Goal: Task Accomplishment & Management: Use online tool/utility

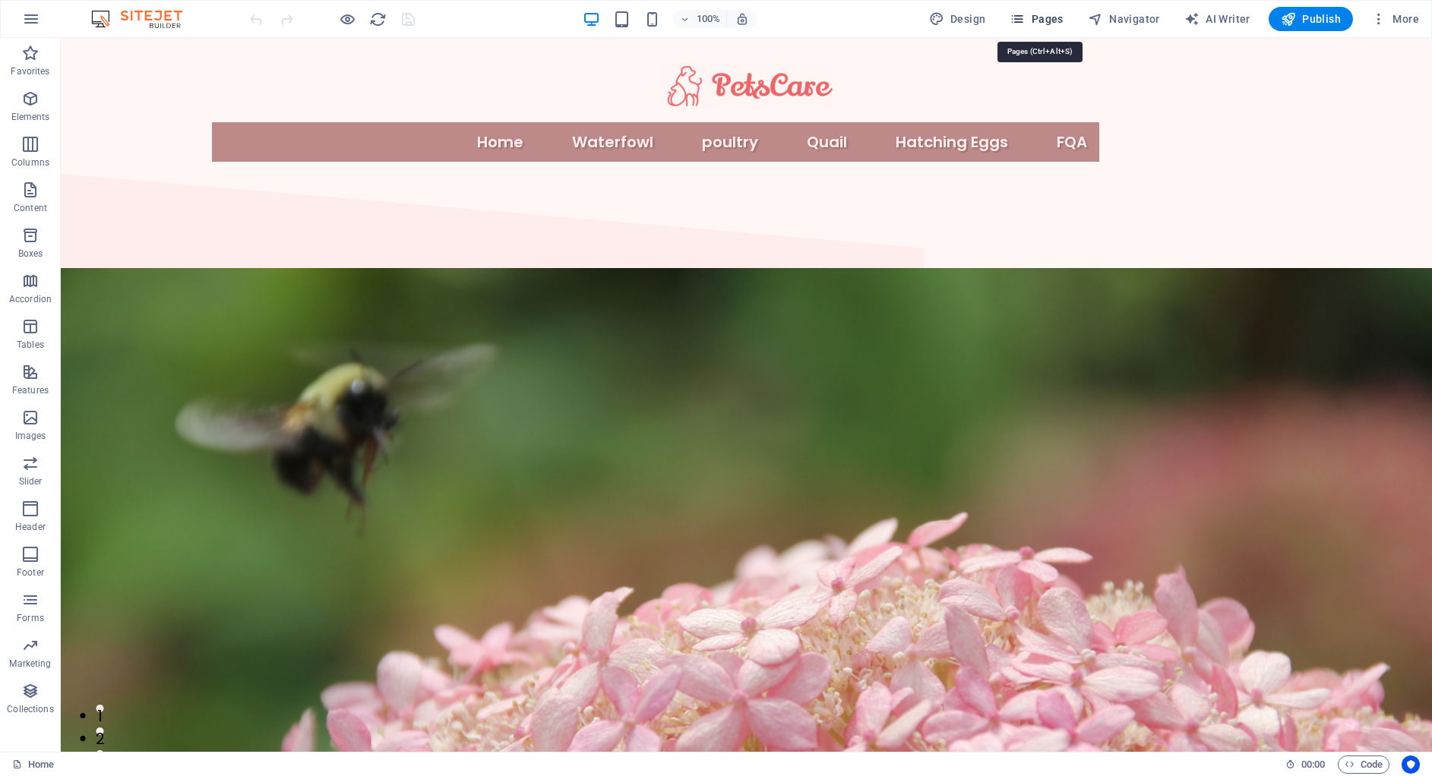
click at [1035, 28] on button "Pages" at bounding box center [1035, 19] width 65 height 24
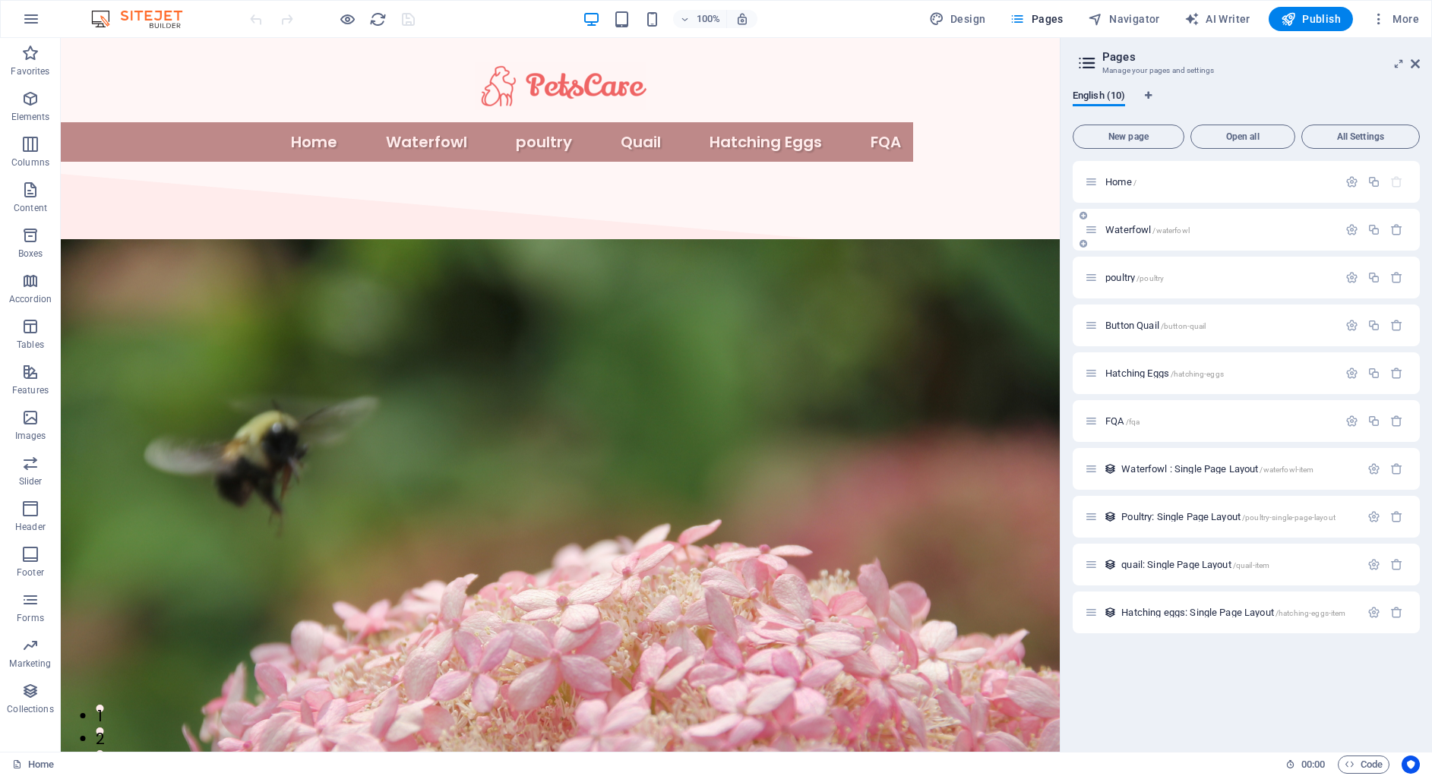
click at [1200, 221] on div "Waterfowl /waterfowl" at bounding box center [1211, 229] width 253 height 17
click at [1148, 235] on div "Waterfowl /waterfowl" at bounding box center [1211, 229] width 253 height 17
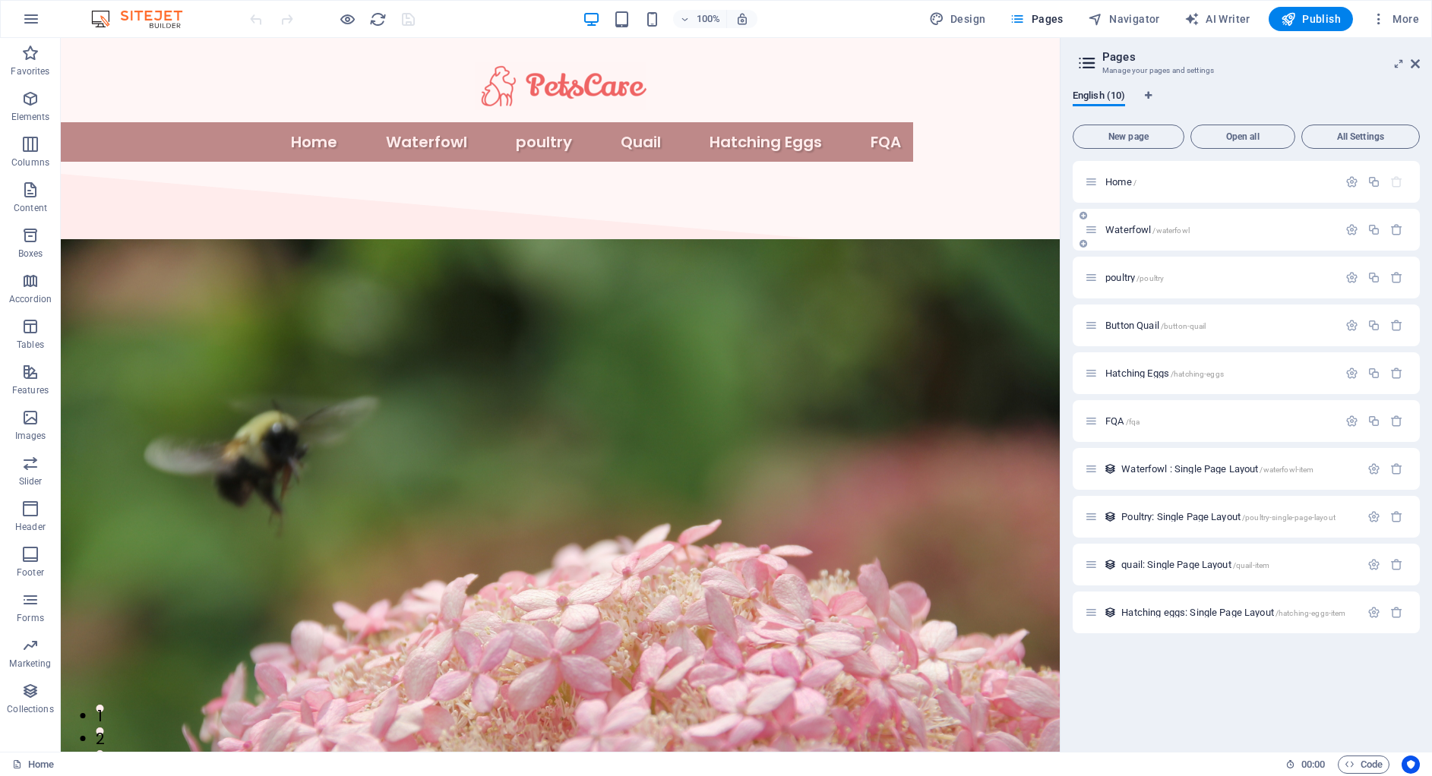
click at [1186, 230] on span "/waterfowl" at bounding box center [1170, 230] width 36 height 8
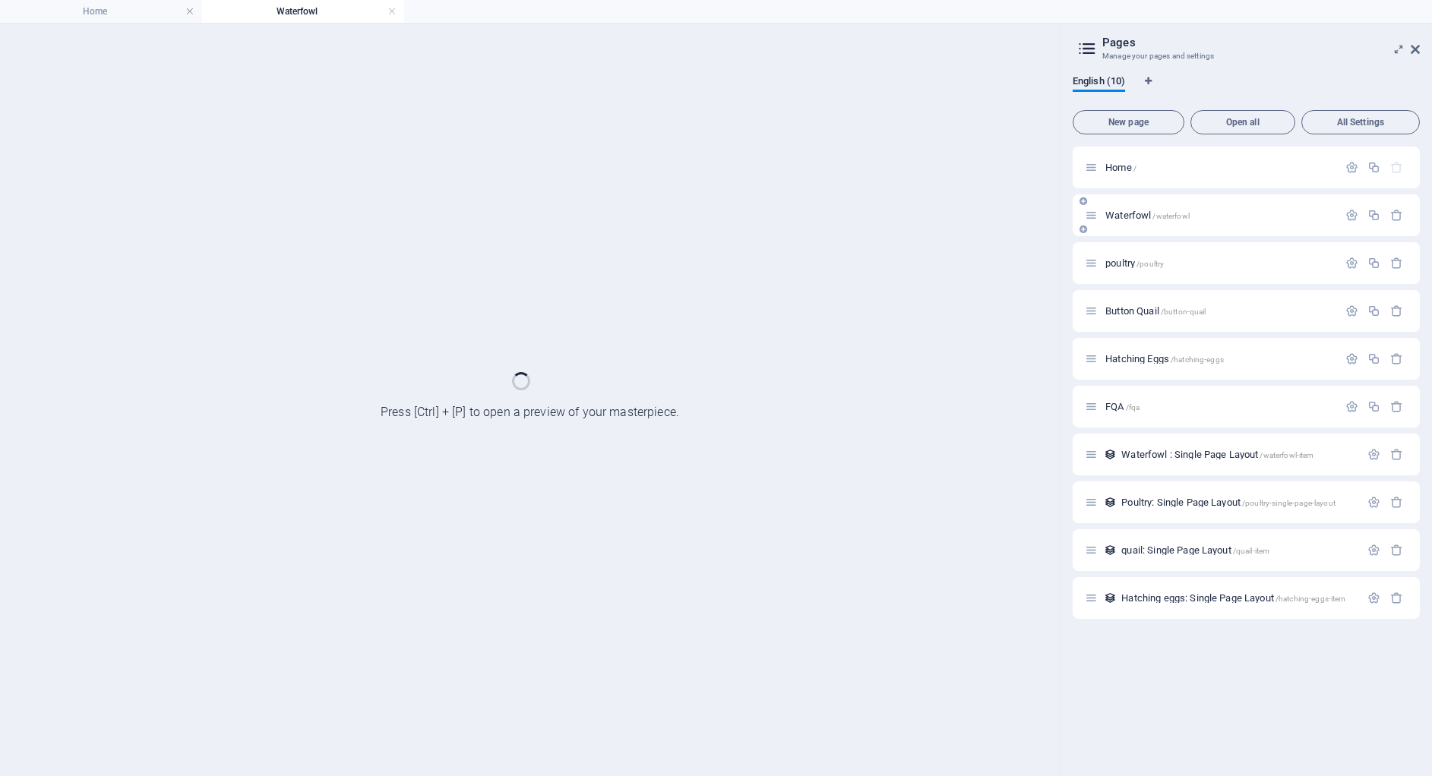
click at [1186, 230] on div "Waterfowl /waterfowl" at bounding box center [1245, 215] width 347 height 42
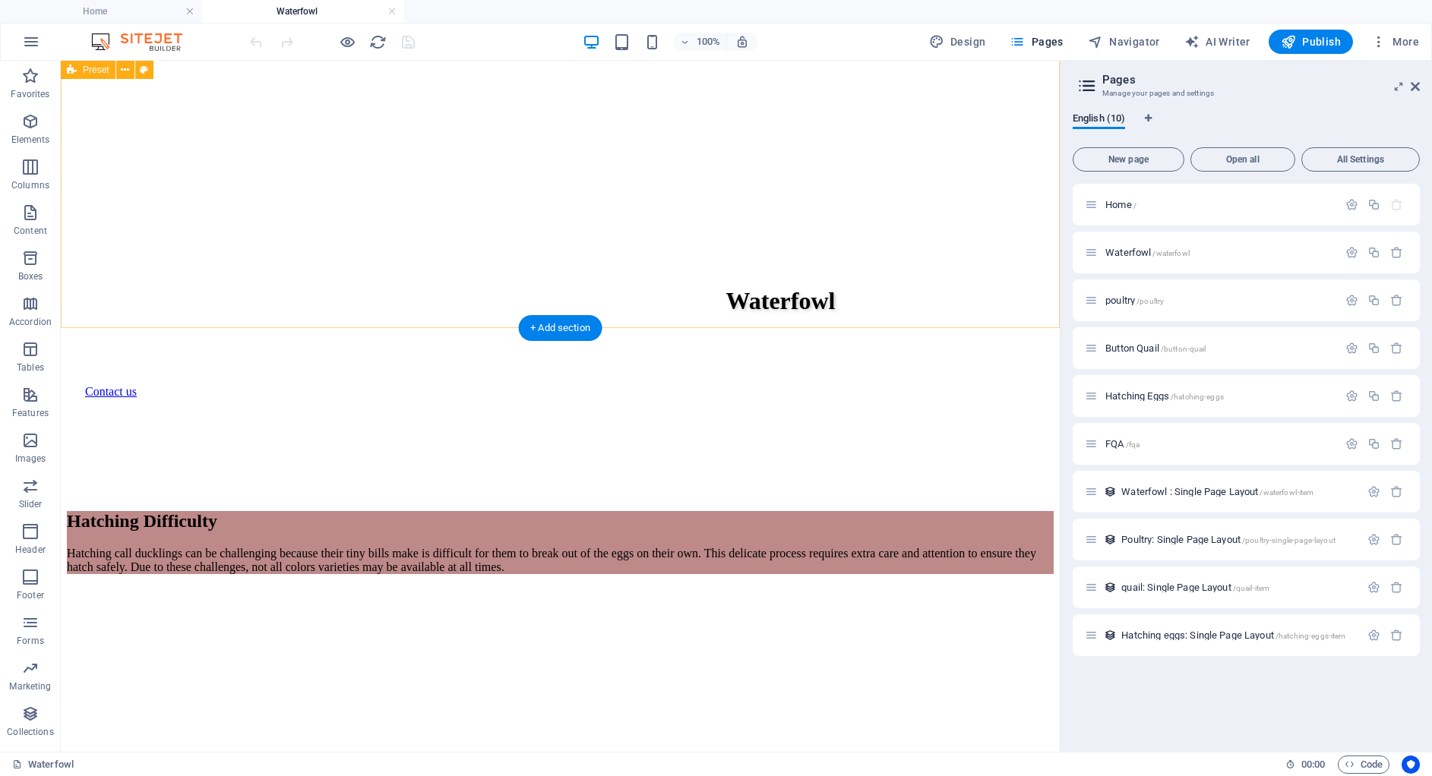
scroll to position [764, 0]
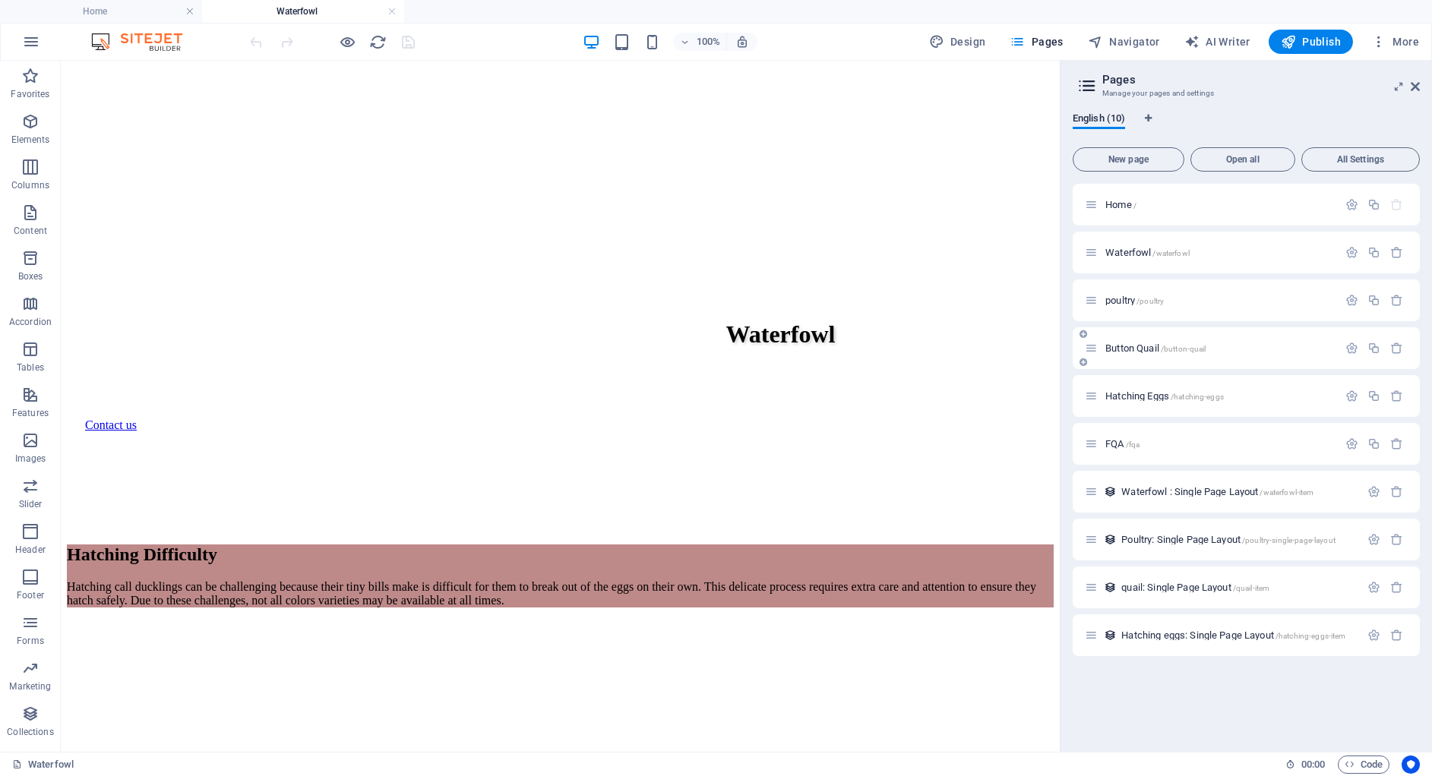
click at [1191, 350] on span "/button-quail" at bounding box center [1184, 349] width 46 height 8
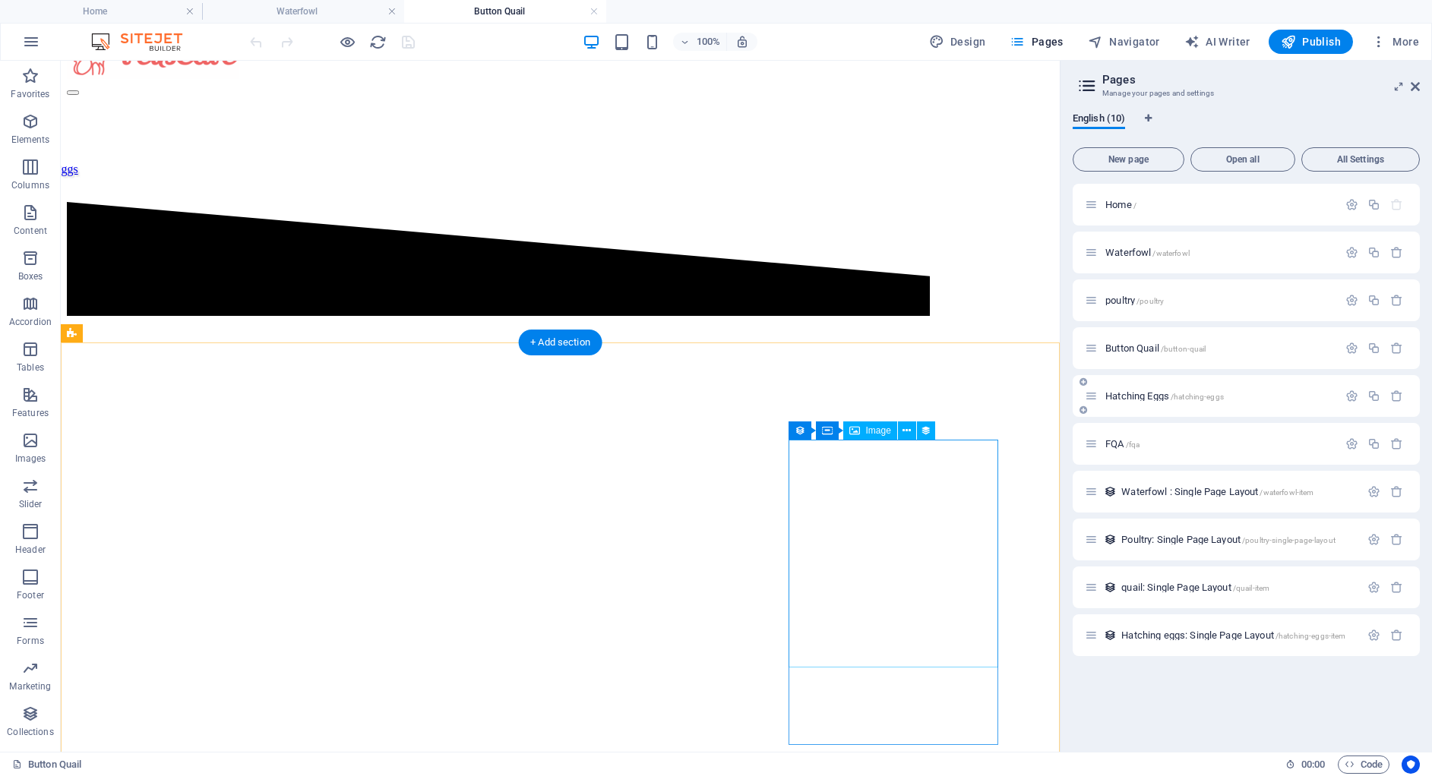
scroll to position [0, 0]
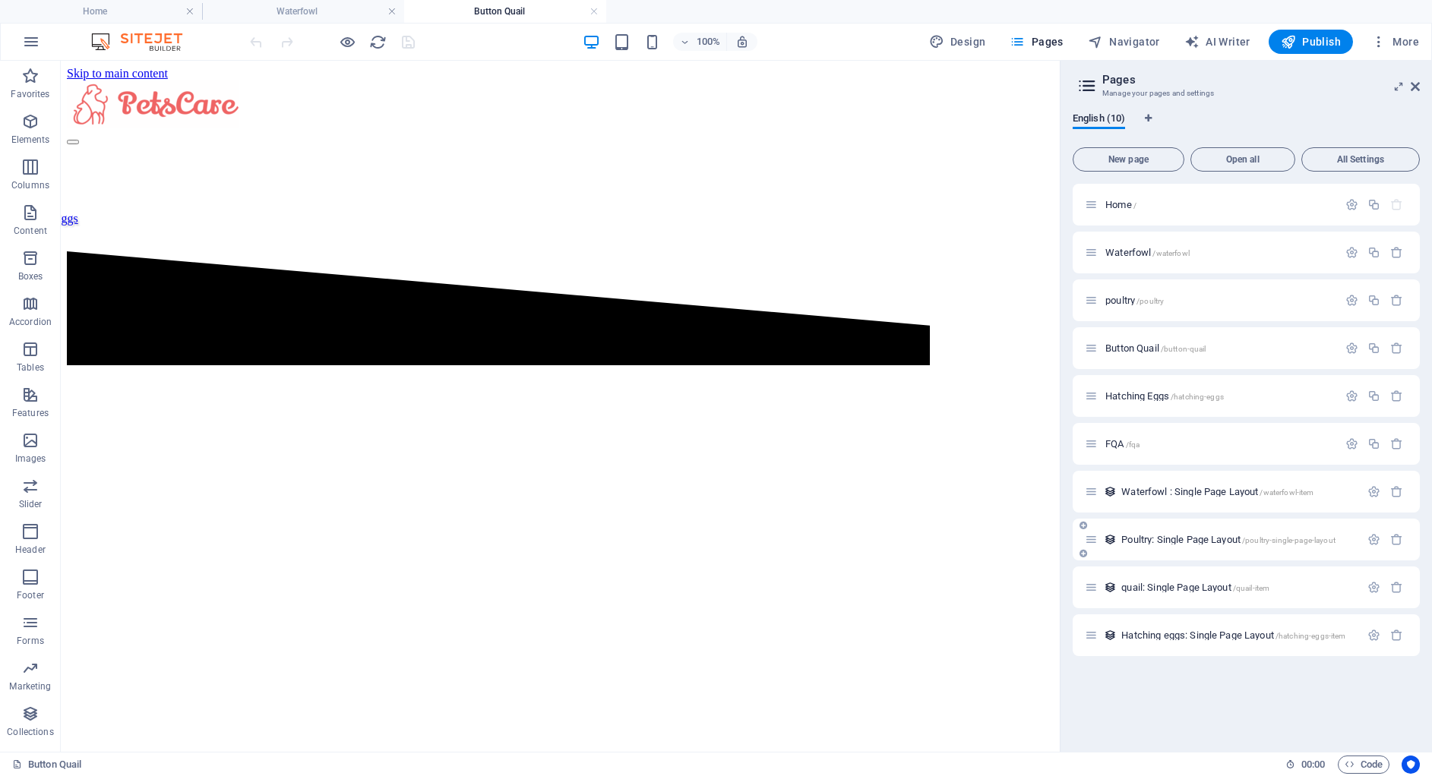
click at [1244, 553] on div "Poultry: Single Page Layout /poultry-single-page-layout" at bounding box center [1245, 540] width 347 height 42
click at [1194, 547] on div "Poultry: Single Page Layout /poultry-single-page-layout" at bounding box center [1222, 539] width 275 height 17
click at [1150, 539] on span "Poultry: Single Page Layout /poultry-single-page-layout" at bounding box center [1228, 539] width 214 height 11
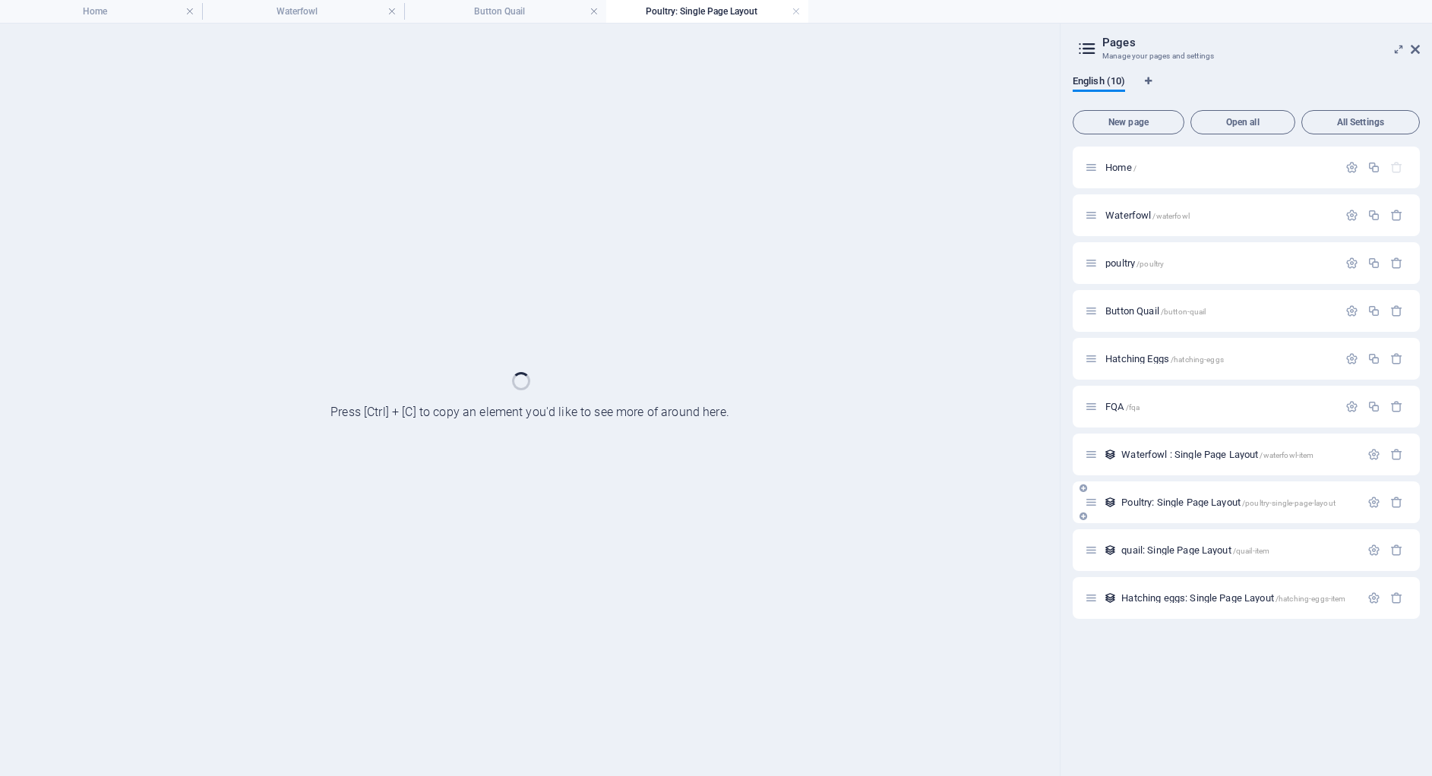
click at [1150, 539] on div "quail: Single Page Layout /quail-item" at bounding box center [1245, 550] width 347 height 42
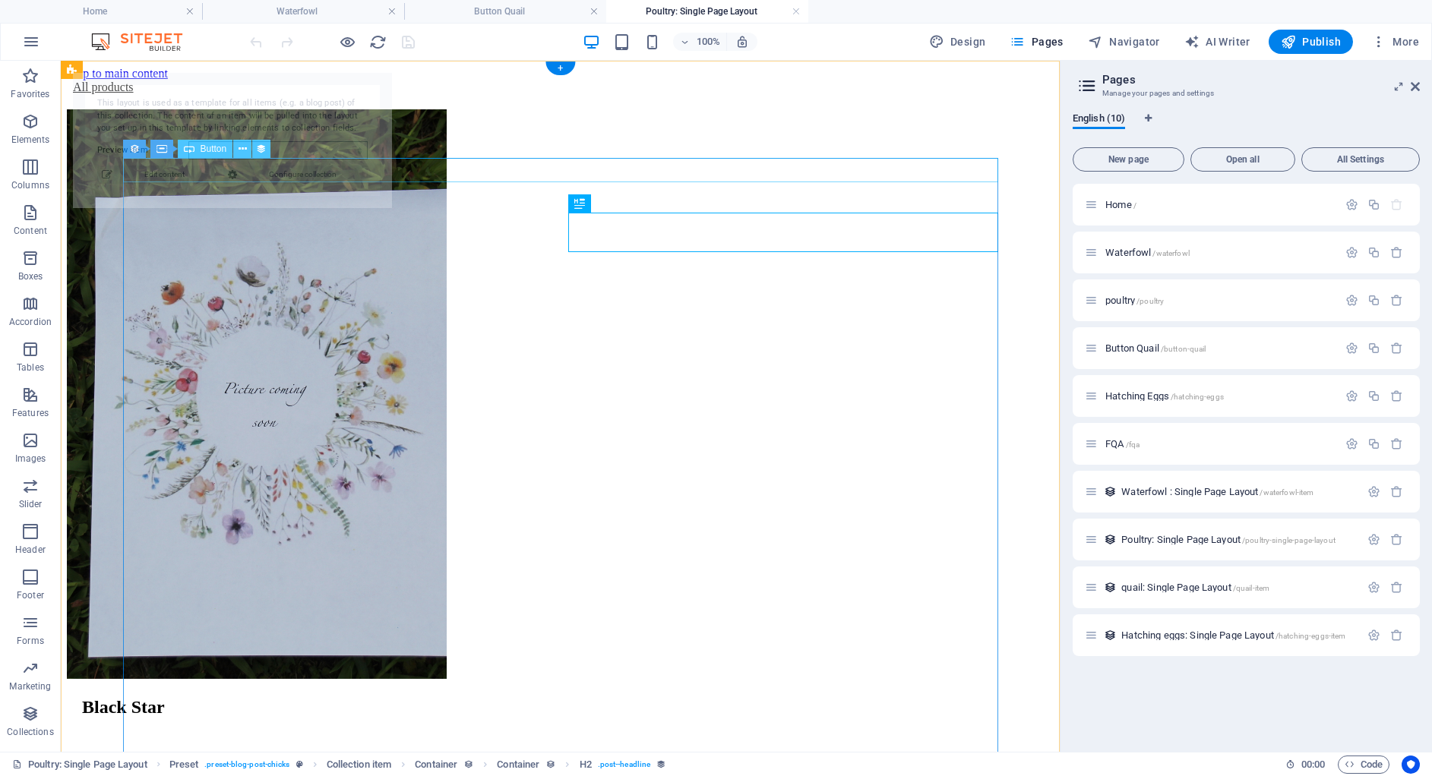
select select "68a781789a9fa01dfa00258e"
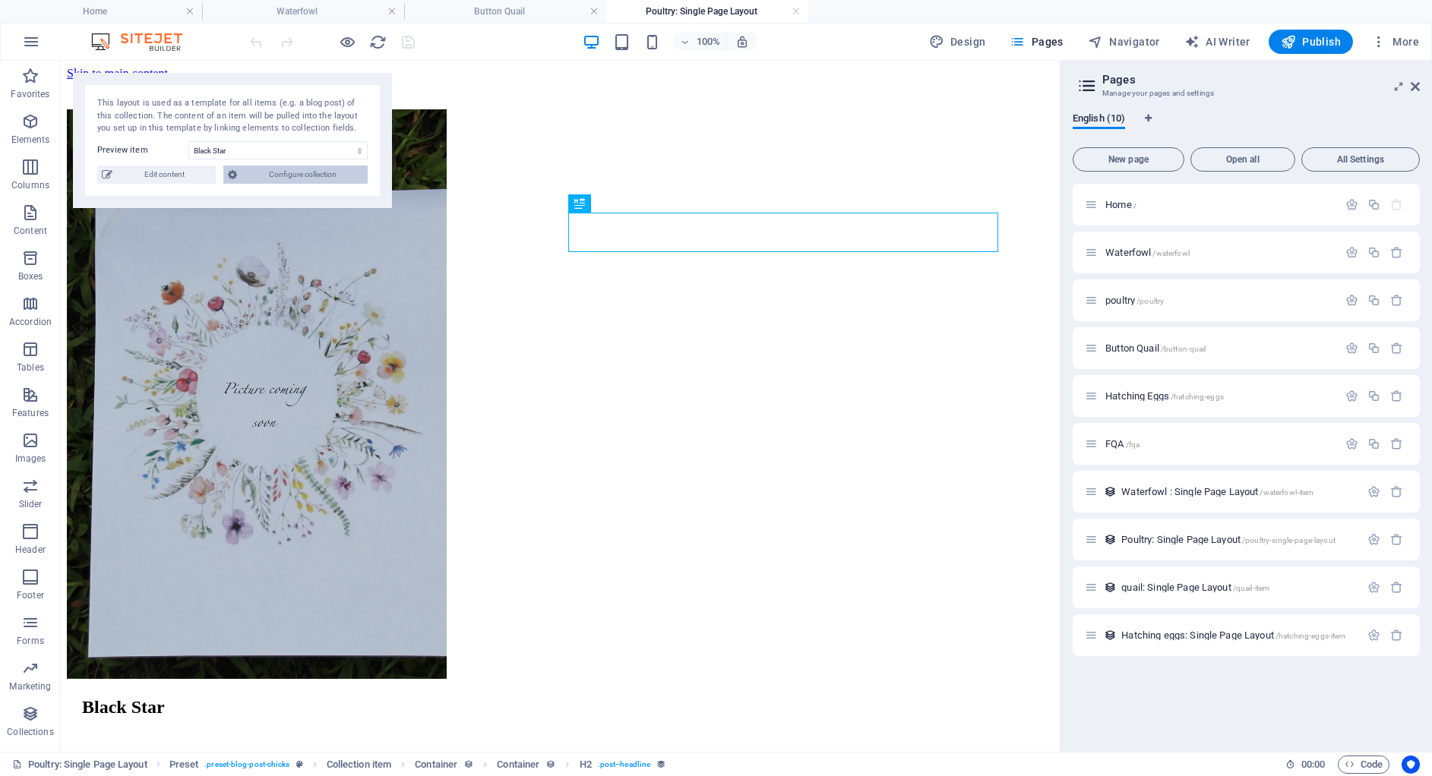
click at [257, 180] on span "Configure collection" at bounding box center [303, 175] width 122 height 18
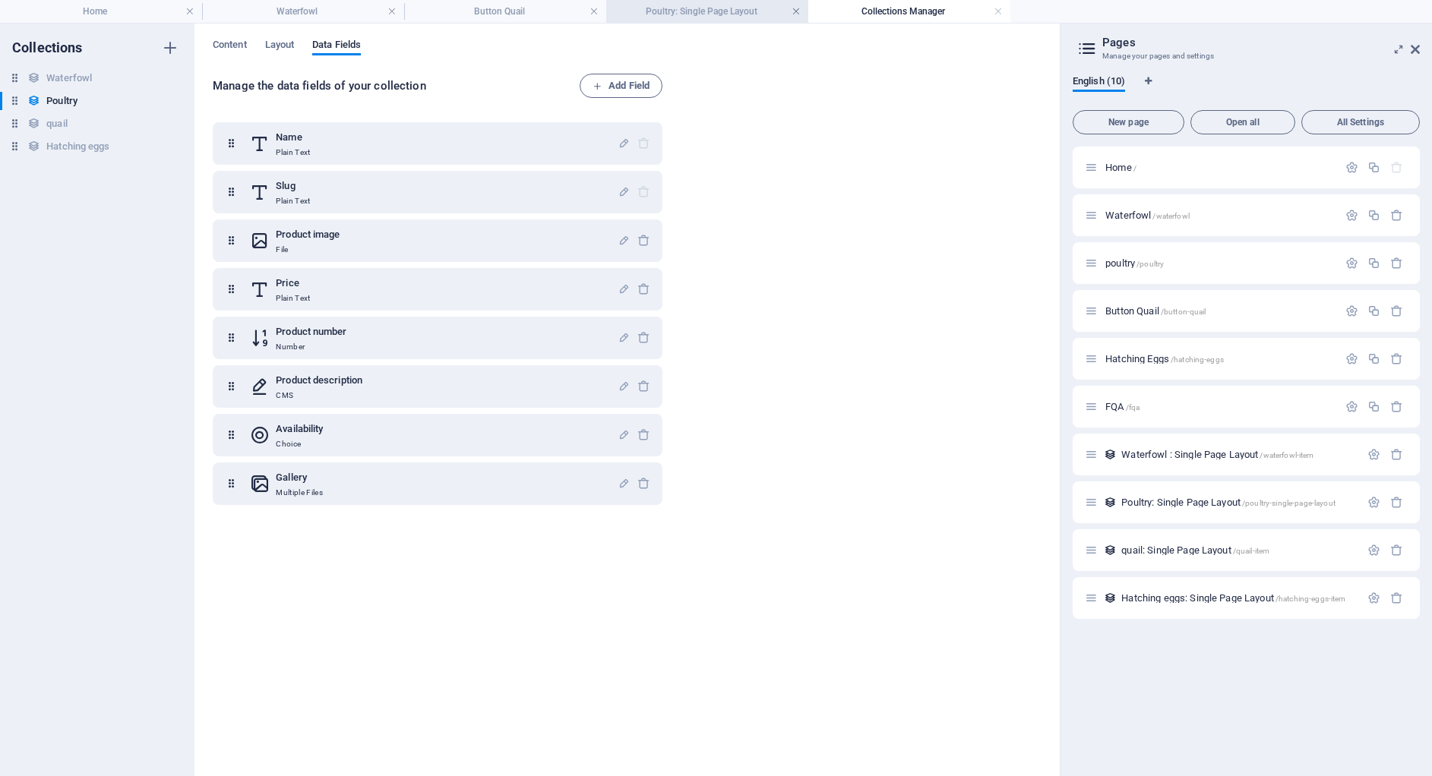
click at [796, 8] on link at bounding box center [795, 12] width 9 height 14
click at [61, 118] on h6 "quail" at bounding box center [56, 124] width 21 height 18
click at [81, 97] on div "Poultry Poultry" at bounding box center [89, 101] width 179 height 18
click at [285, 41] on span "Layout" at bounding box center [280, 46] width 30 height 21
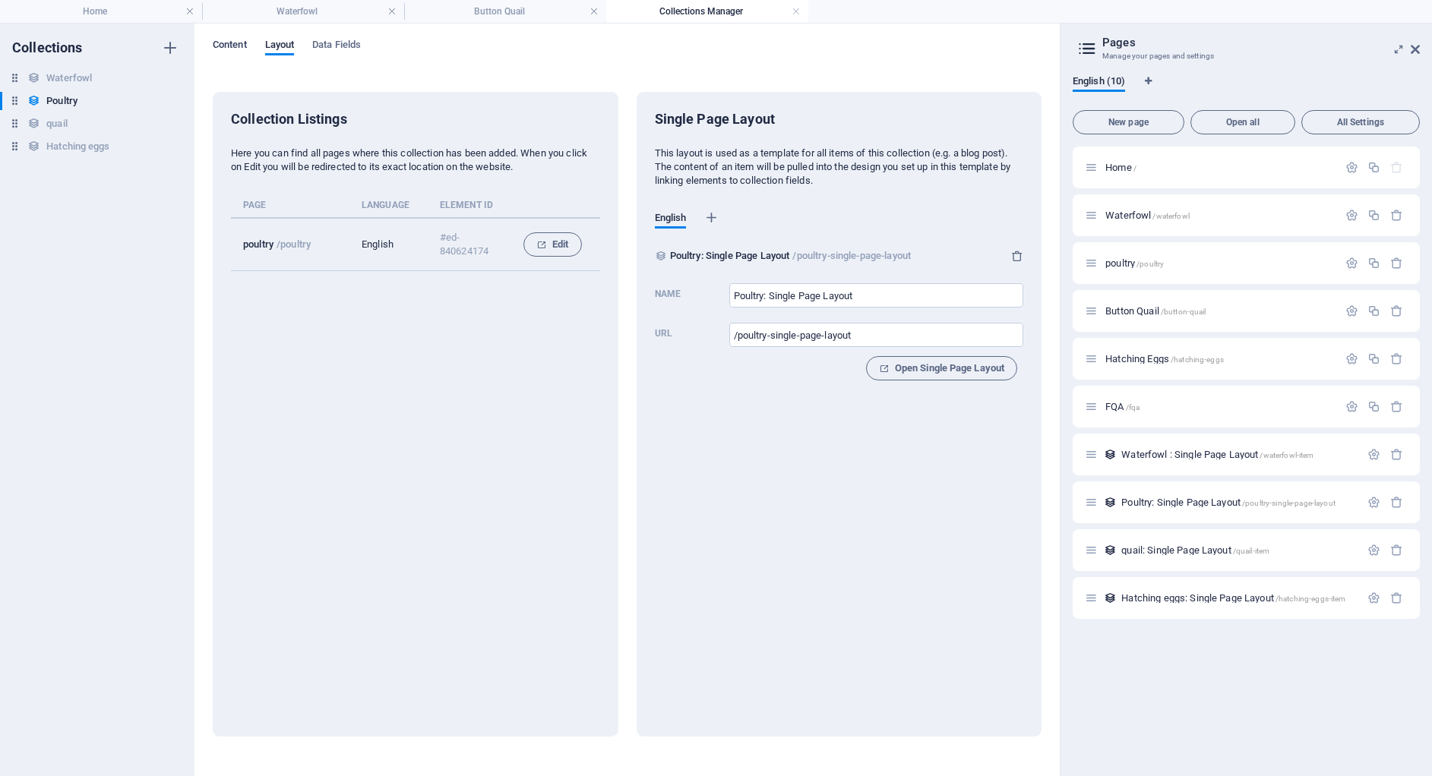
click at [225, 40] on span "Content" at bounding box center [230, 46] width 34 height 21
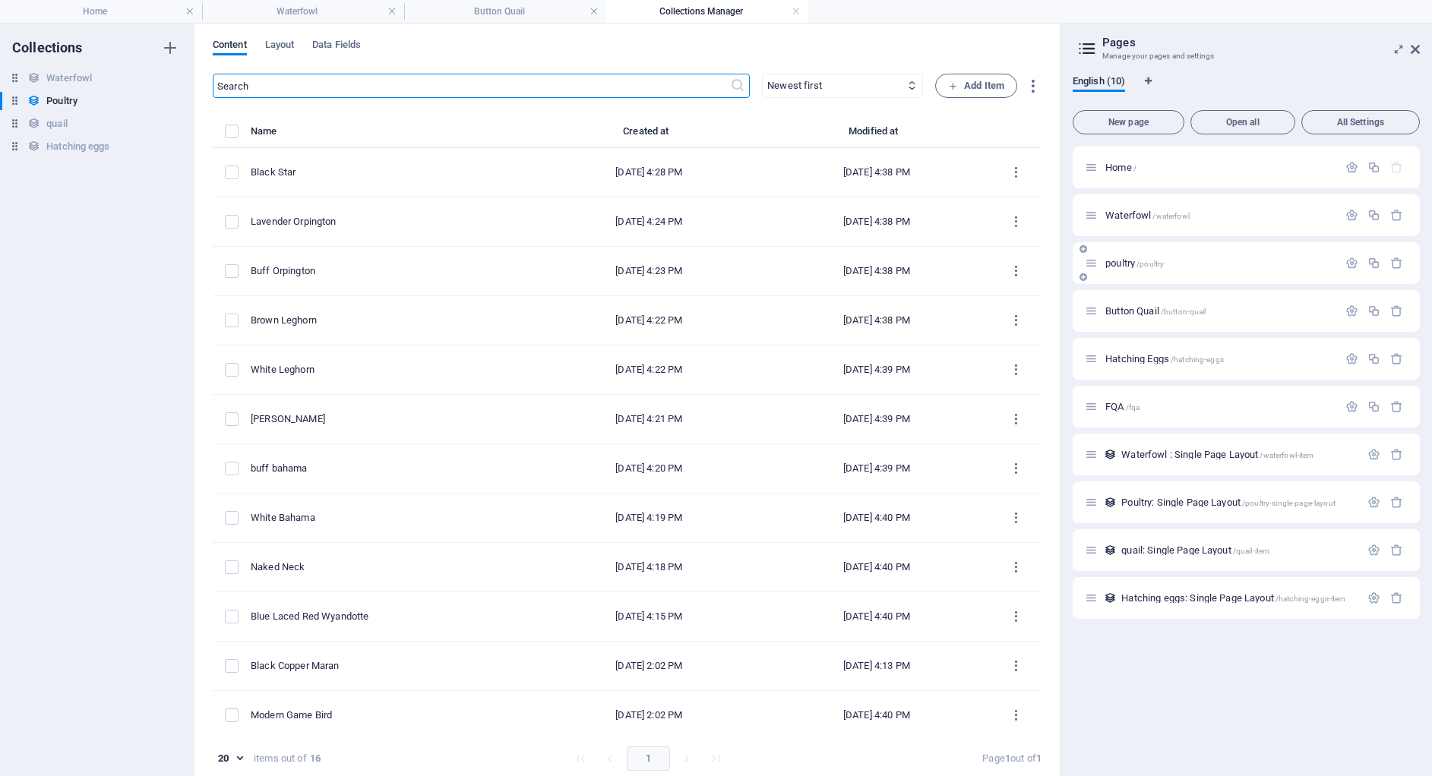
click at [1135, 259] on span "poultry /poultry" at bounding box center [1134, 262] width 58 height 11
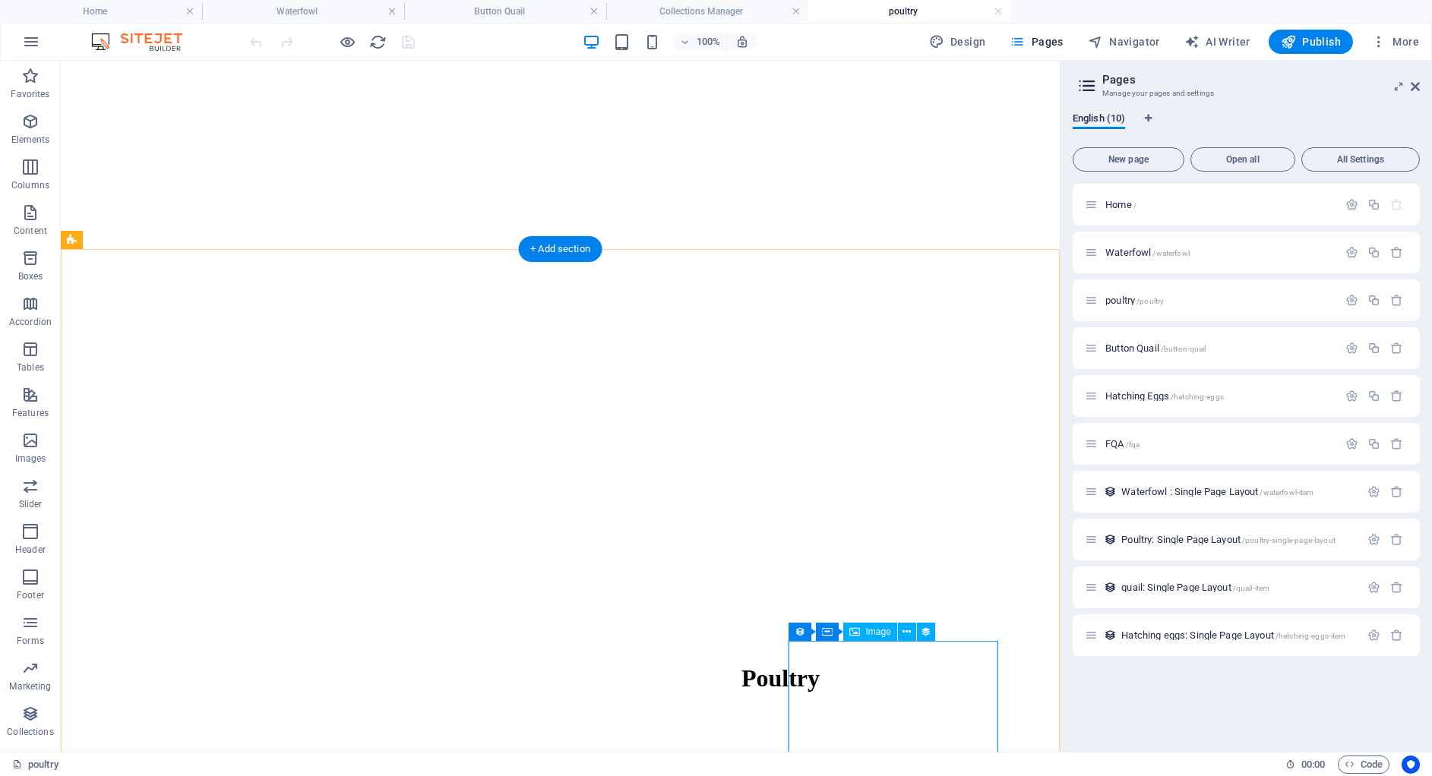
scroll to position [419, 0]
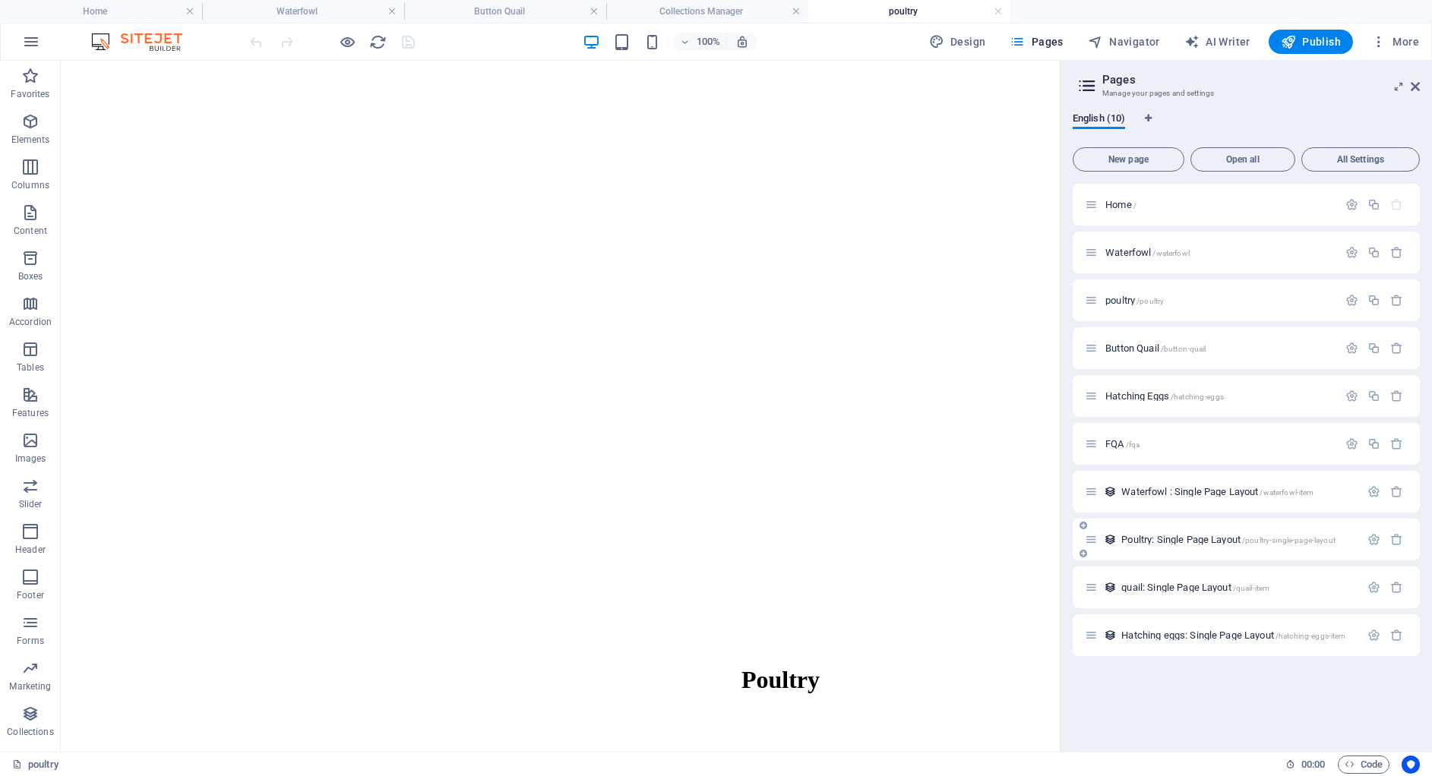
click at [1214, 548] on div "Poultry: Single Page Layout /poultry-single-page-layout" at bounding box center [1245, 540] width 347 height 42
click at [730, 10] on h4 "Collections Manager" at bounding box center [707, 11] width 202 height 17
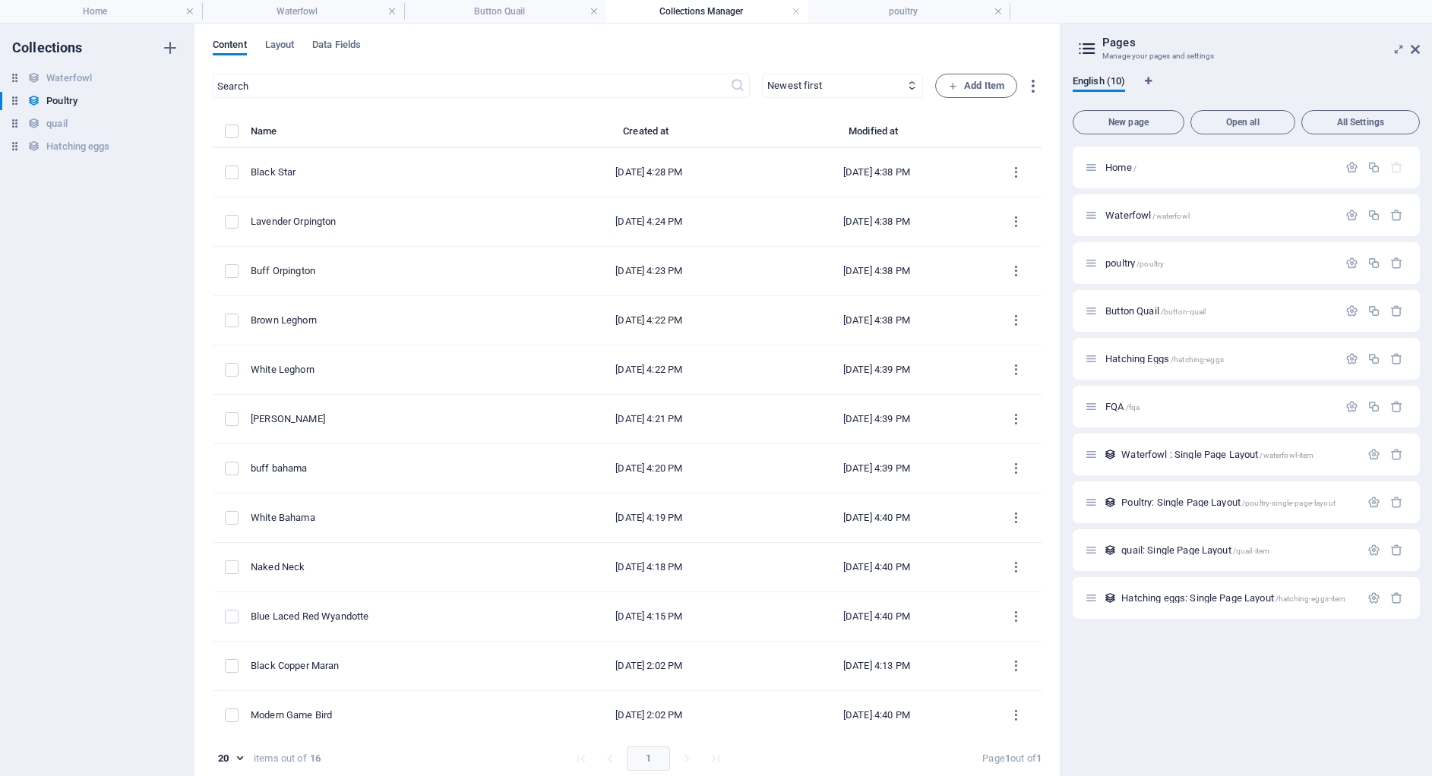
scroll to position [0, 0]
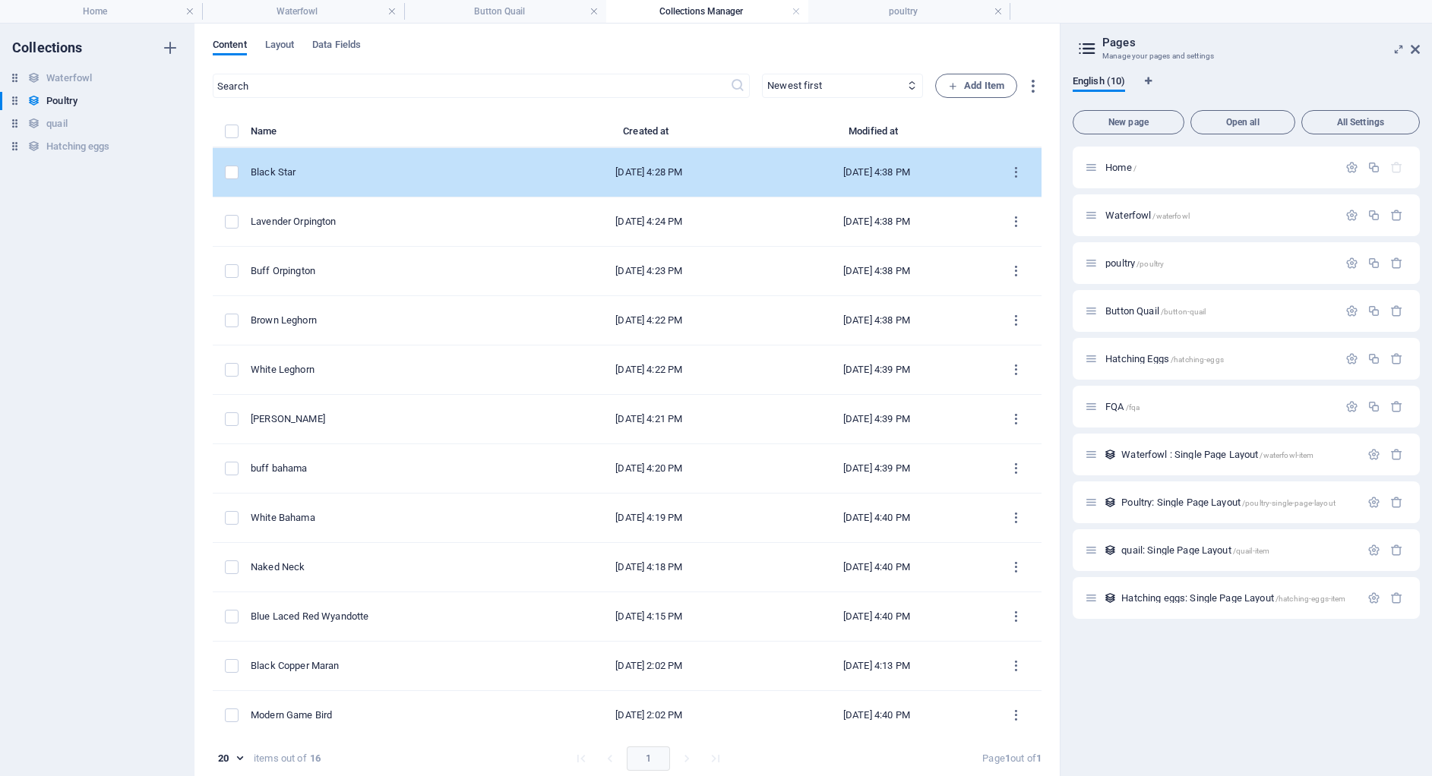
click at [414, 173] on div "Black Star" at bounding box center [387, 173] width 273 height 14
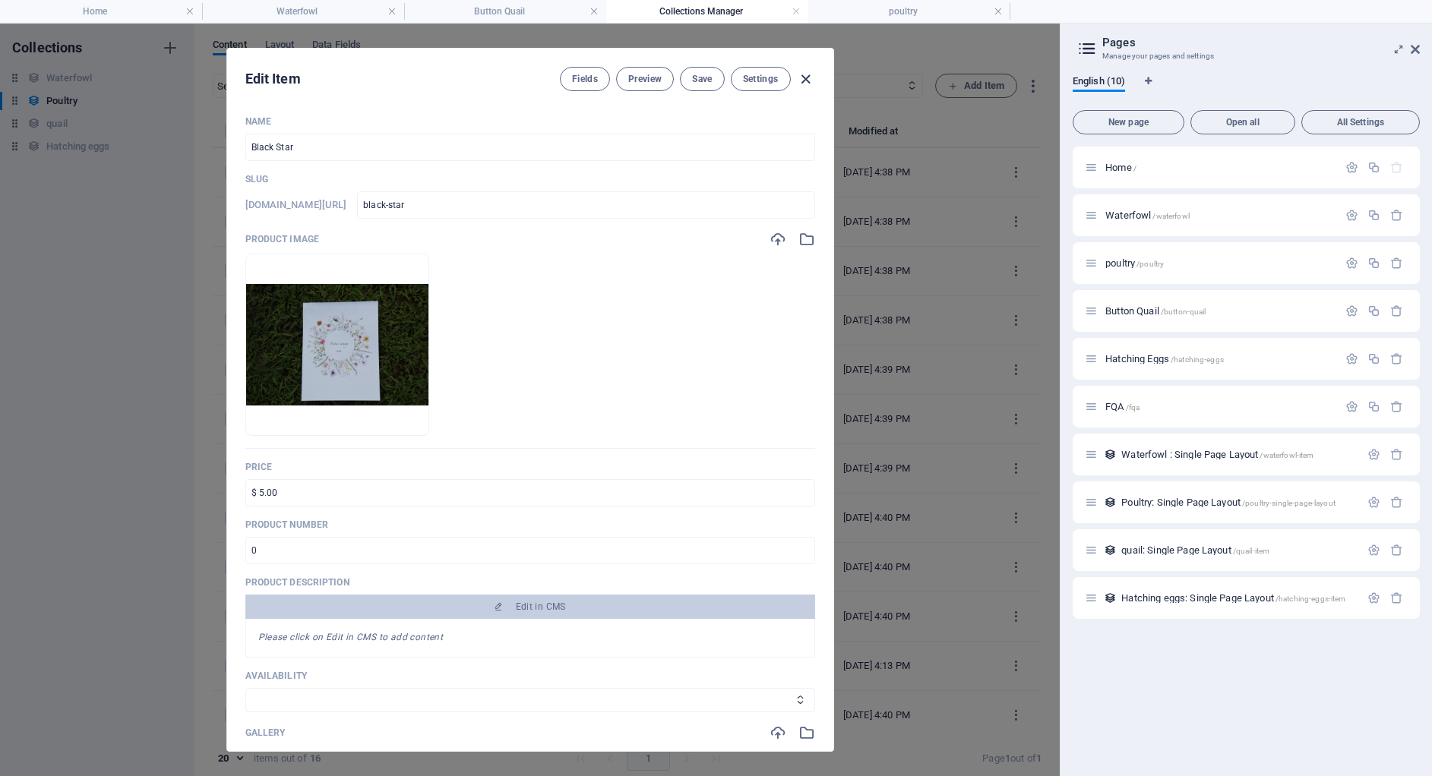
click at [808, 76] on icon "button" at bounding box center [805, 79] width 17 height 17
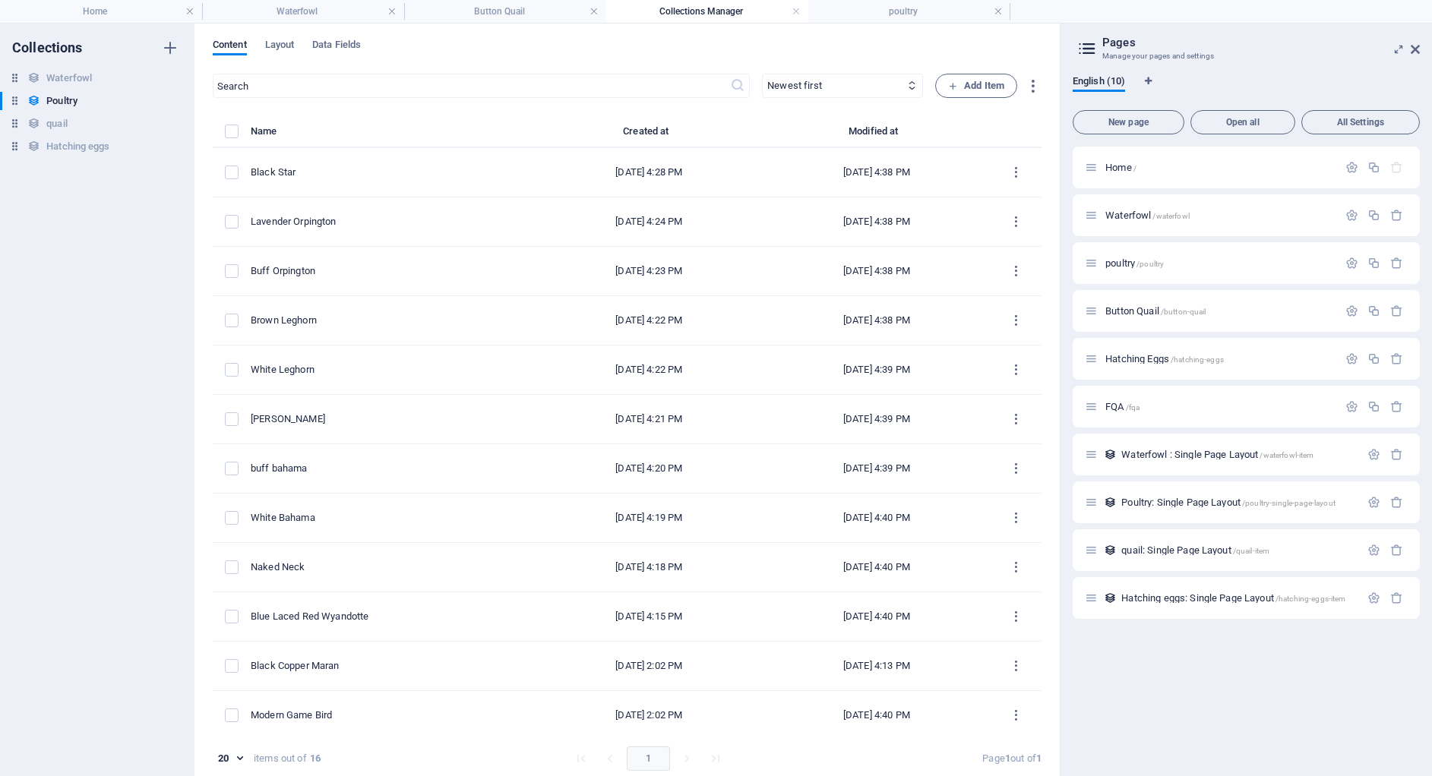
type input "black-star"
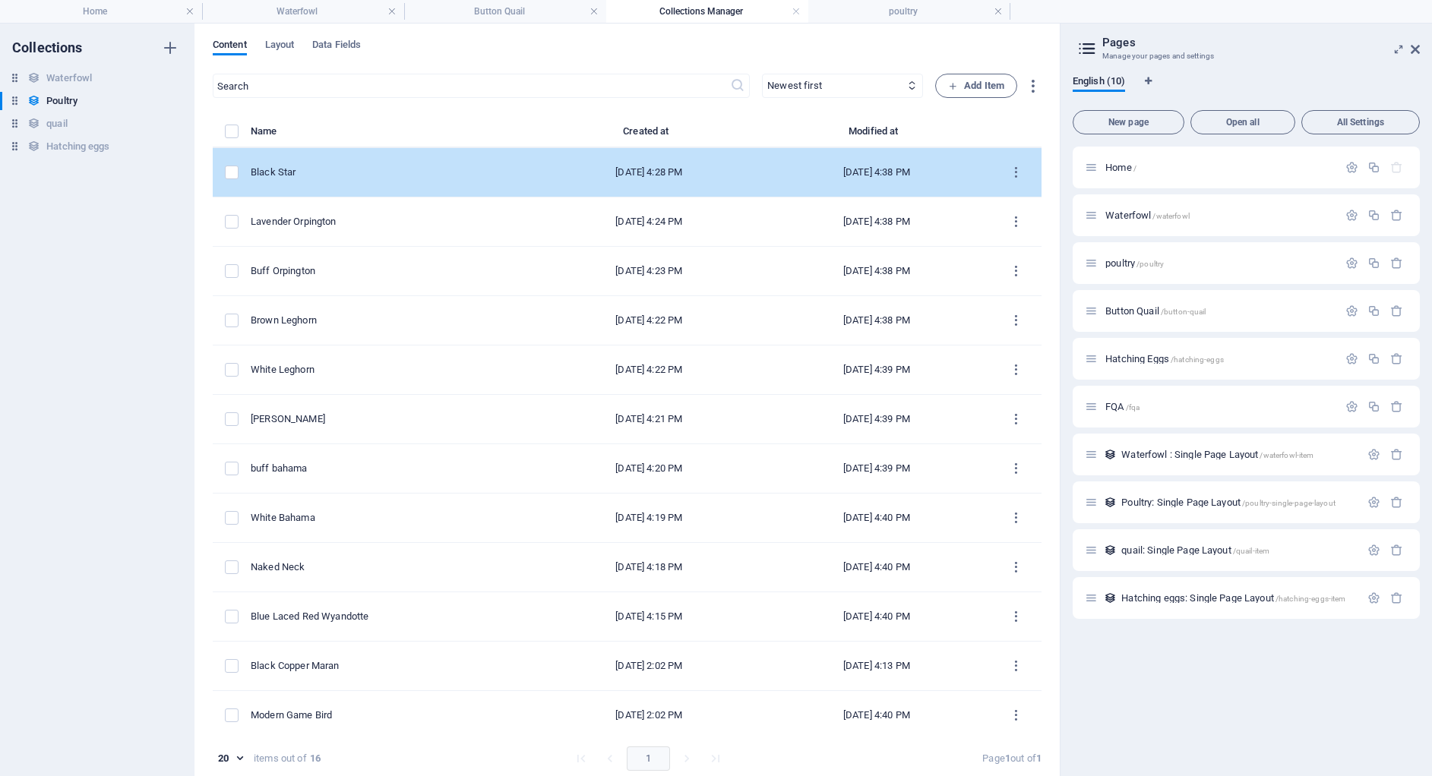
click at [807, 171] on div "[DATE] 4:38 PM" at bounding box center [877, 173] width 204 height 14
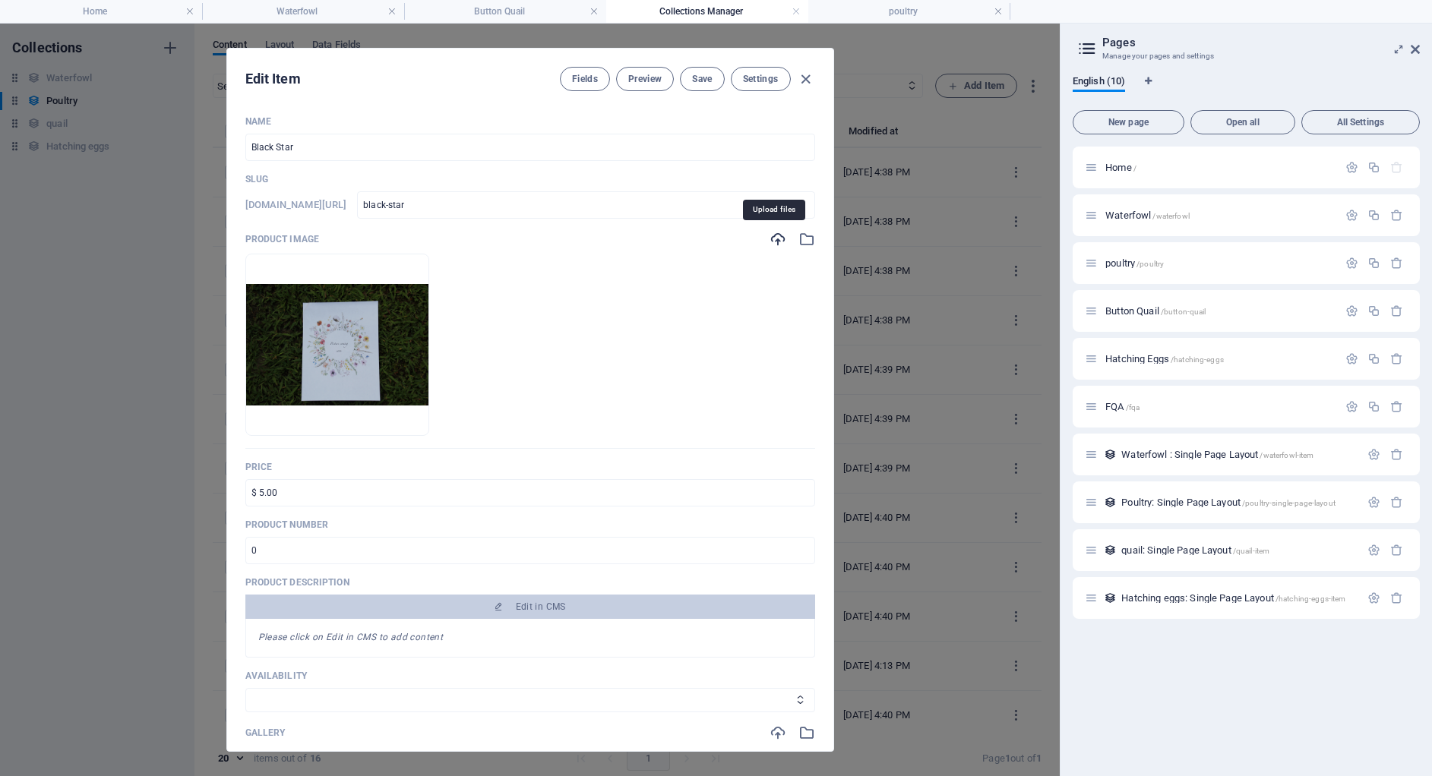
click at [776, 242] on icon "button" at bounding box center [777, 239] width 17 height 17
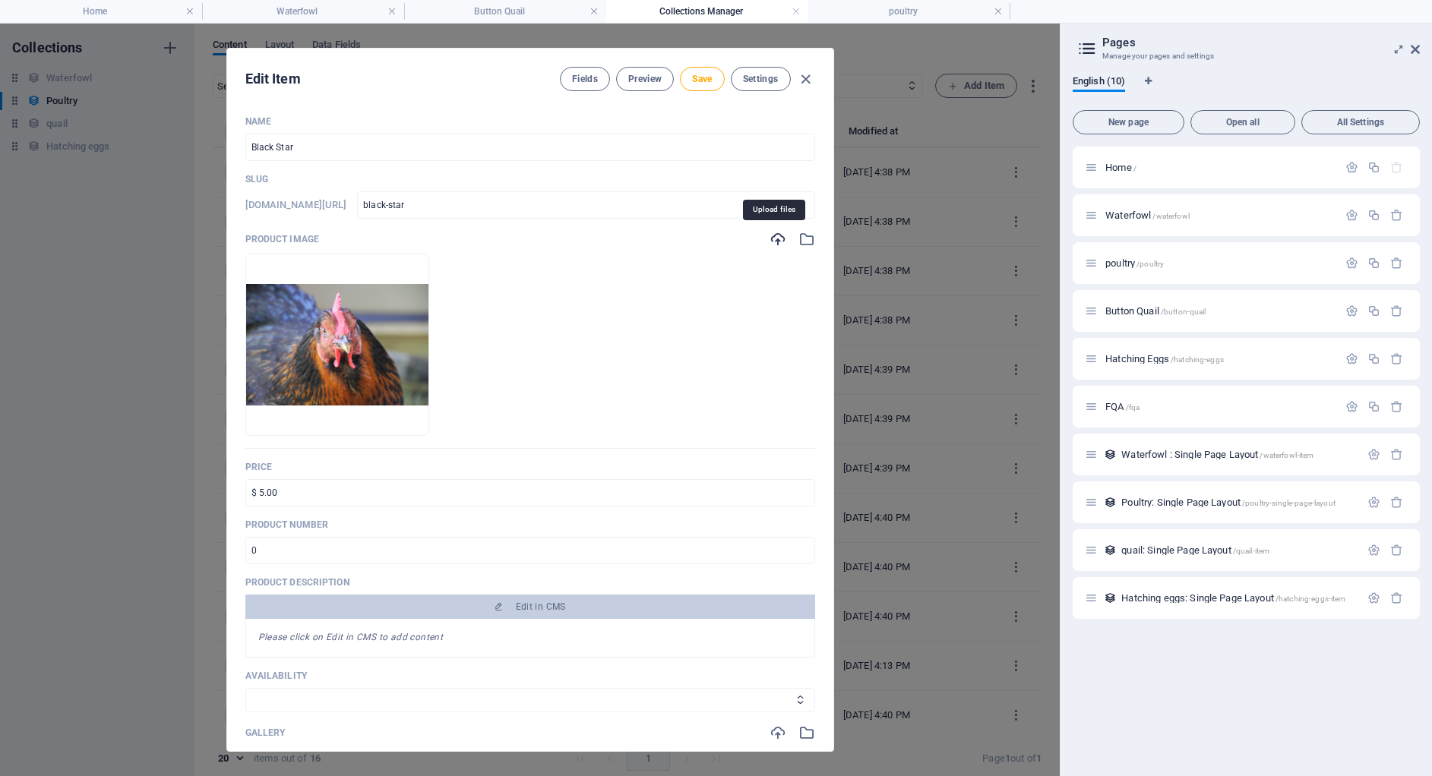
click at [772, 238] on icon "button" at bounding box center [777, 239] width 17 height 17
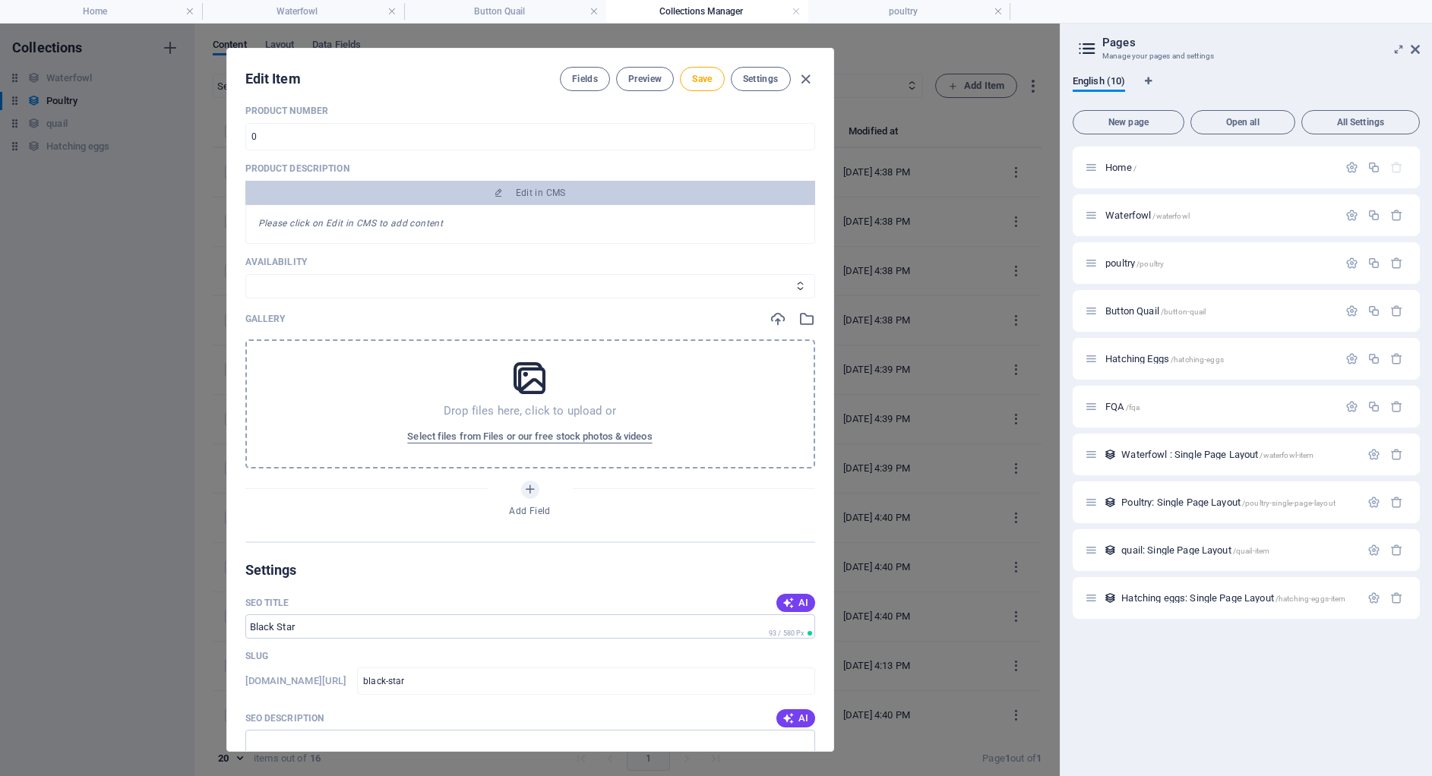
scroll to position [440, 0]
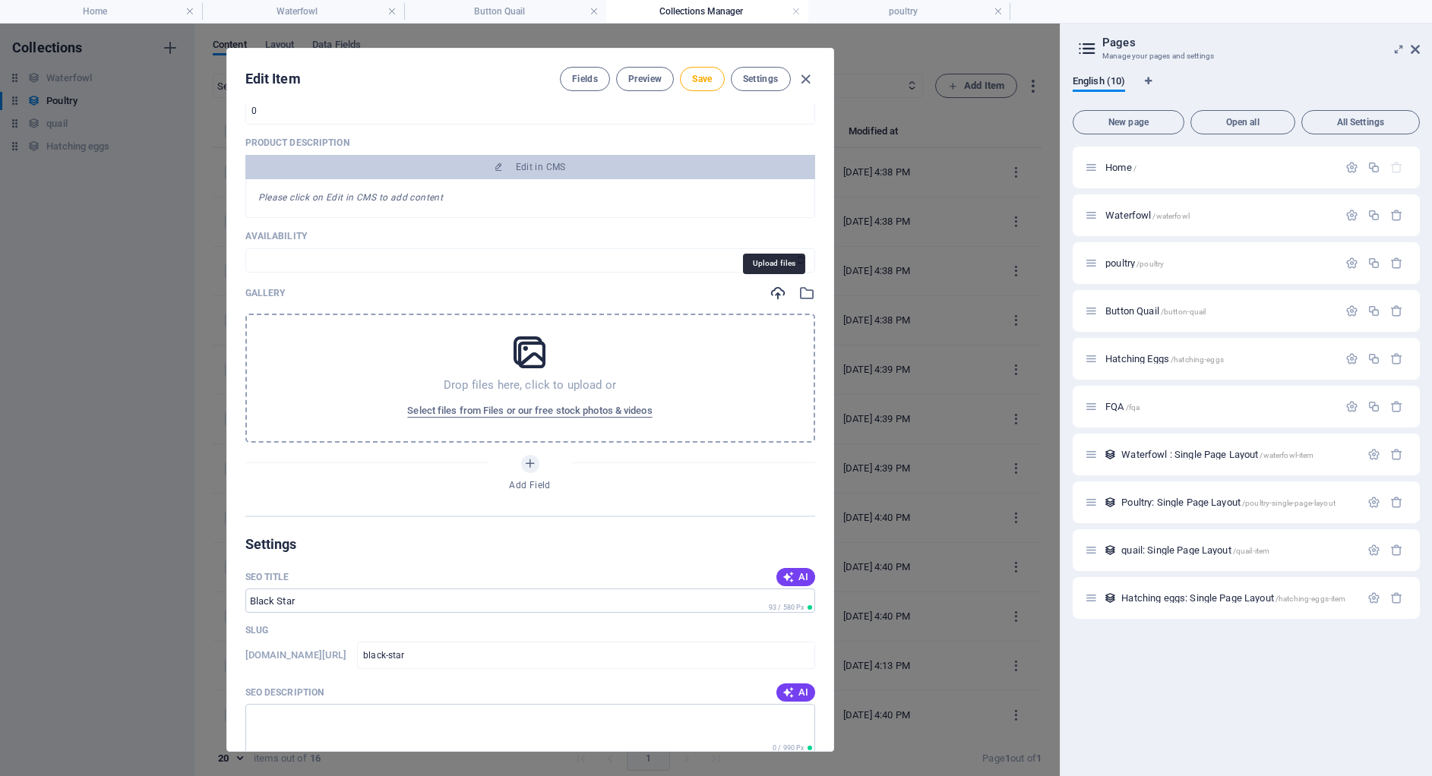
click at [779, 298] on icon "button" at bounding box center [777, 293] width 17 height 17
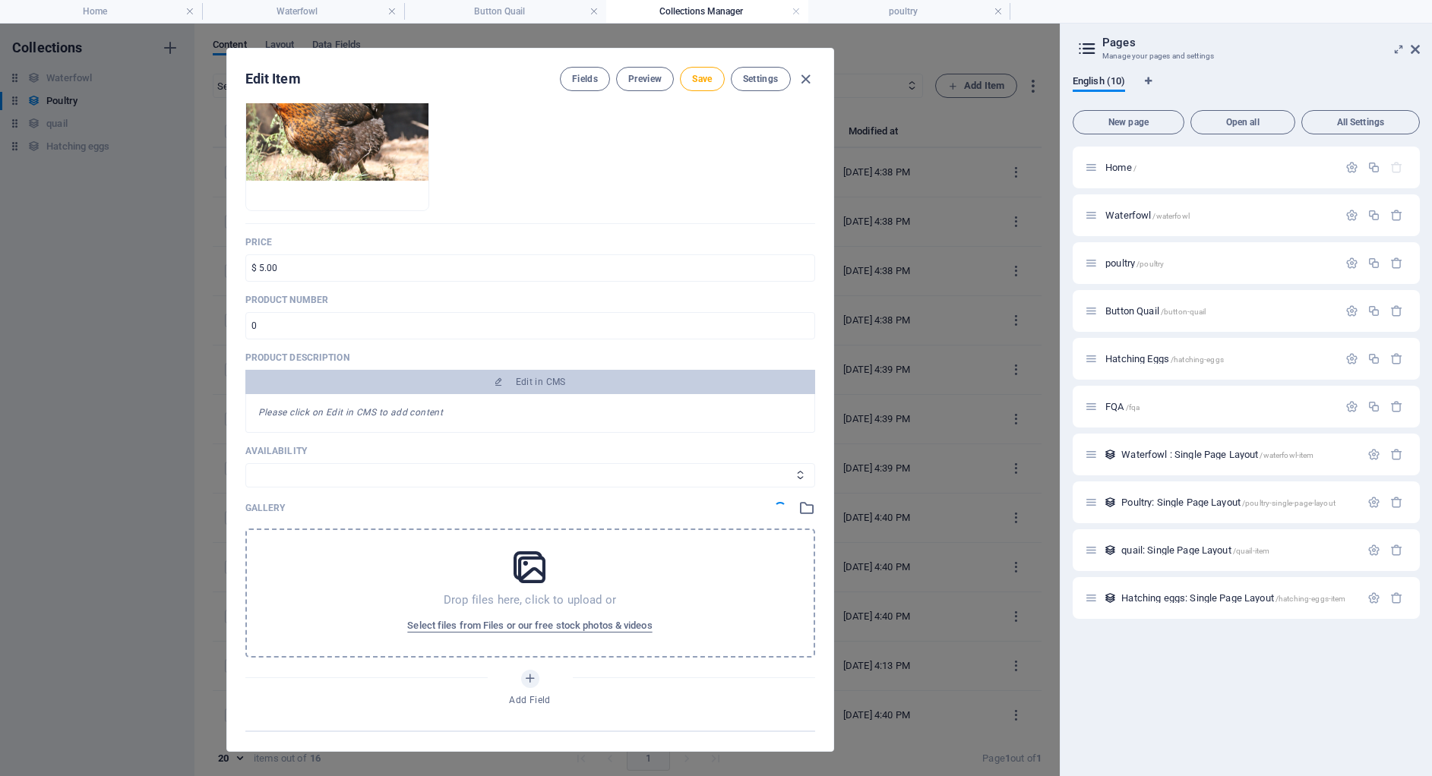
scroll to position [226, 0]
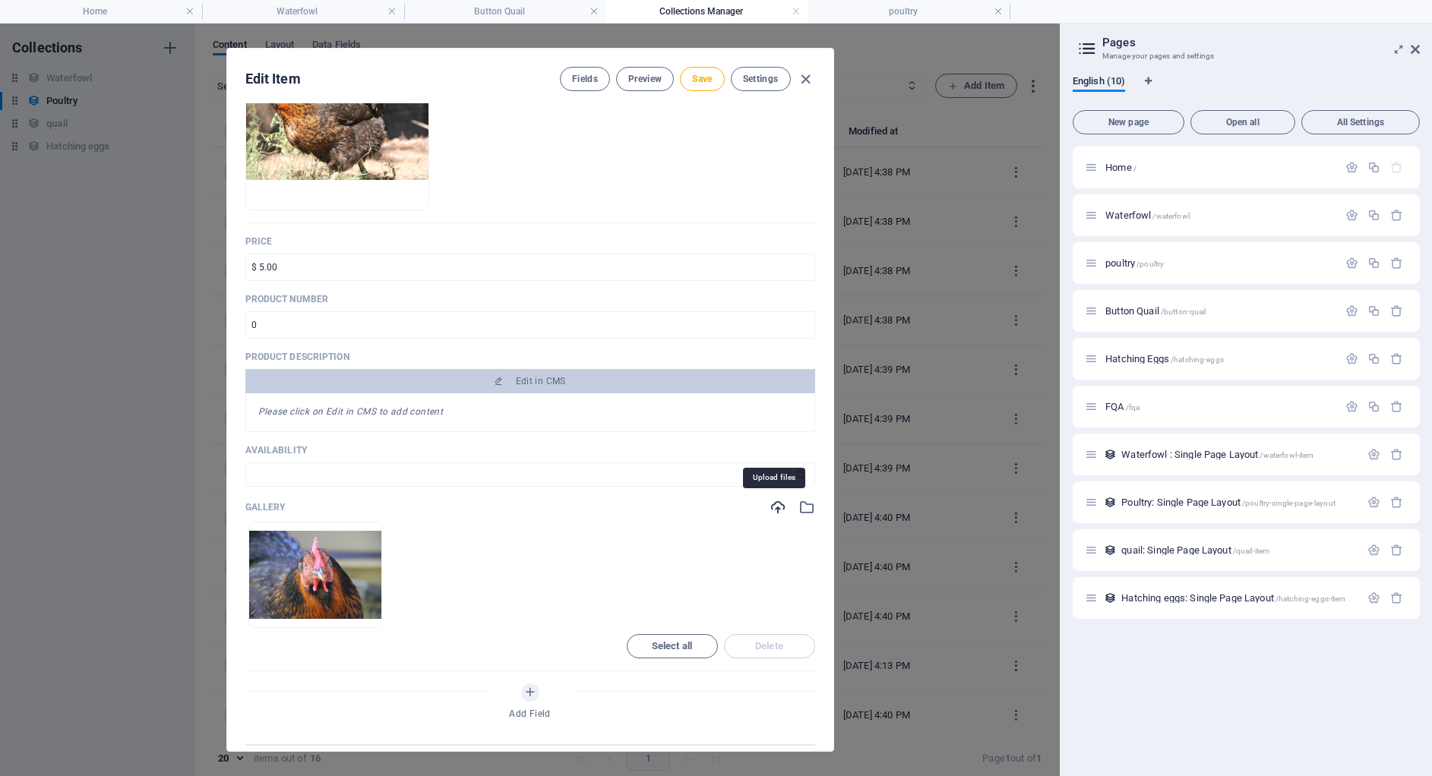
click at [779, 503] on icon "button" at bounding box center [777, 507] width 17 height 17
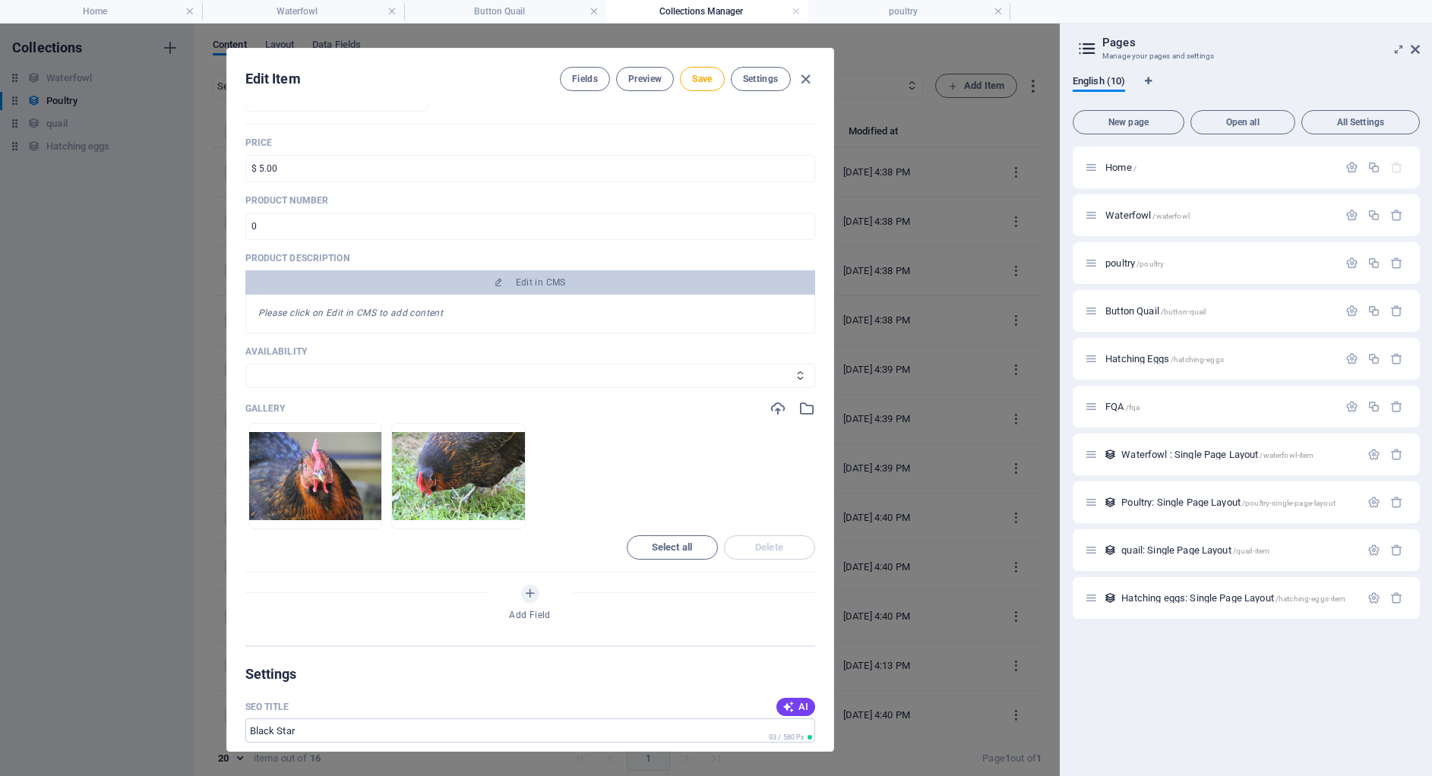
scroll to position [331, 0]
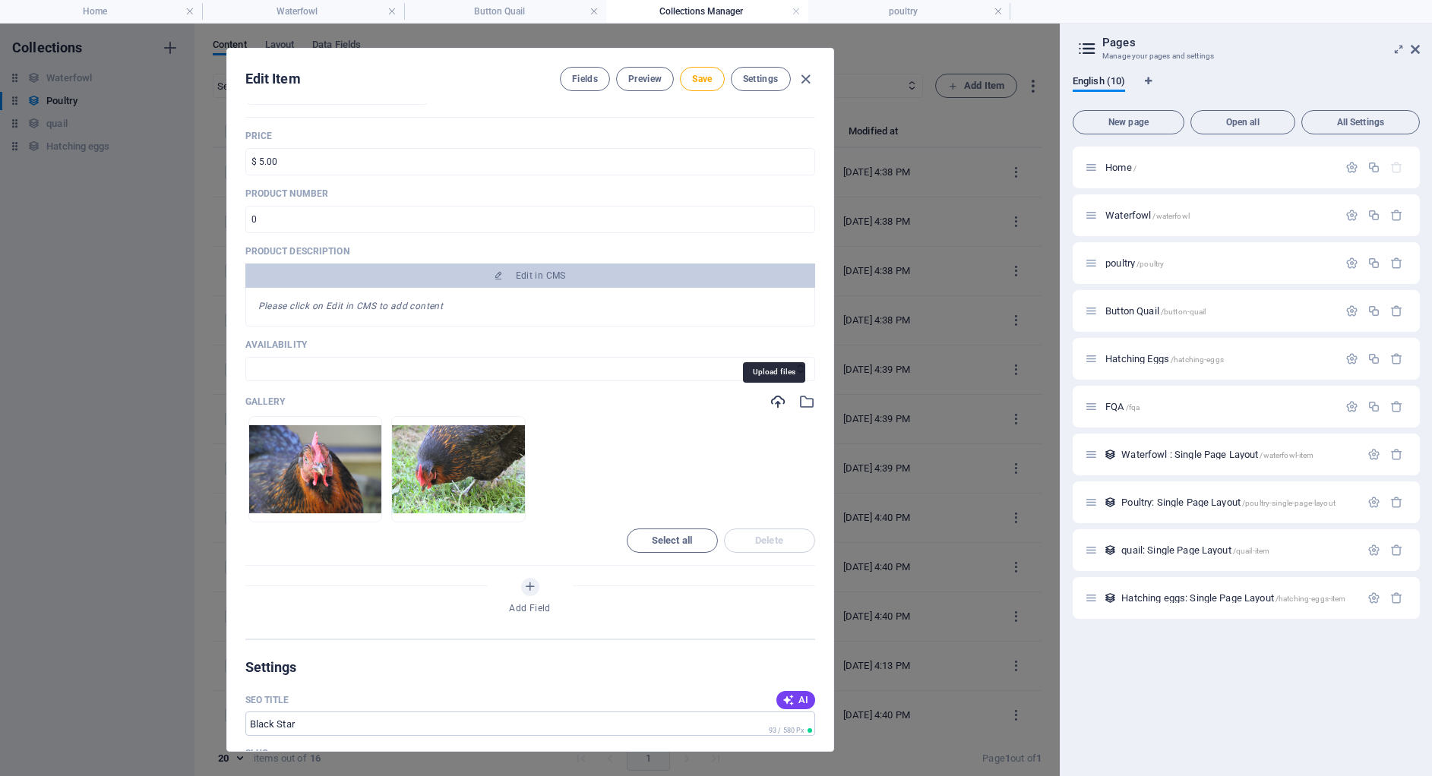
click at [769, 399] on icon "button" at bounding box center [777, 401] width 17 height 17
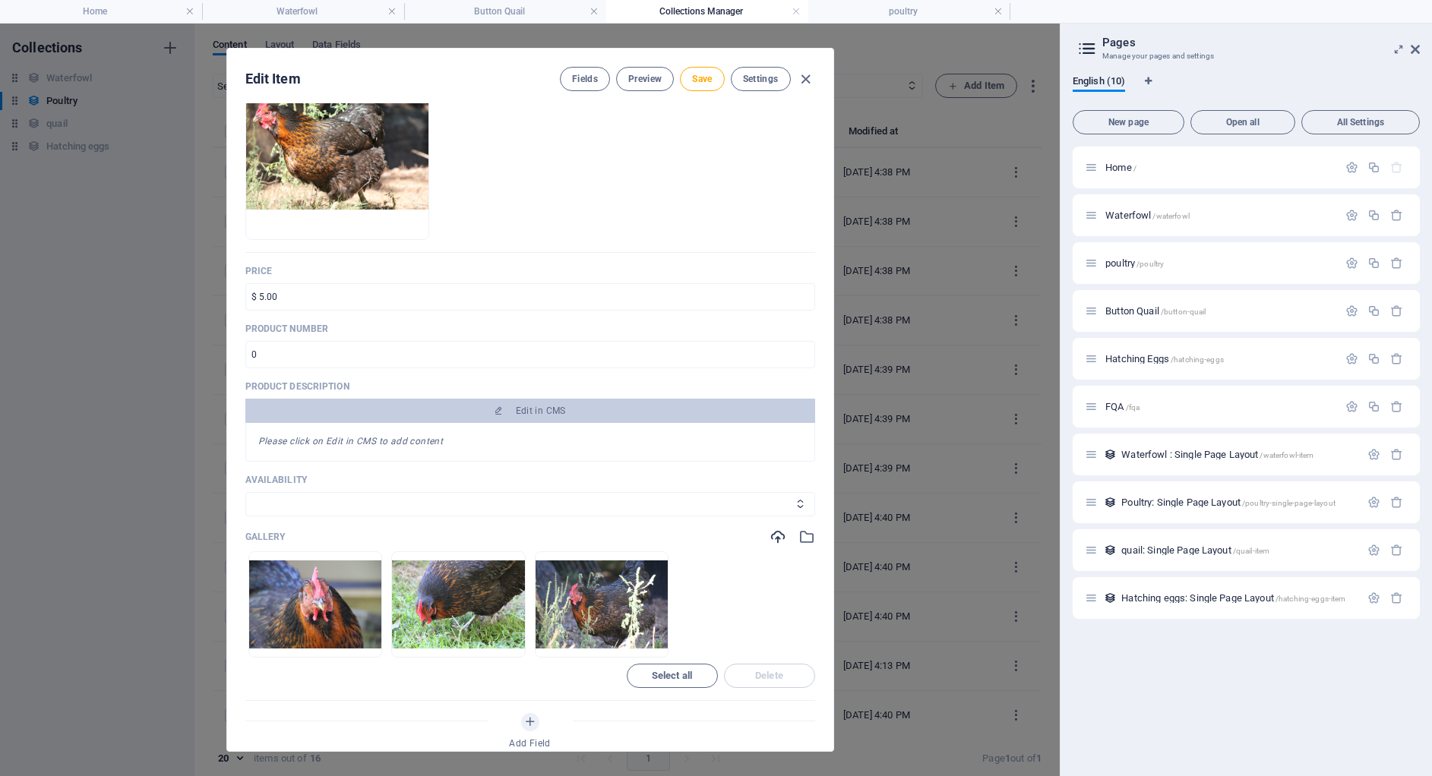
scroll to position [0, 0]
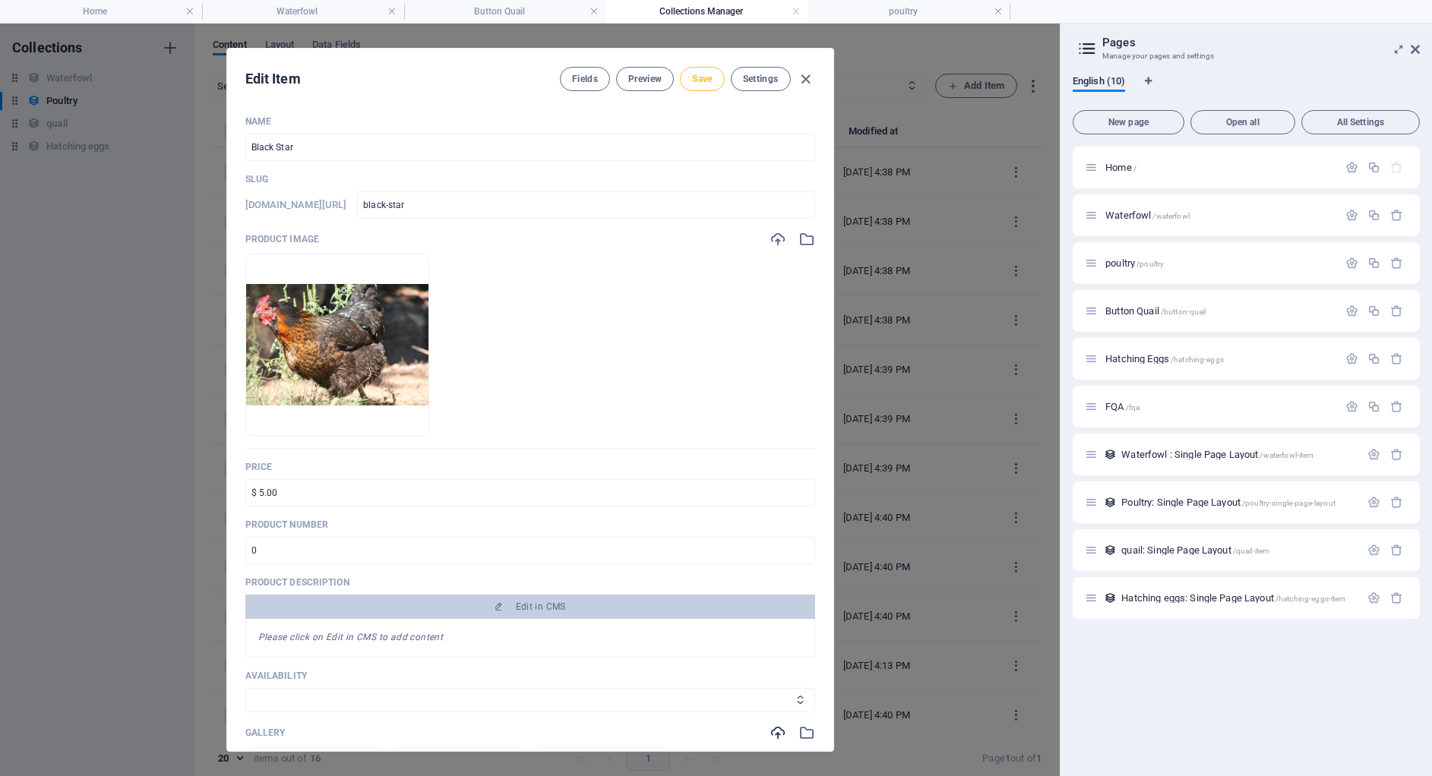
click at [695, 71] on button "Save" at bounding box center [702, 79] width 44 height 24
click at [803, 85] on icon "button" at bounding box center [805, 79] width 17 height 17
type input "black-star"
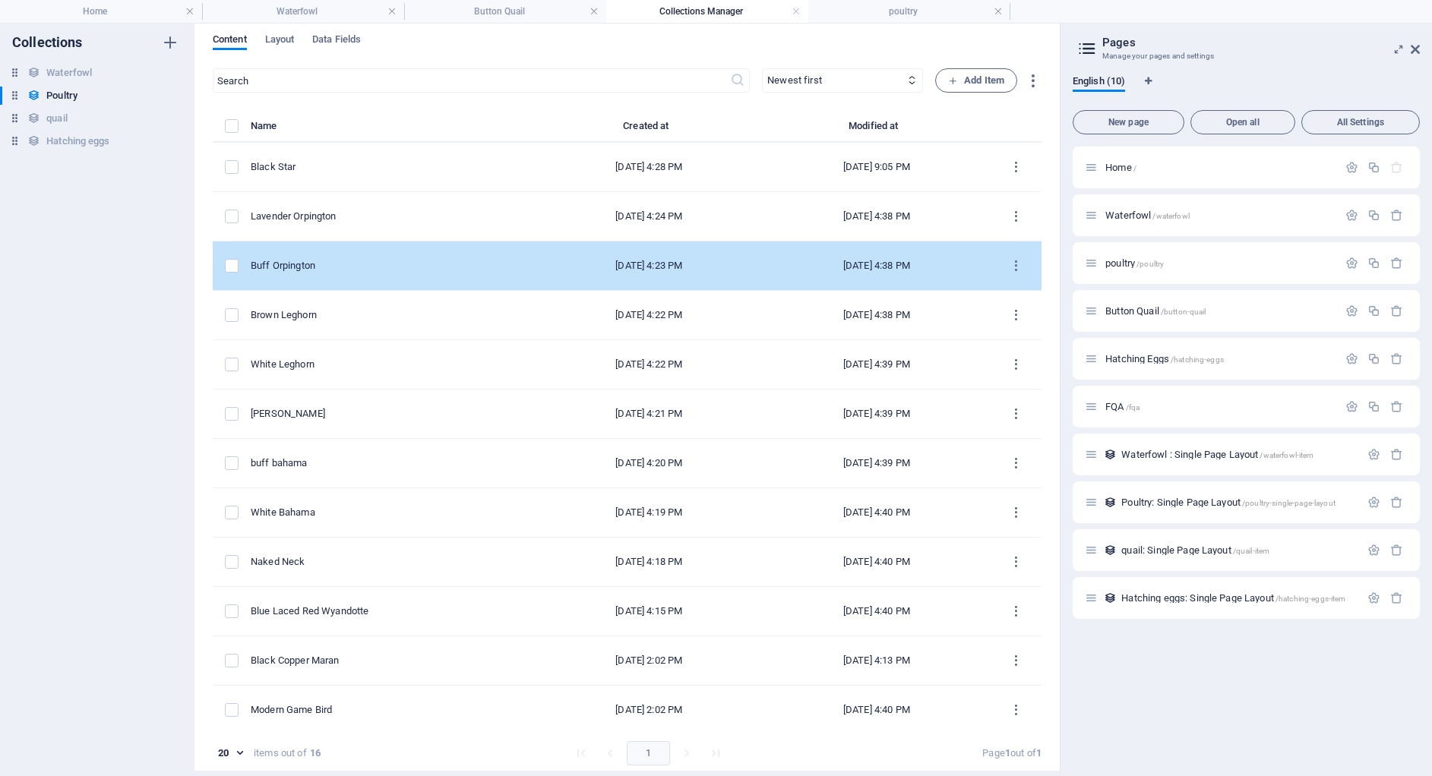
scroll to position [7, 0]
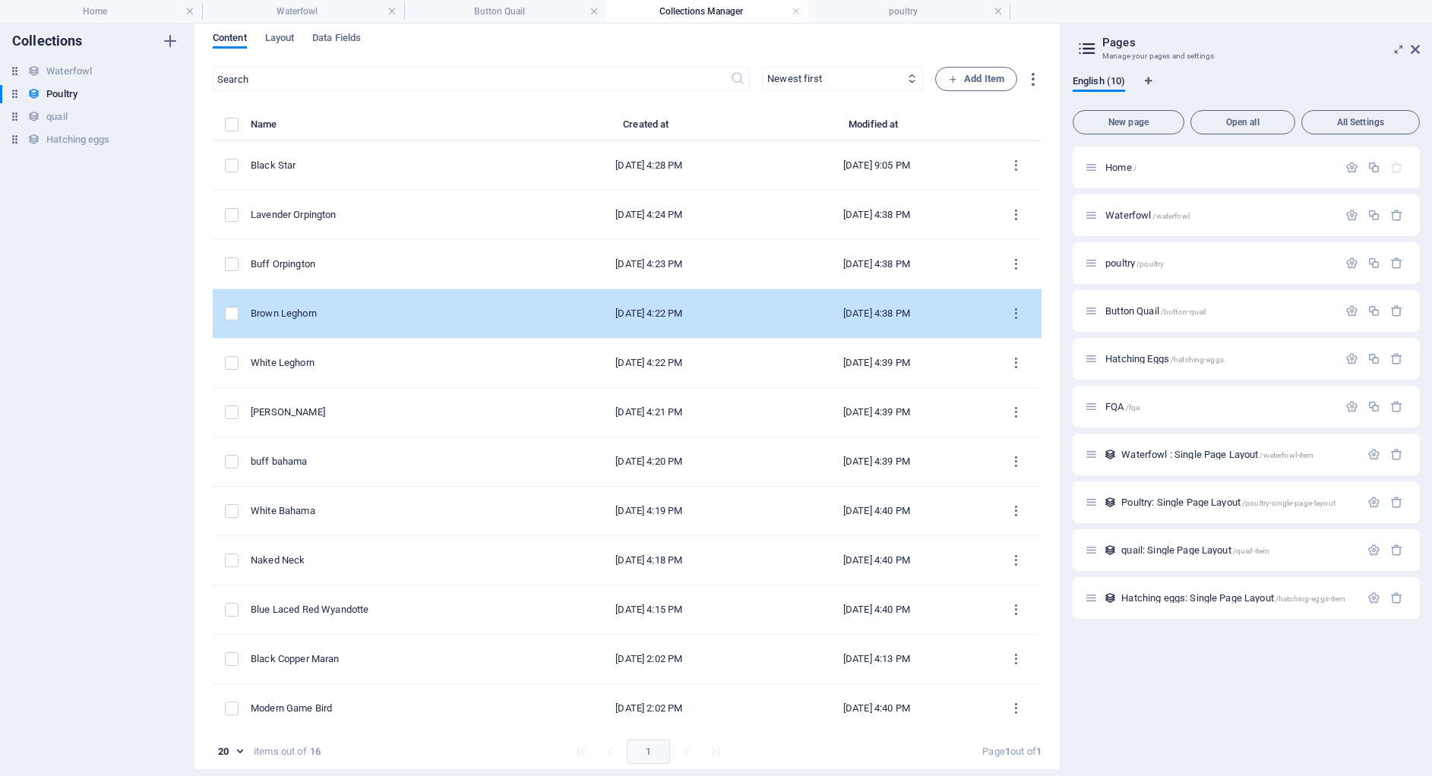
click at [429, 316] on div "Brown Leghorn" at bounding box center [387, 314] width 273 height 14
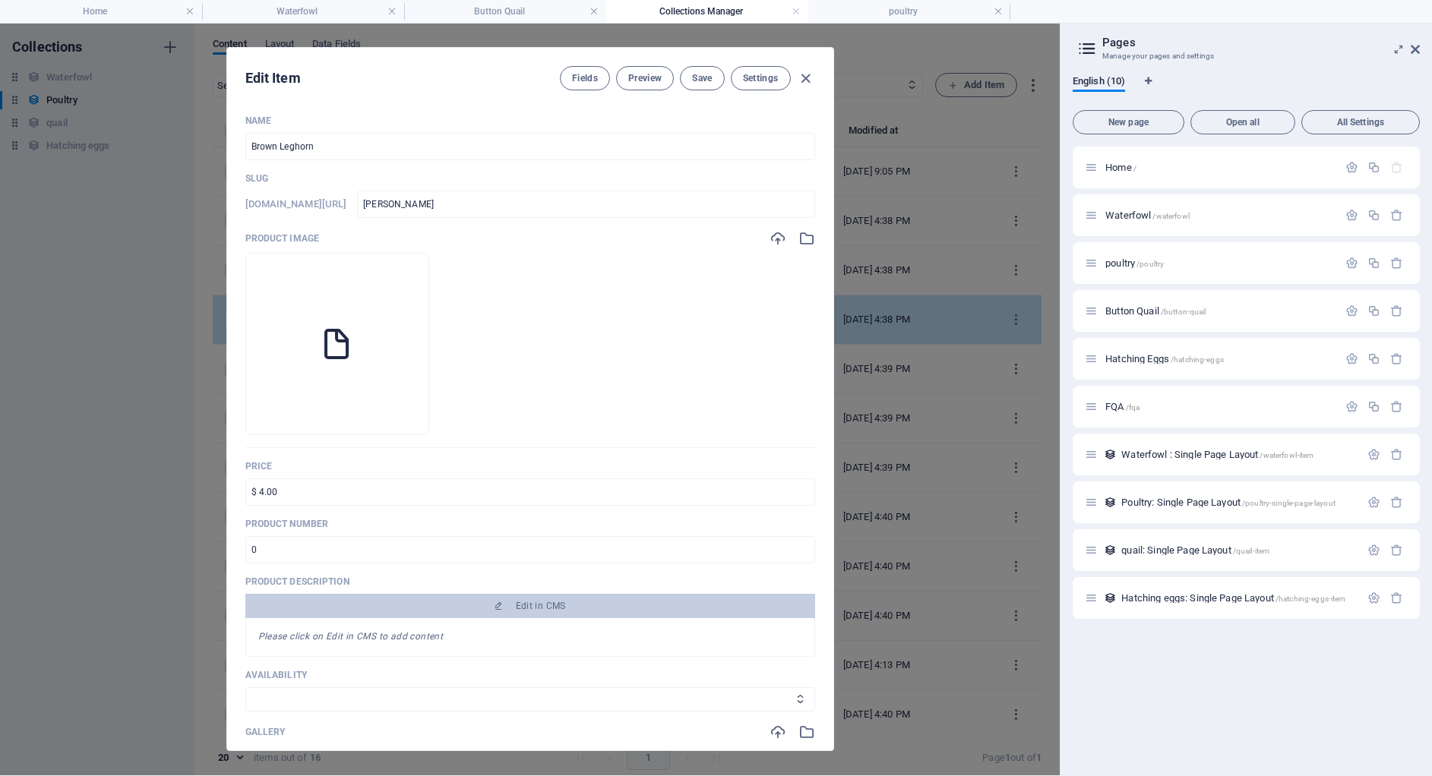
scroll to position [2, 0]
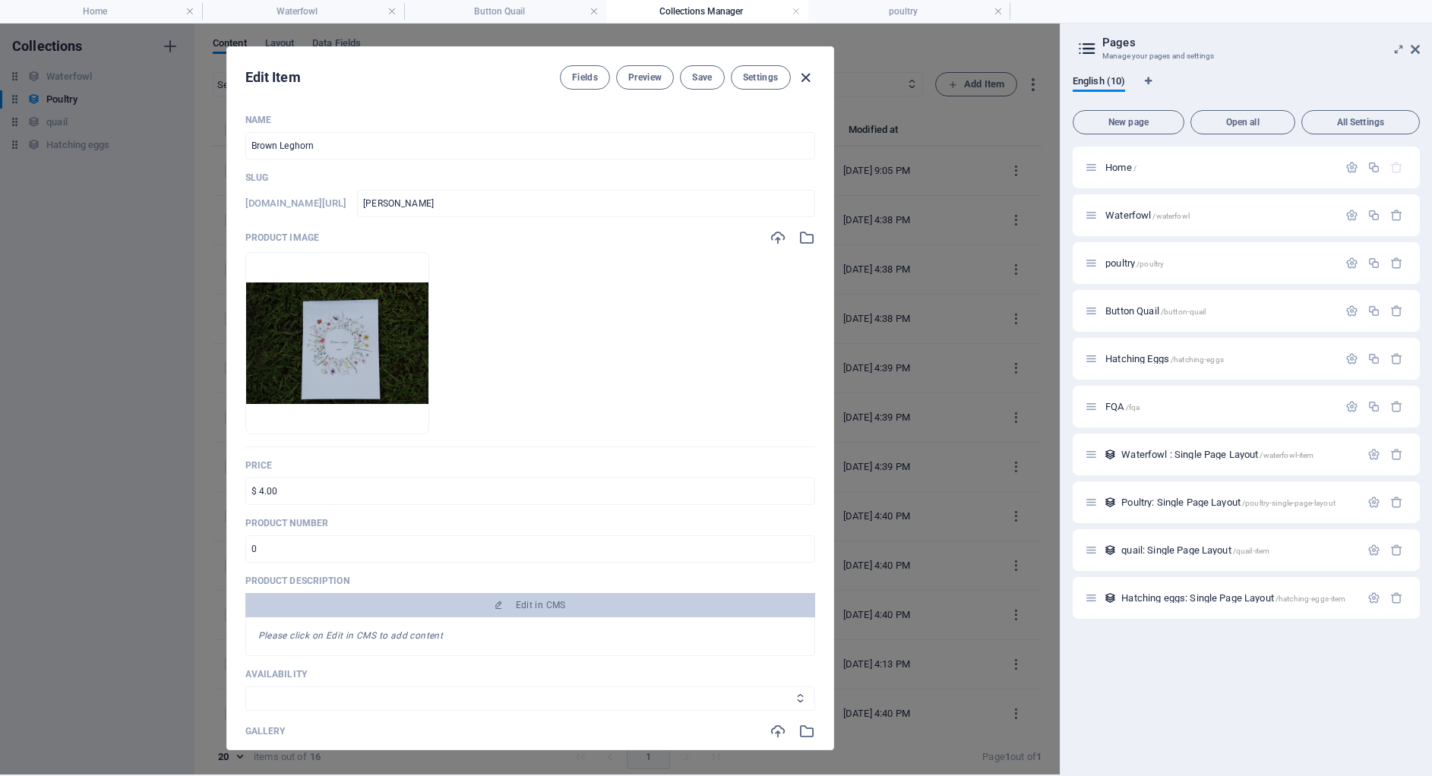
click at [798, 75] on icon "button" at bounding box center [805, 77] width 17 height 17
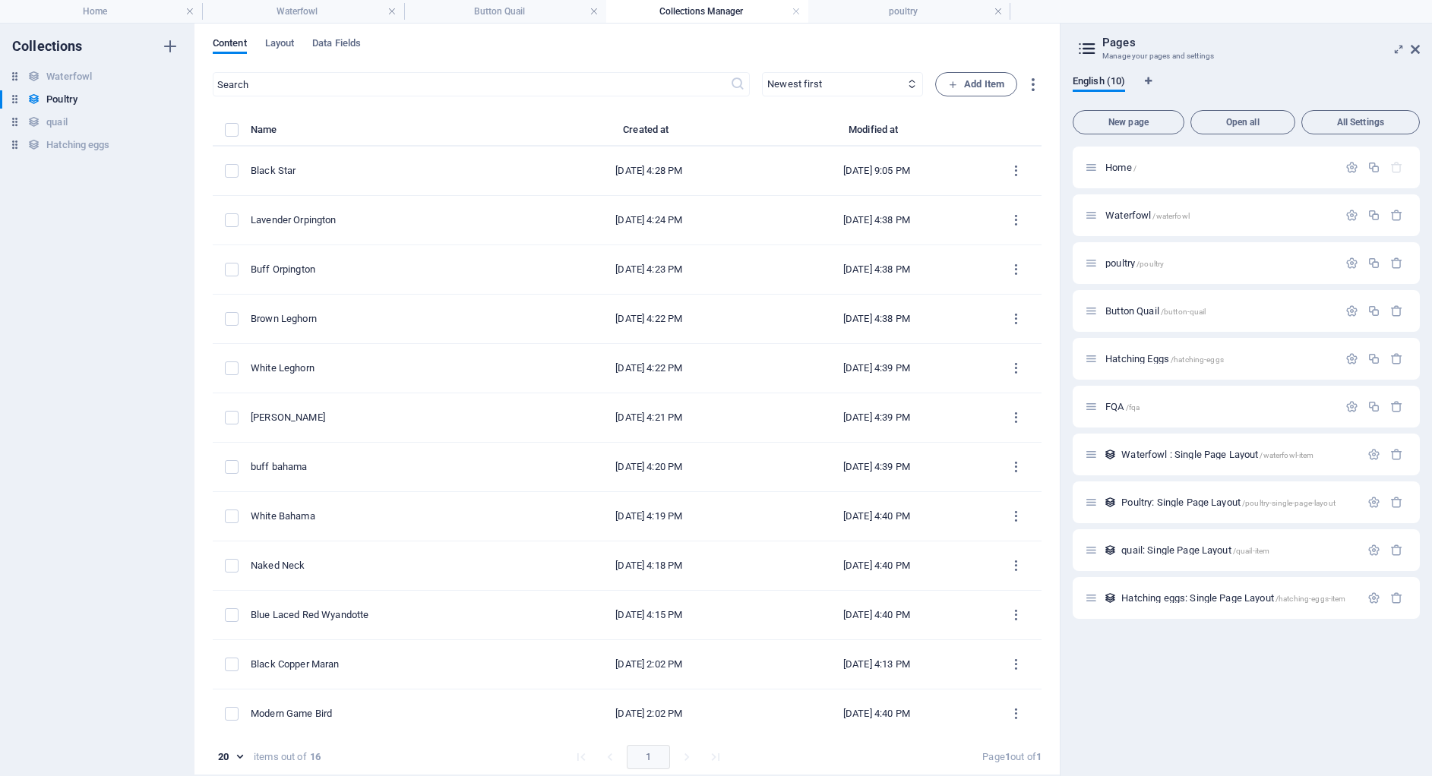
type input "brown-leghorn"
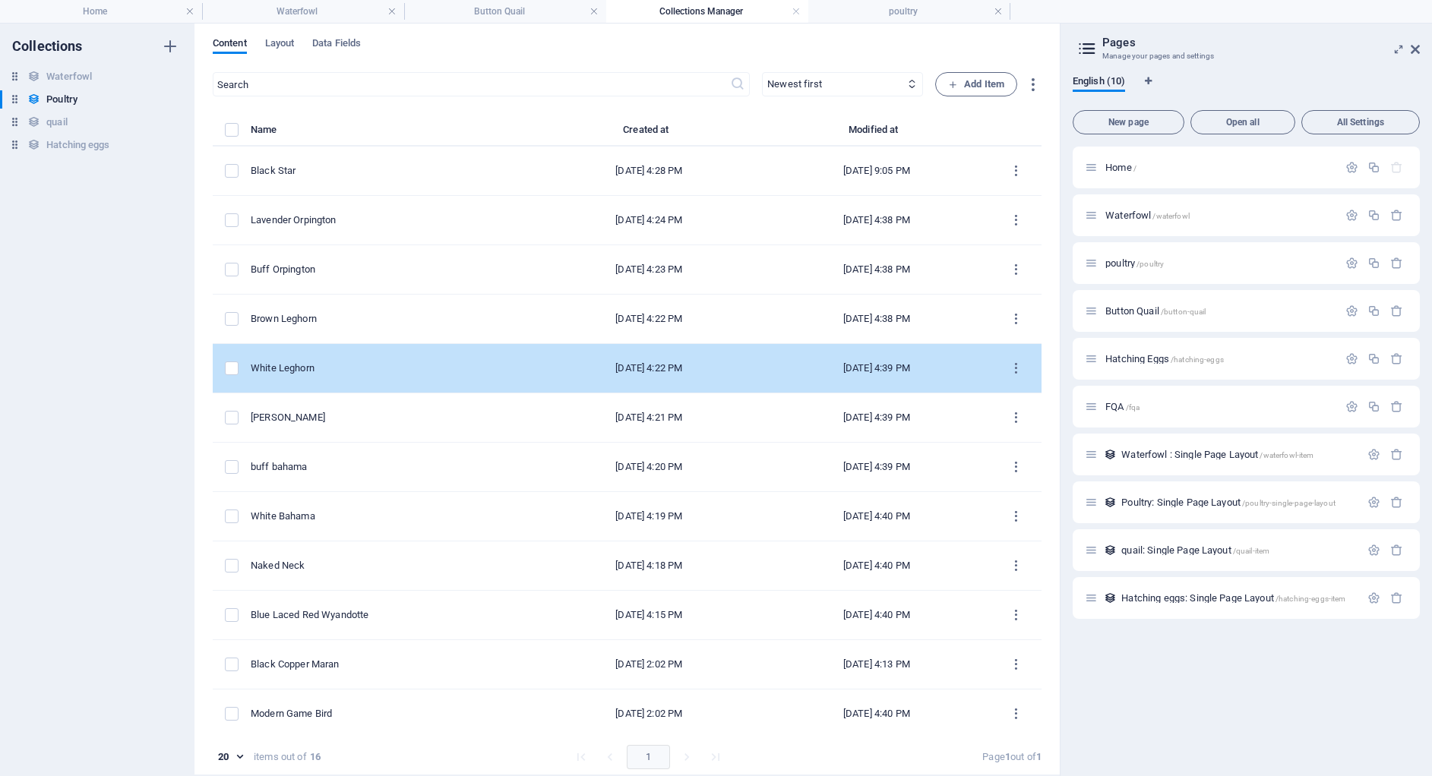
click at [324, 371] on div "White Leghorn" at bounding box center [387, 369] width 273 height 14
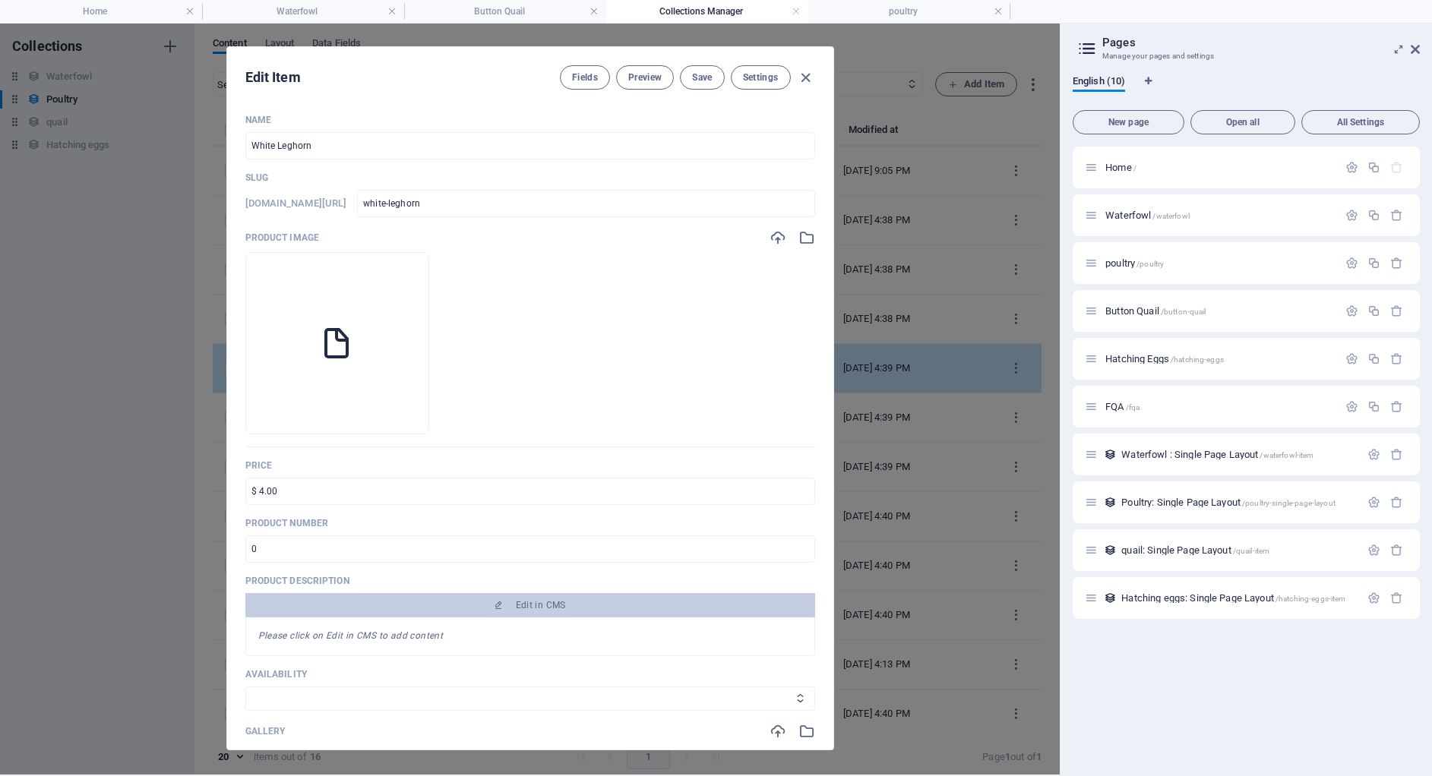
scroll to position [0, 0]
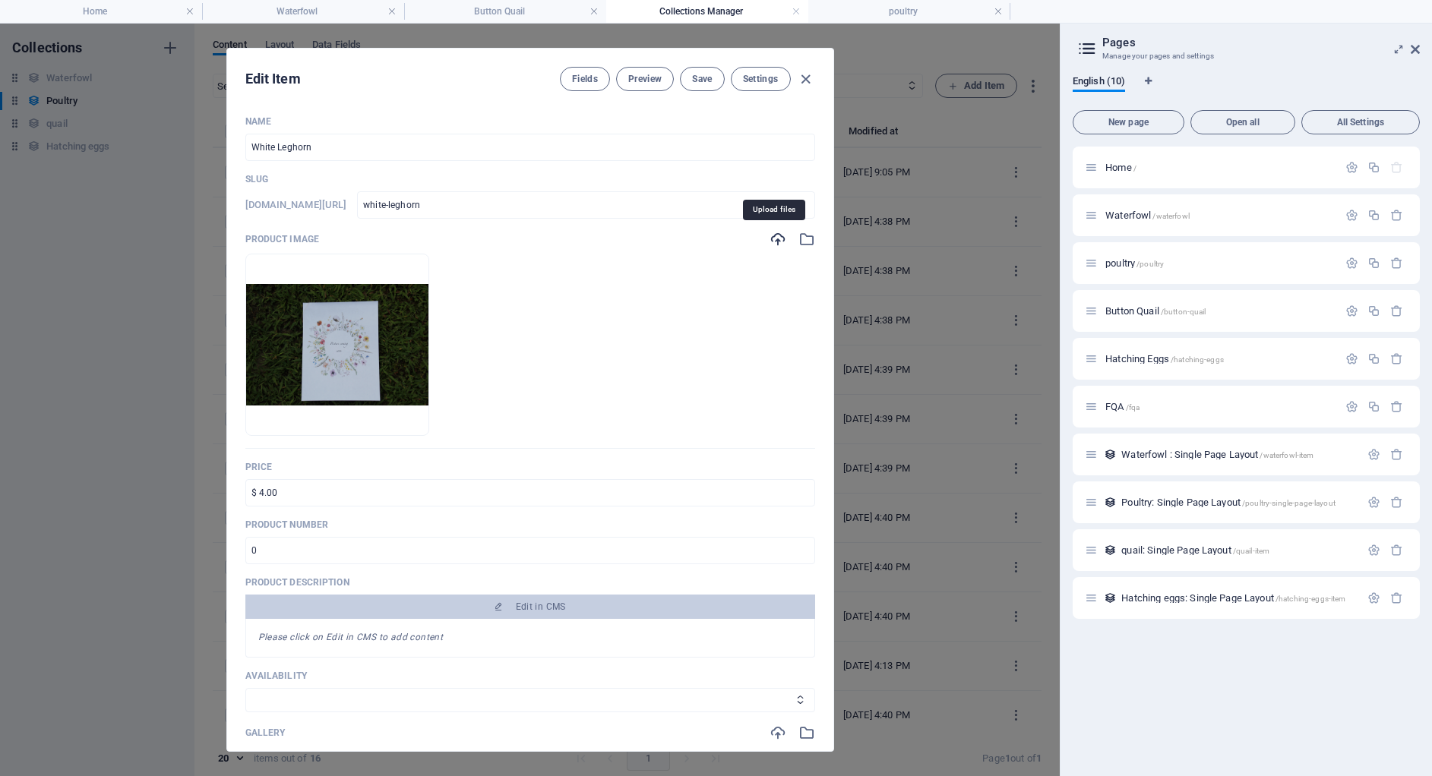
click at [769, 235] on icon "button" at bounding box center [777, 239] width 17 height 17
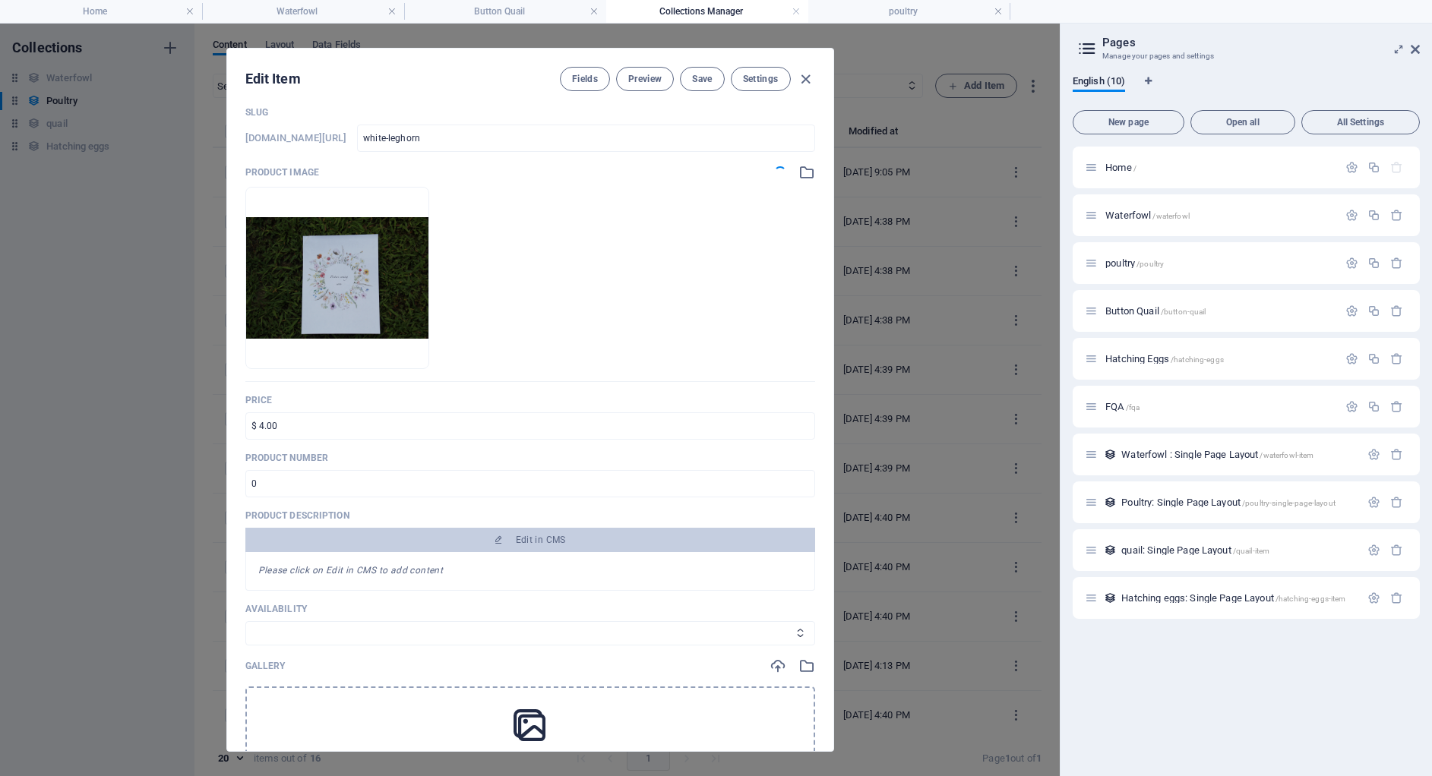
scroll to position [68, 0]
click at [769, 665] on icon "button" at bounding box center [777, 665] width 17 height 17
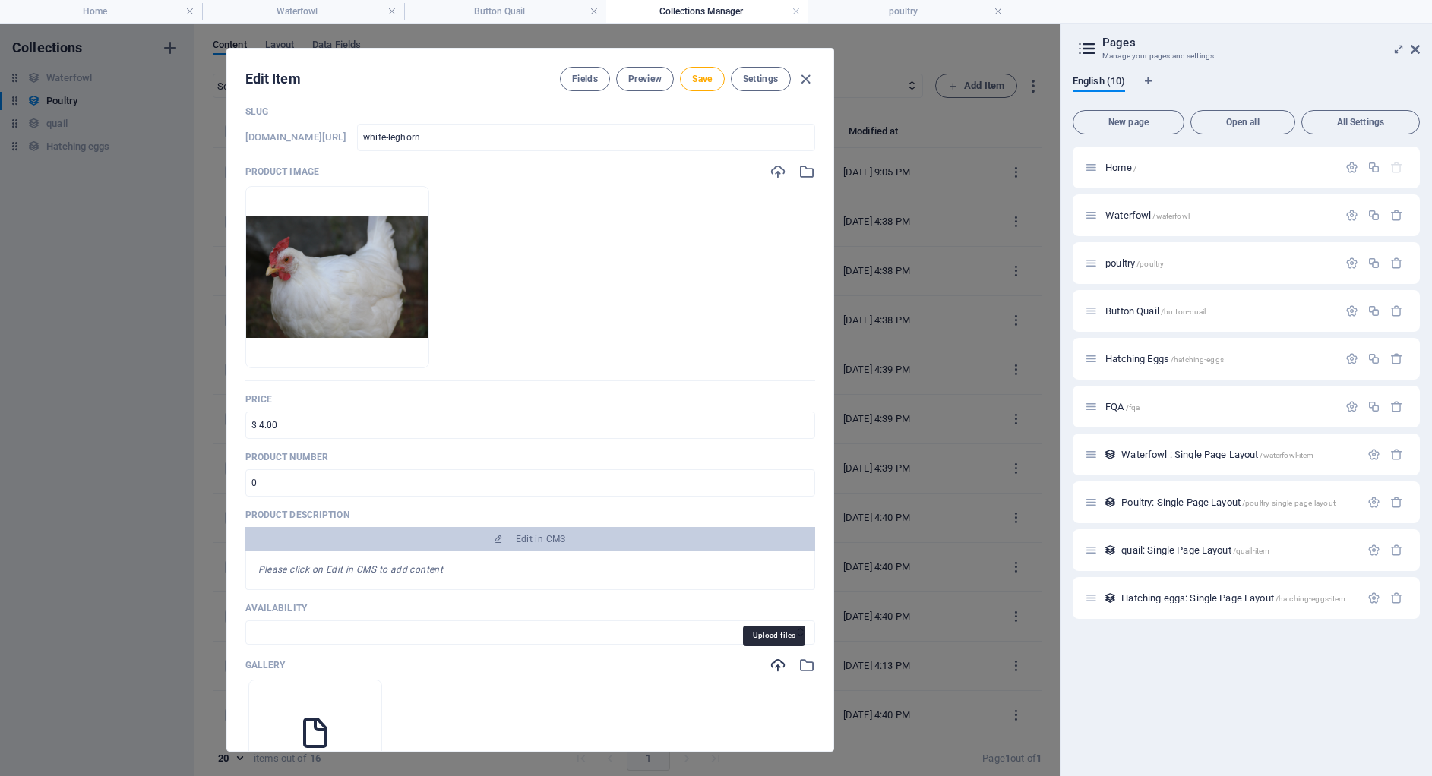
click at [777, 663] on icon "button" at bounding box center [777, 665] width 17 height 17
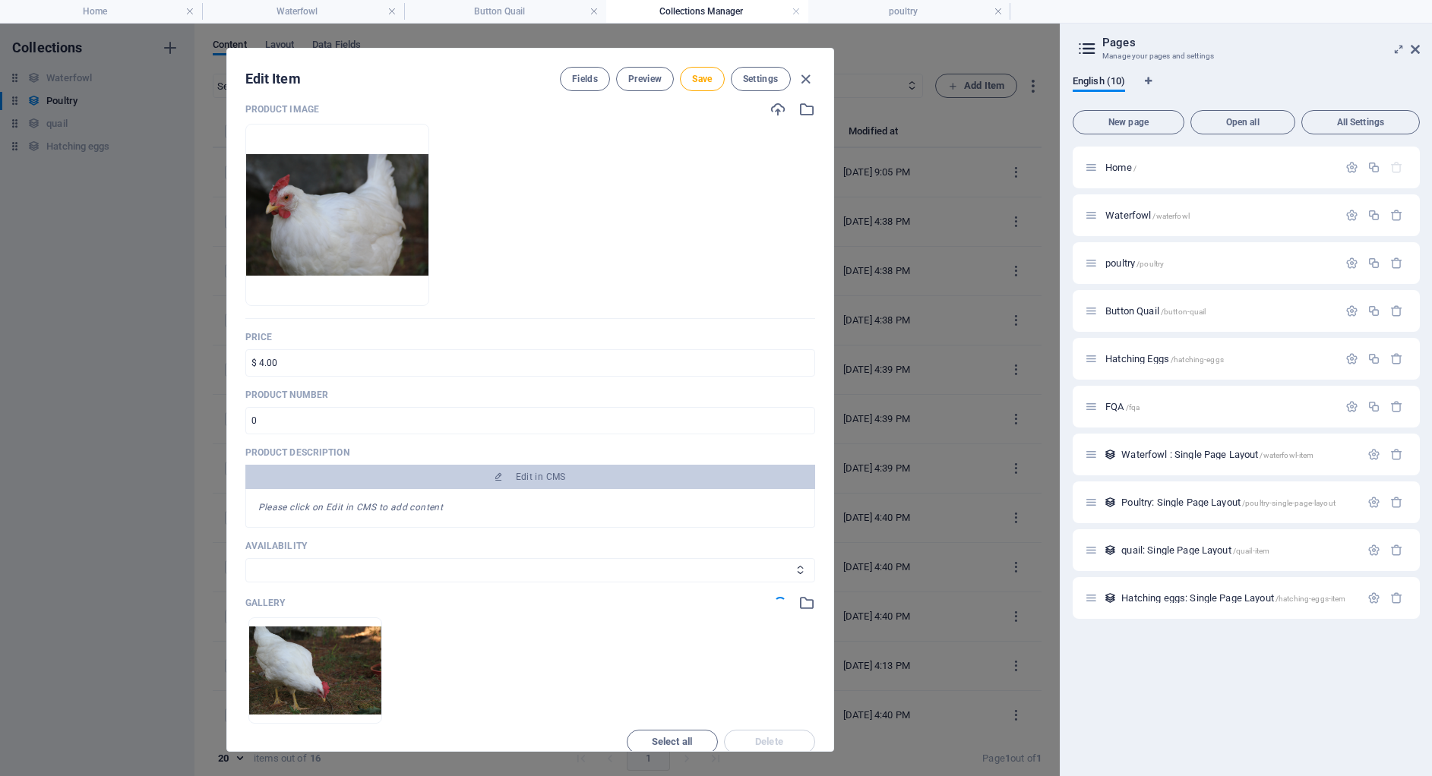
scroll to position [141, 0]
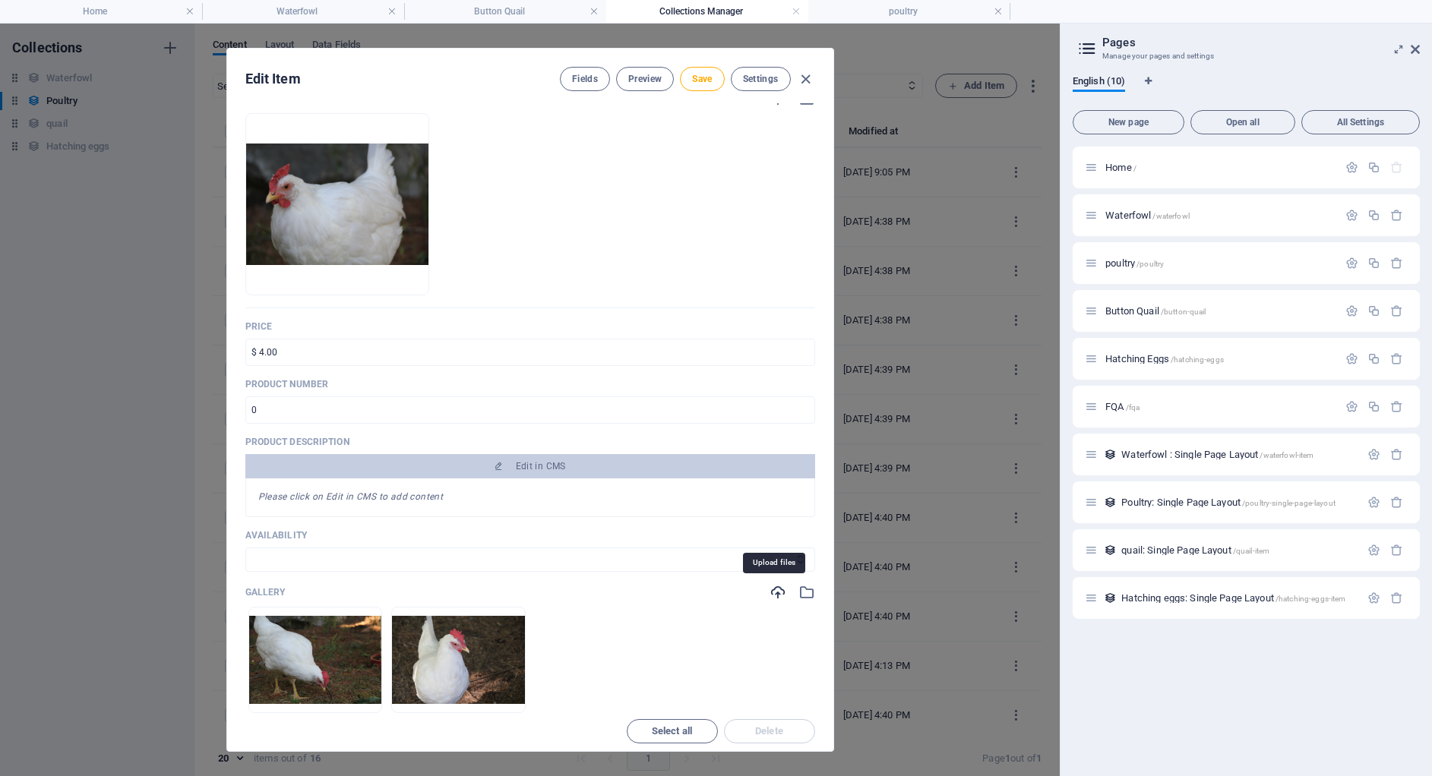
click at [769, 594] on icon "button" at bounding box center [777, 592] width 17 height 17
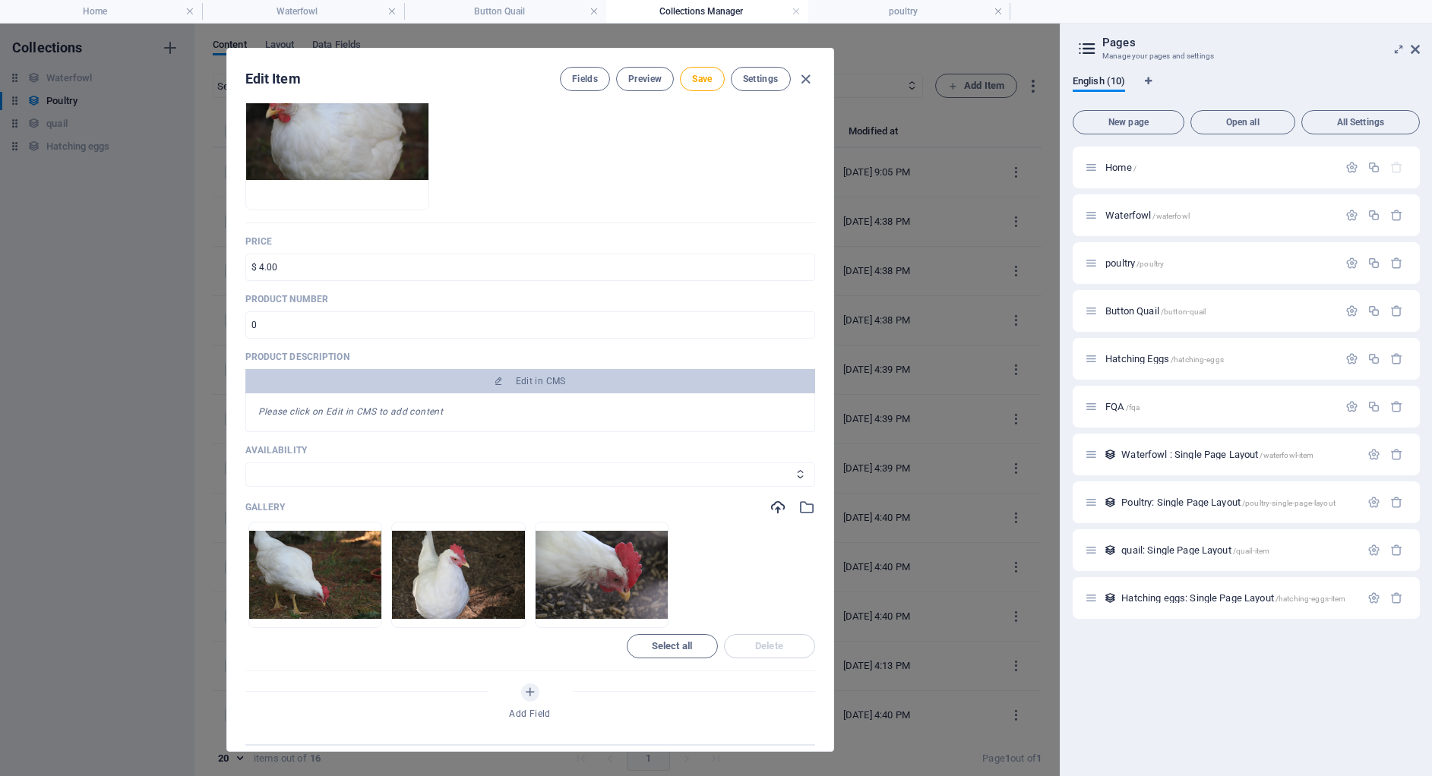
scroll to position [0, 0]
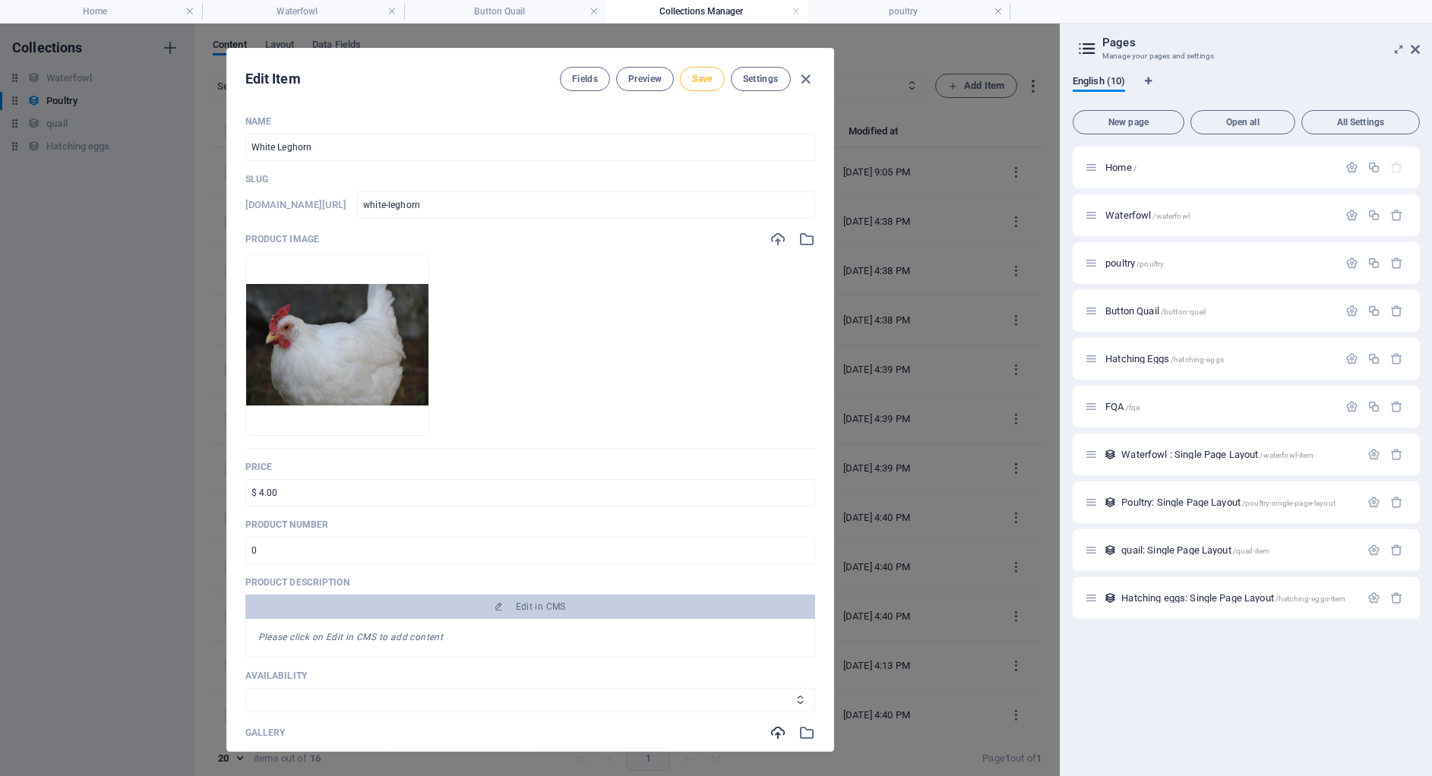
click at [713, 85] on button "Save" at bounding box center [702, 79] width 44 height 24
click at [803, 68] on div "Fields Preview Save Settings" at bounding box center [687, 79] width 255 height 24
click at [804, 77] on icon "button" at bounding box center [805, 79] width 17 height 17
type input "white-leghorn"
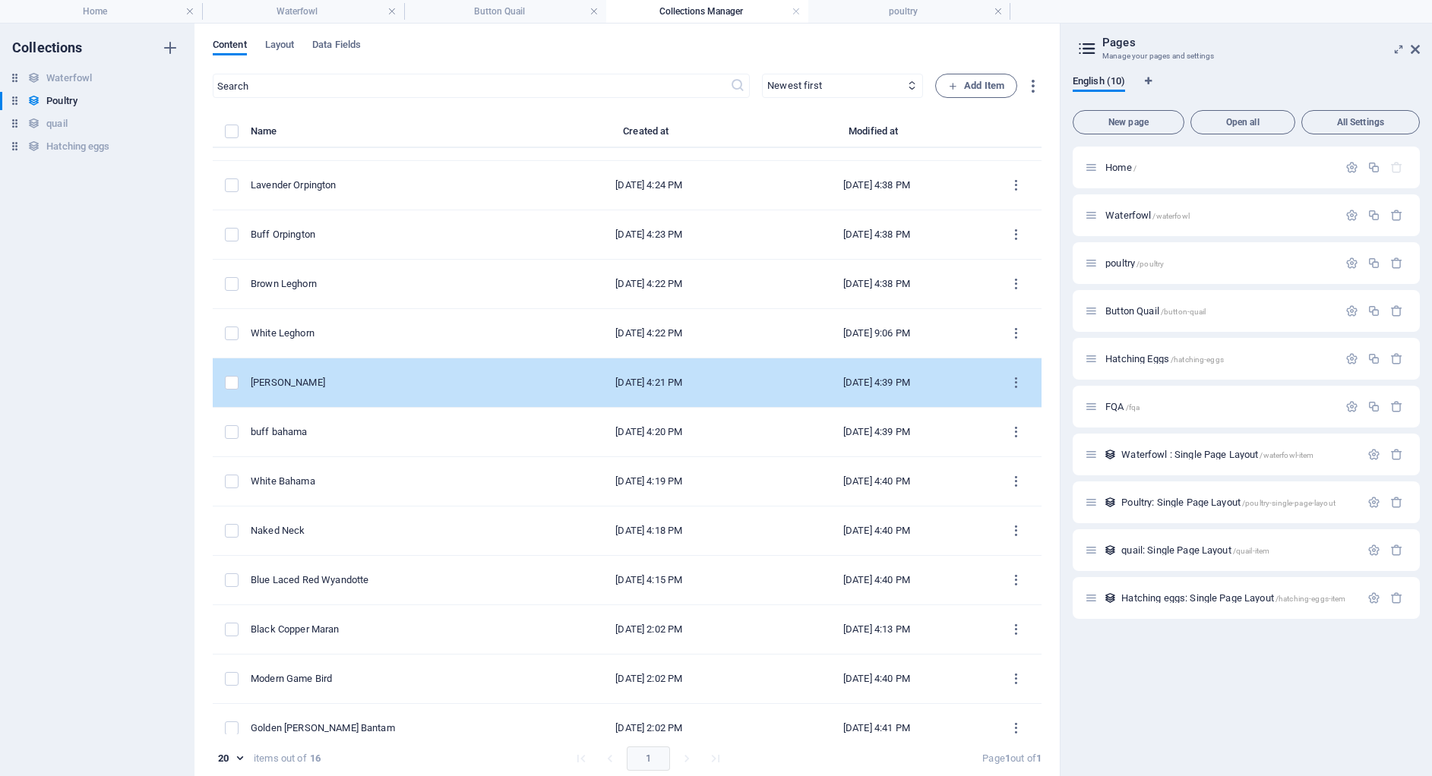
scroll to position [51, 0]
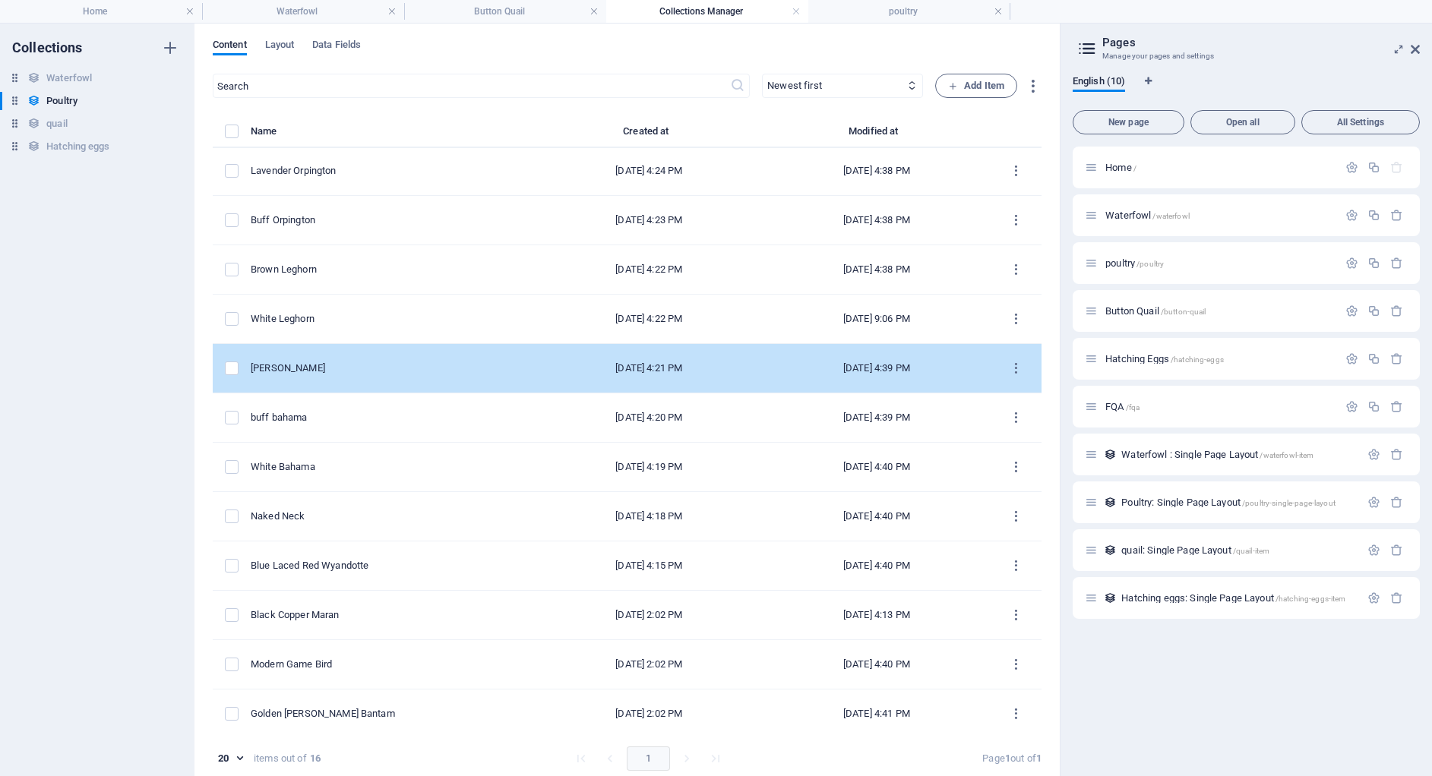
click at [371, 412] on div "buff bahama" at bounding box center [387, 418] width 273 height 14
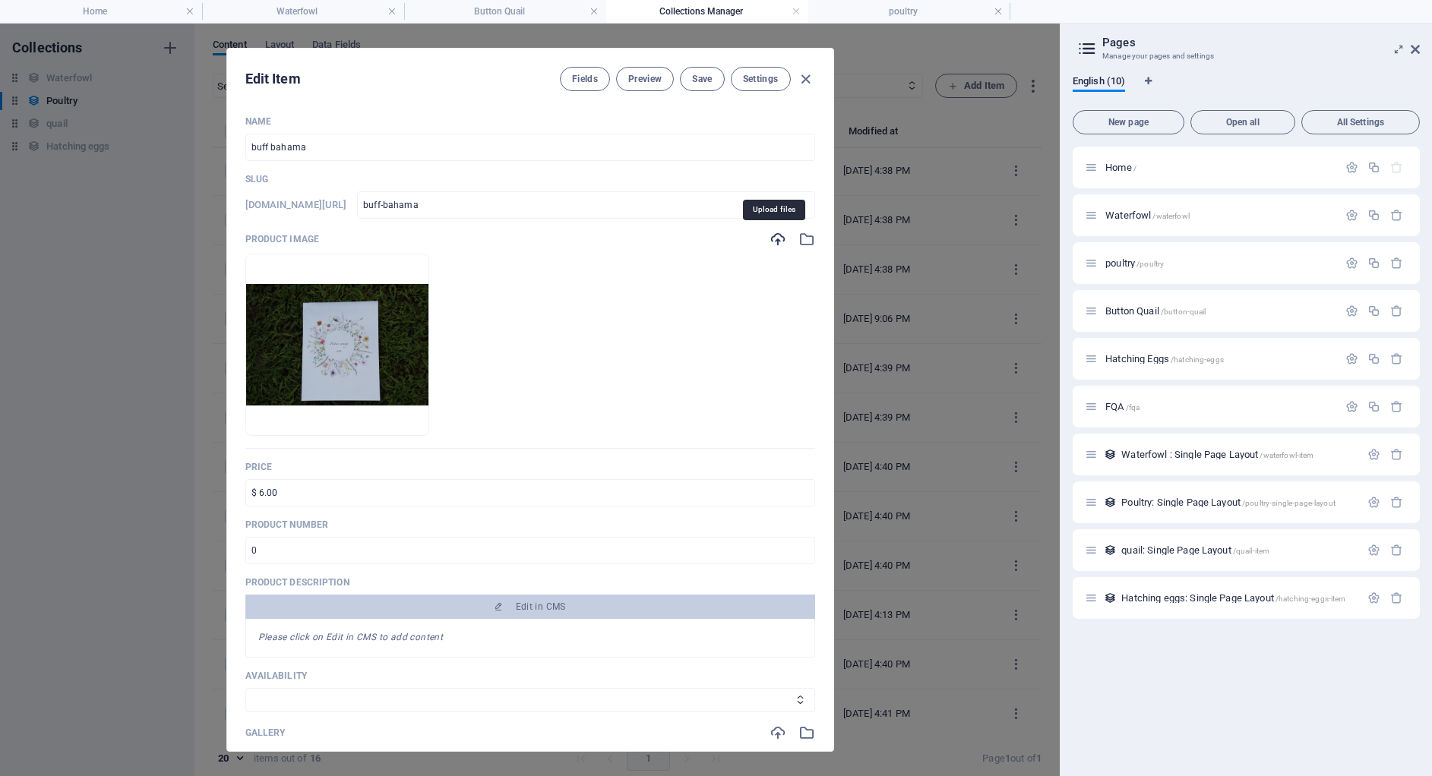
click at [772, 238] on icon "button" at bounding box center [777, 239] width 17 height 17
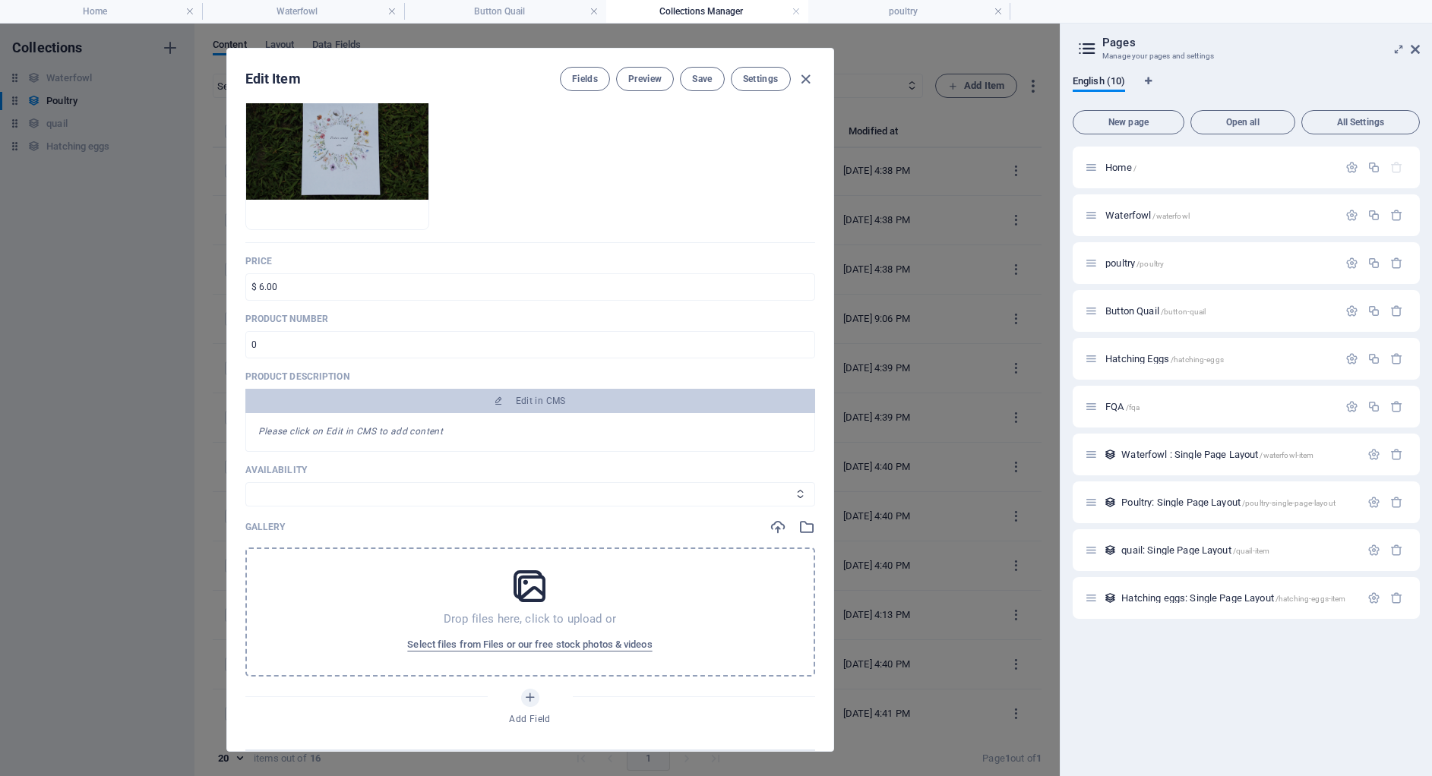
scroll to position [209, 0]
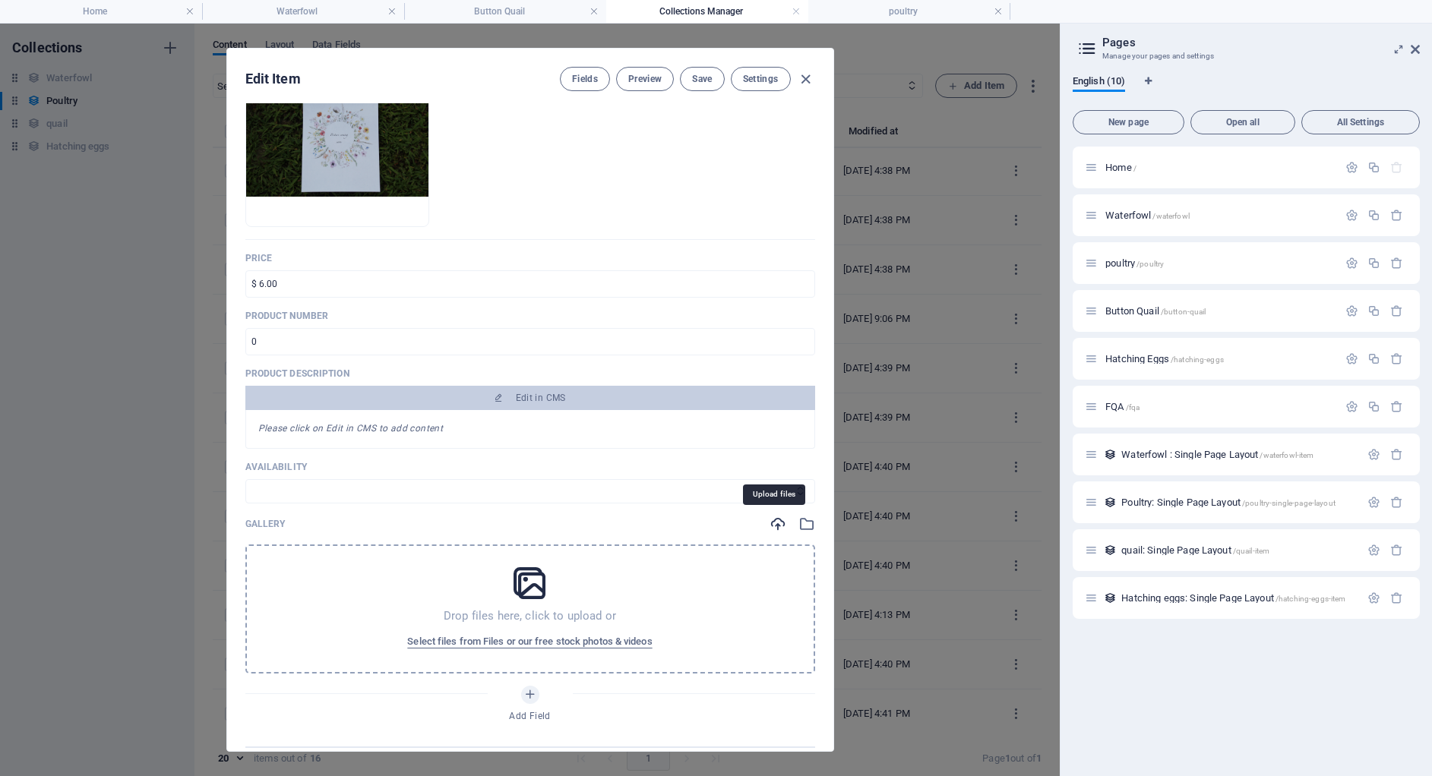
click at [769, 527] on icon "button" at bounding box center [777, 524] width 17 height 17
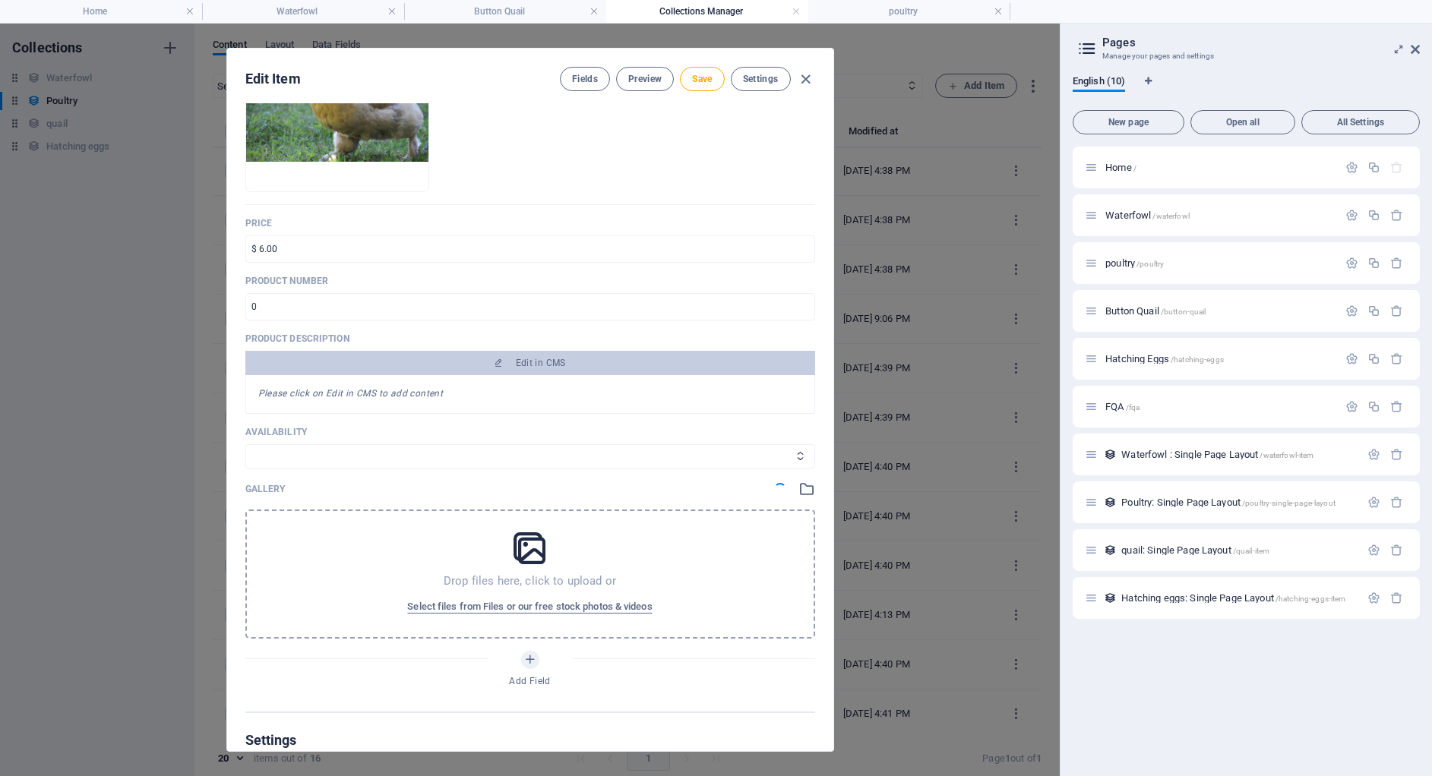
scroll to position [245, 0]
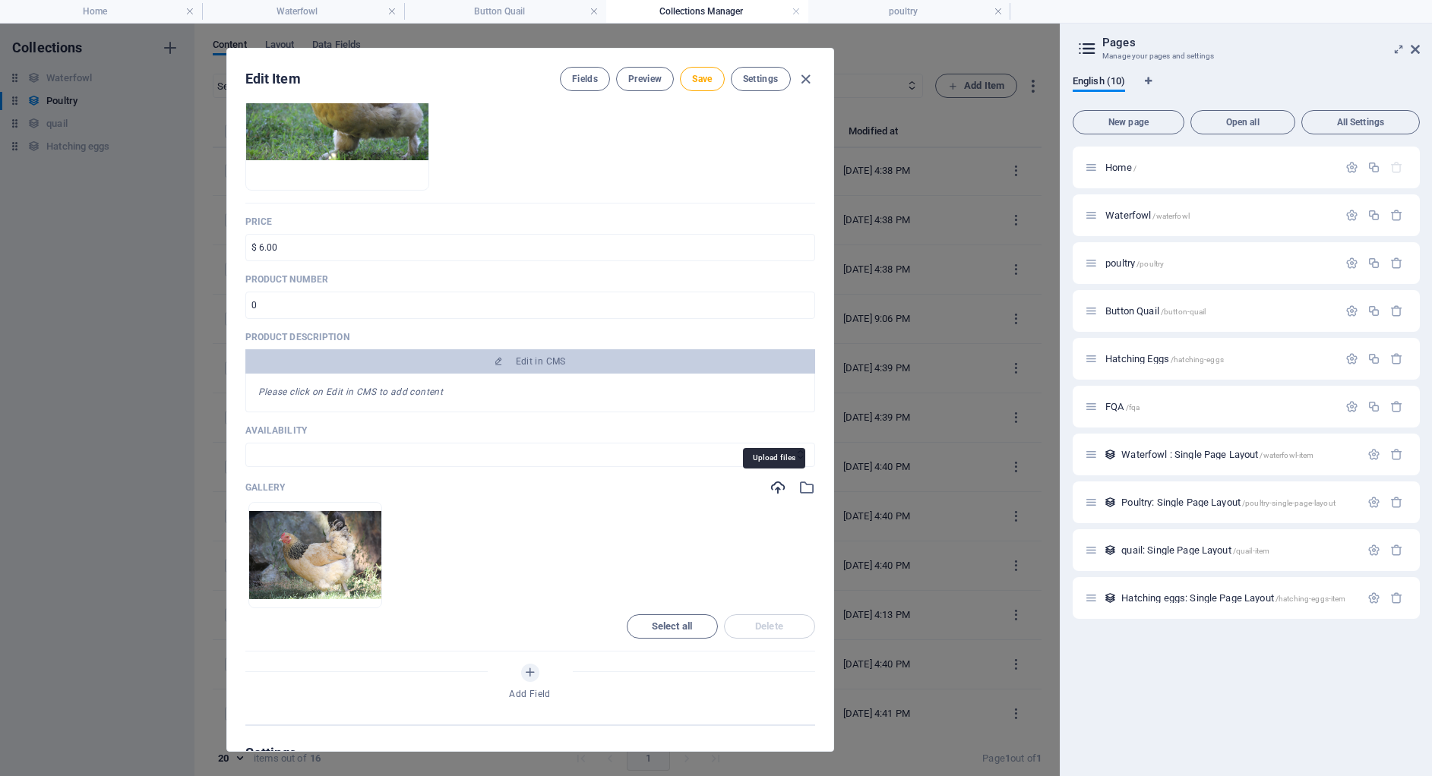
click at [769, 484] on icon "button" at bounding box center [777, 487] width 17 height 17
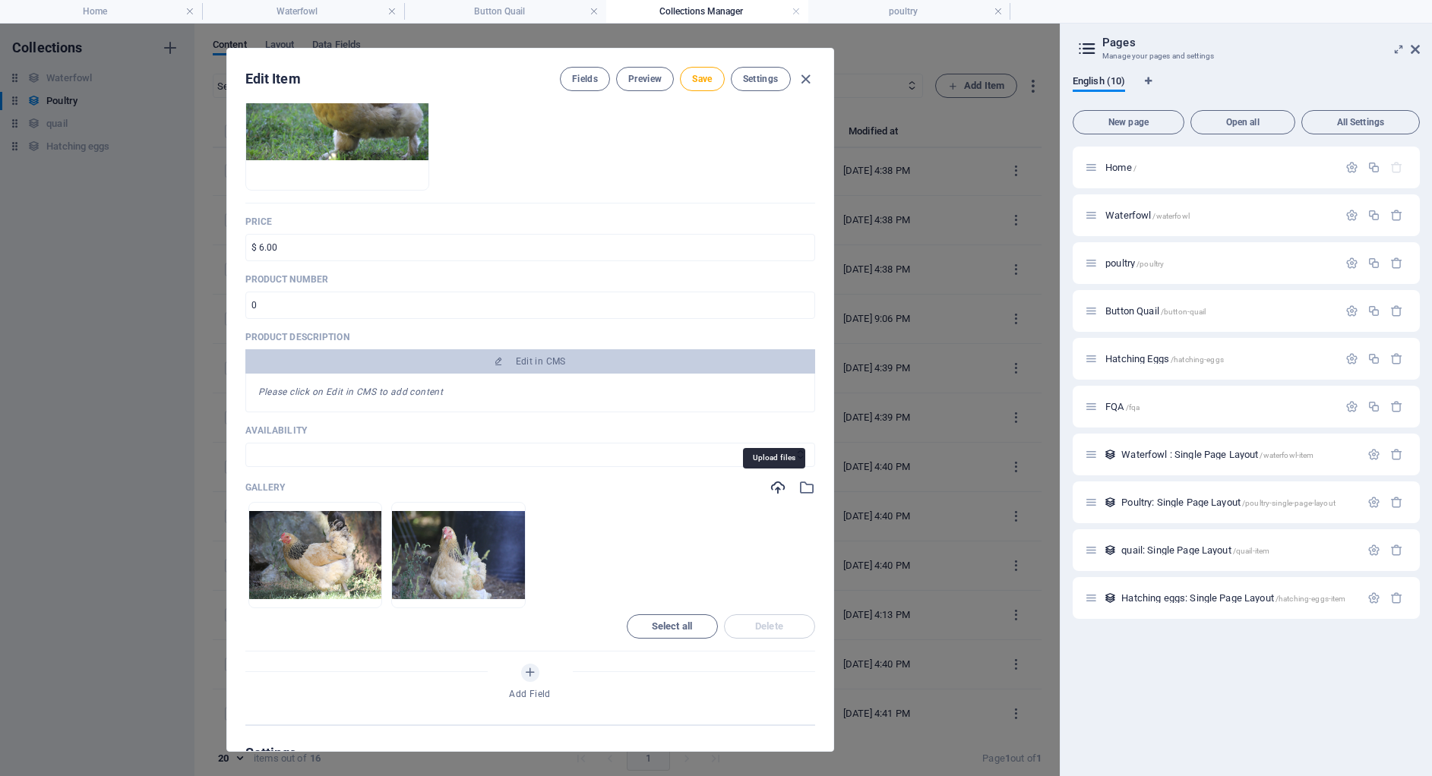
click at [769, 491] on icon "button" at bounding box center [777, 487] width 17 height 17
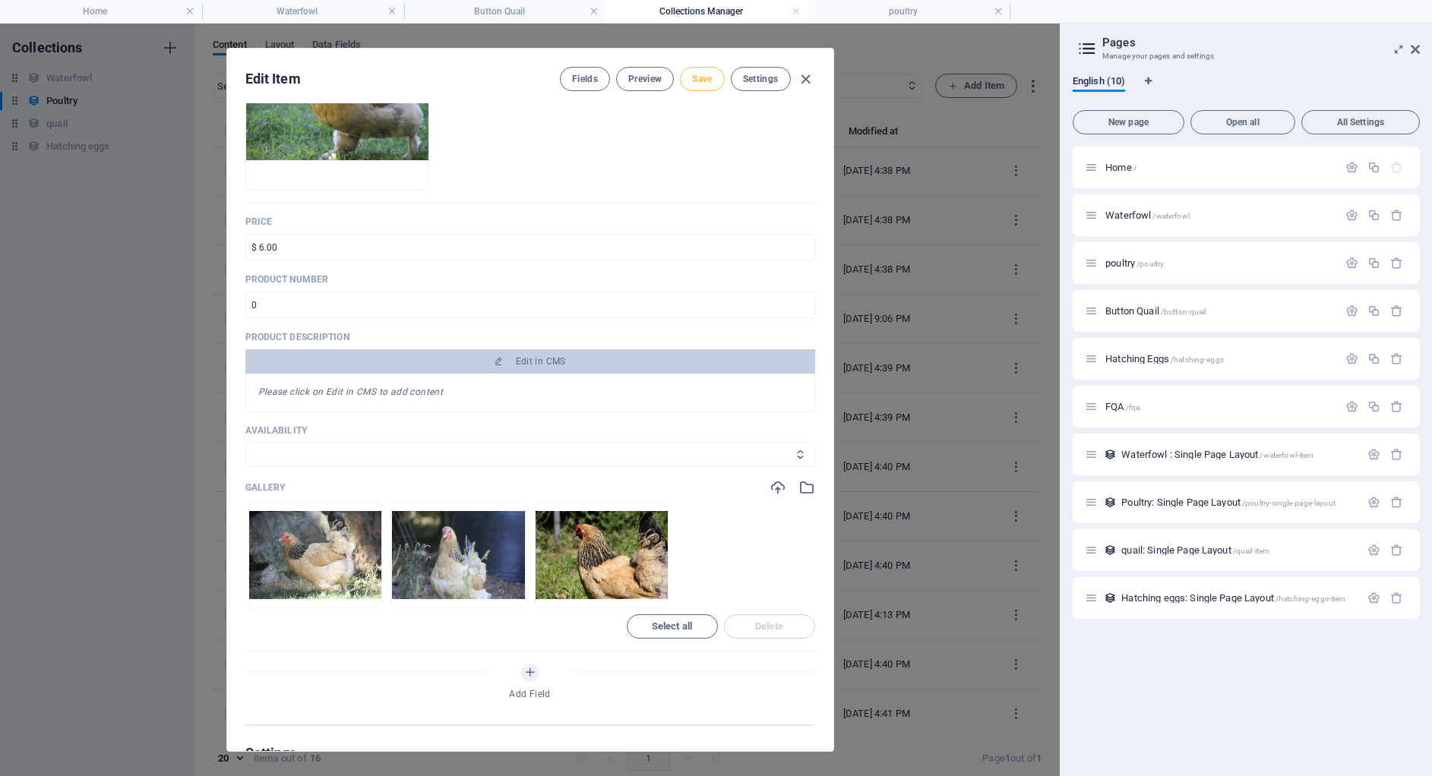
click at [684, 81] on button "Save" at bounding box center [702, 79] width 44 height 24
click at [807, 75] on icon "button" at bounding box center [805, 79] width 17 height 17
type input "buff-bahama"
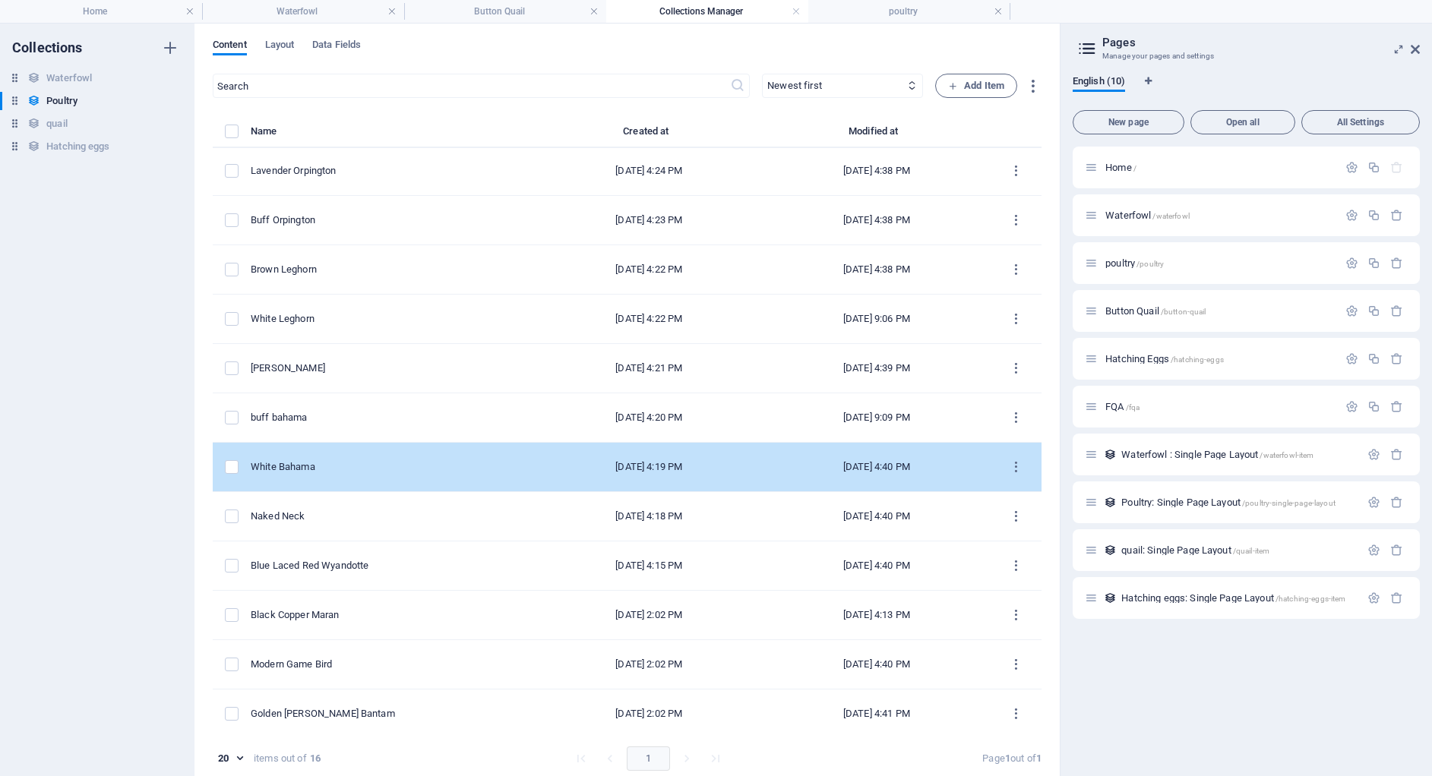
click at [491, 470] on div "White Bahama" at bounding box center [387, 467] width 273 height 14
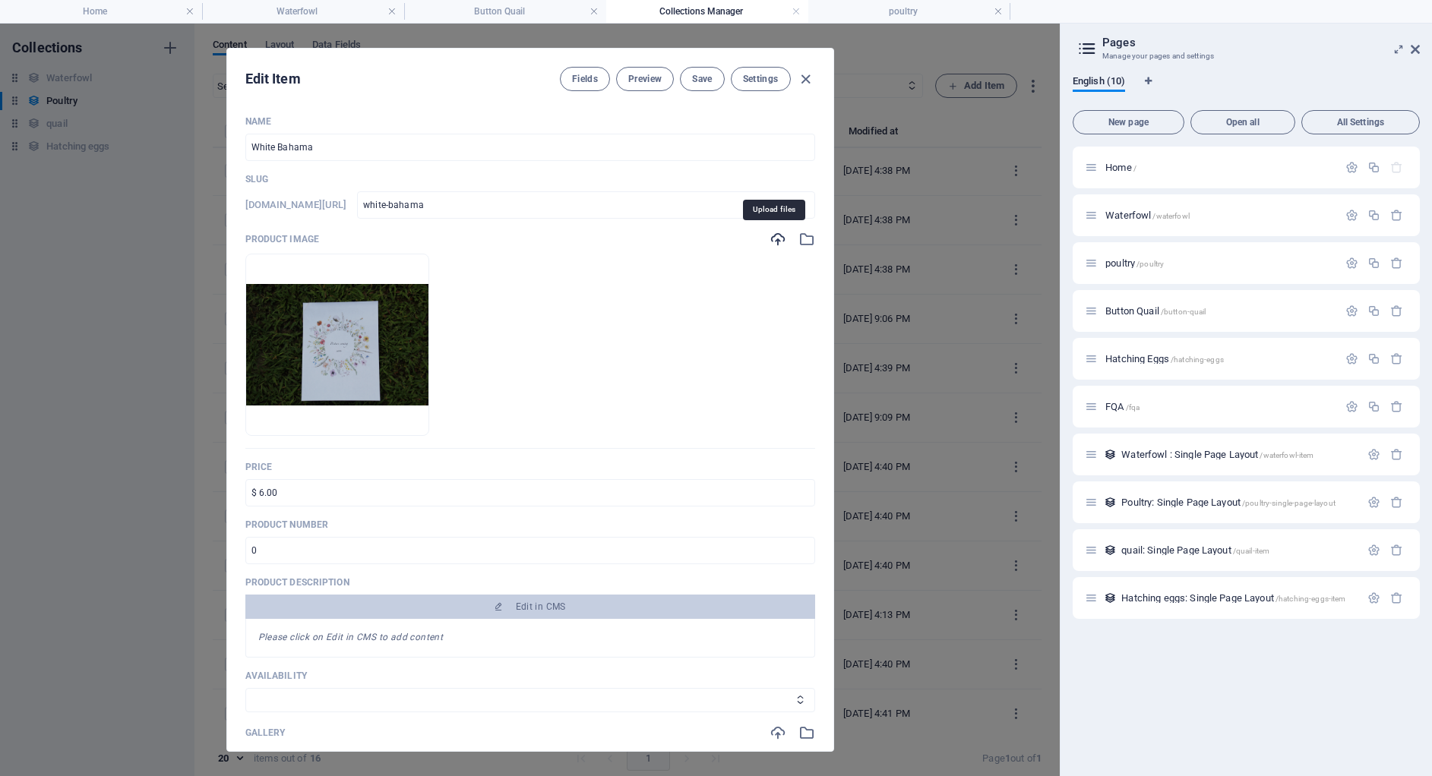
click at [775, 236] on icon "button" at bounding box center [777, 239] width 17 height 17
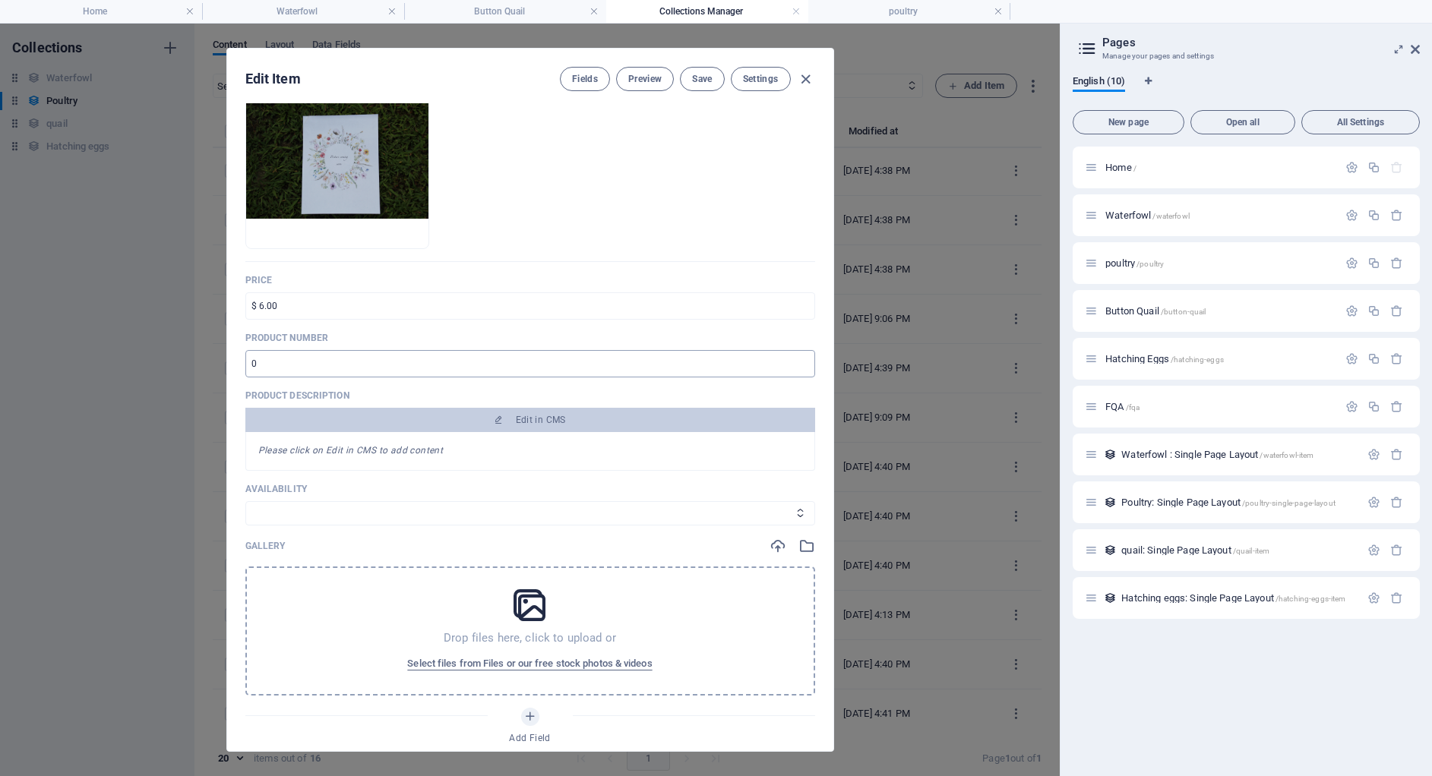
scroll to position [173, 0]
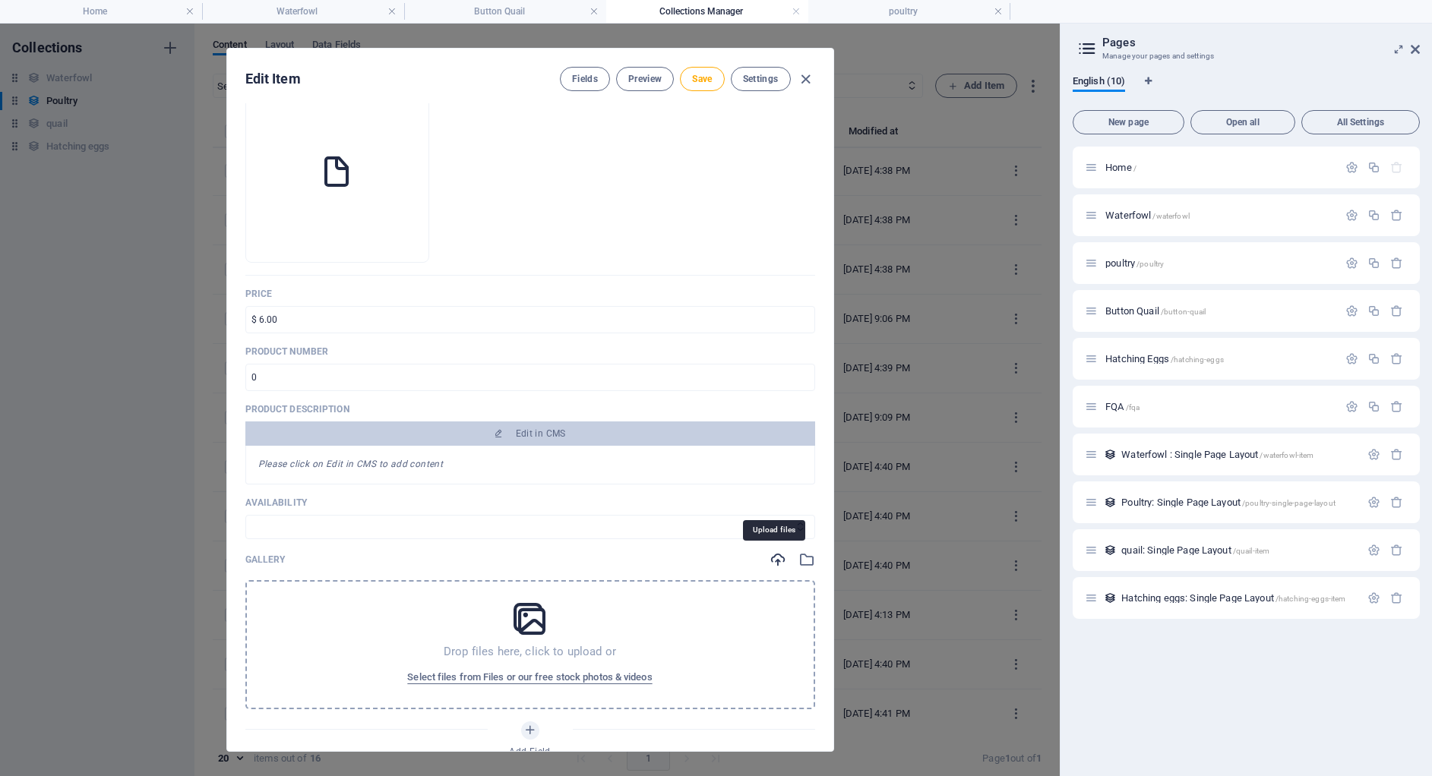
click at [772, 564] on icon "button" at bounding box center [777, 559] width 17 height 17
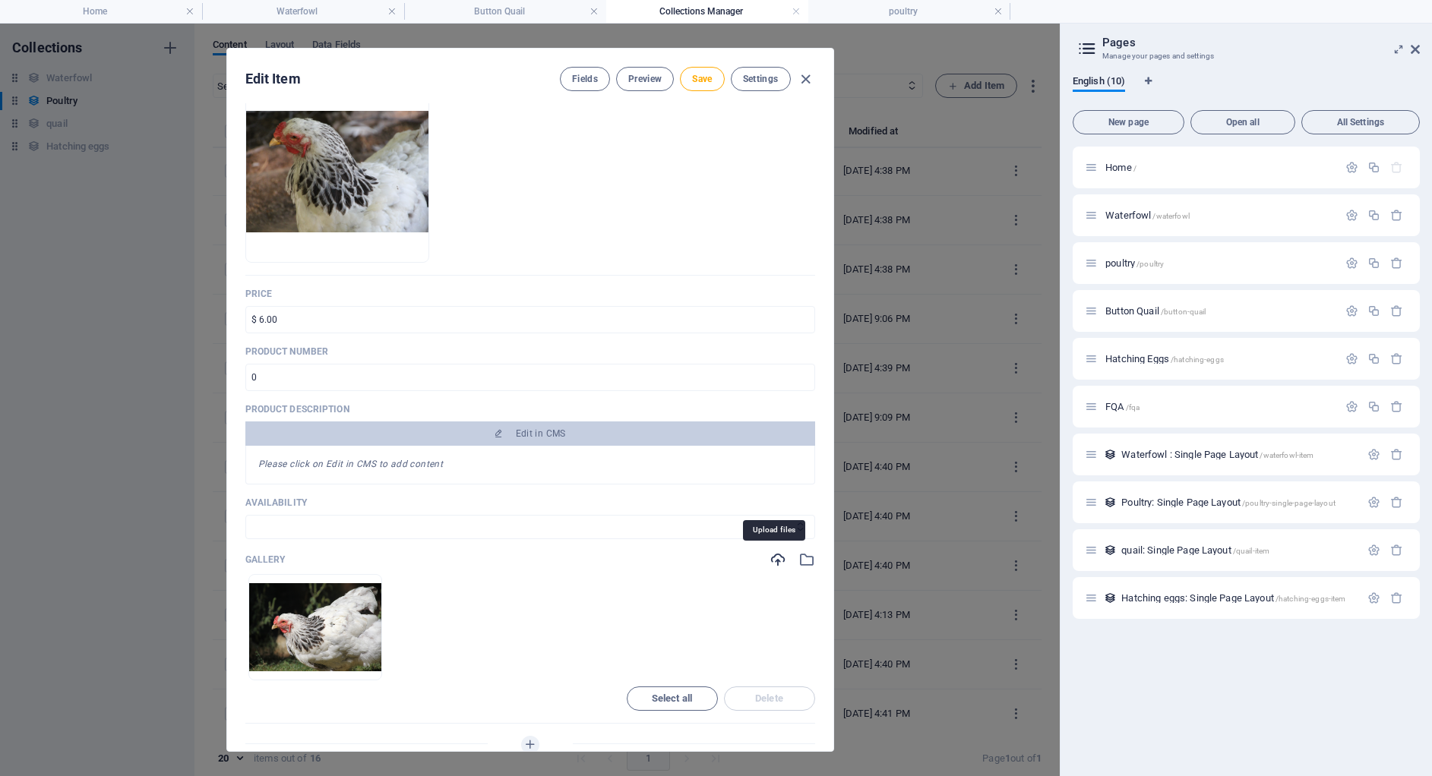
click at [769, 561] on icon "button" at bounding box center [777, 559] width 17 height 17
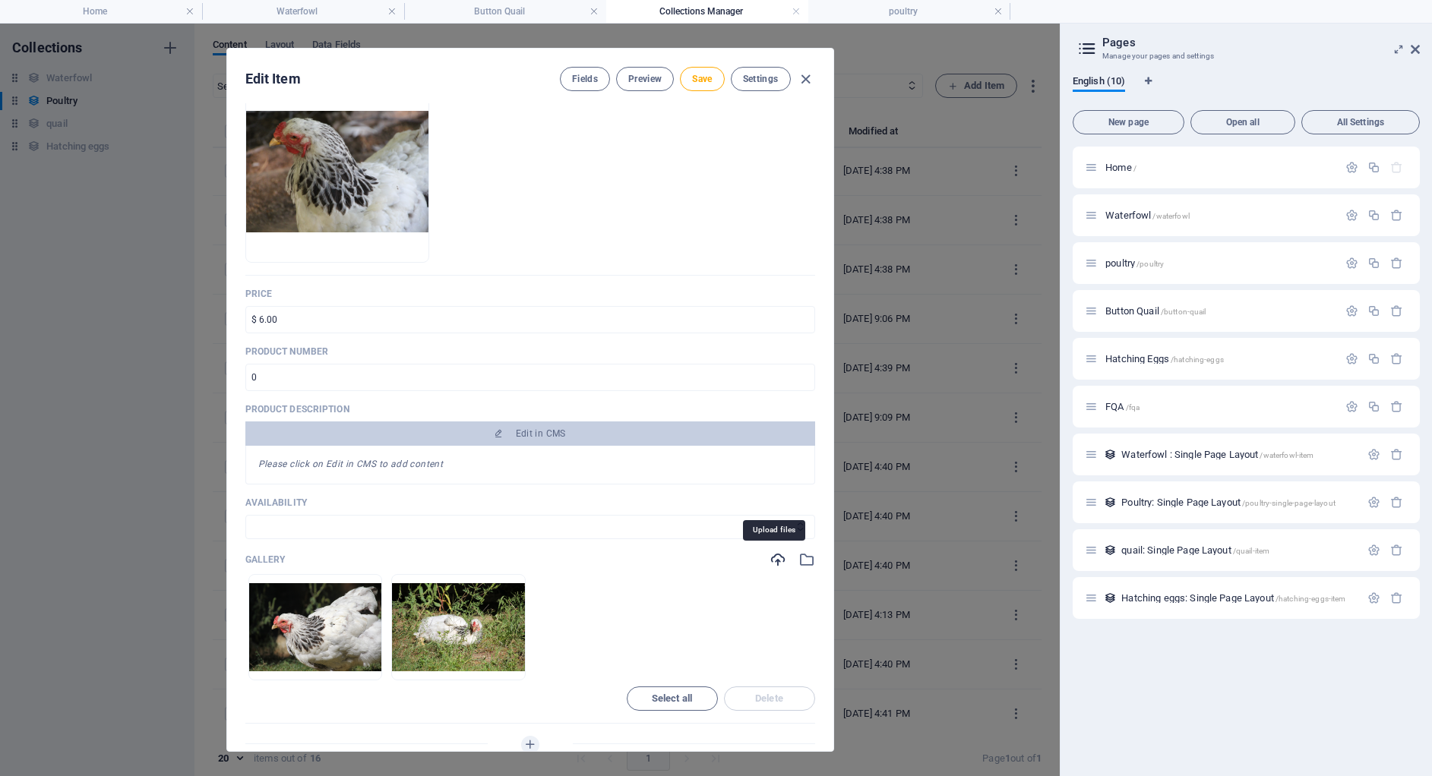
click at [774, 557] on icon "button" at bounding box center [777, 559] width 17 height 17
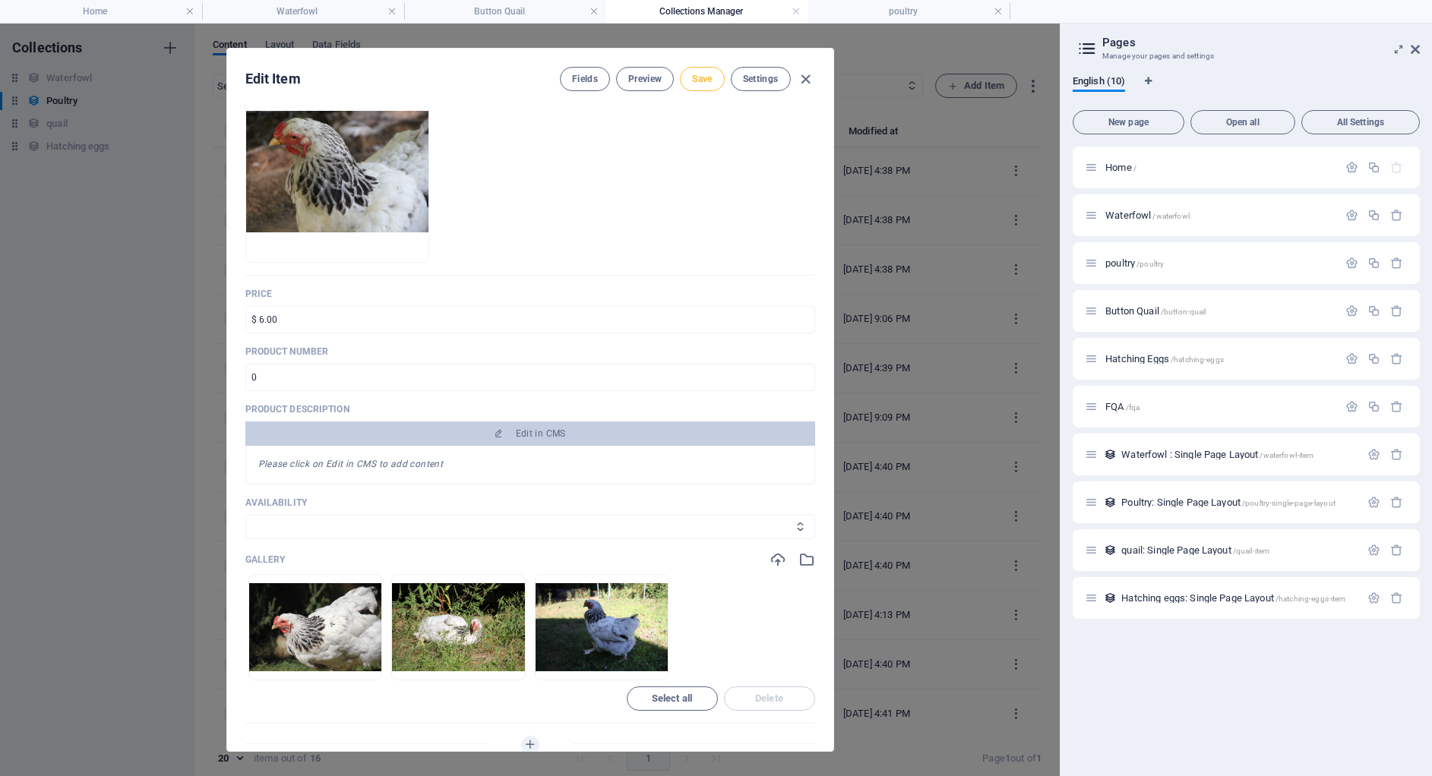
click at [706, 82] on span "Save" at bounding box center [702, 79] width 20 height 12
click at [806, 79] on icon "button" at bounding box center [805, 79] width 17 height 17
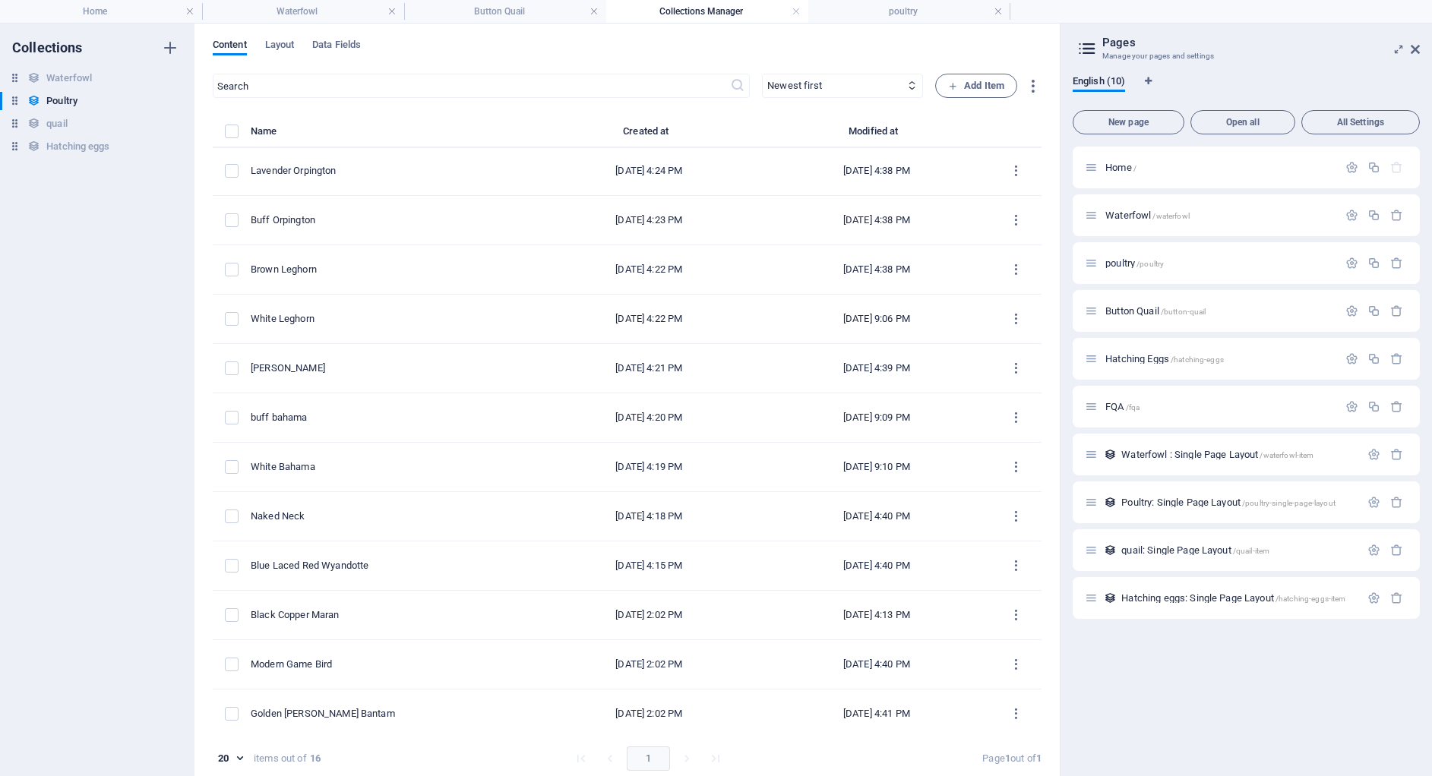
type input "white-bahama"
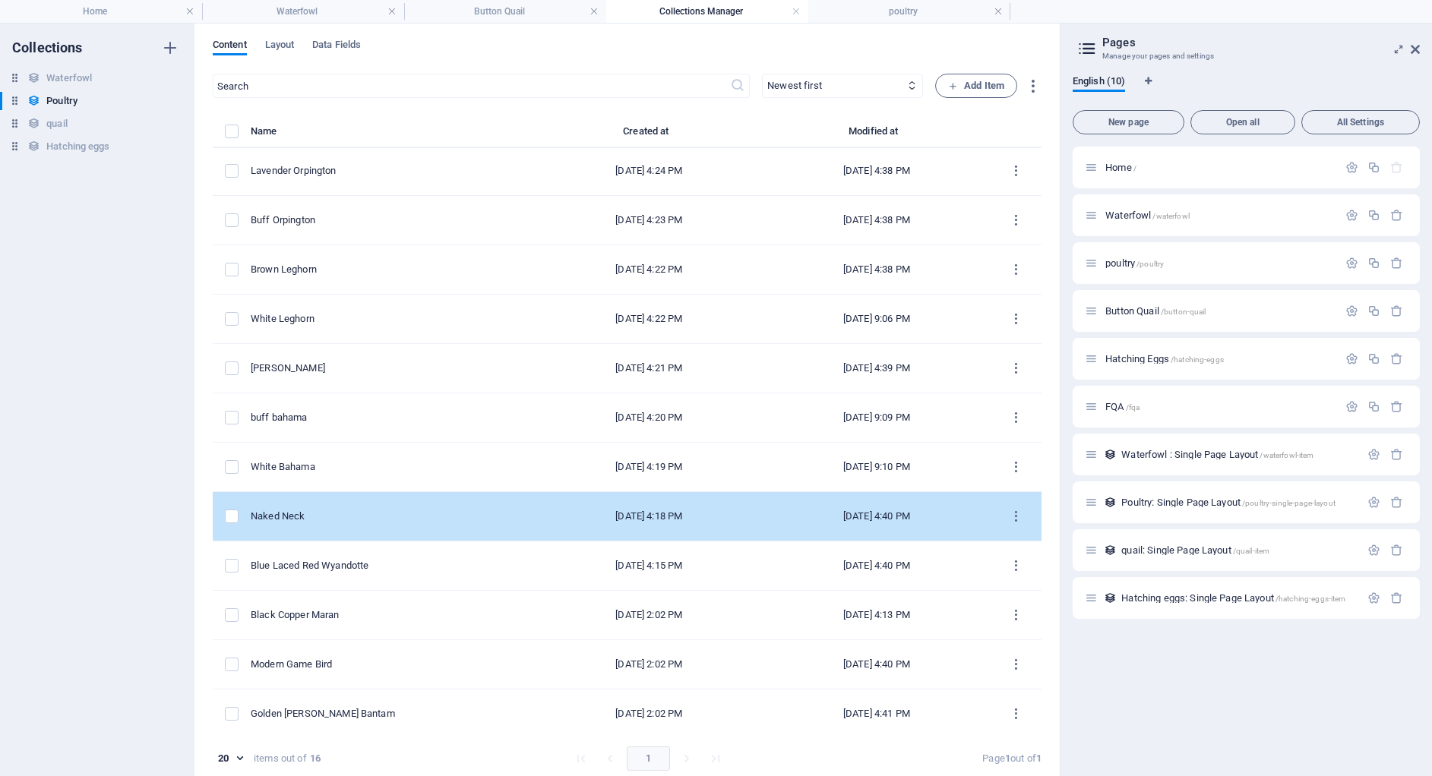
click at [435, 513] on div "Naked Neck" at bounding box center [387, 517] width 273 height 14
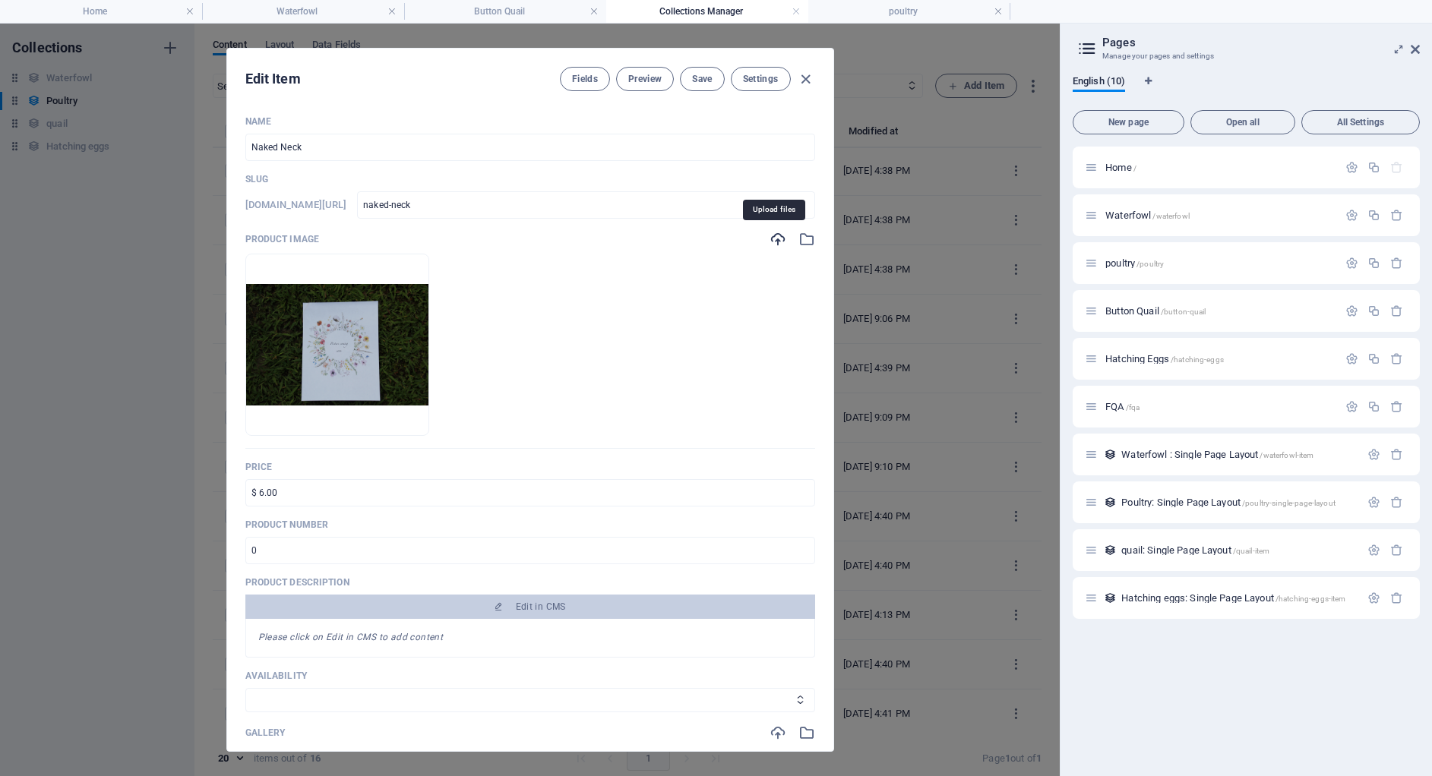
click at [769, 234] on icon "button" at bounding box center [777, 239] width 17 height 17
click at [769, 732] on icon "button" at bounding box center [777, 733] width 17 height 17
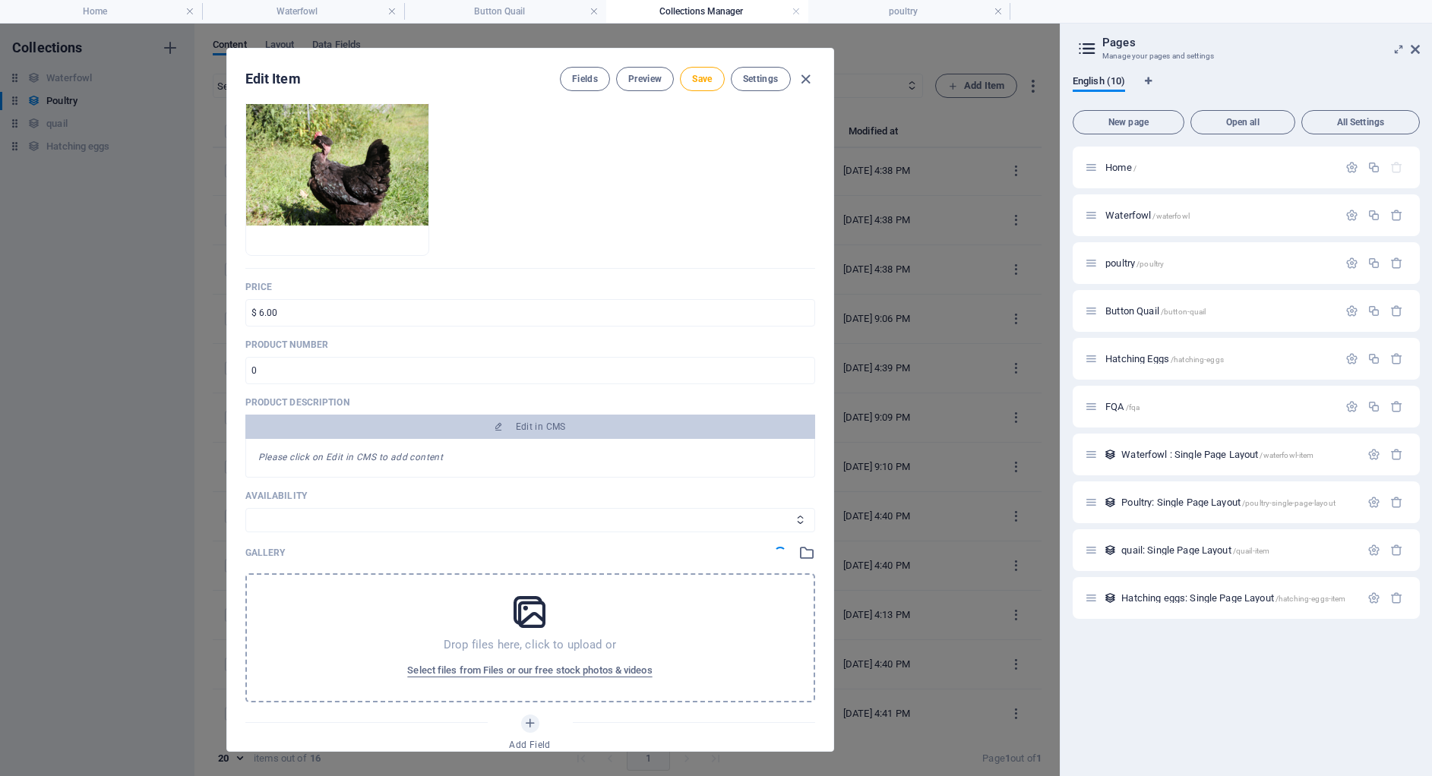
scroll to position [0, 0]
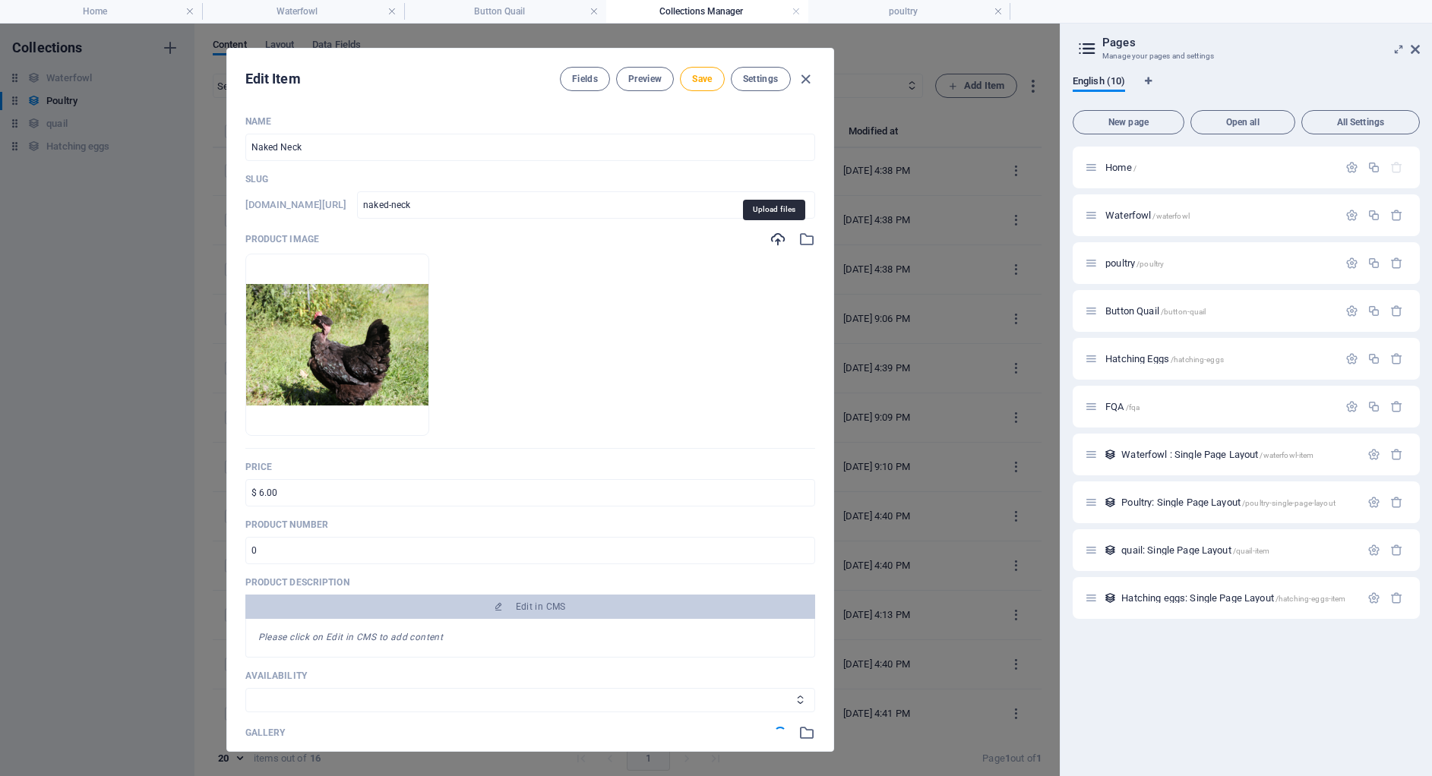
click at [769, 238] on icon "button" at bounding box center [777, 239] width 17 height 17
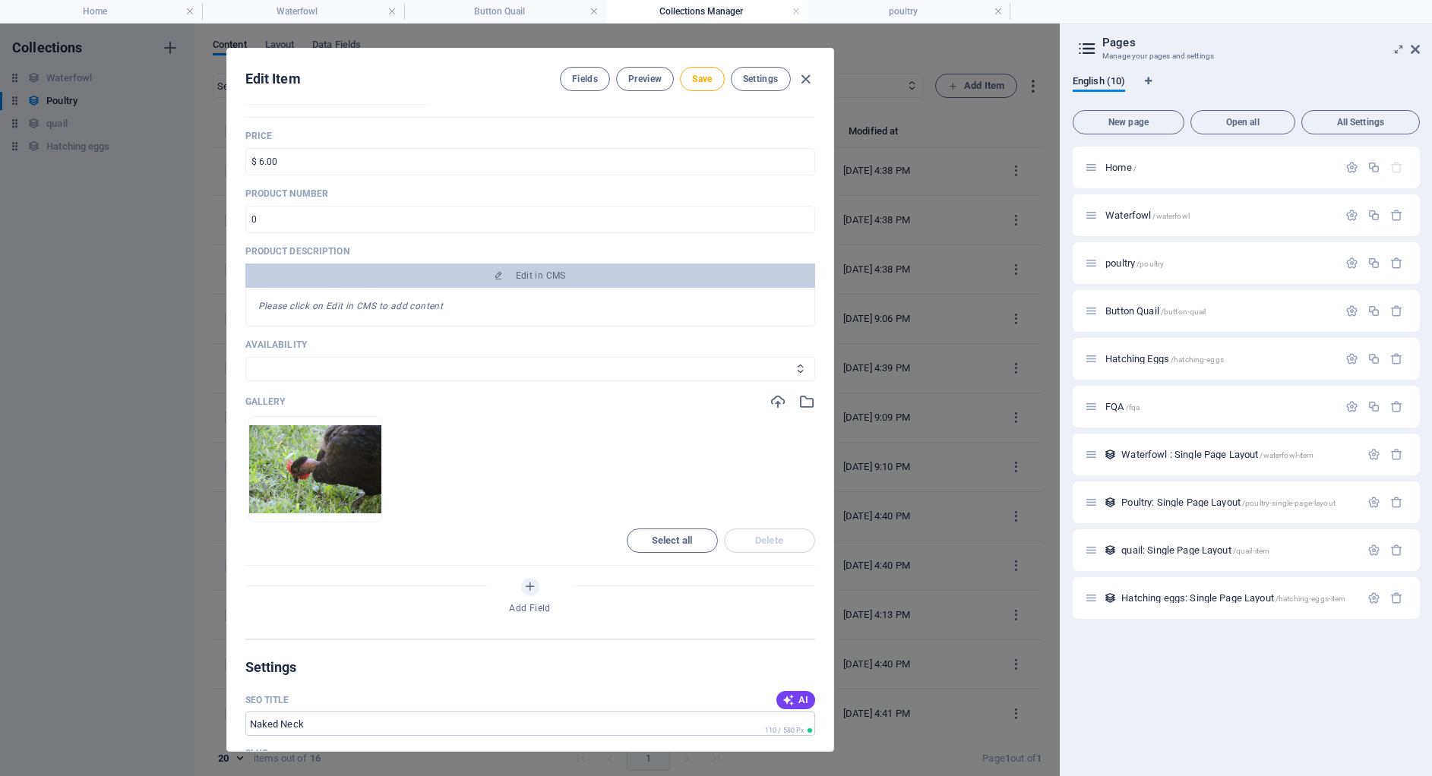
scroll to position [335, 0]
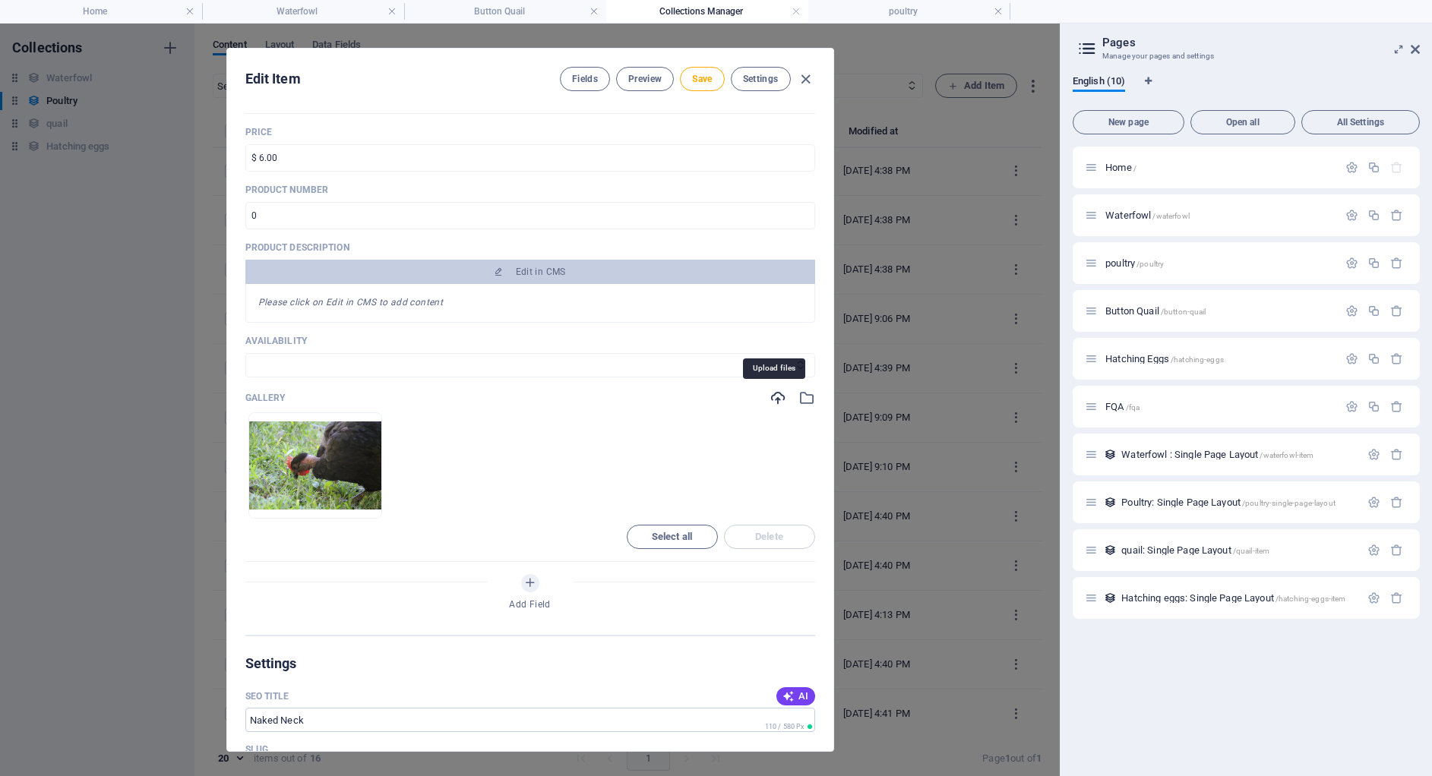
click at [772, 390] on icon "button" at bounding box center [777, 398] width 17 height 17
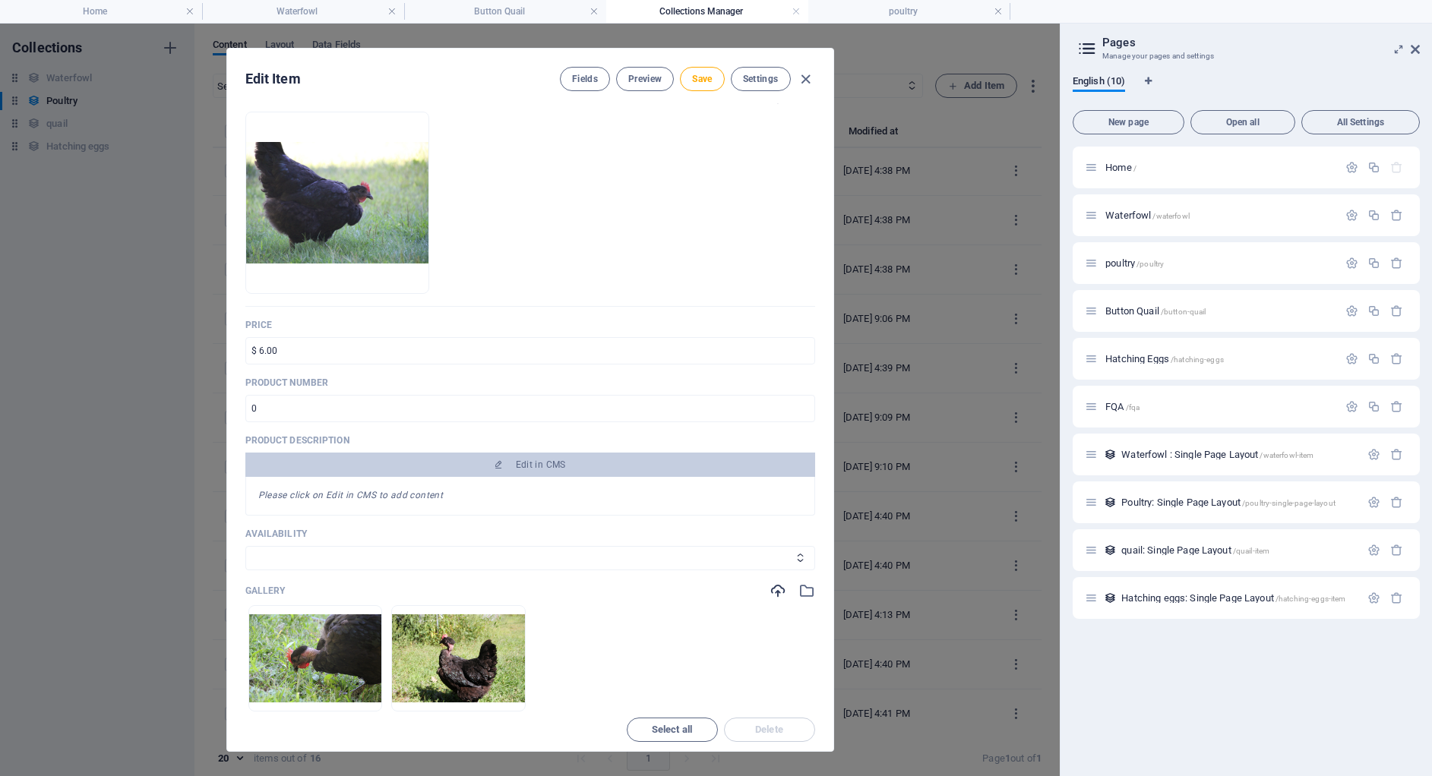
scroll to position [160, 0]
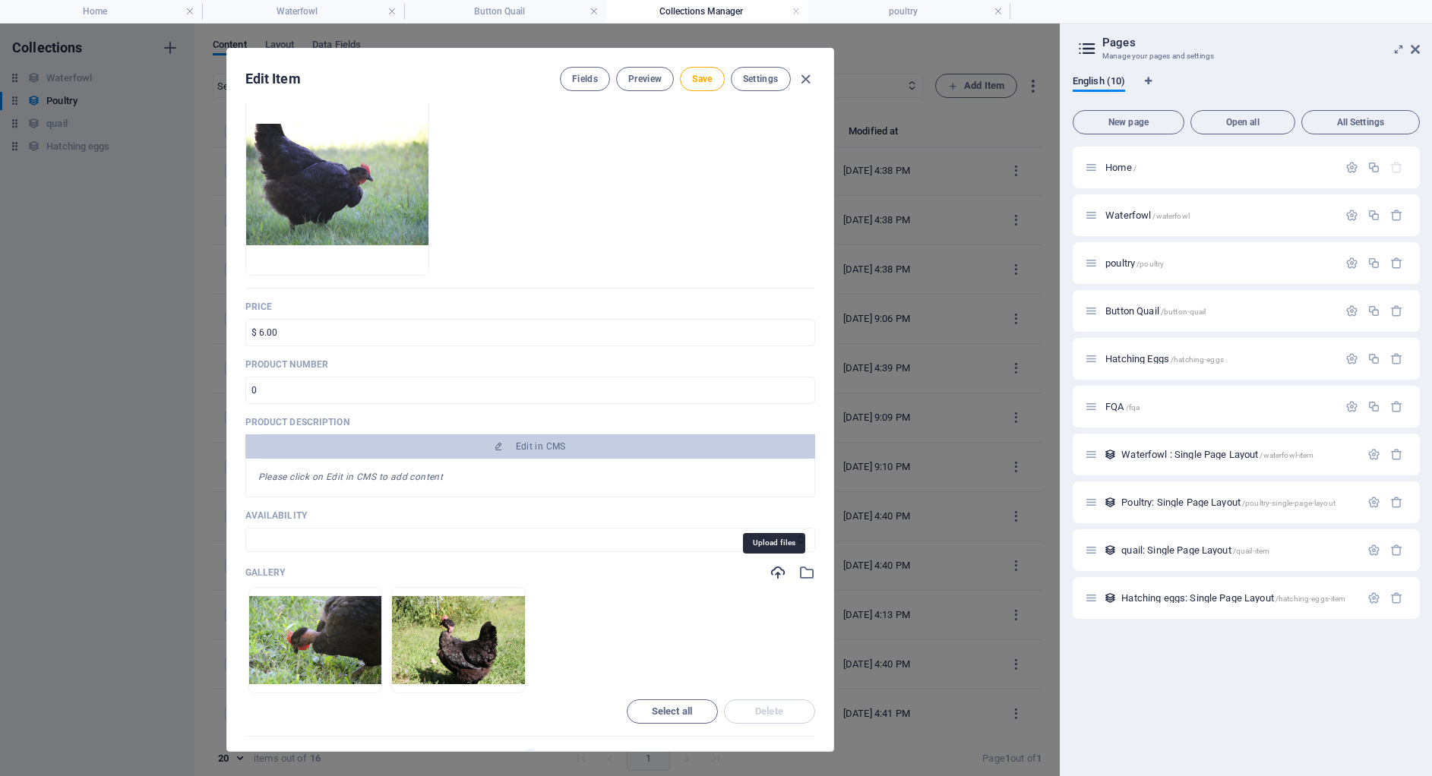
click at [775, 570] on icon "button" at bounding box center [777, 572] width 17 height 17
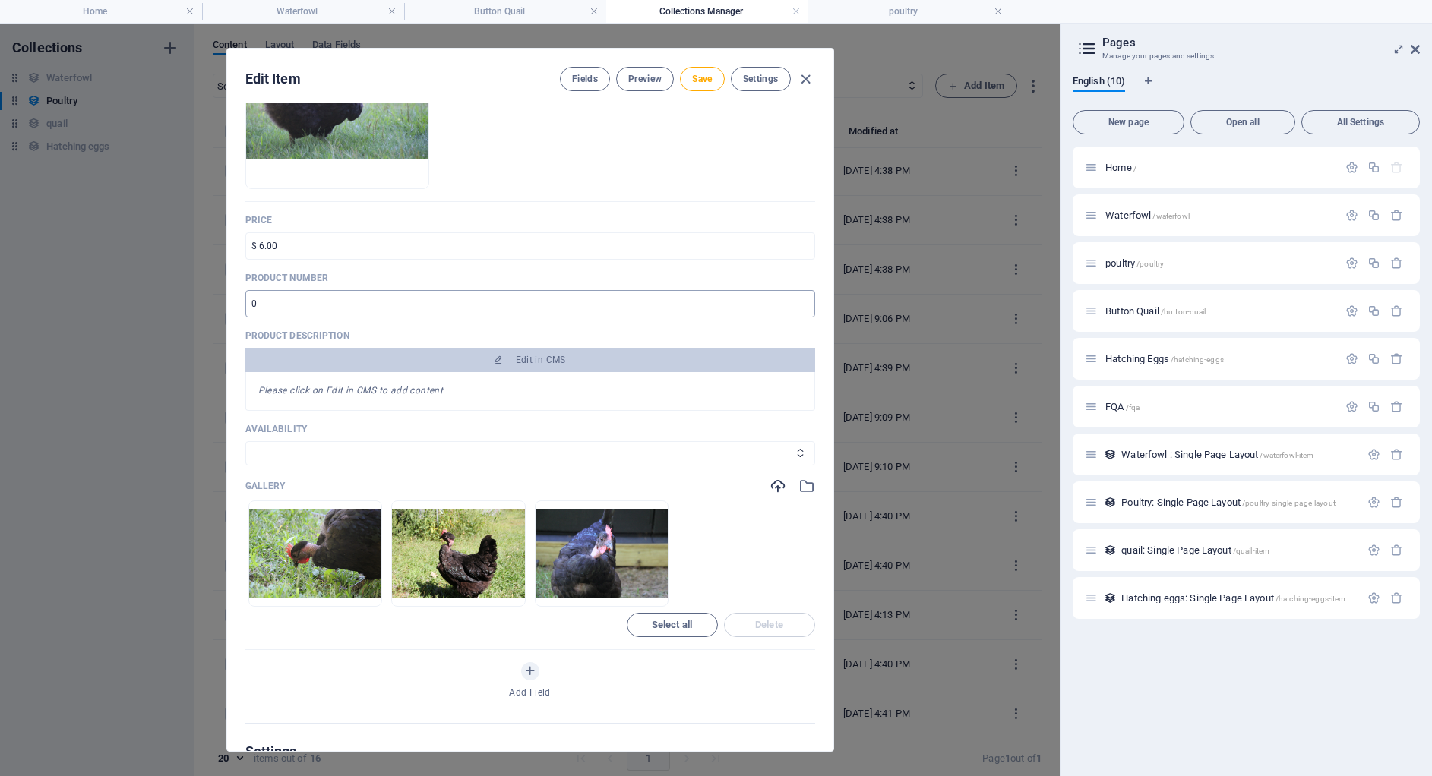
scroll to position [0, 0]
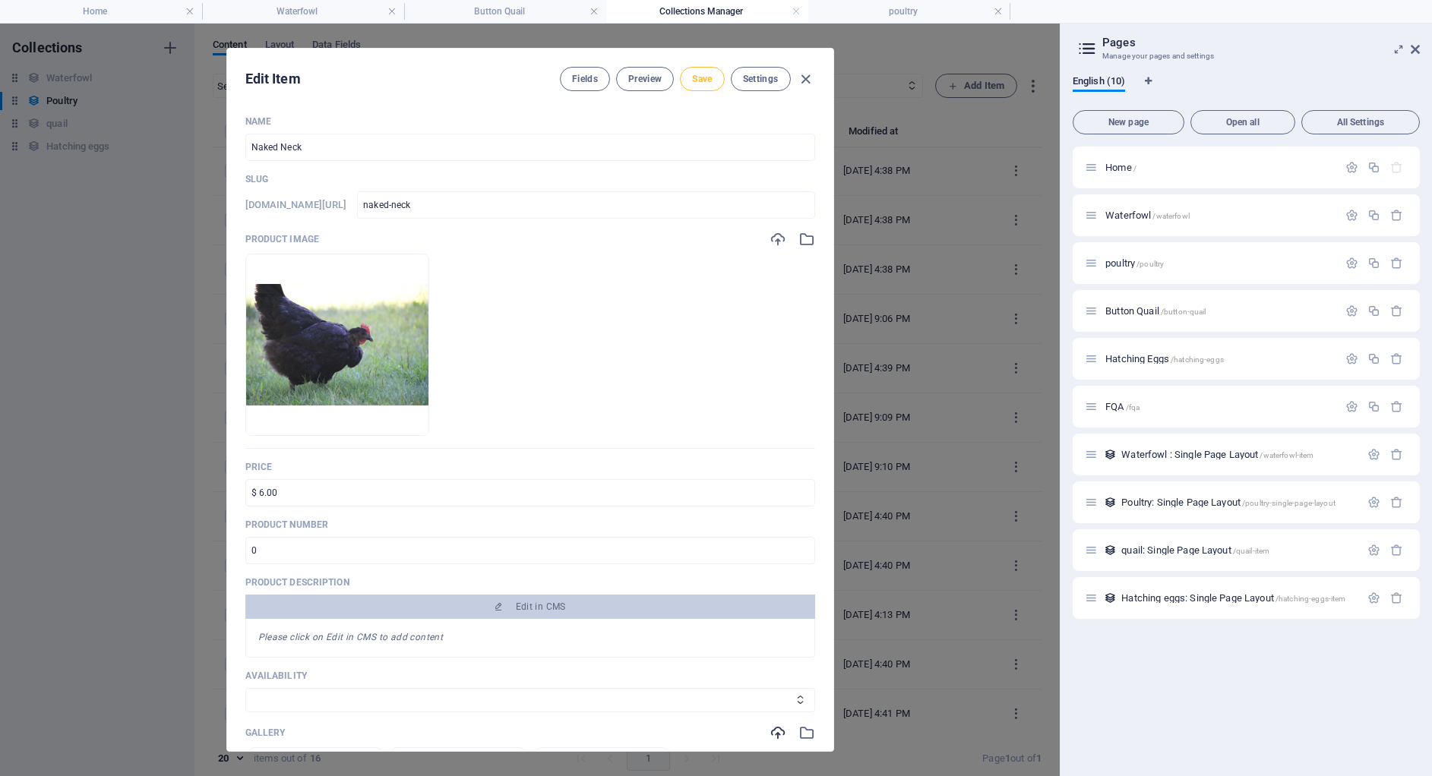
click at [692, 77] on span "Save" at bounding box center [702, 79] width 20 height 12
click at [805, 74] on icon "button" at bounding box center [805, 79] width 17 height 17
type input "naked-neck"
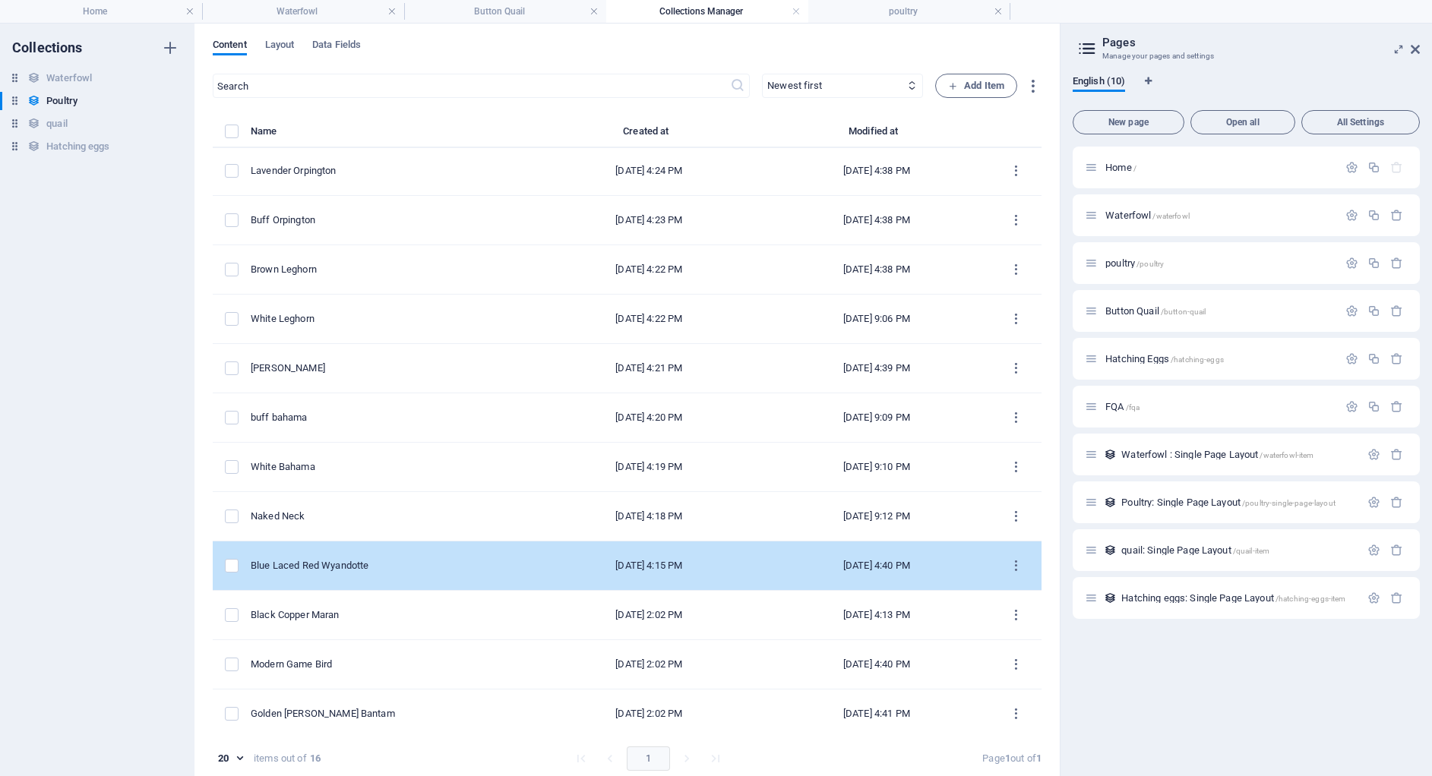
click at [392, 570] on div "Blue Laced Red Wyandotte" at bounding box center [387, 566] width 273 height 14
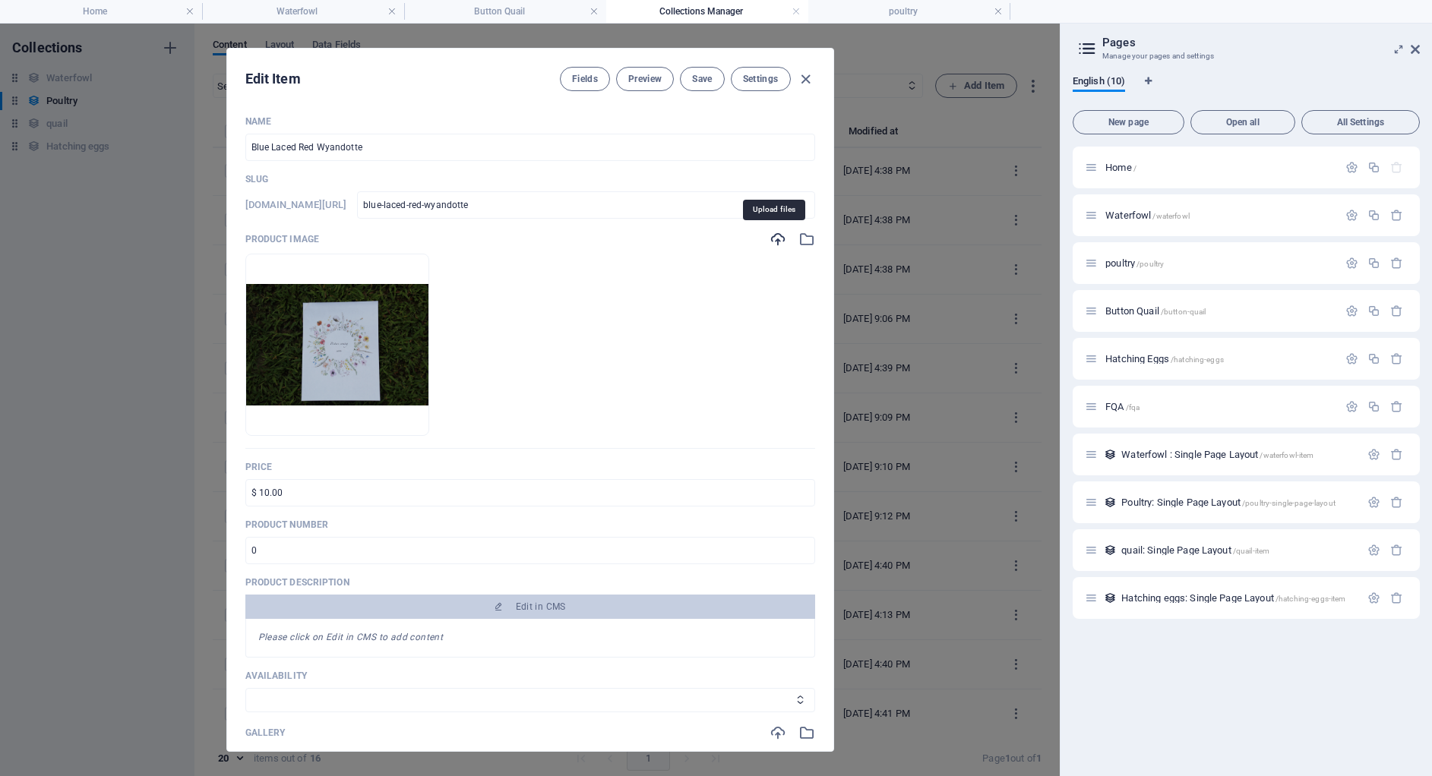
click at [776, 243] on icon "button" at bounding box center [777, 239] width 17 height 17
click at [804, 83] on icon "button" at bounding box center [805, 79] width 17 height 17
type input "blue-laced-red-wyandotte"
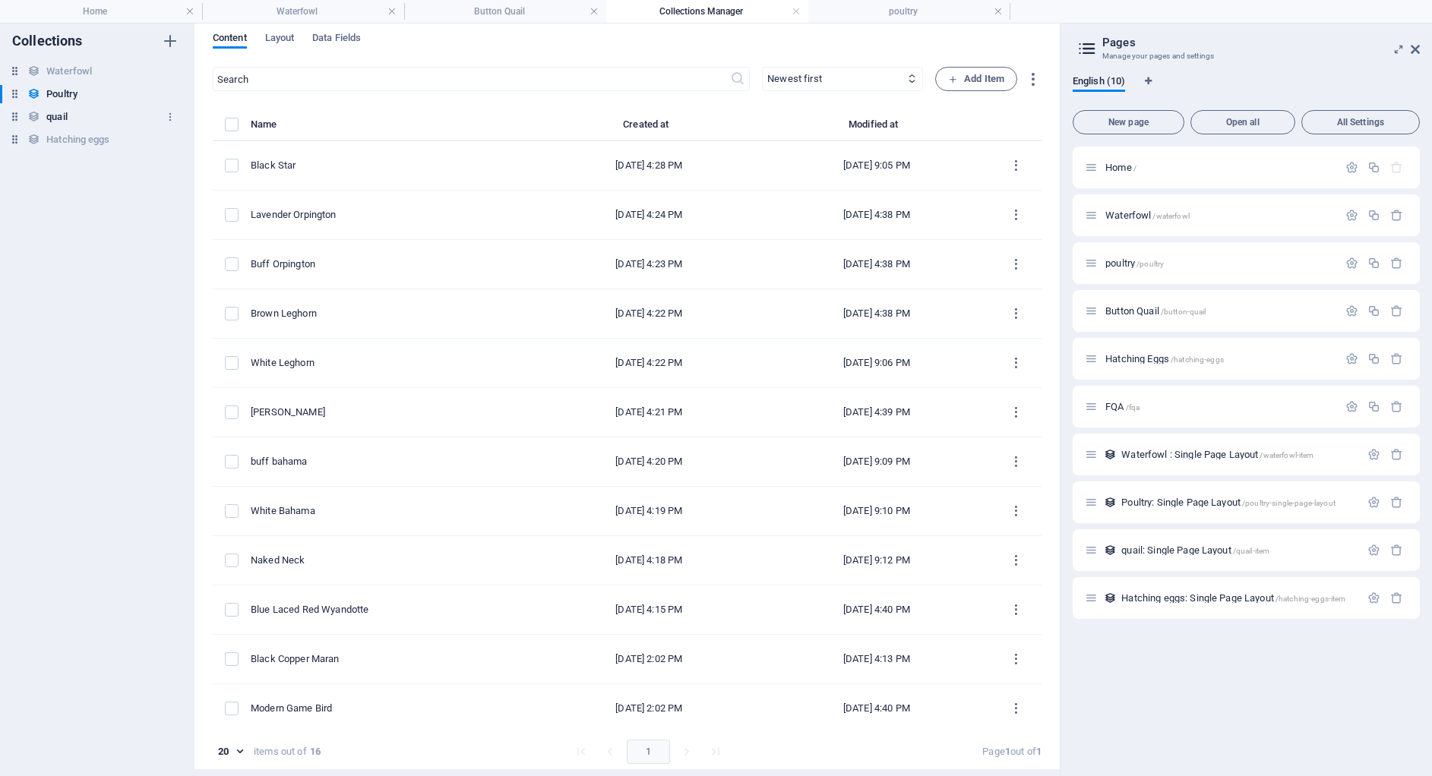
click at [70, 118] on div "quail quail" at bounding box center [89, 117] width 179 height 18
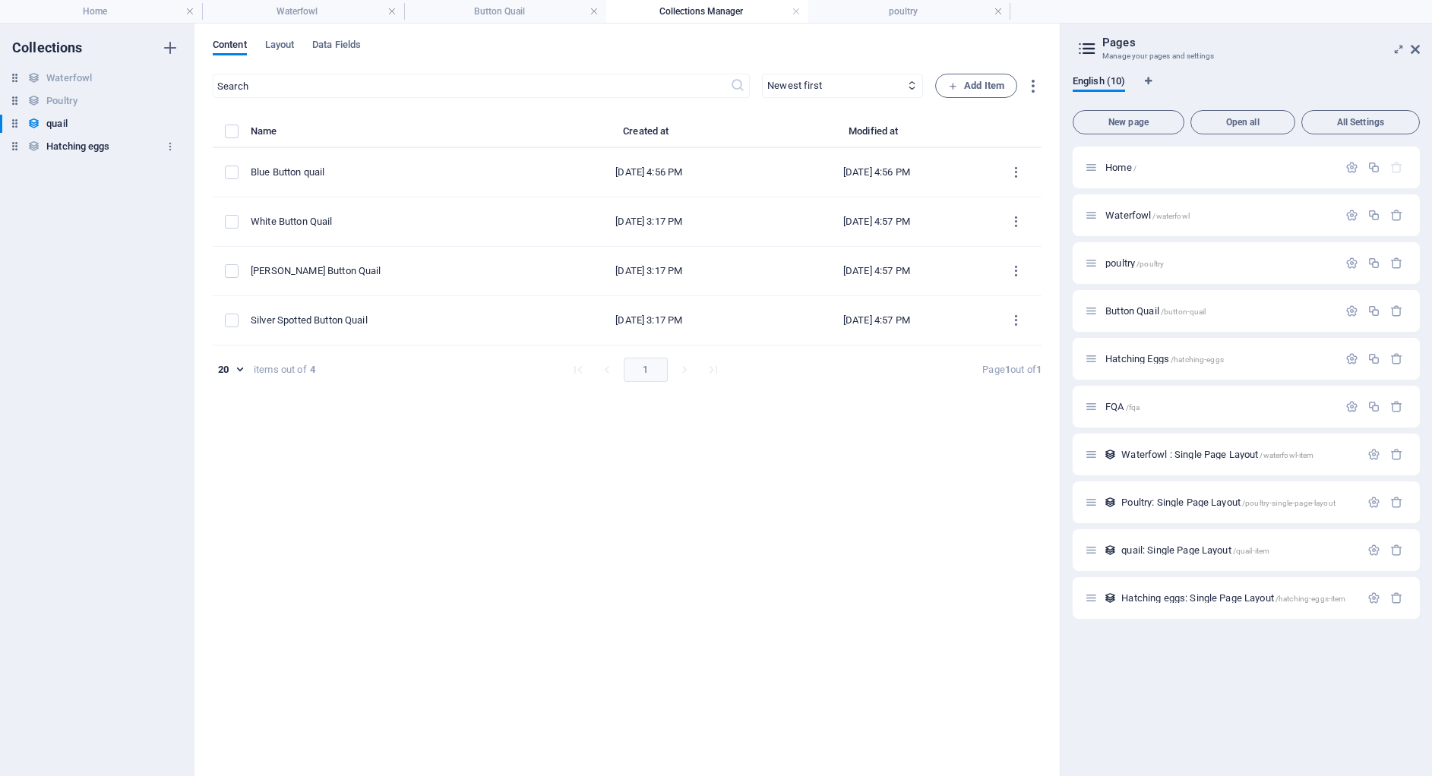
click at [76, 142] on h6 "Hatching eggs" at bounding box center [77, 146] width 63 height 18
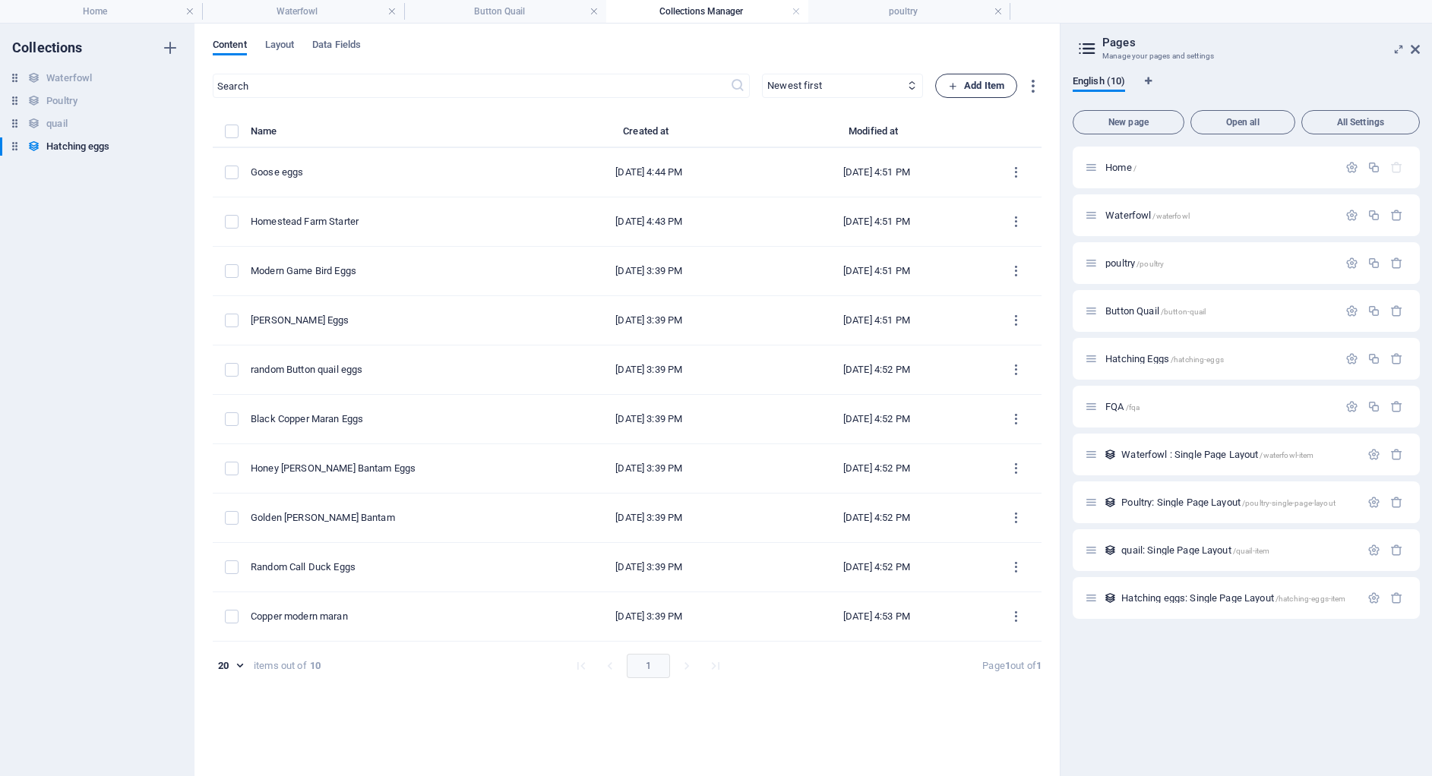
click at [986, 82] on span "Add Item" at bounding box center [976, 86] width 56 height 18
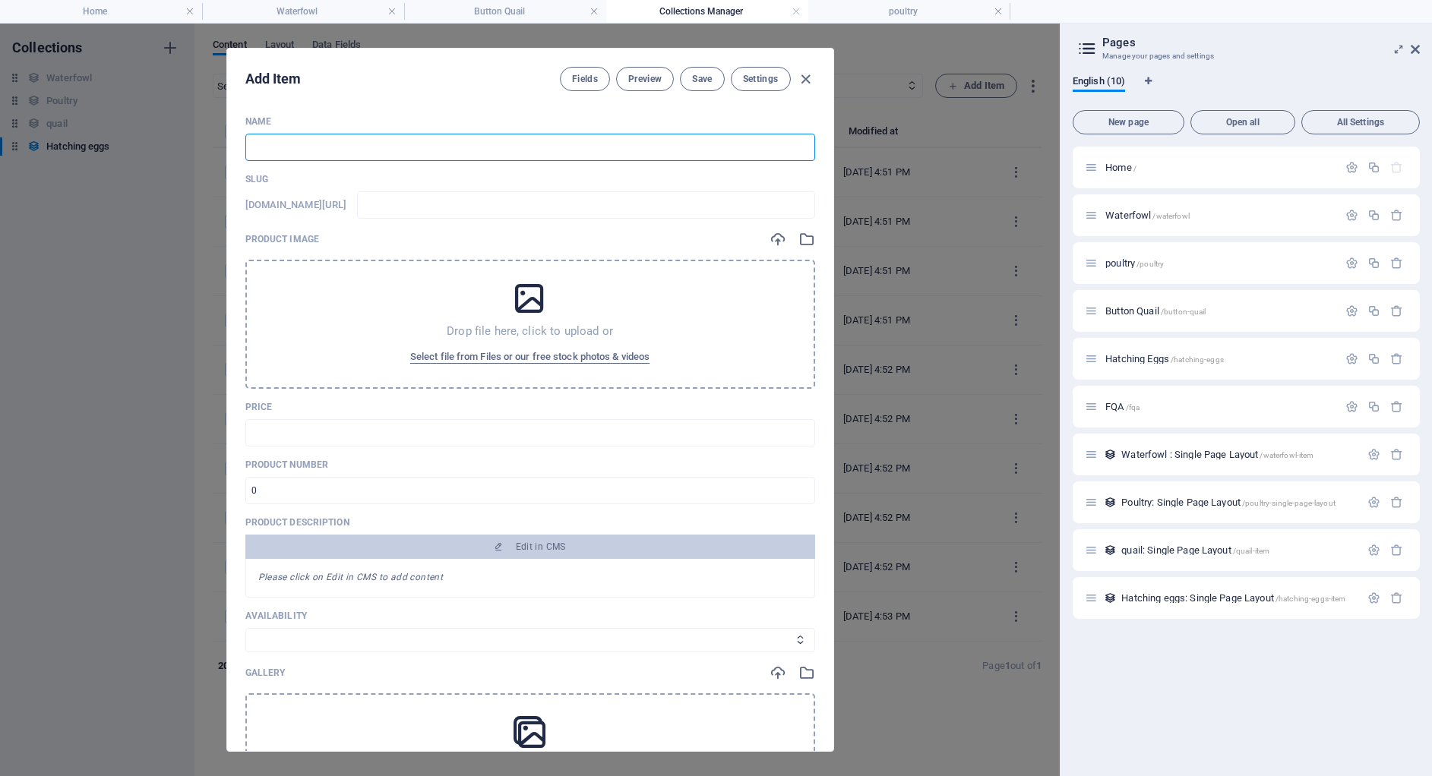
click at [367, 145] on input "text" at bounding box center [530, 147] width 570 height 27
type input "B"
type input "b"
type input "Bl"
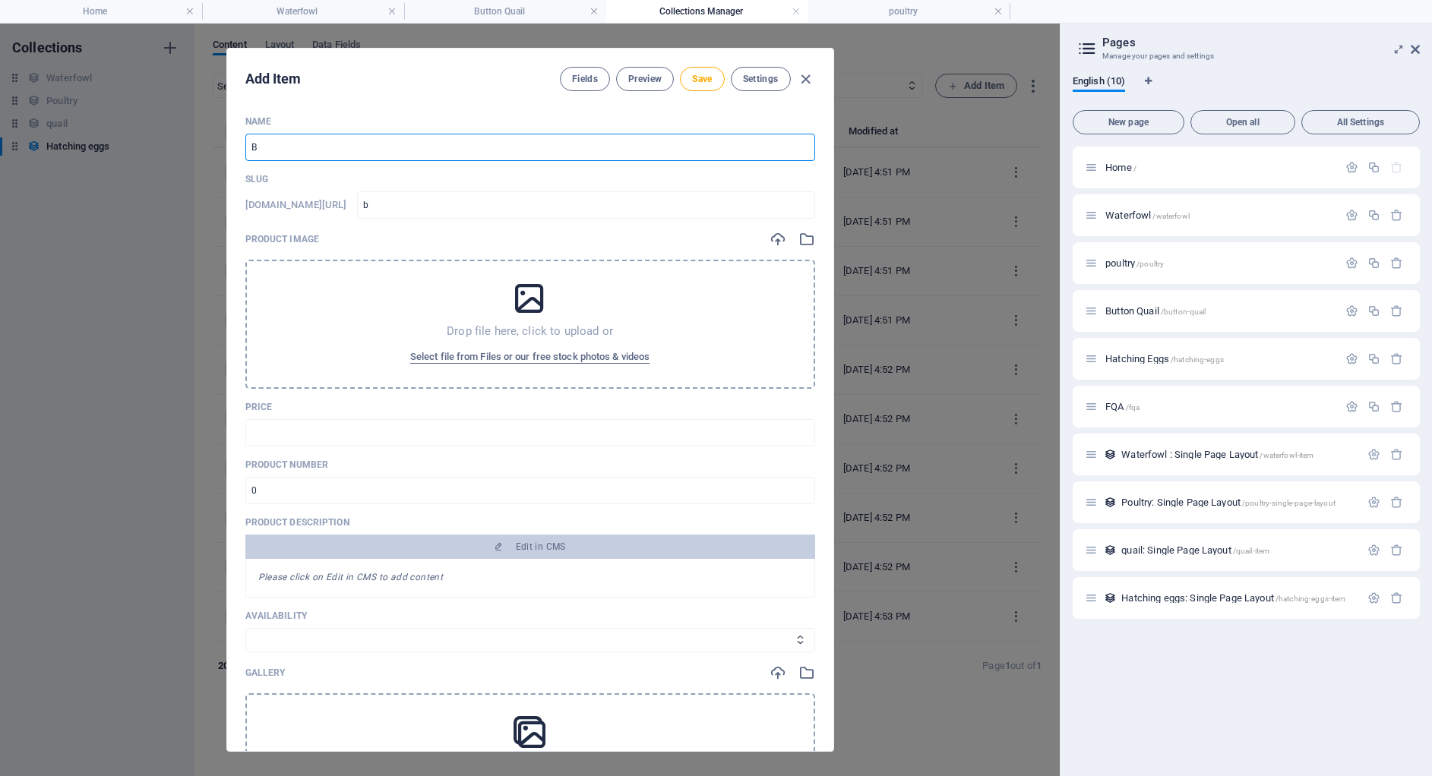
type input "bl"
type input "Blu"
type input "blu"
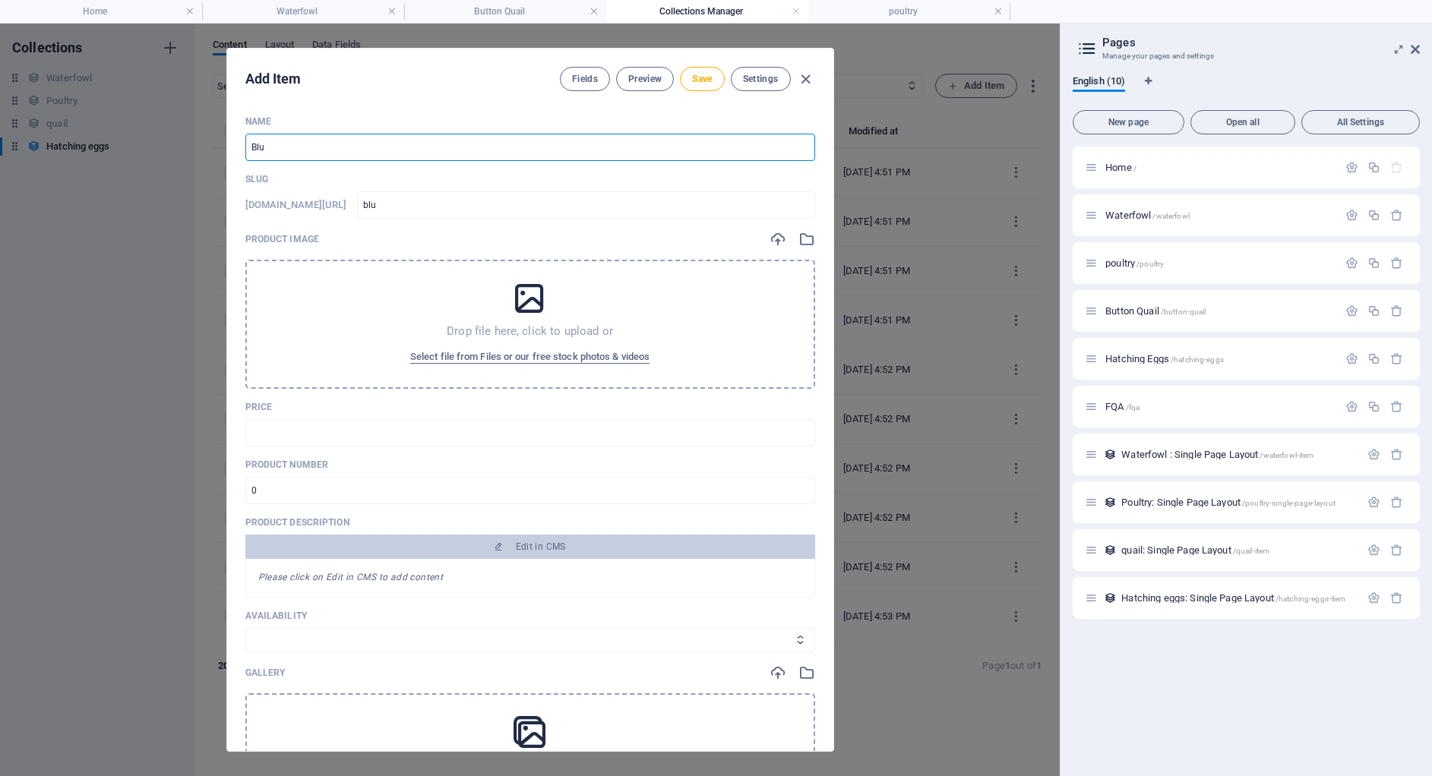
type input "Blue"
type input "blue"
type input "Blue L"
type input "blue-l"
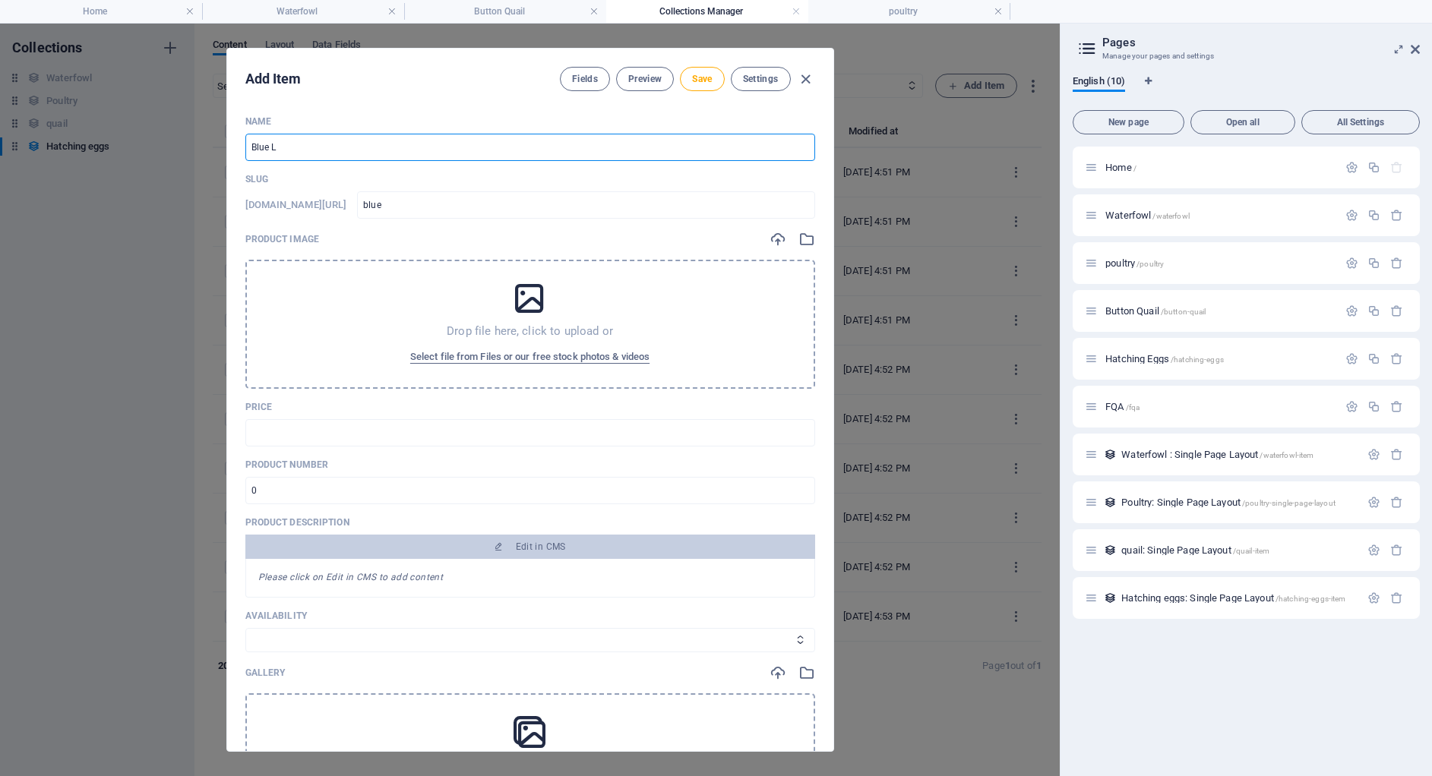
type input "blue-l"
type input "Blue La"
type input "blue-la"
type input "Blue Lac"
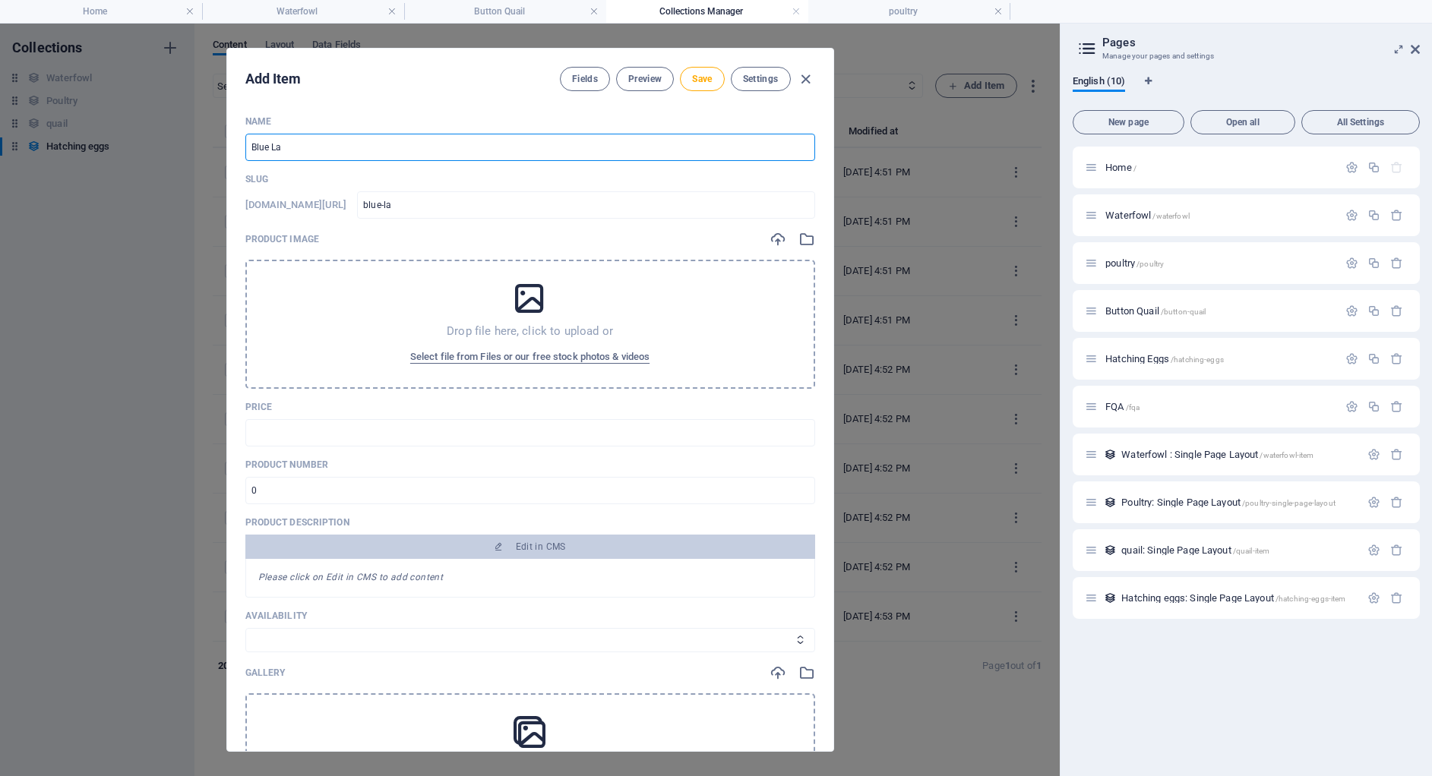
type input "blue-lac"
type input "Blue Lace"
type input "blue-lace"
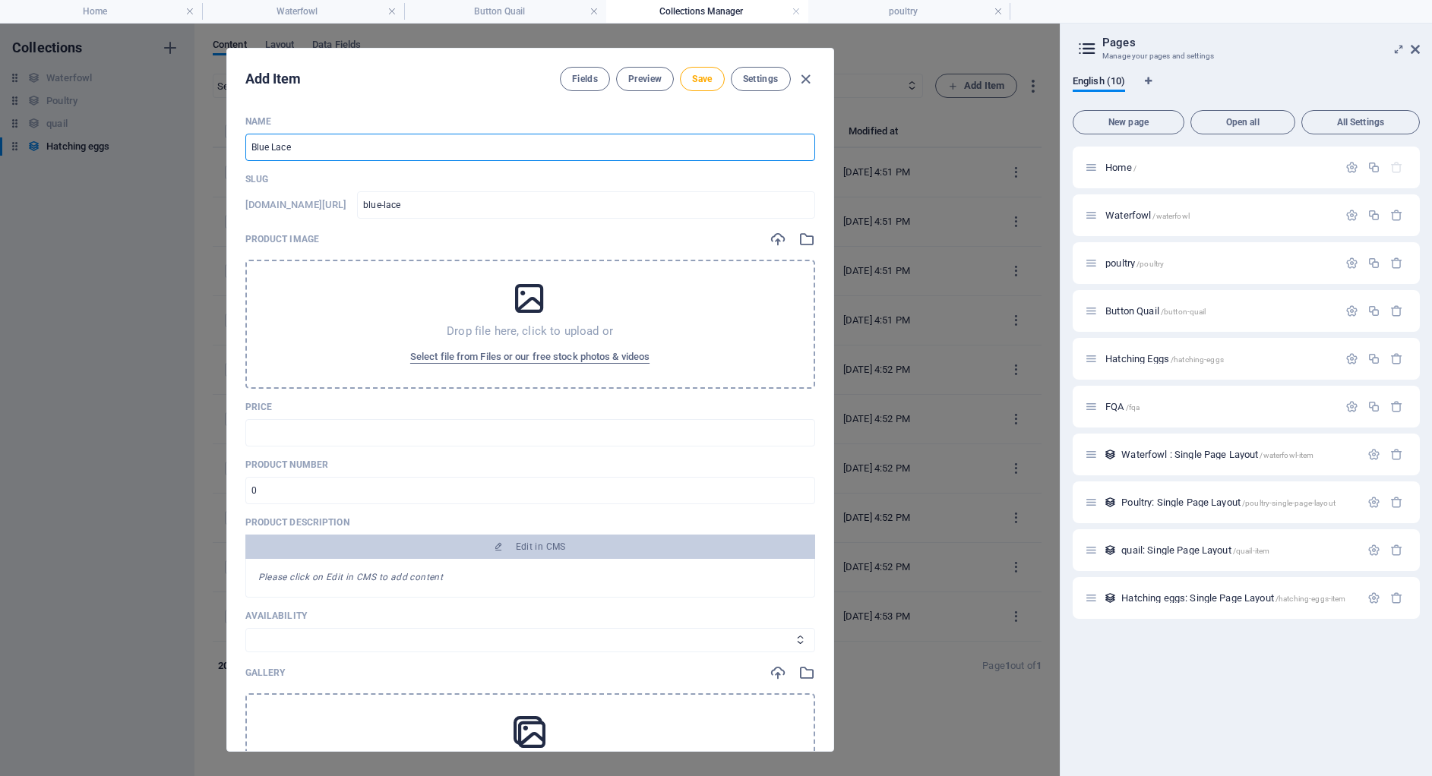
type input "Blue Laced"
type input "blue-laced"
type input "Blue Laced R"
type input "blue-laced-r"
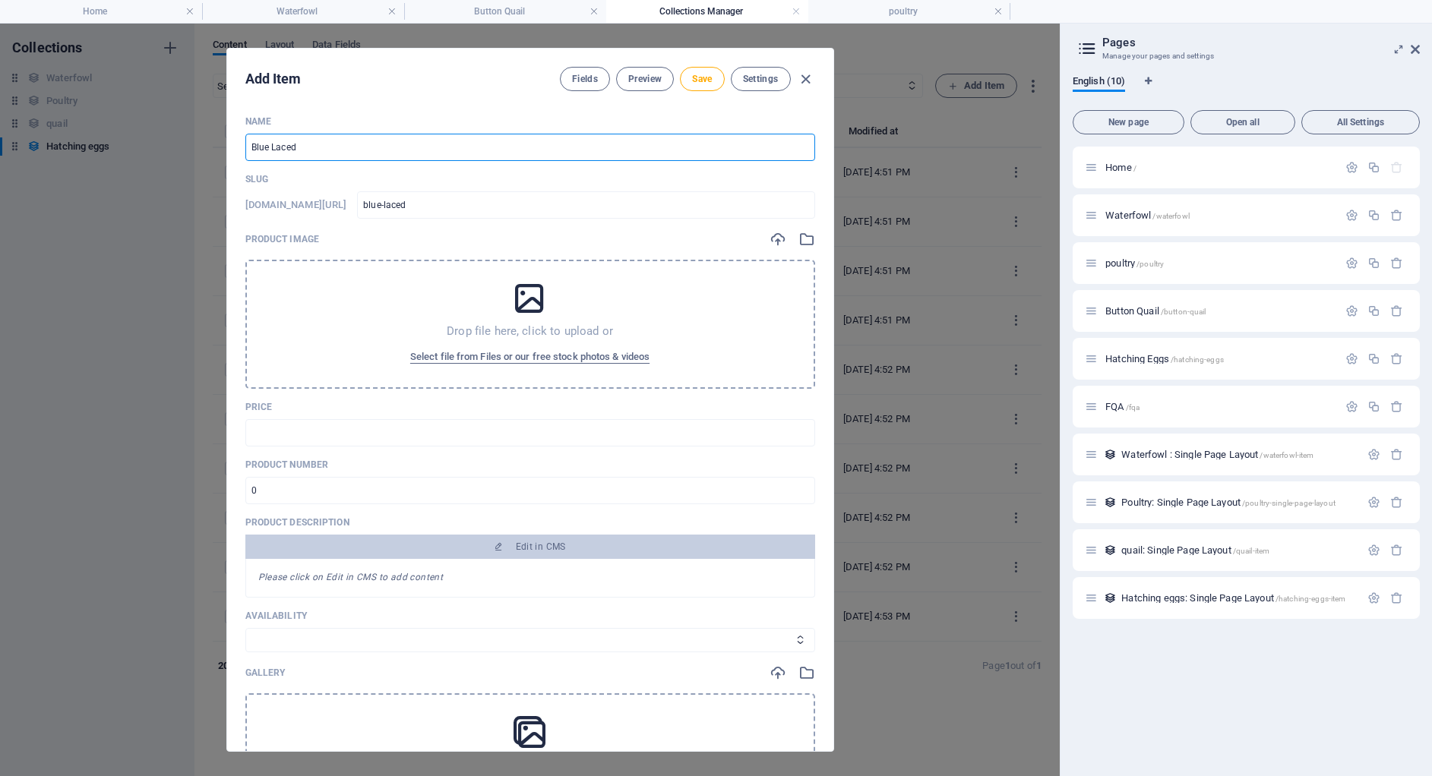
type input "blue-laced-r"
type input "Blue Laced"
type input "blue-laced"
type input "Blue Laced R"
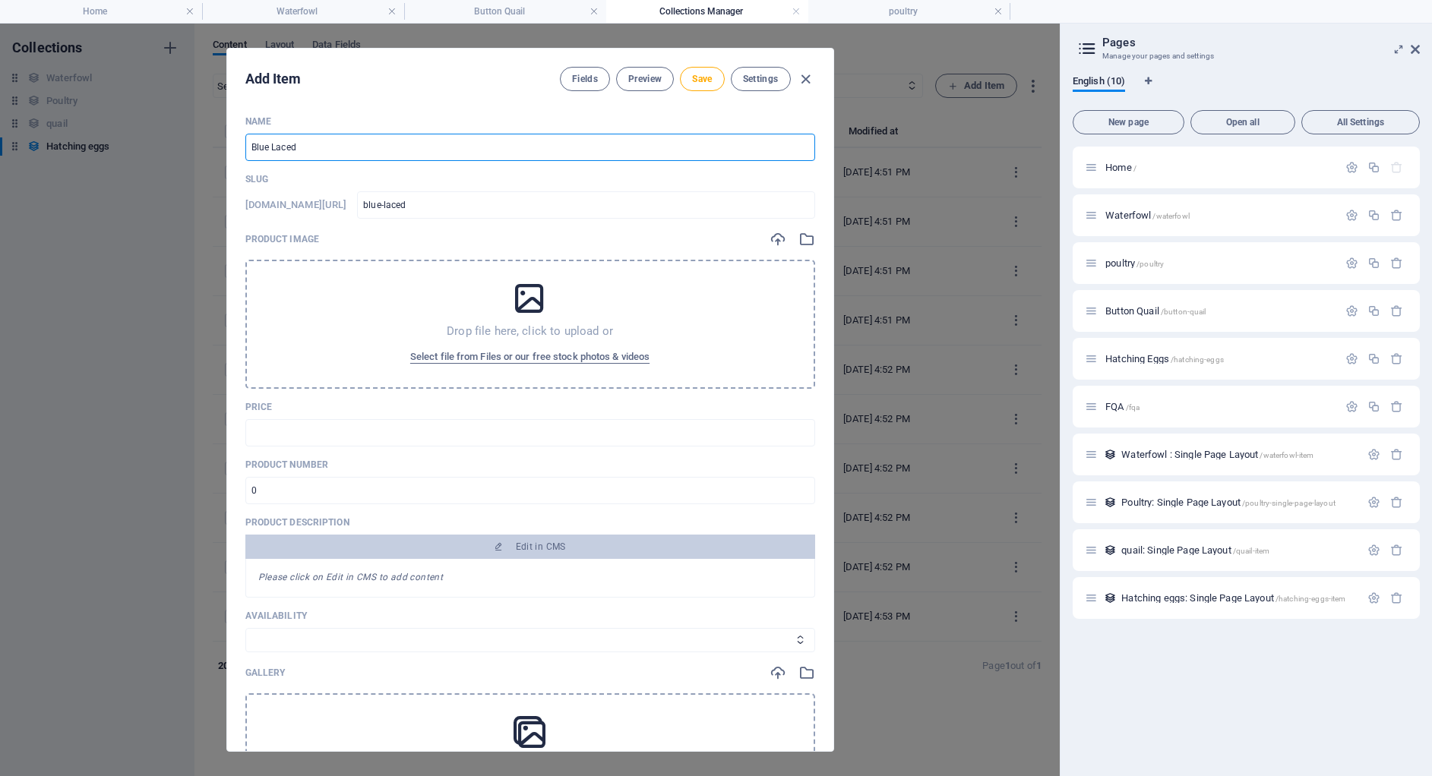
type input "blue-laced-r"
type input "Blue Laced Re"
type input "blue-laced-re"
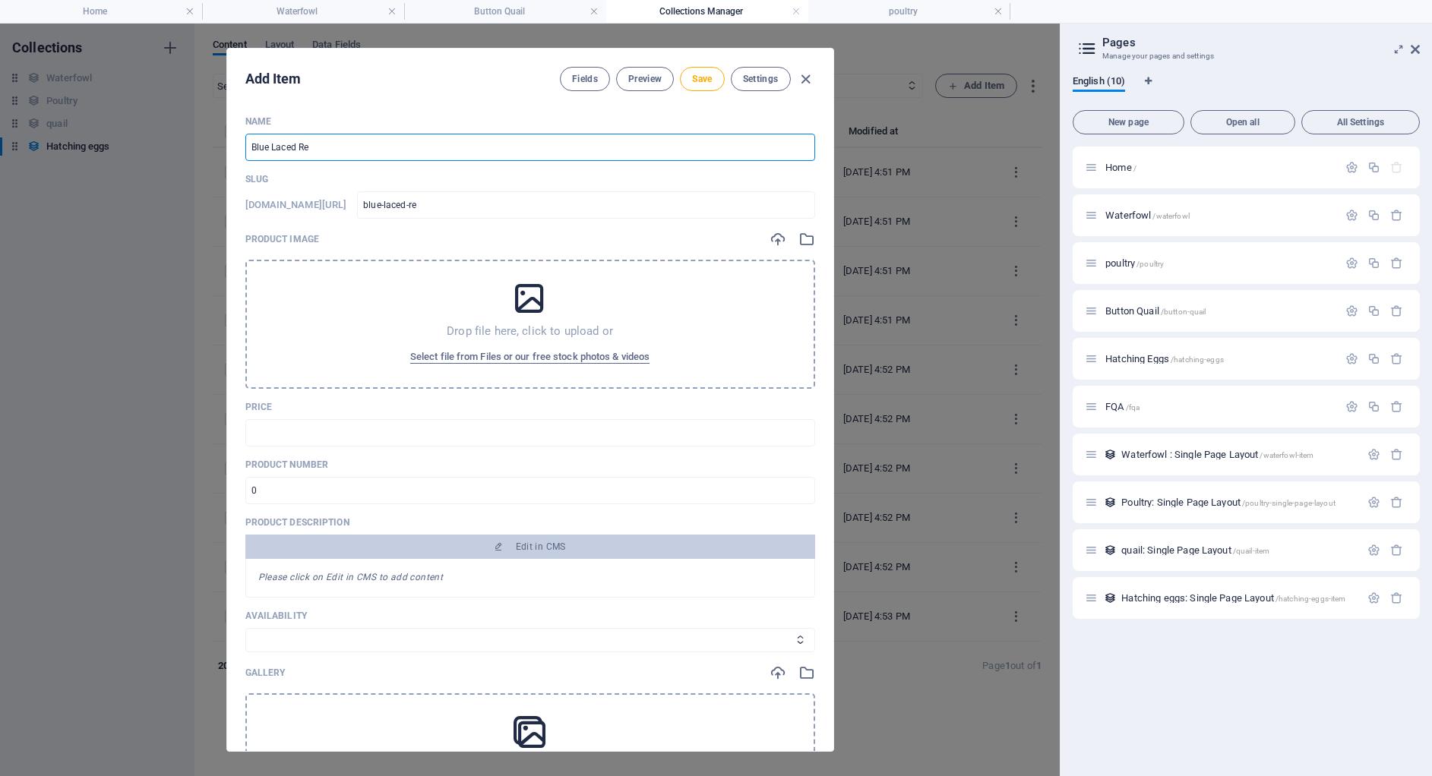
type input "Blue Laced Red"
type input "blue-laced-red"
type input "Blue Laced Red W"
type input "blue-laced-red-w"
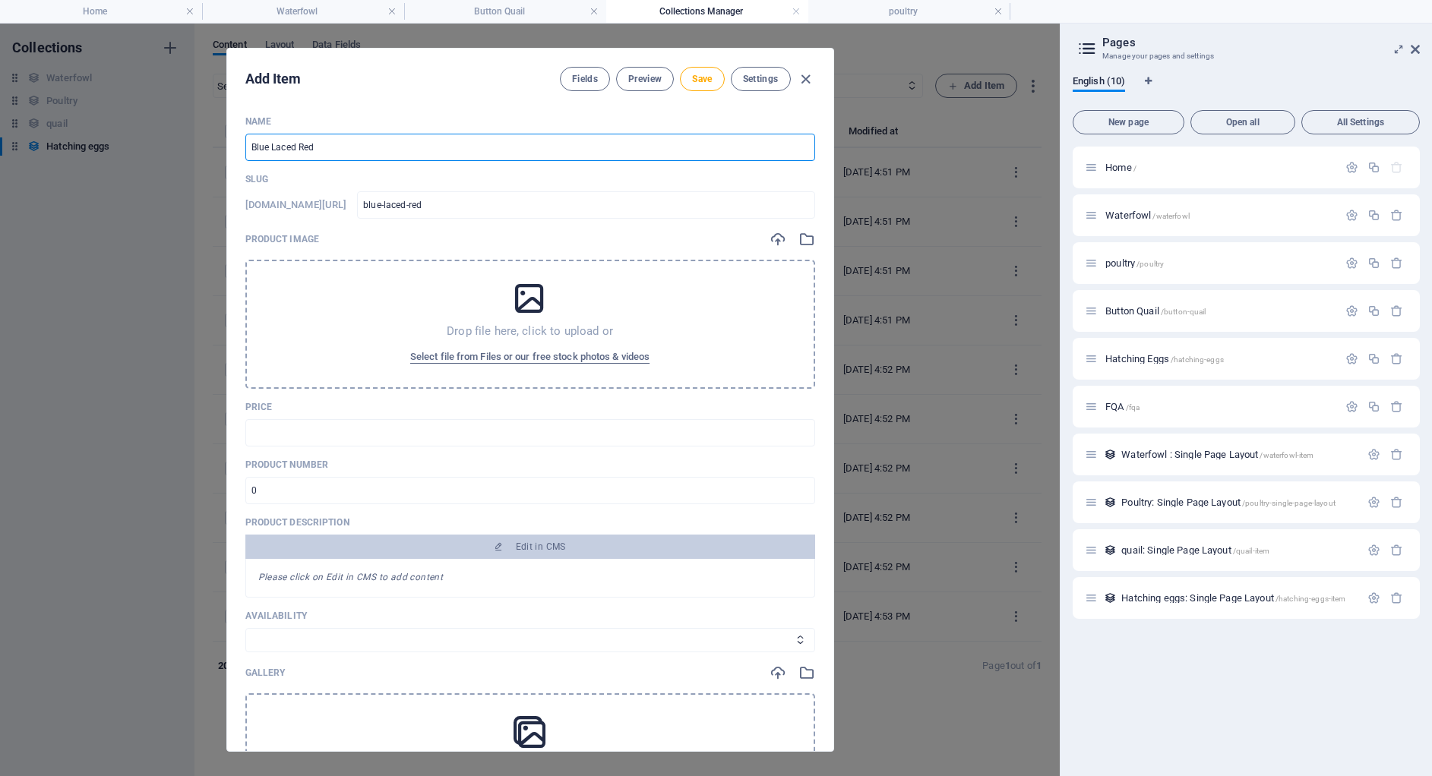
type input "blue-laced-red-w"
type input "Blue Laced Red Wy"
type input "blue-laced-red-wy"
type input "Blue Laced Red Wyn"
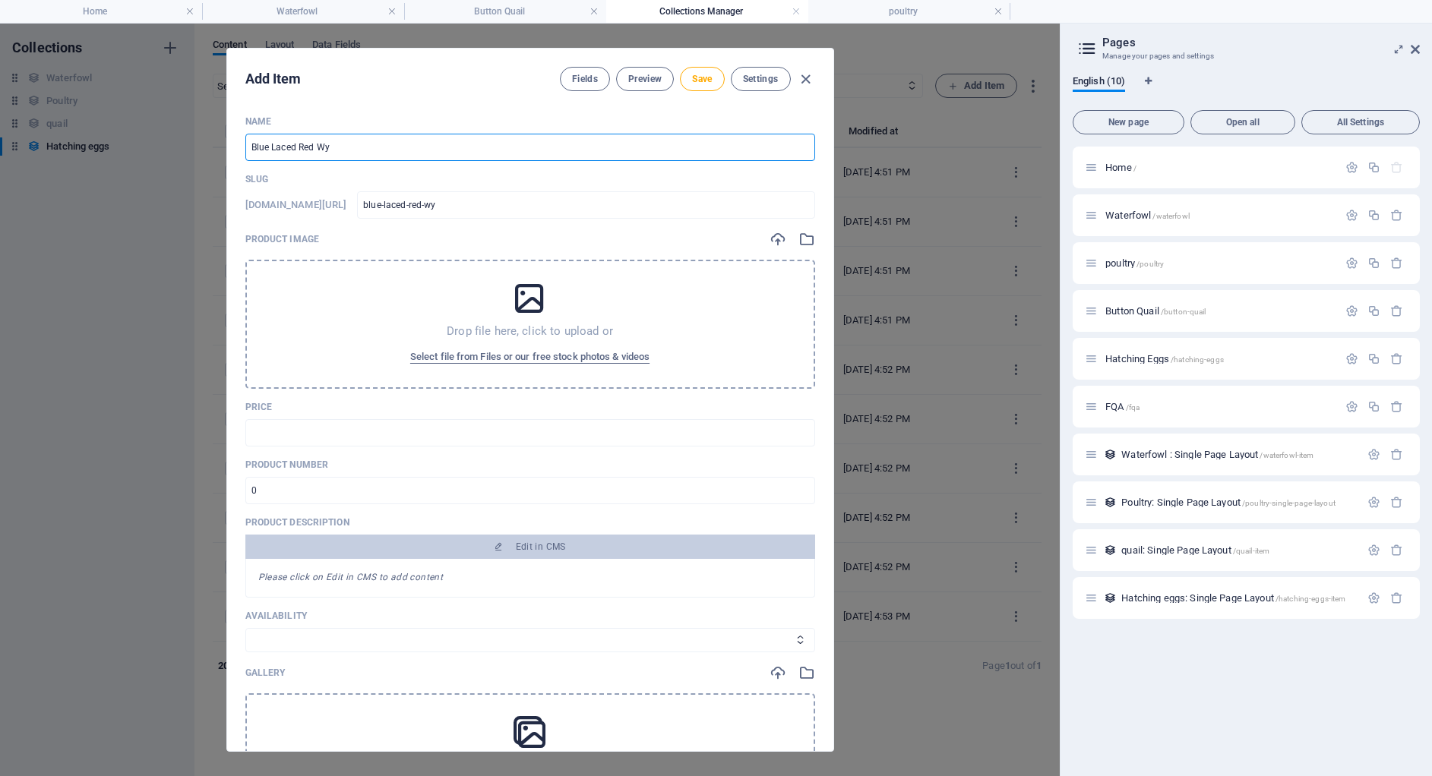
type input "blue-laced-red-wyn"
type input "Blue Laced Red Wynd"
type input "blue-laced-red-wynd"
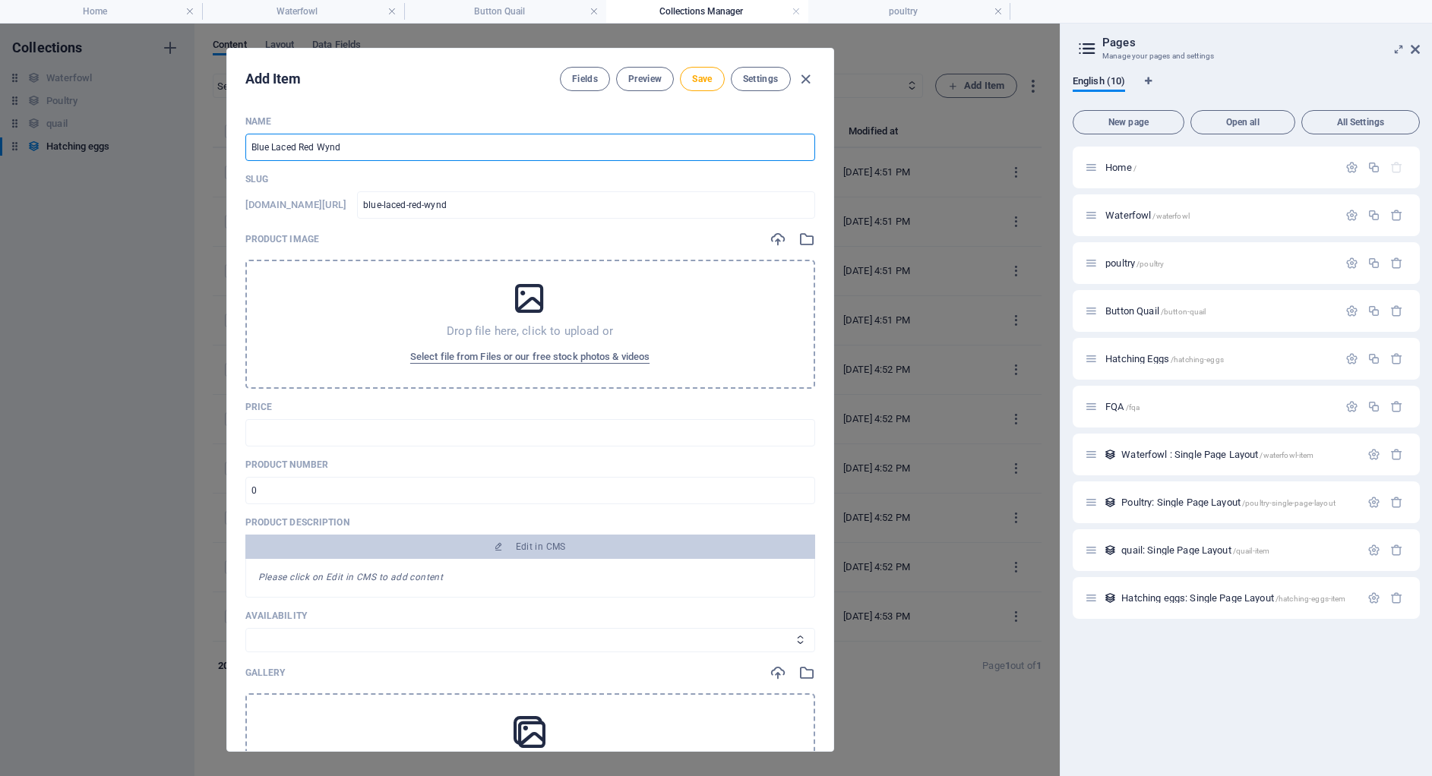
type input "Blue Laced Red Wyndo"
type input "blue-laced-red-wyndo"
type input "Blue Laced Red Wyndot"
type input "blue-laced-red-wyndot"
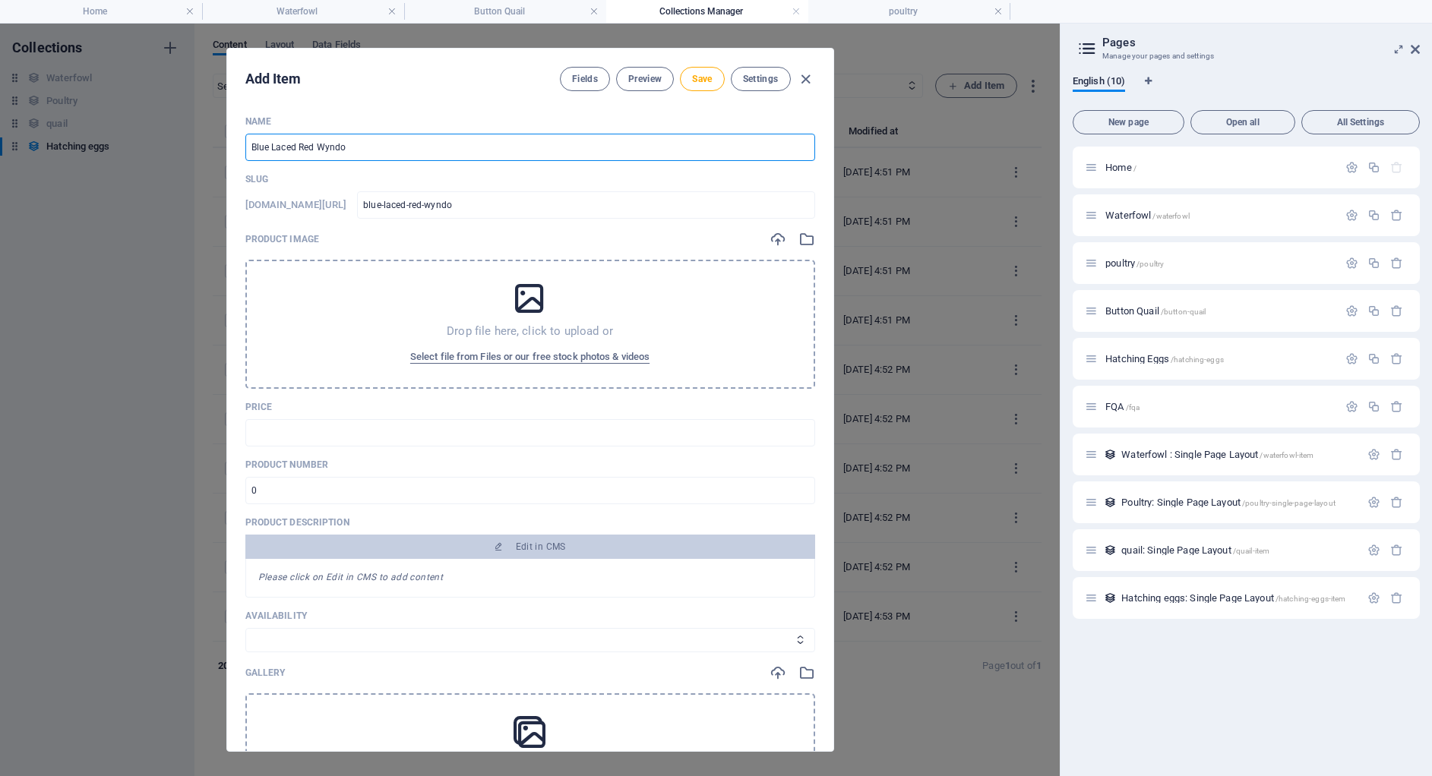
type input "blue-laced-red-wyndot"
type input "Blue Laced Red Wyndott"
type input "blue-laced-red-wyndott"
type input "Blue Laced Red Wyndotte"
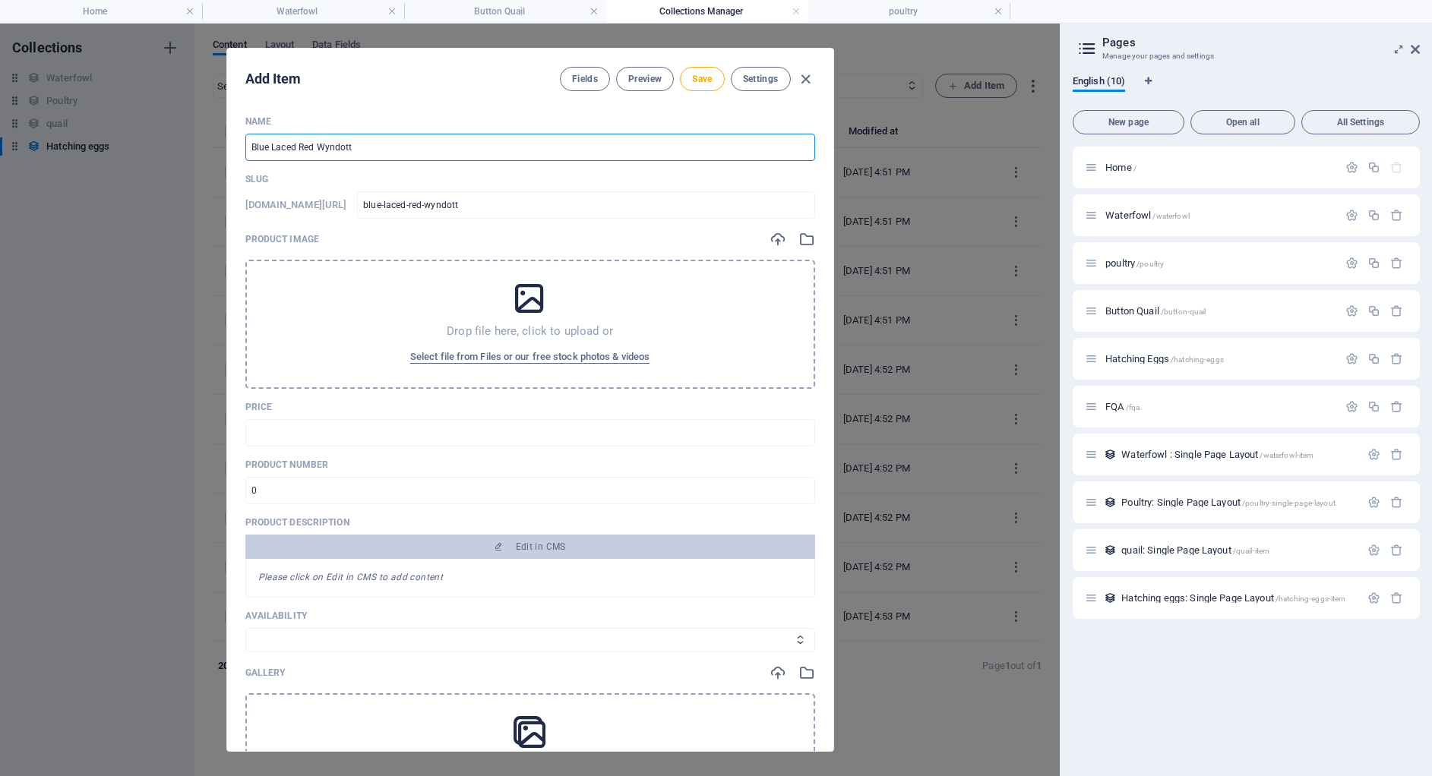
type input "blue-laced-red-wyndotte"
click at [330, 149] on input "Blue Laced Red Wyndotte" at bounding box center [530, 147] width 570 height 27
type input "Blue Laced Red Wyandotte"
type input "blue-laced-red-wyandotte"
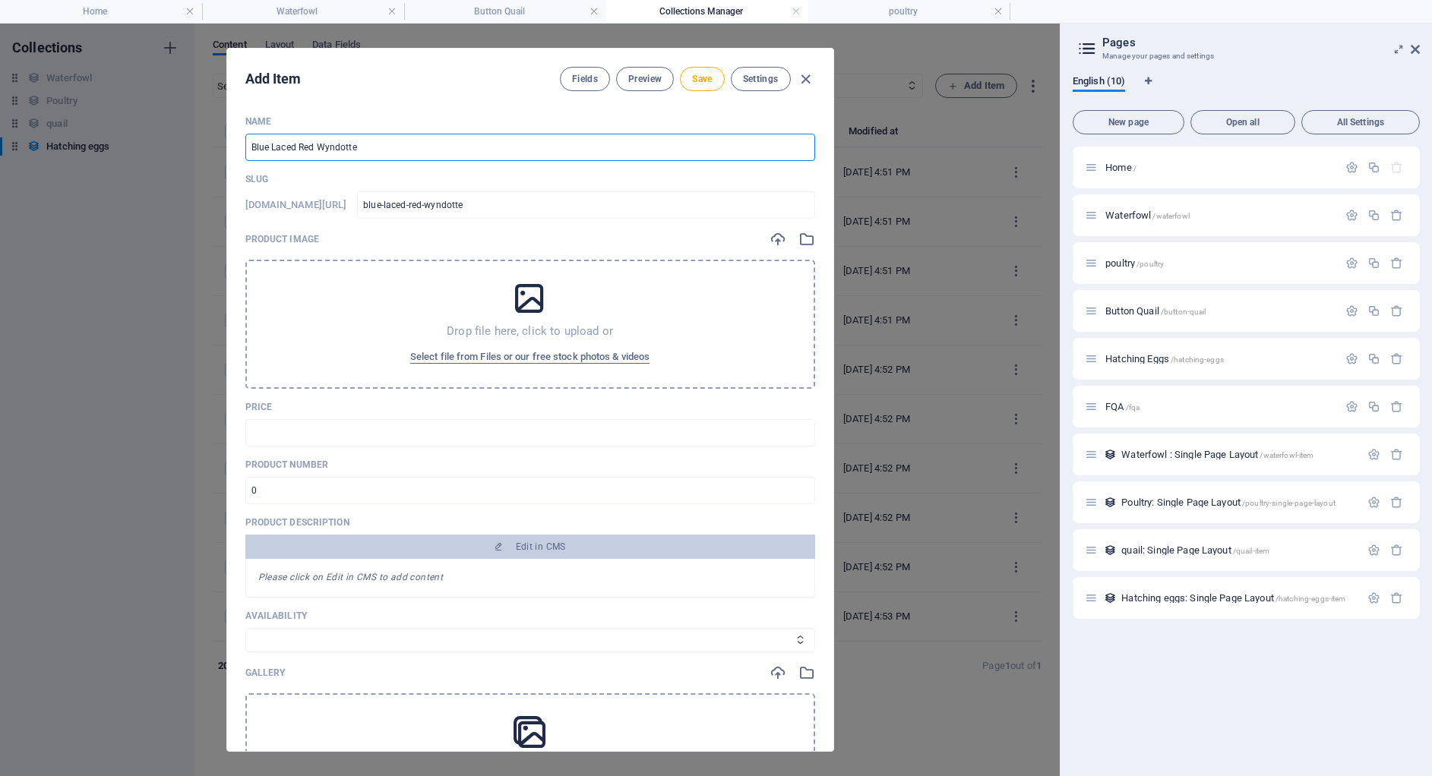
type input "blue-laced-red-wyandotte"
type input "Blue Laced Red Wyandotte"
click at [779, 233] on icon "button" at bounding box center [777, 239] width 17 height 17
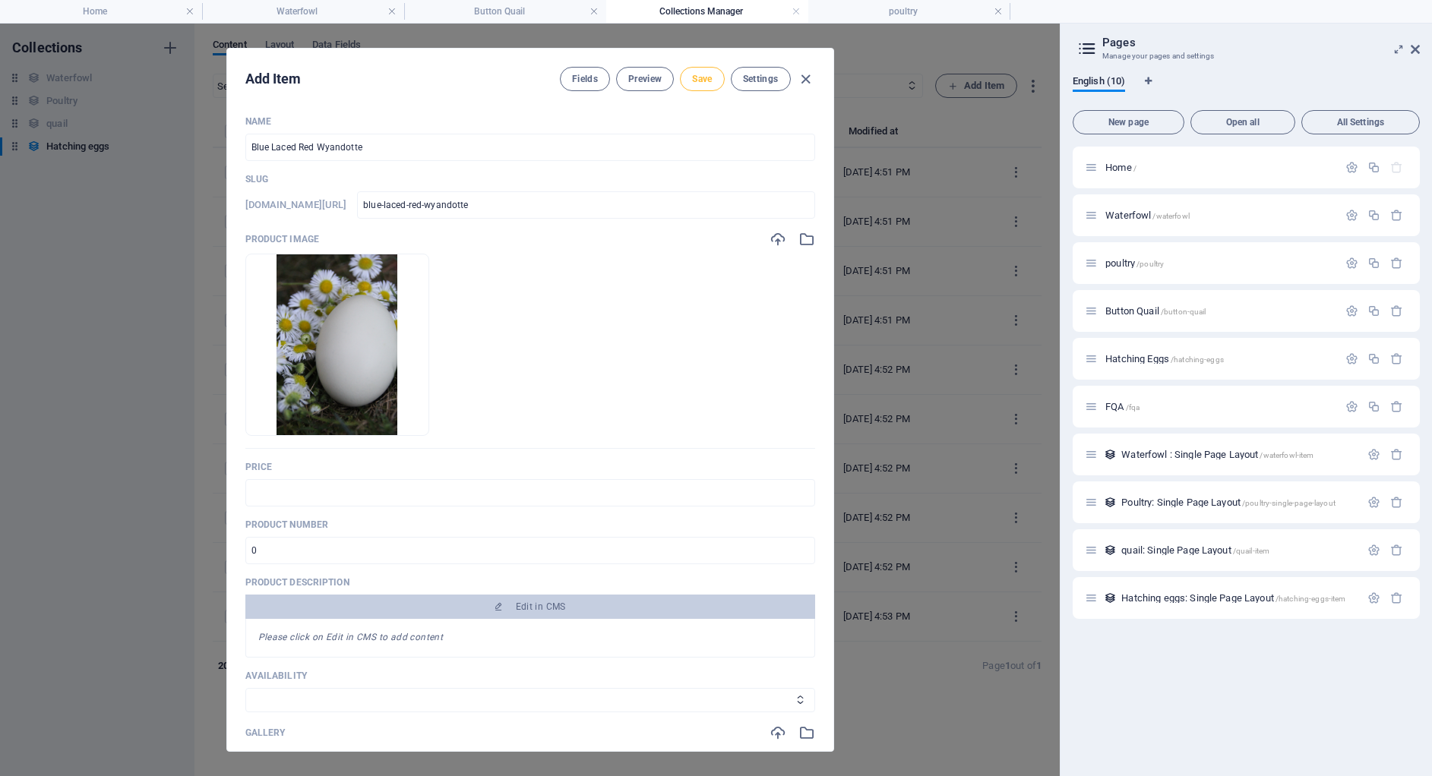
click at [698, 83] on span "Save" at bounding box center [702, 79] width 20 height 12
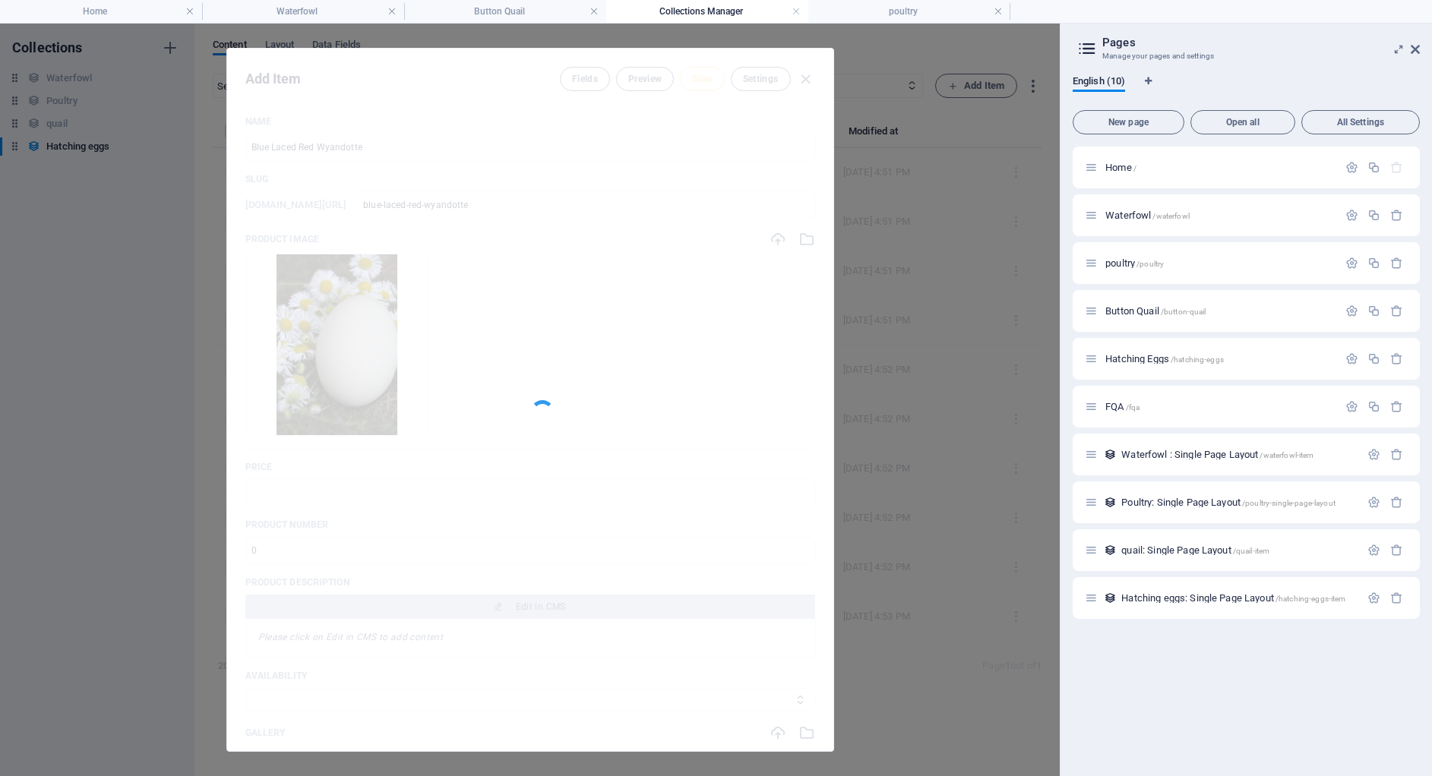
type input "blue-laced-red-wyandotte"
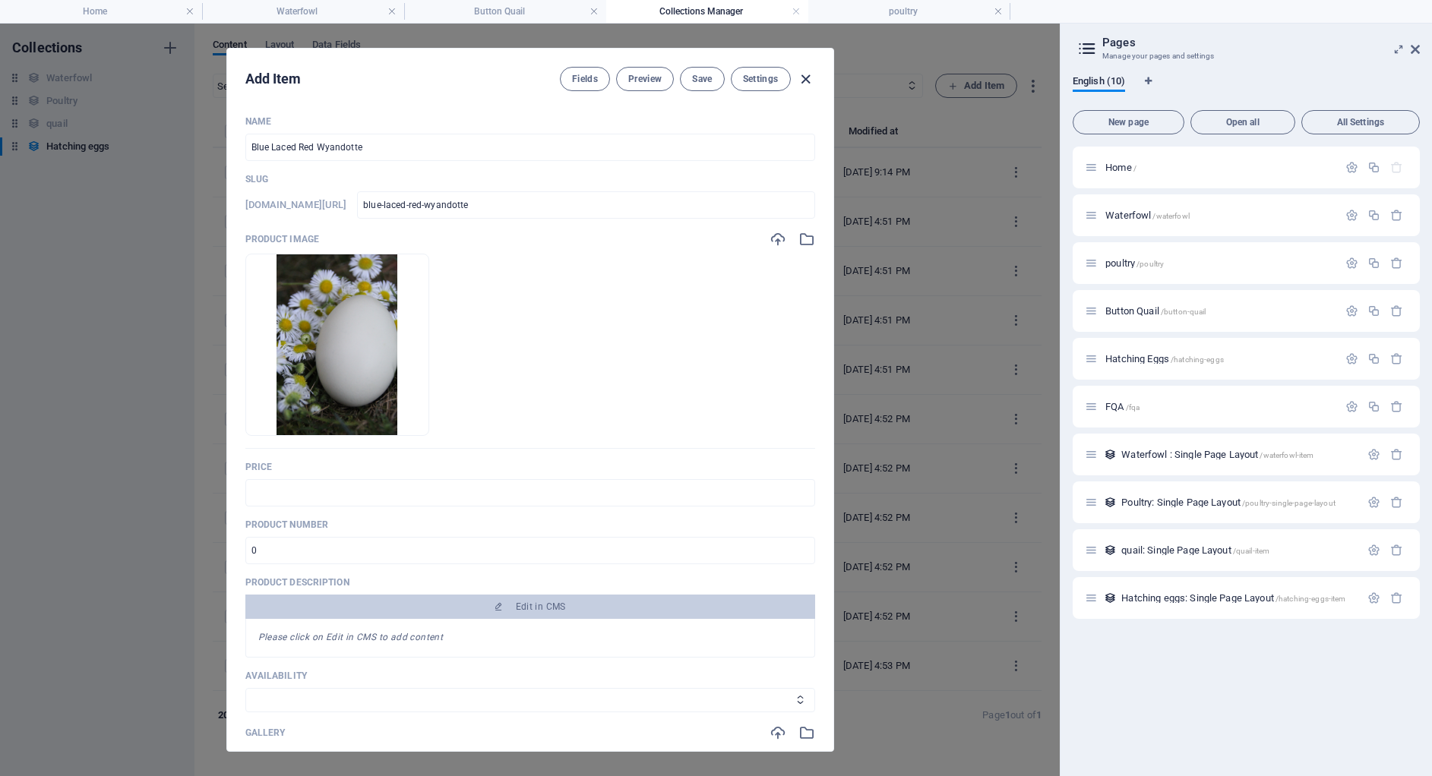
click at [801, 75] on icon "button" at bounding box center [805, 79] width 17 height 17
type input "blue-laced-red-wyandotte"
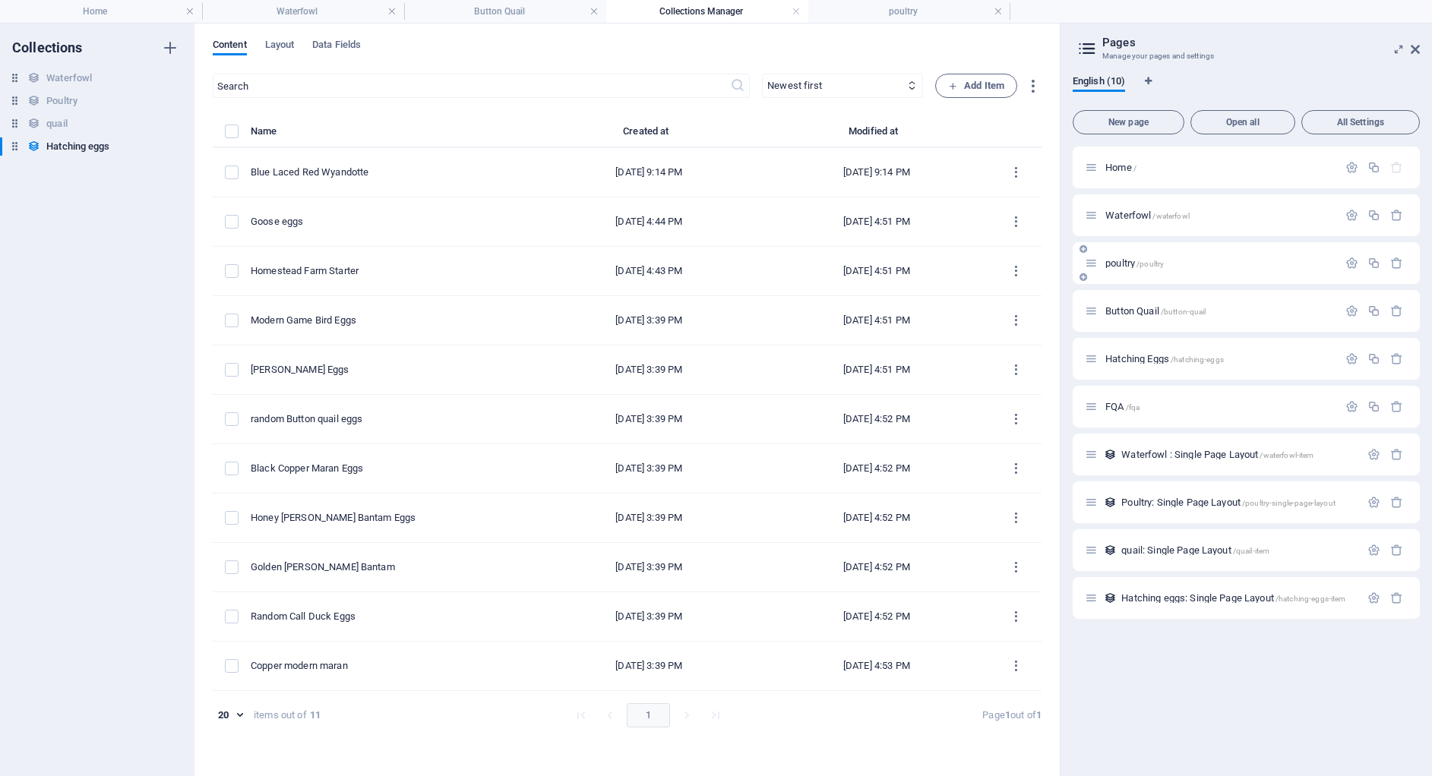
click at [1217, 257] on div "poultry /poultry" at bounding box center [1211, 262] width 253 height 17
click at [796, 8] on link at bounding box center [795, 12] width 9 height 14
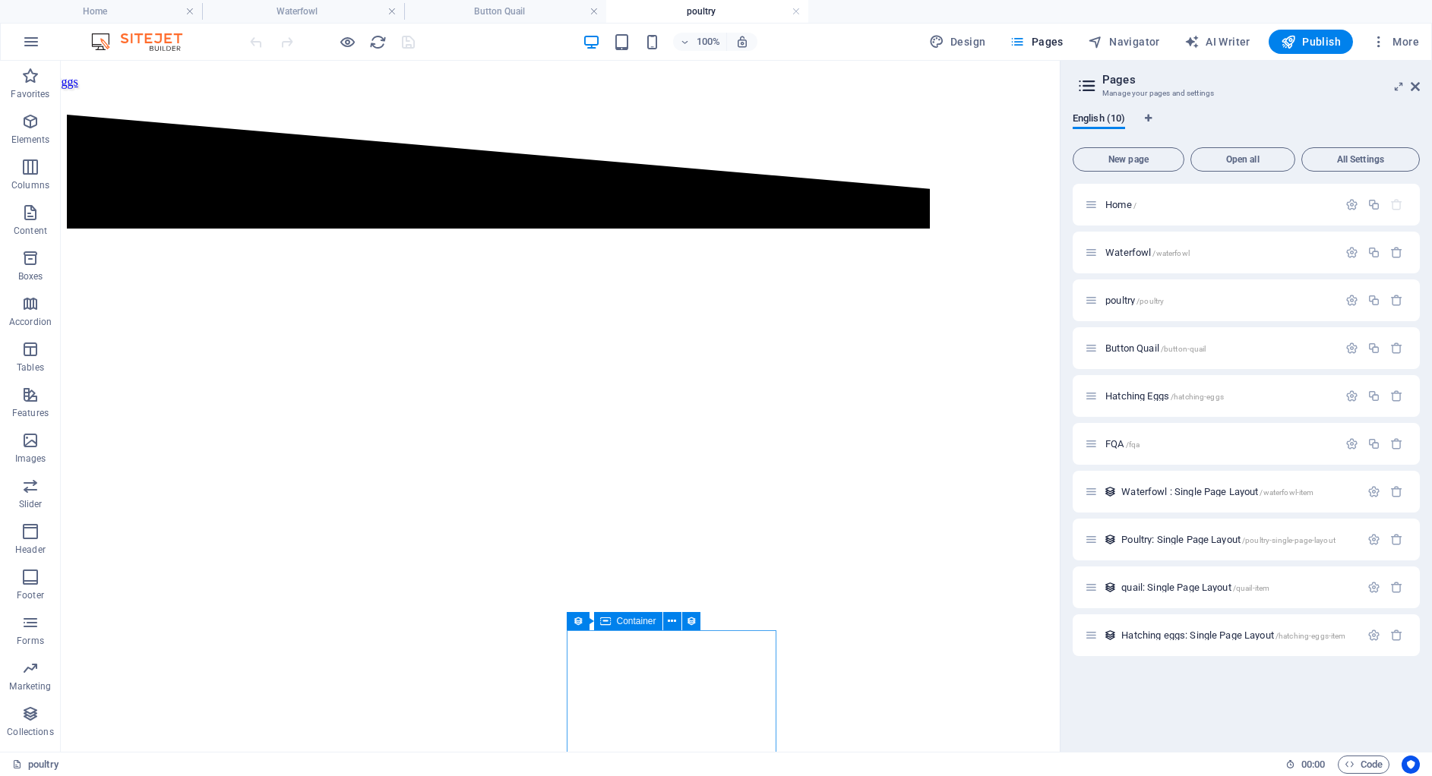
scroll to position [135, 0]
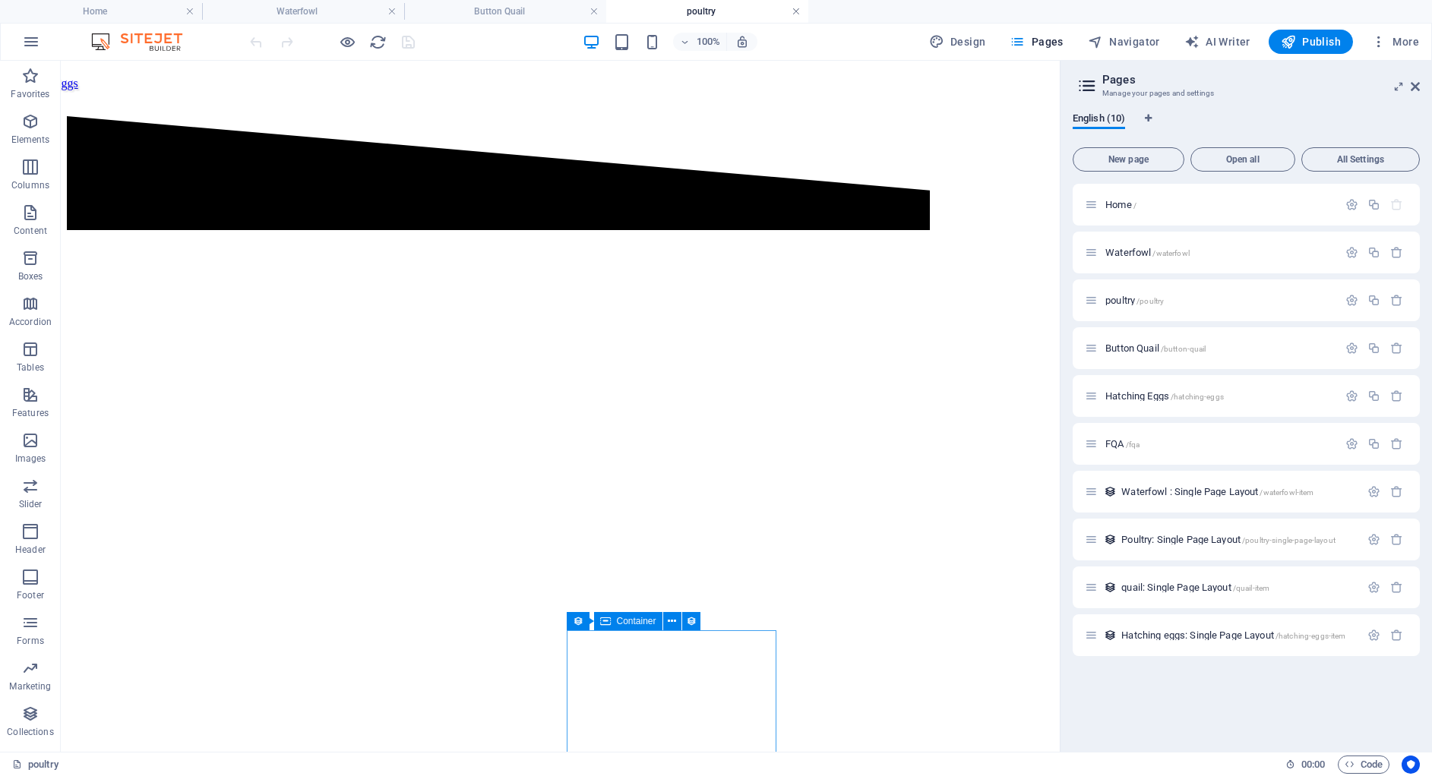
click at [793, 11] on link at bounding box center [795, 12] width 9 height 14
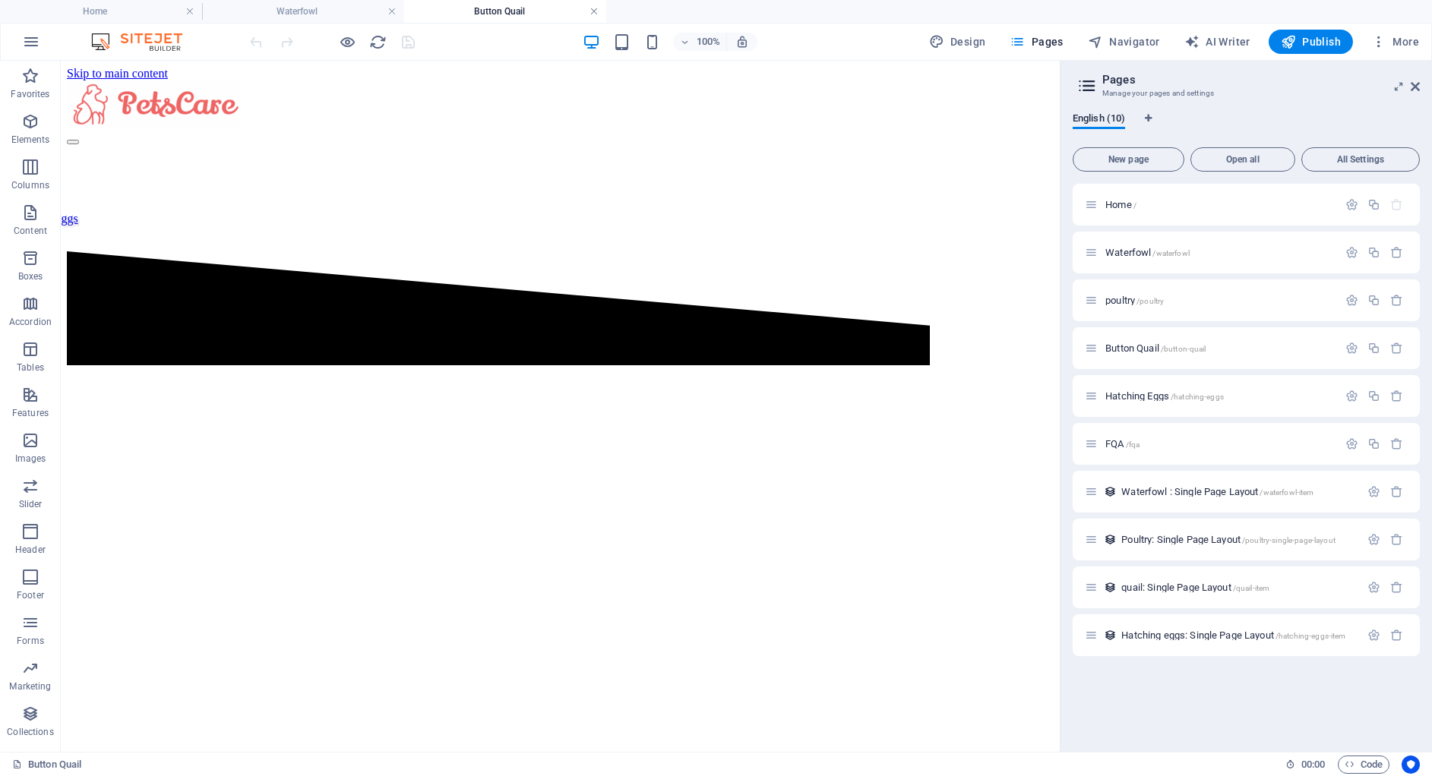
click at [593, 9] on link at bounding box center [593, 12] width 9 height 14
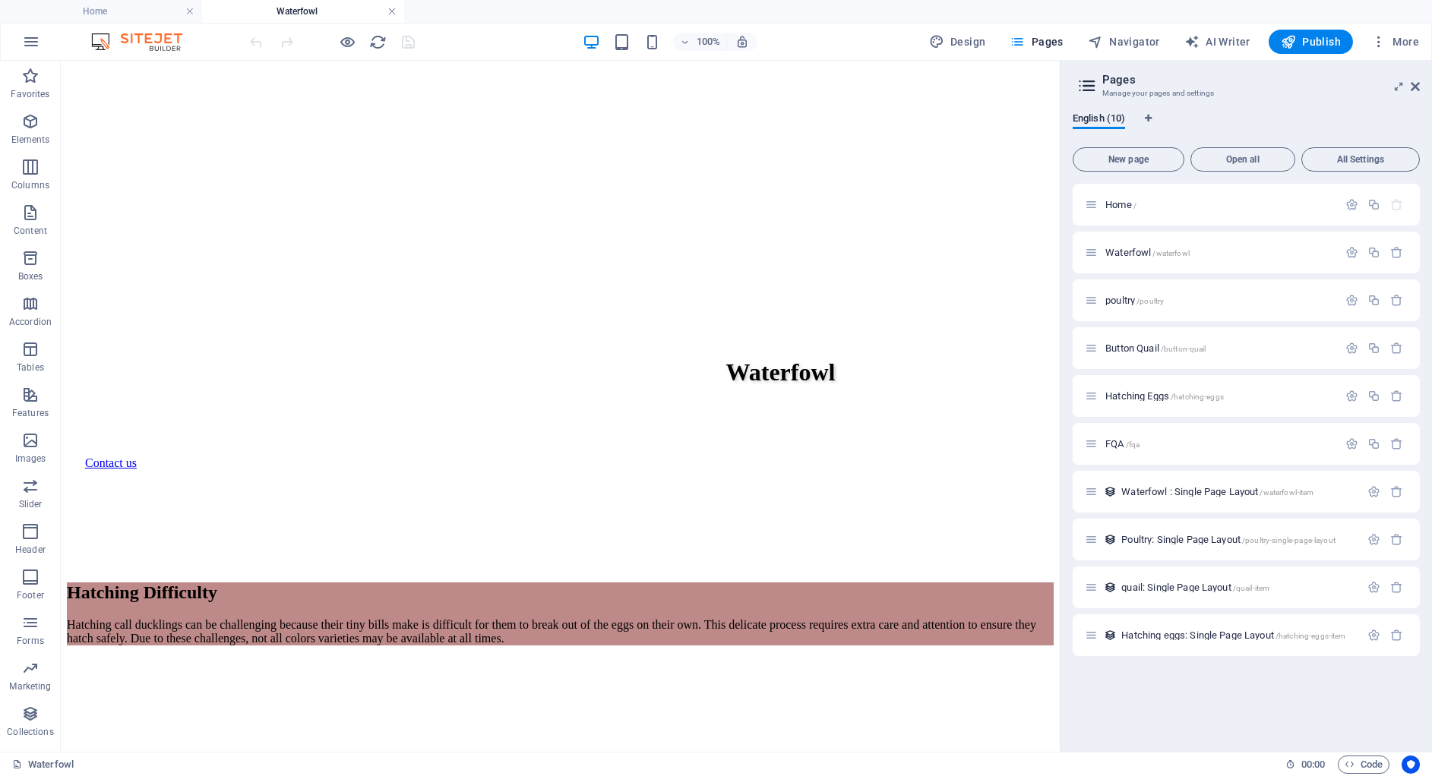
click at [390, 11] on link at bounding box center [391, 12] width 9 height 14
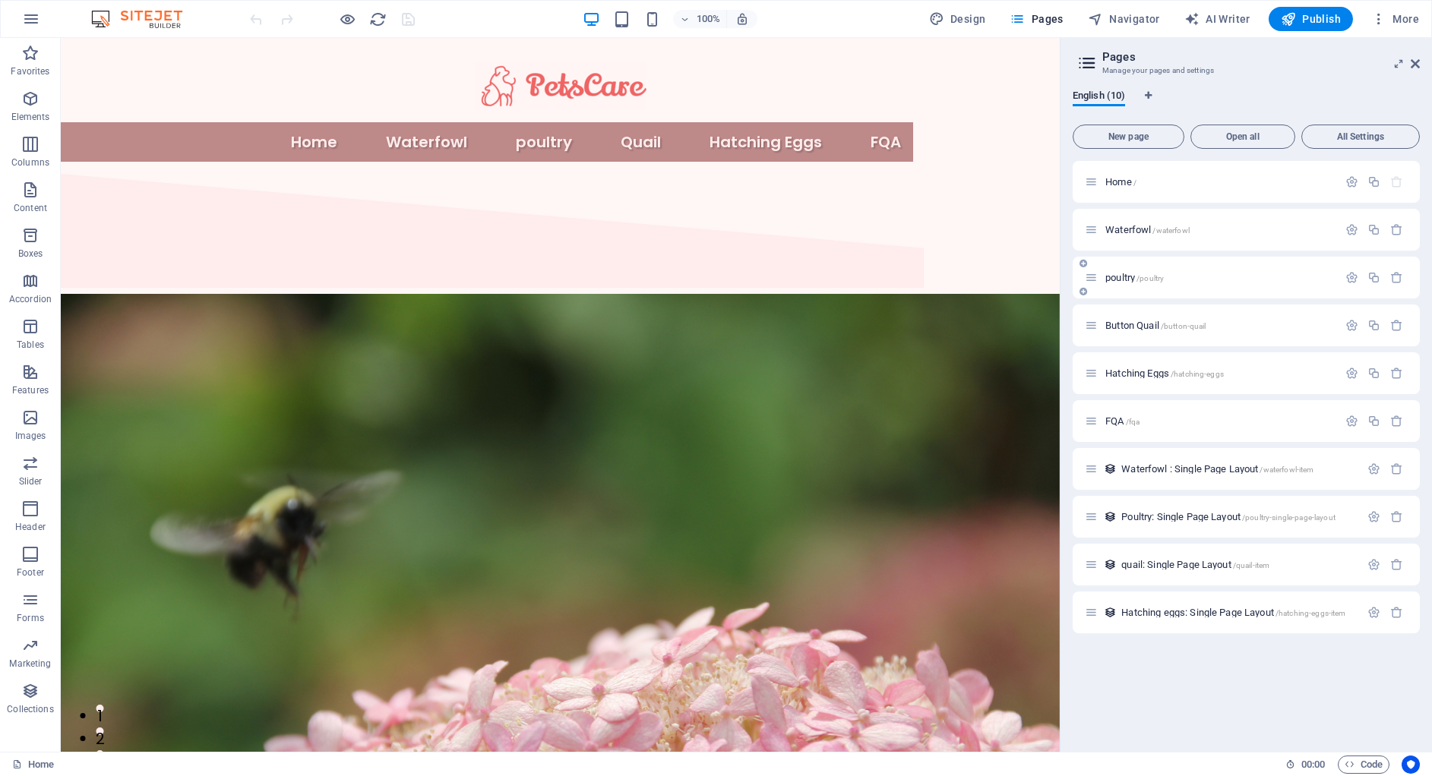
click at [1143, 291] on div "poultry /poultry" at bounding box center [1245, 278] width 347 height 42
click at [1184, 276] on p "poultry /poultry" at bounding box center [1219, 278] width 228 height 10
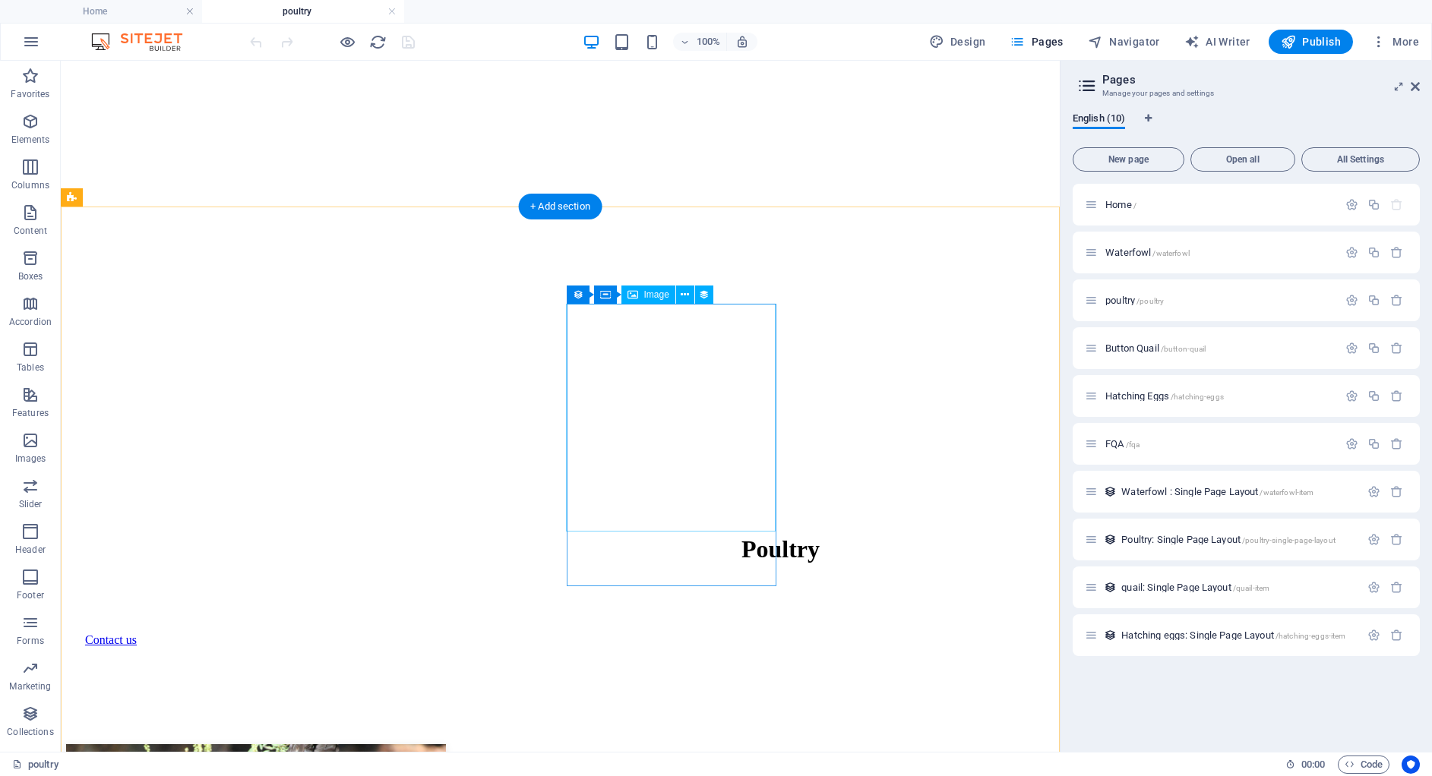
scroll to position [447, 0]
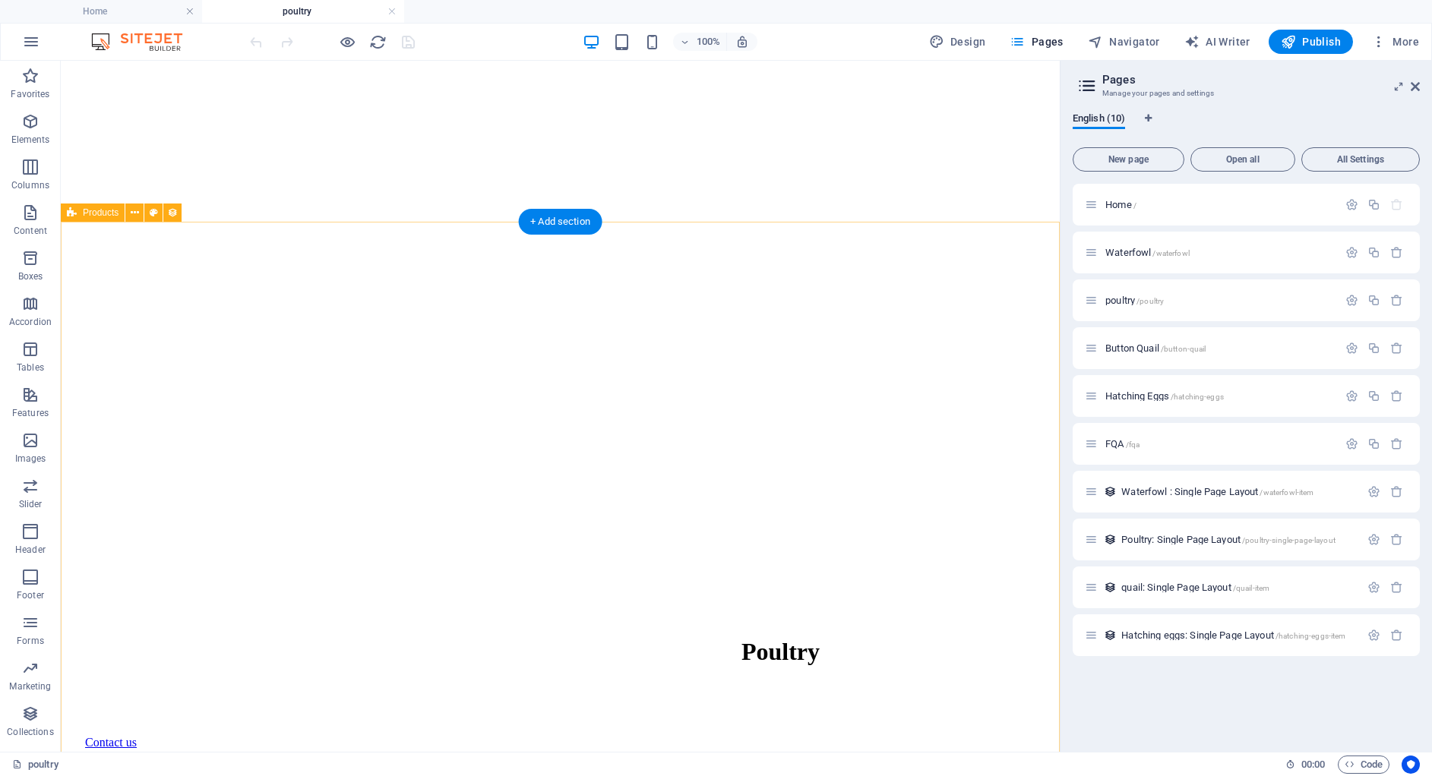
select select "689b81bf73183788c0095192"
select select "createdAt_DESC"
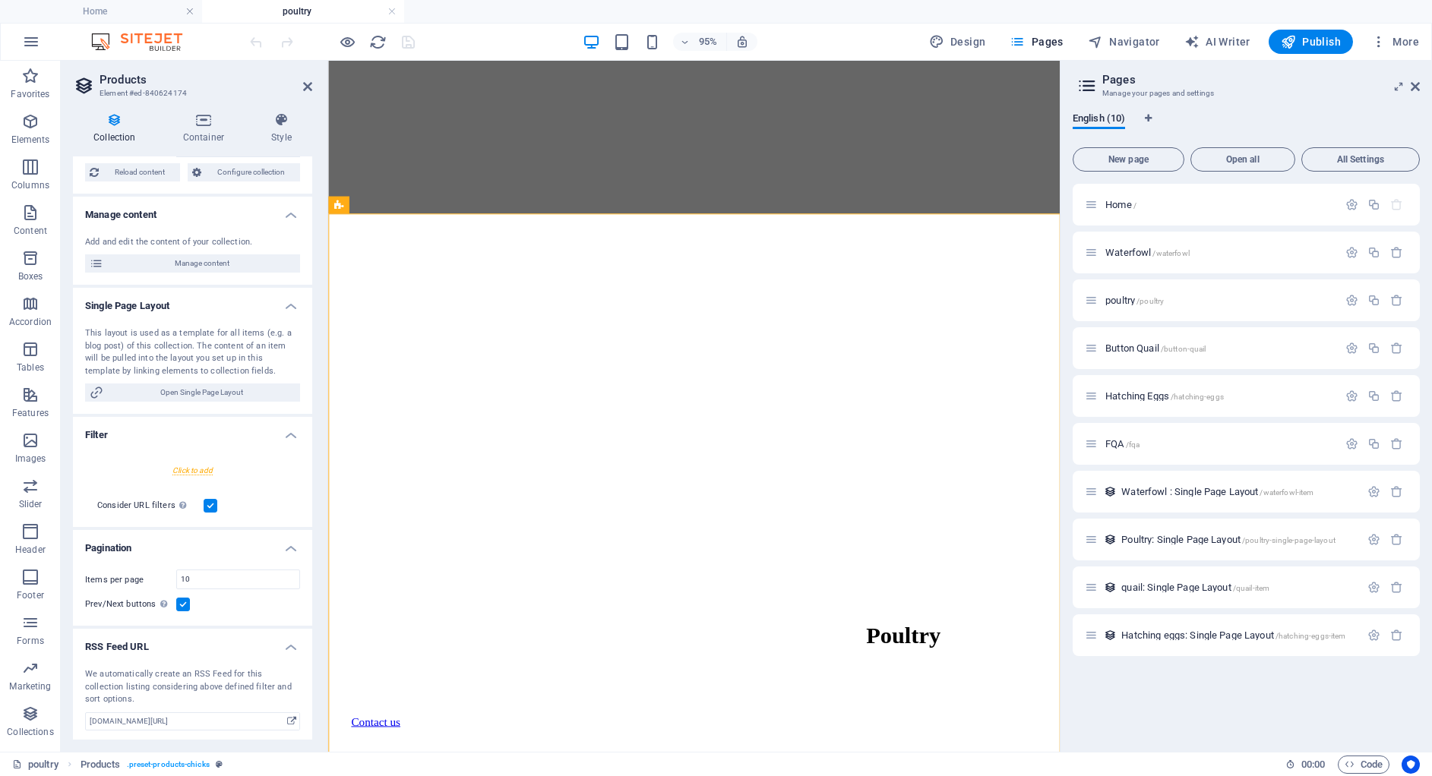
scroll to position [108, 0]
click at [242, 583] on input "10" at bounding box center [238, 577] width 122 height 18
type input "1"
type input "81"
select select "689b81bf73183788c0095192"
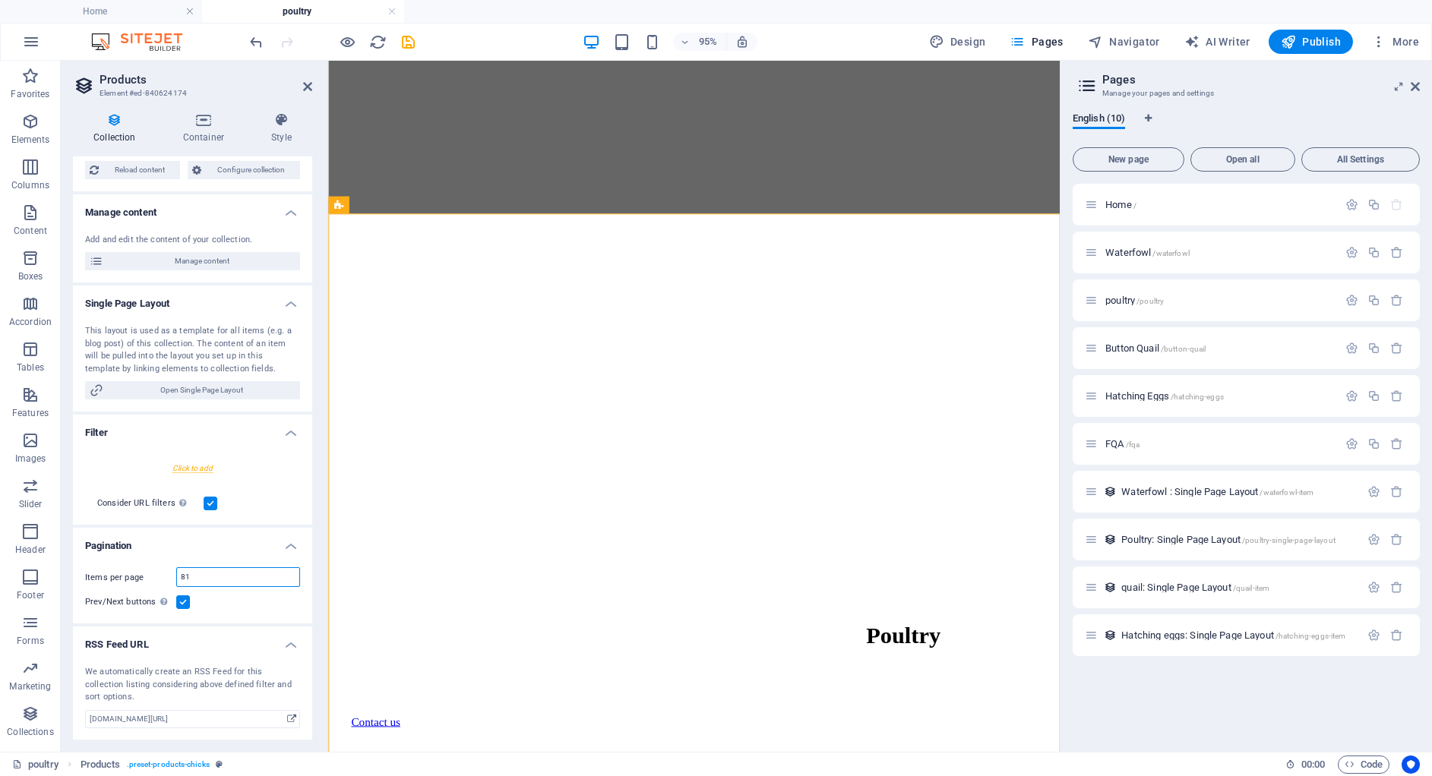
type input "8"
type input "9"
select select "689b81bf73183788c0095192"
type input "5"
select select "689b81bf73183788c0095192"
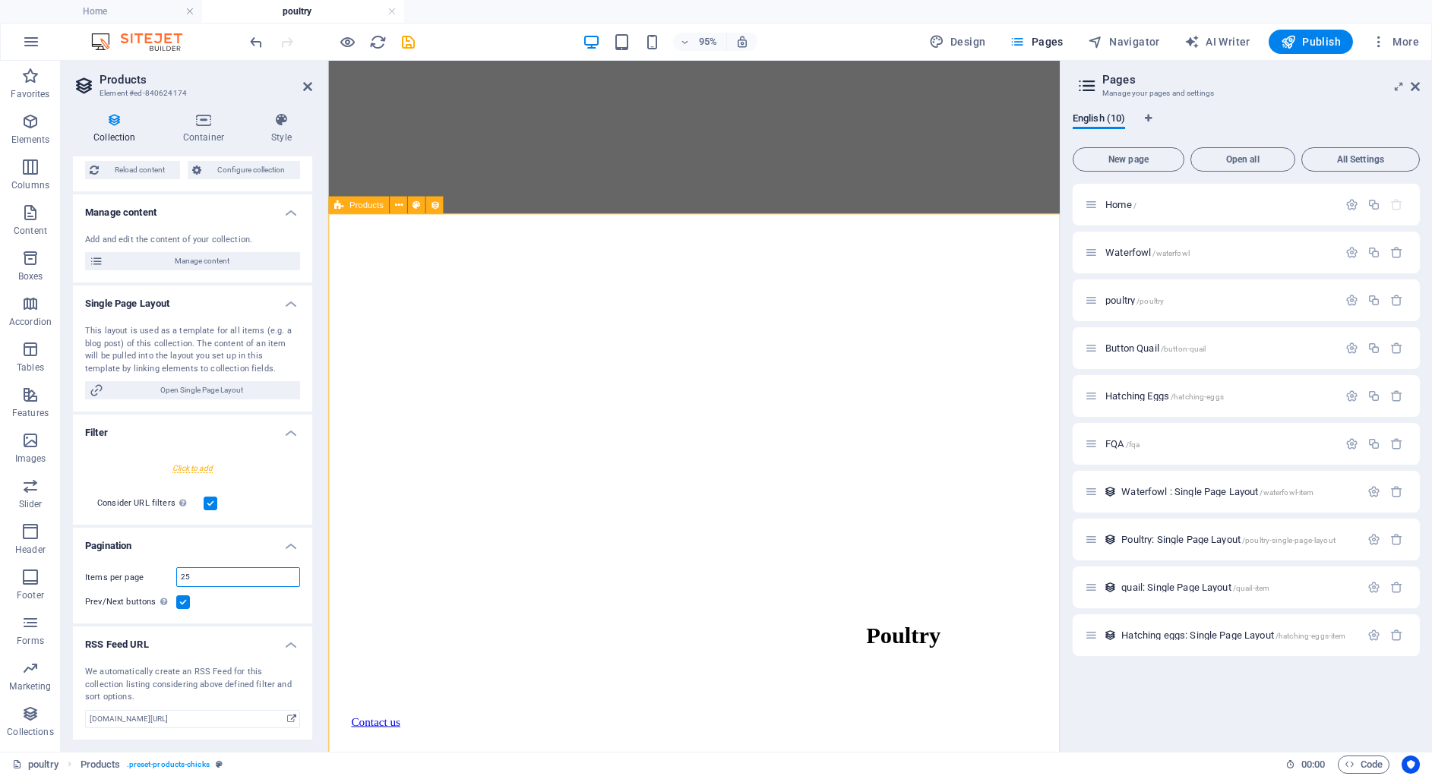
type input "25"
select select "689b81bf73183788c0095192"
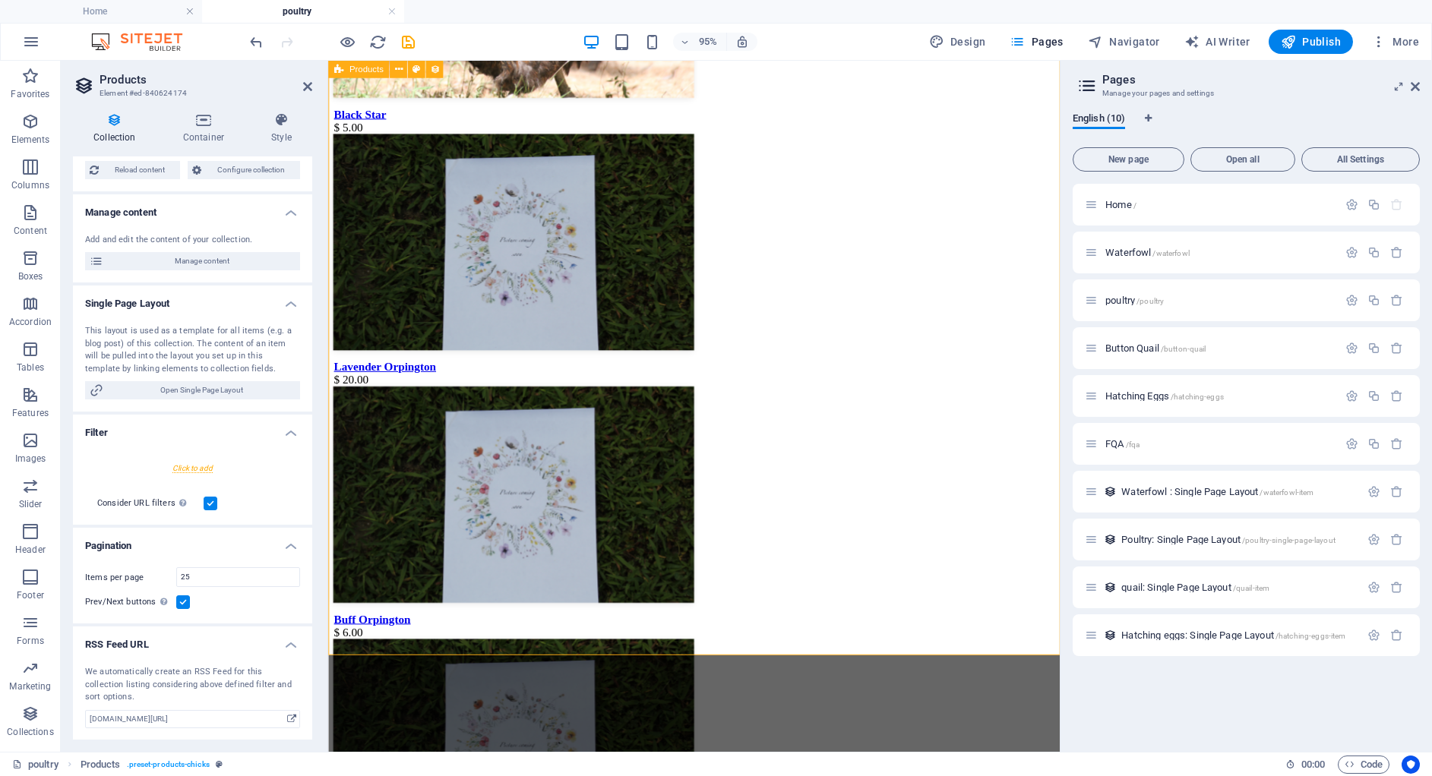
scroll to position [1451, 0]
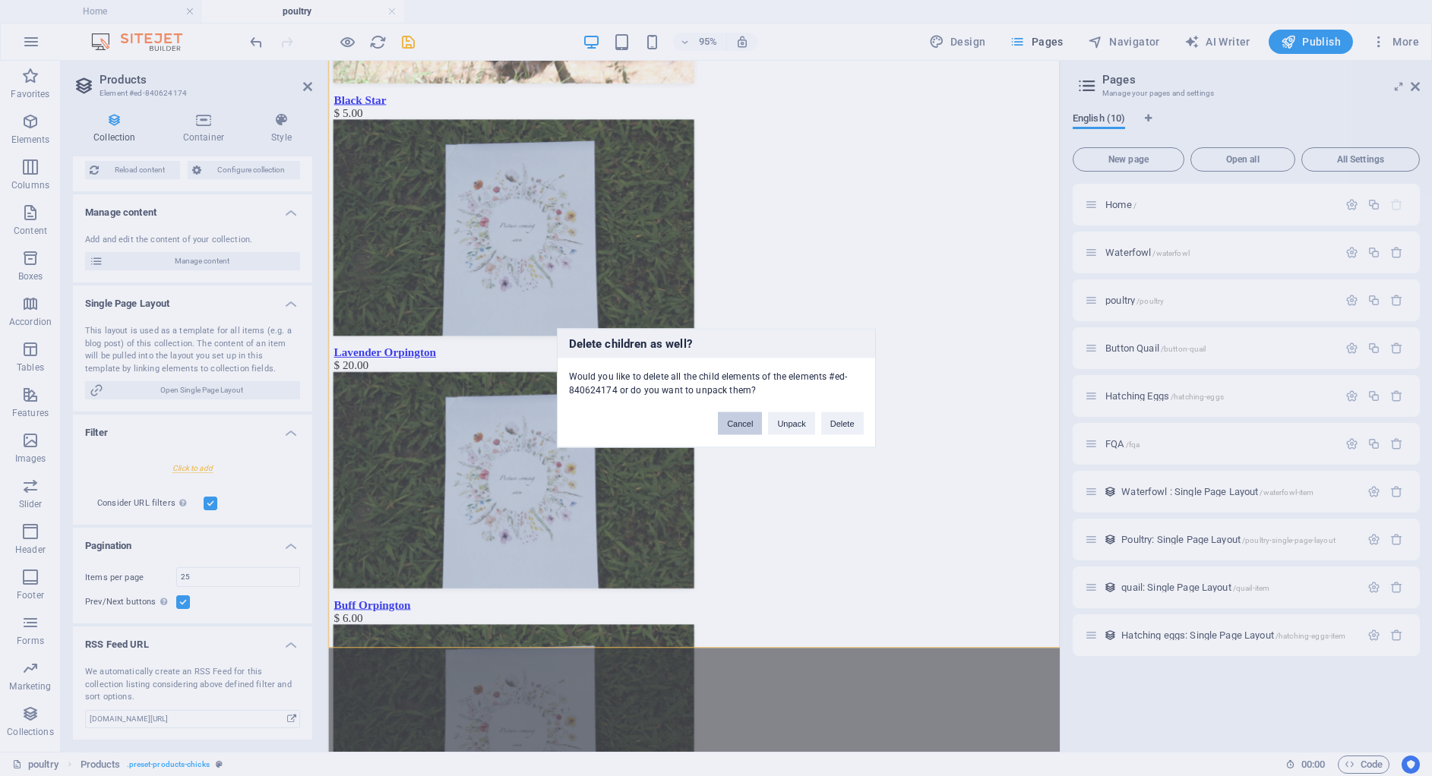
click at [750, 428] on button "Cancel" at bounding box center [740, 423] width 44 height 23
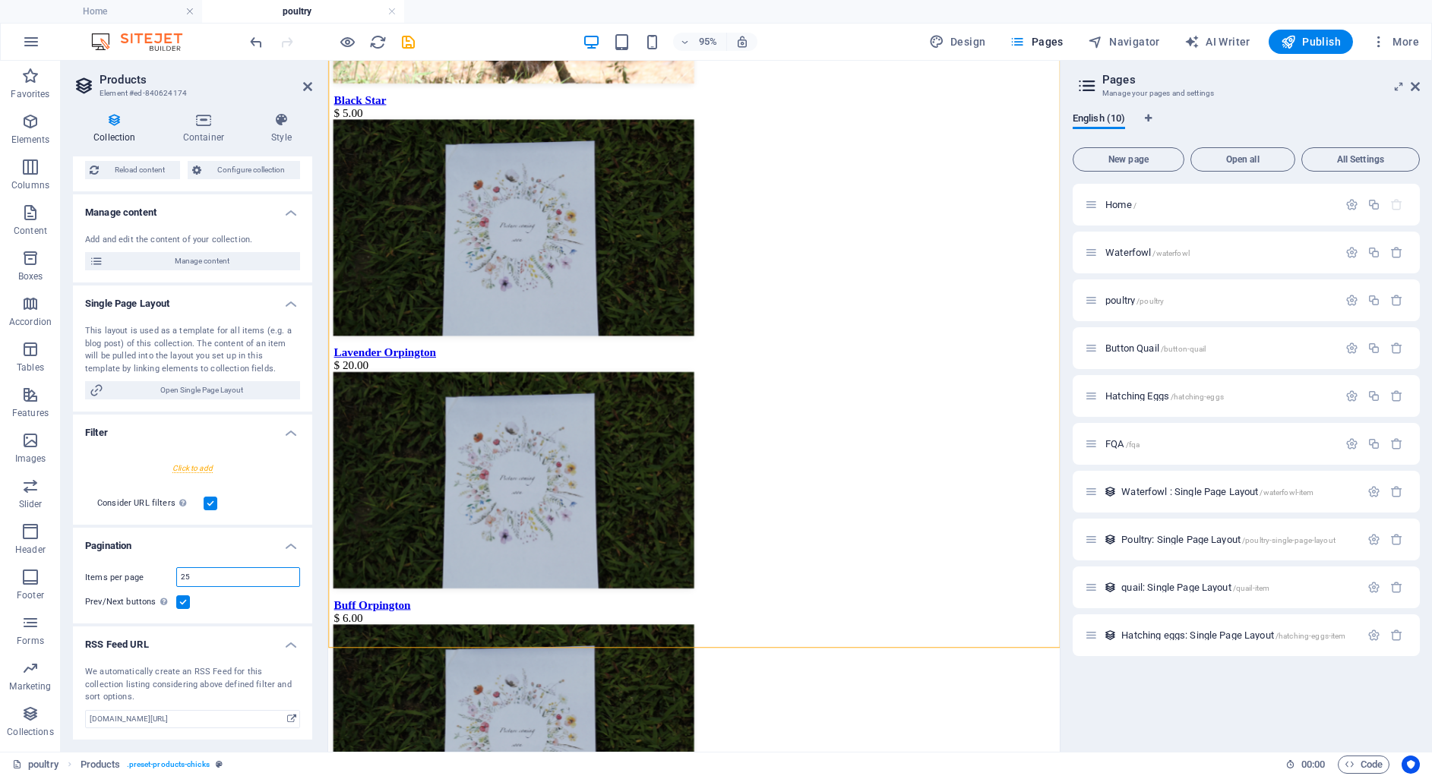
click at [220, 582] on input "25" at bounding box center [238, 577] width 122 height 18
type input "2"
type input "99"
select select "689b81bf73183788c0095192"
type input "99"
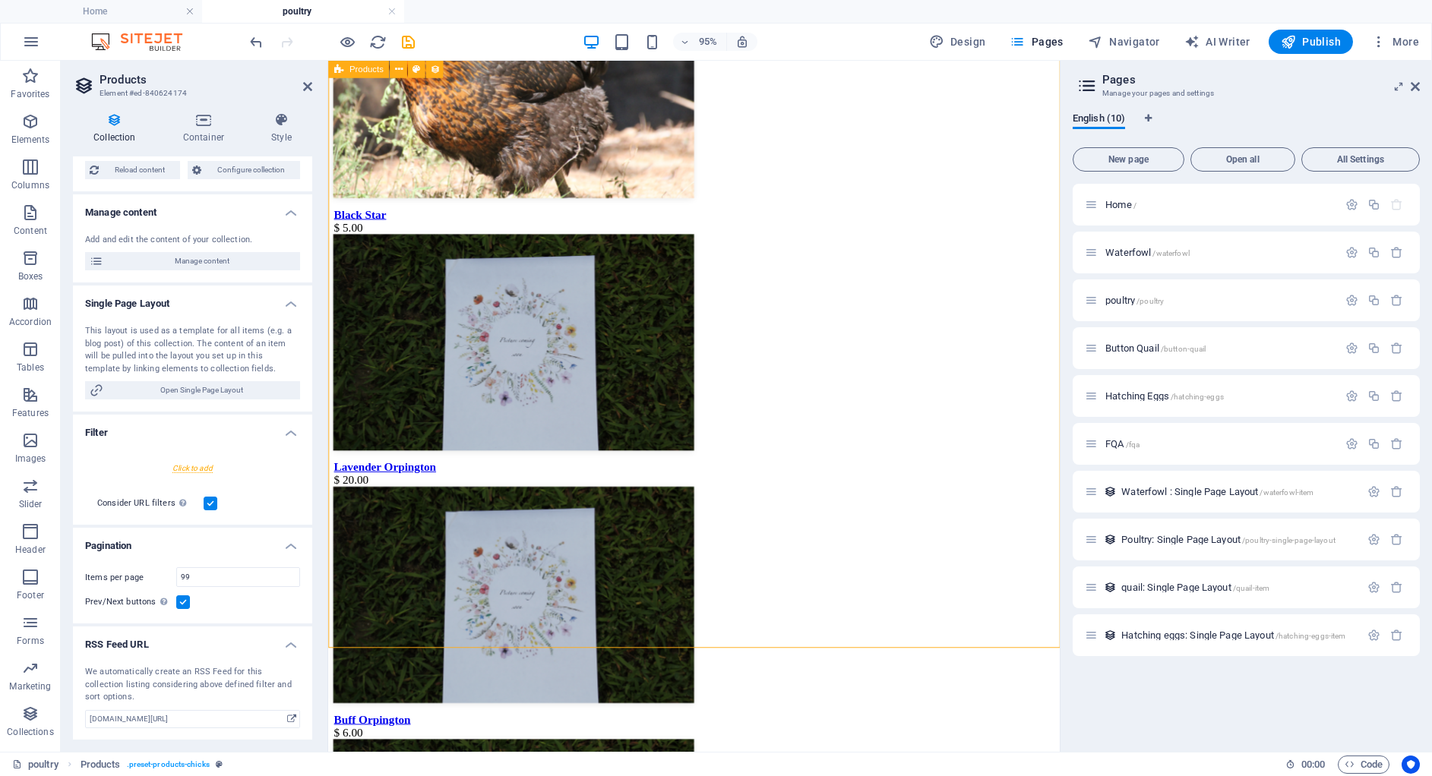
select select "689b81bf73183788c0095192"
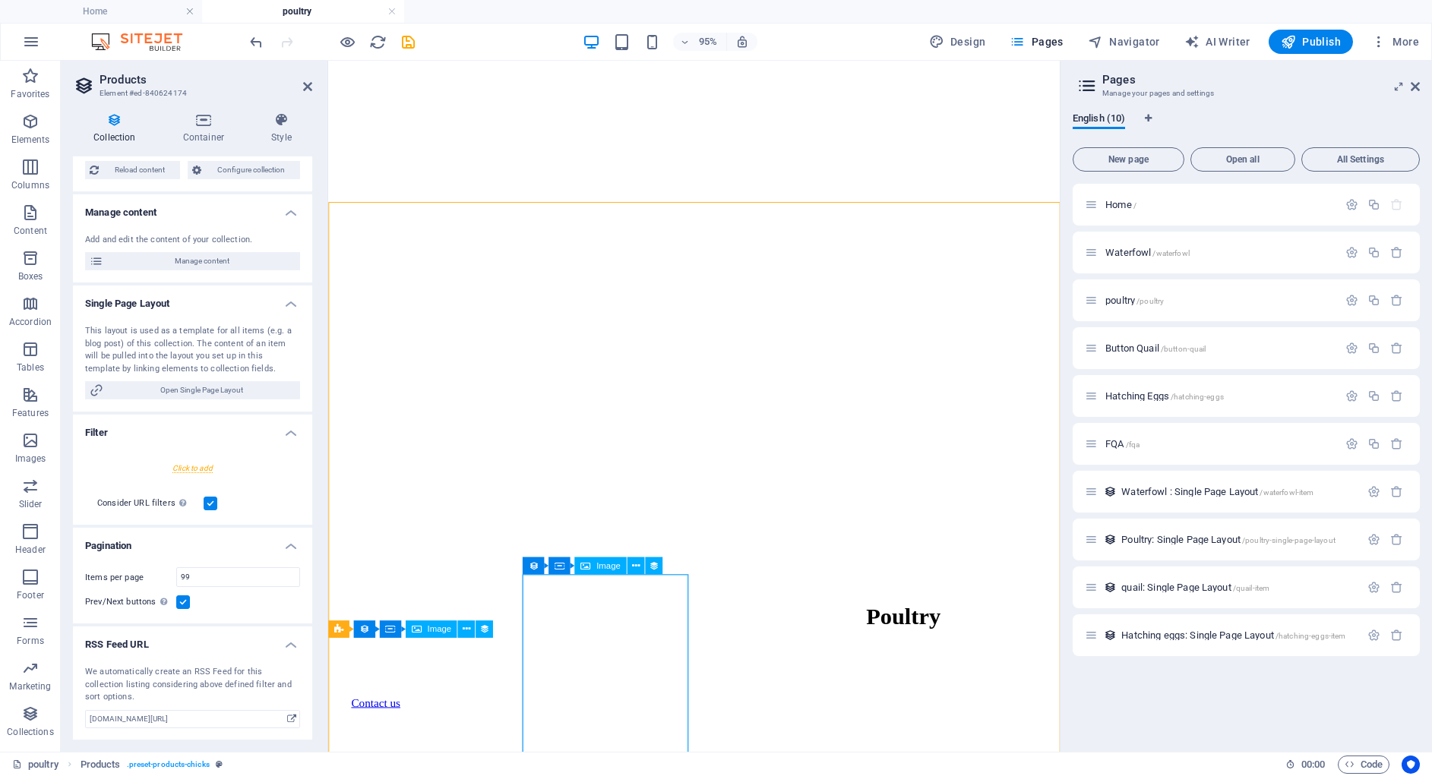
scroll to position [458, 0]
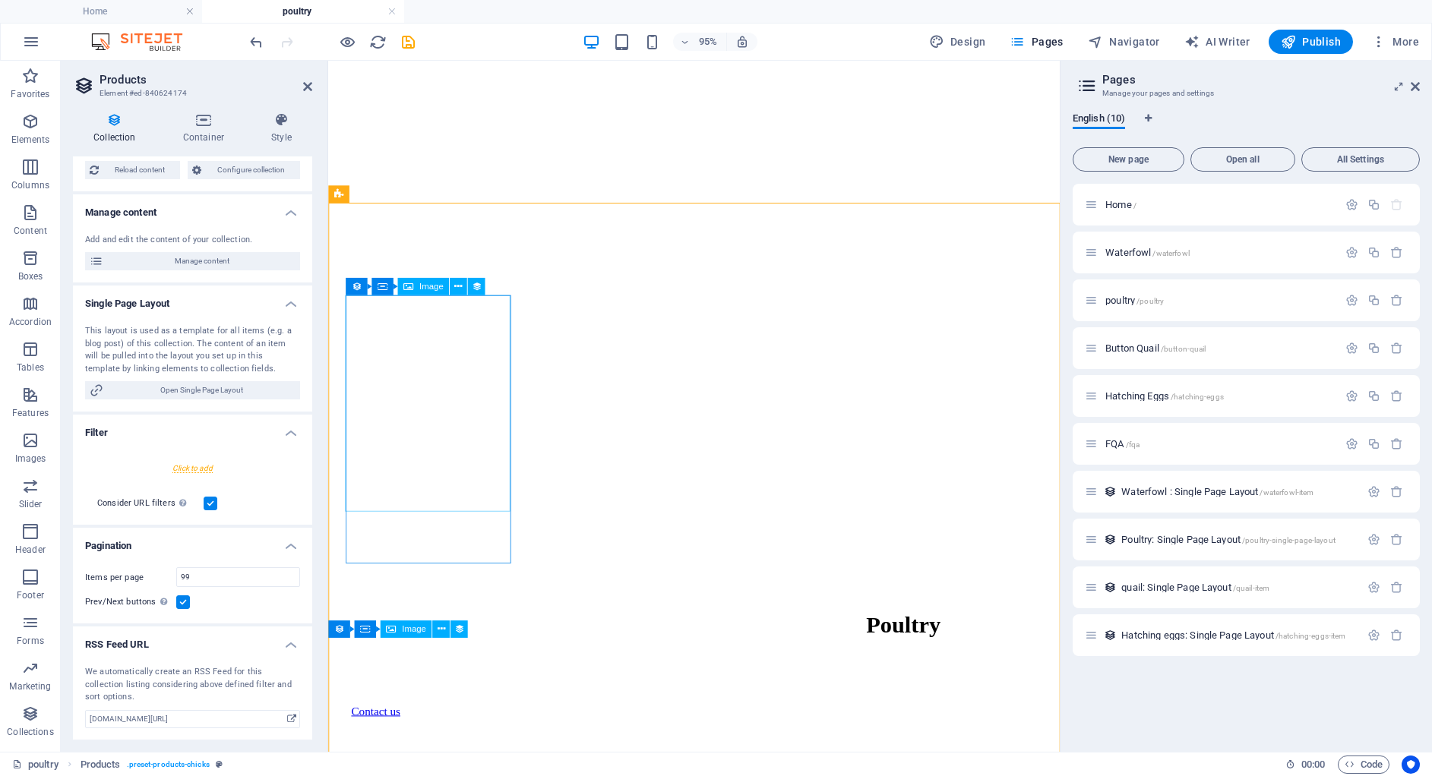
select select "image"
select select "px"
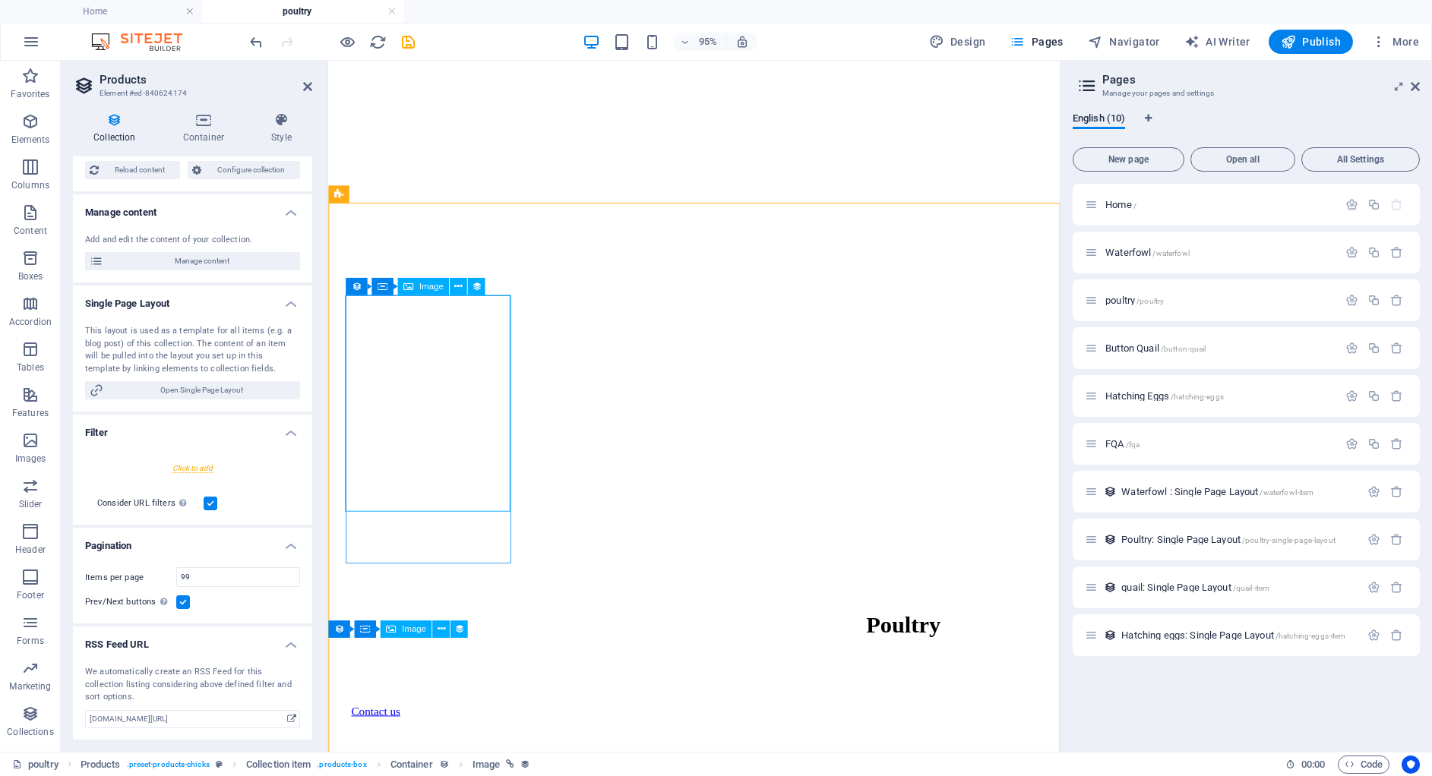
select select "px"
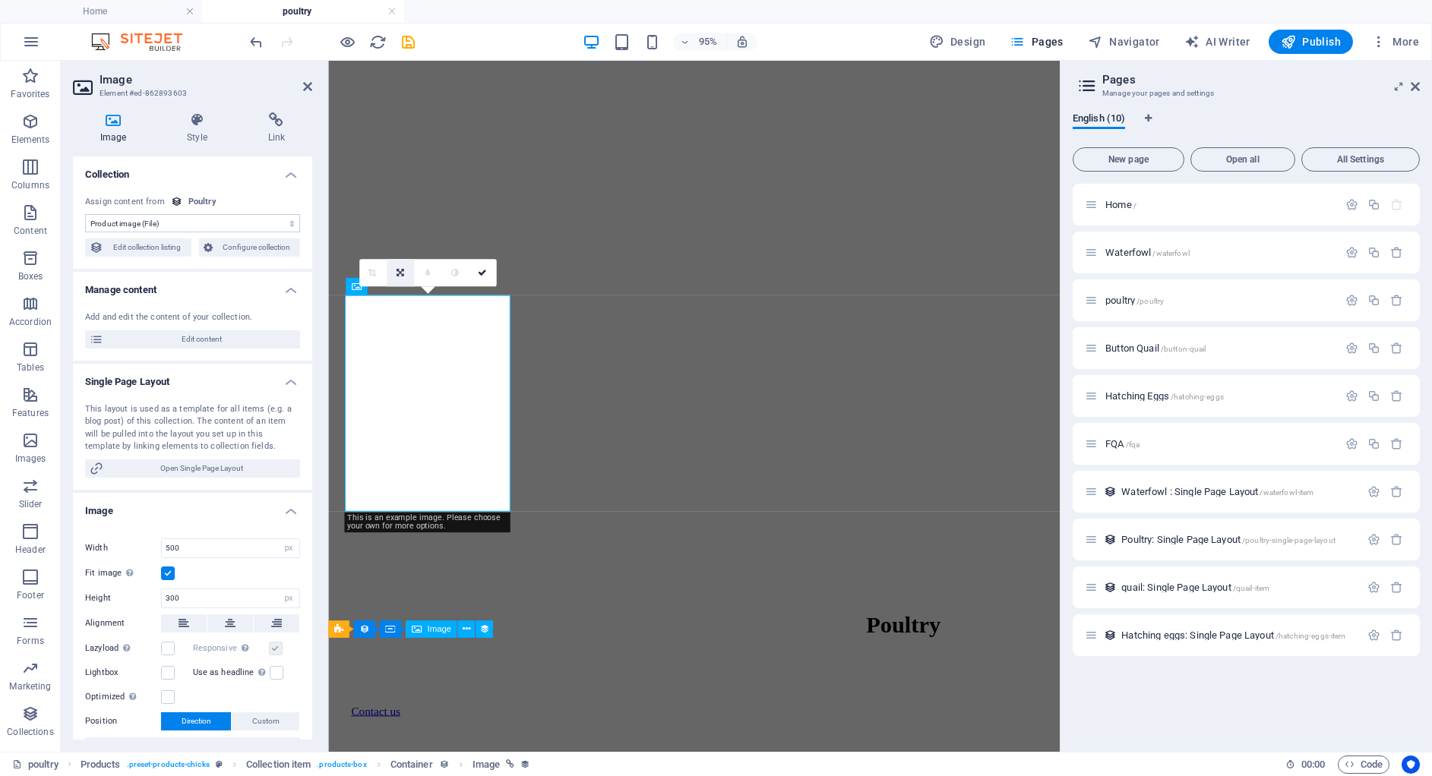
click at [393, 271] on link at bounding box center [399, 272] width 27 height 27
click at [424, 271] on icon at bounding box center [427, 273] width 7 height 8
click at [400, 267] on link at bounding box center [399, 272] width 27 height 27
click at [377, 273] on link at bounding box center [371, 272] width 27 height 27
click at [484, 269] on icon at bounding box center [482, 273] width 9 height 8
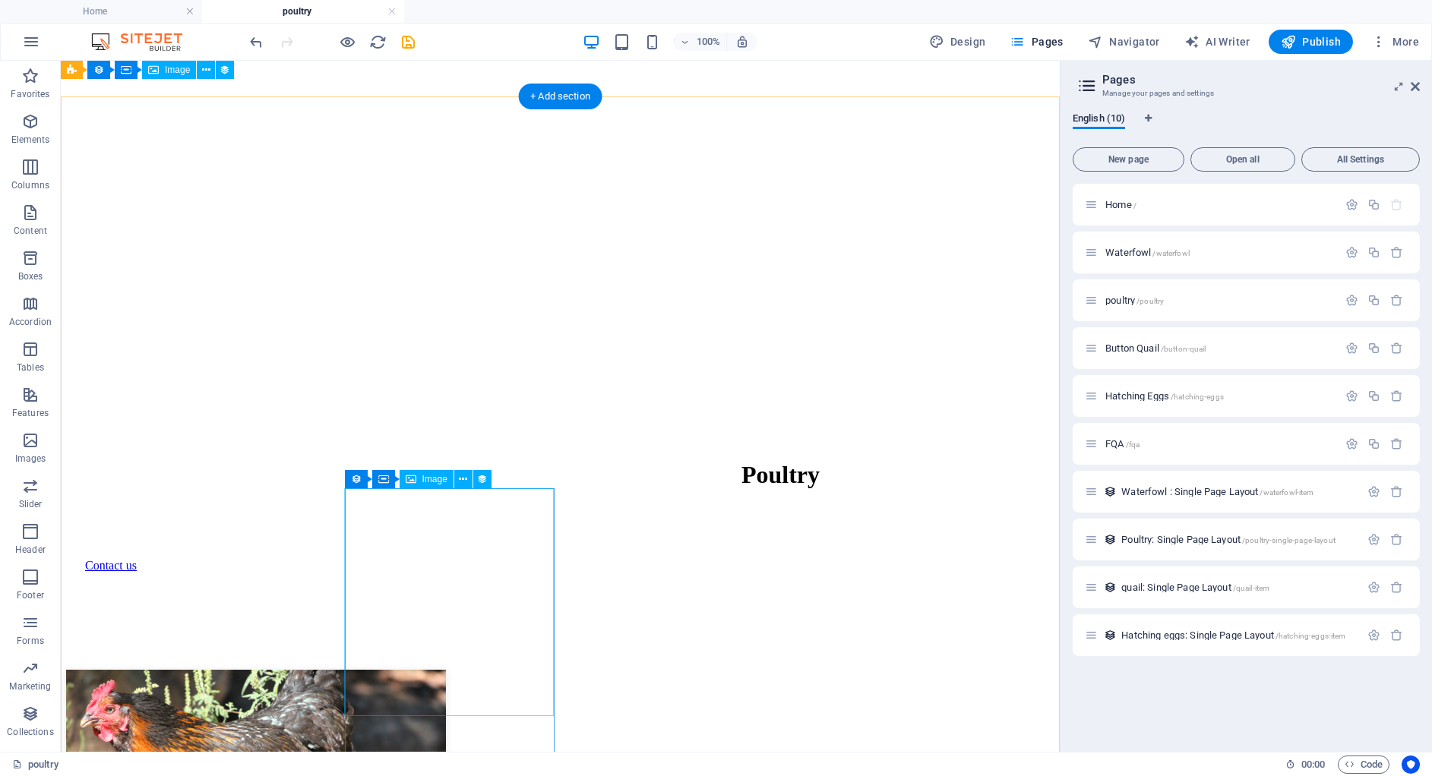
scroll to position [568, 0]
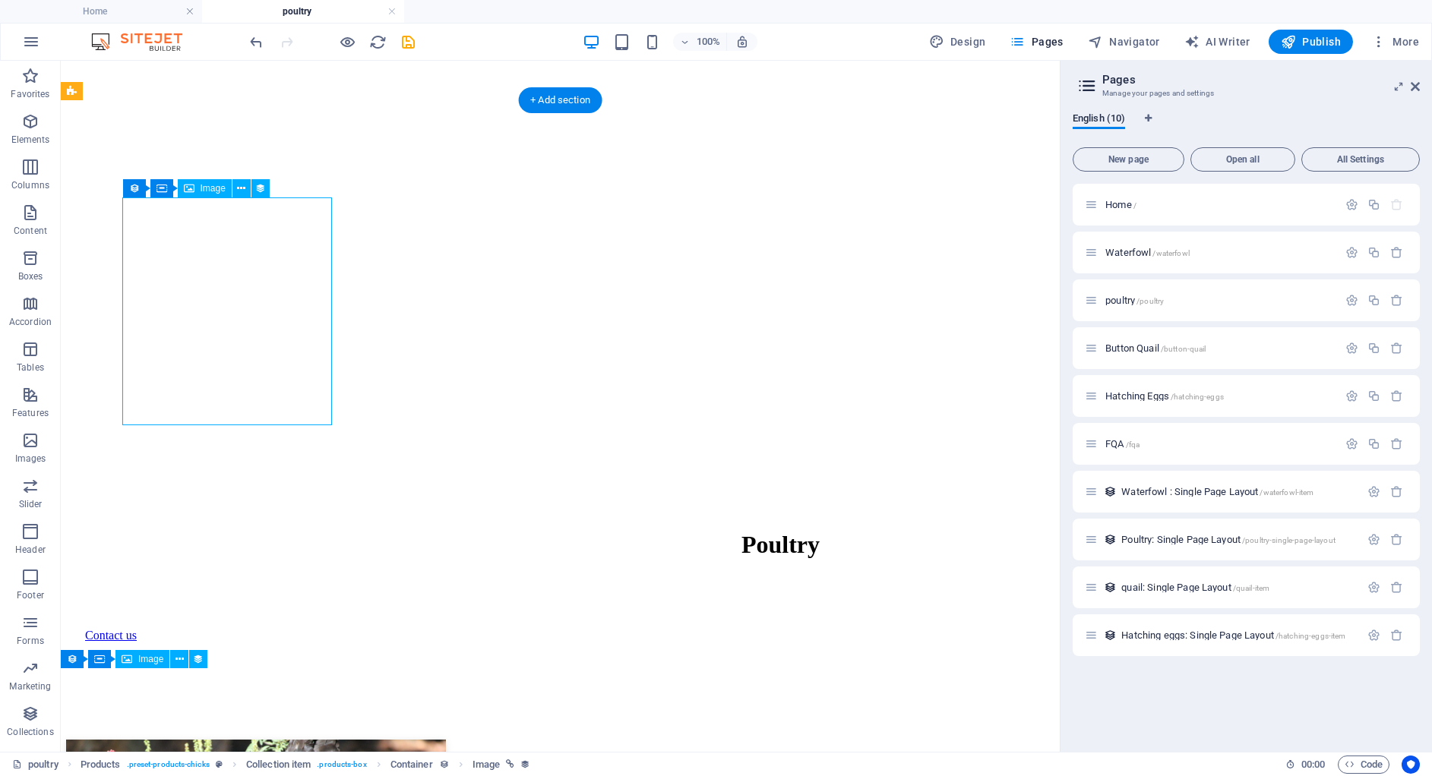
select select "image"
select select "px"
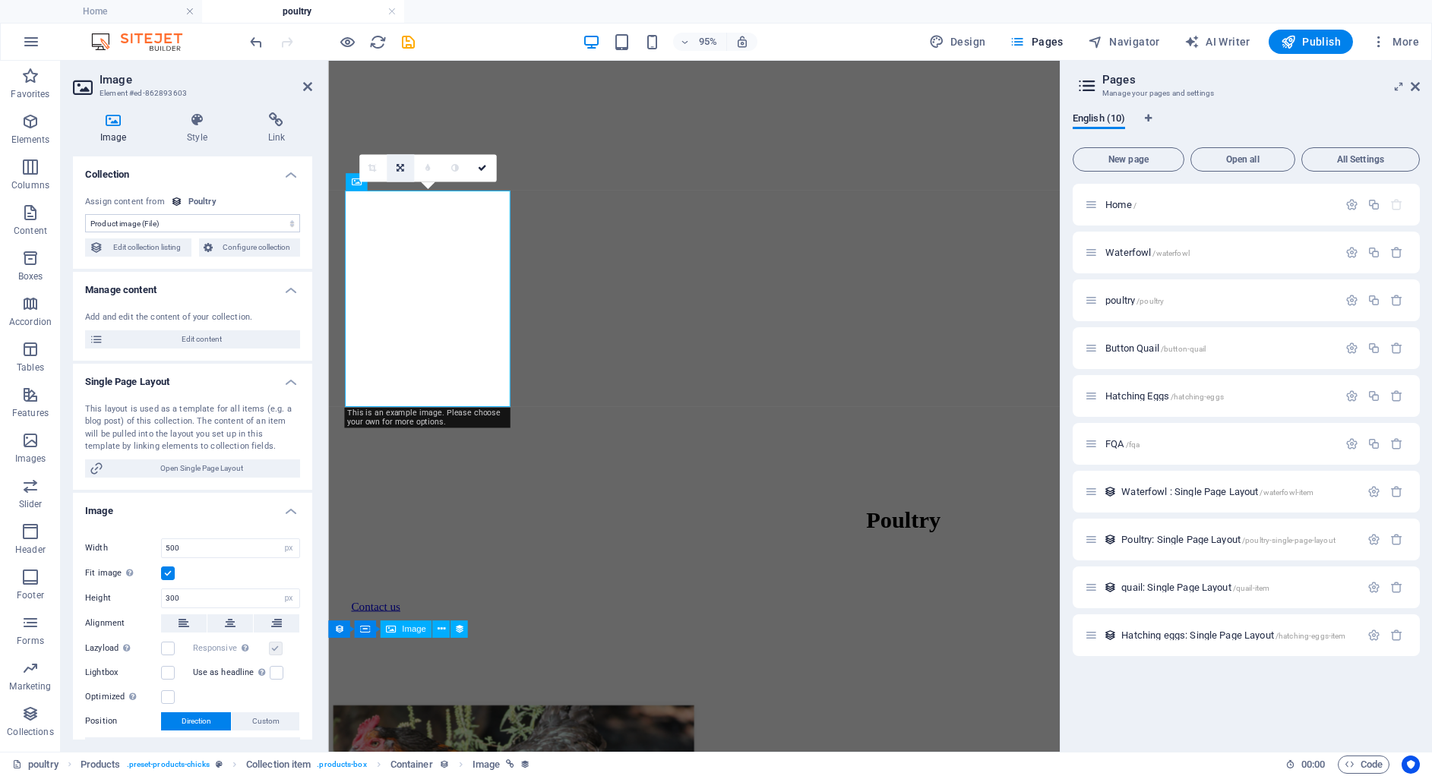
click at [402, 161] on link at bounding box center [399, 168] width 27 height 27
click at [396, 169] on icon at bounding box center [400, 168] width 8 height 8
click at [378, 166] on link at bounding box center [371, 168] width 27 height 27
click at [403, 164] on icon at bounding box center [399, 168] width 7 height 8
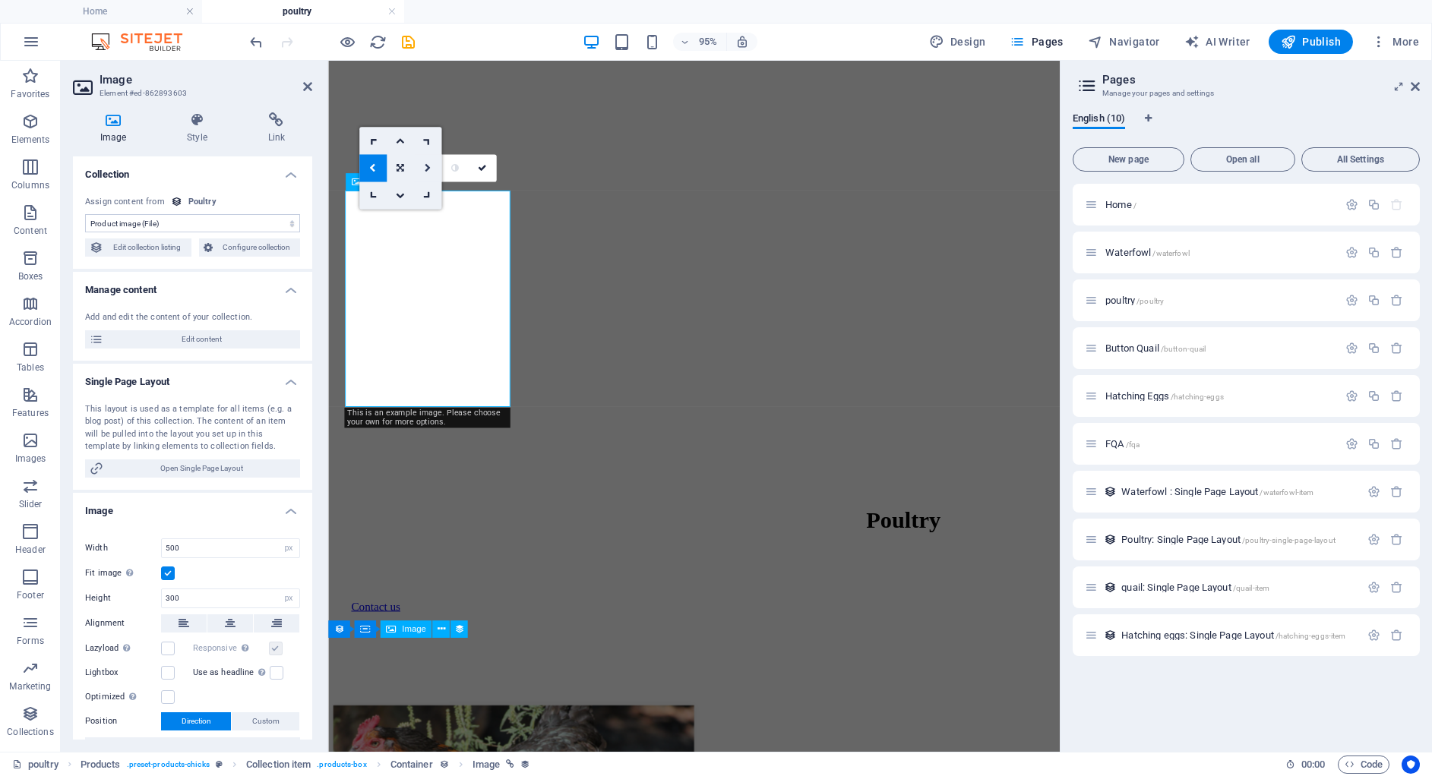
click at [425, 167] on icon at bounding box center [427, 168] width 7 height 8
click at [393, 164] on link at bounding box center [399, 168] width 27 height 27
click at [403, 169] on icon at bounding box center [400, 168] width 8 height 8
click at [482, 166] on icon at bounding box center [482, 168] width 9 height 8
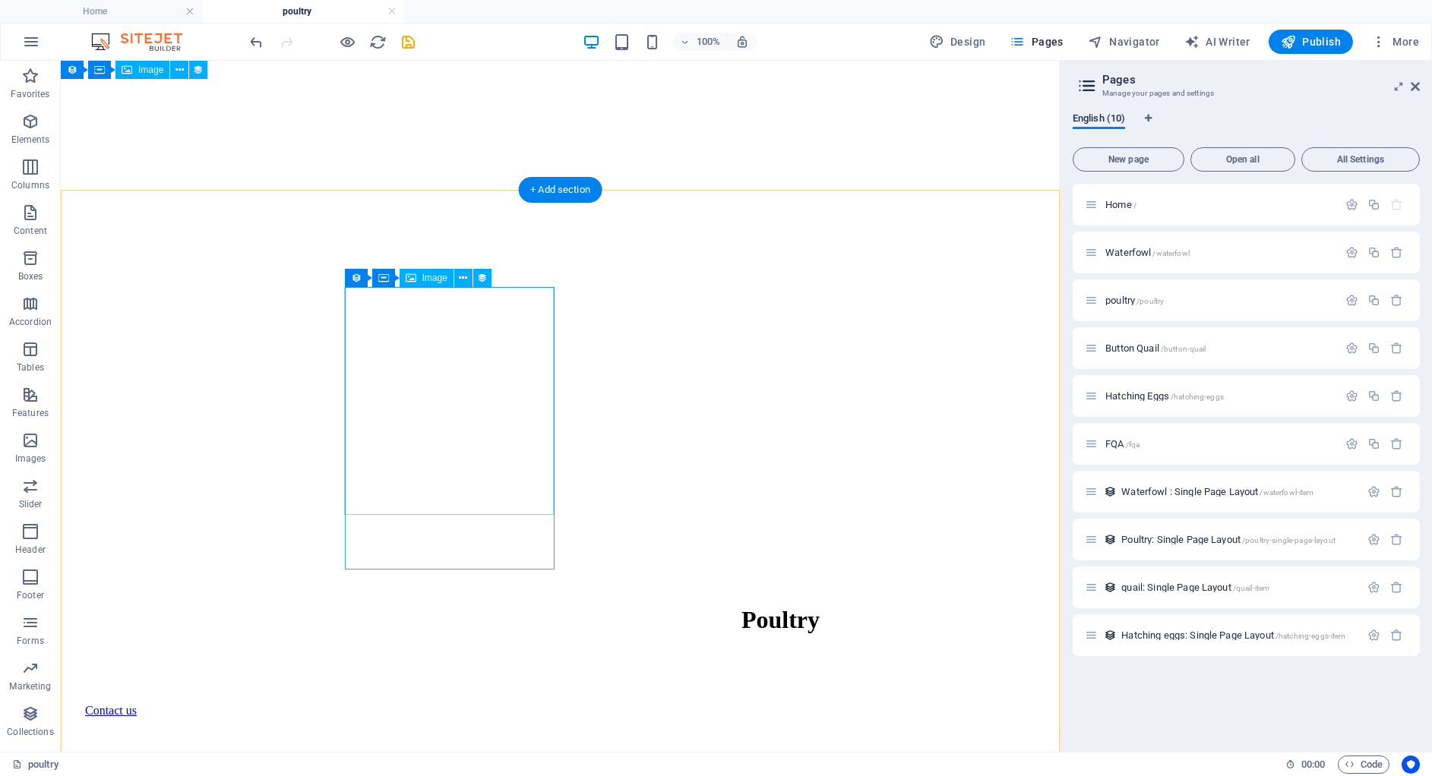
scroll to position [478, 0]
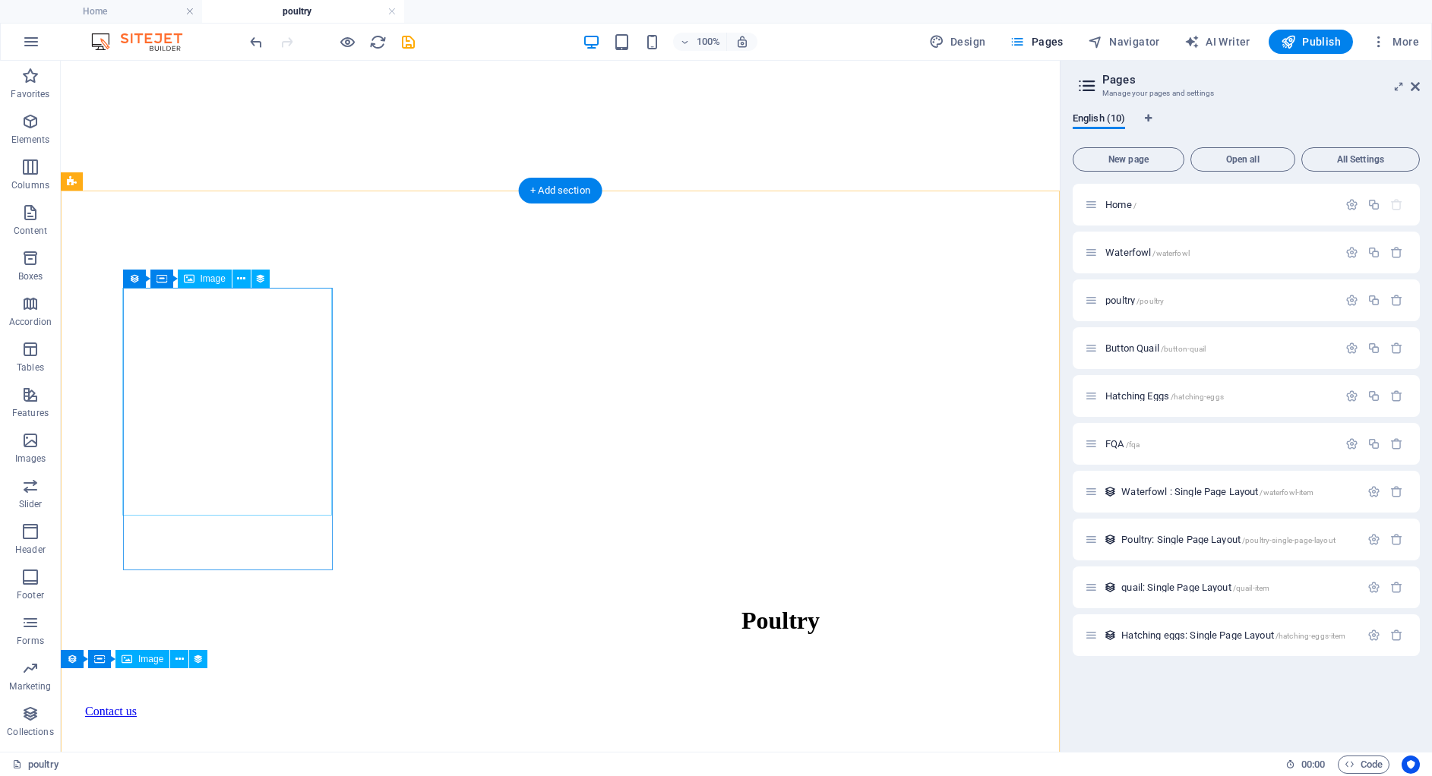
select select "image"
select select "px"
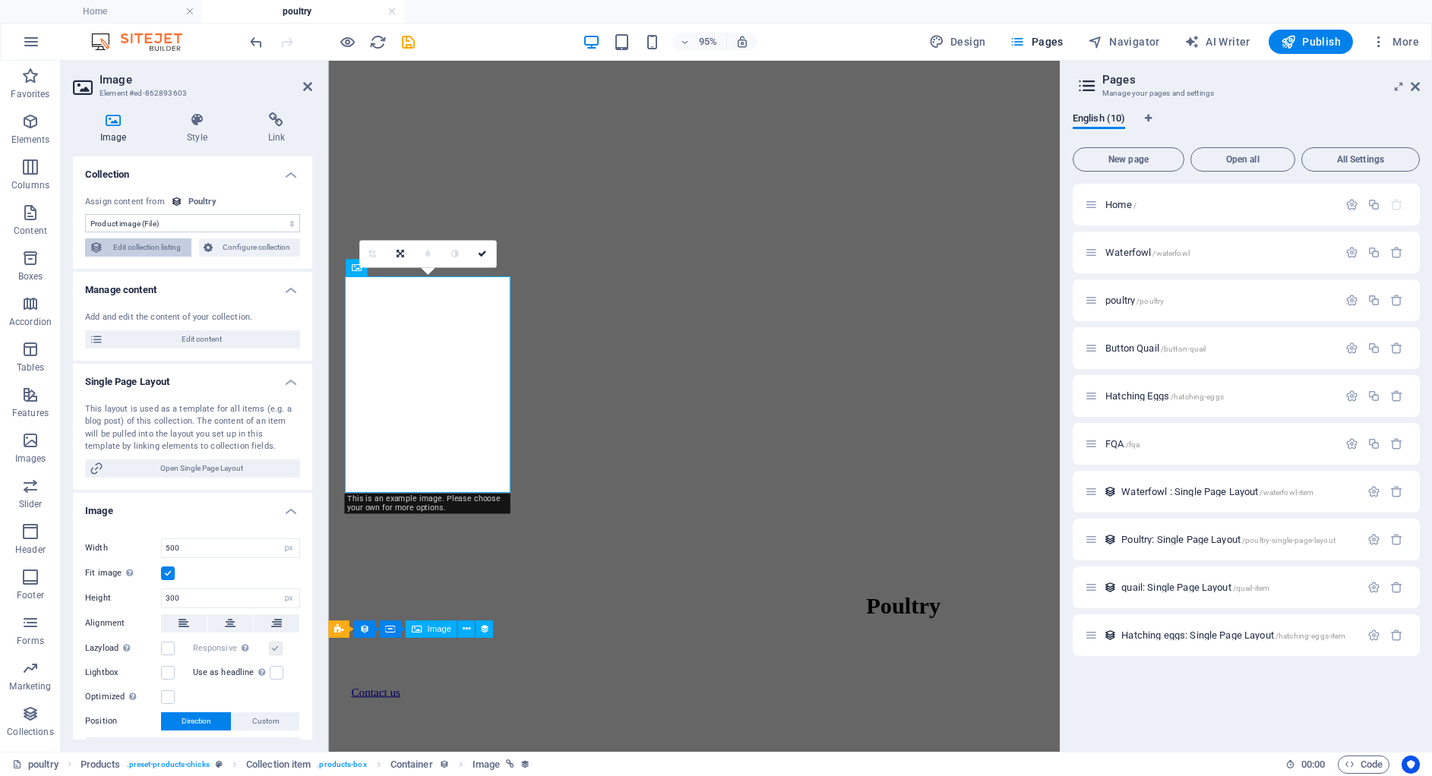
click at [180, 247] on span "Edit collection listing" at bounding box center [147, 247] width 79 height 18
select select "689b81bf73183788c0095192"
select select "createdAt_DESC"
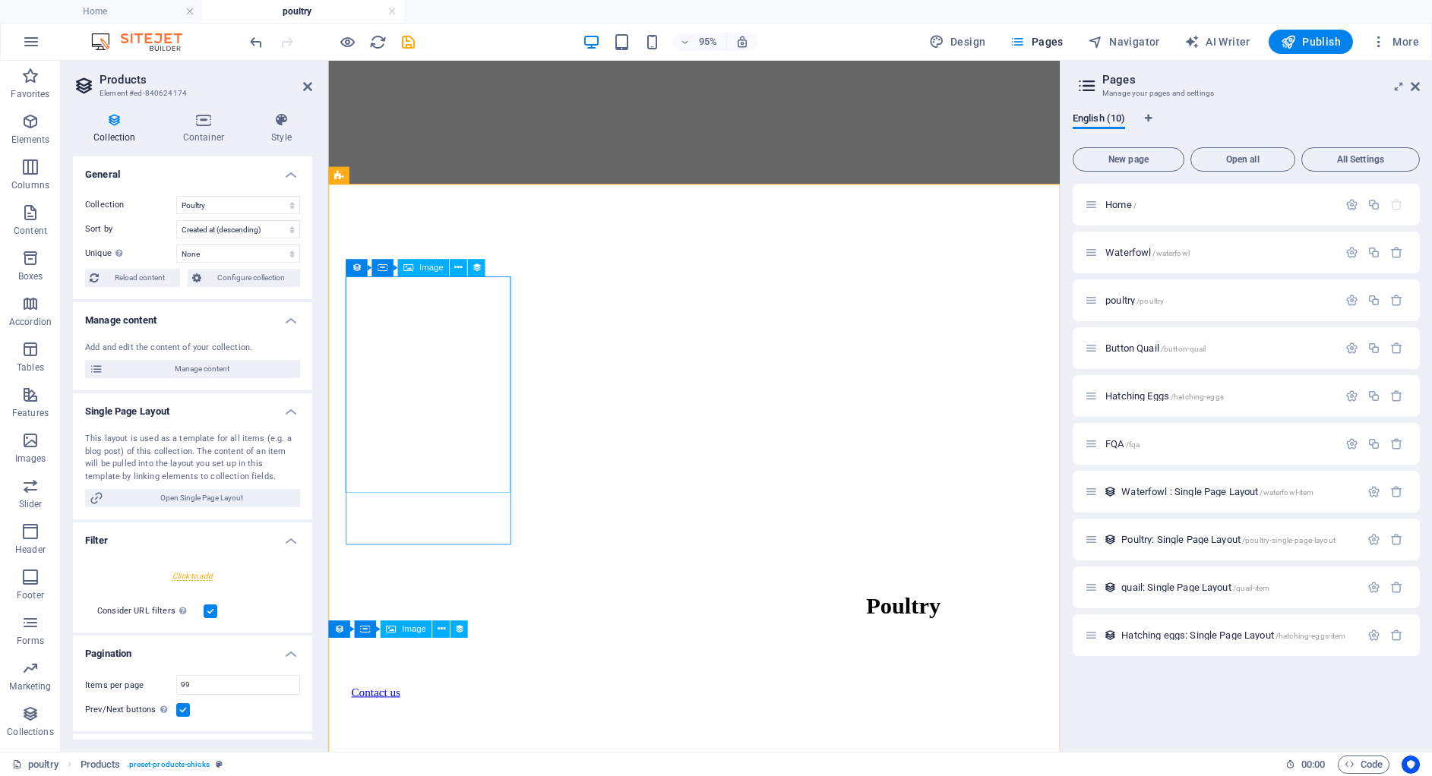
select select "image"
select select "px"
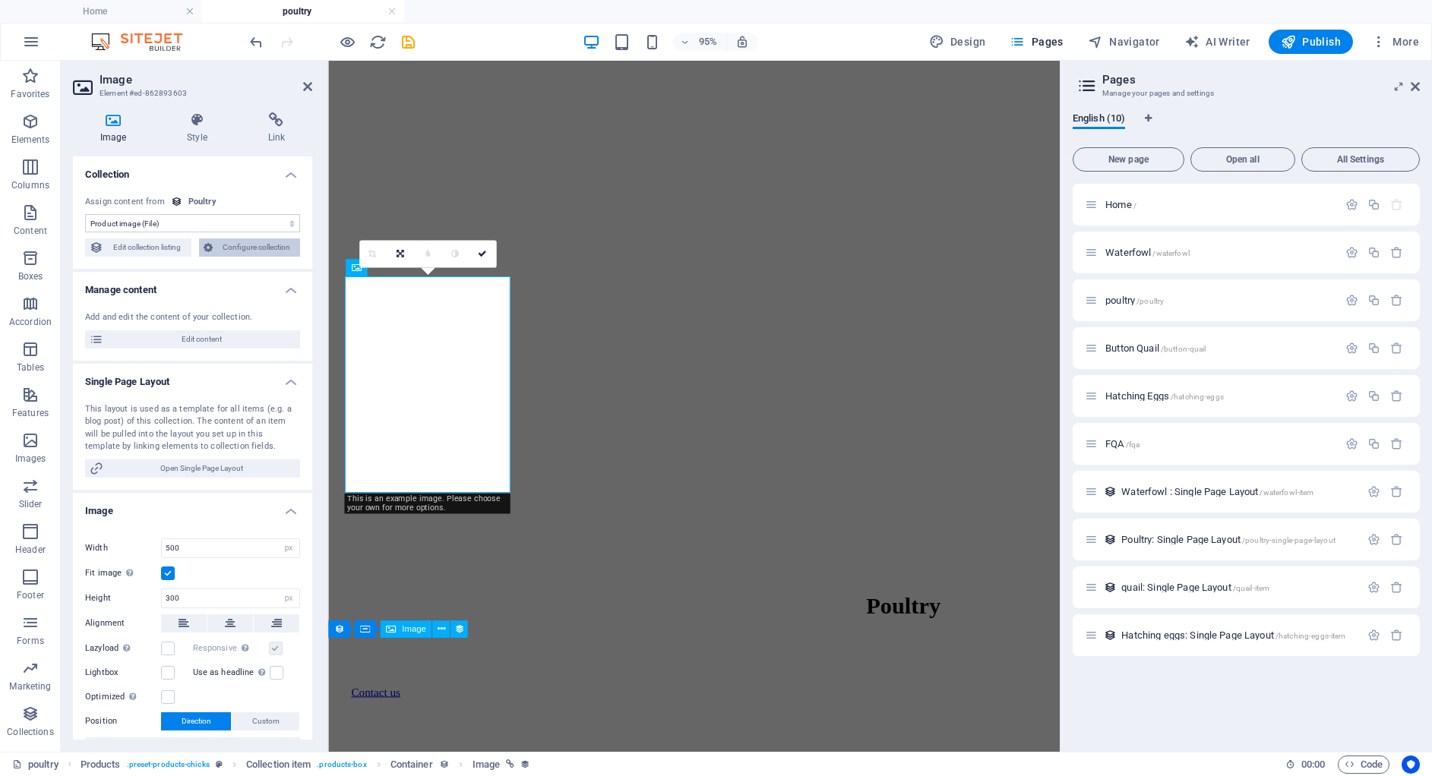
click at [247, 245] on span "Configure collection" at bounding box center [256, 247] width 79 height 18
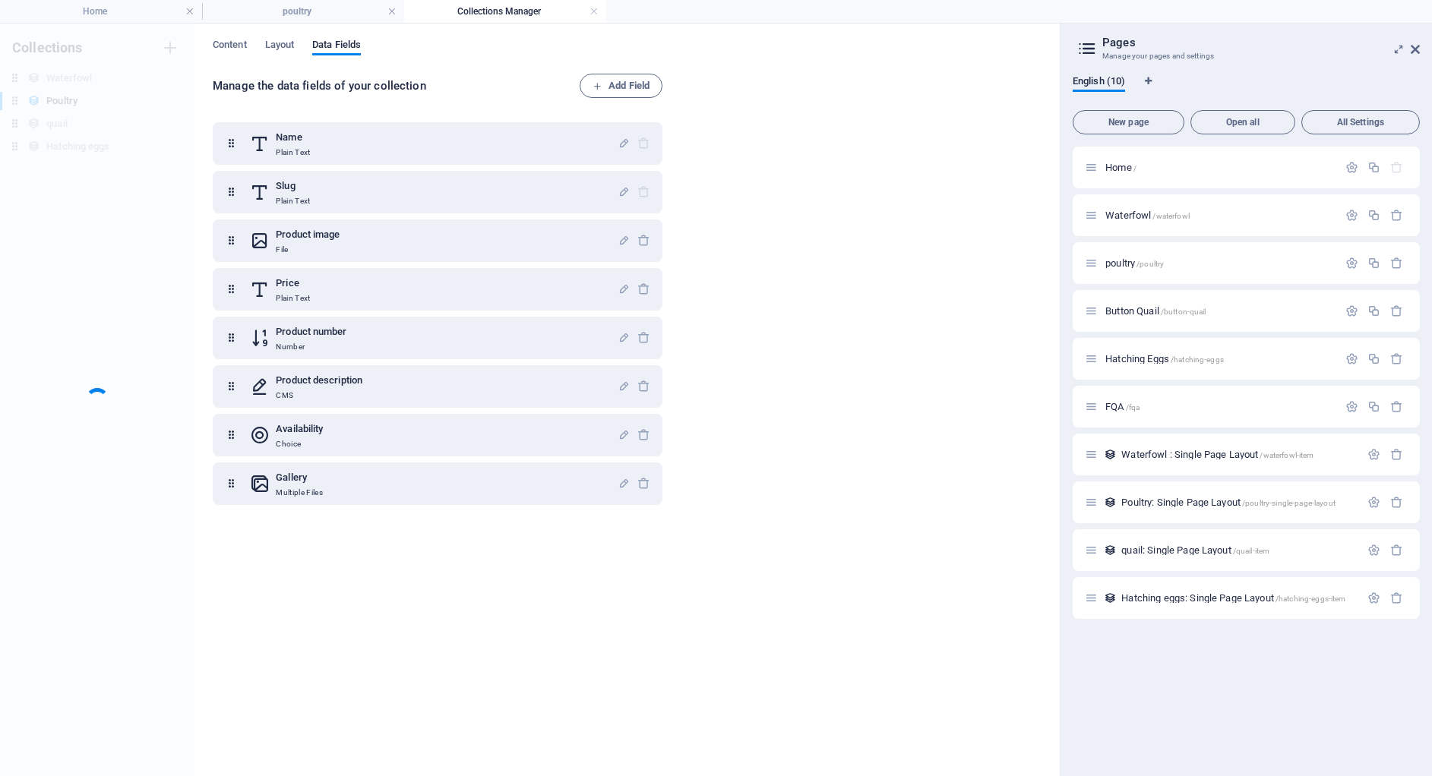
scroll to position [0, 0]
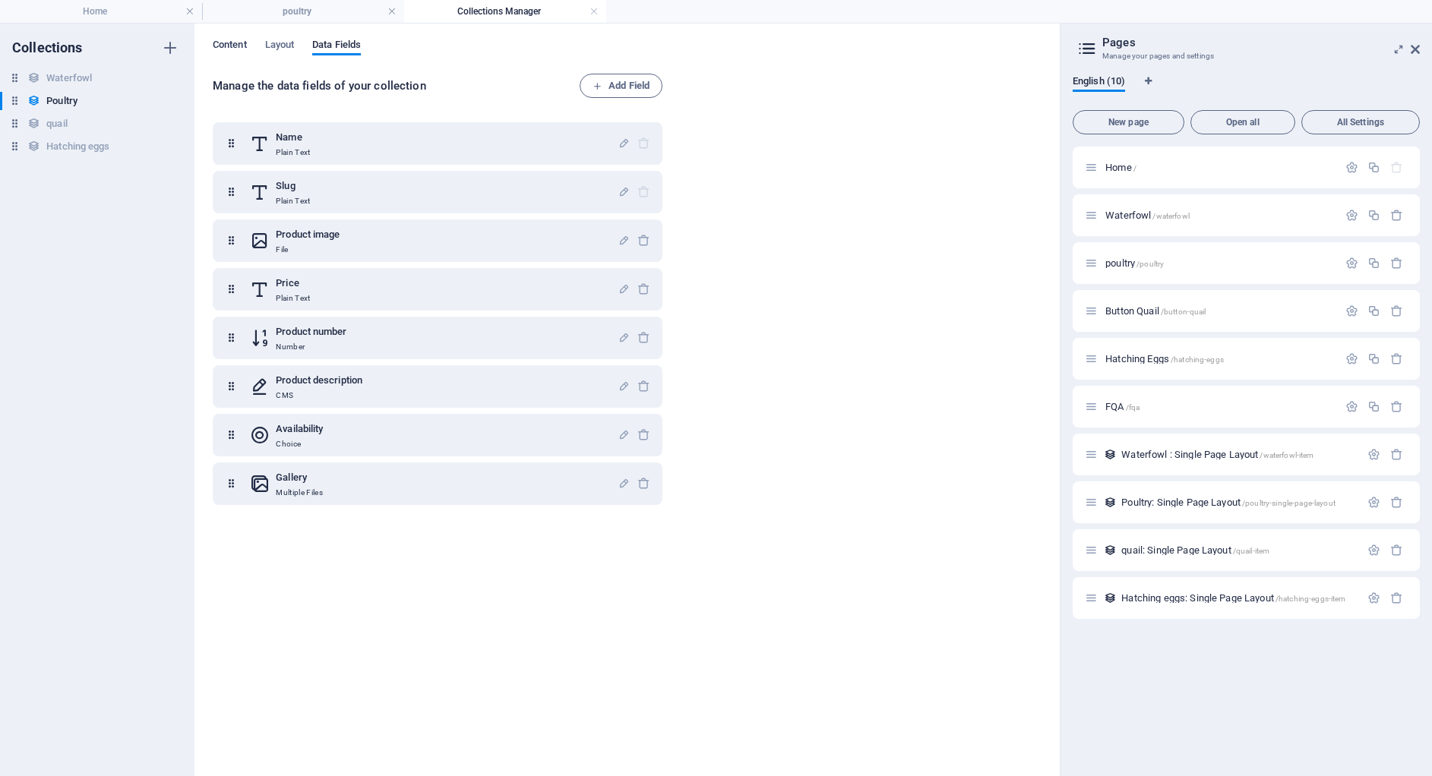
click at [243, 46] on span "Content" at bounding box center [230, 46] width 34 height 21
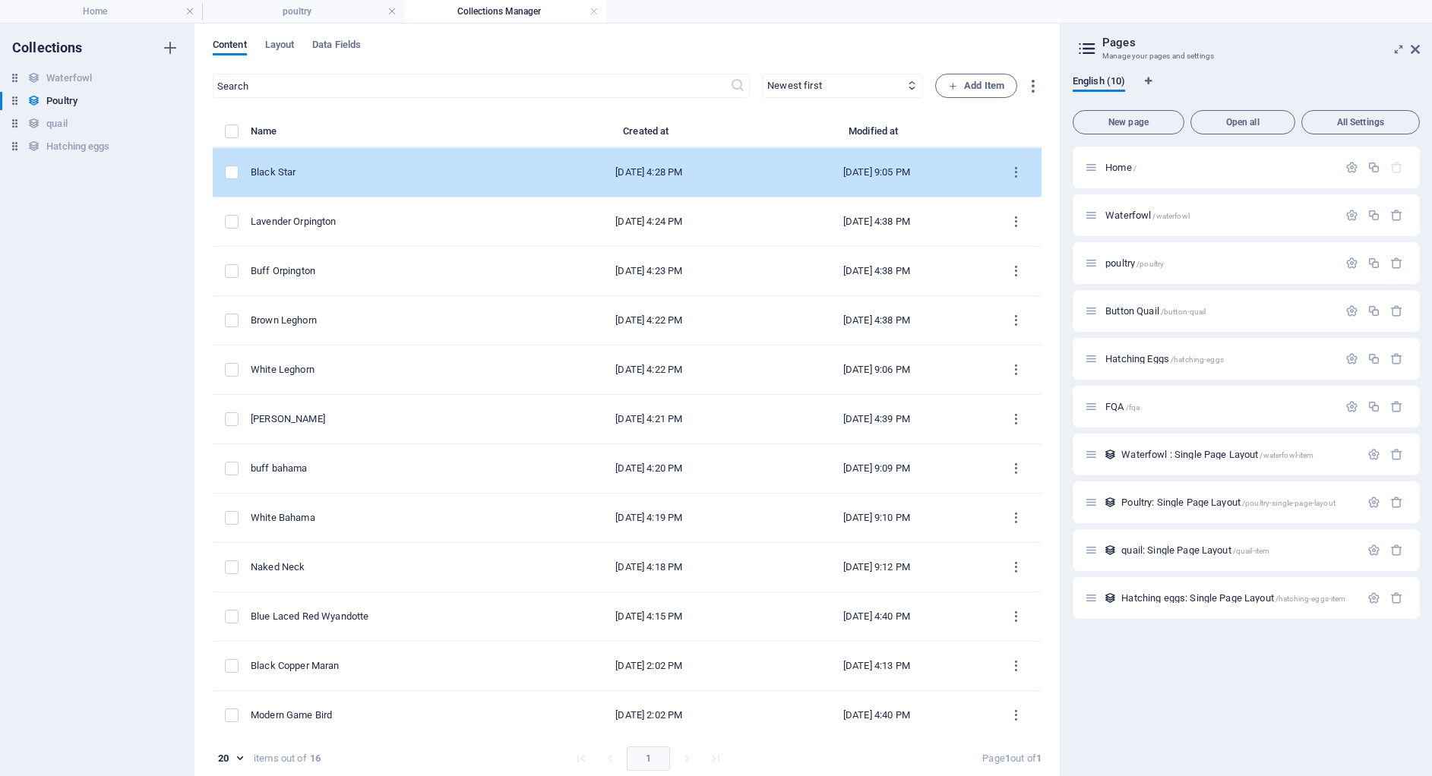
click at [357, 179] on td "Black Star" at bounding box center [393, 172] width 285 height 49
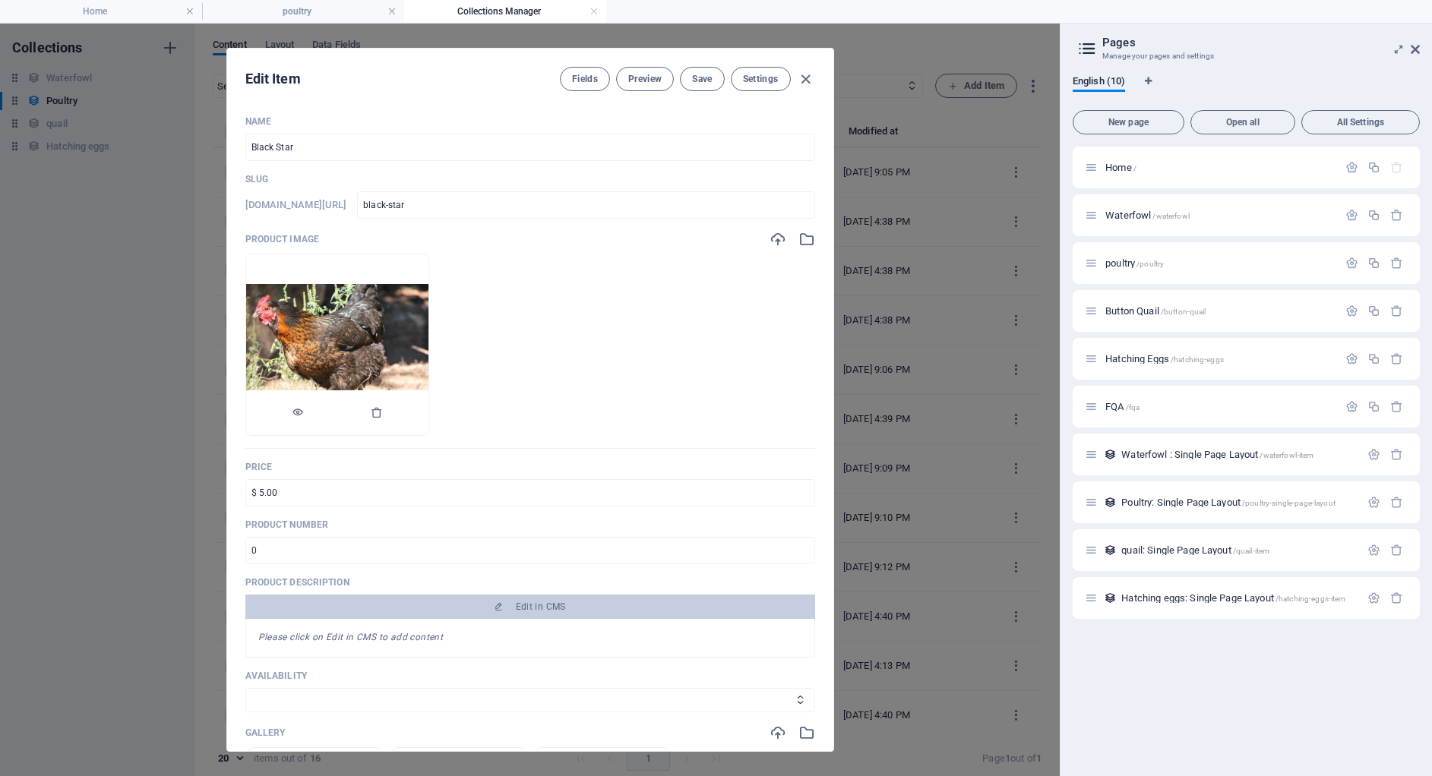
click at [422, 345] on img at bounding box center [337, 345] width 182 height 122
click at [648, 78] on span "Preview" at bounding box center [644, 79] width 33 height 12
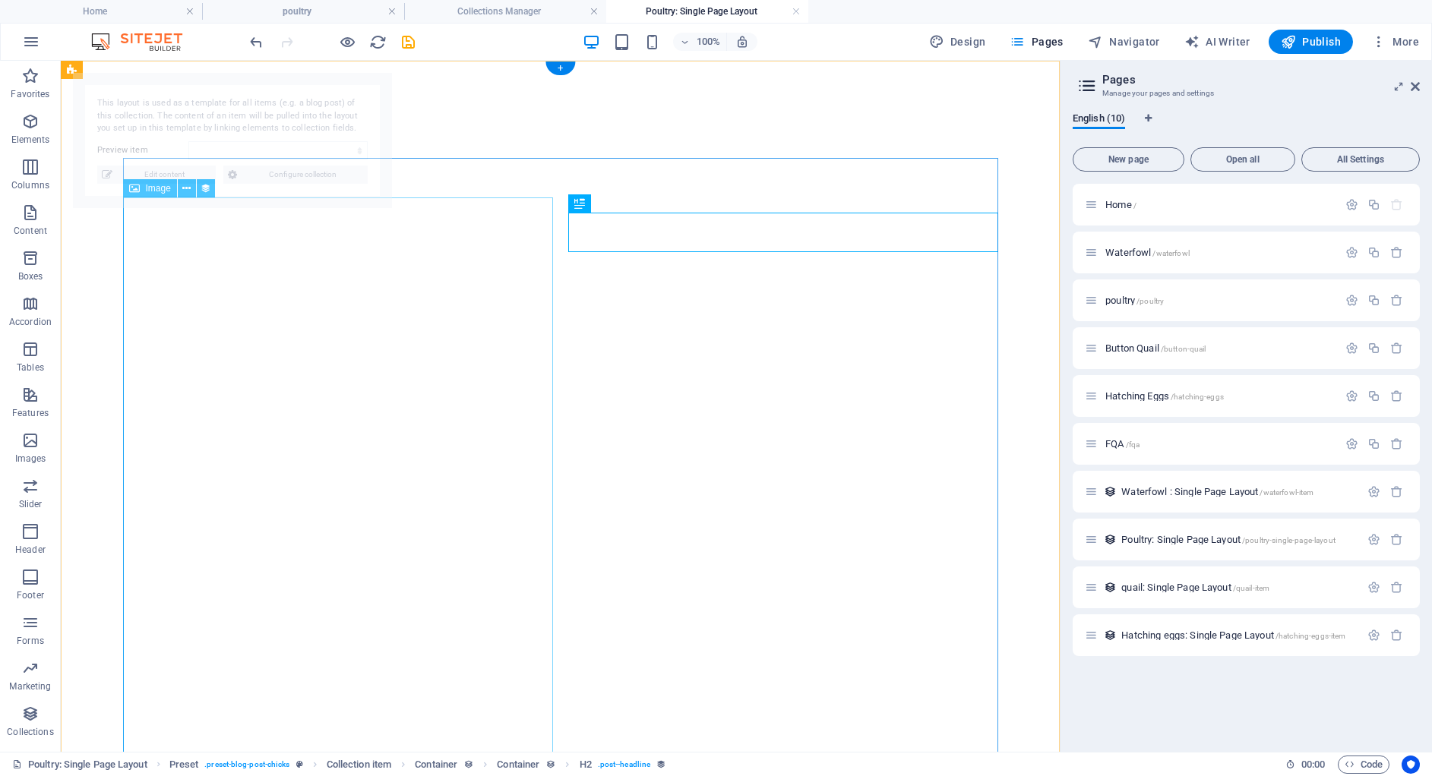
select select "68a781789a9fa01dfa00258e"
select select "image"
select select "px"
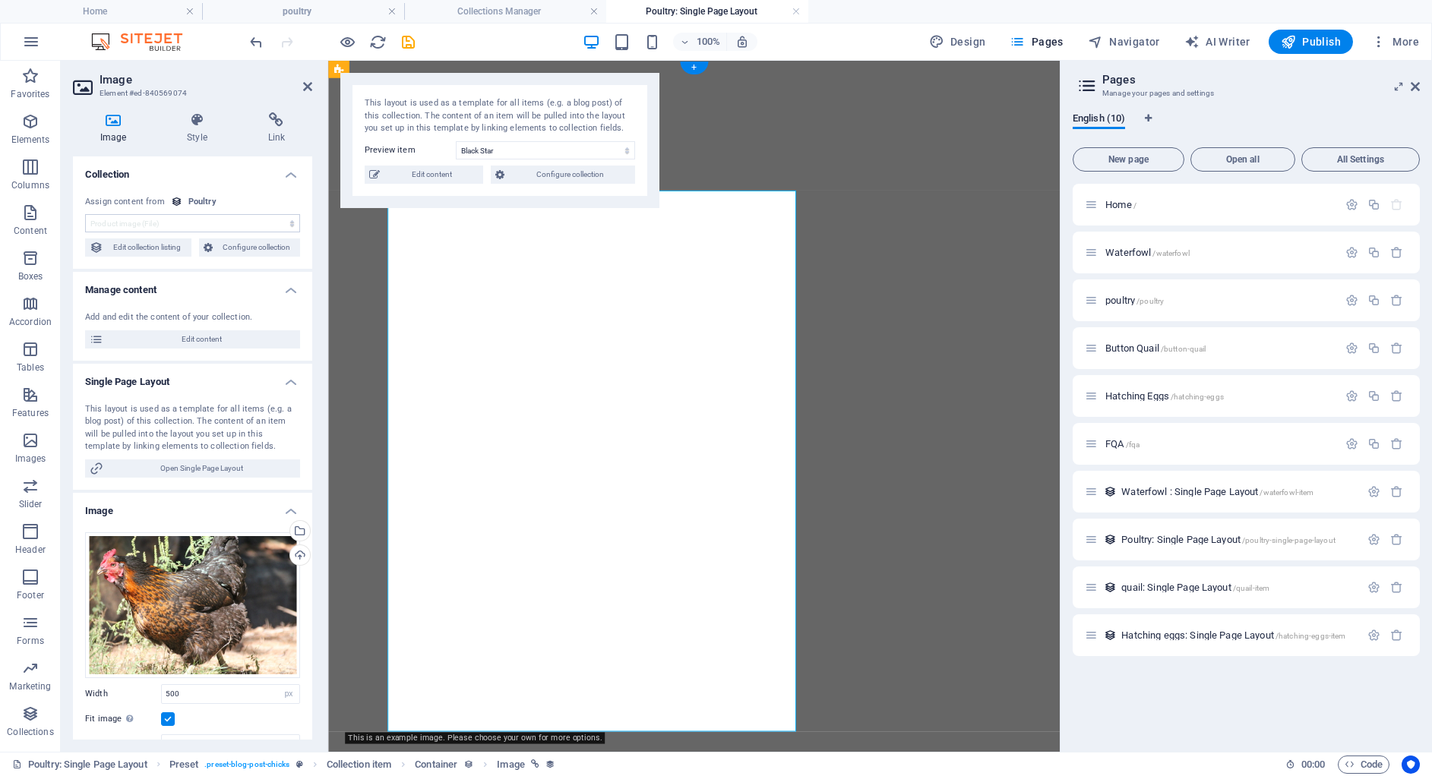
select select "%"
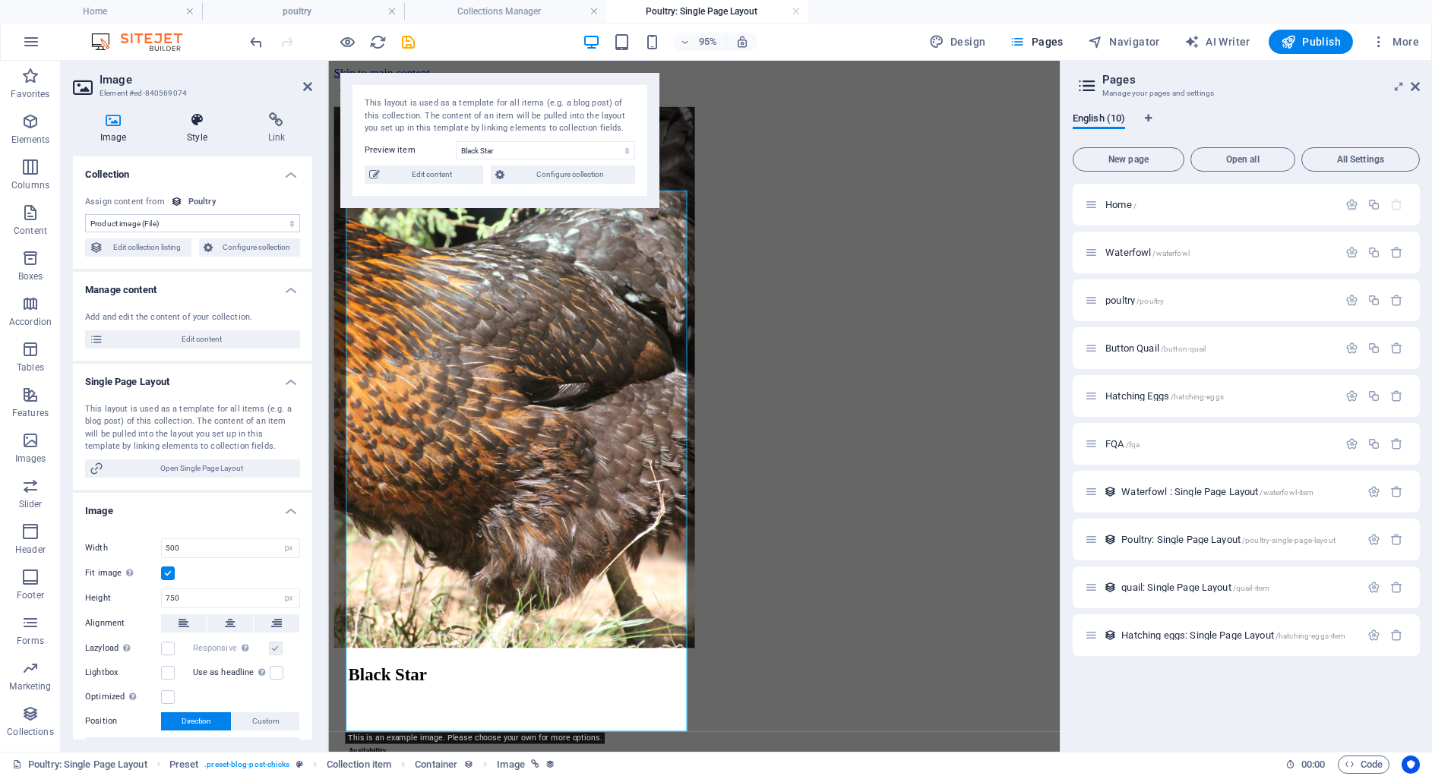
click at [191, 128] on h4 "Style" at bounding box center [200, 128] width 81 height 32
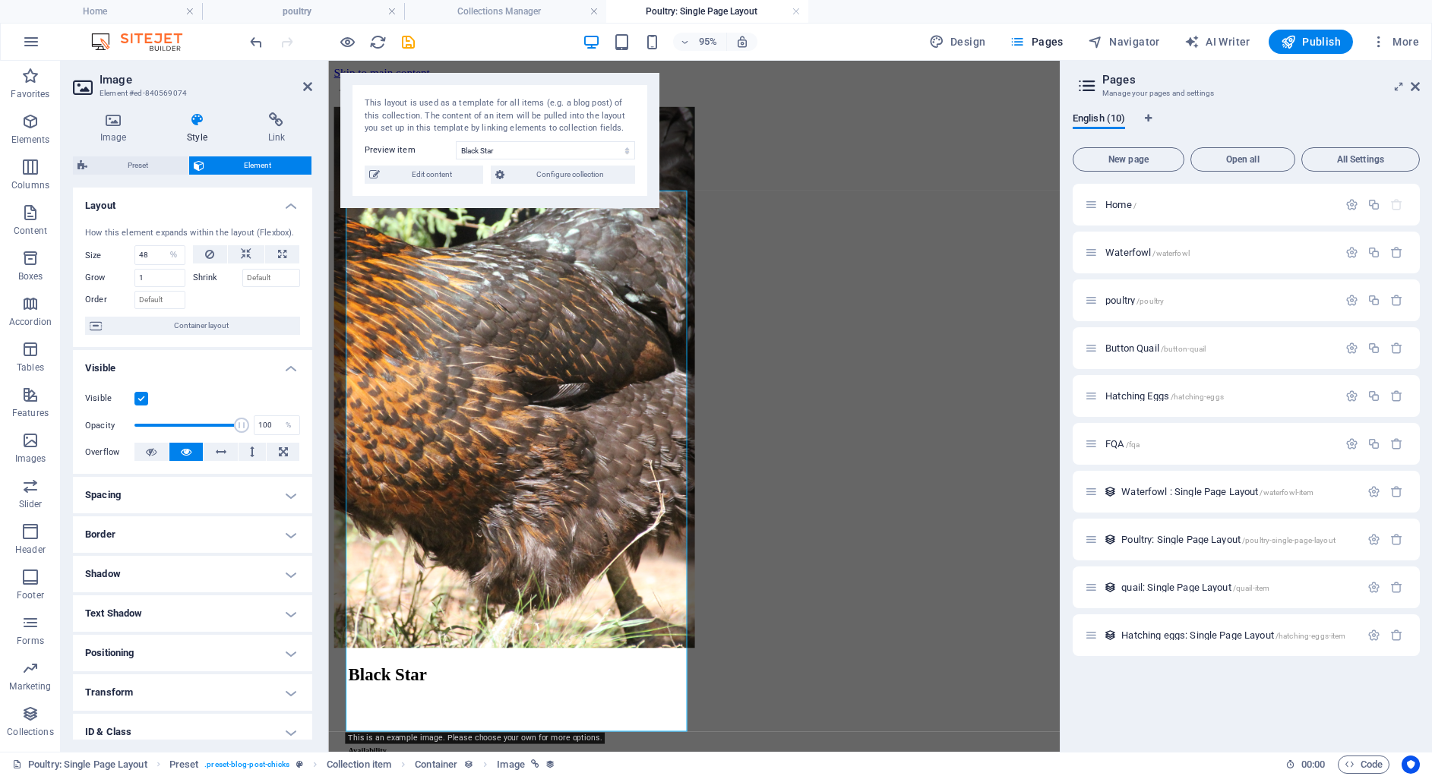
click at [245, 498] on h4 "Spacing" at bounding box center [192, 495] width 239 height 36
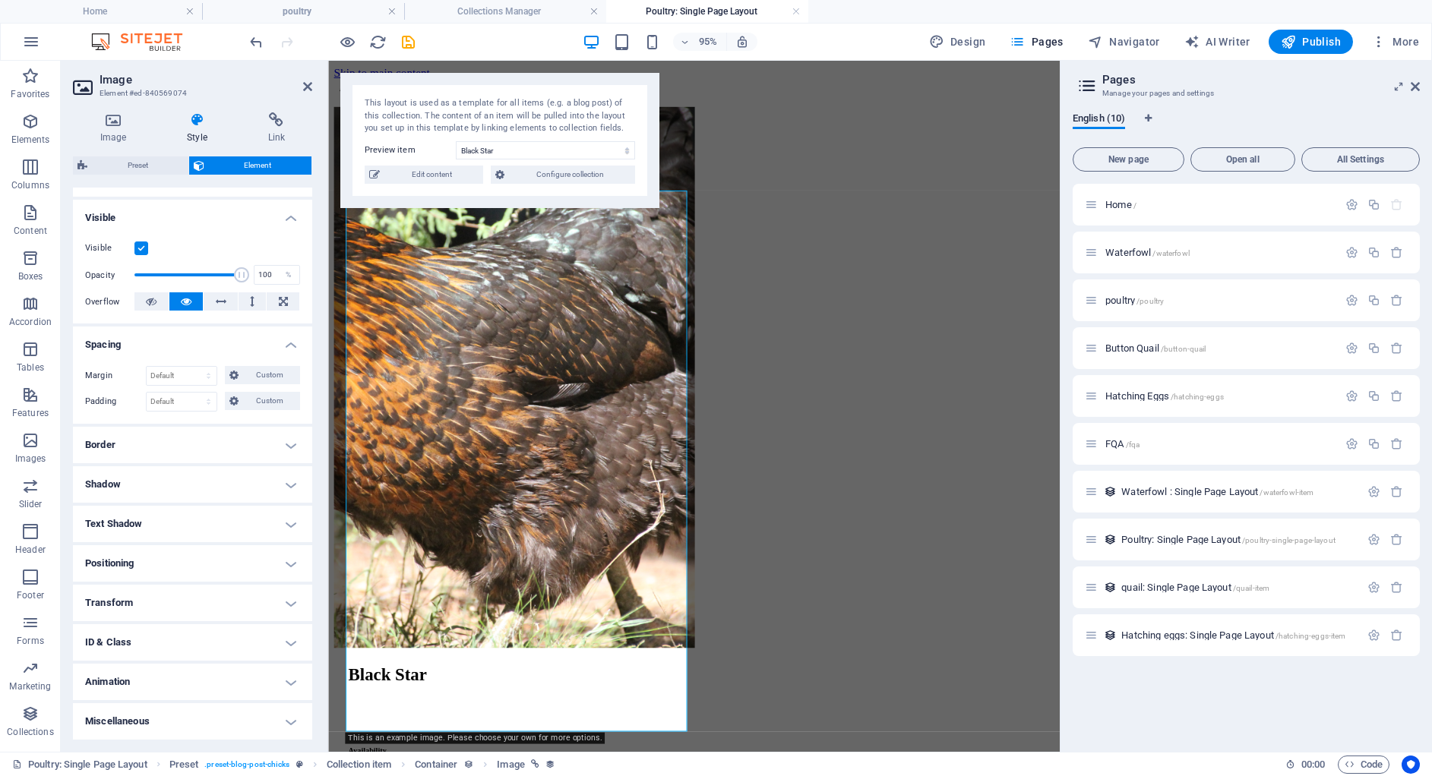
scroll to position [149, 0]
click at [138, 608] on h4 "Transform" at bounding box center [192, 604] width 239 height 36
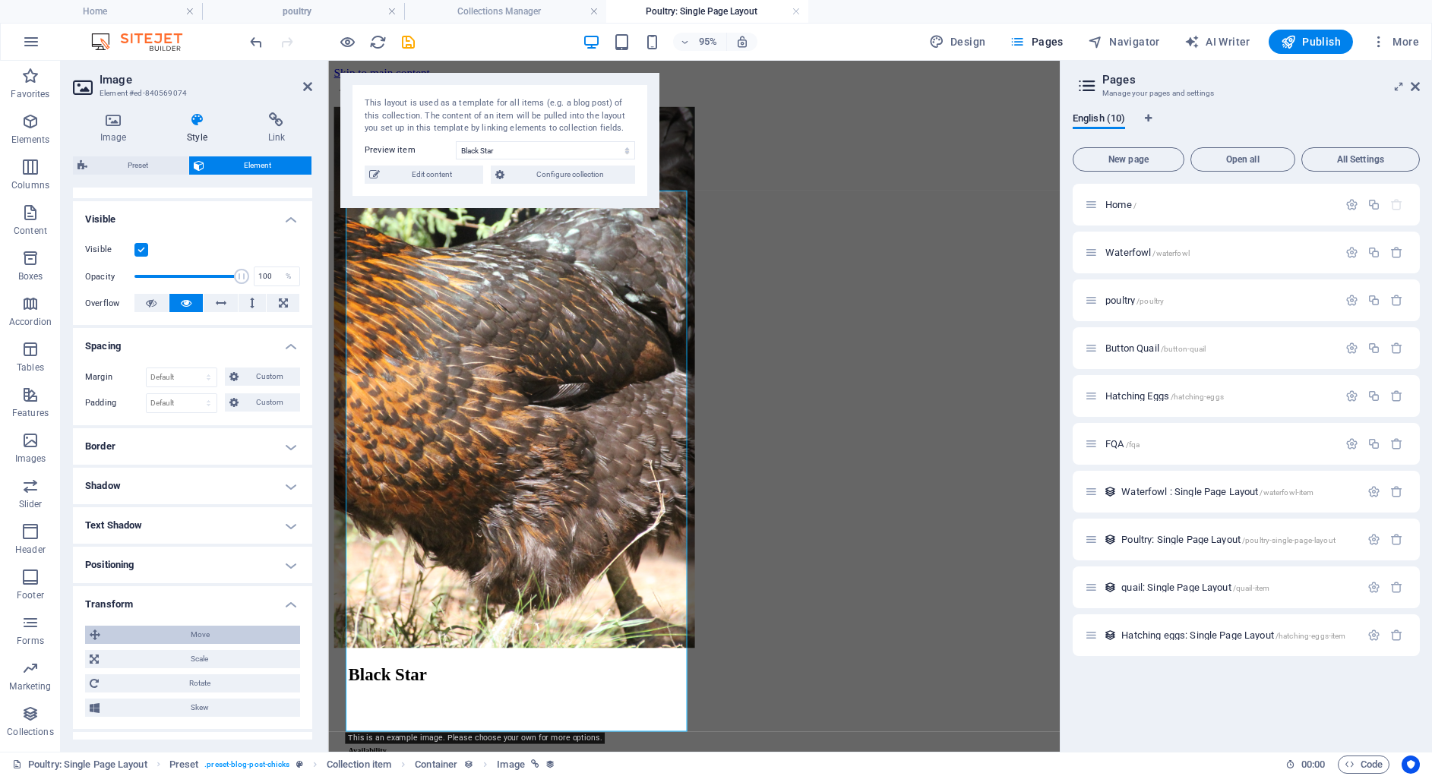
click at [137, 635] on span "Move" at bounding box center [200, 635] width 191 height 18
click at [159, 671] on input "0" at bounding box center [165, 664] width 46 height 18
type input "6"
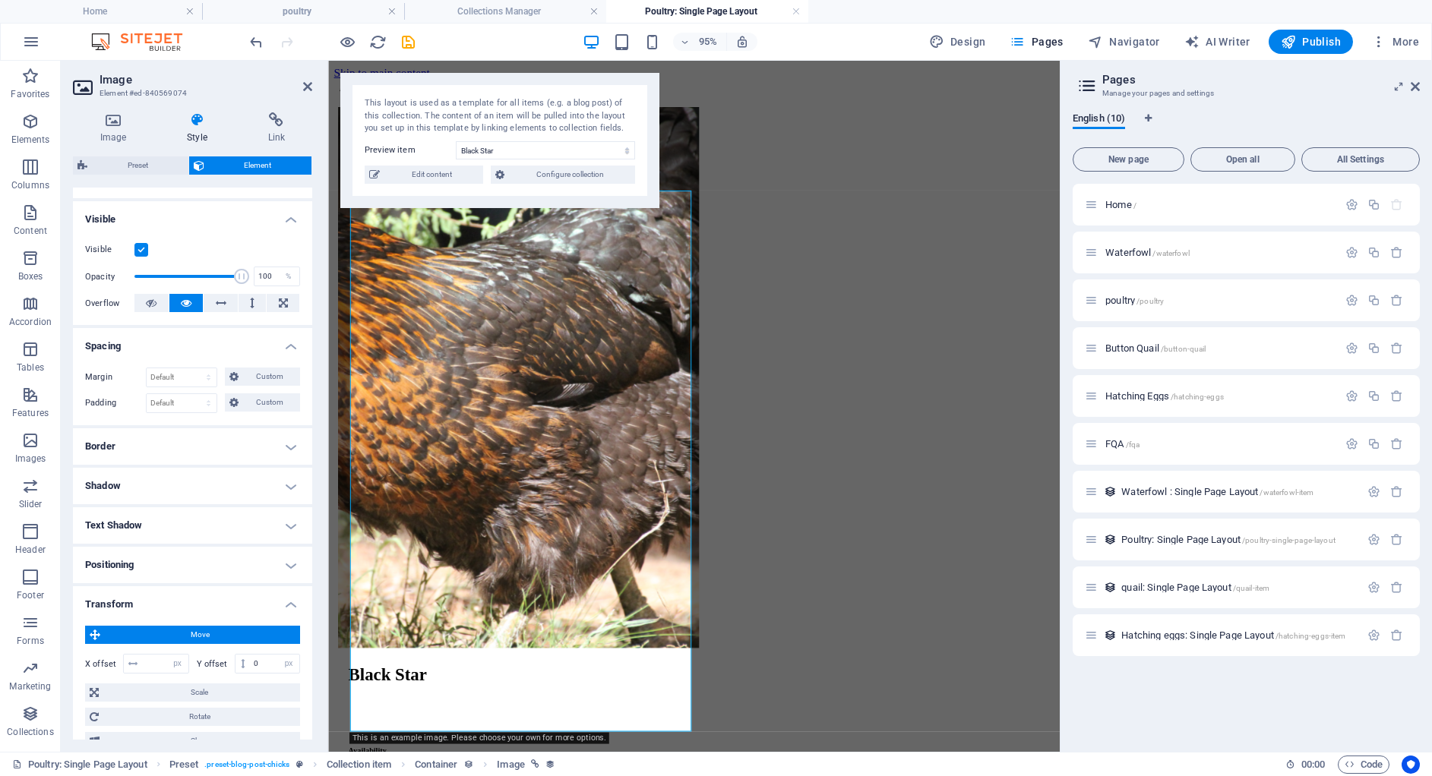
click at [292, 608] on h4 "Transform" at bounding box center [192, 599] width 239 height 27
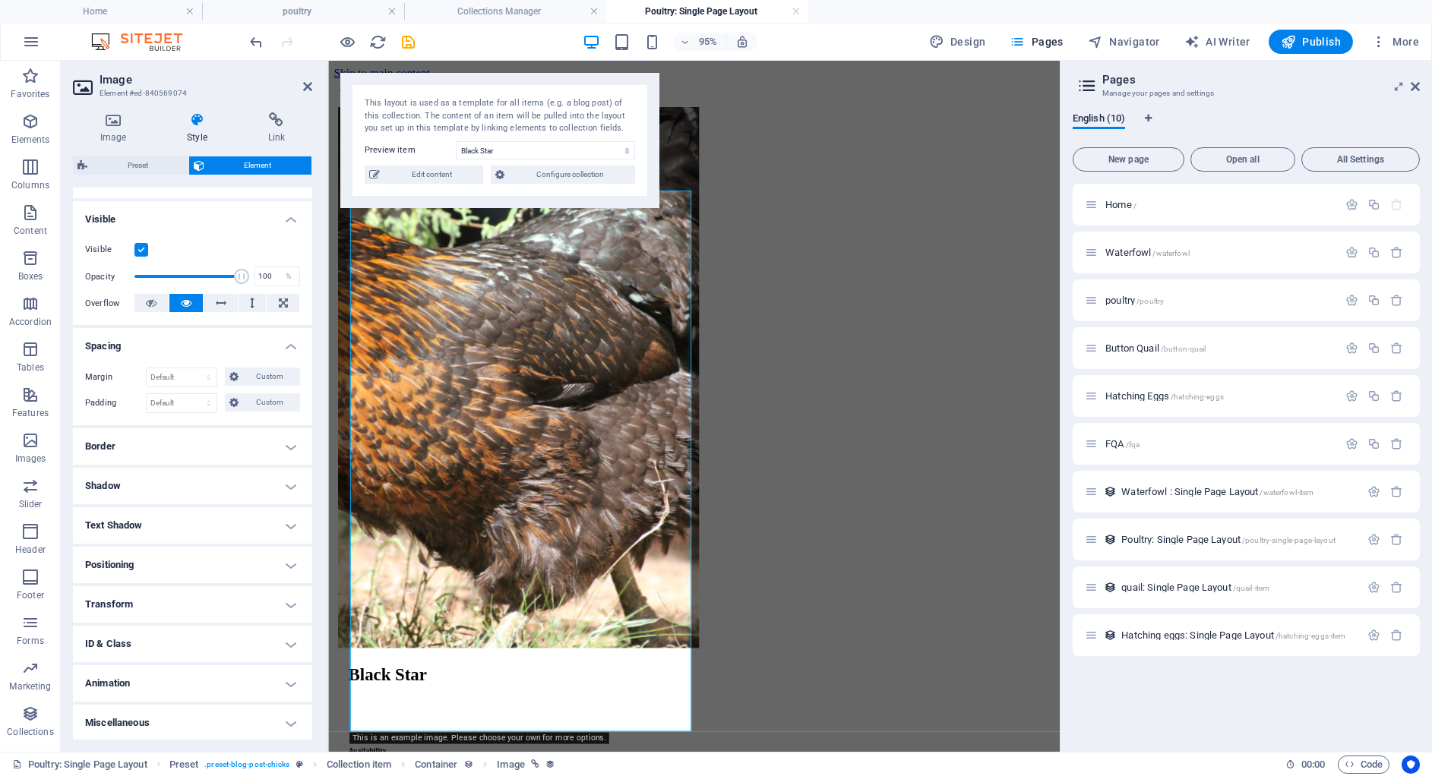
click at [157, 580] on h4 "Positioning" at bounding box center [192, 565] width 239 height 36
click at [287, 564] on h4 "Positioning" at bounding box center [192, 560] width 239 height 27
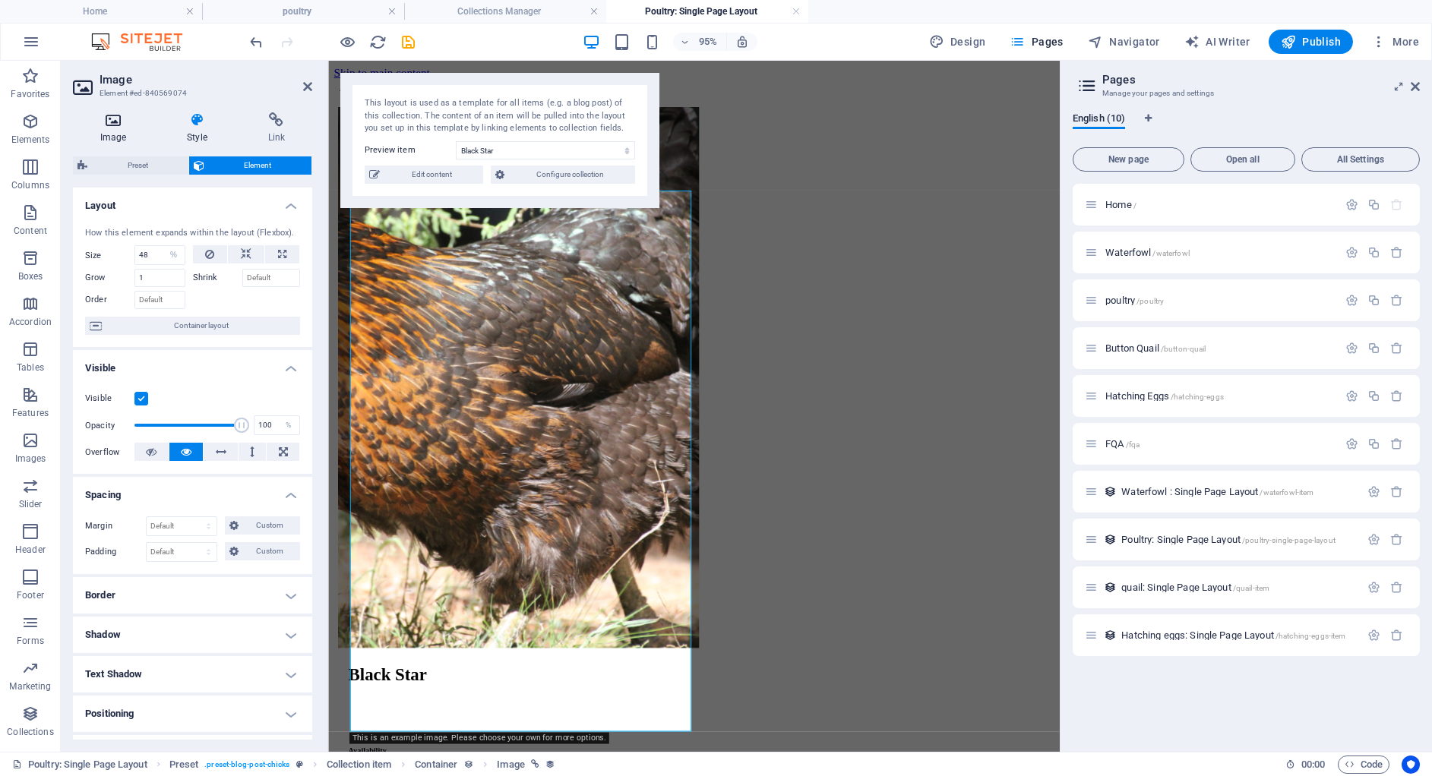
click at [104, 128] on h4 "Image" at bounding box center [116, 128] width 87 height 32
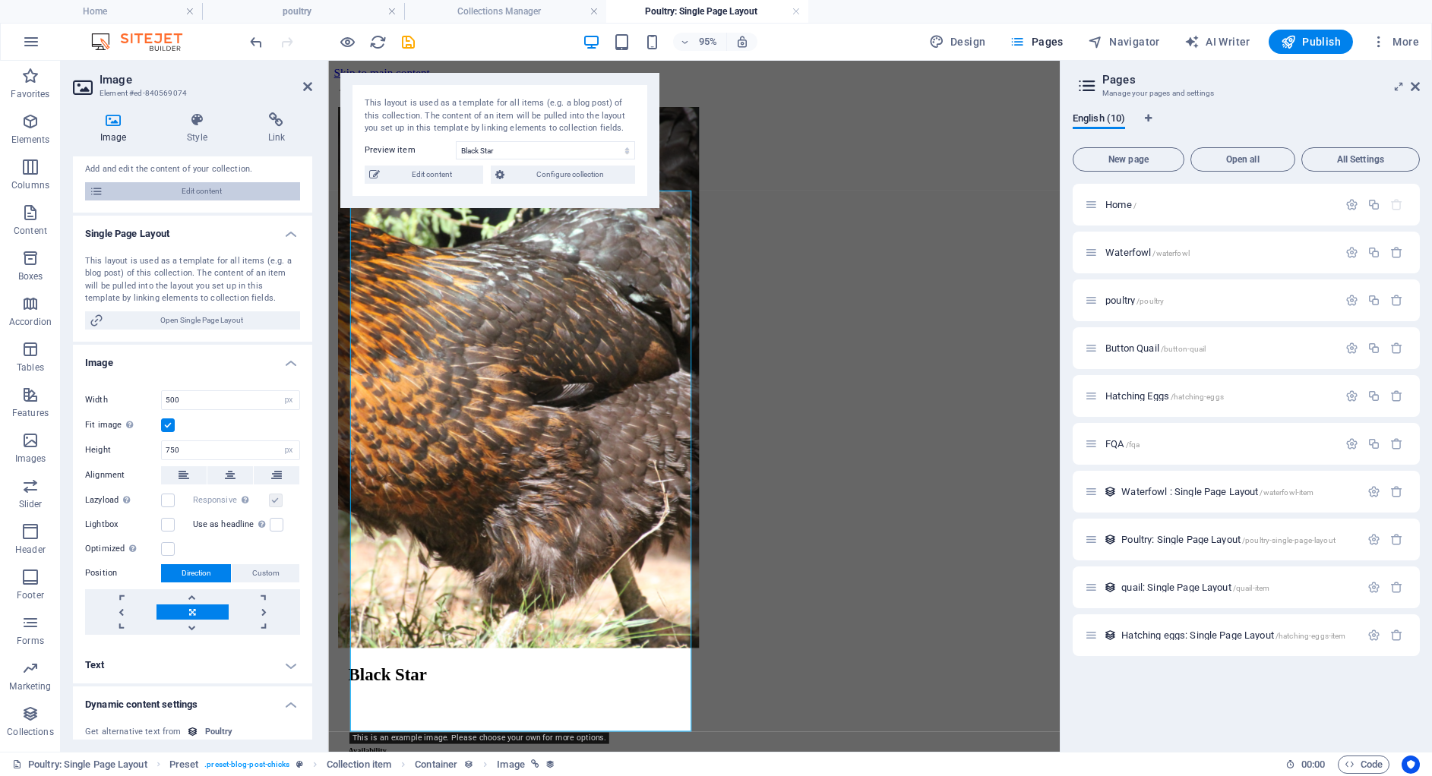
scroll to position [154, 0]
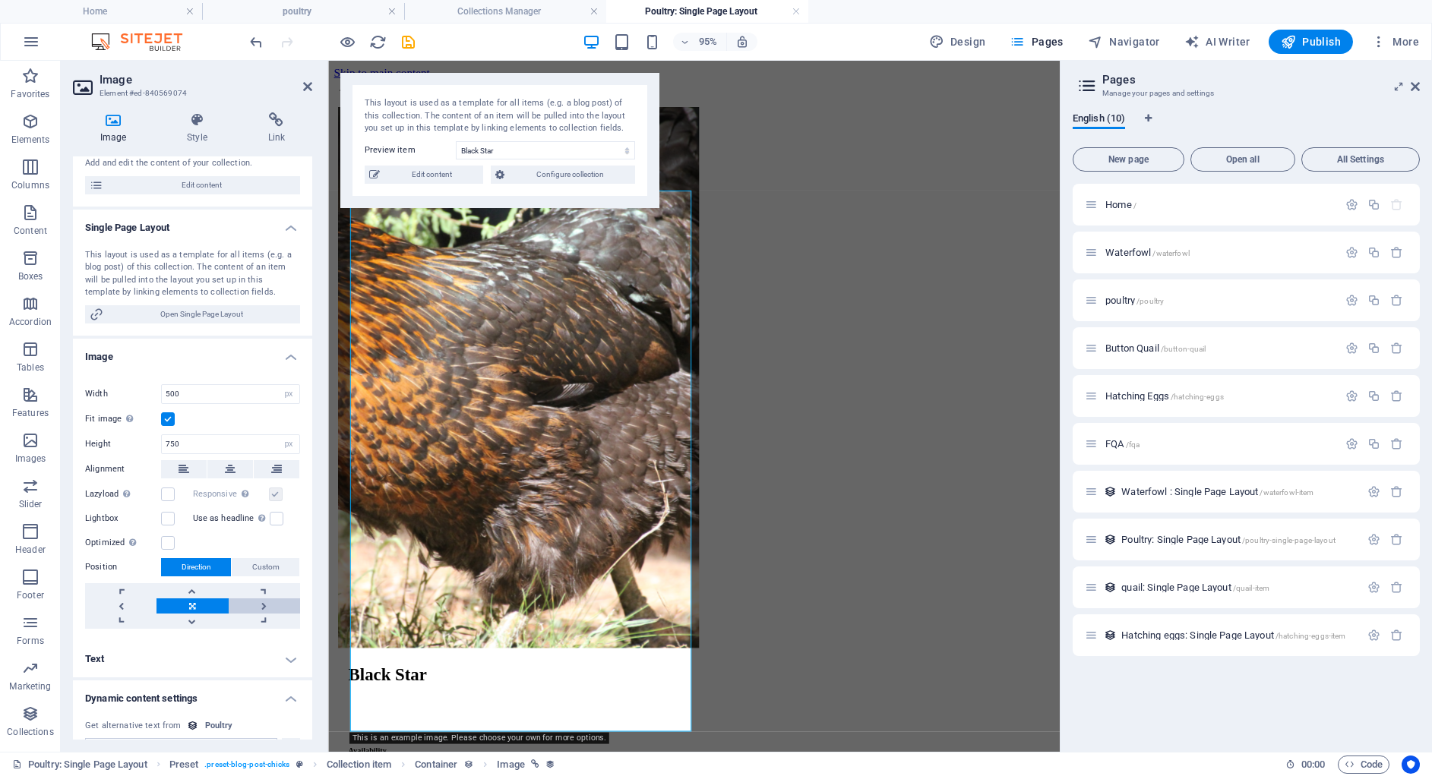
click at [261, 599] on link at bounding box center [264, 606] width 71 height 15
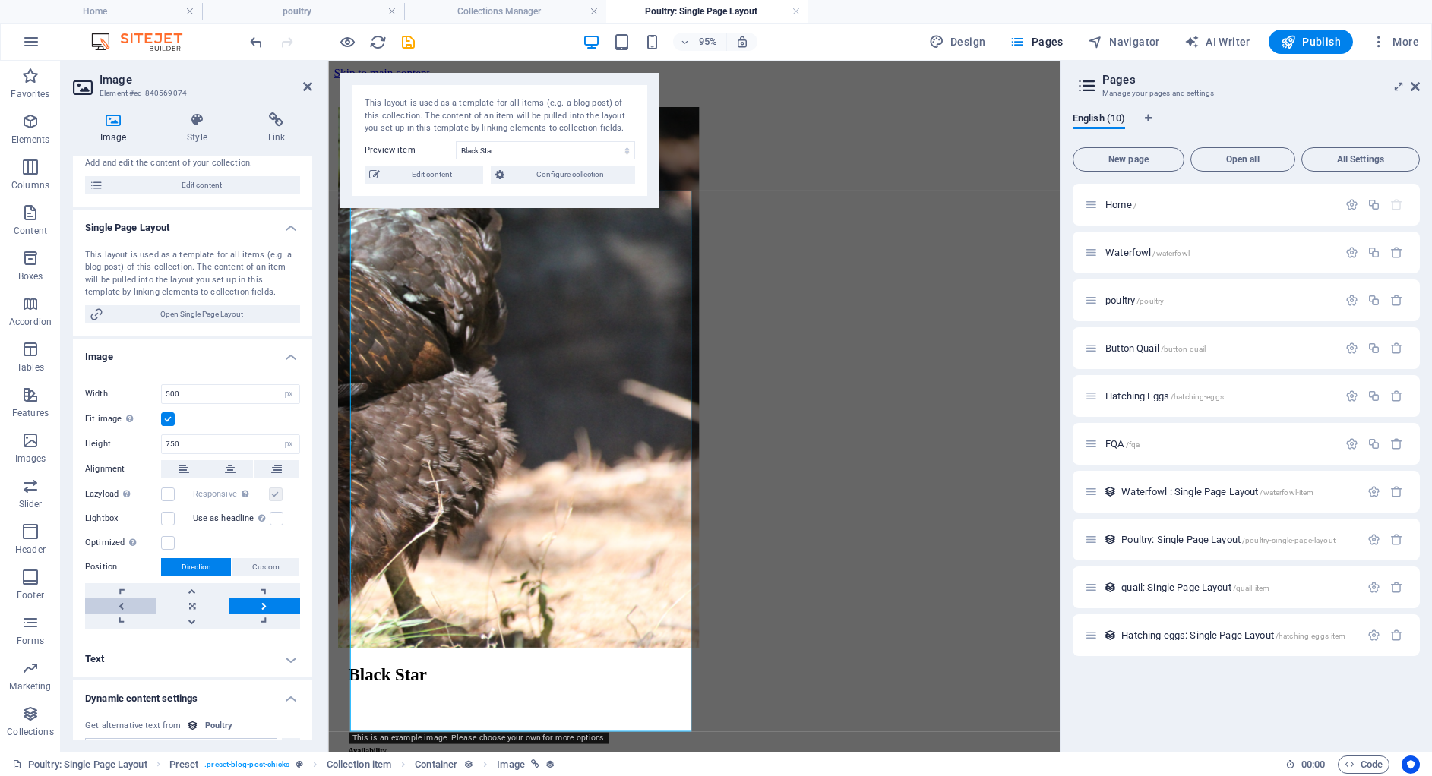
click at [96, 605] on link at bounding box center [120, 606] width 71 height 15
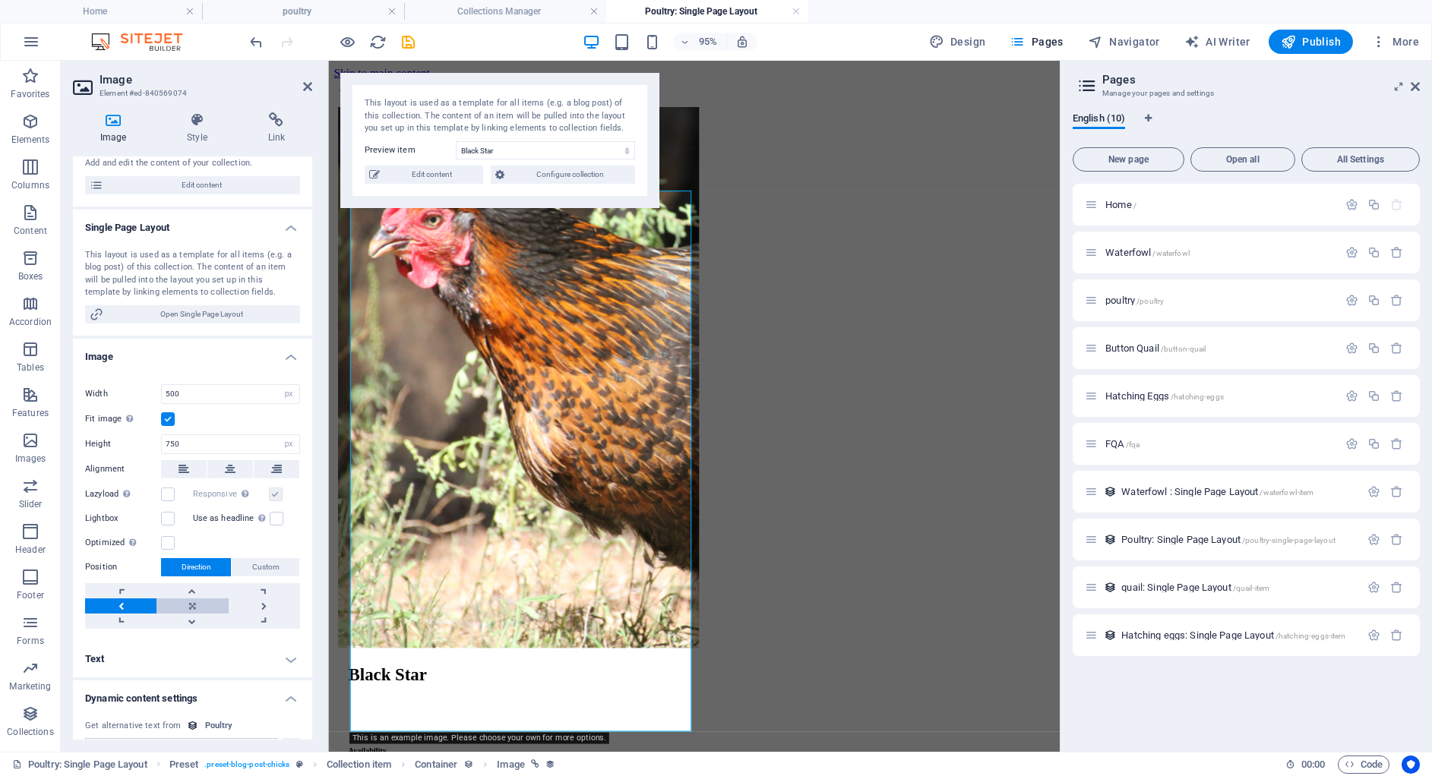
click at [197, 600] on link at bounding box center [191, 606] width 71 height 15
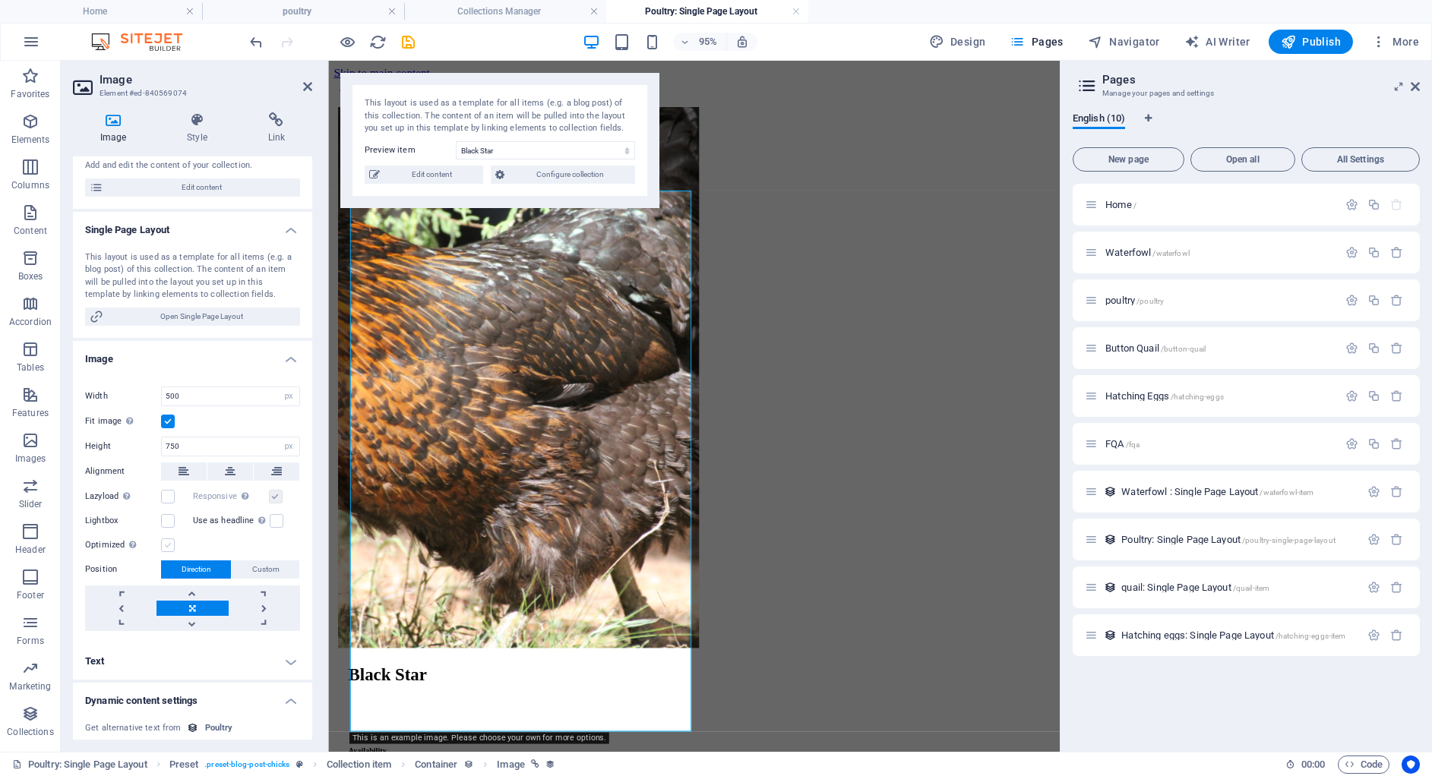
scroll to position [155, 0]
click at [90, 606] on link at bounding box center [120, 605] width 71 height 15
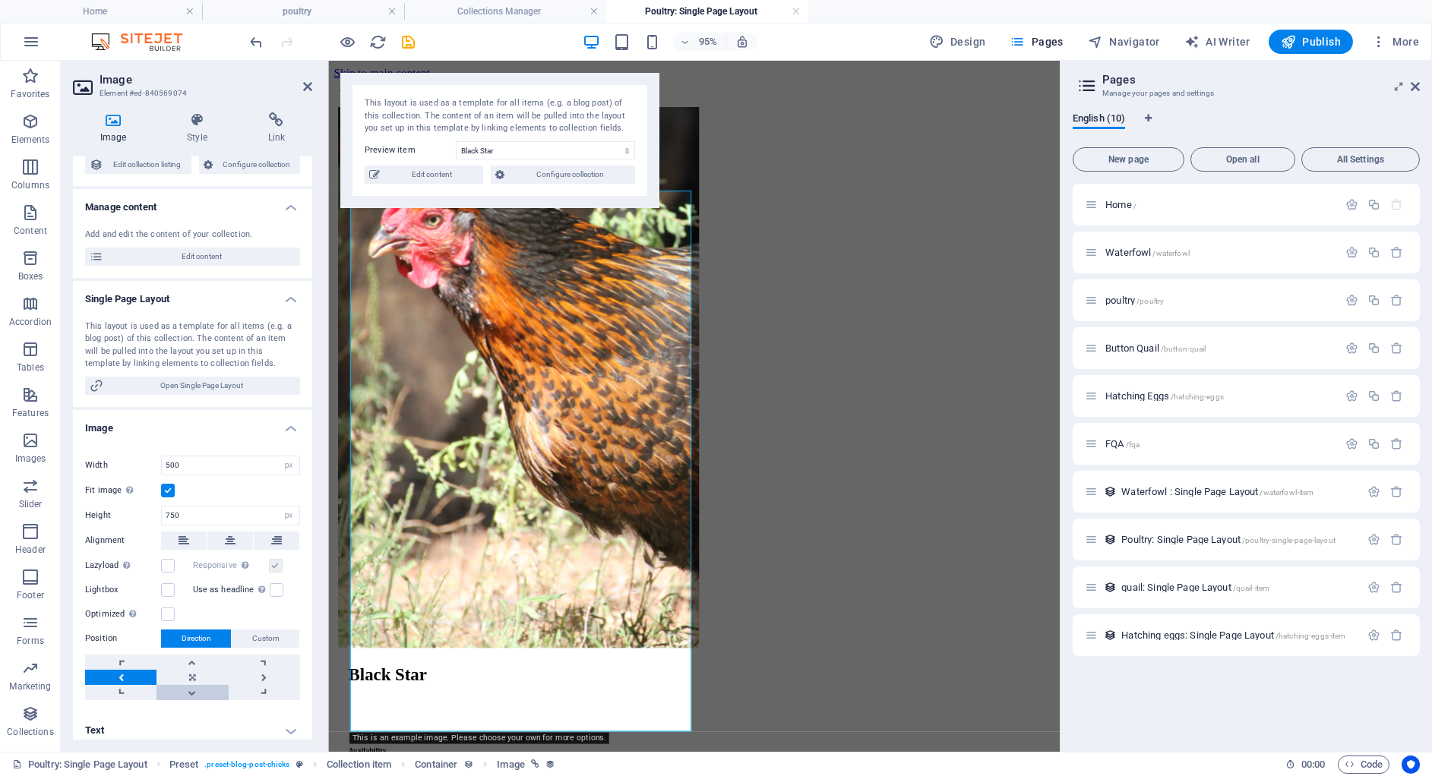
scroll to position [74, 0]
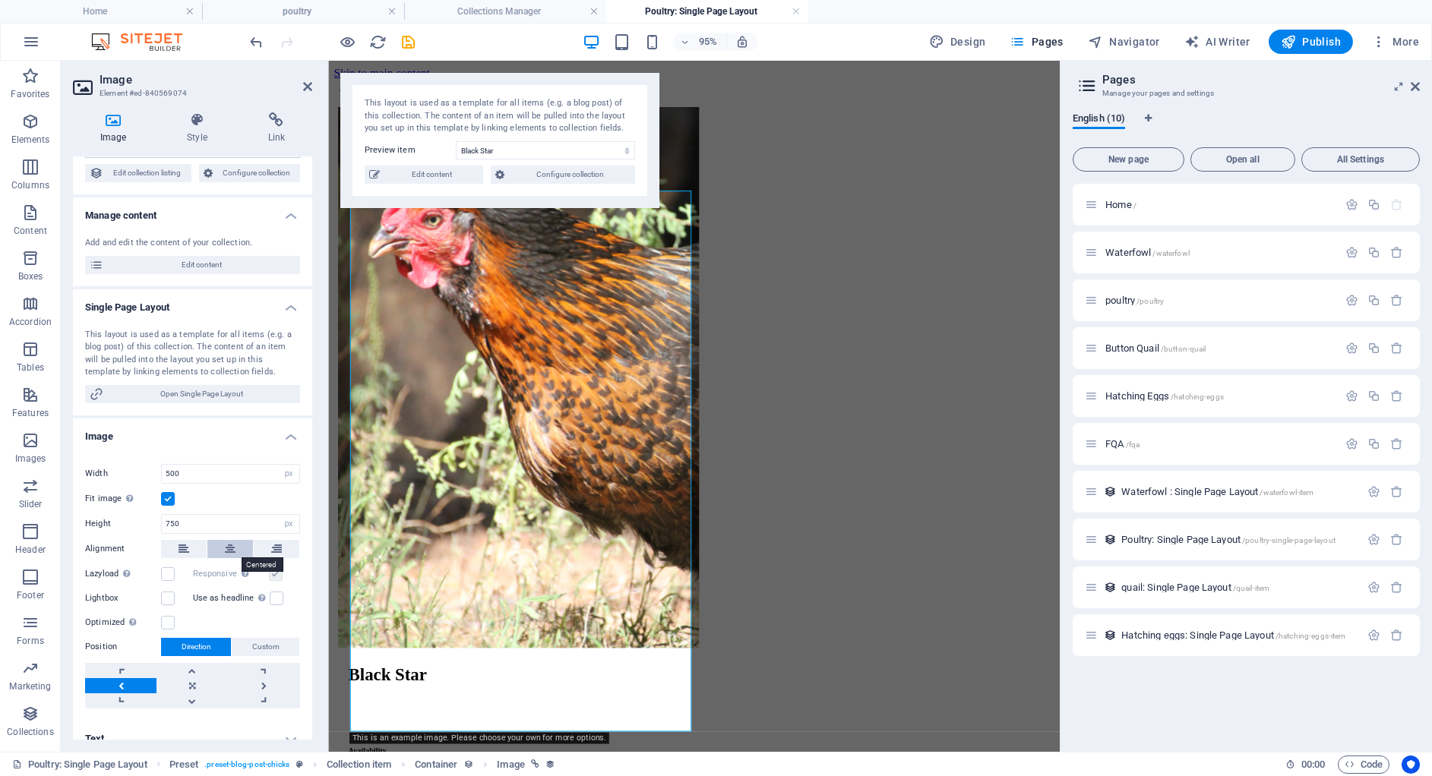
click at [225, 550] on icon at bounding box center [230, 549] width 11 height 18
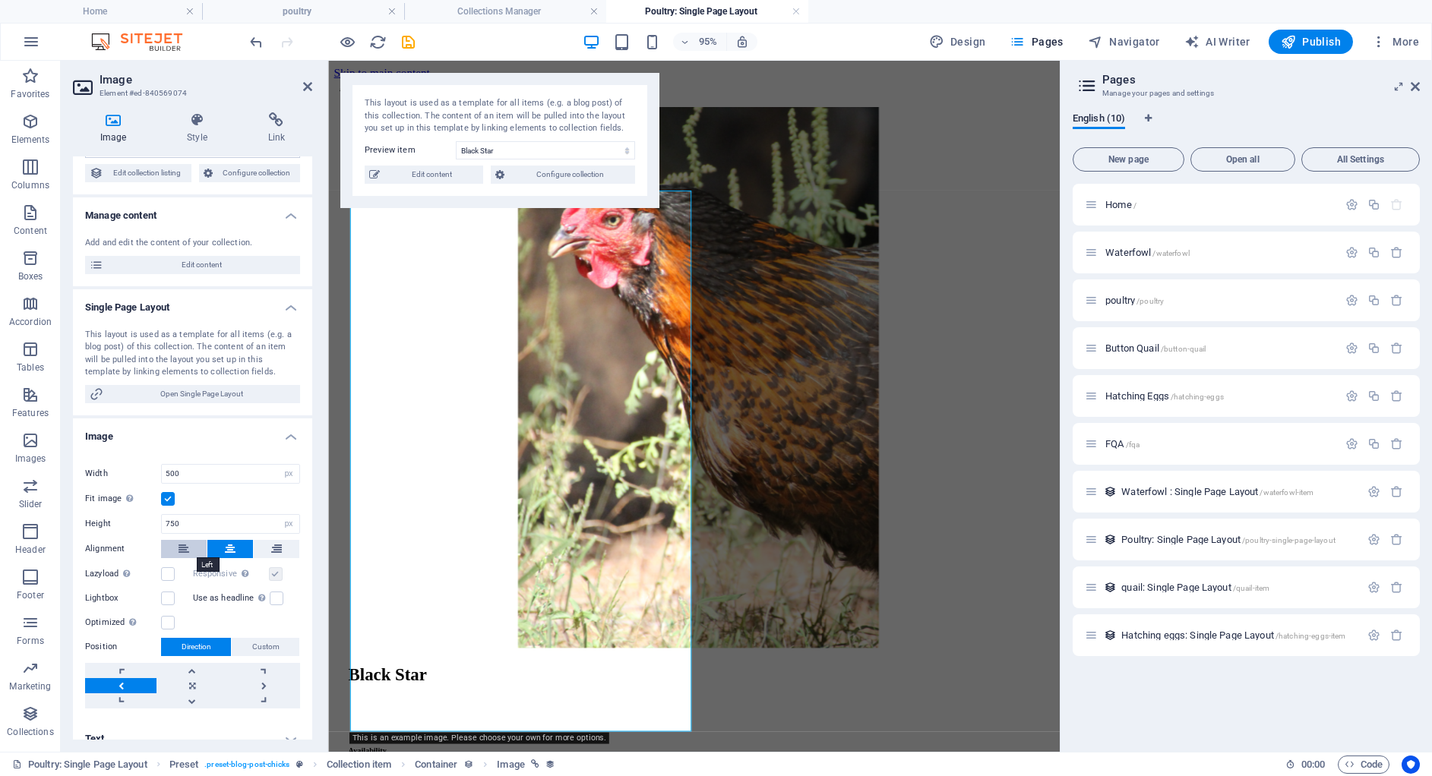
click at [188, 550] on icon at bounding box center [183, 549] width 11 height 18
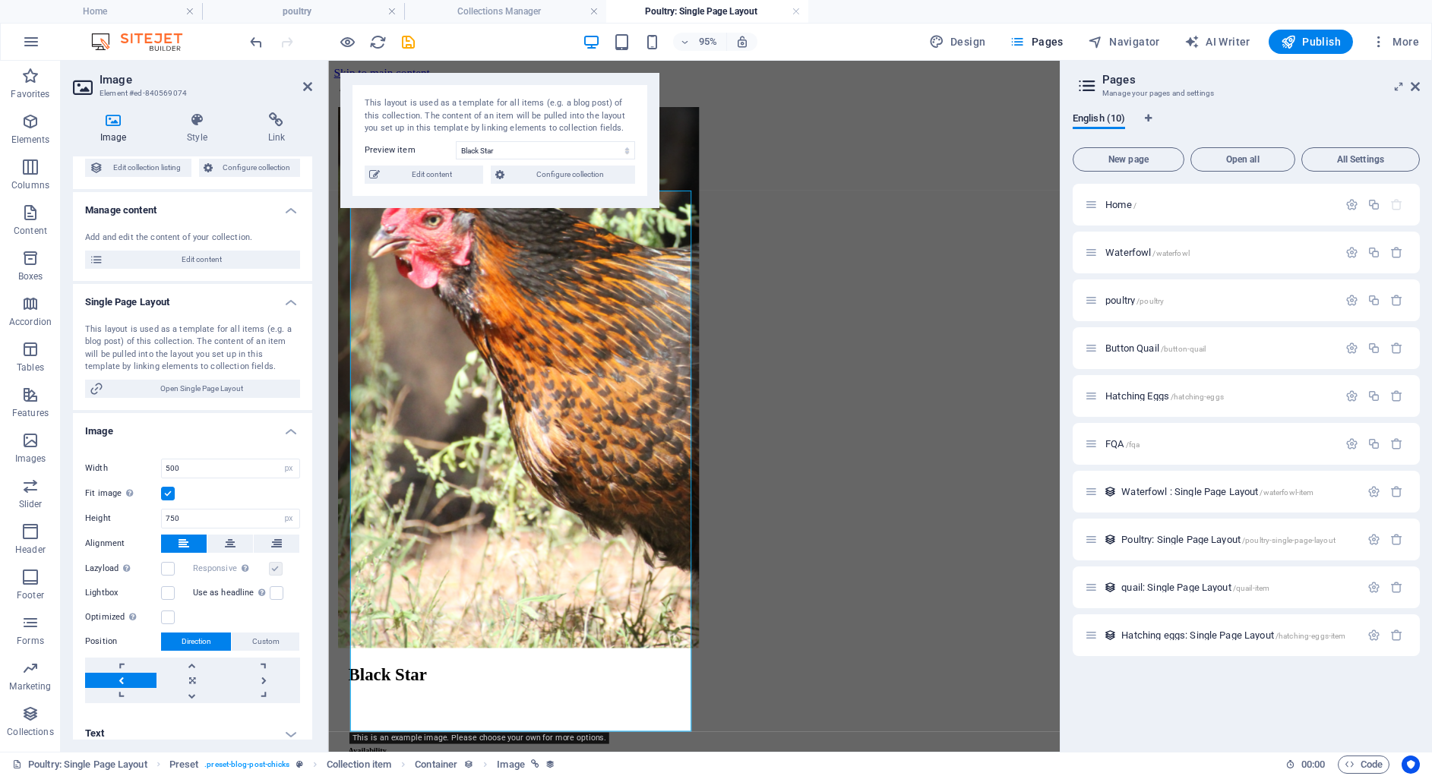
click at [188, 550] on icon at bounding box center [183, 544] width 11 height 18
click at [182, 542] on icon at bounding box center [183, 545] width 11 height 18
click at [197, 467] on input "500" at bounding box center [230, 470] width 137 height 18
type input "5"
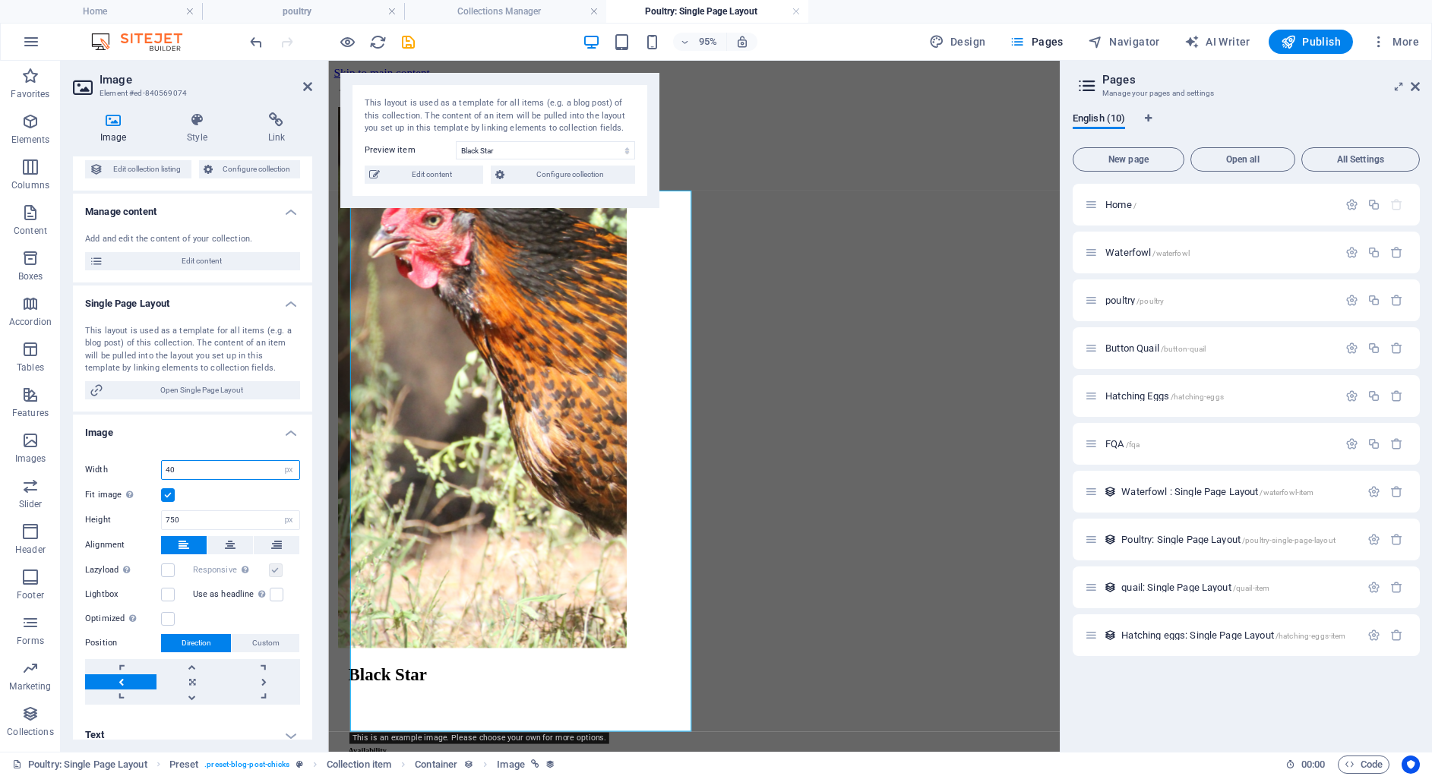
type input "4"
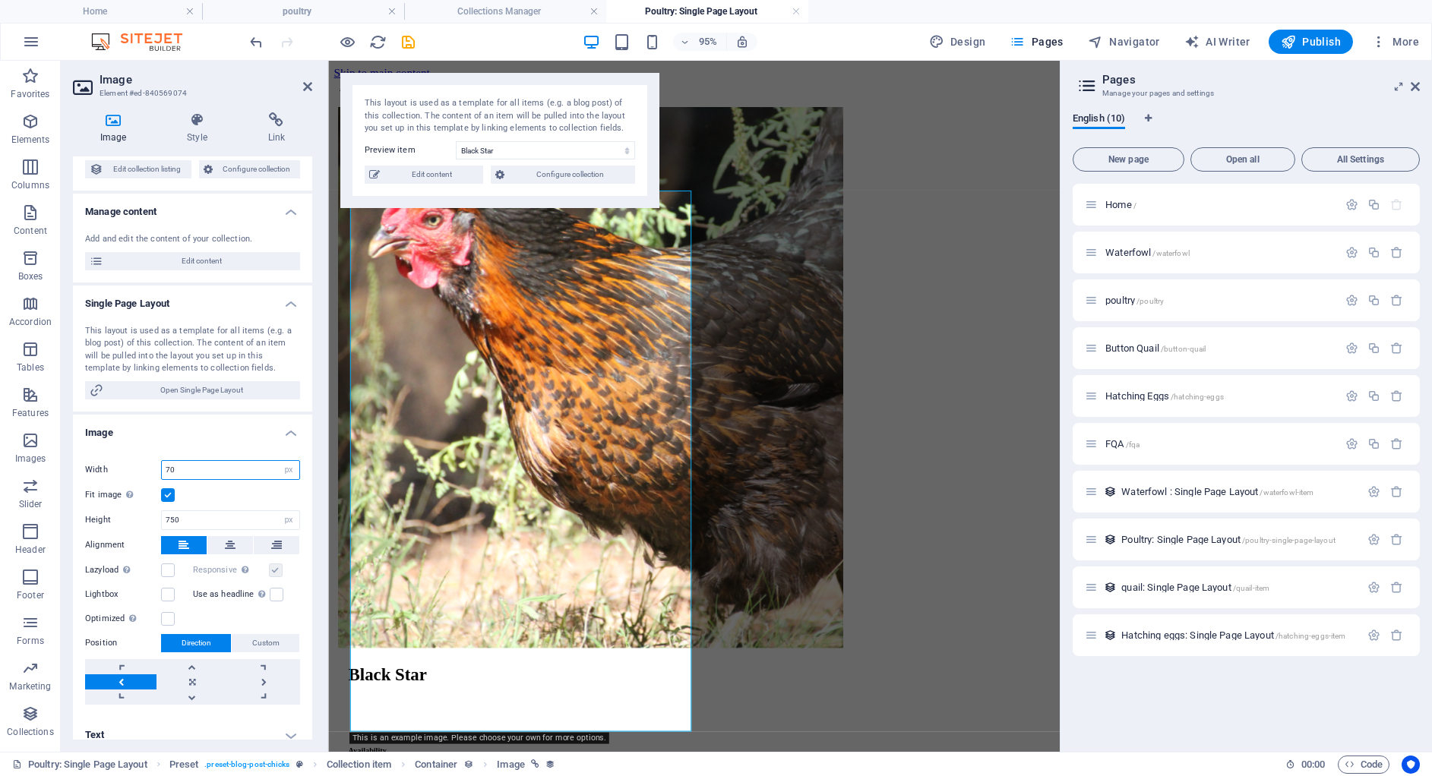
type input "7"
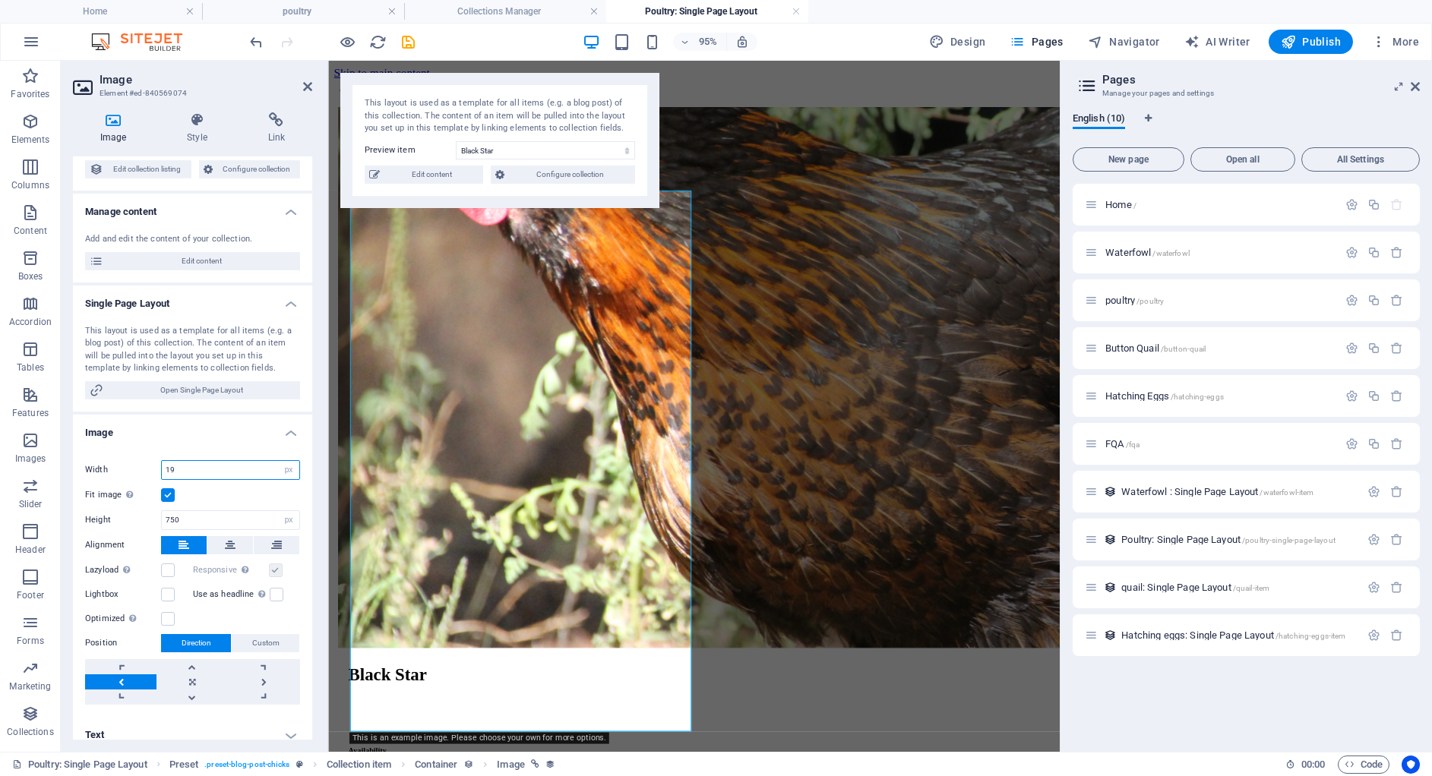
type input "1"
type input "696"
click at [216, 526] on input "752" at bounding box center [230, 520] width 137 height 18
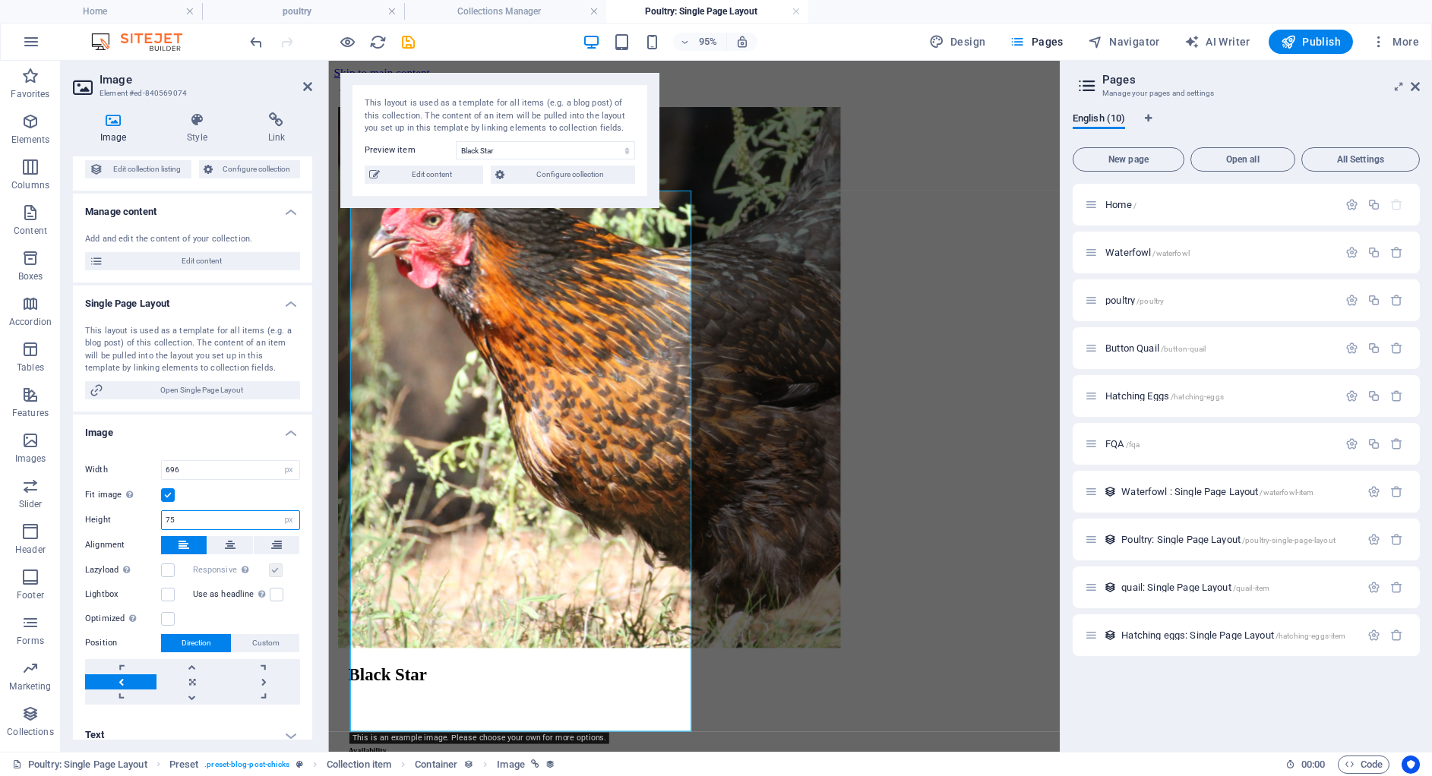
type input "7"
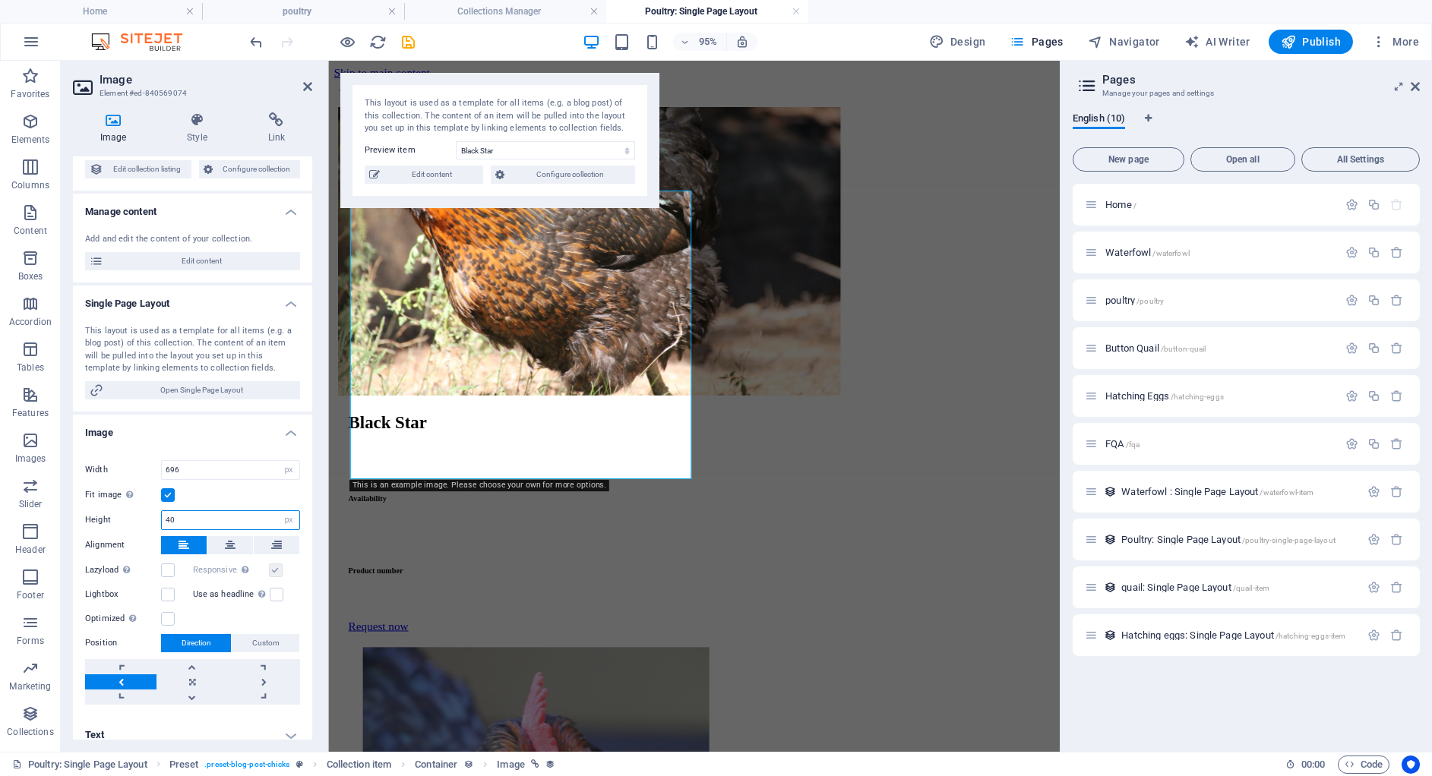
type input "4"
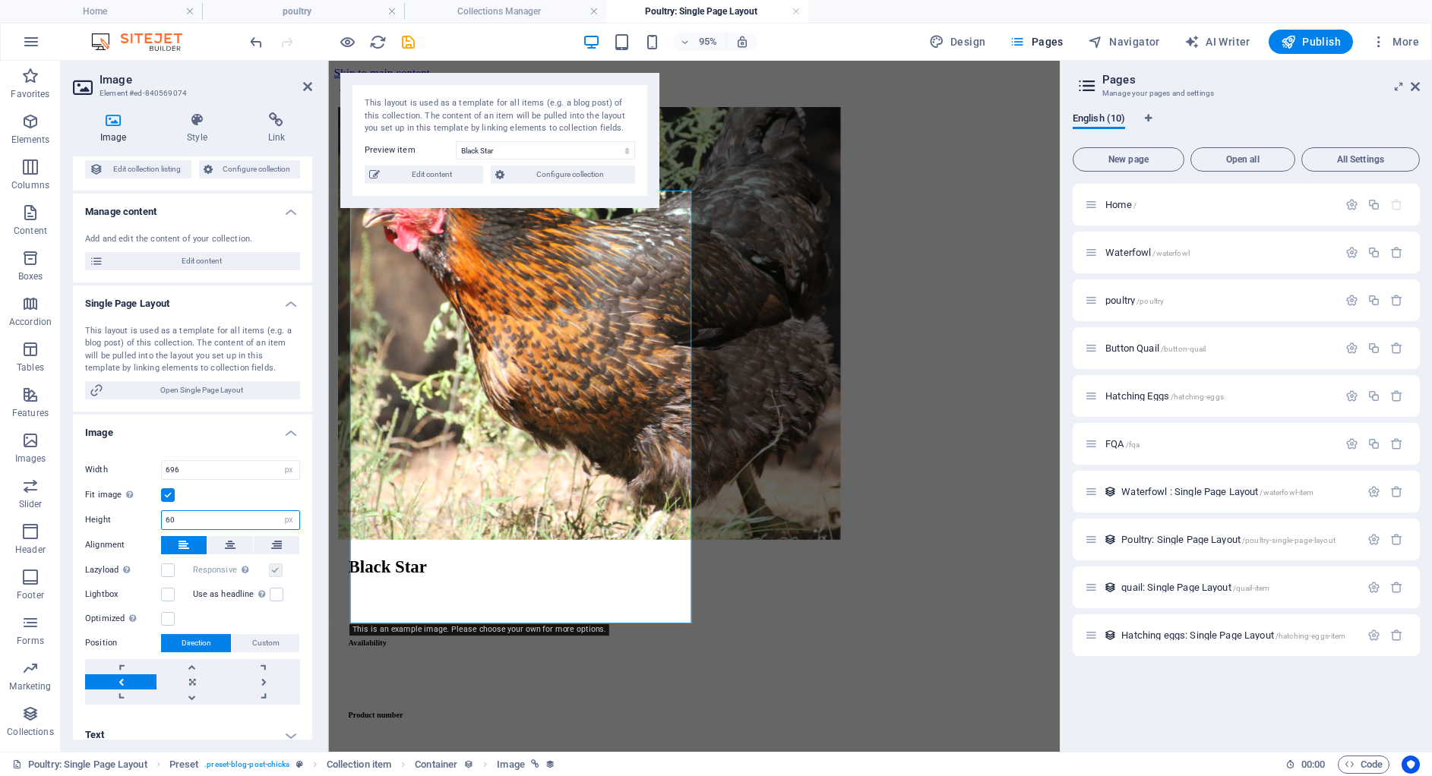
type input "6"
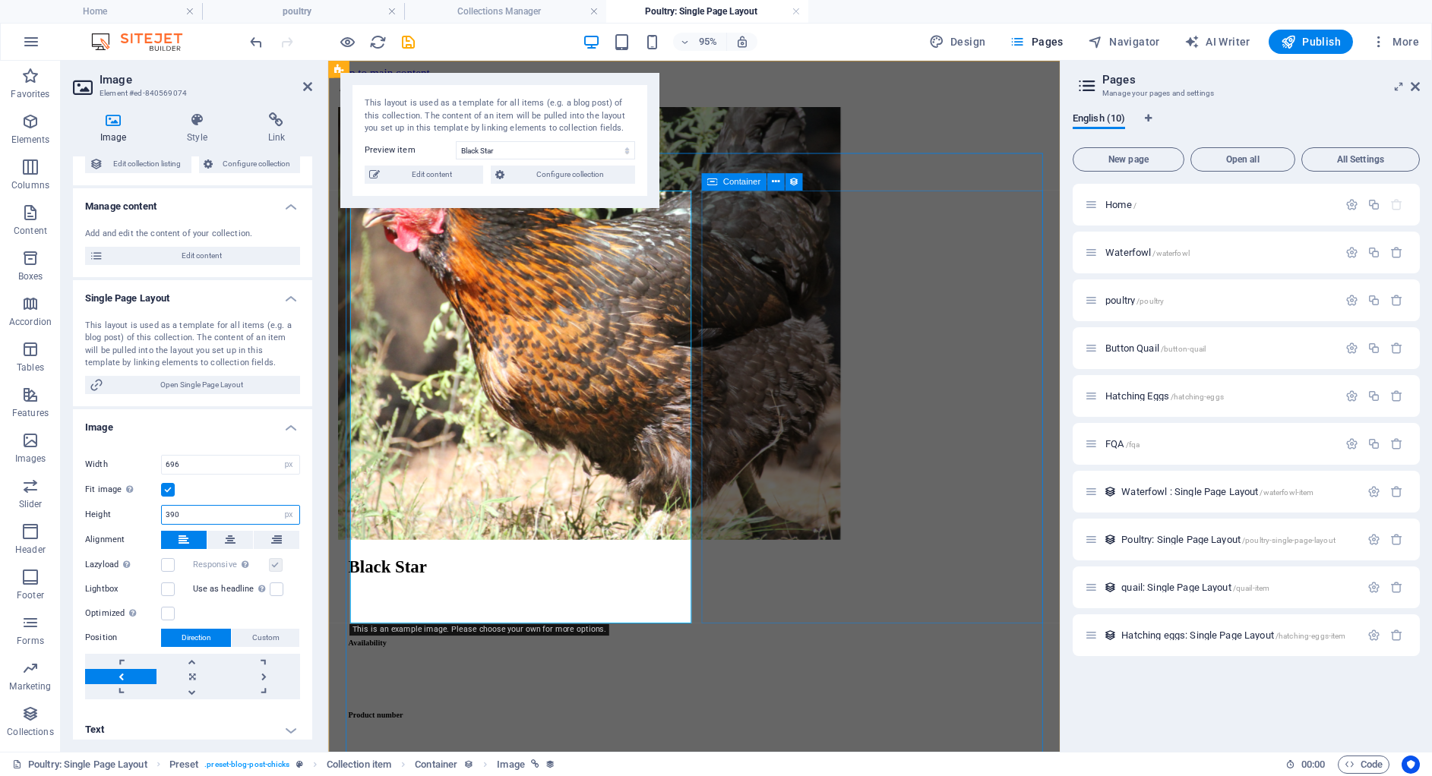
scroll to position [83, 0]
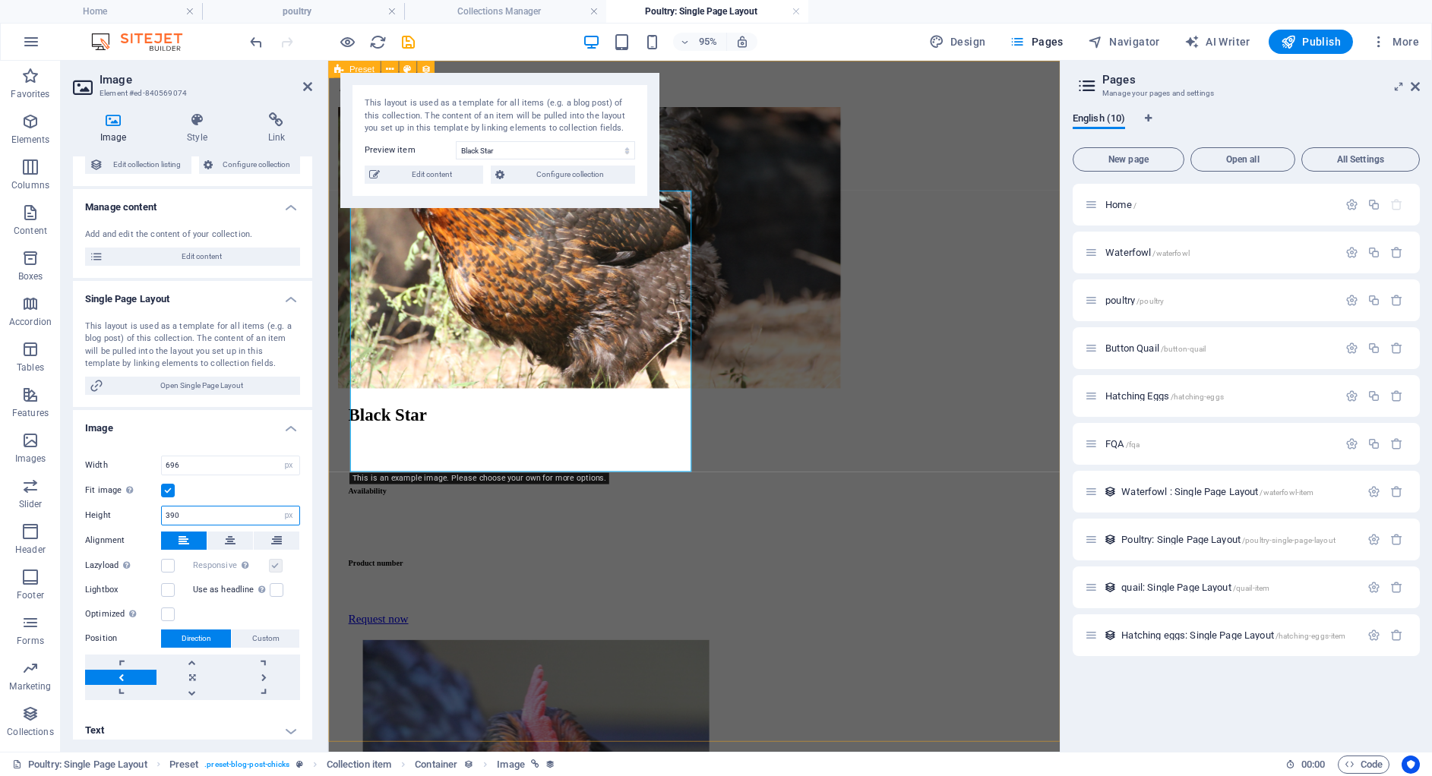
type input "390"
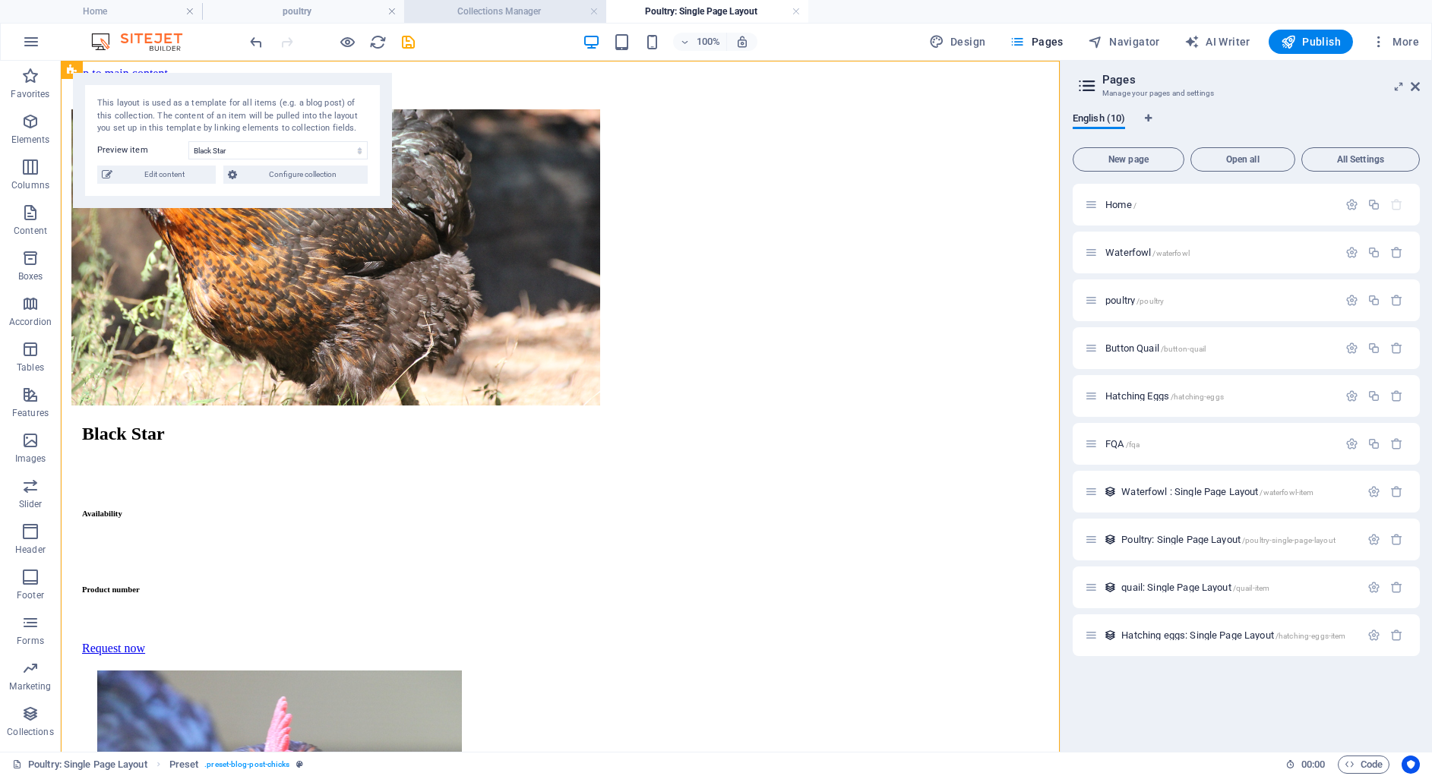
click at [539, 21] on li "Collections Manager" at bounding box center [505, 11] width 202 height 23
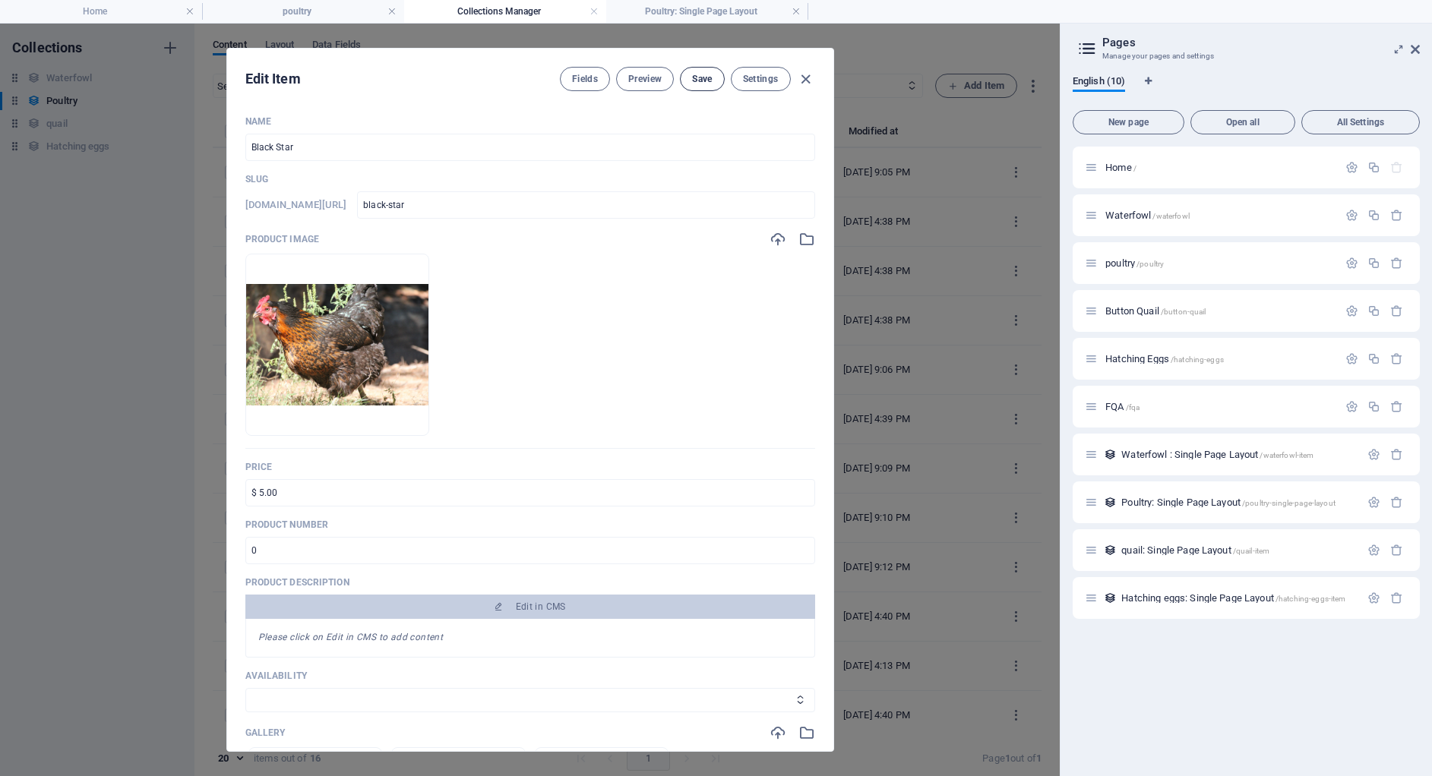
click at [703, 84] on span "Save" at bounding box center [702, 79] width 20 height 12
click at [804, 79] on icon "button" at bounding box center [805, 79] width 17 height 17
type input "black-star"
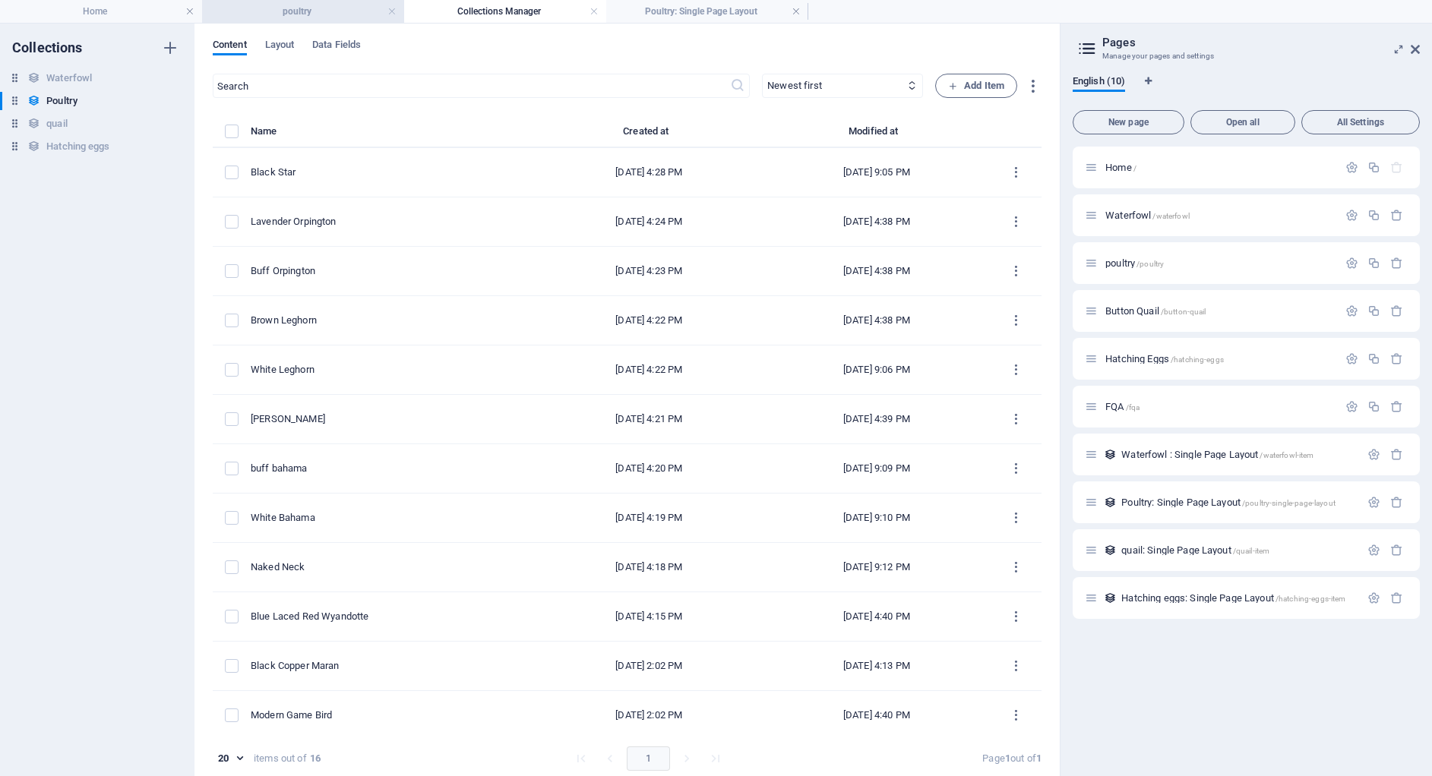
click at [309, 14] on h4 "poultry" at bounding box center [303, 11] width 202 height 17
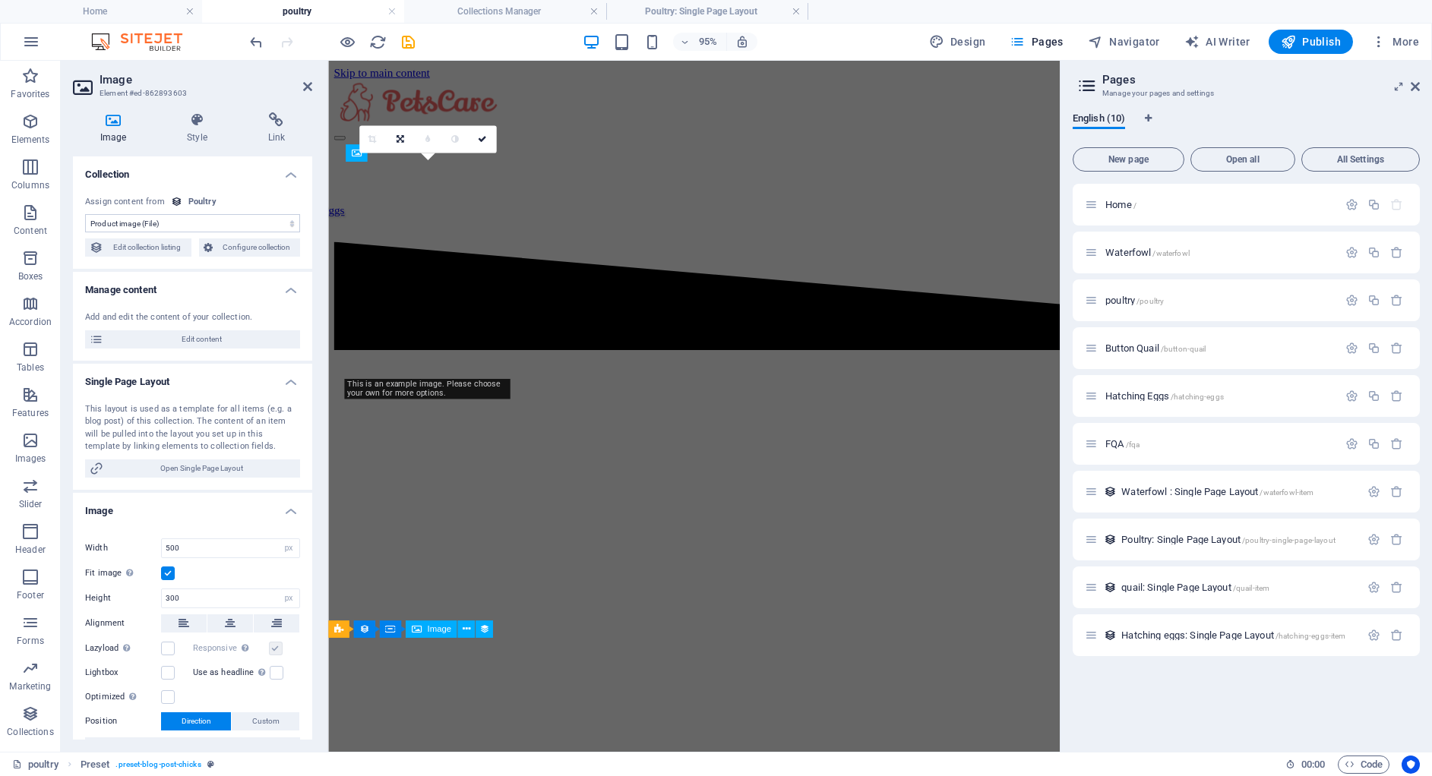
scroll to position [478, 0]
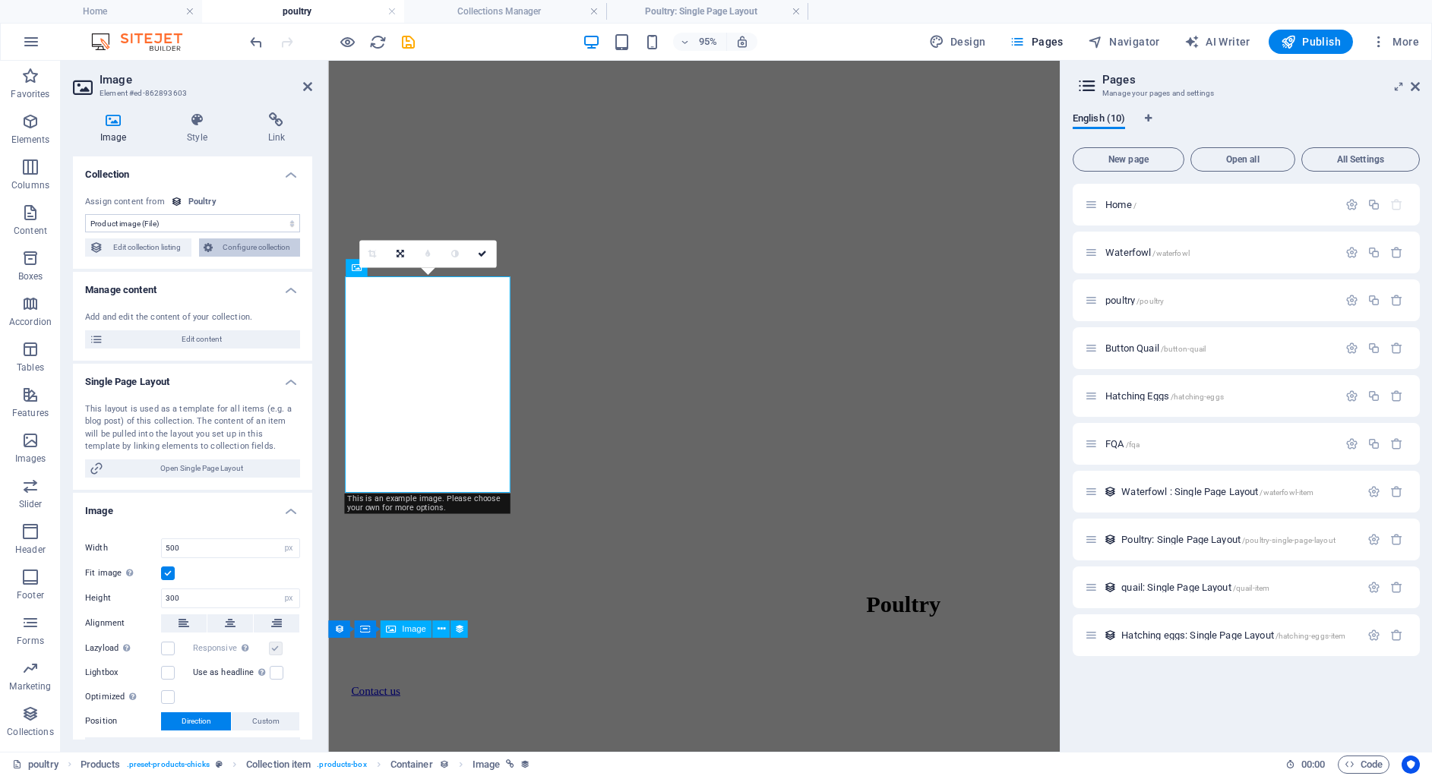
click at [270, 243] on span "Configure collection" at bounding box center [256, 247] width 79 height 18
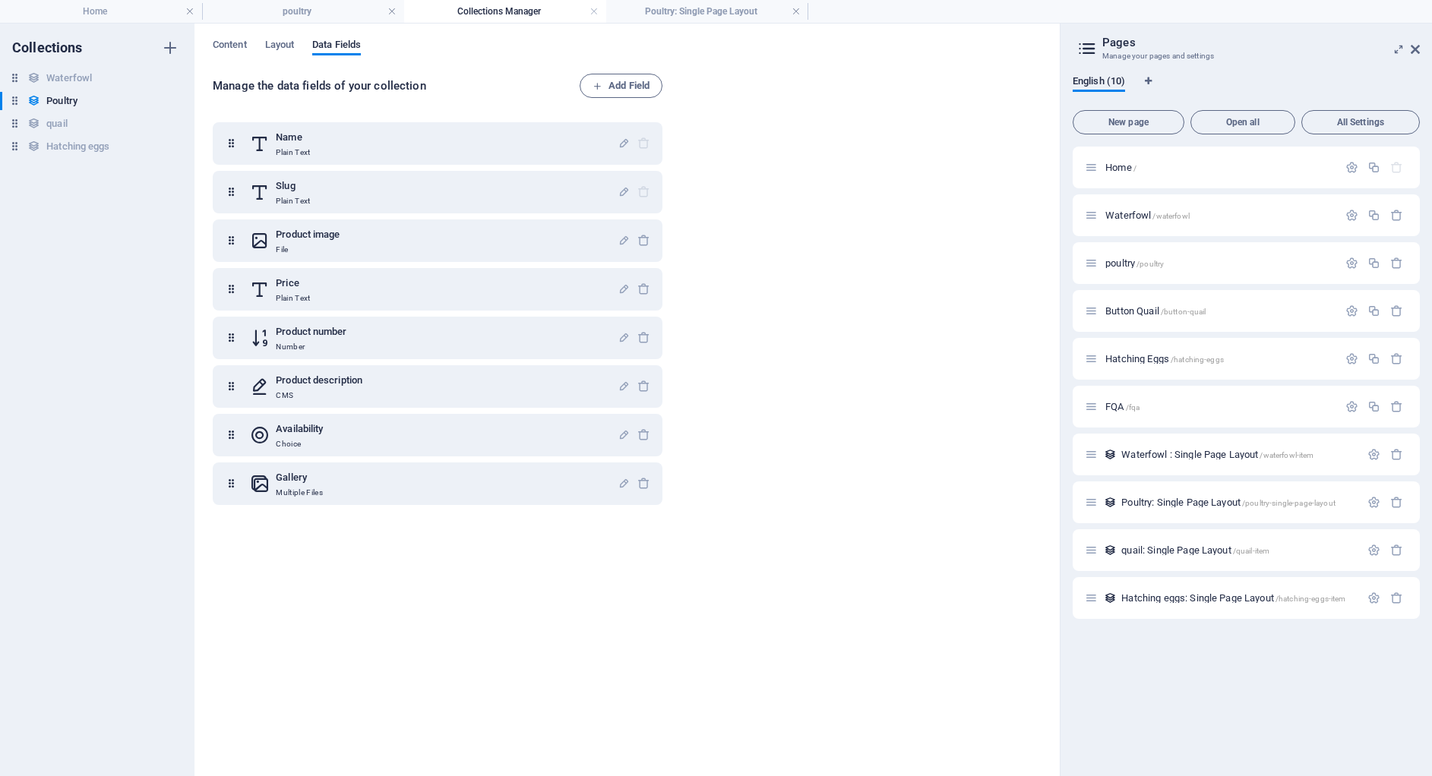
scroll to position [0, 0]
click at [416, 487] on div "Gallery Multiple Files" at bounding box center [434, 484] width 368 height 30
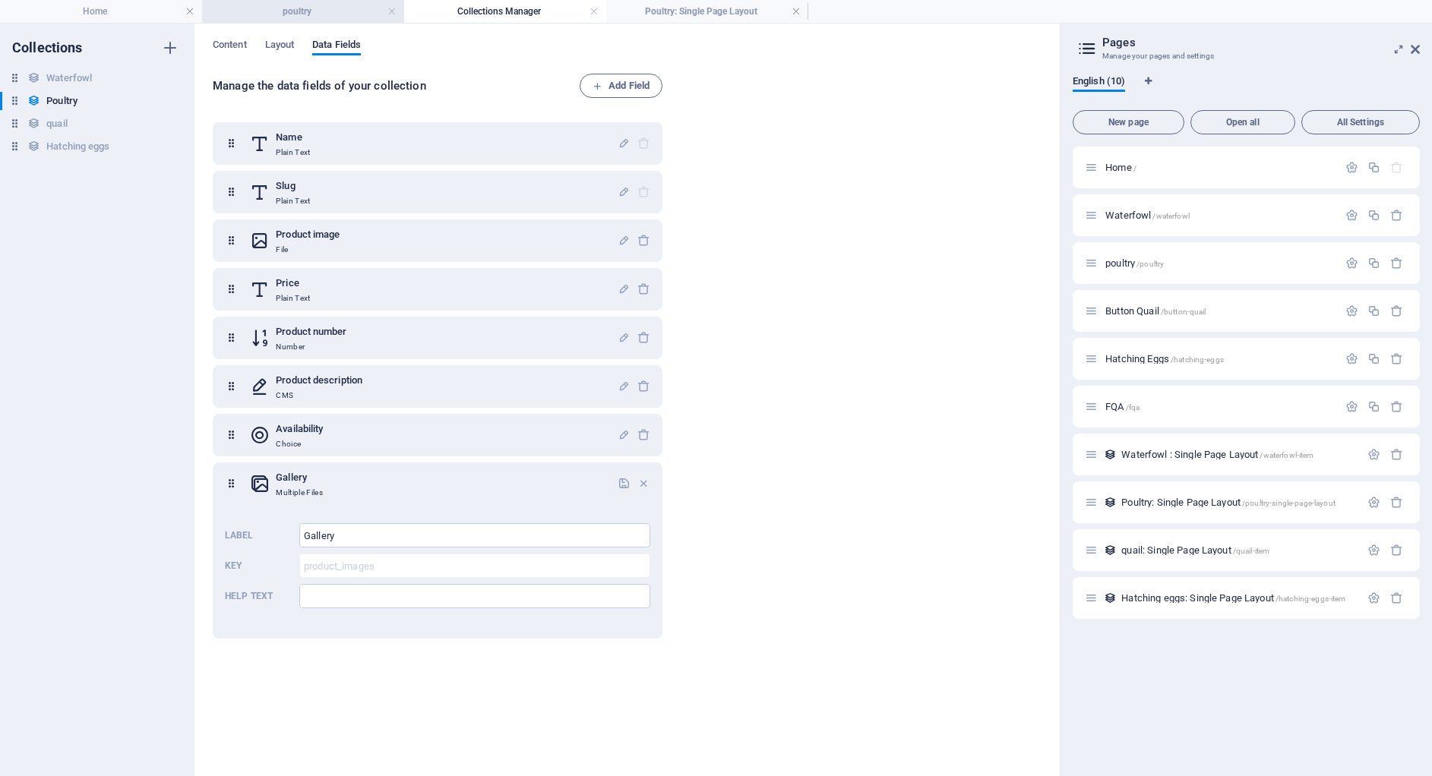
click at [305, 9] on h4 "poultry" at bounding box center [303, 11] width 202 height 17
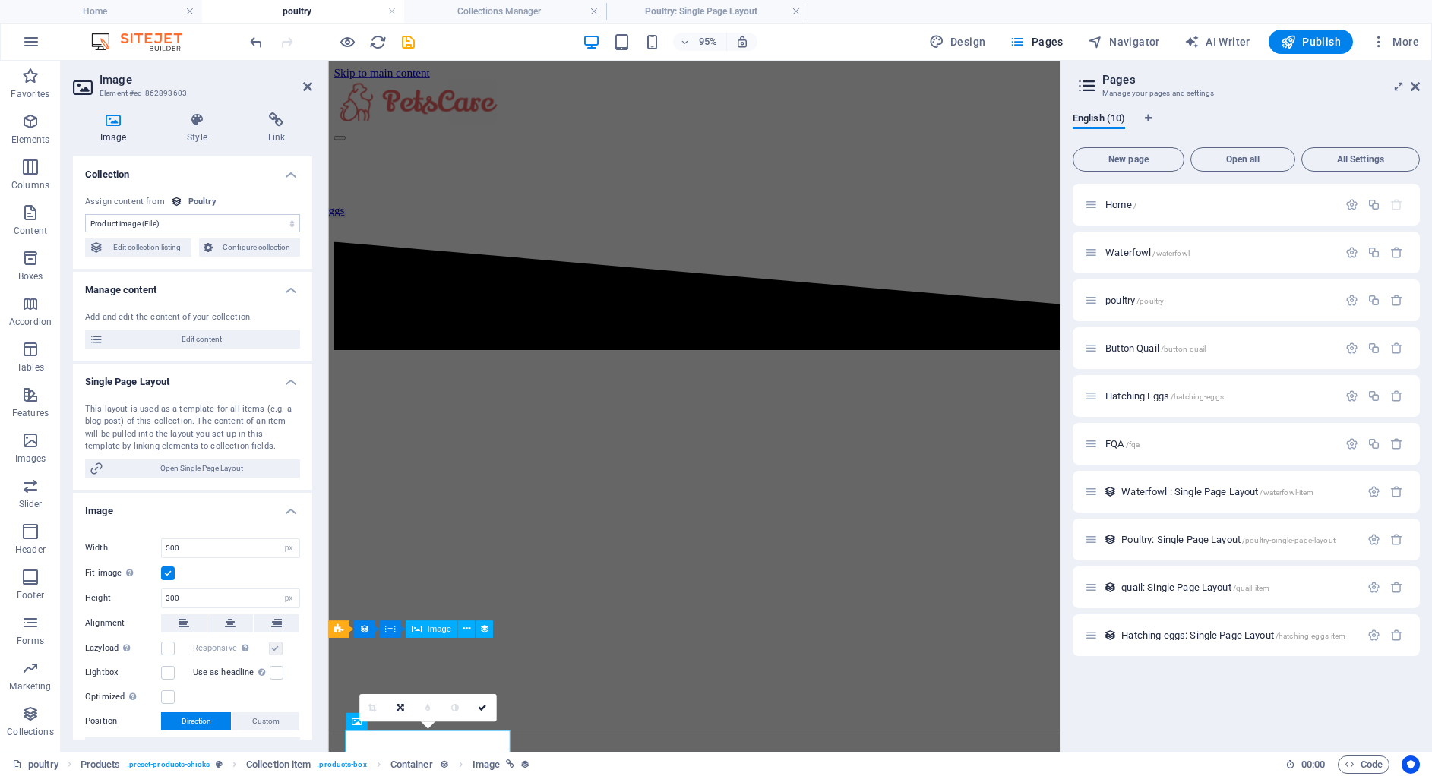
scroll to position [478, 0]
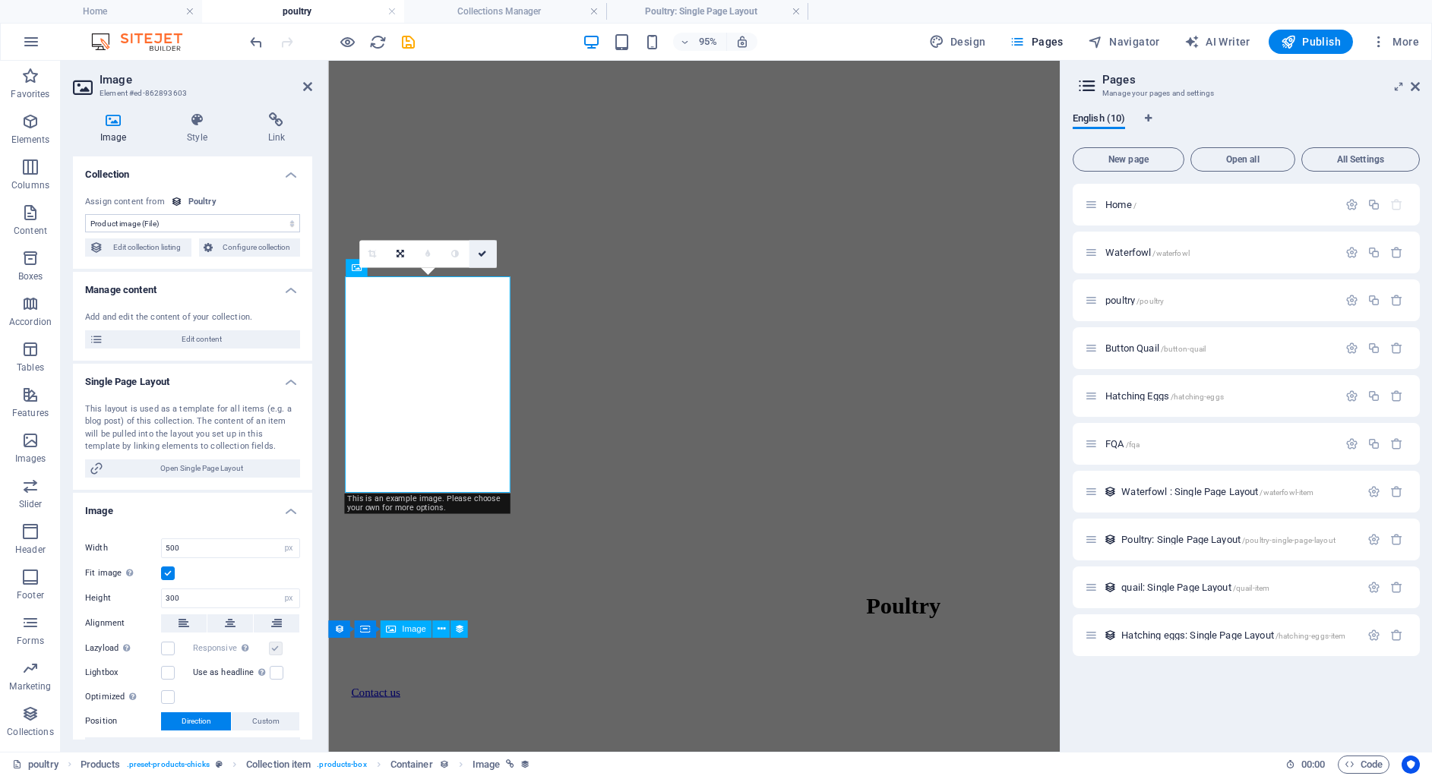
click at [486, 251] on icon at bounding box center [482, 254] width 9 height 8
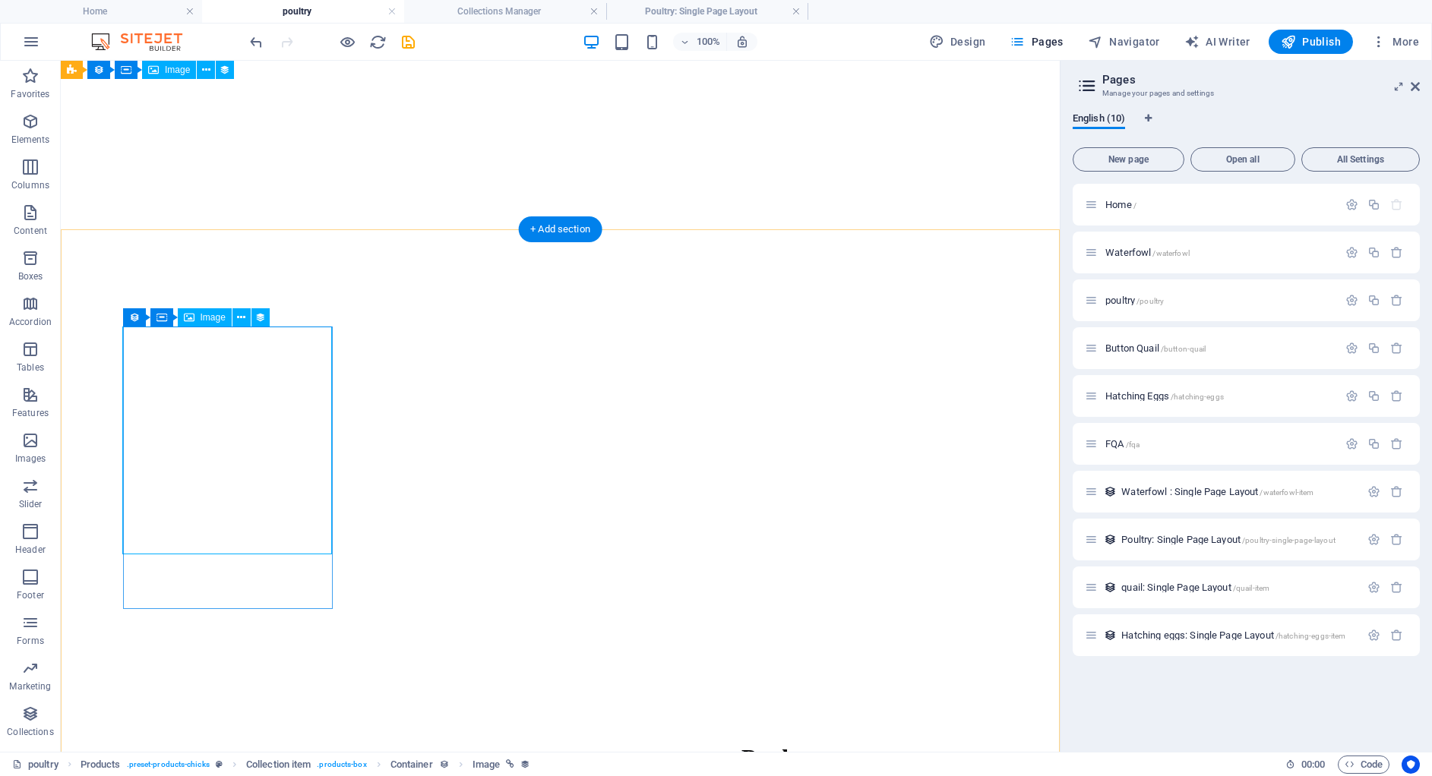
scroll to position [340, 0]
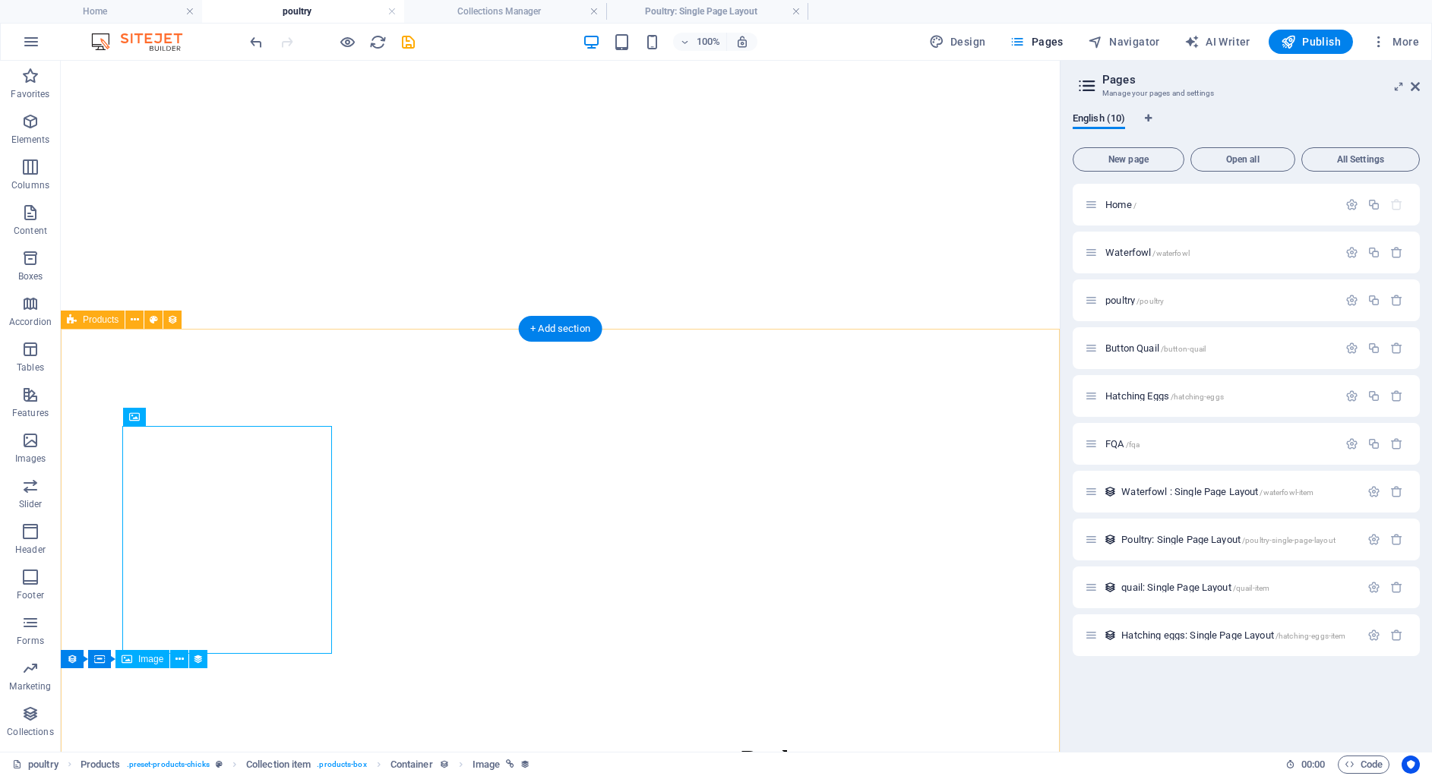
select select "689b81bf73183788c0095192"
select select "createdAt_DESC"
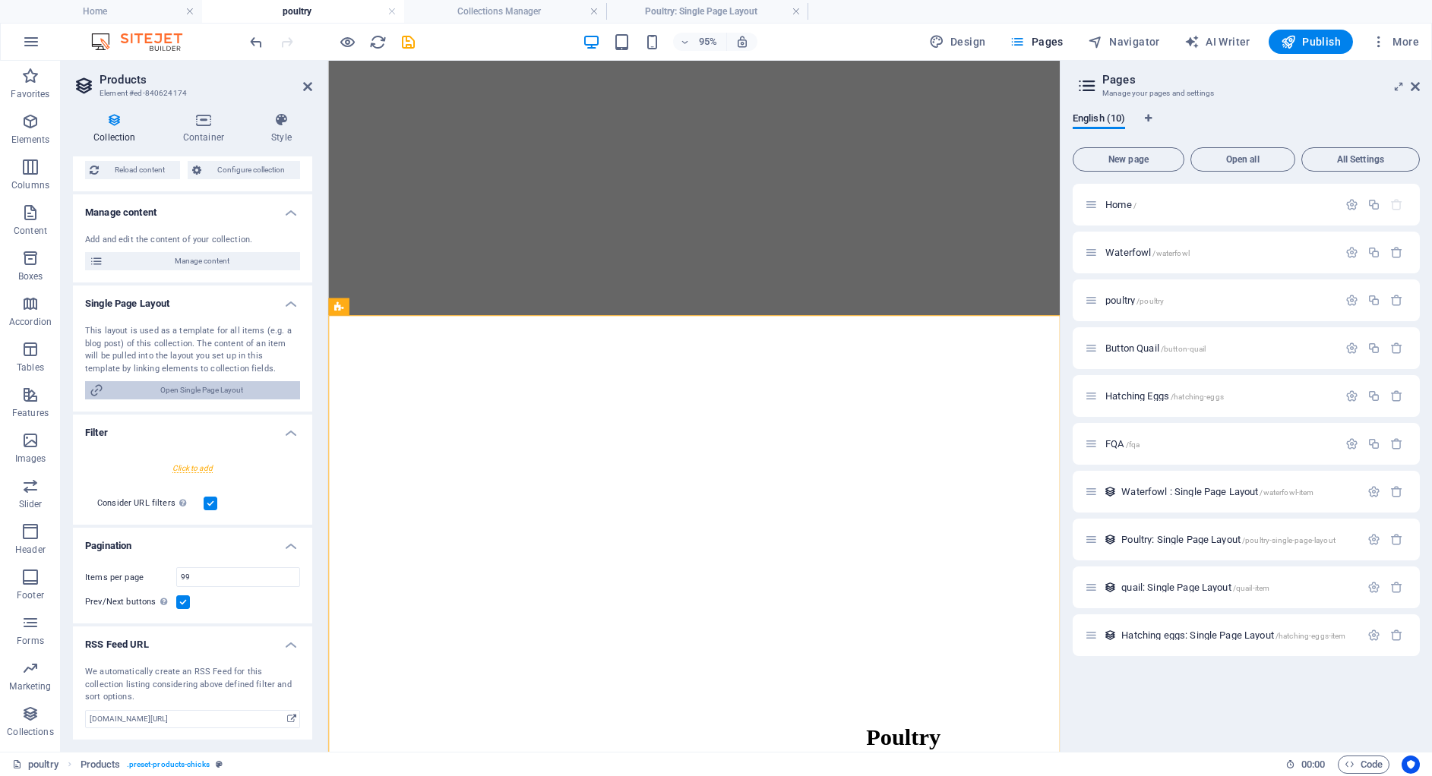
scroll to position [0, 0]
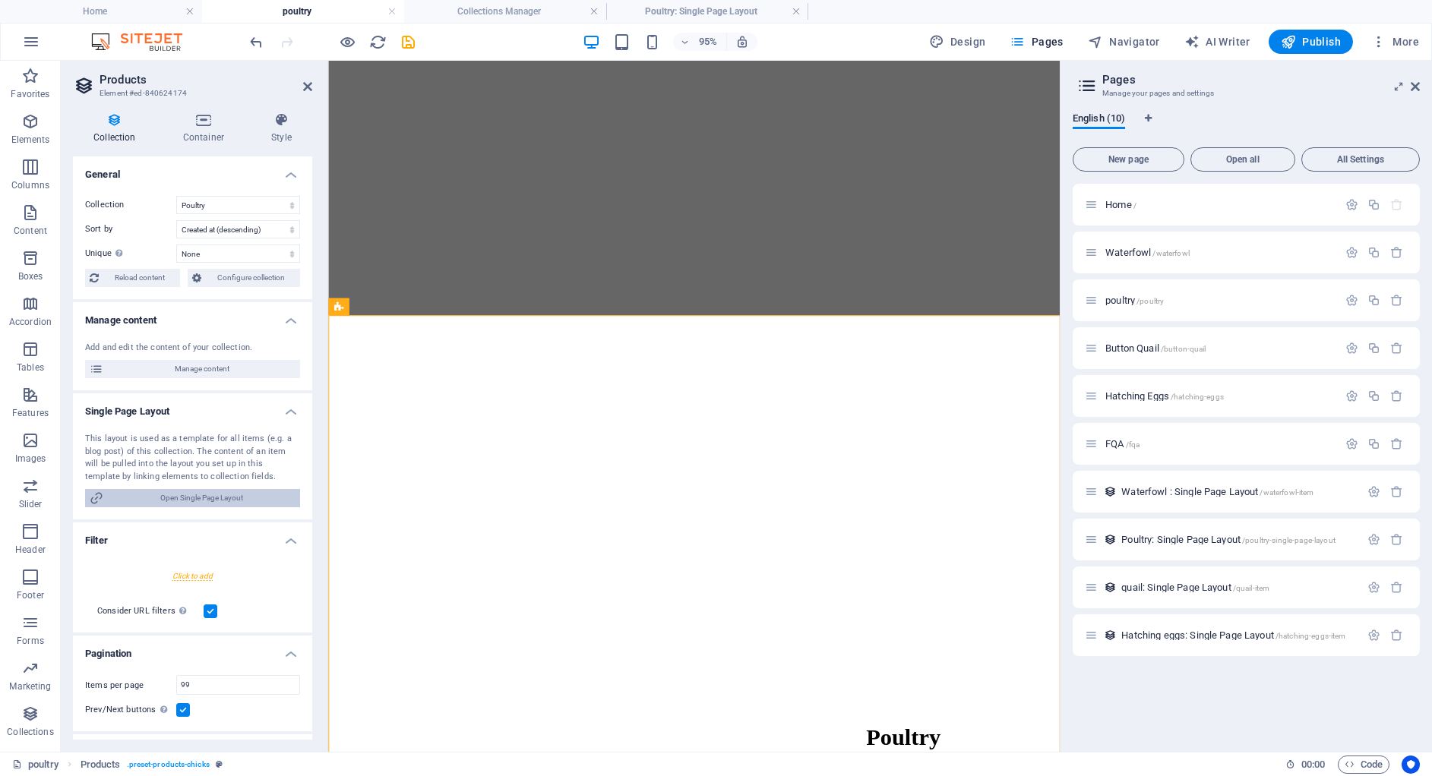
click at [231, 493] on span "Open Single Page Layout" at bounding box center [202, 498] width 188 height 18
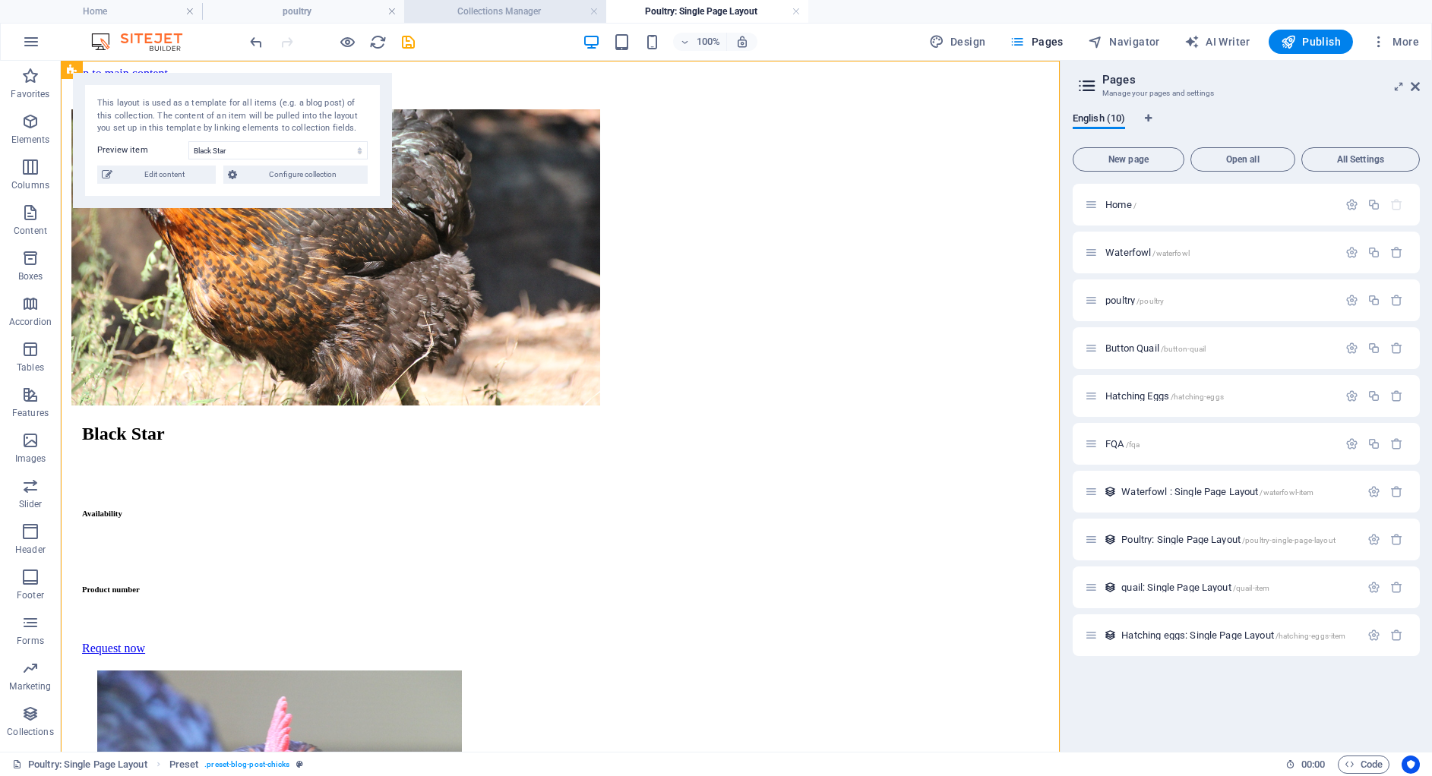
click at [516, 11] on h4 "Collections Manager" at bounding box center [505, 11] width 202 height 17
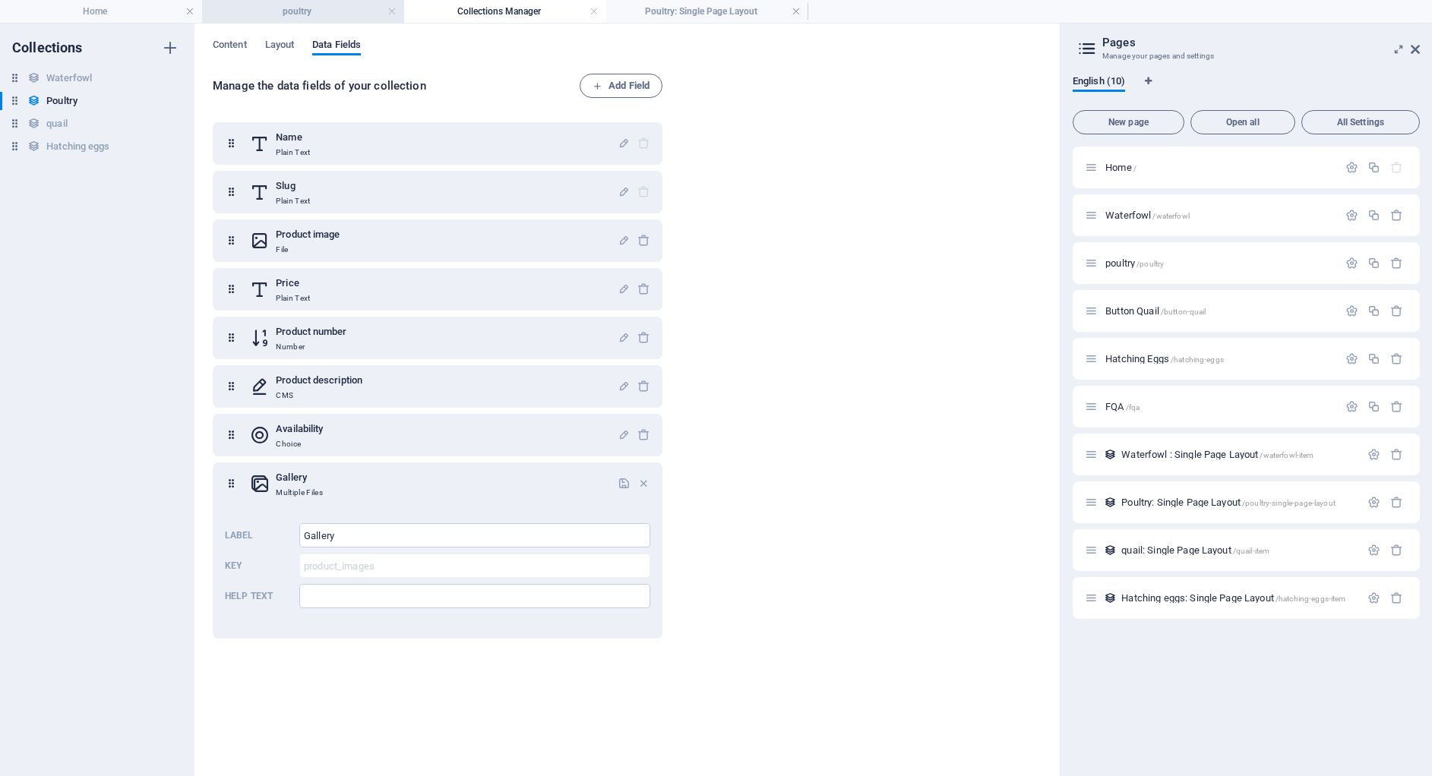
click at [325, 8] on h4 "poultry" at bounding box center [303, 11] width 202 height 17
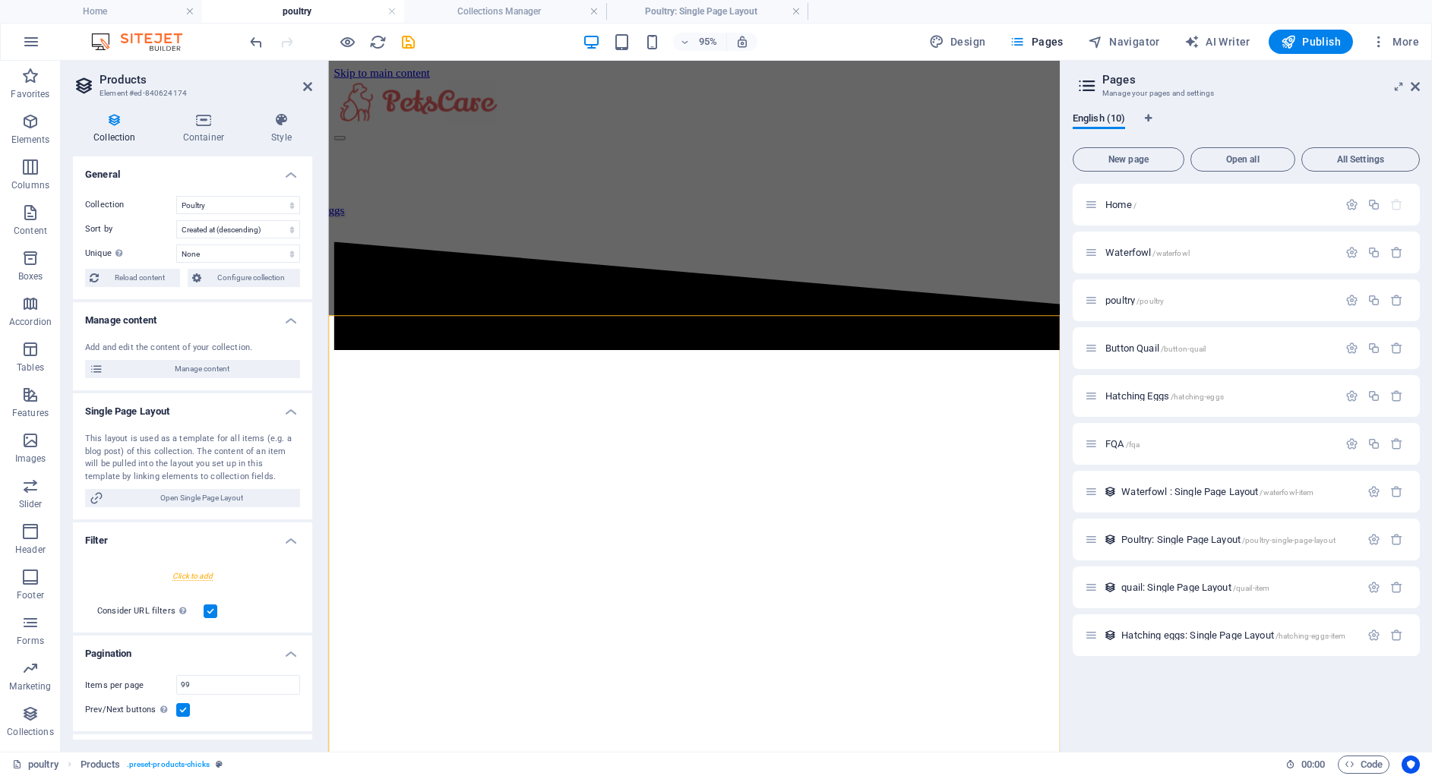
scroll to position [340, 0]
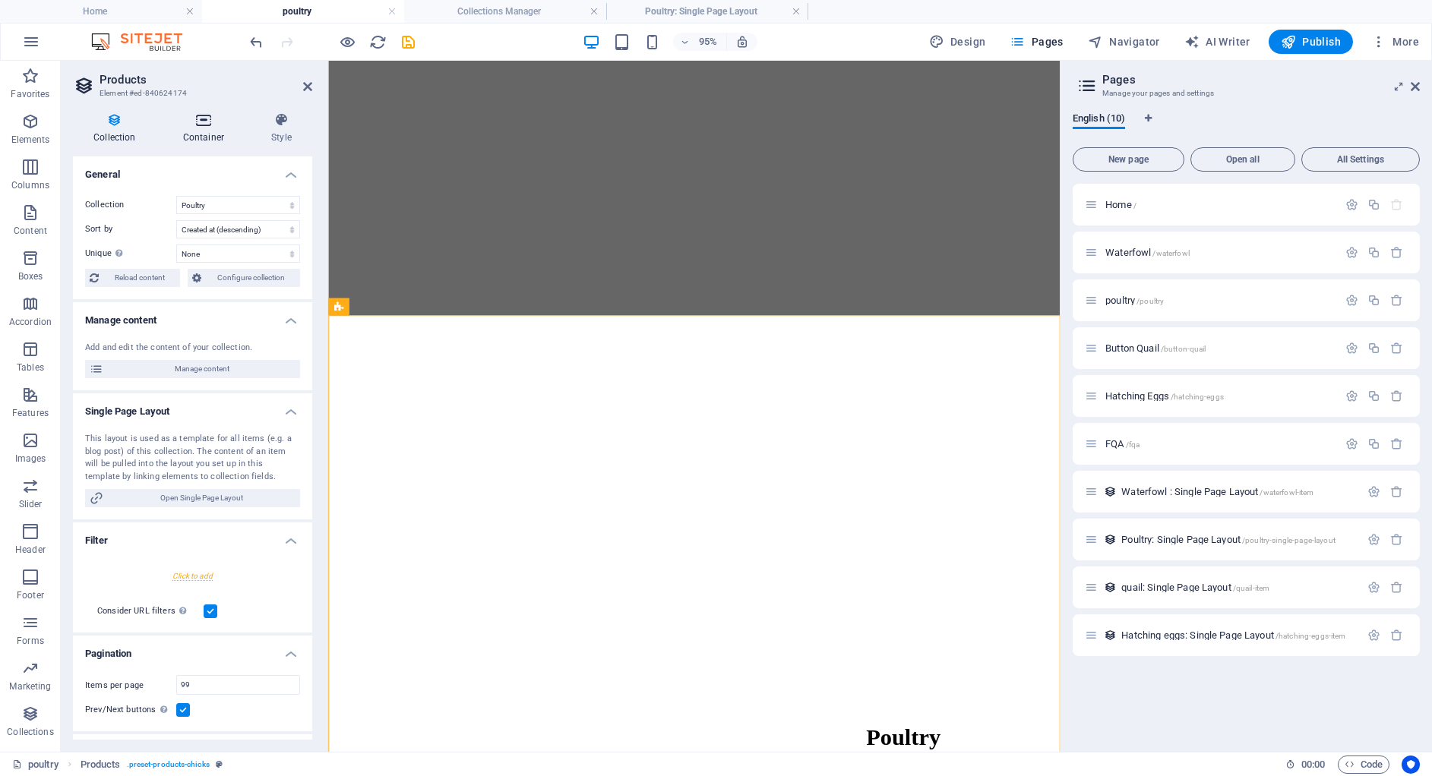
click at [204, 127] on icon at bounding box center [204, 119] width 82 height 15
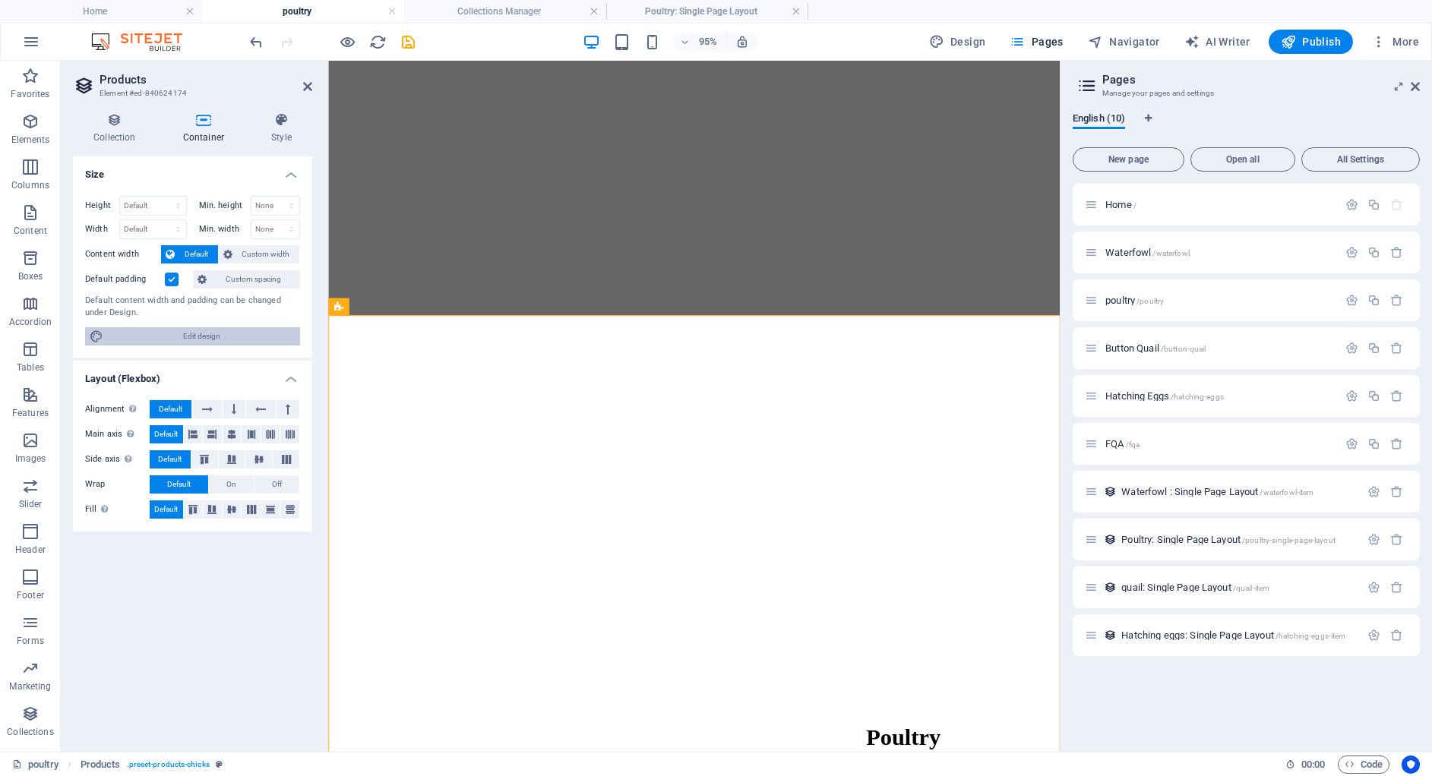
click at [226, 344] on span "Edit design" at bounding box center [202, 336] width 188 height 18
select select "700"
select select "px"
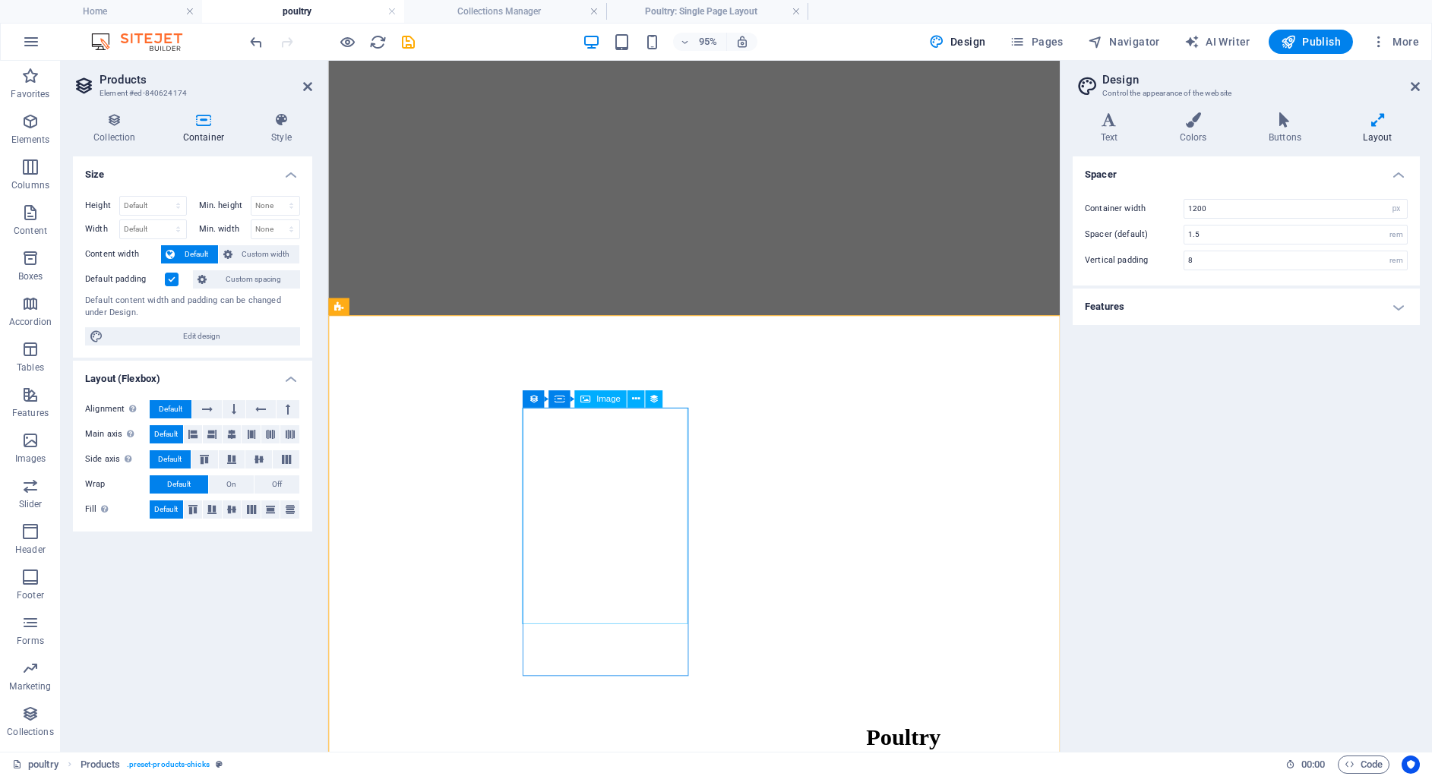
select select "image"
select select "px"
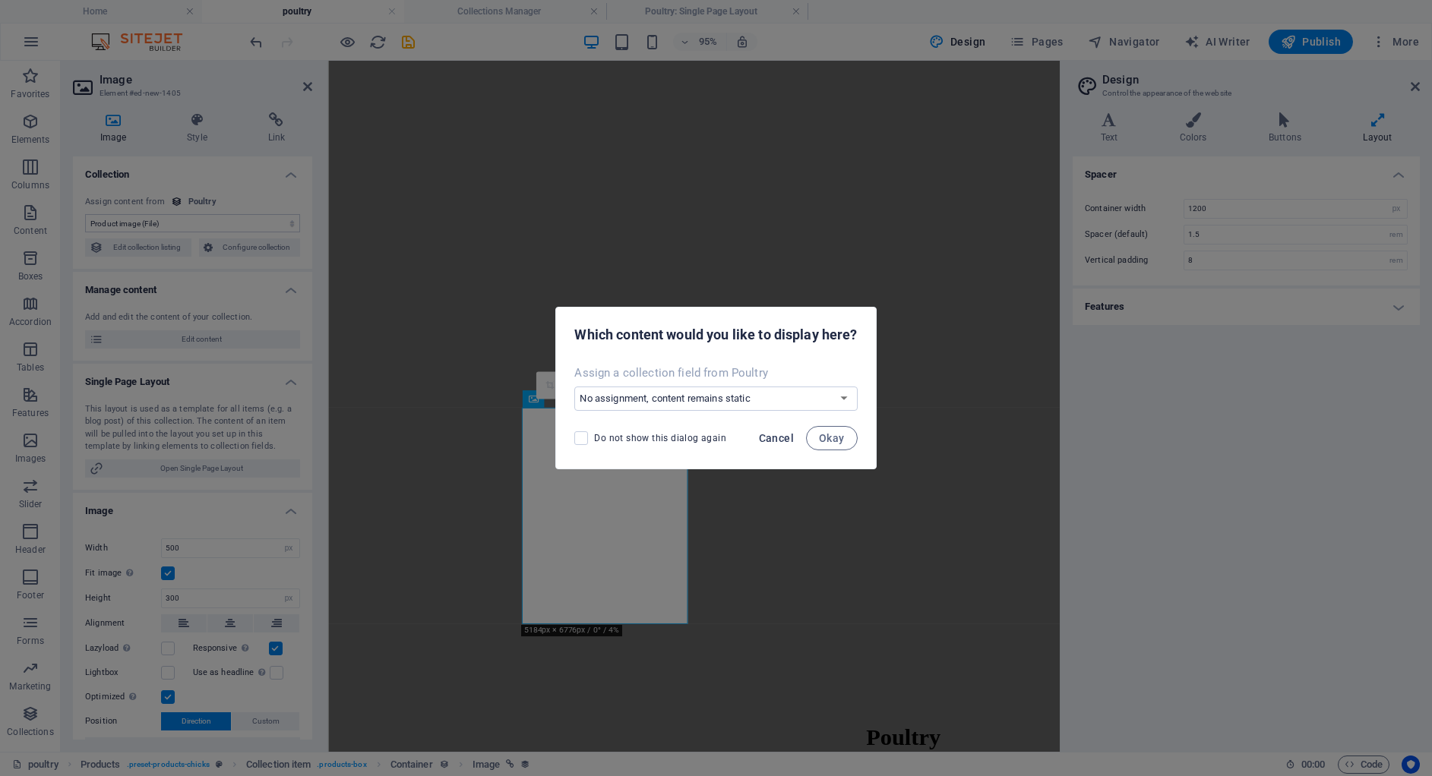
click at [785, 441] on span "Cancel" at bounding box center [776, 438] width 35 height 12
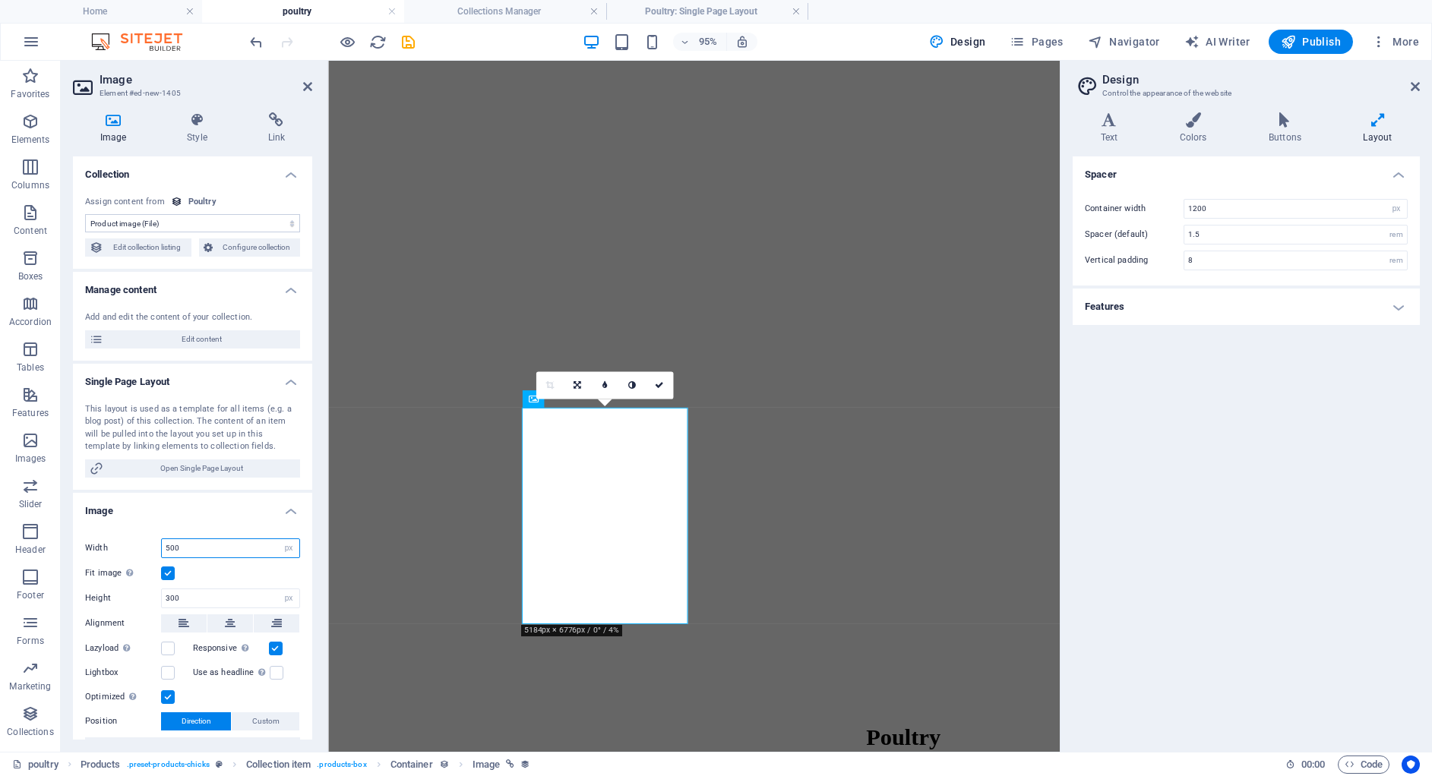
click at [207, 546] on input "500" at bounding box center [230, 548] width 137 height 18
type input "5"
type input "400"
drag, startPoint x: 646, startPoint y: 384, endPoint x: 656, endPoint y: 379, distance: 10.9
click at [658, 383] on icon at bounding box center [659, 385] width 9 height 8
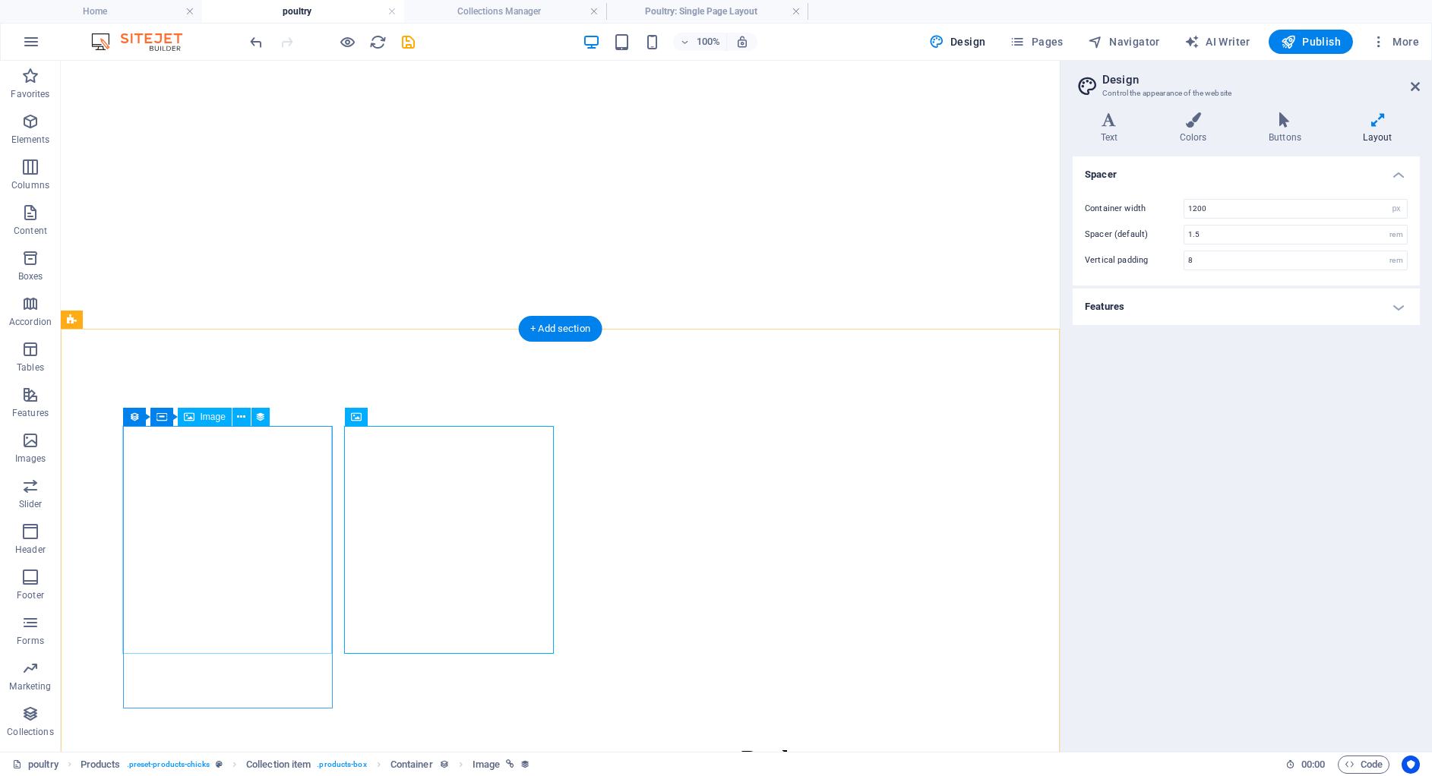
select select "image"
select select "px"
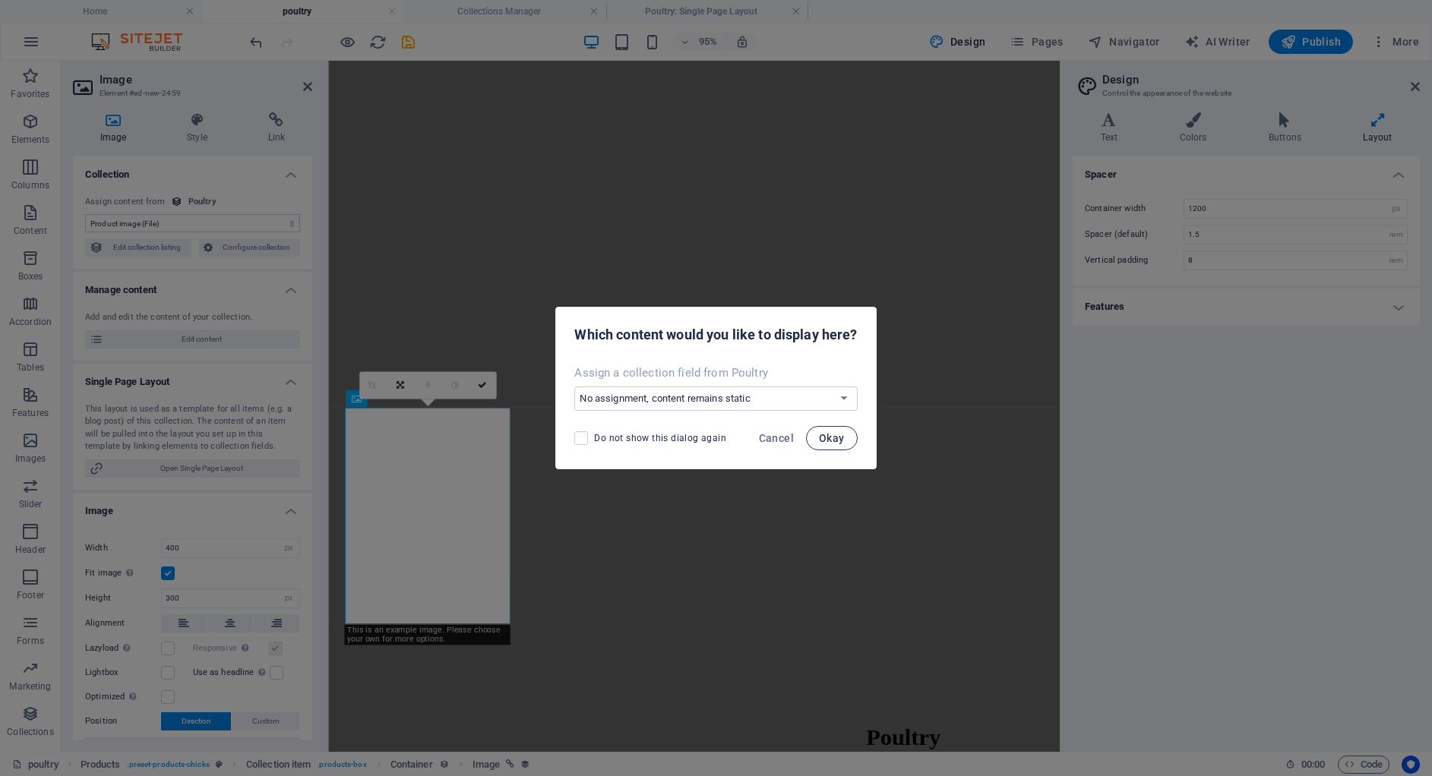
click at [837, 441] on span "Okay" at bounding box center [832, 438] width 26 height 12
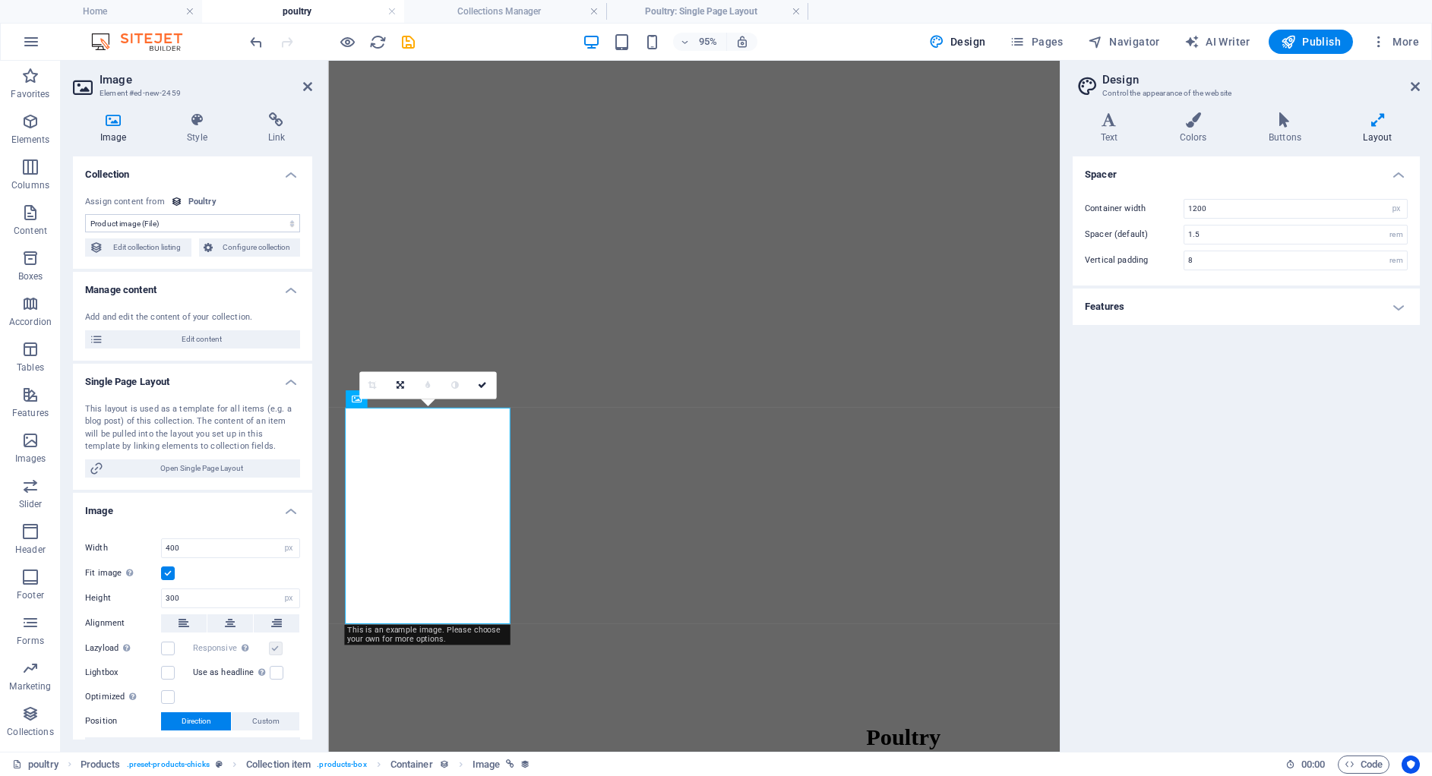
click at [611, 139] on figure at bounding box center [713, 139] width 758 height 0
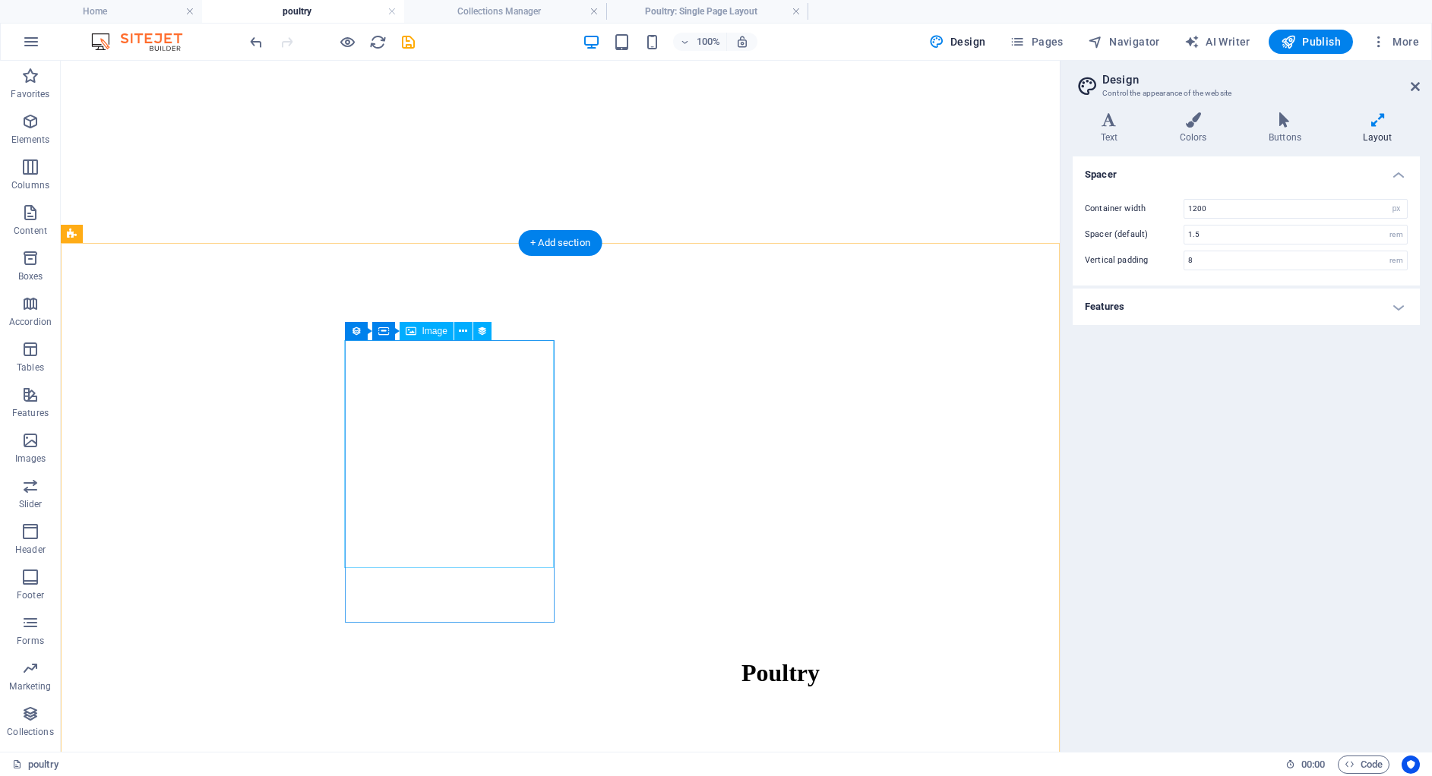
scroll to position [425, 0]
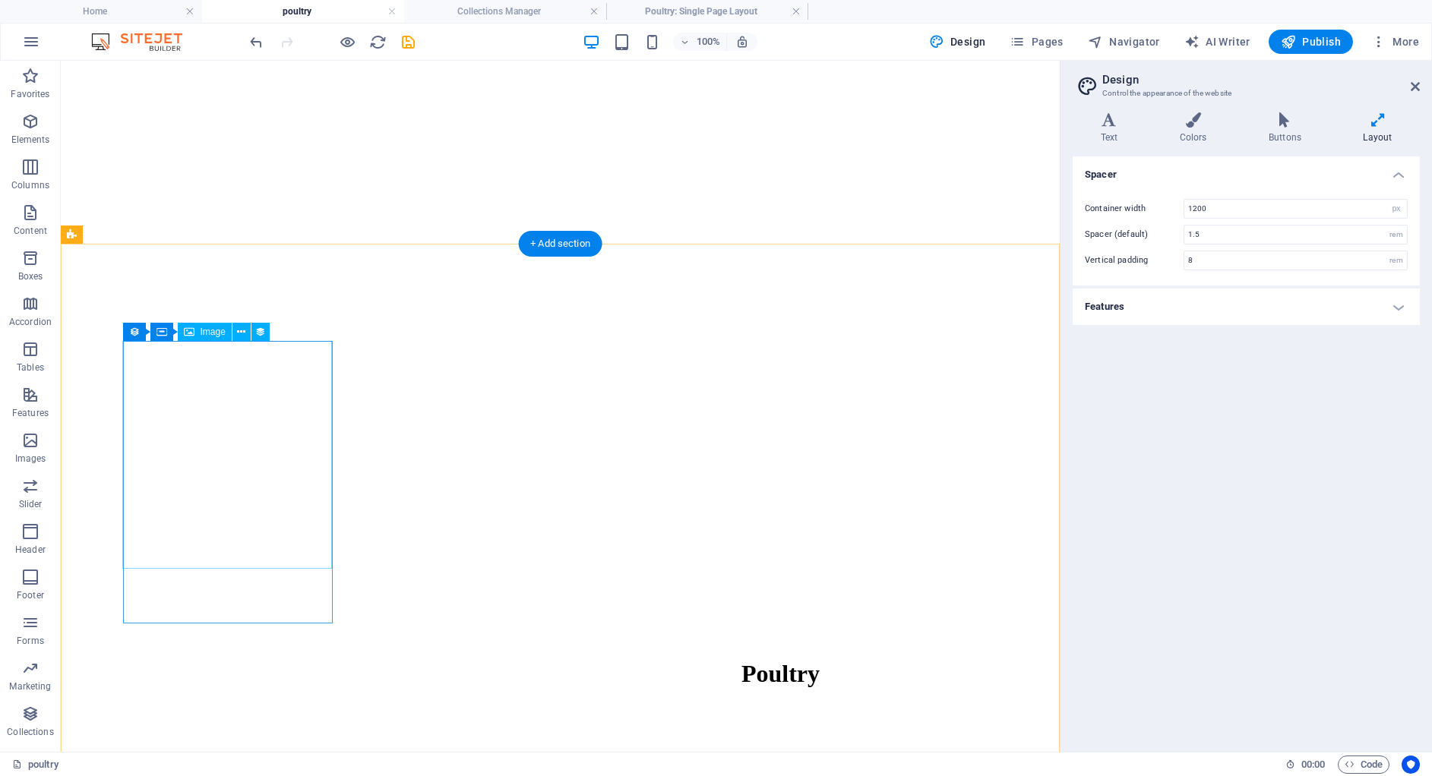
select select "image"
select select "px"
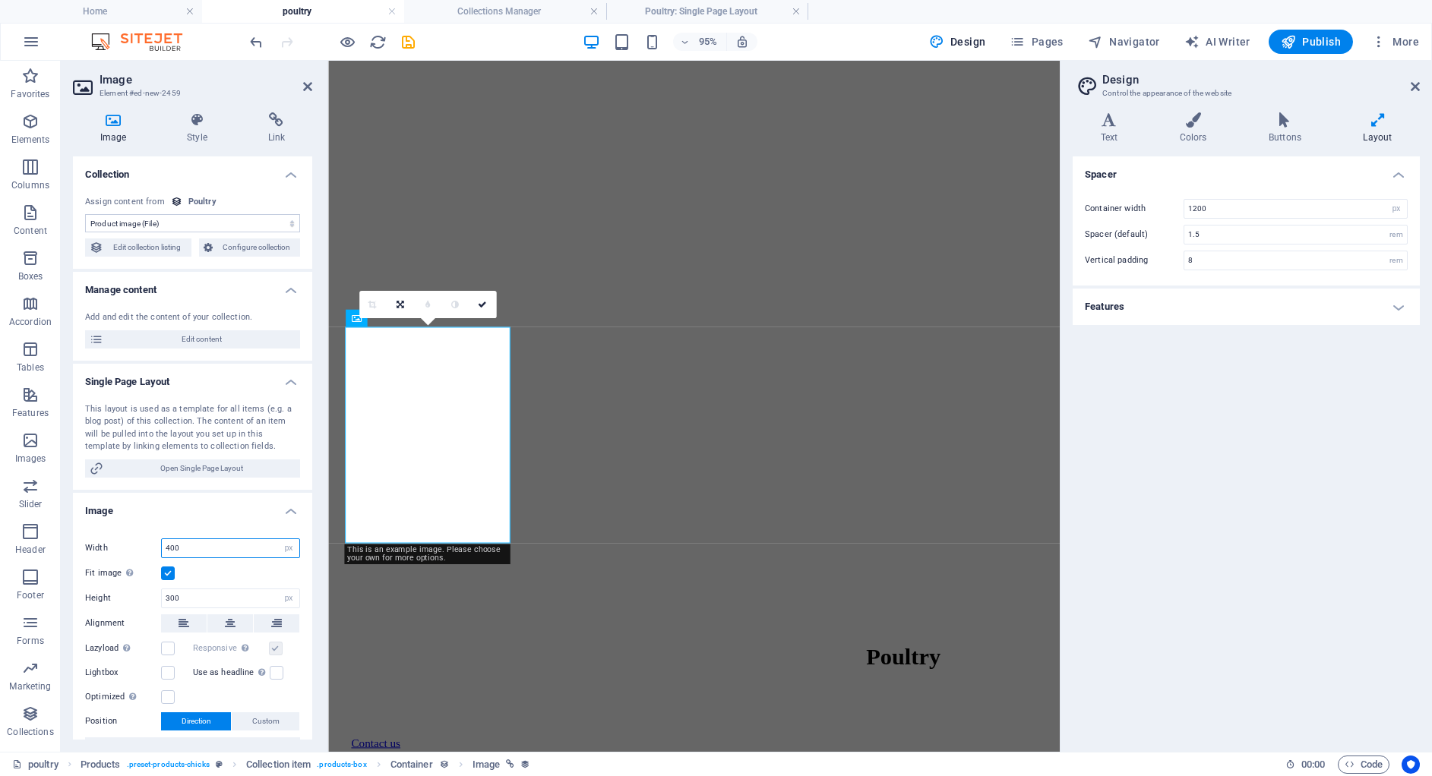
click at [205, 553] on input "400" at bounding box center [230, 548] width 137 height 18
type input "4"
type input "5"
type input "1"
type input "7"
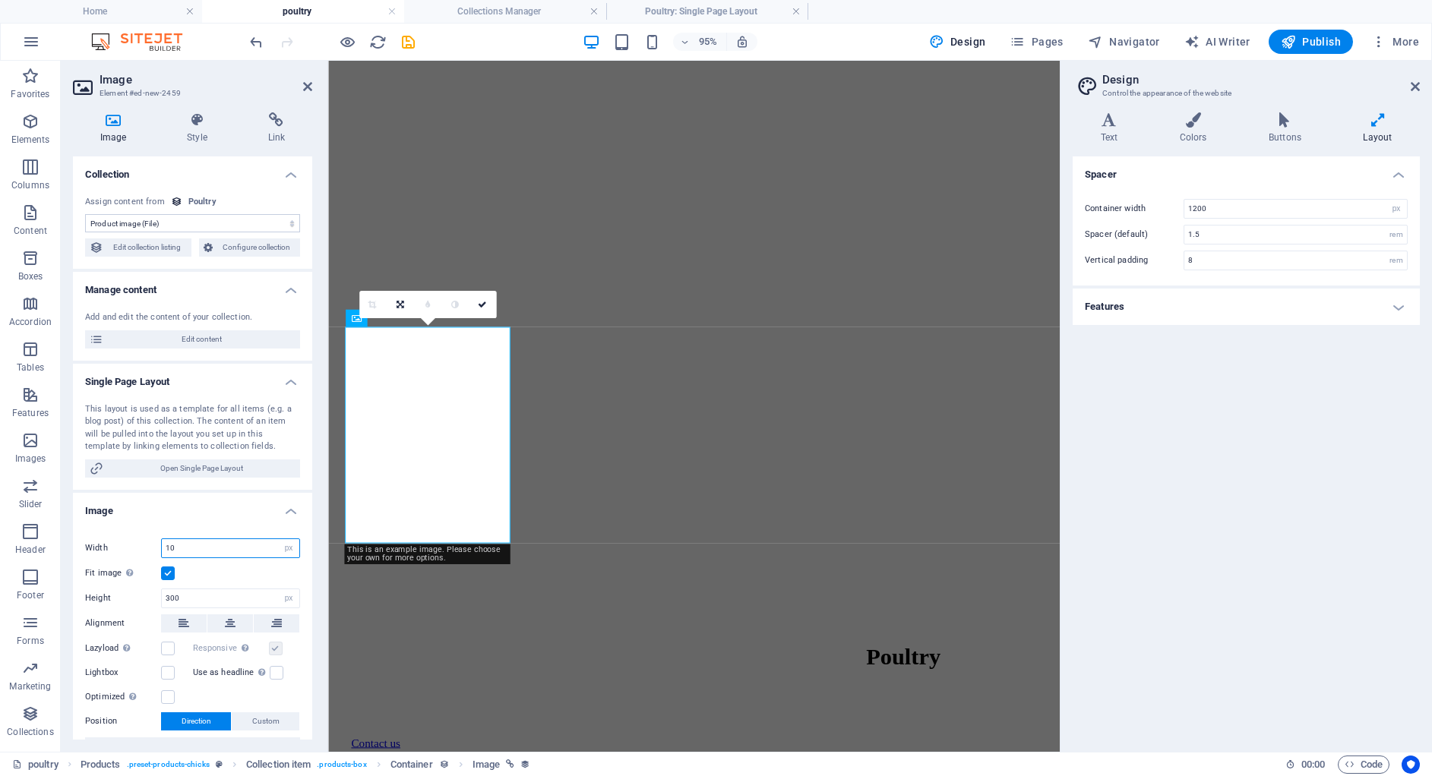
type input "1"
type input "9"
type input "4"
type input "1196"
click at [200, 603] on input "300" at bounding box center [230, 598] width 137 height 18
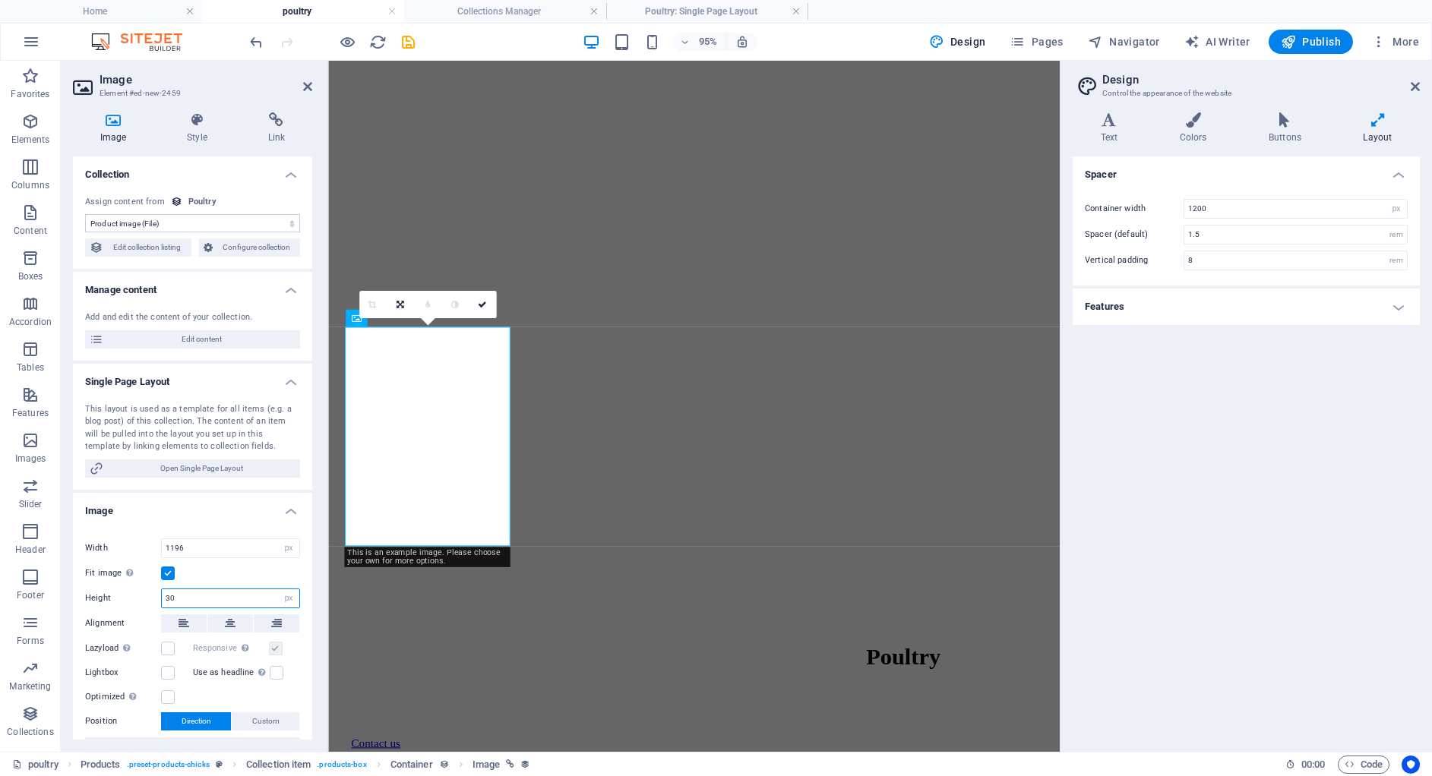
type input "3"
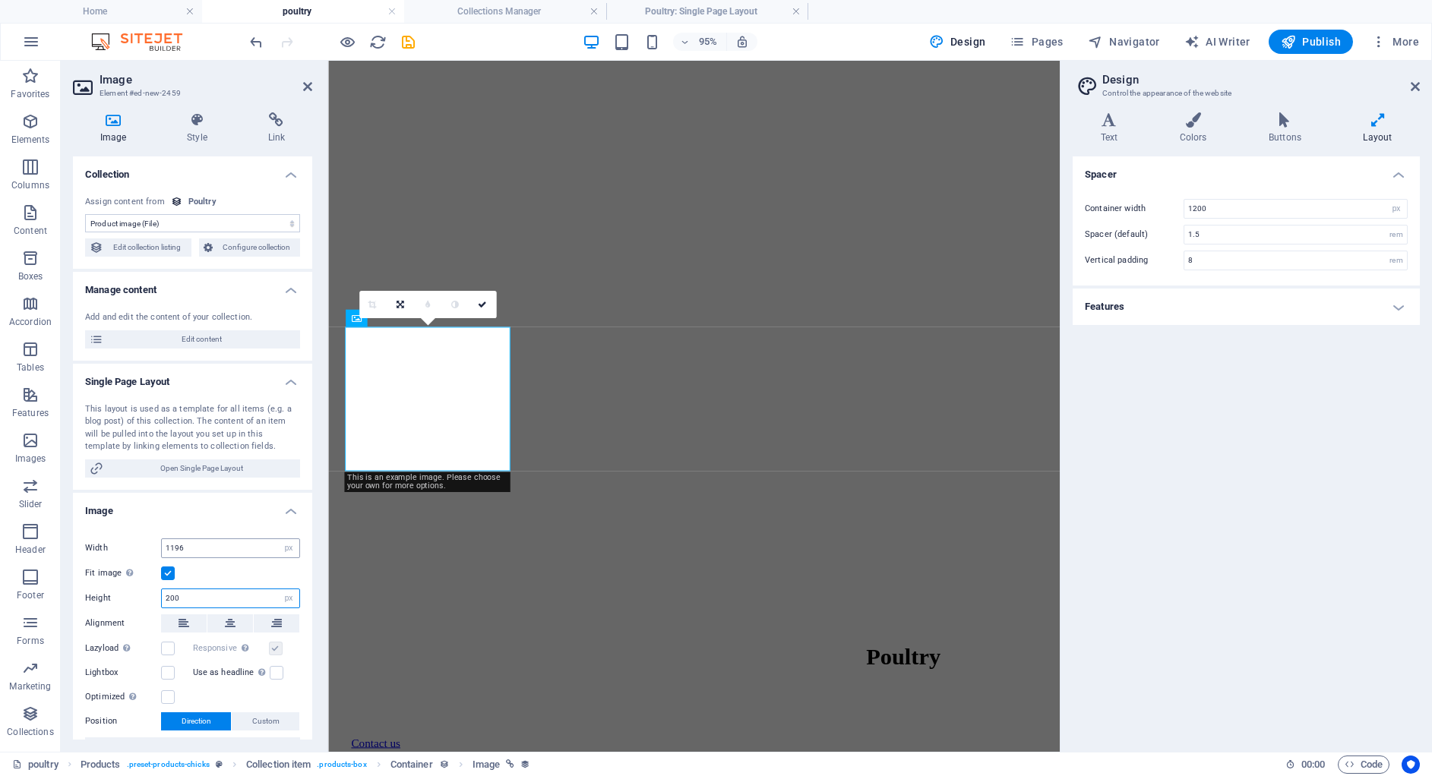
type input "200"
click at [201, 548] on input "1196" at bounding box center [230, 548] width 137 height 18
type input "1"
type input "400"
click at [406, 302] on link at bounding box center [399, 304] width 27 height 27
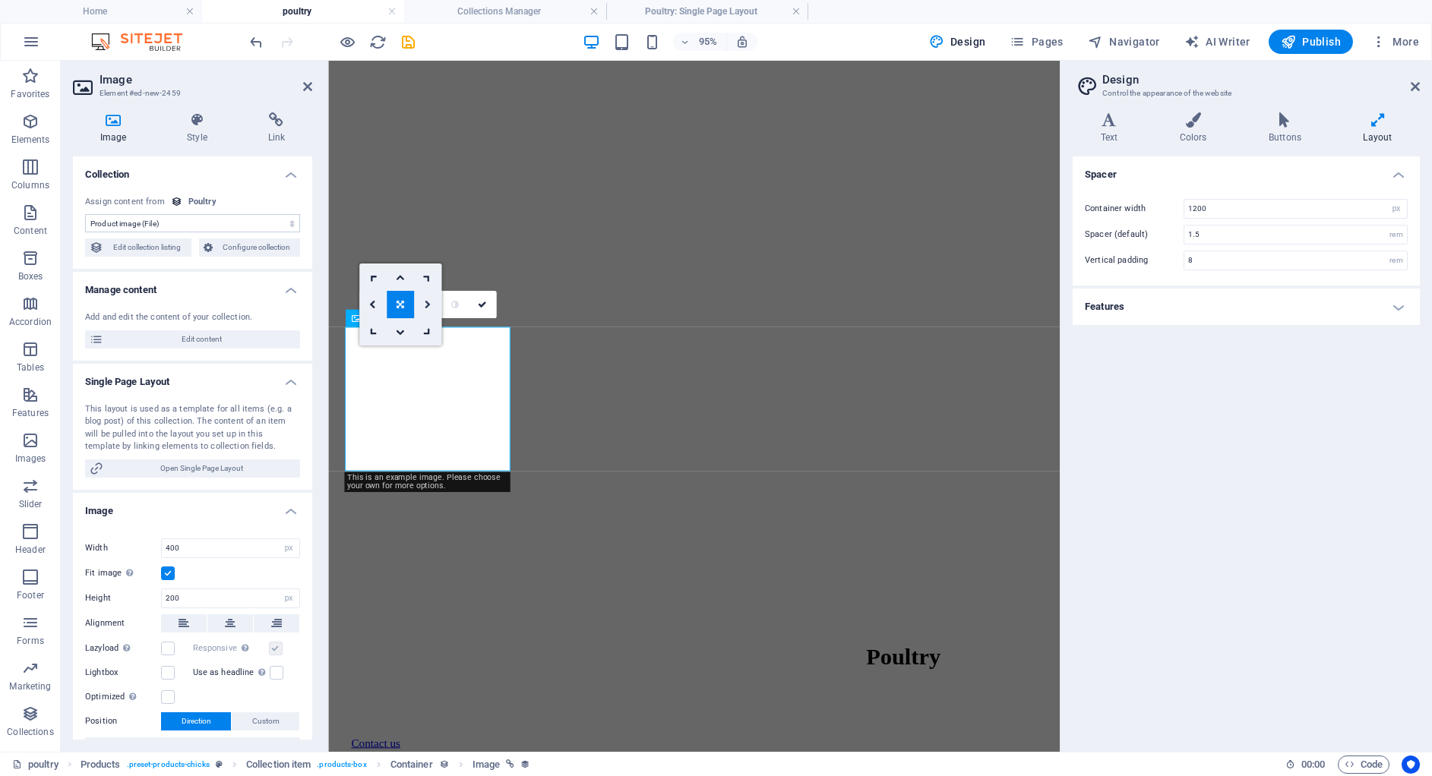
click at [428, 299] on link at bounding box center [427, 304] width 27 height 27
click at [390, 302] on link at bounding box center [399, 304] width 27 height 27
click at [372, 304] on icon at bounding box center [372, 304] width 7 height 8
click at [482, 307] on icon at bounding box center [482, 304] width 9 height 8
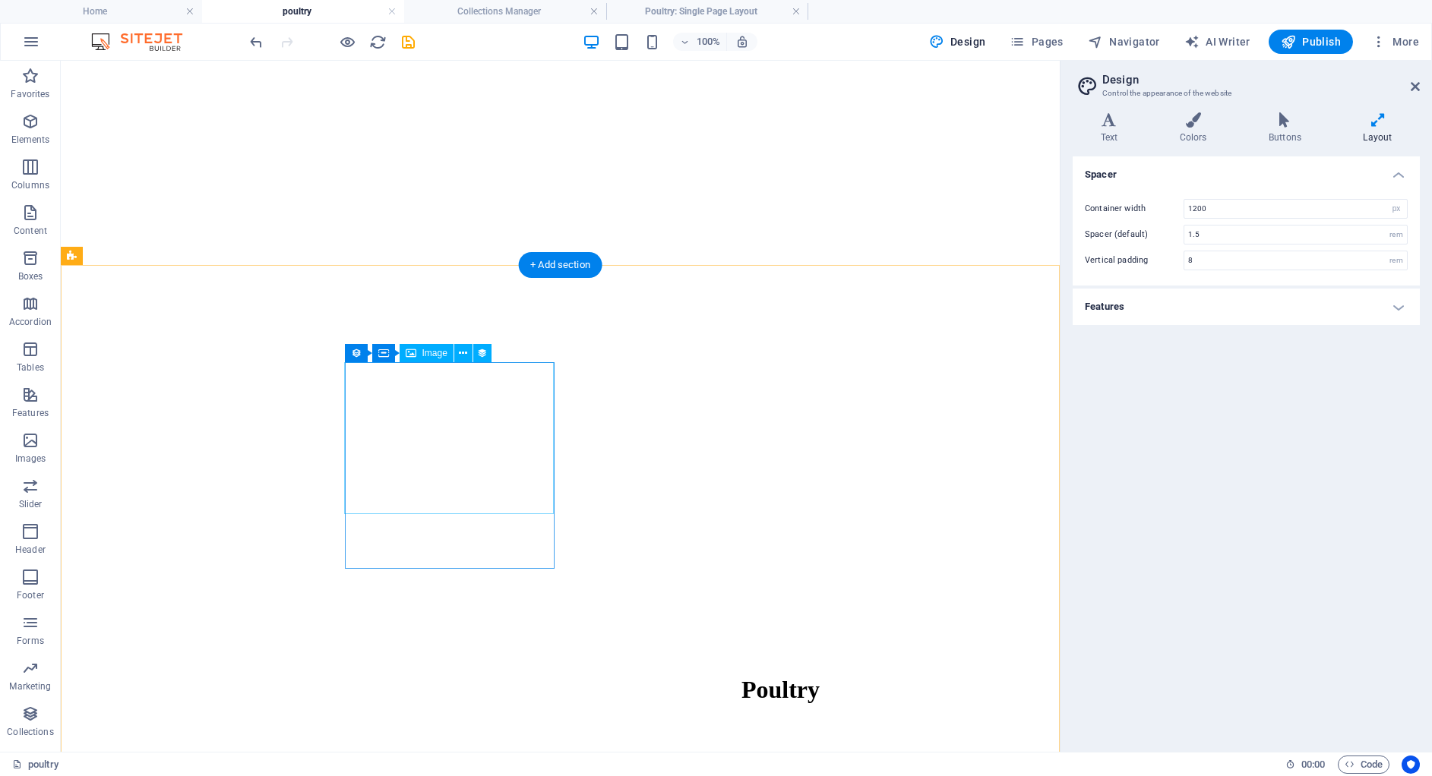
scroll to position [402, 0]
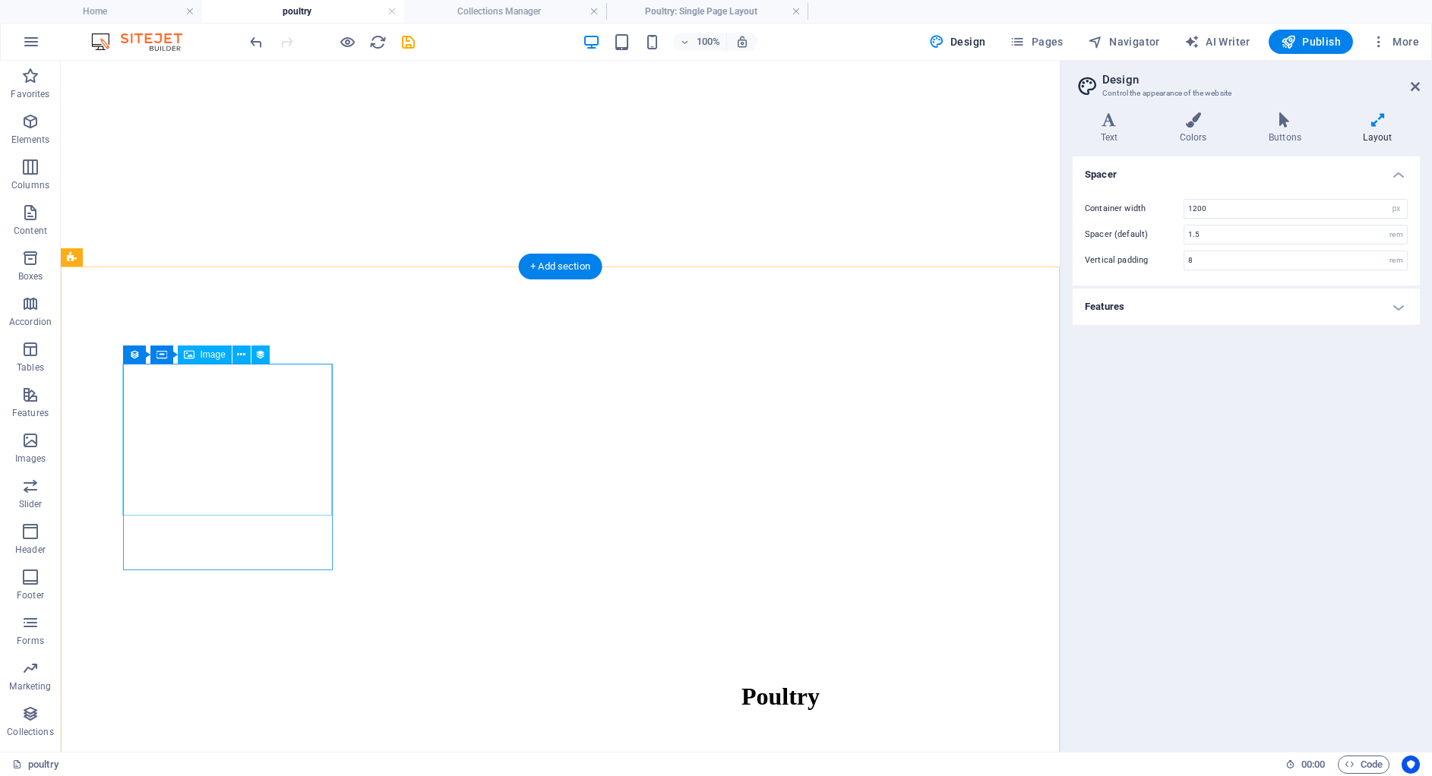
select select "image"
select select "px"
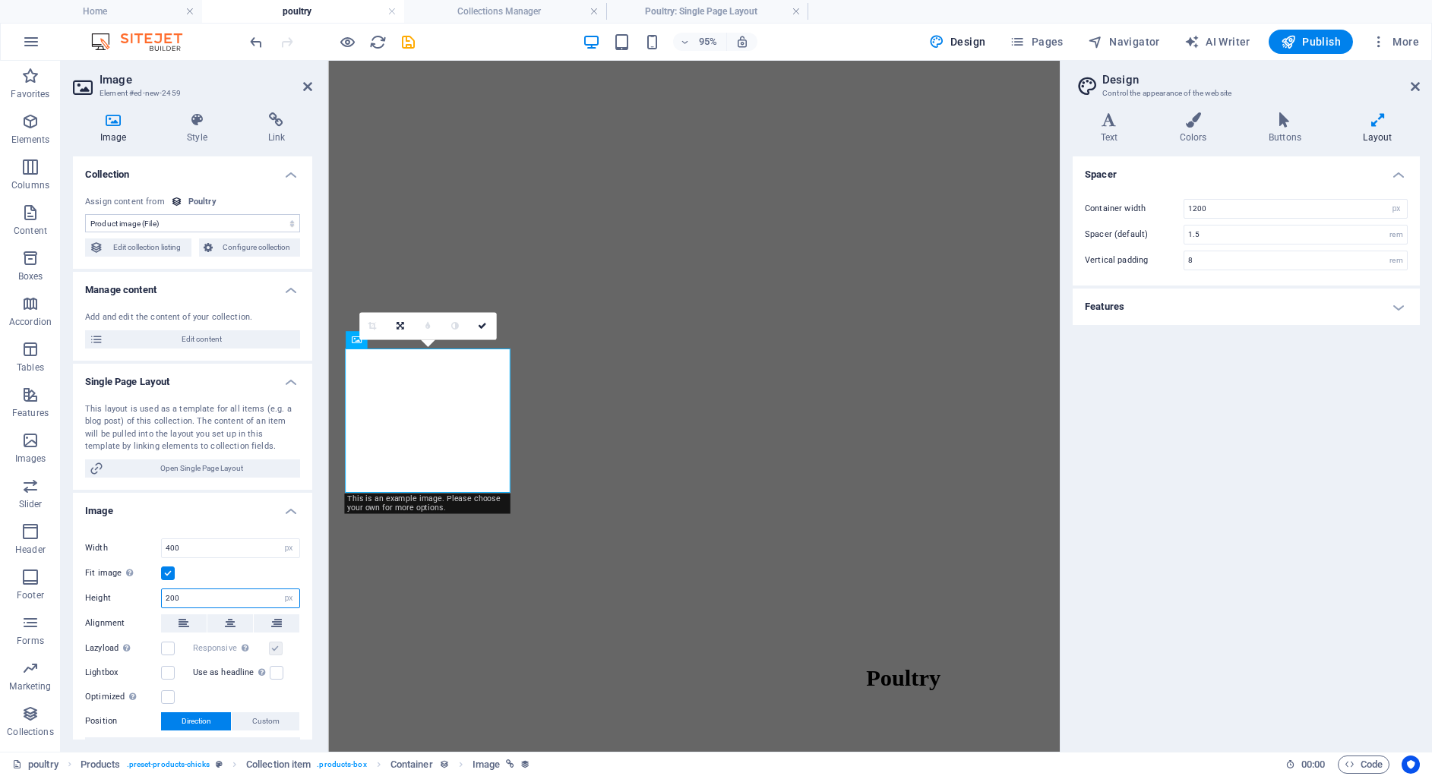
click at [199, 595] on input "200" at bounding box center [230, 598] width 137 height 18
type input "2"
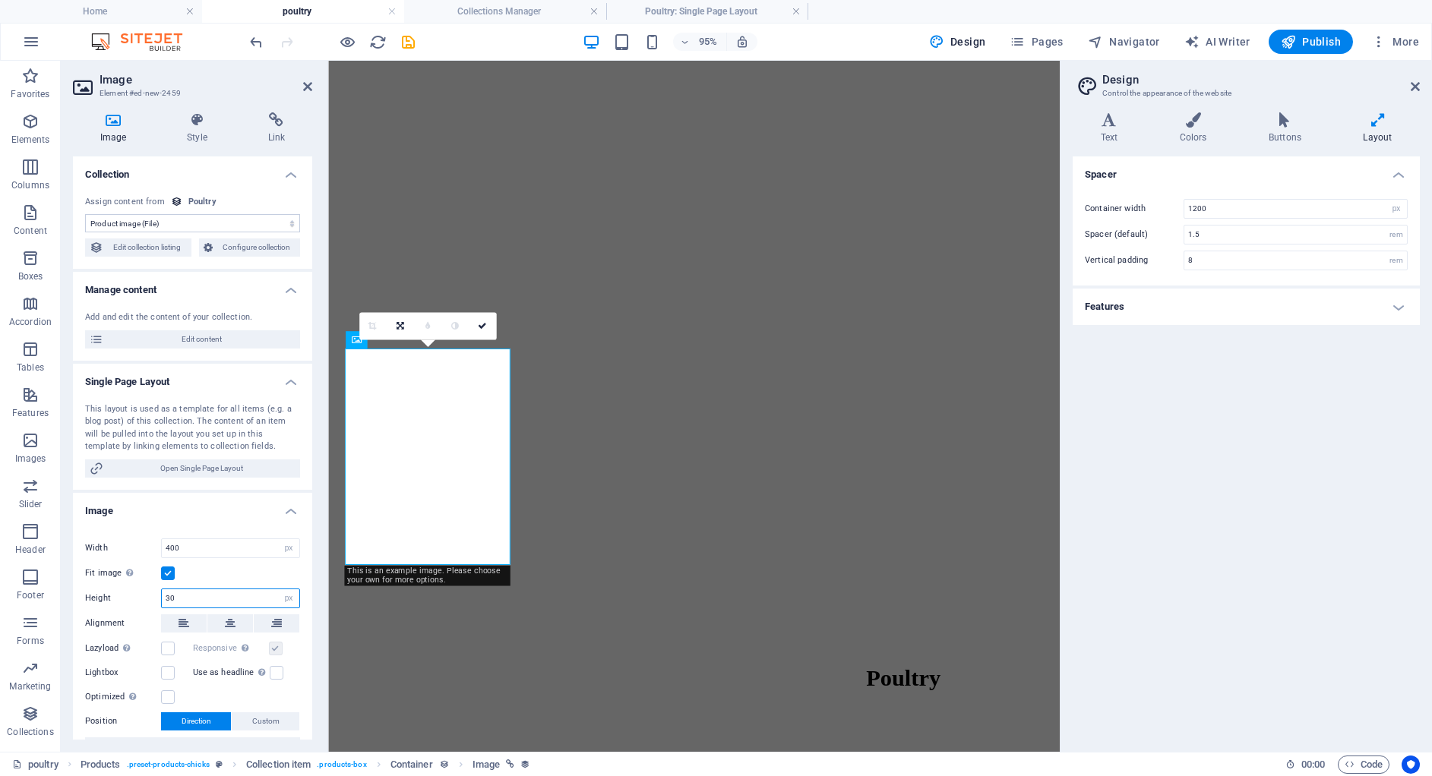
type input "3"
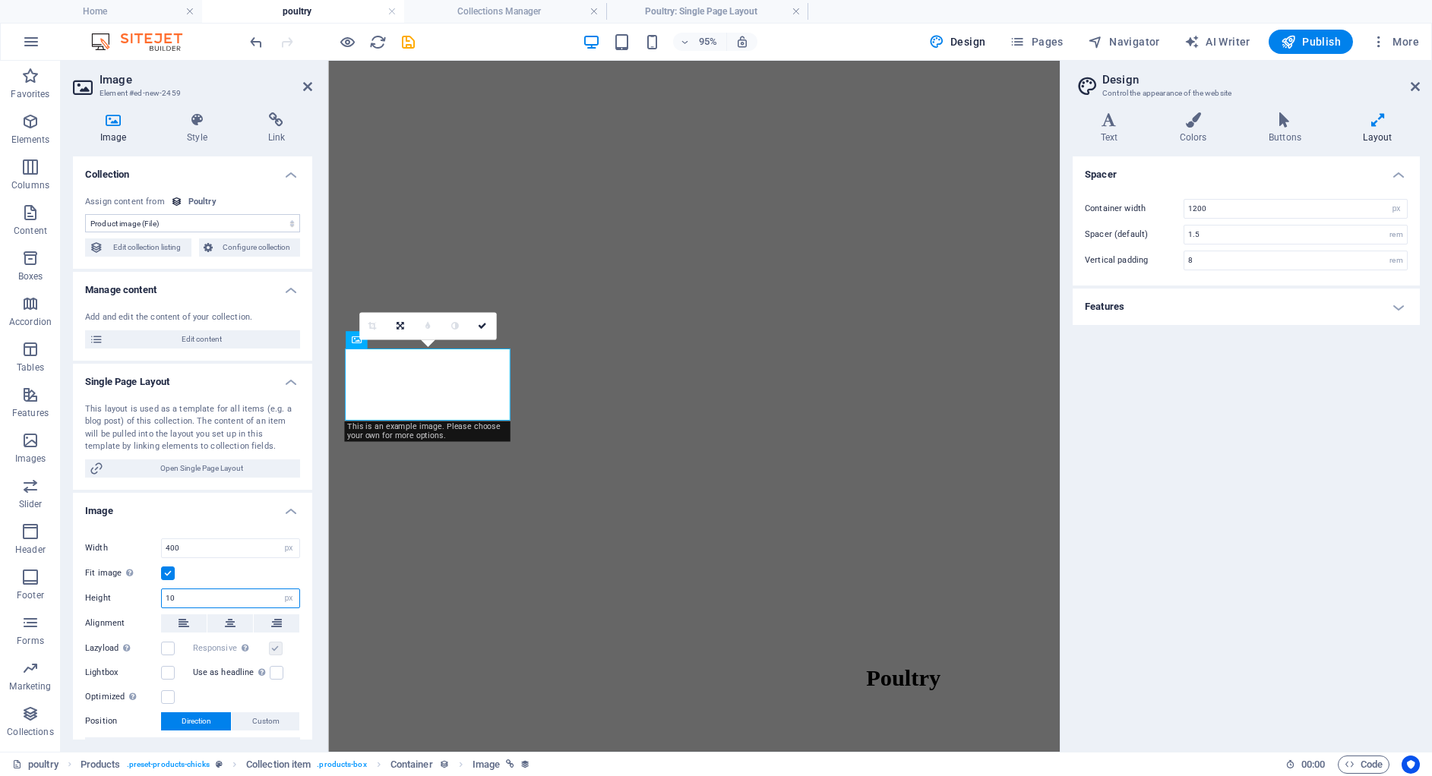
type input "1"
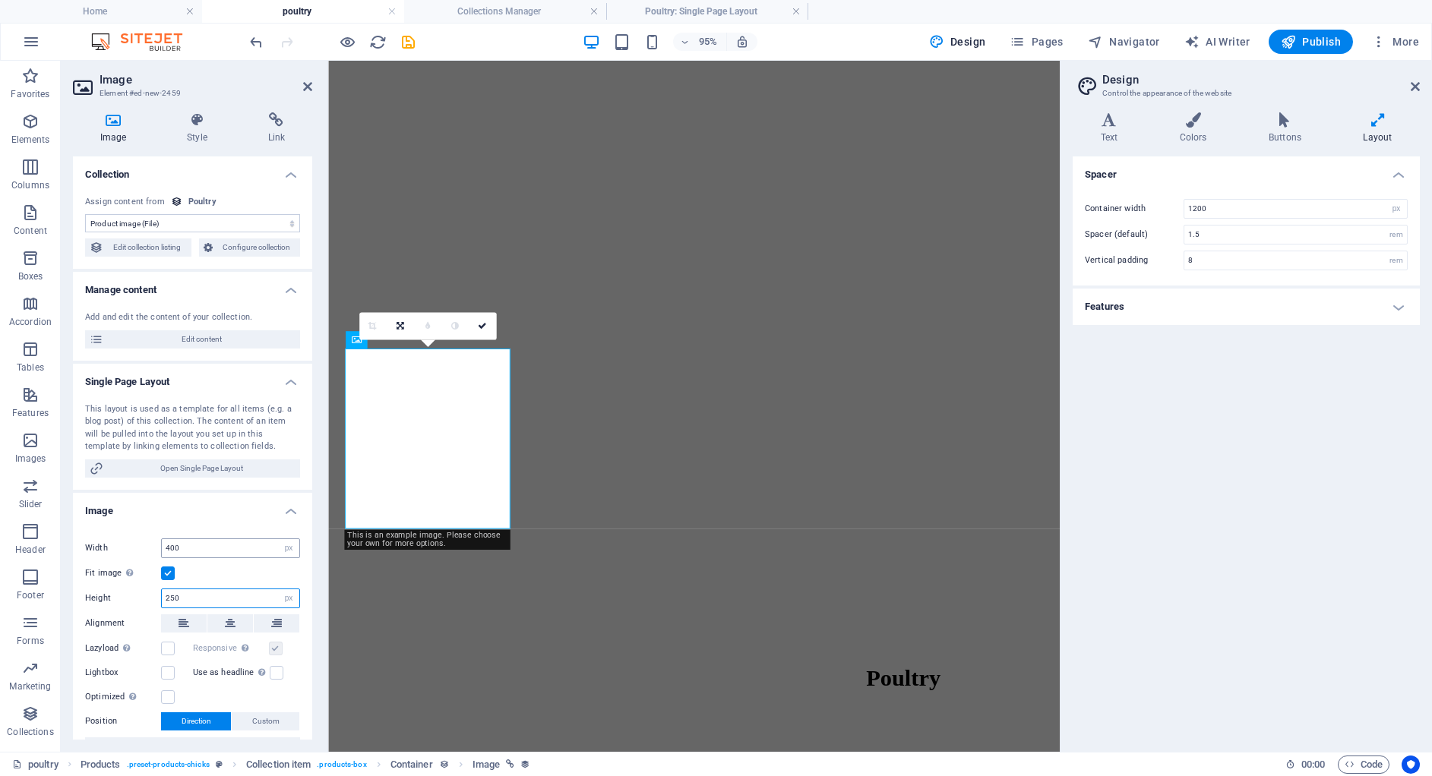
type input "250"
click at [196, 546] on input "400" at bounding box center [230, 548] width 137 height 18
type input "4"
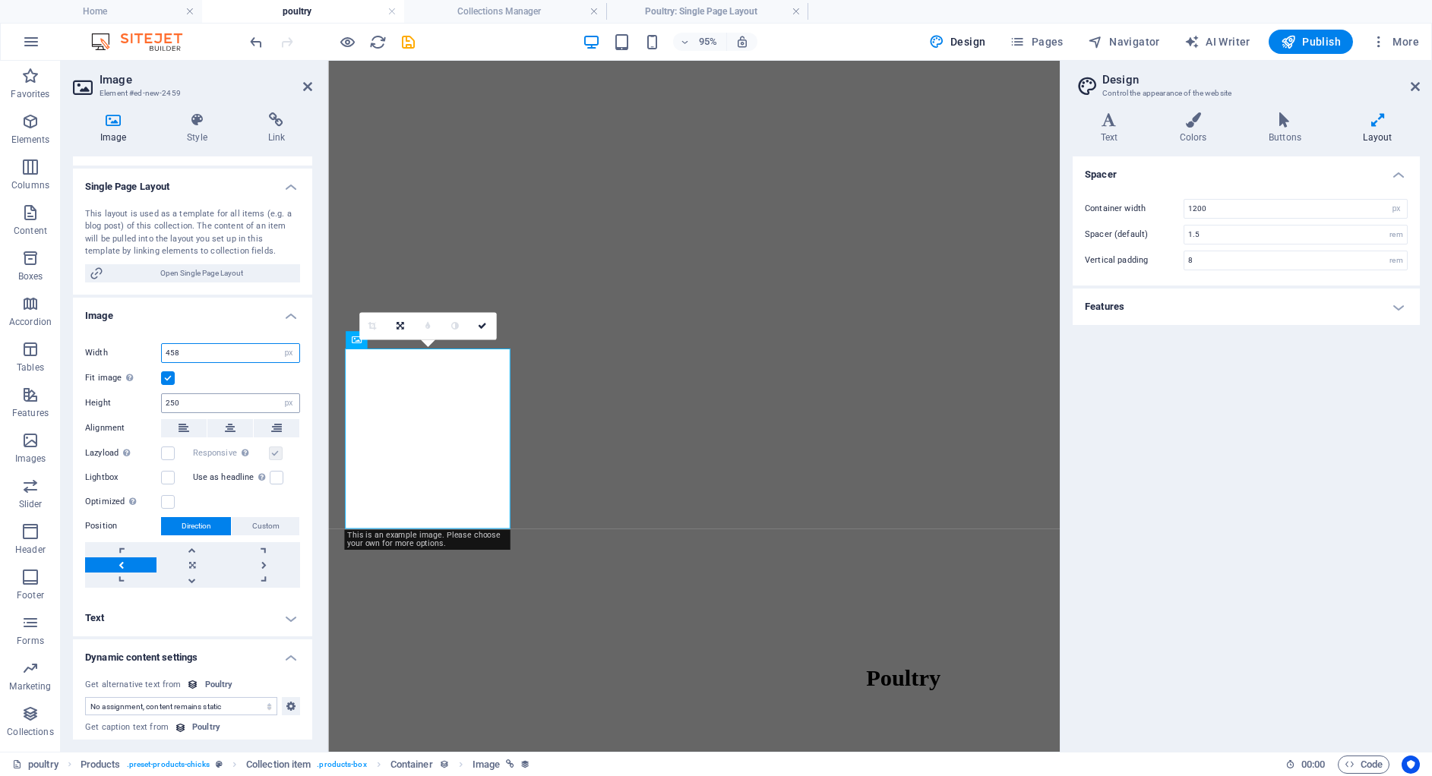
scroll to position [226, 0]
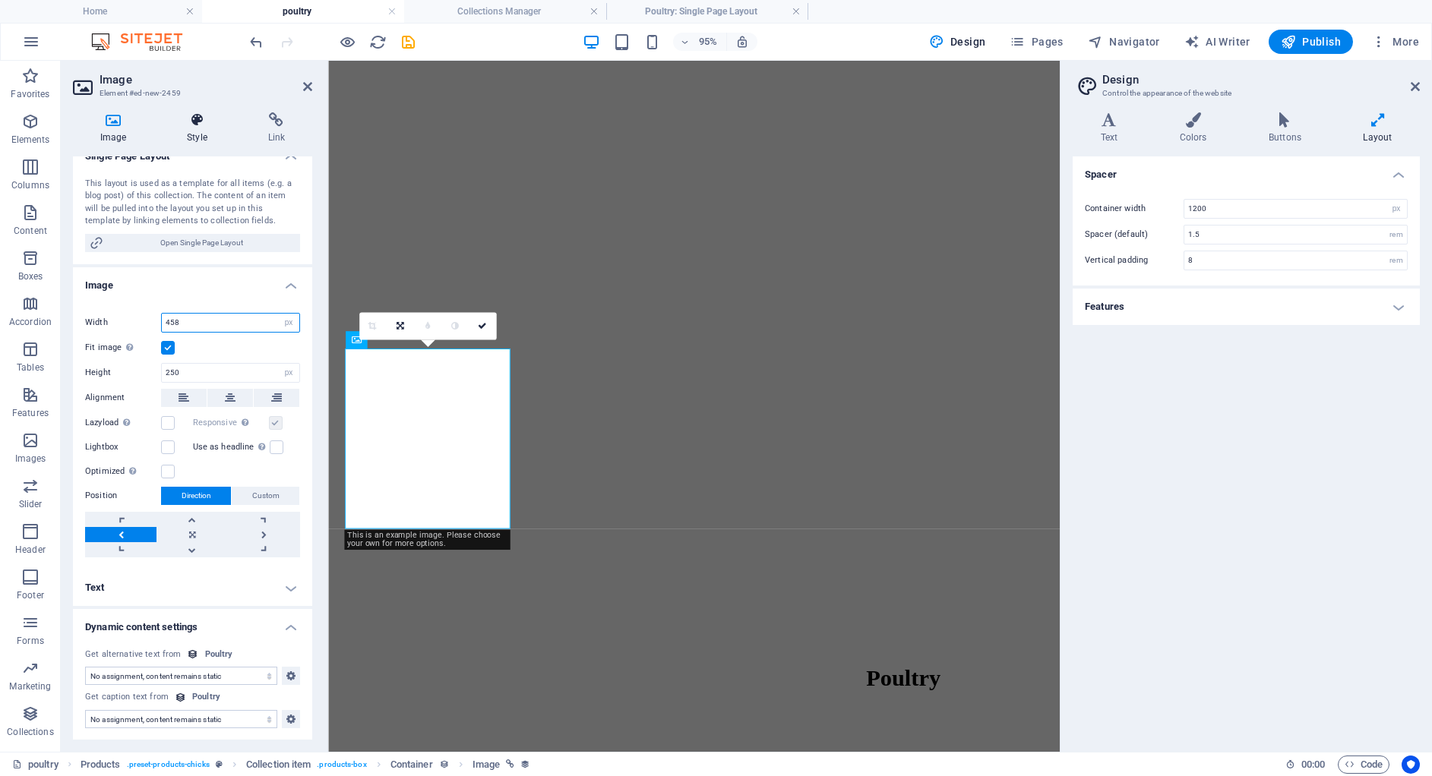
type input "458"
click at [189, 127] on icon at bounding box center [197, 119] width 74 height 15
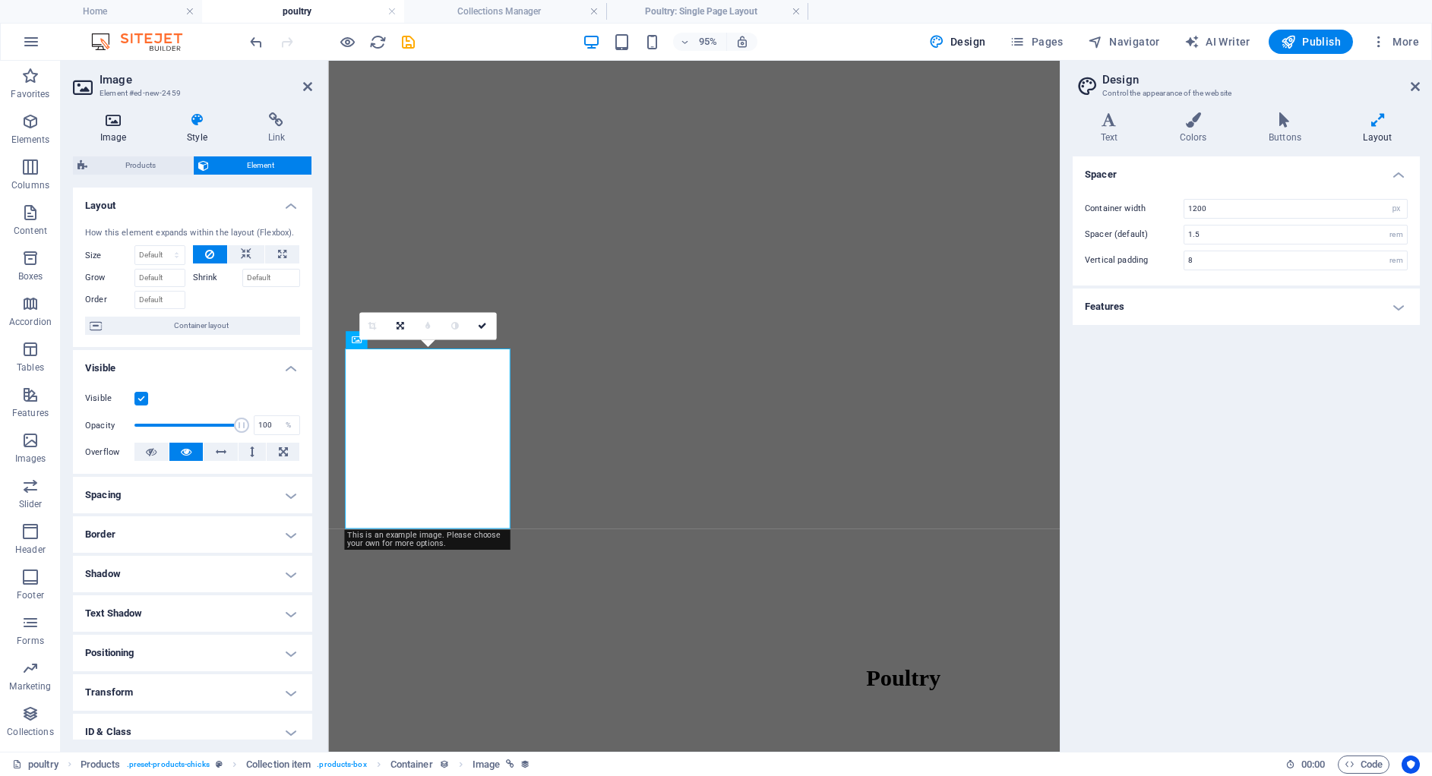
click at [112, 115] on icon at bounding box center [113, 119] width 81 height 15
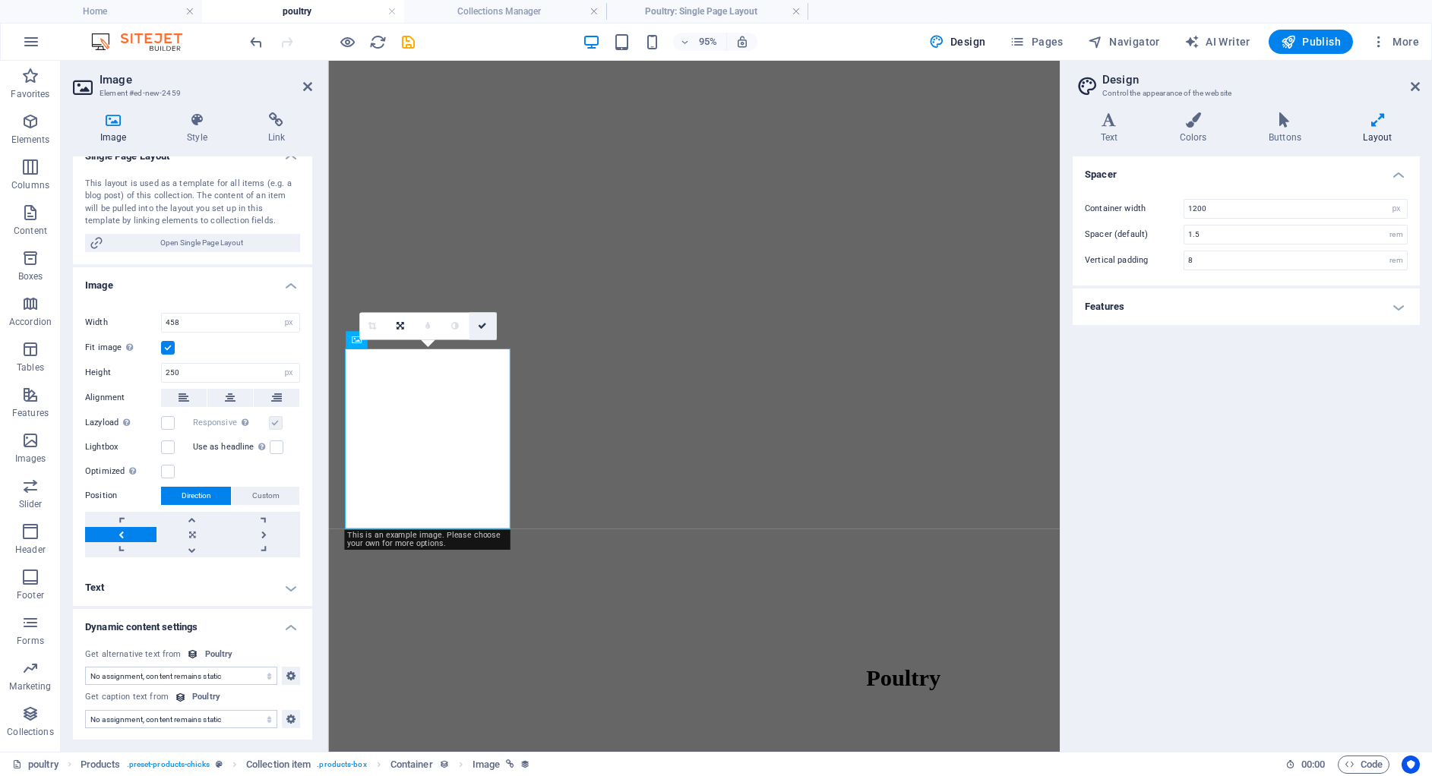
click at [479, 319] on link at bounding box center [482, 326] width 27 height 27
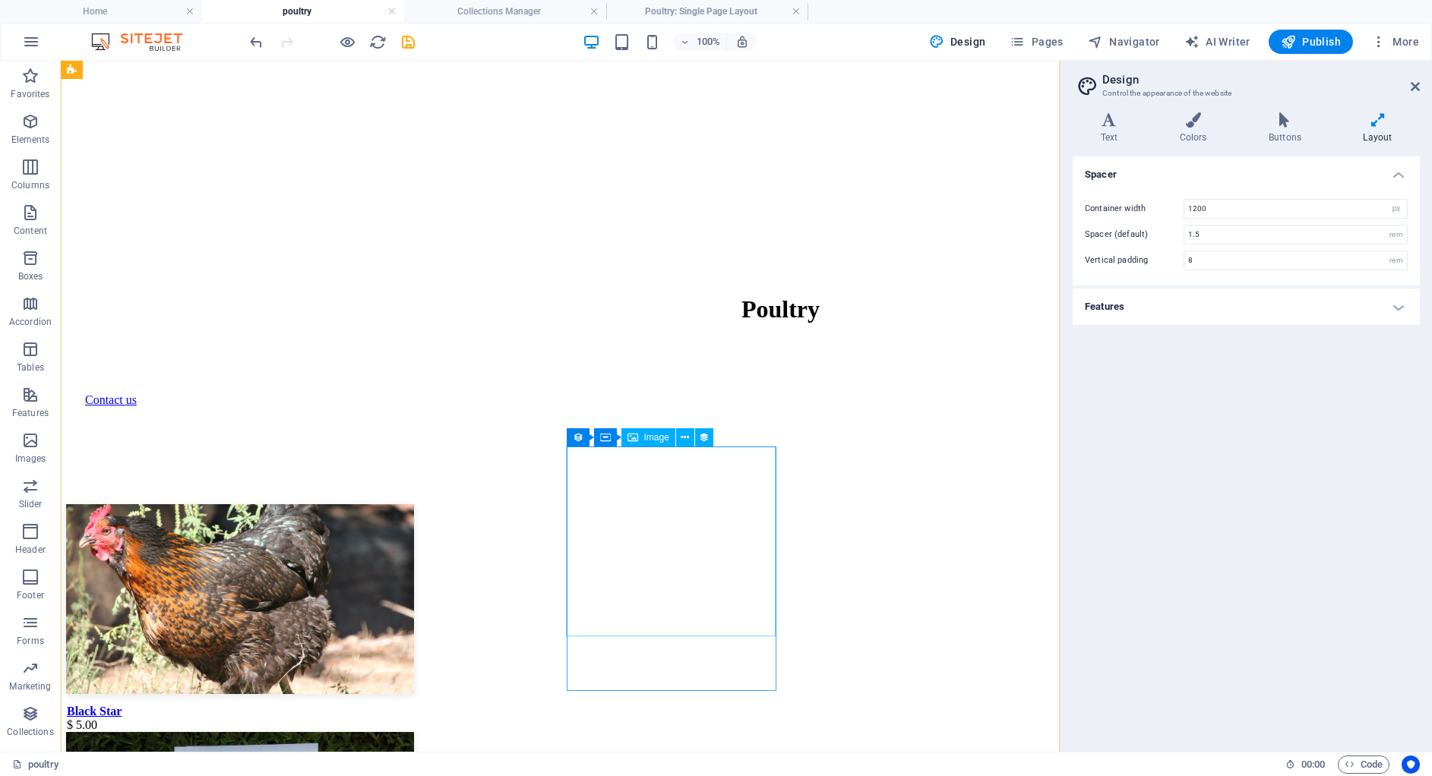
scroll to position [810, 0]
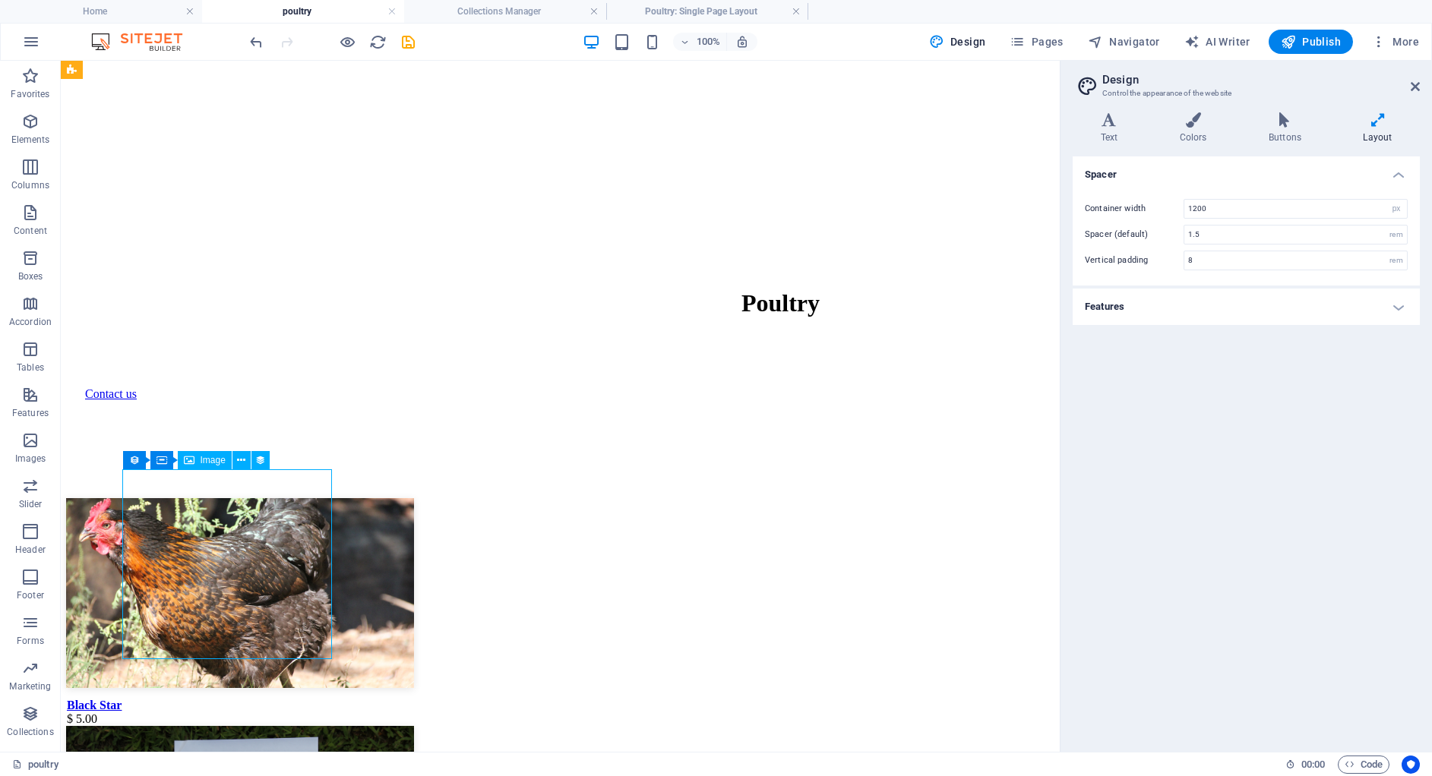
select select "image"
select select "px"
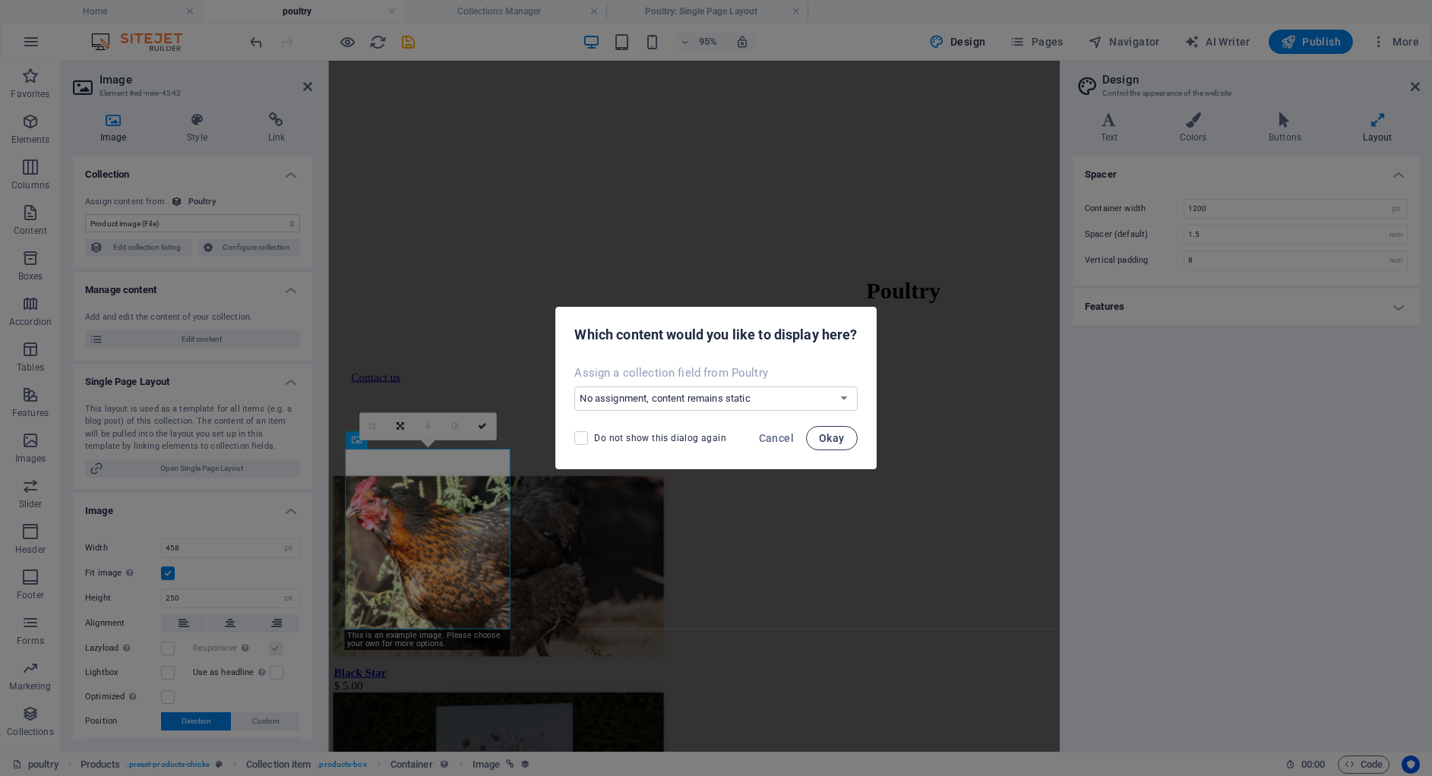
click at [823, 432] on span "Okay" at bounding box center [832, 438] width 26 height 12
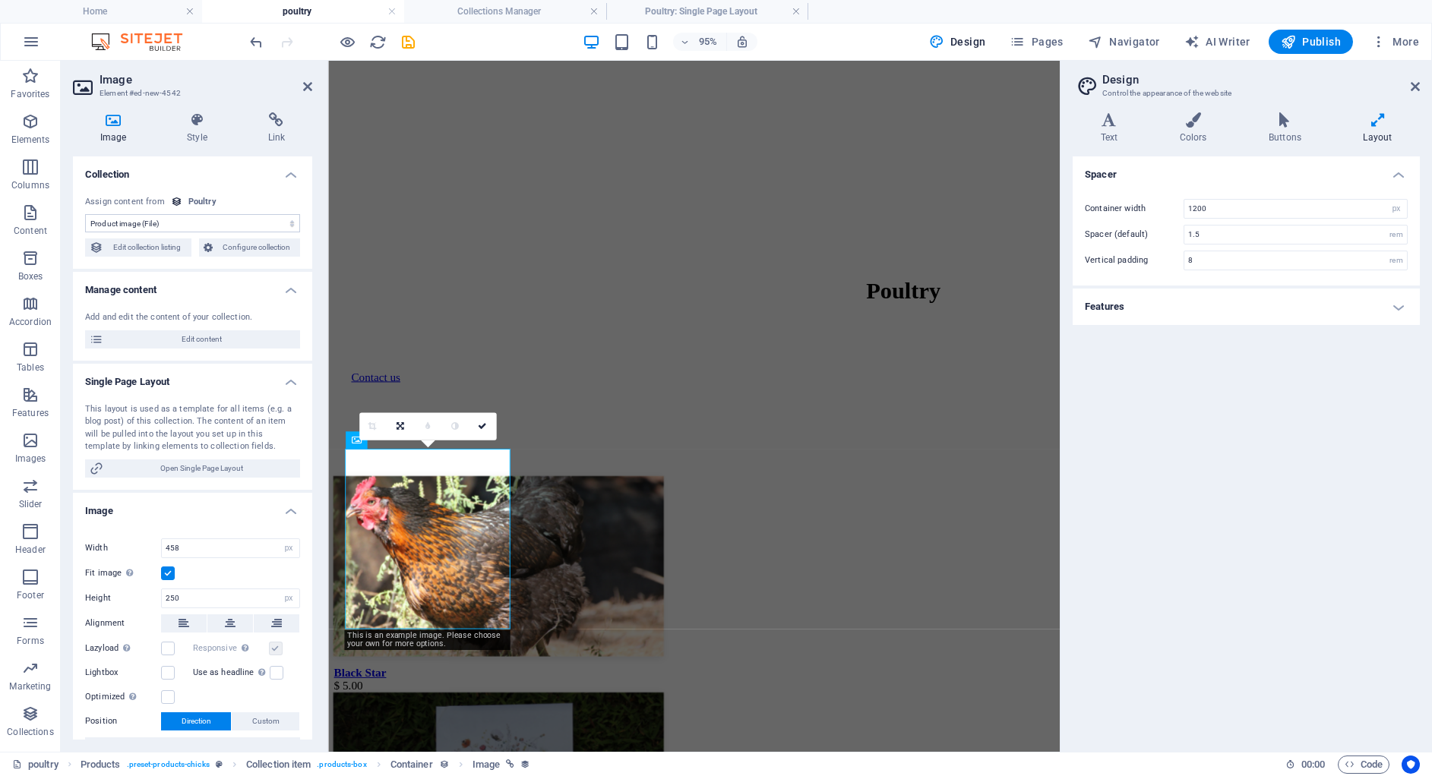
scroll to position [226, 0]
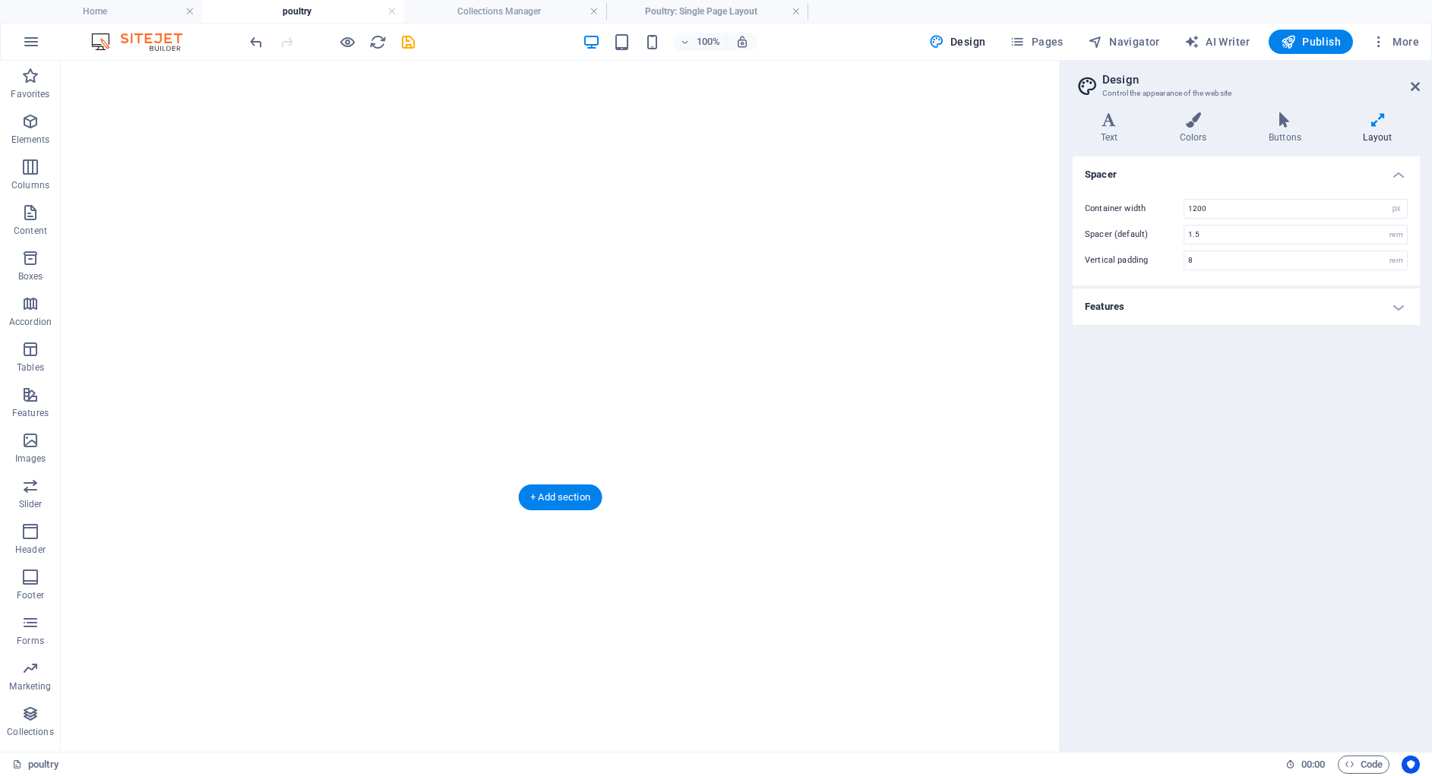
scroll to position [331, 0]
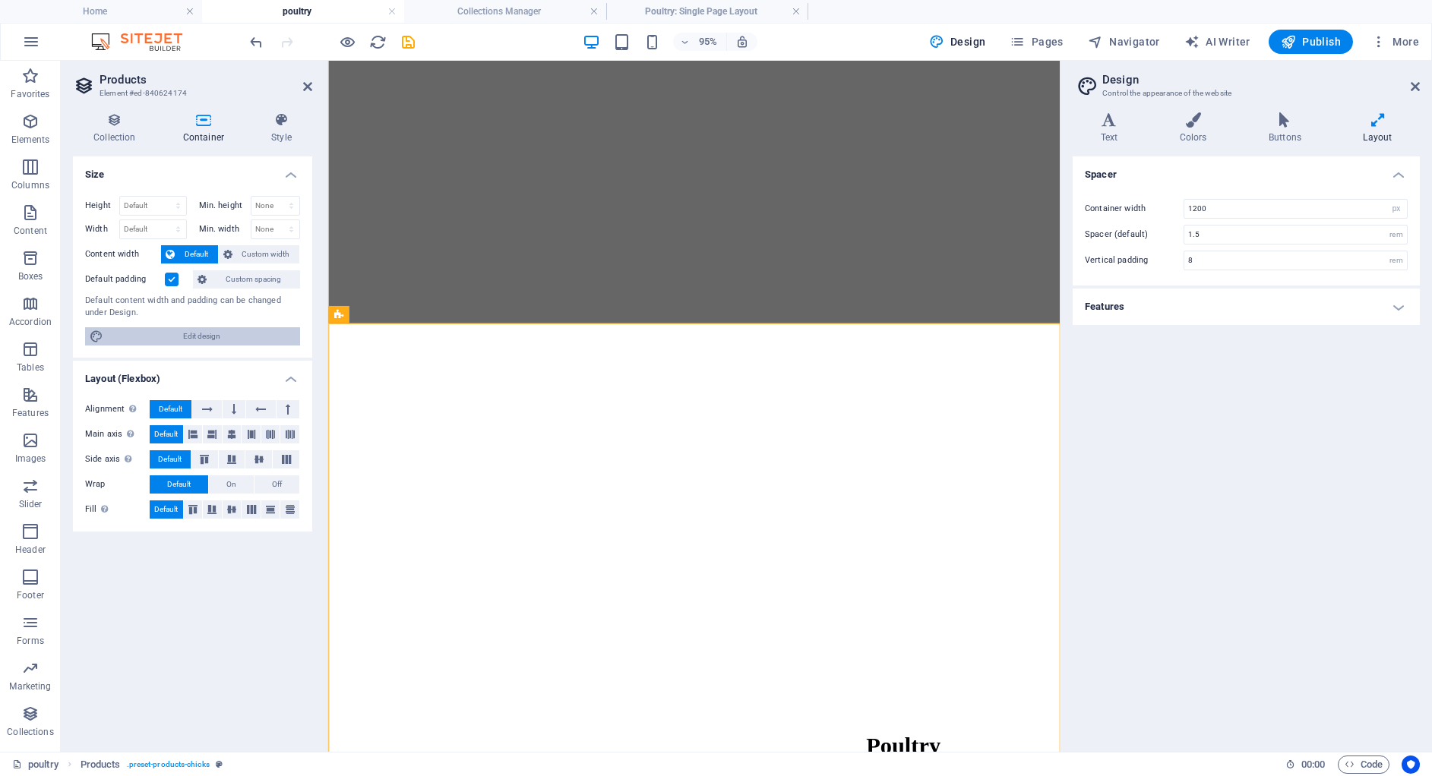
click at [225, 340] on span "Edit design" at bounding box center [202, 336] width 188 height 18
click at [1218, 211] on input "1200" at bounding box center [1295, 209] width 223 height 18
click at [1208, 236] on input "1.5" at bounding box center [1295, 235] width 223 height 18
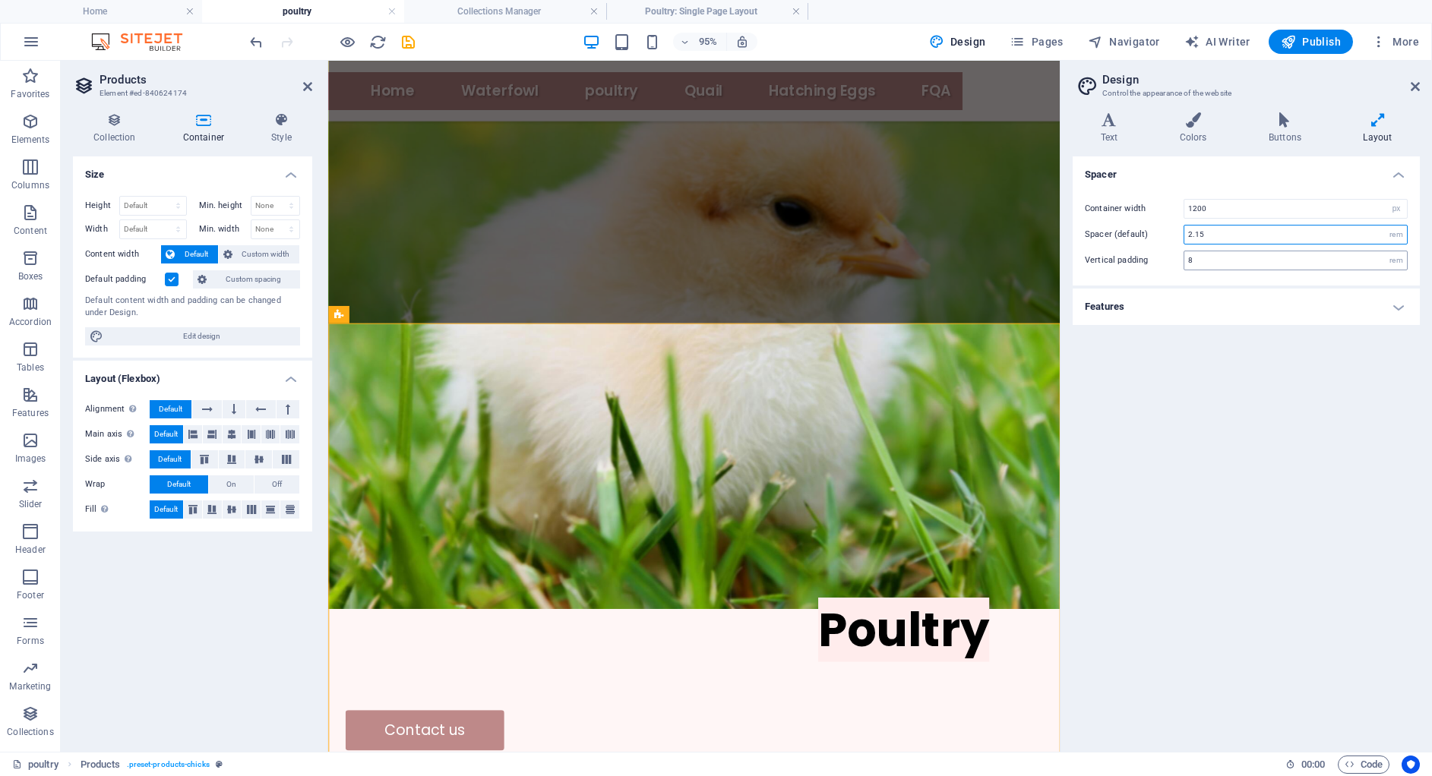
type input "2.15"
click at [1228, 259] on input "8" at bounding box center [1295, 260] width 223 height 18
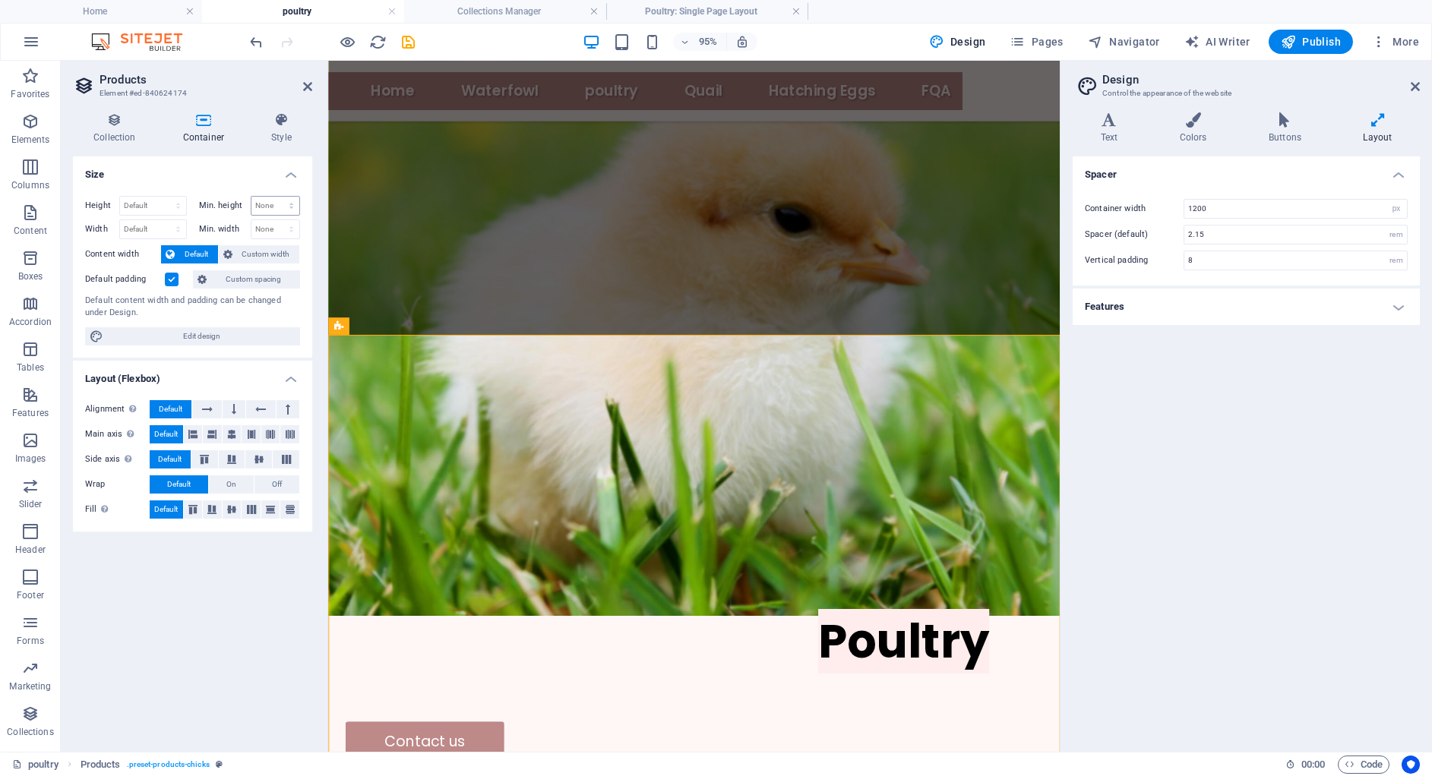
scroll to position [315, 0]
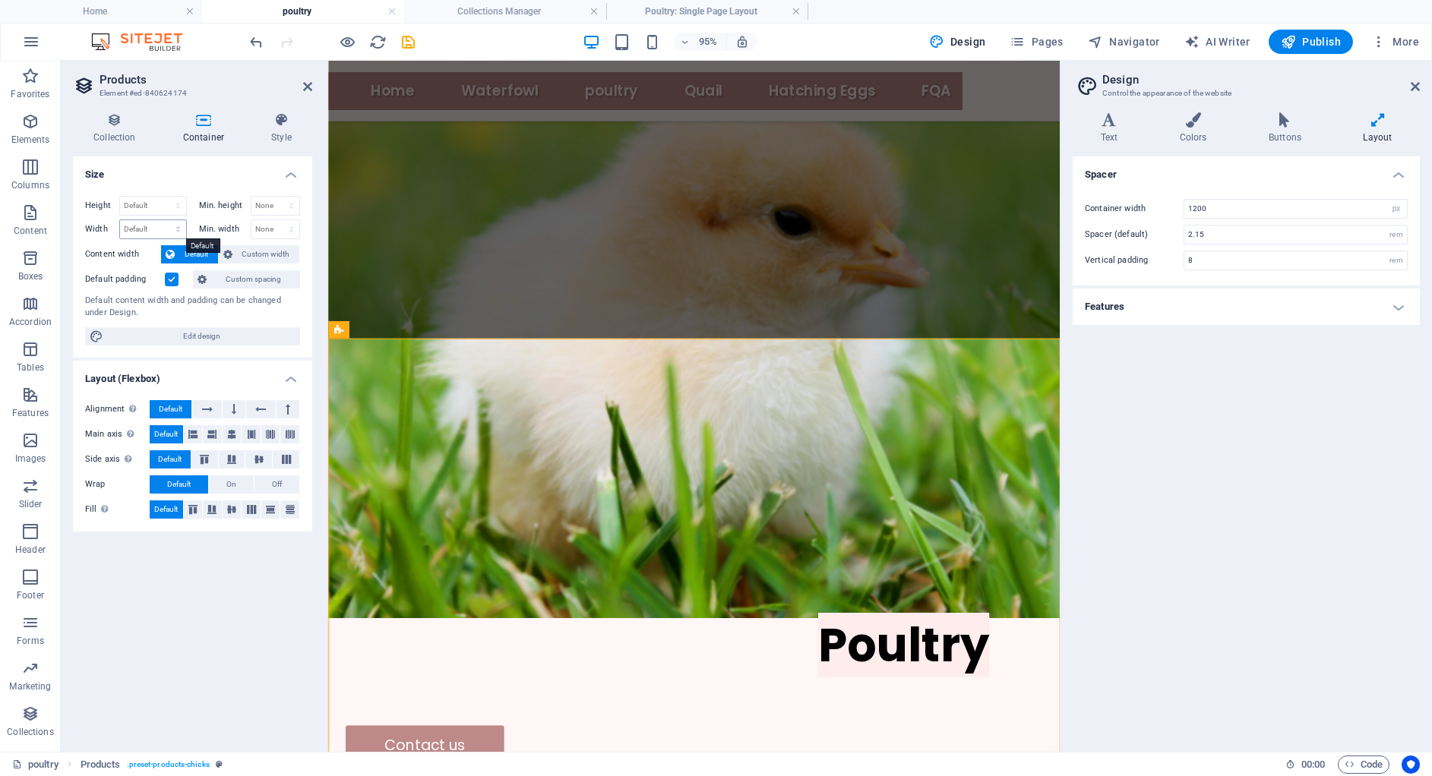
click at [137, 225] on select "Default px rem % em vh vw" at bounding box center [153, 229] width 66 height 18
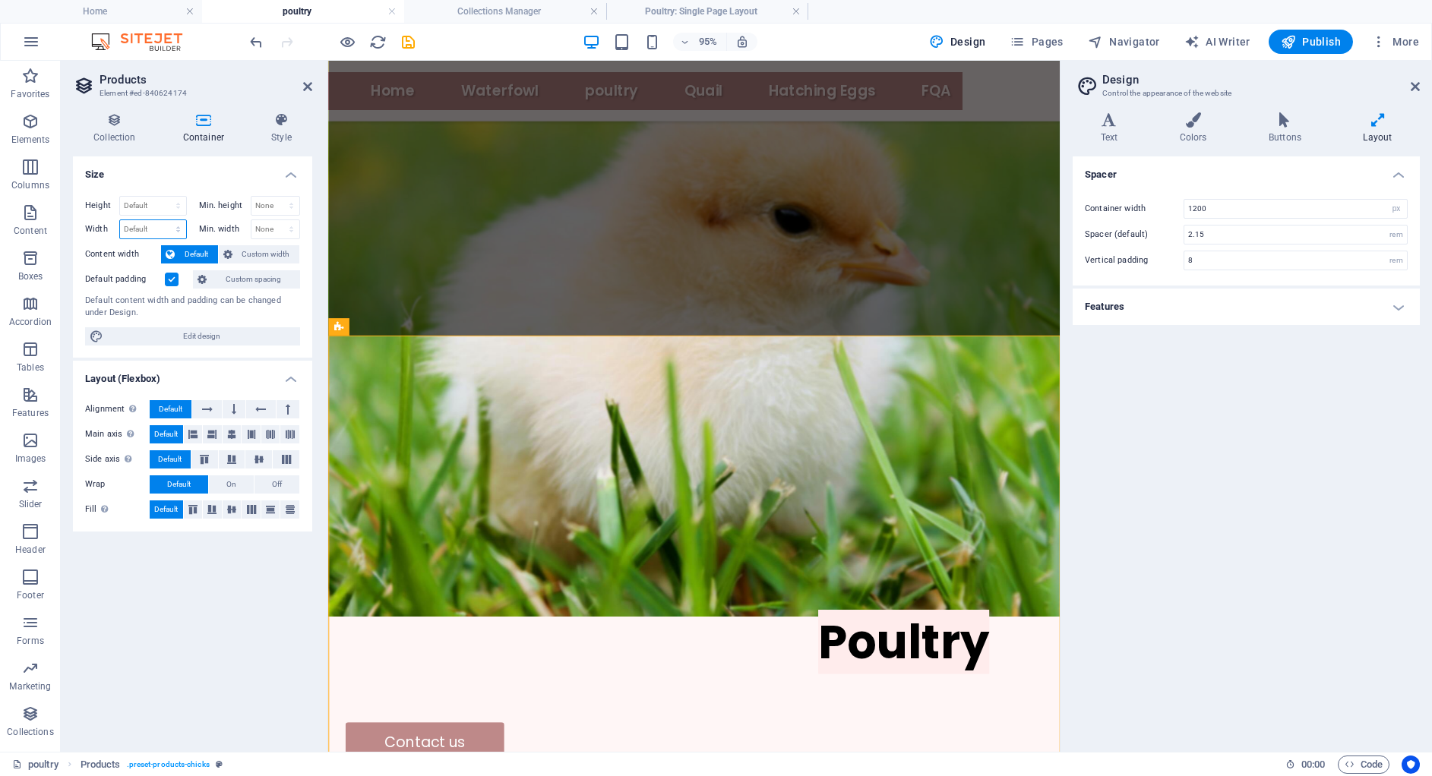
click at [178, 226] on select "Default px rem % em vh vw" at bounding box center [153, 229] width 66 height 18
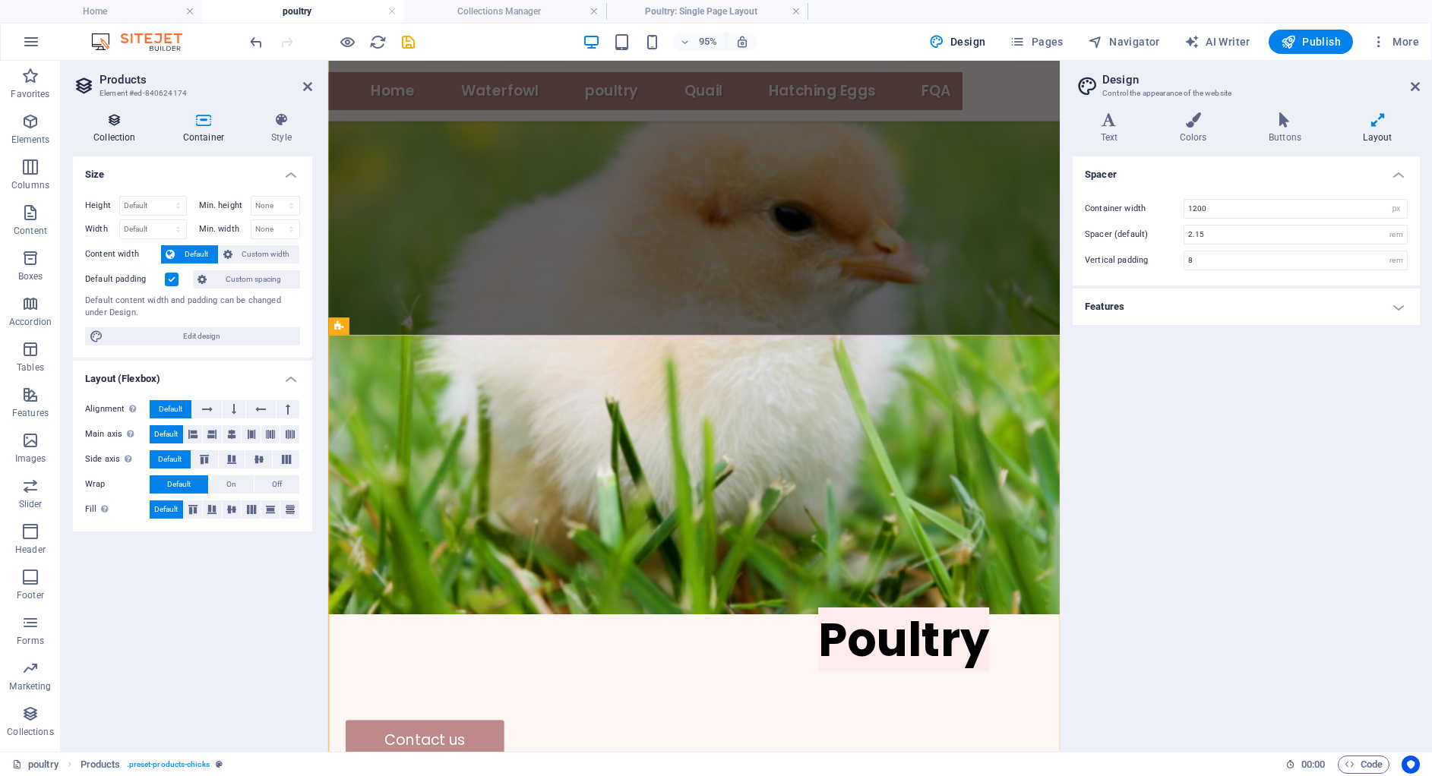
click at [115, 121] on icon at bounding box center [115, 119] width 84 height 15
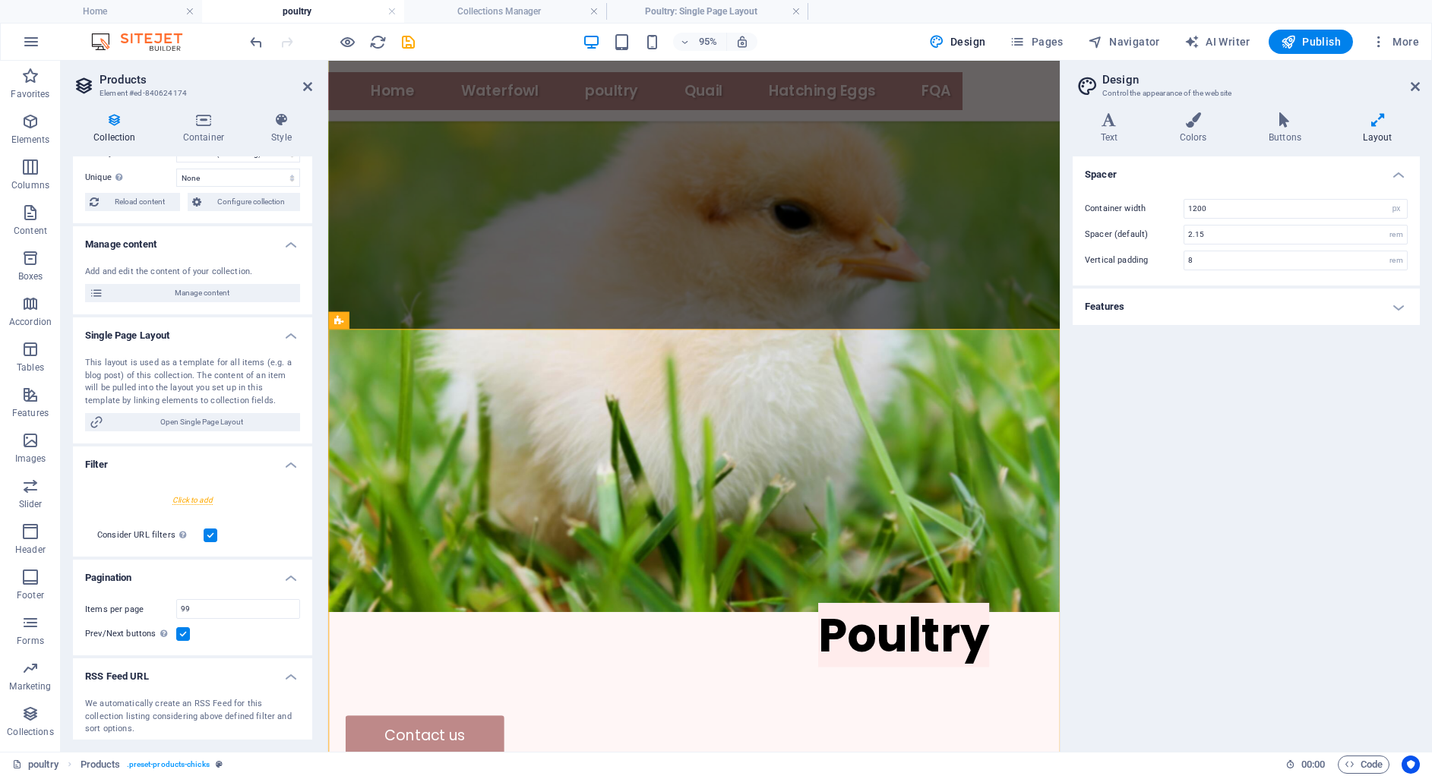
scroll to position [108, 0]
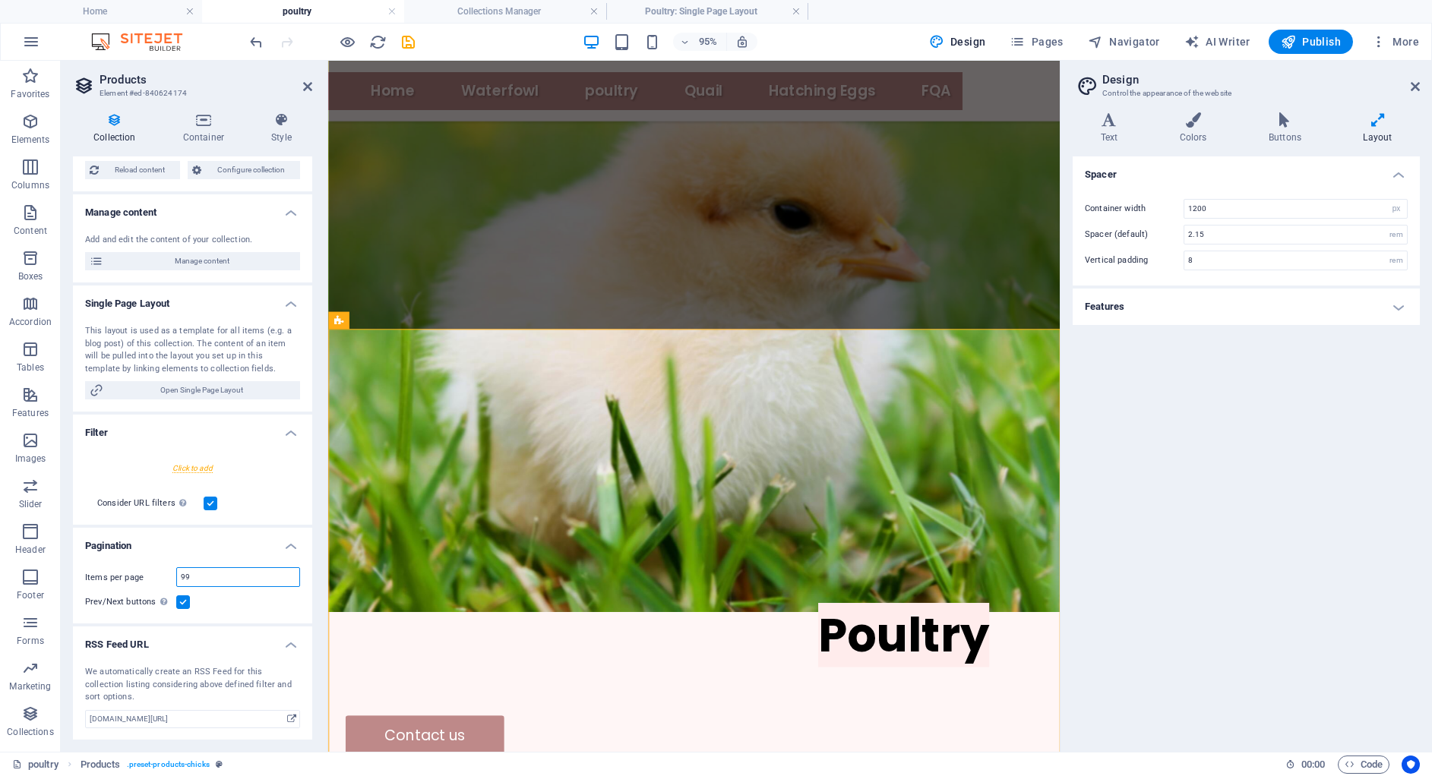
click at [202, 581] on input "99" at bounding box center [238, 577] width 122 height 18
type input "9"
type input "5"
select select "689b81bf73183788c0095192"
type input "5"
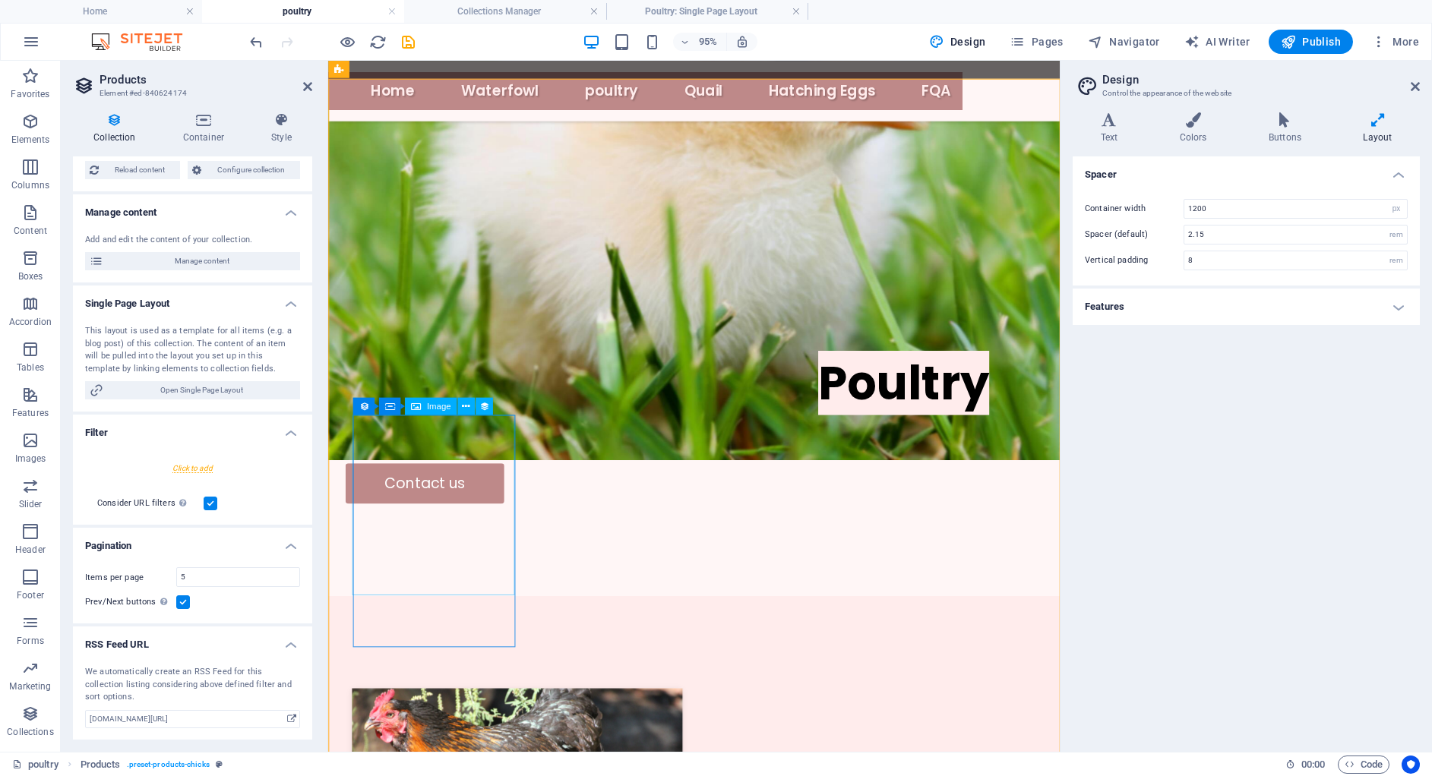
scroll to position [589, 0]
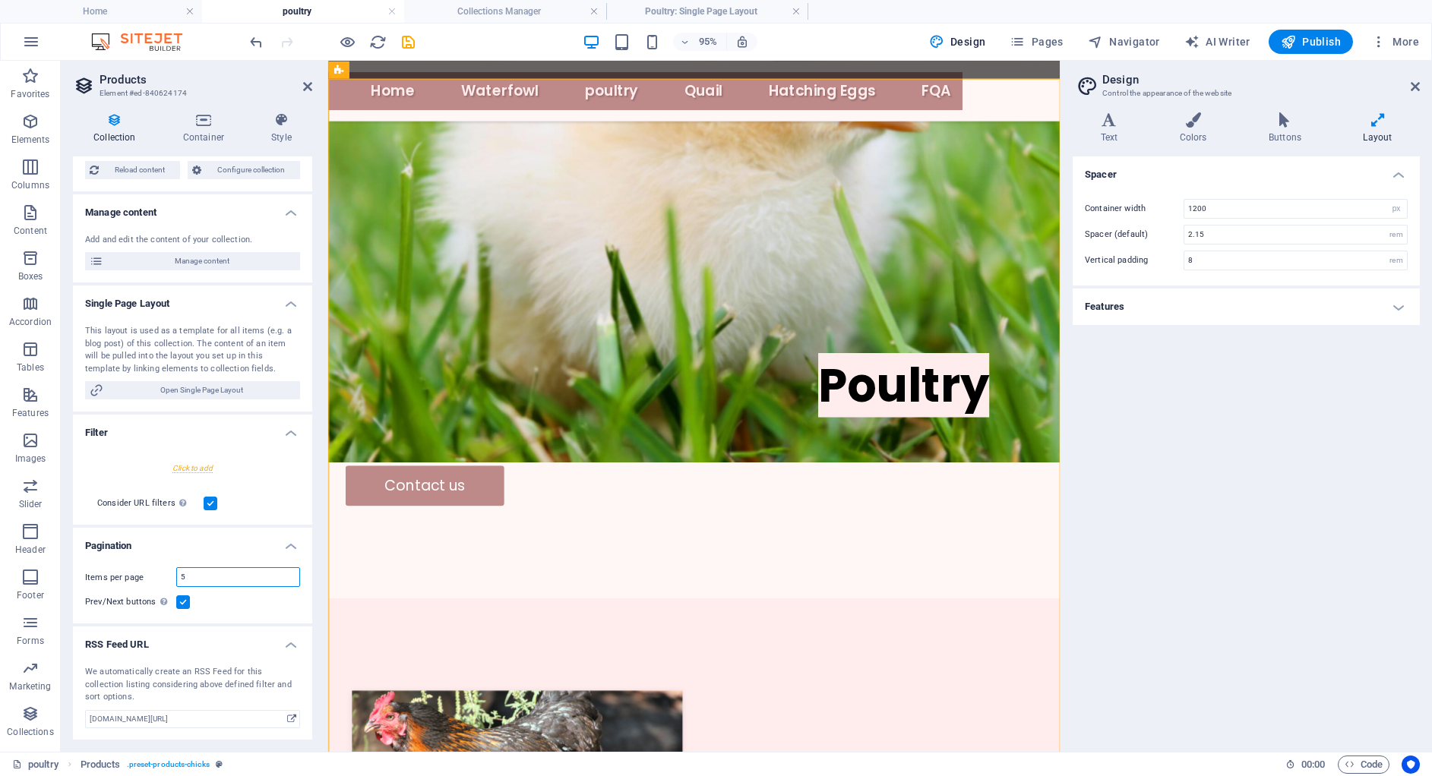
click at [201, 576] on input "5" at bounding box center [238, 577] width 122 height 18
type input "79"
select select "689b81bf73183788c0095192"
type input "79"
click at [303, 87] on icon at bounding box center [307, 87] width 9 height 12
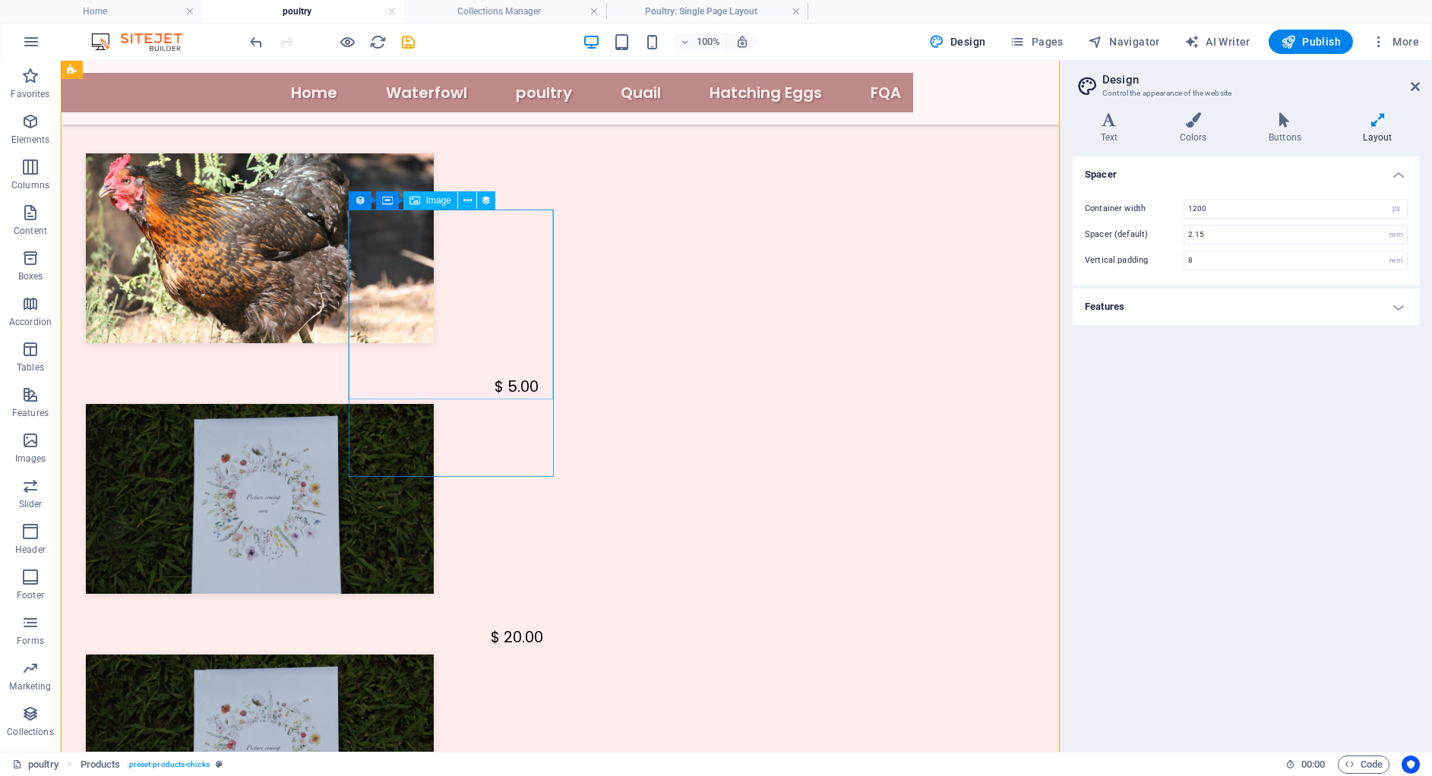
scroll to position [1145, 0]
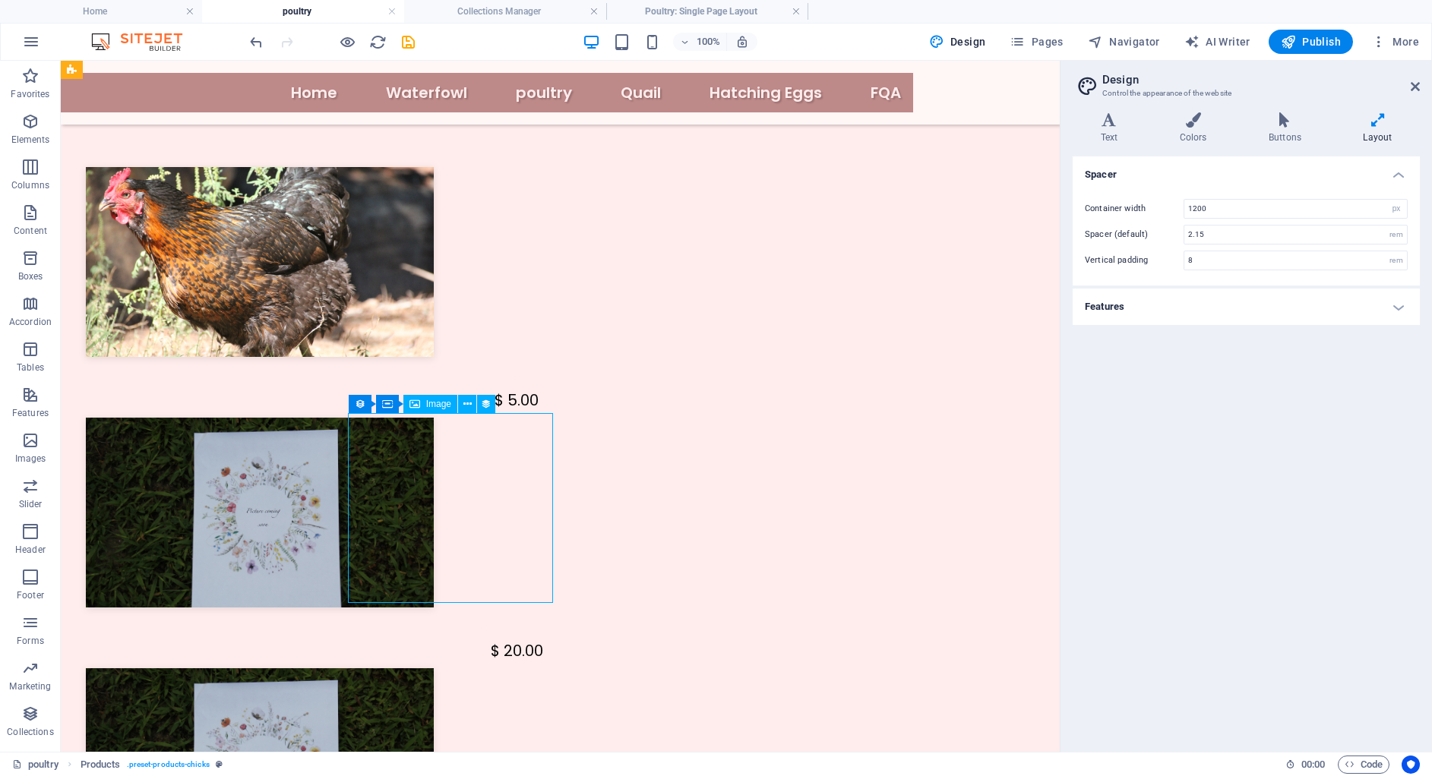
select select "image"
select select "px"
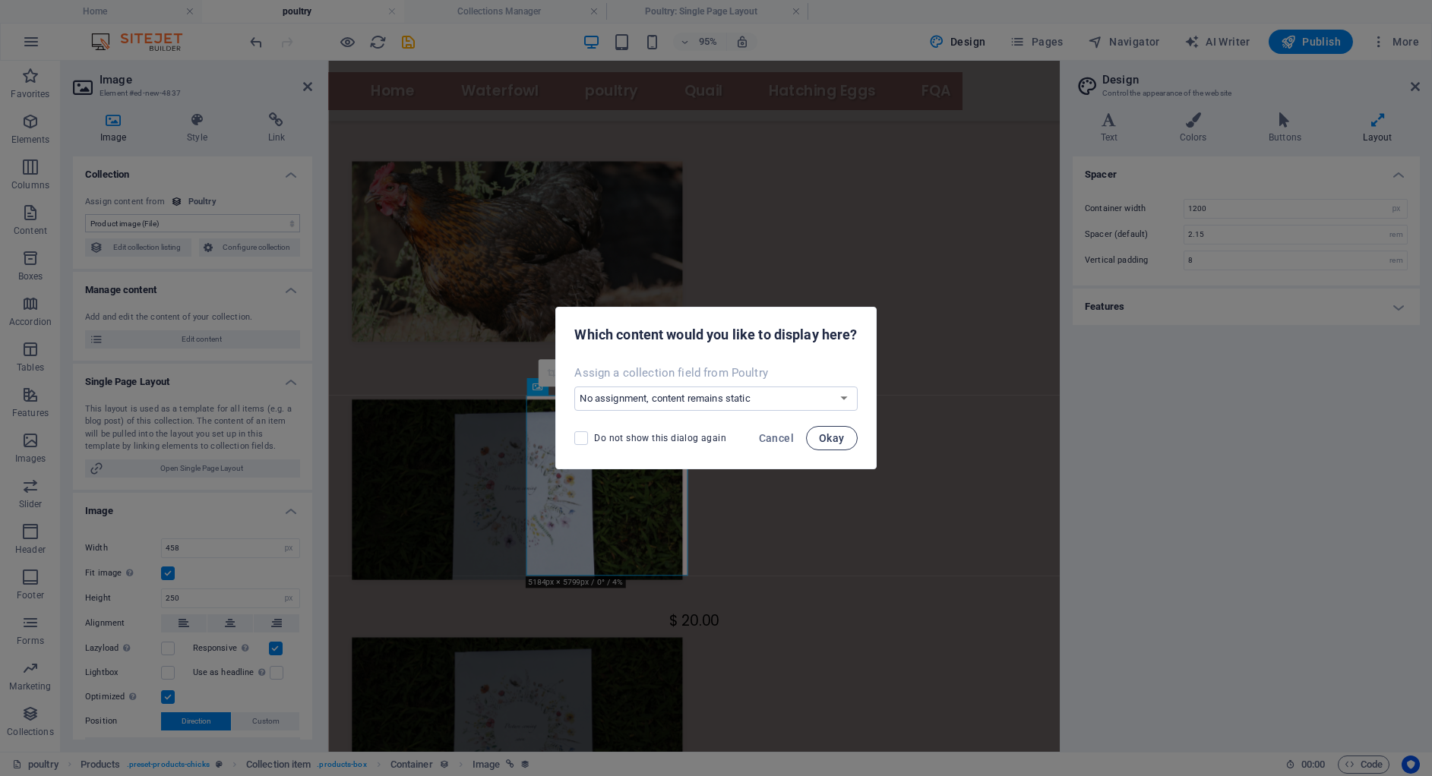
click at [844, 443] on span "Okay" at bounding box center [832, 438] width 26 height 12
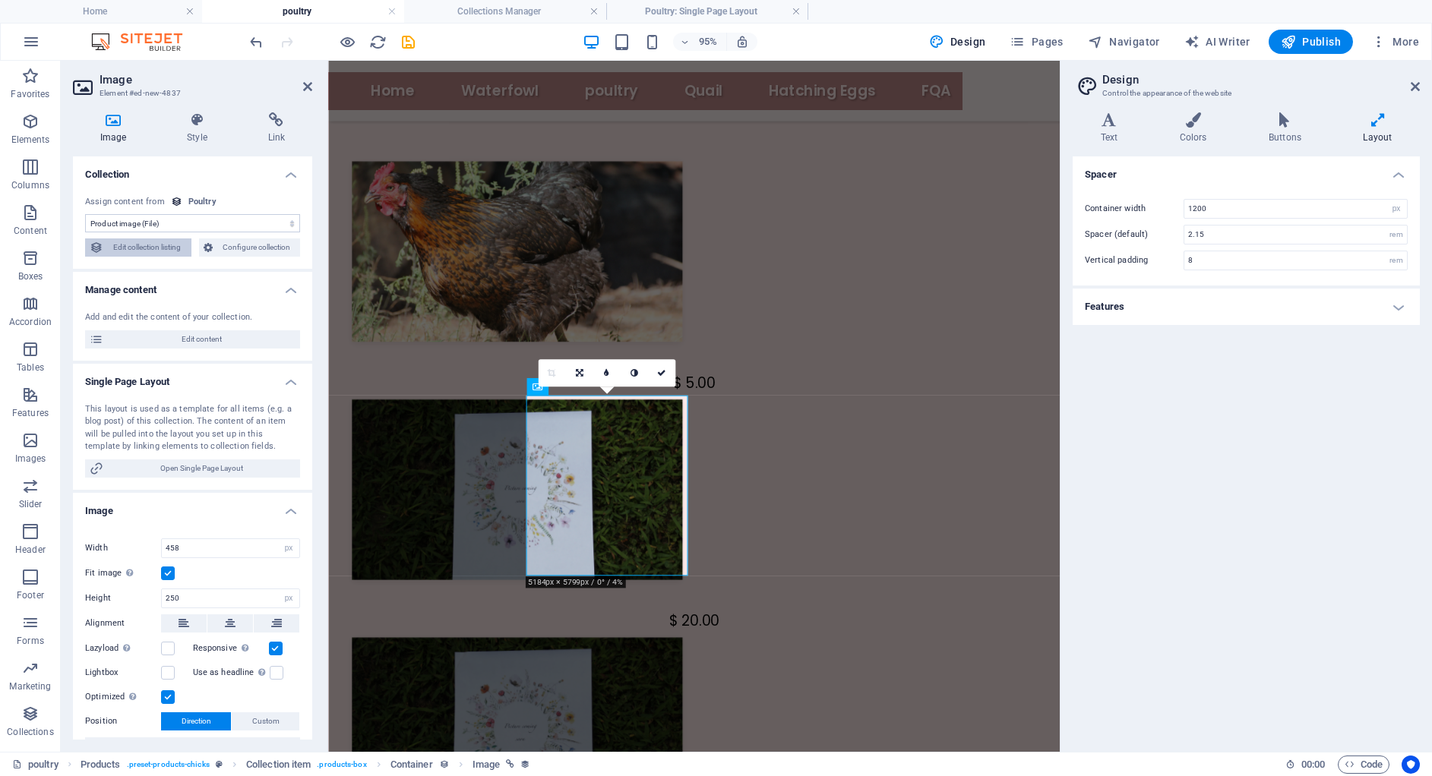
click at [162, 251] on span "Edit collection listing" at bounding box center [147, 247] width 79 height 18
select select "689b81bf73183788c0095192"
select select "createdAt_DESC"
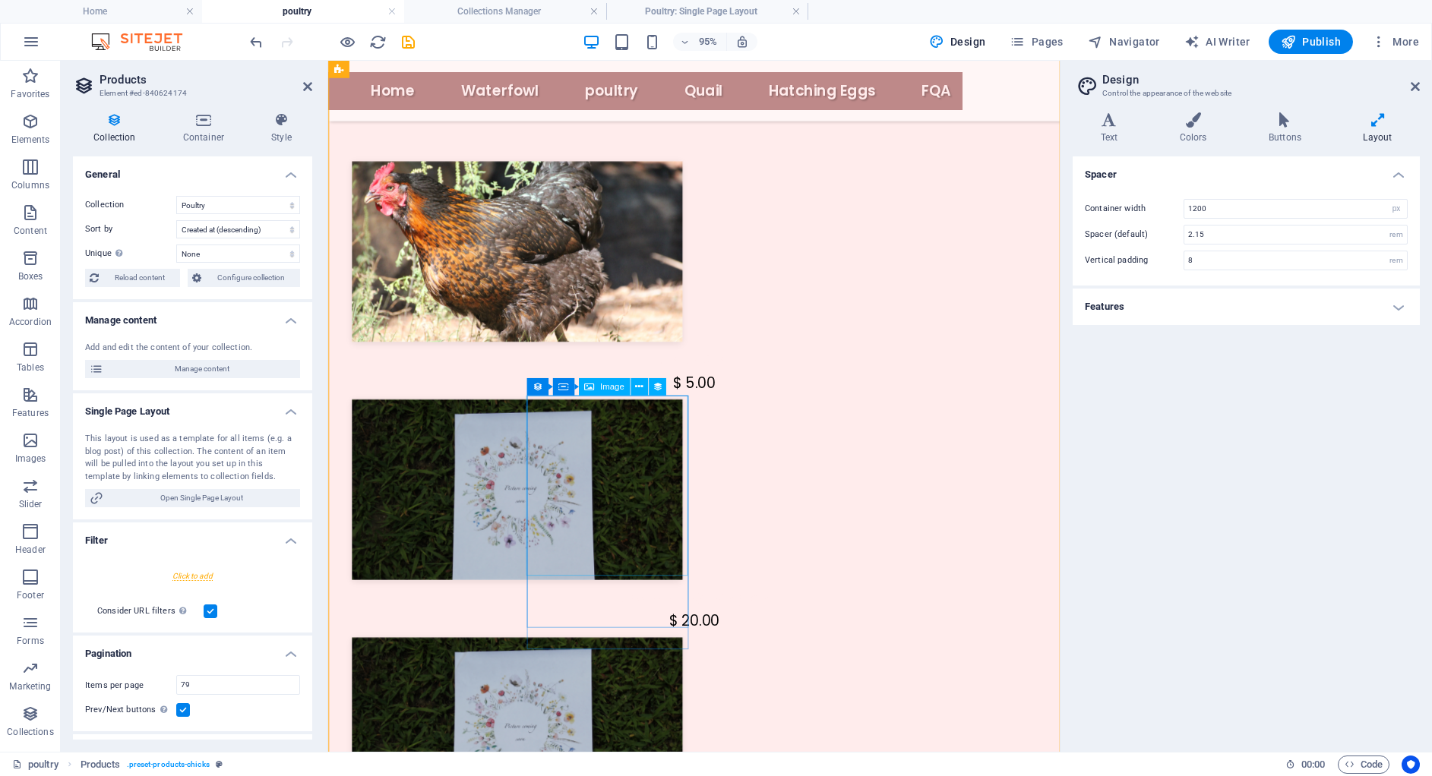
select select "image"
select select "px"
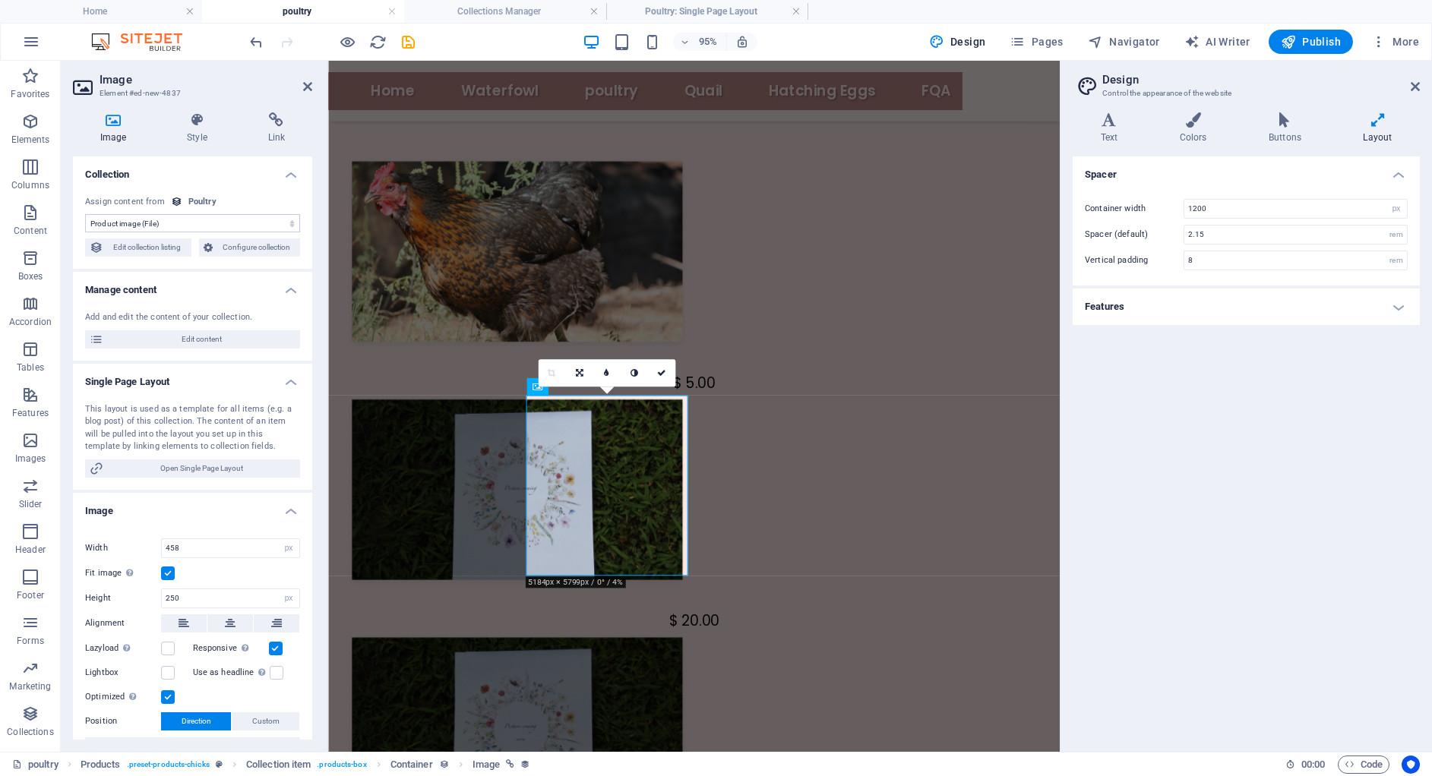
click at [551, 376] on icon at bounding box center [552, 373] width 8 height 8
click at [636, 378] on link at bounding box center [633, 372] width 27 height 27
type input "224"
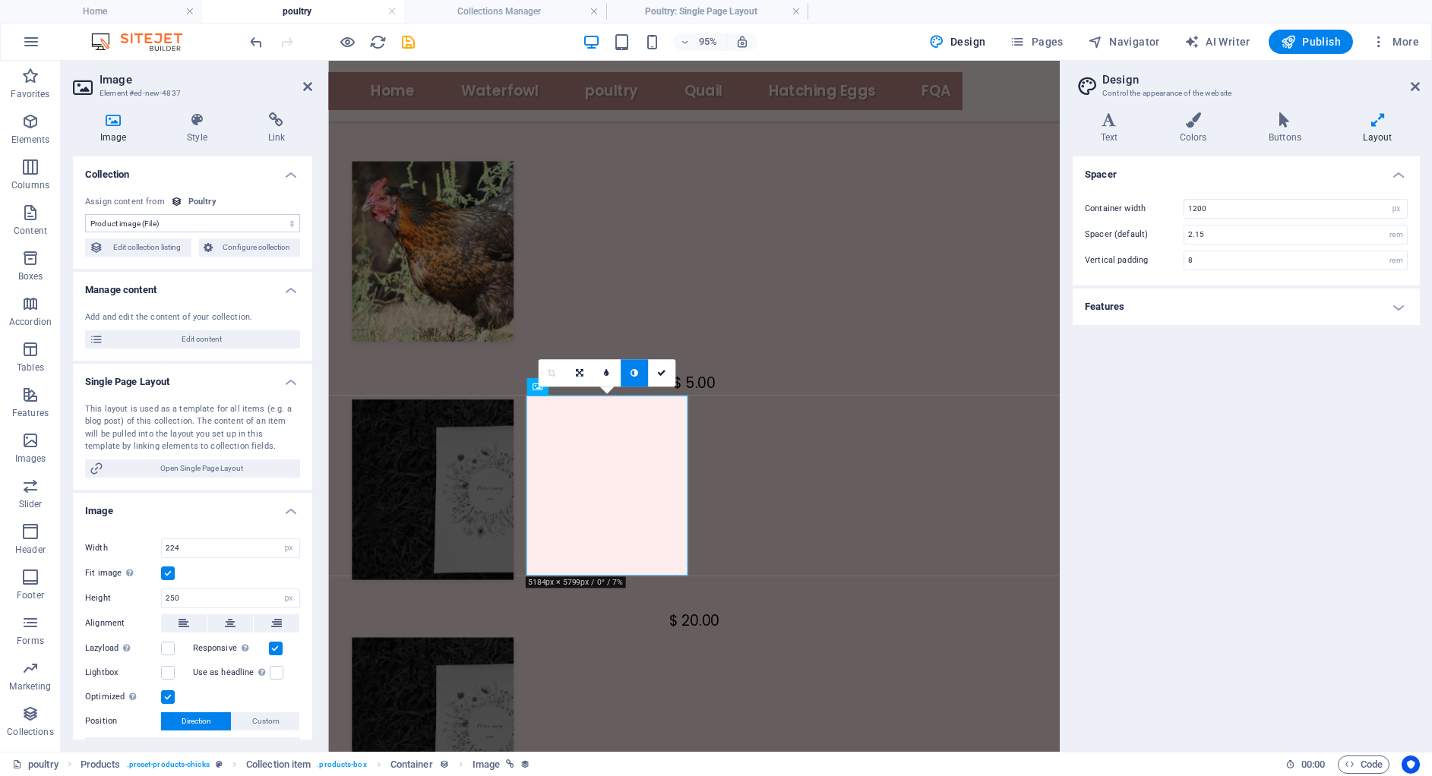
click at [636, 378] on link at bounding box center [633, 372] width 27 height 27
click at [660, 367] on link at bounding box center [660, 372] width 27 height 27
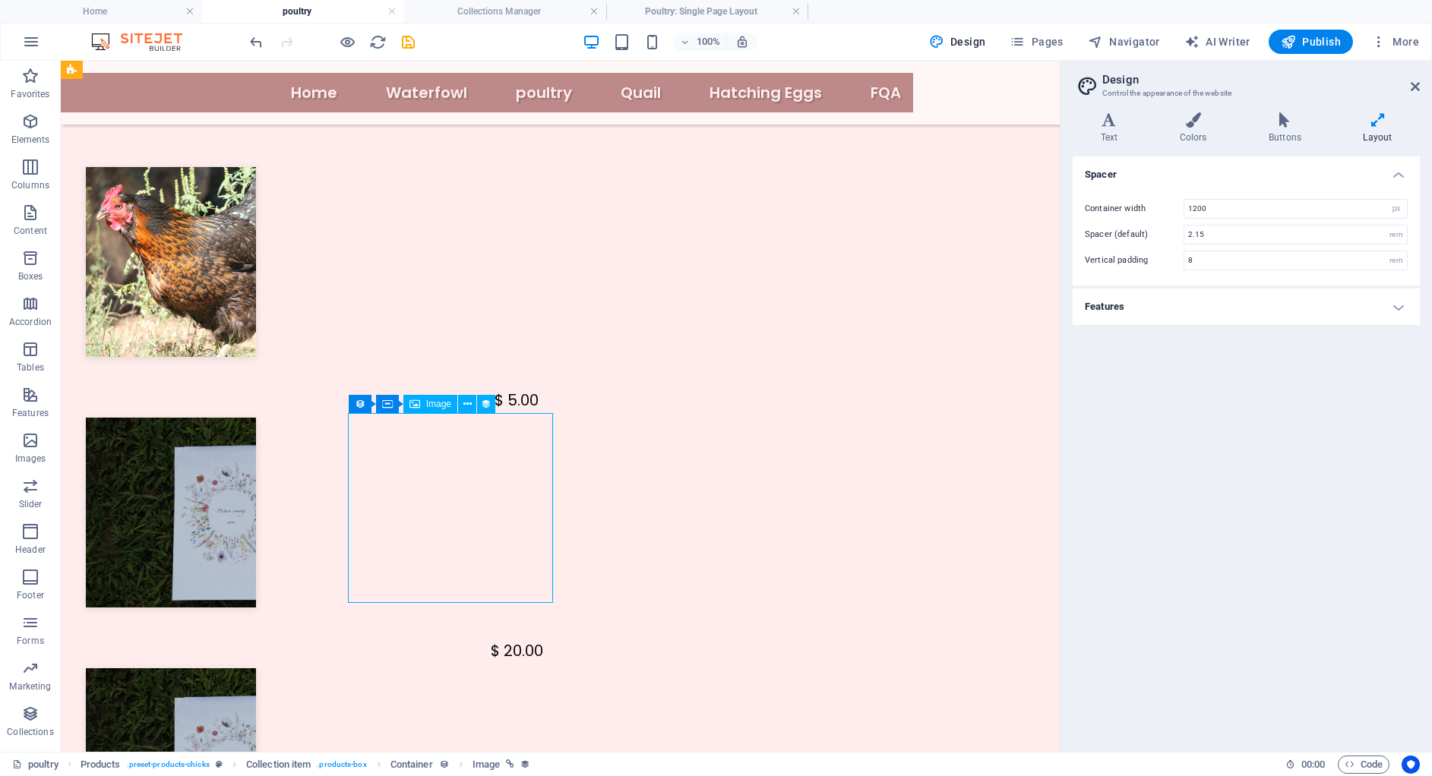
select select "image"
select select "px"
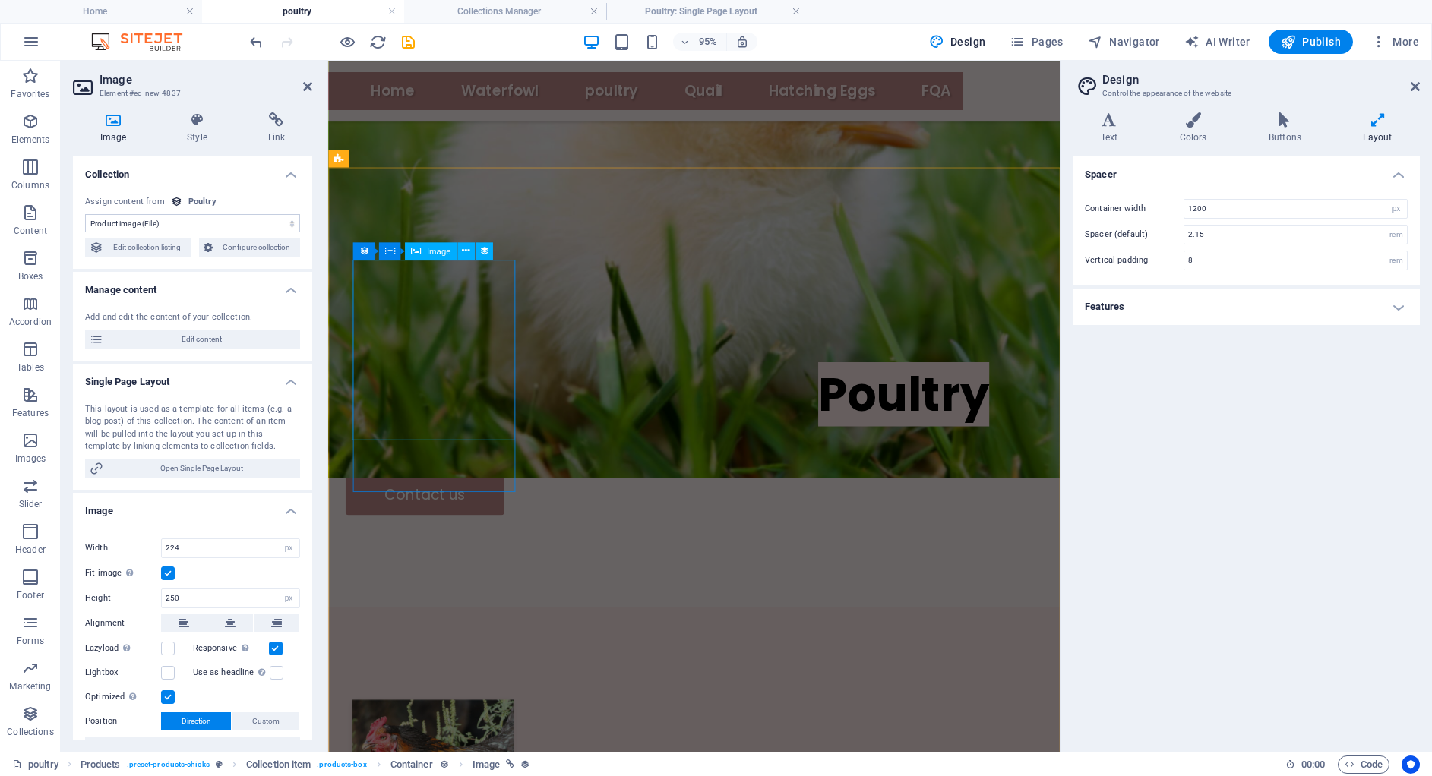
scroll to position [674, 0]
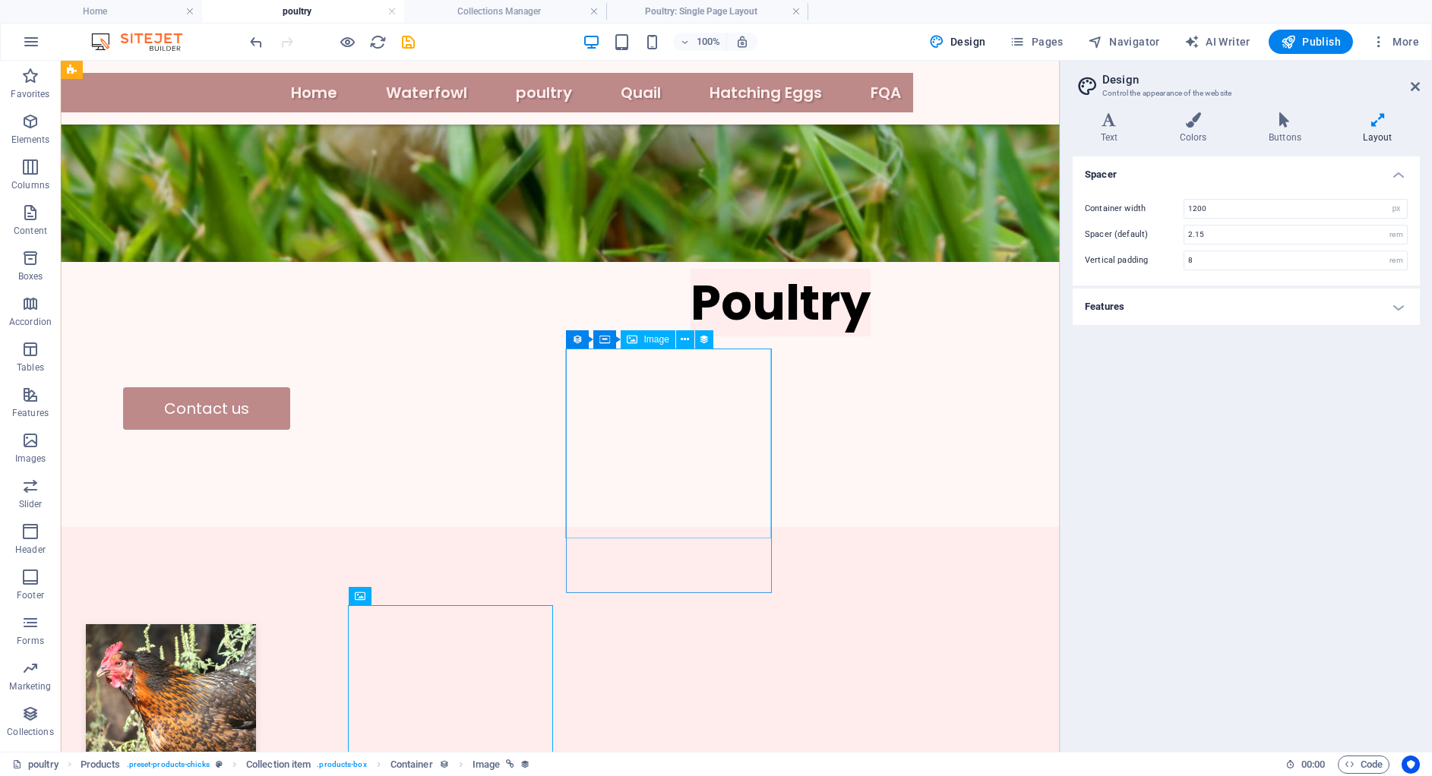
click at [270, 47] on div at bounding box center [332, 42] width 170 height 24
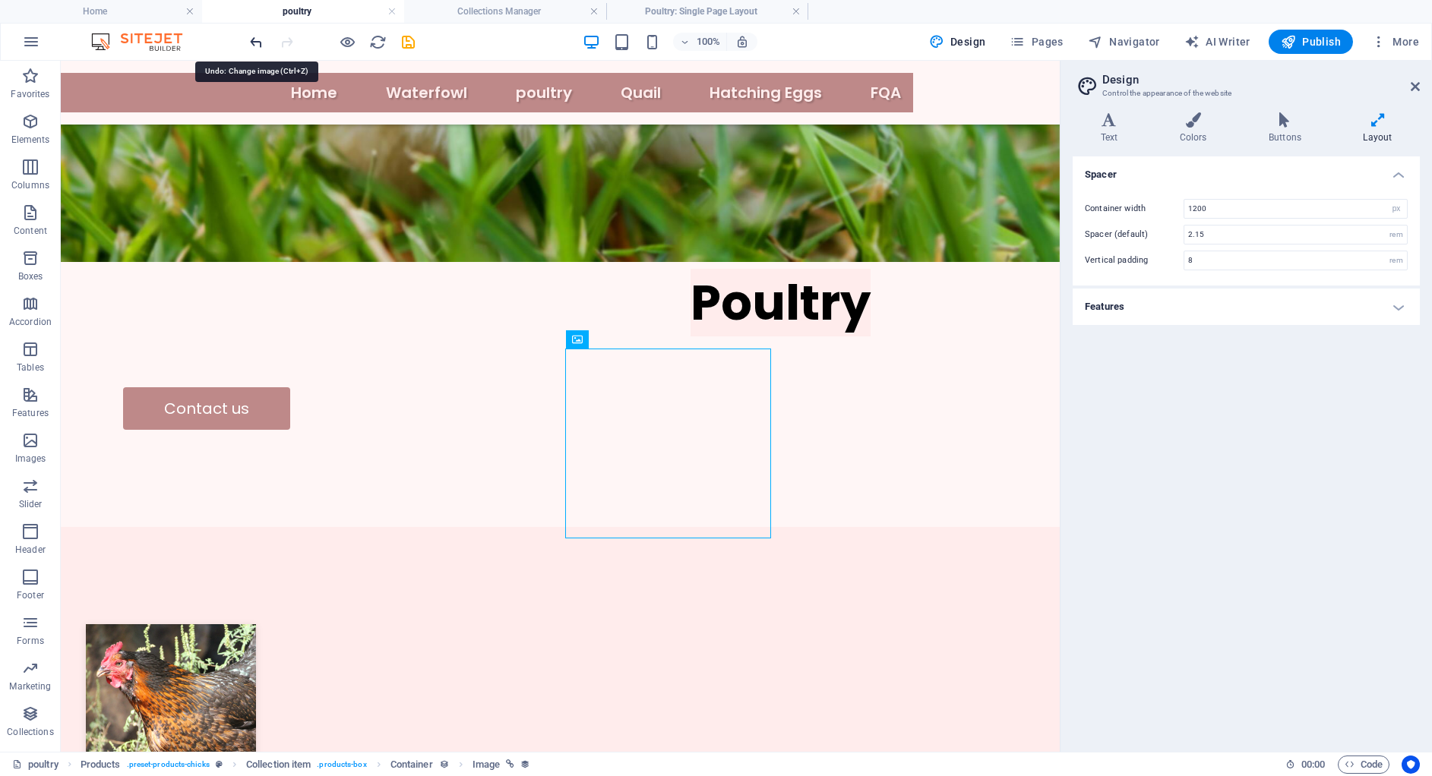
click at [258, 46] on icon "undo" at bounding box center [256, 41] width 17 height 17
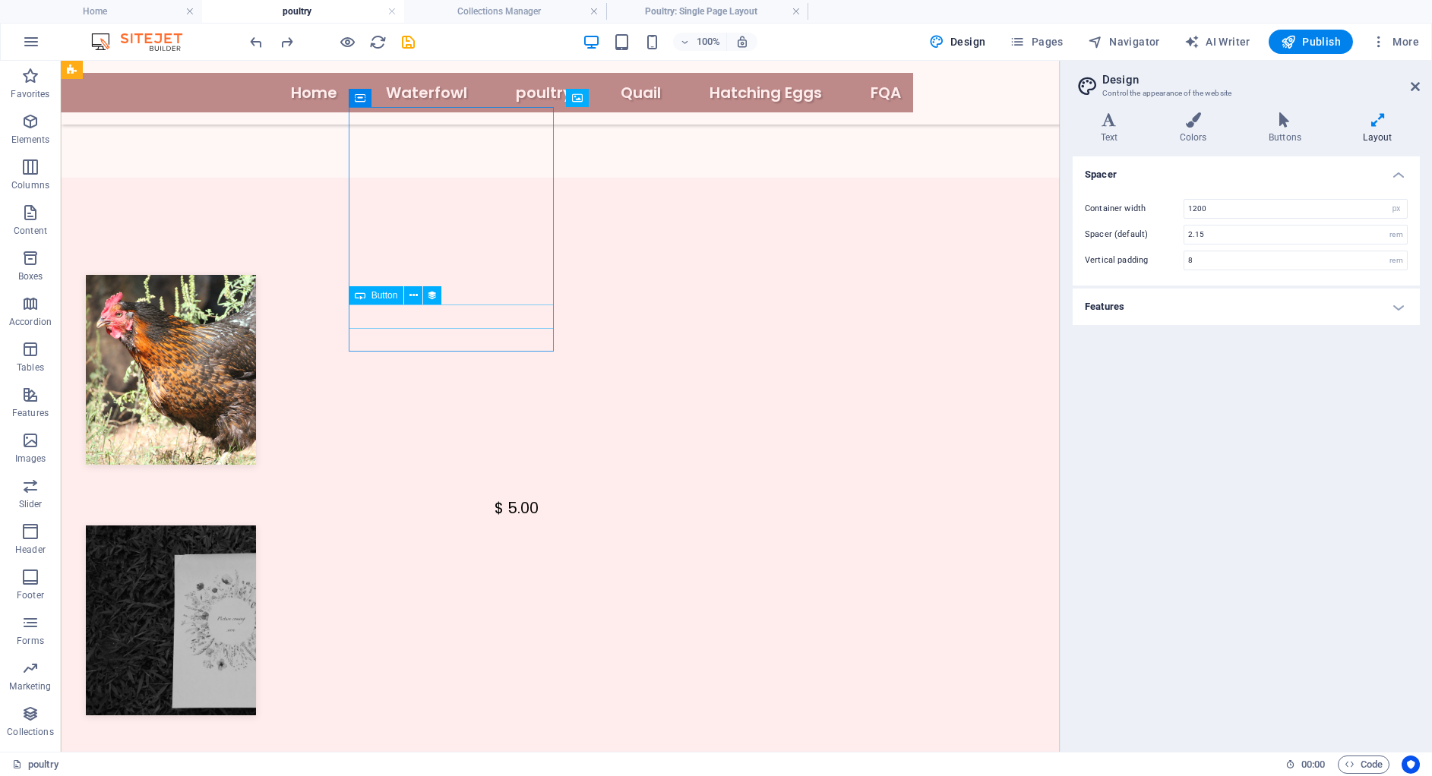
scroll to position [915, 0]
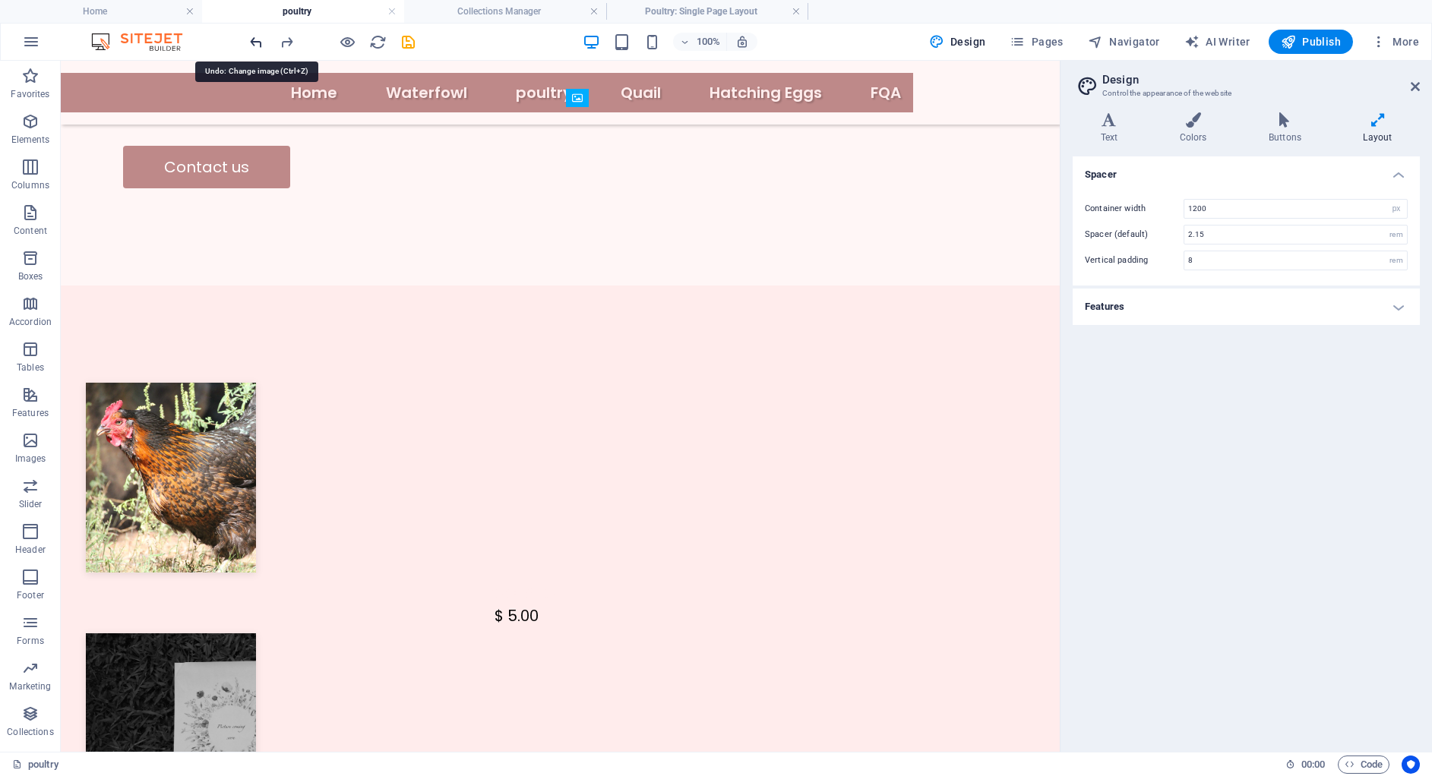
click at [254, 38] on icon "undo" at bounding box center [256, 41] width 17 height 17
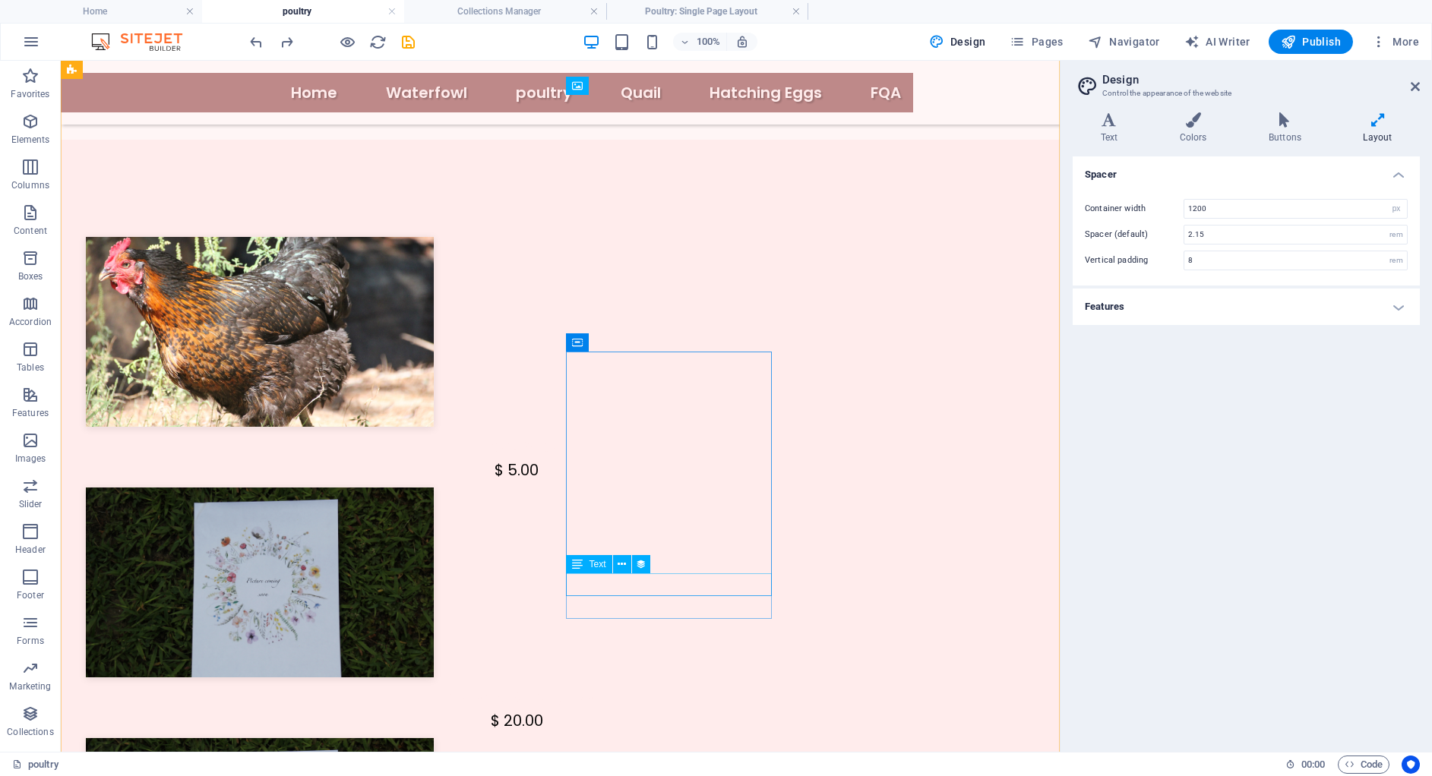
scroll to position [1093, 0]
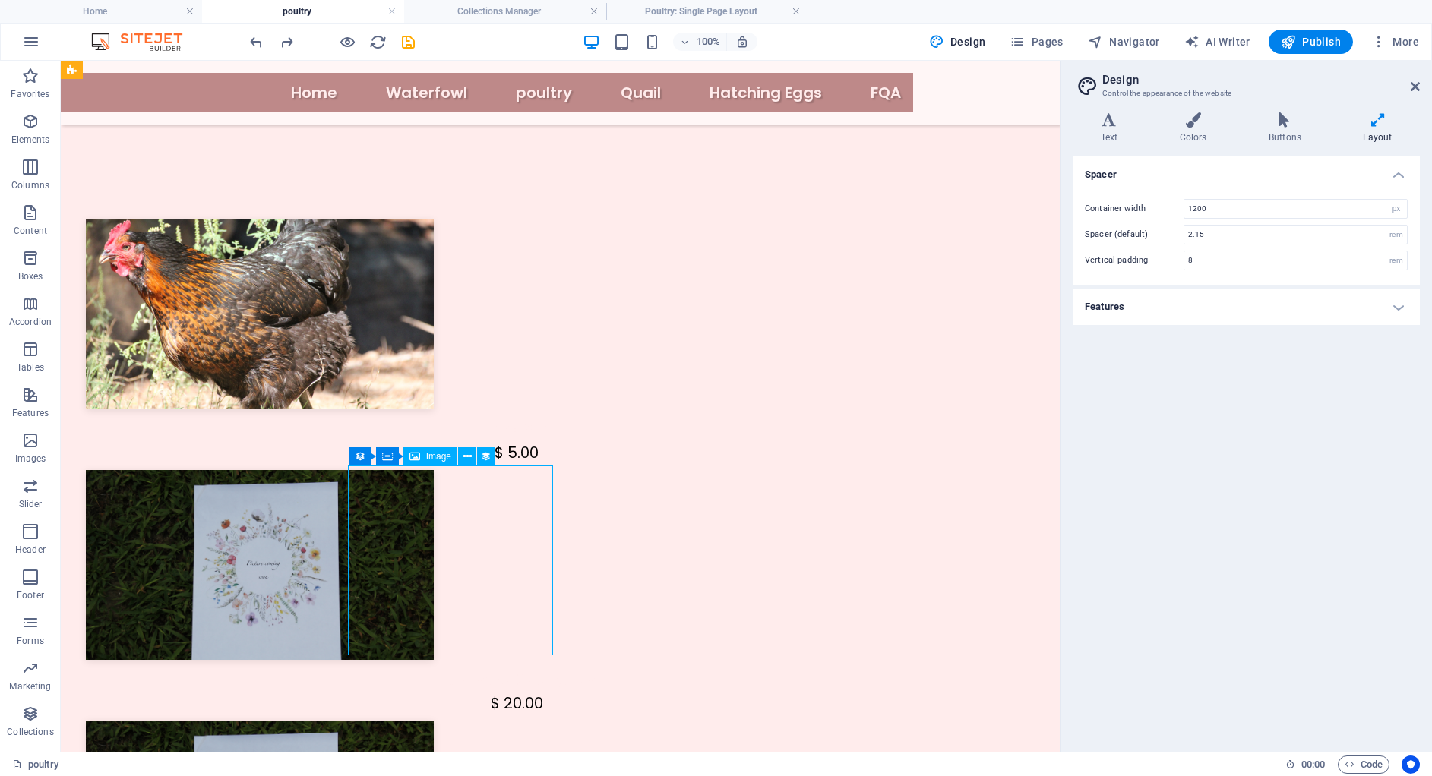
select select "image"
select select "px"
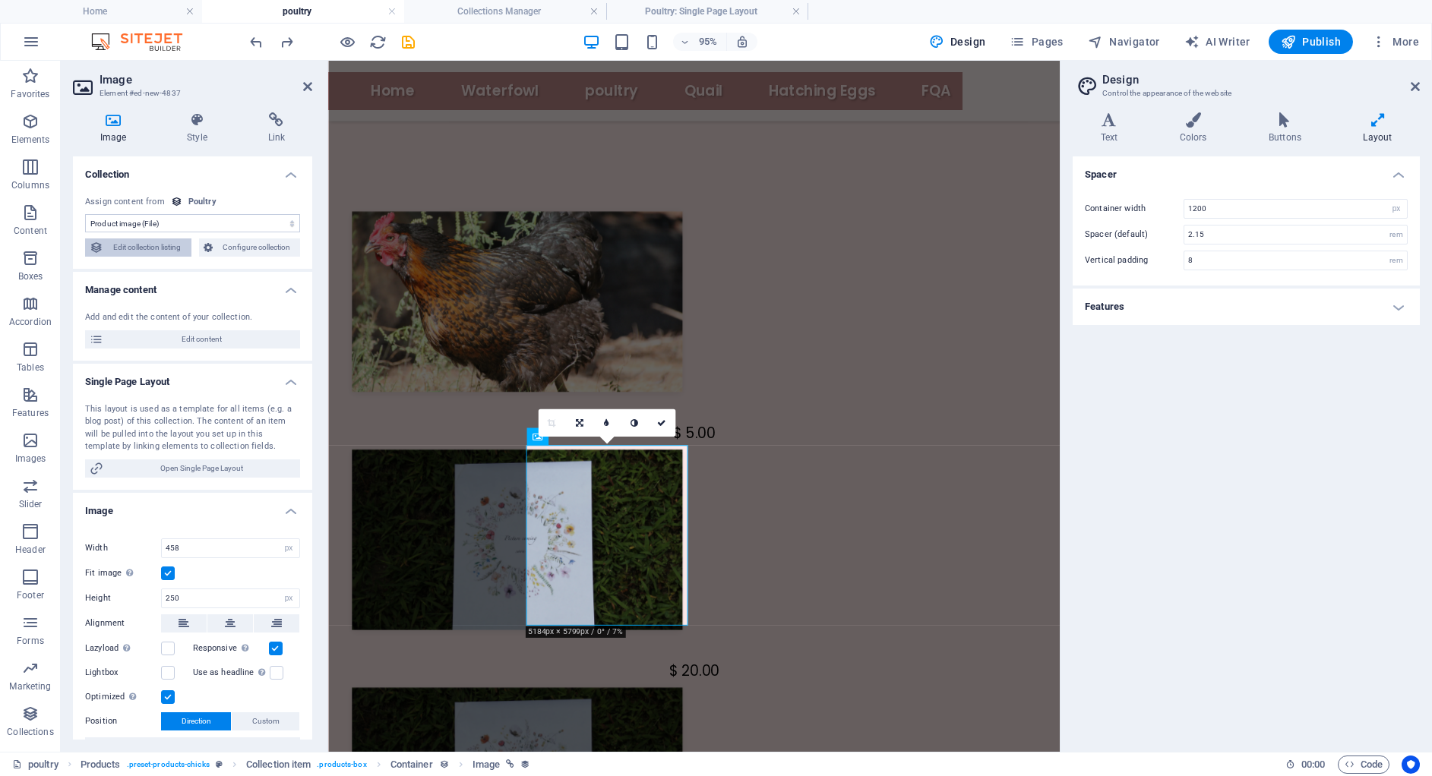
click at [125, 244] on span "Edit collection listing" at bounding box center [147, 247] width 79 height 18
select select "689b81bf73183788c0095192"
select select "createdAt_DESC"
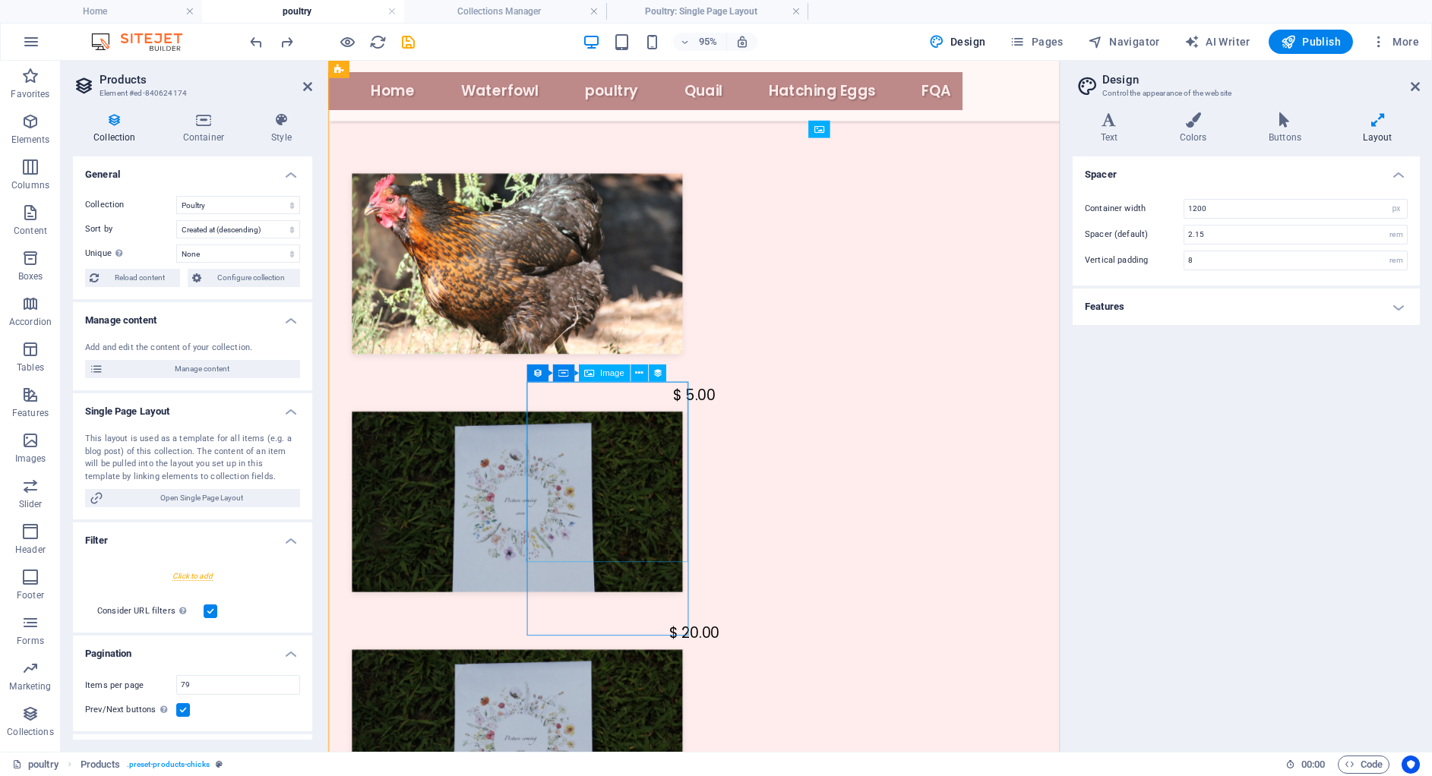
scroll to position [1202, 0]
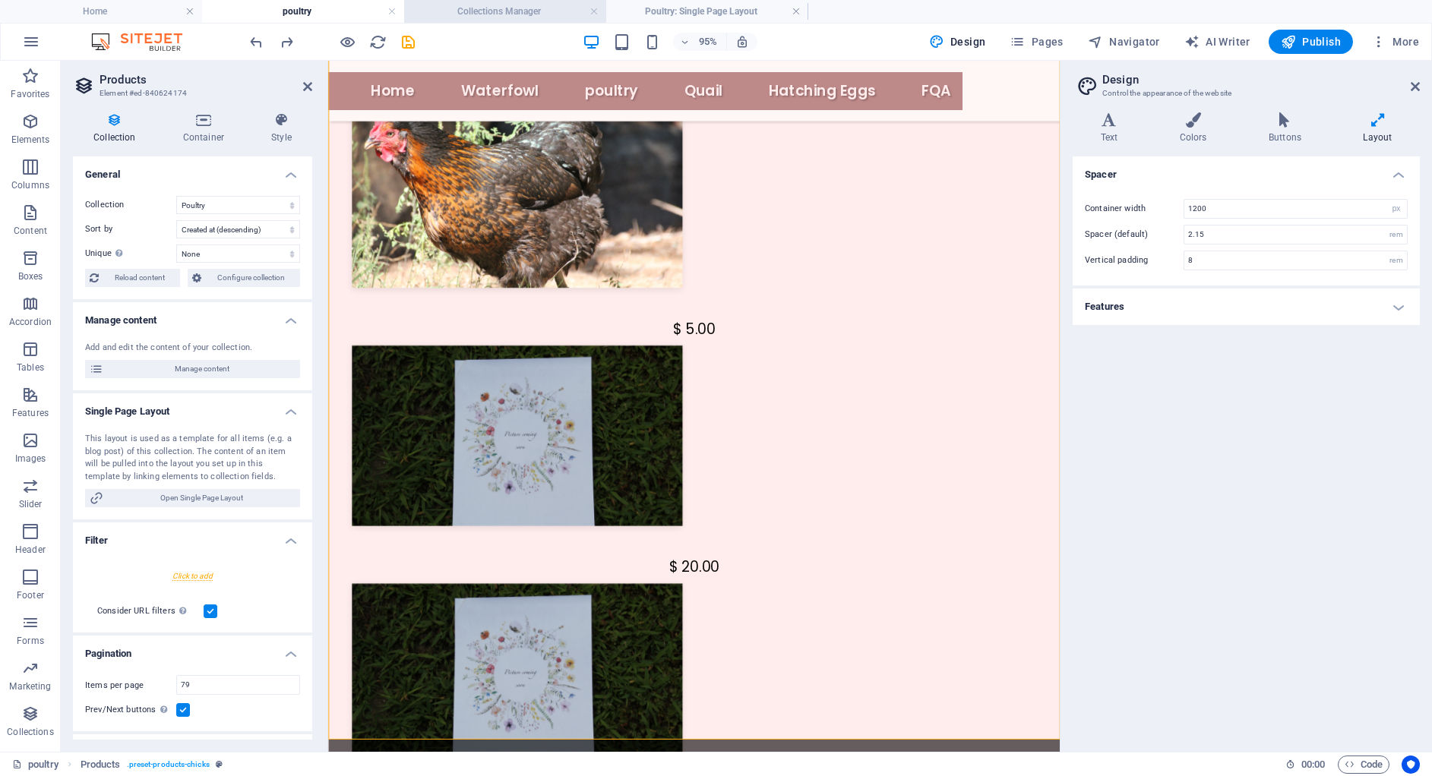
click at [501, 3] on h4 "Collections Manager" at bounding box center [505, 11] width 202 height 17
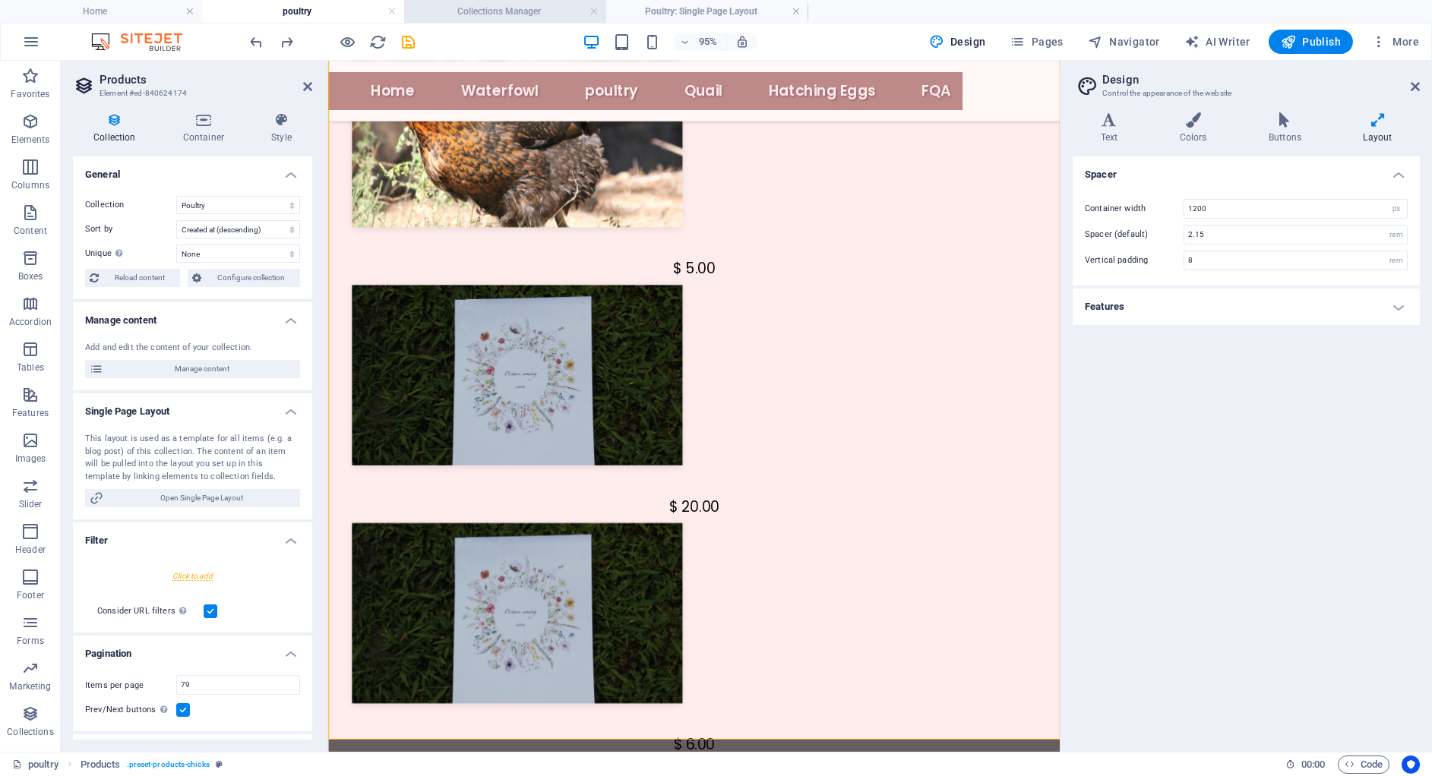
scroll to position [0, 0]
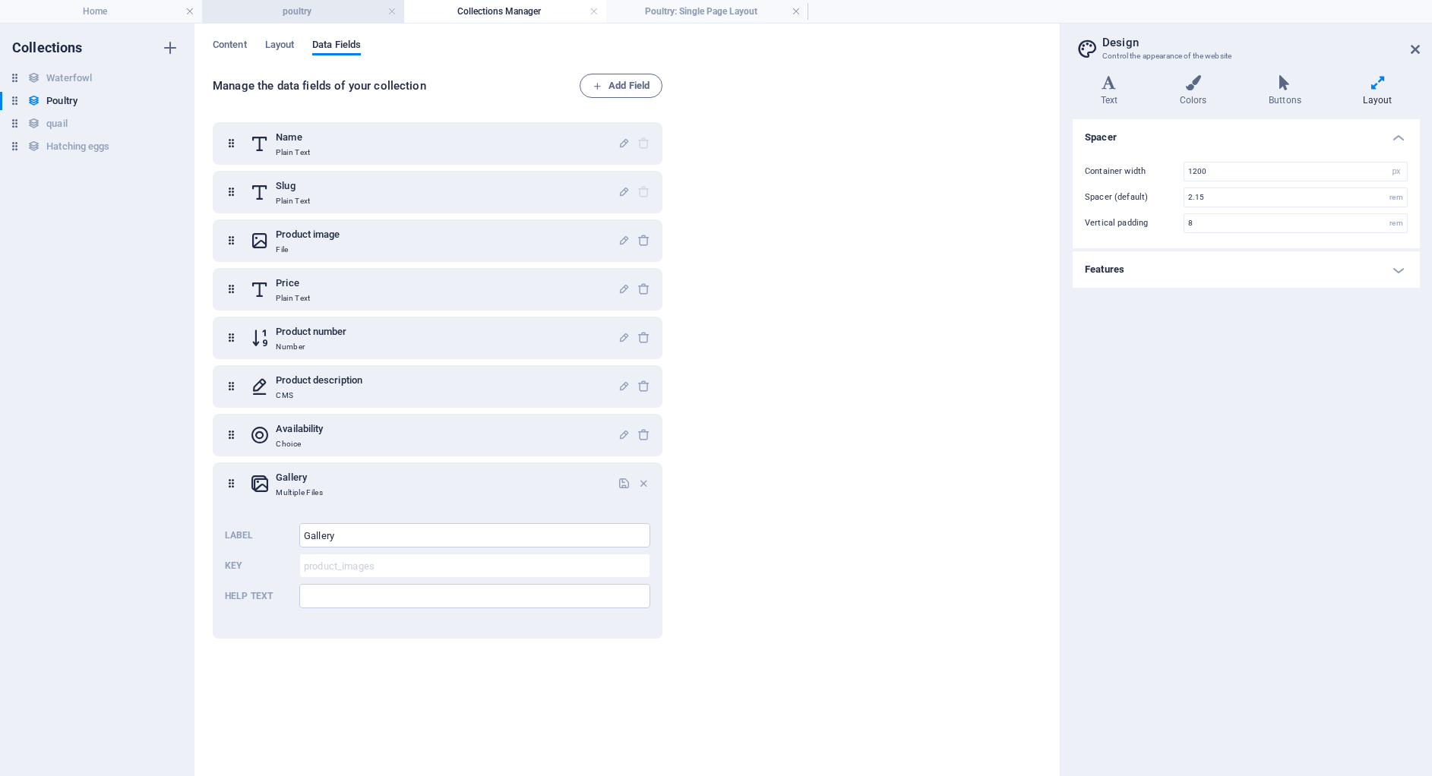
click at [309, 6] on h4 "poultry" at bounding box center [303, 11] width 202 height 17
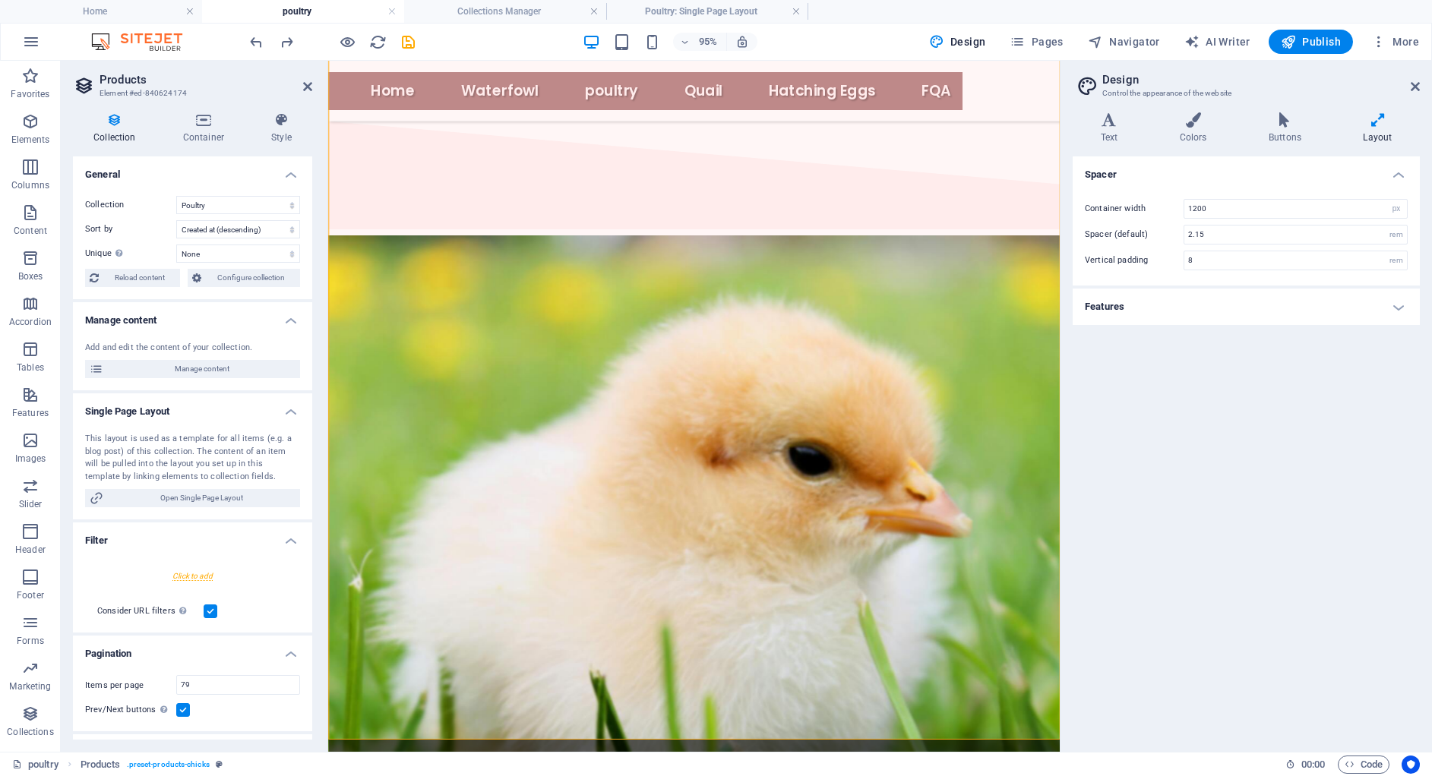
scroll to position [1202, 0]
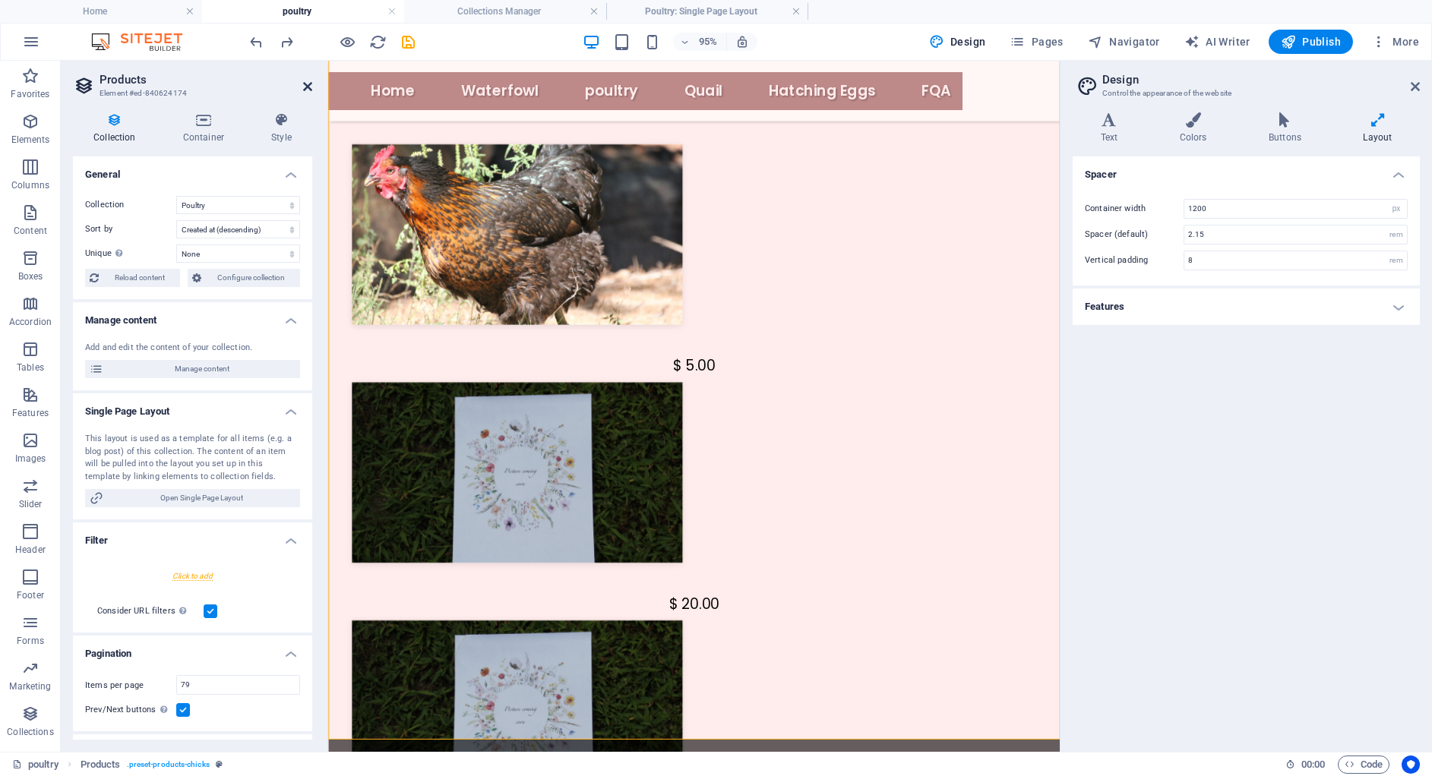
click at [308, 84] on icon at bounding box center [307, 87] width 9 height 12
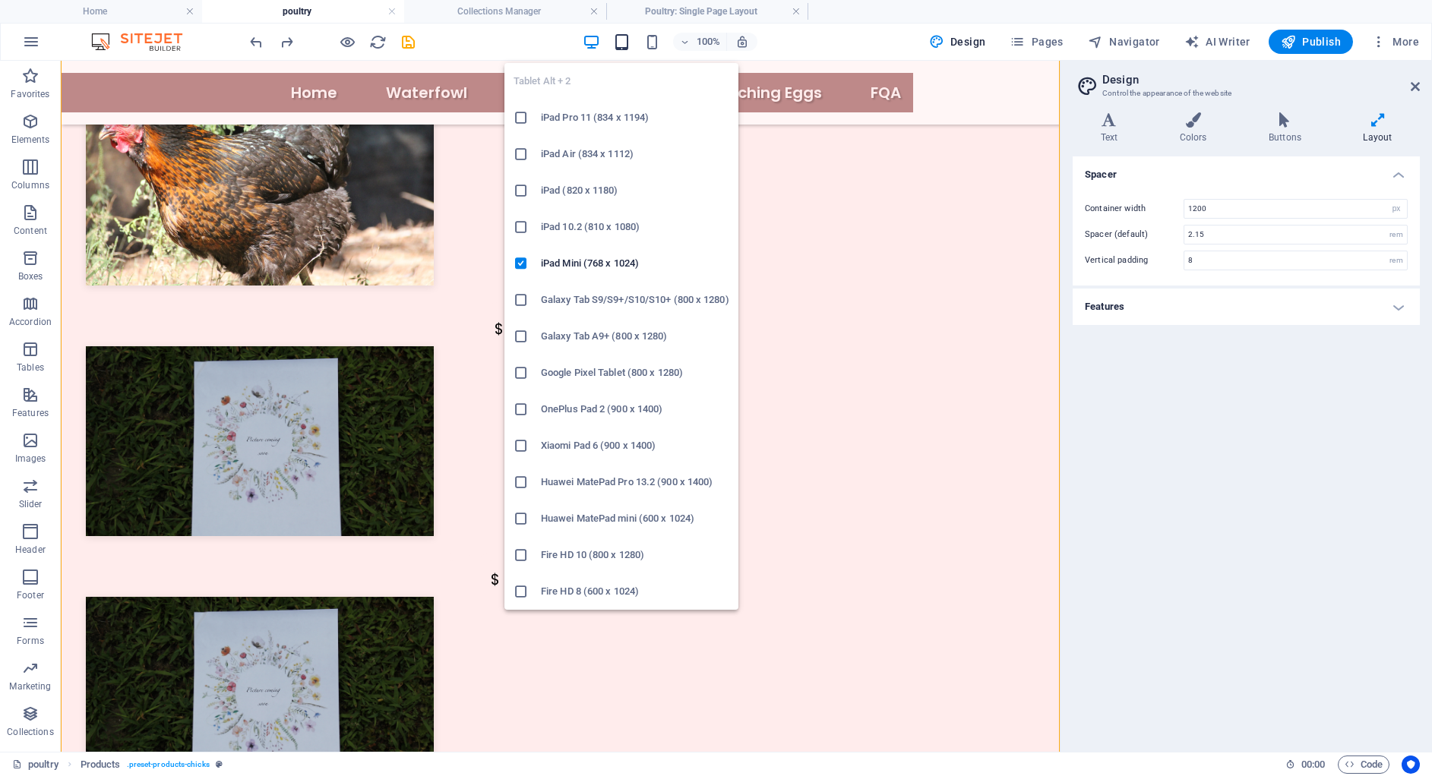
click at [624, 43] on icon "button" at bounding box center [621, 41] width 17 height 17
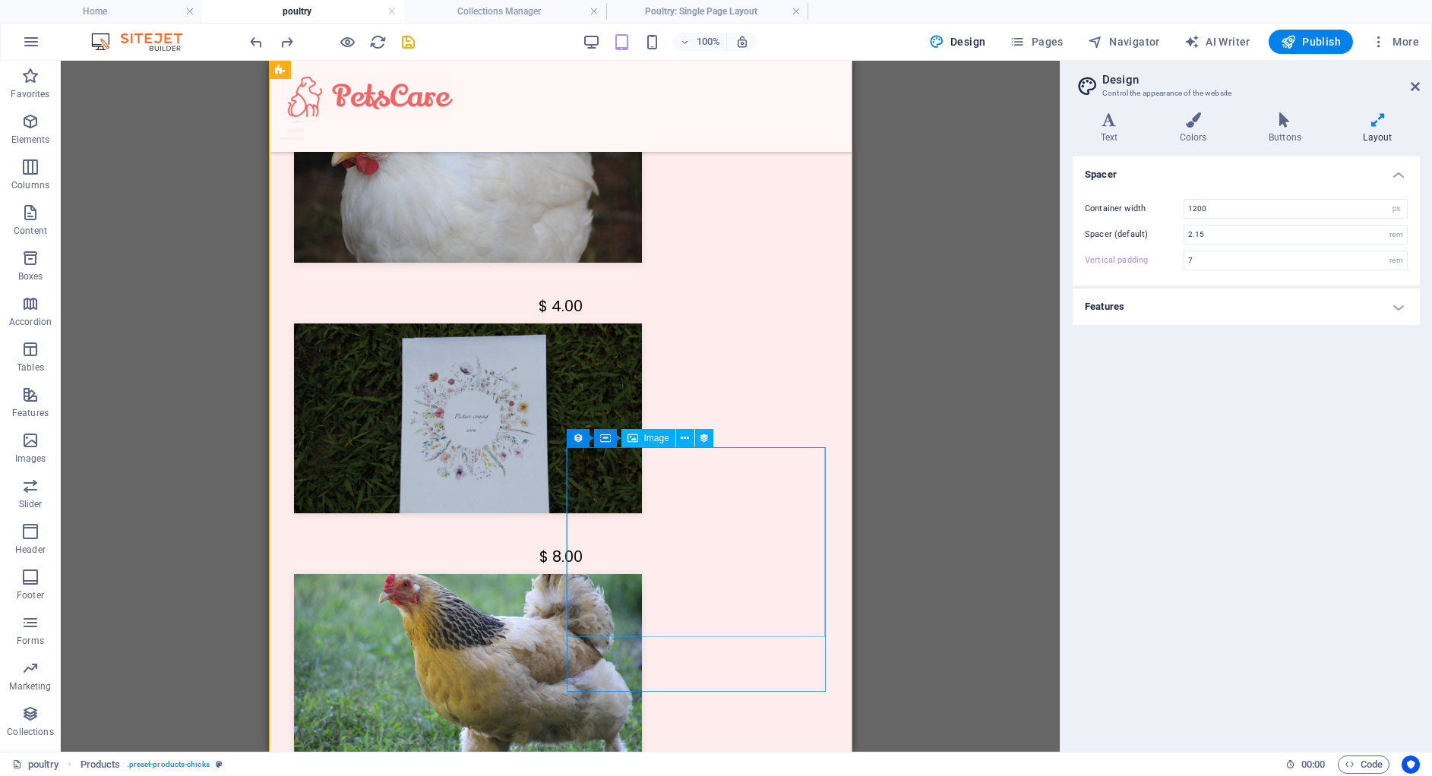
scroll to position [1979, 0]
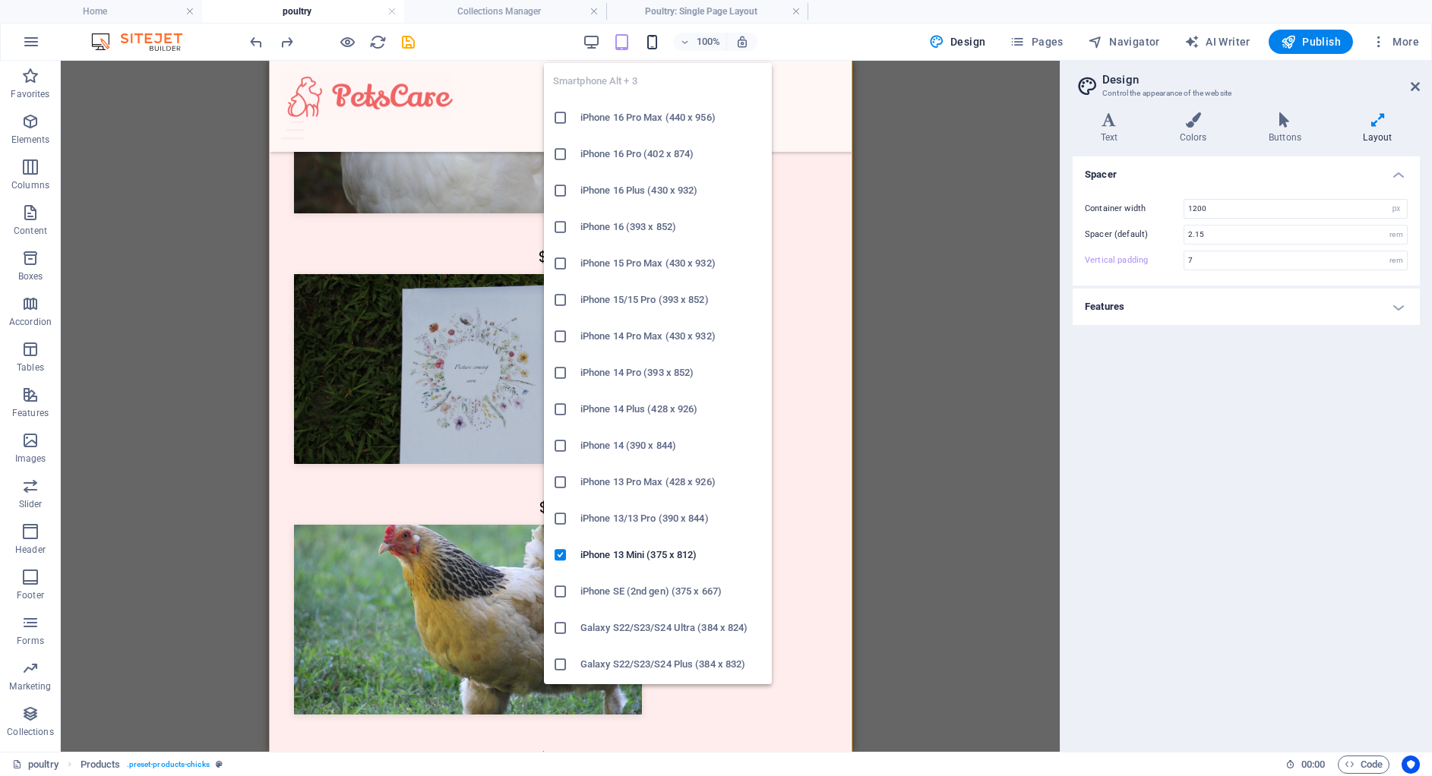
click at [650, 46] on icon "button" at bounding box center [651, 41] width 17 height 17
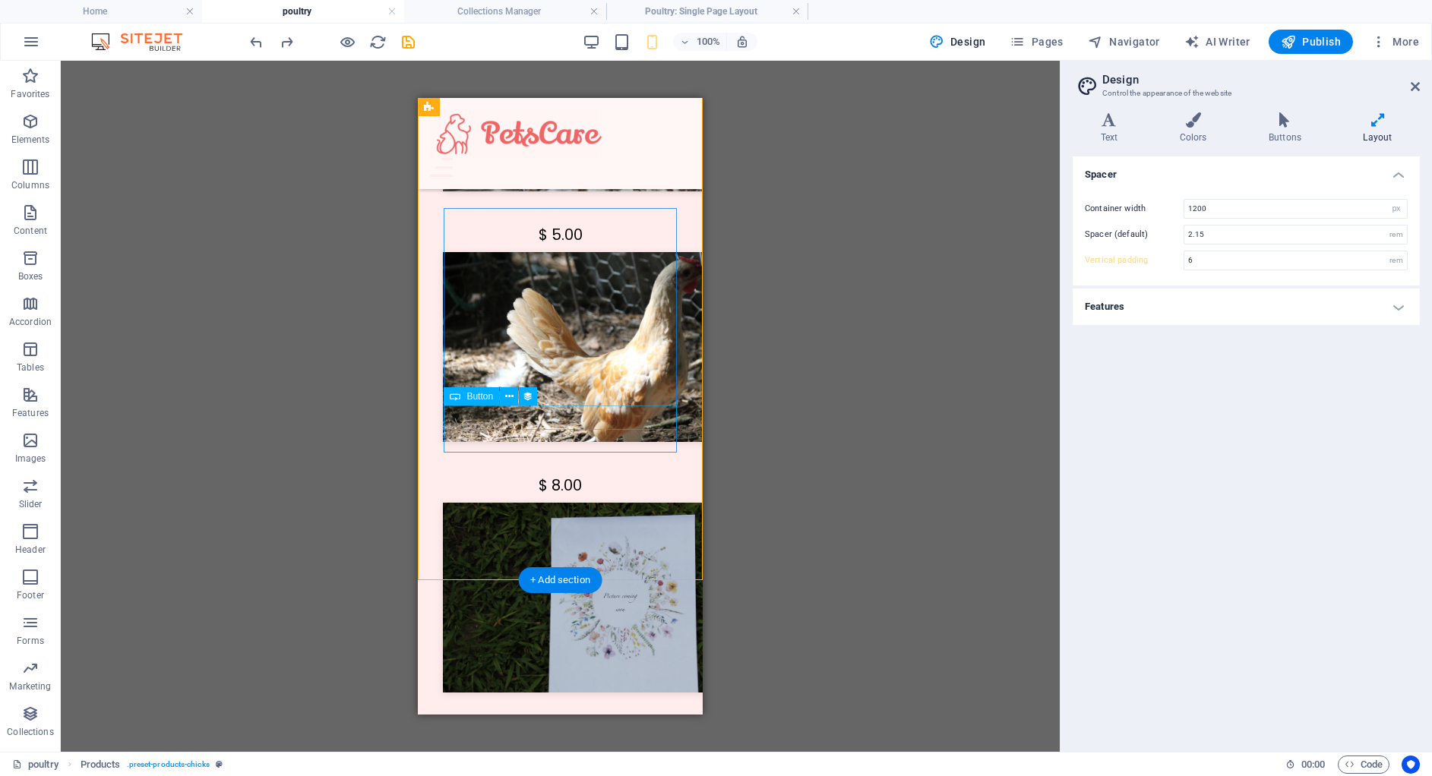
scroll to position [4231, 0]
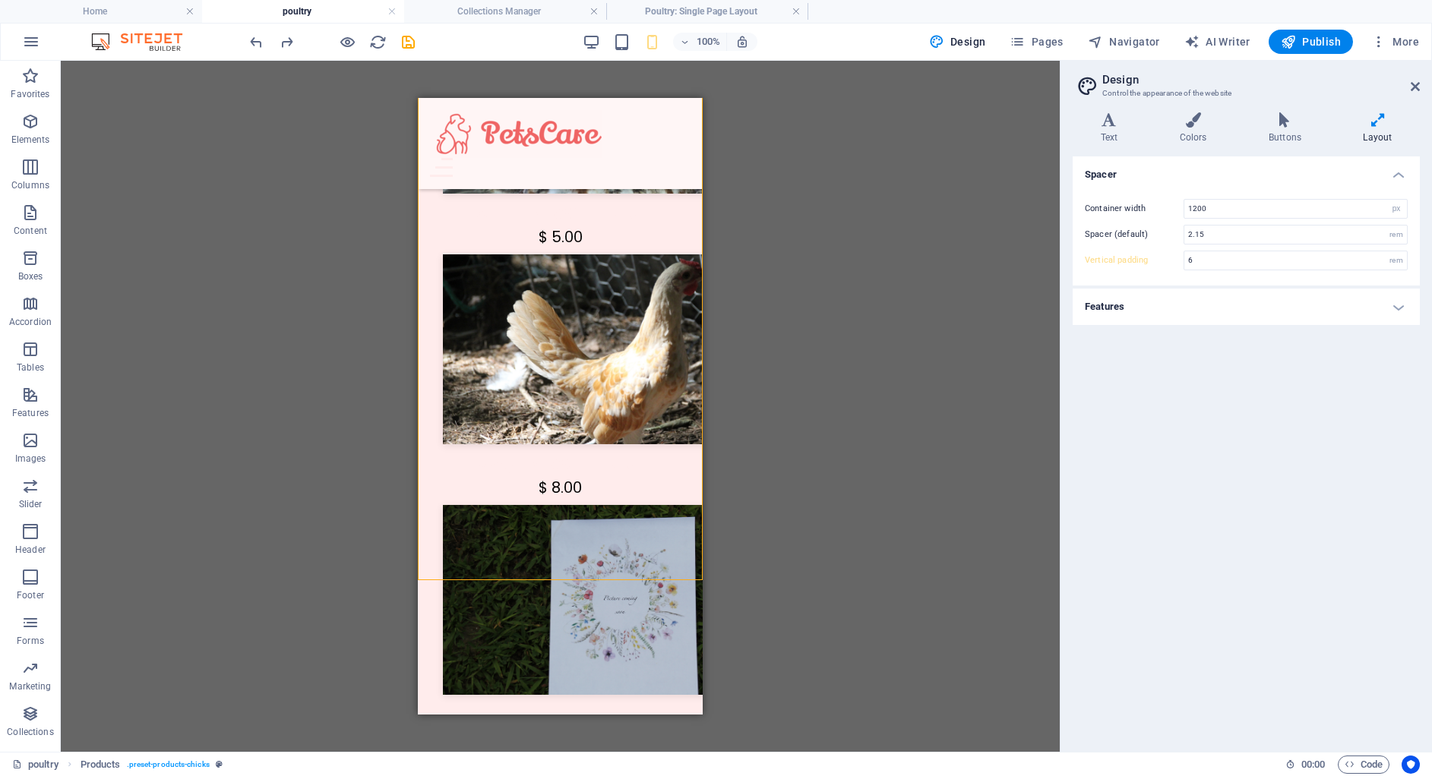
click at [602, 43] on div "100%" at bounding box center [669, 42] width 175 height 24
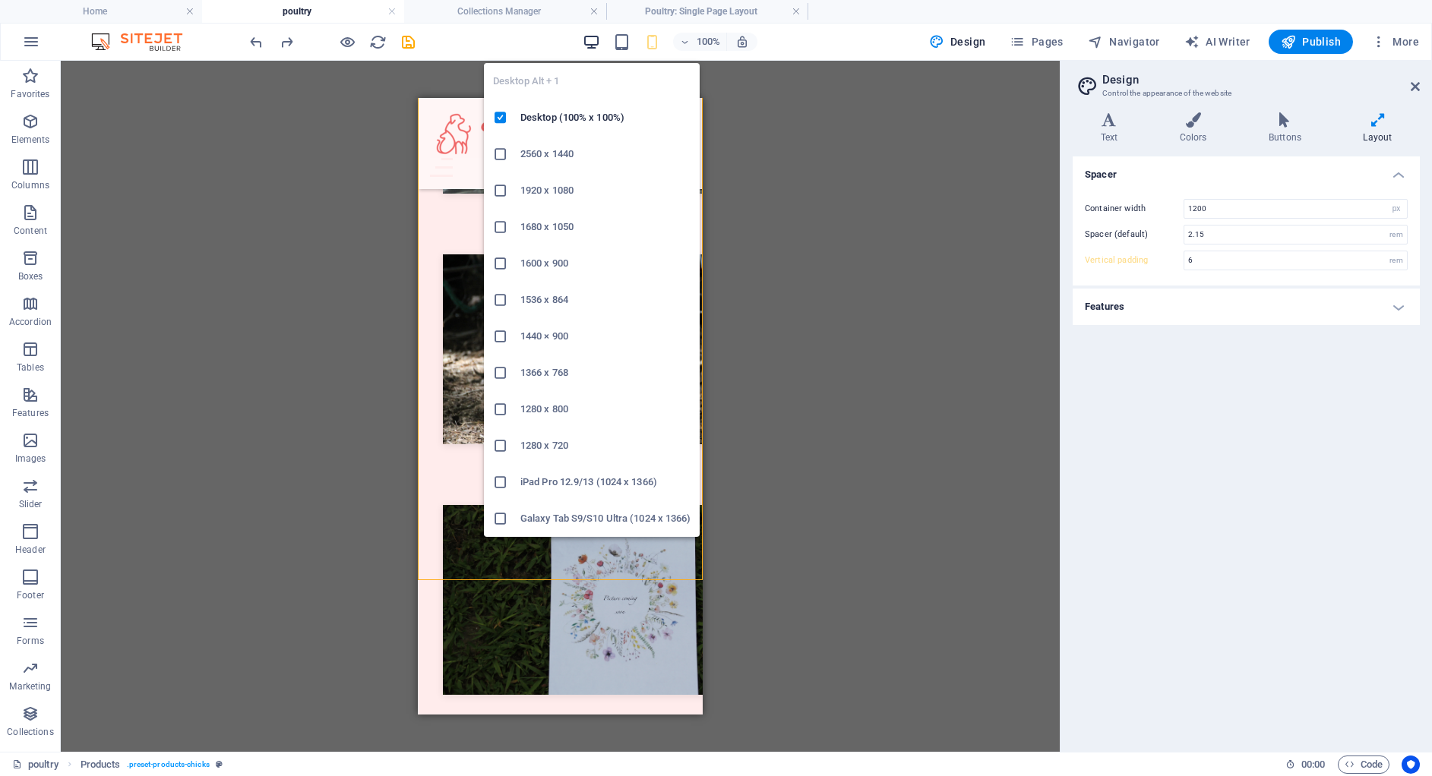
click at [599, 46] on icon "button" at bounding box center [591, 41] width 17 height 17
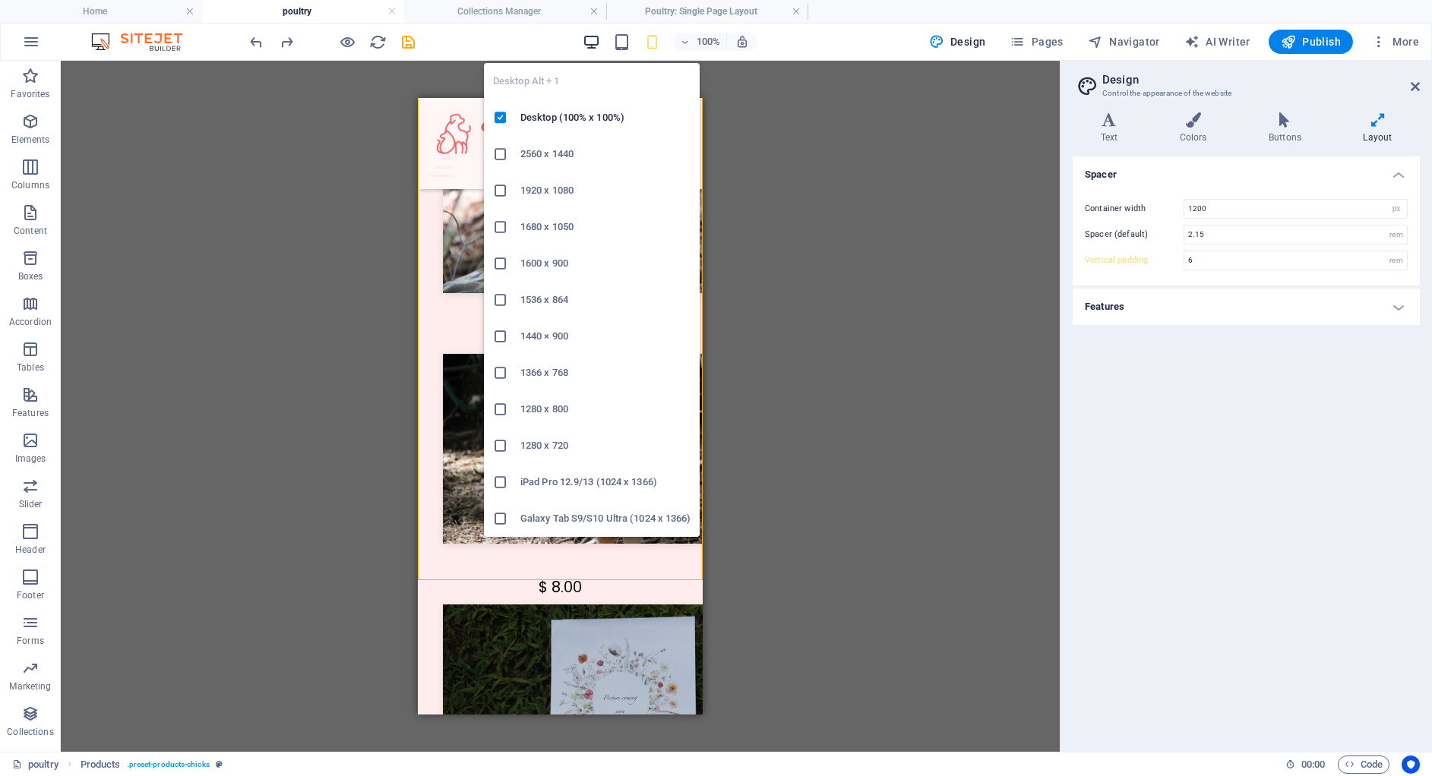
scroll to position [1524, 0]
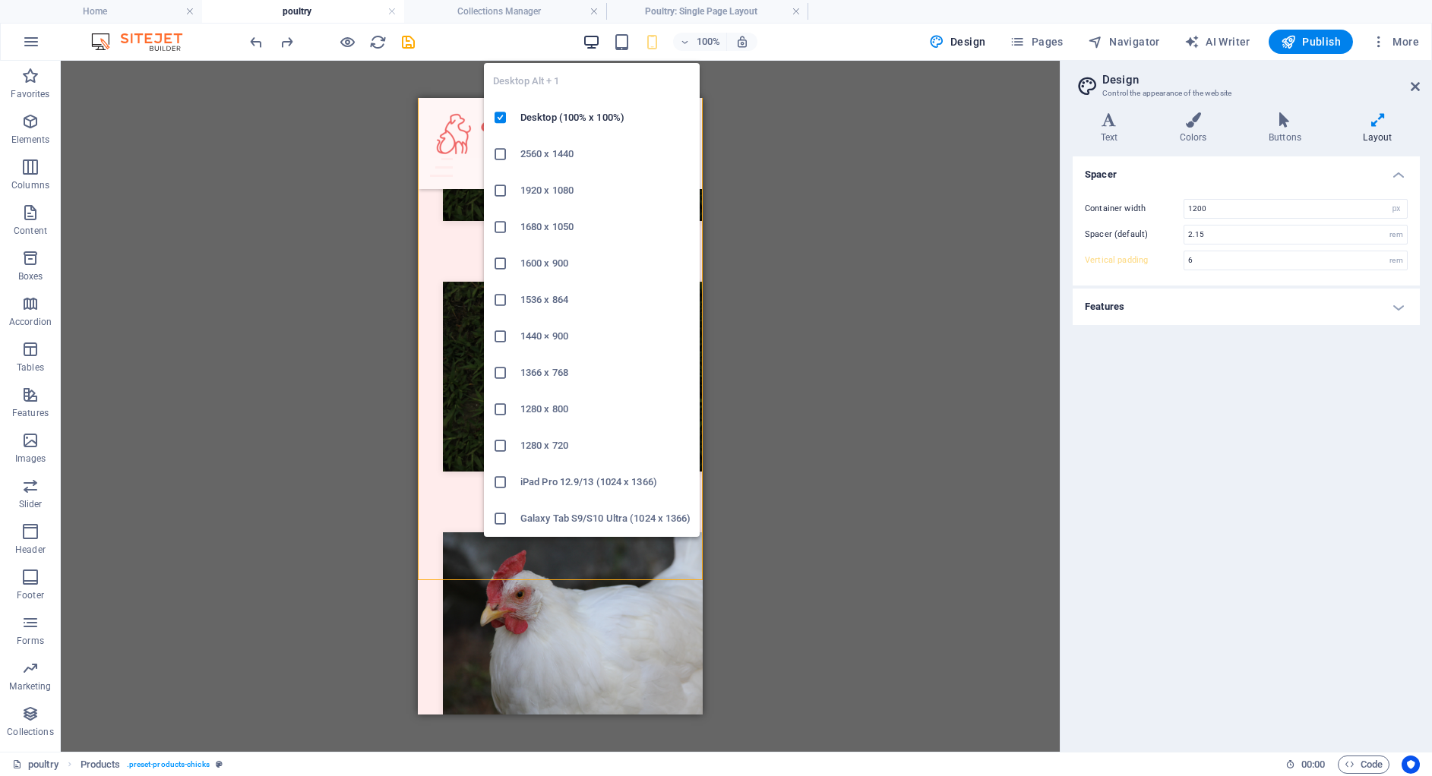
type input "8"
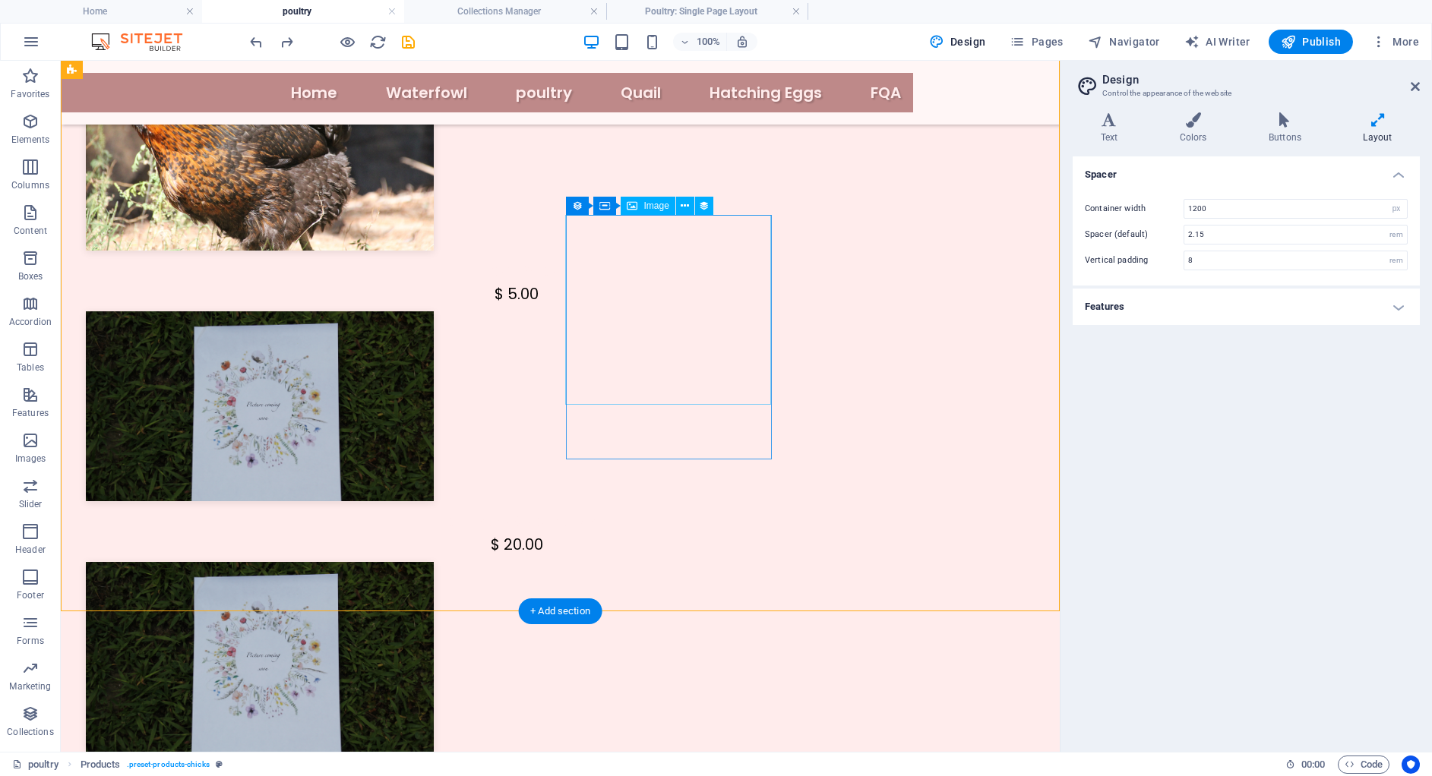
scroll to position [1227, 0]
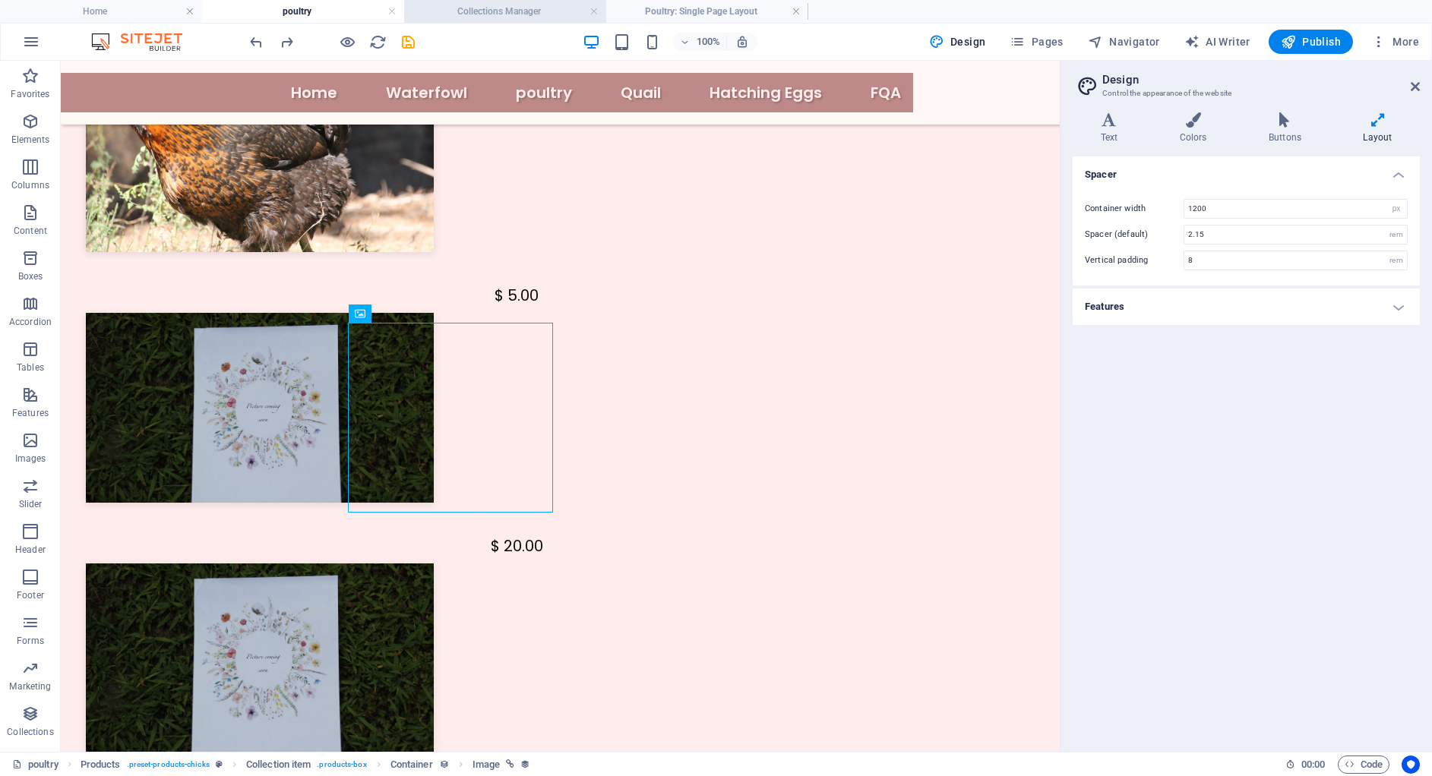
scroll to position [0, 0]
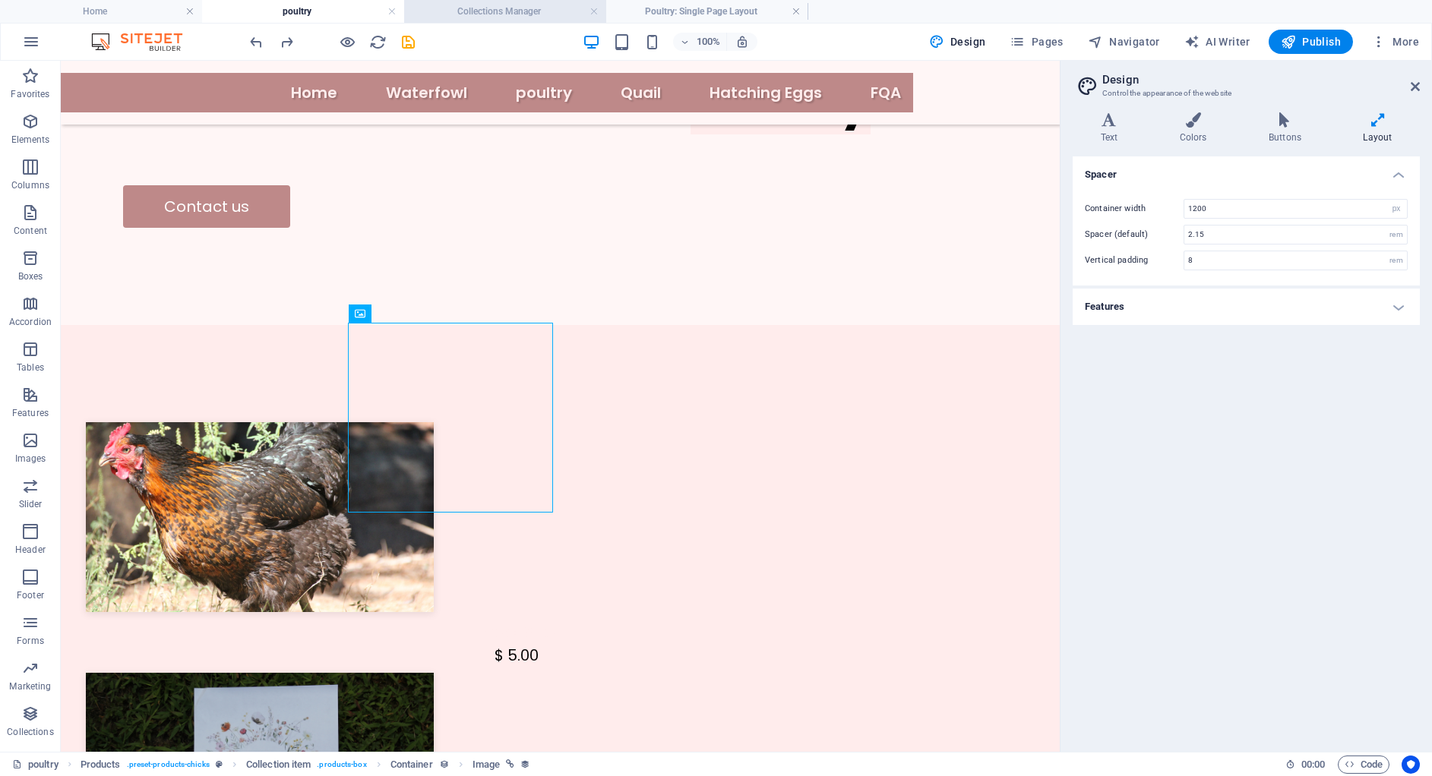
click at [475, 18] on h4 "Collections Manager" at bounding box center [505, 11] width 202 height 17
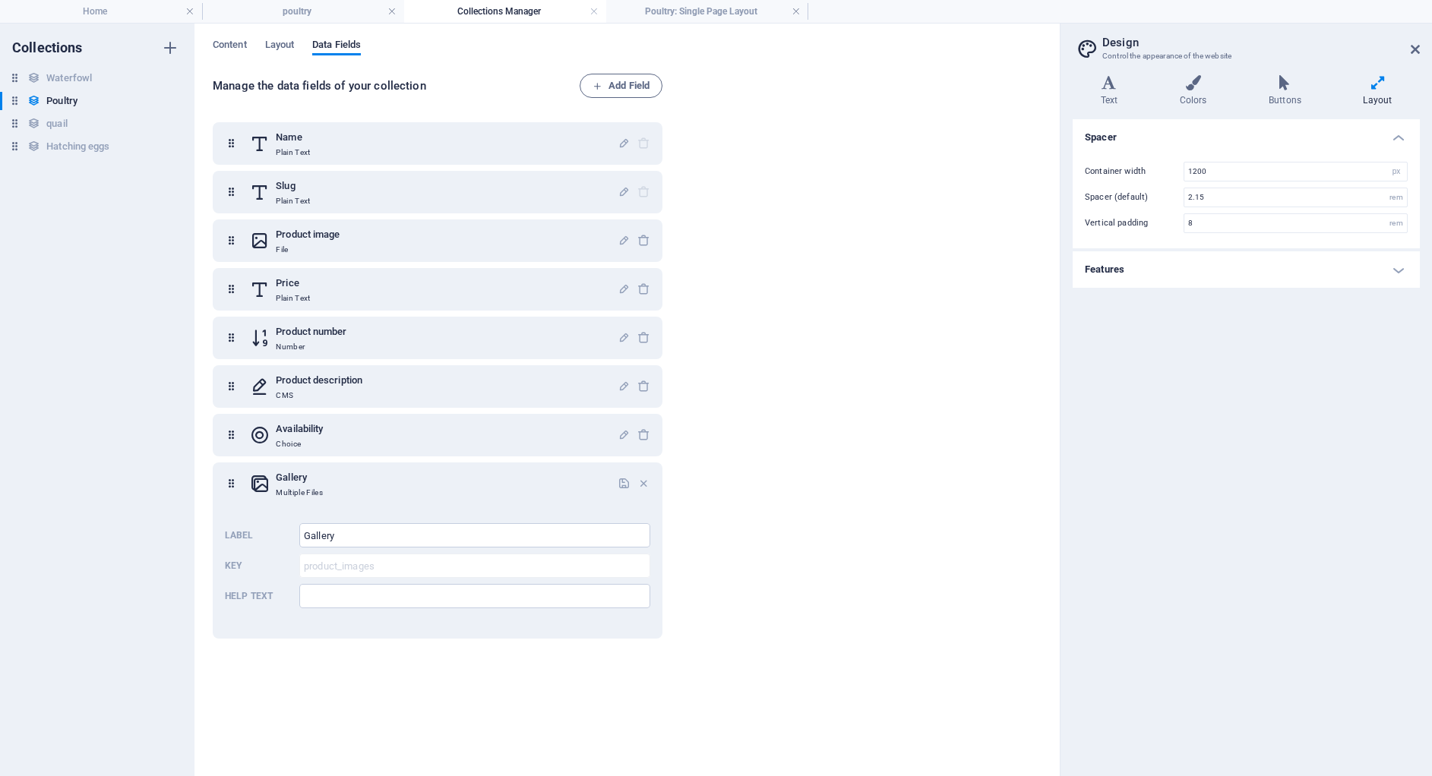
drag, startPoint x: 247, startPoint y: 50, endPoint x: 259, endPoint y: 66, distance: 20.1
click at [247, 51] on span "Content" at bounding box center [230, 46] width 34 height 21
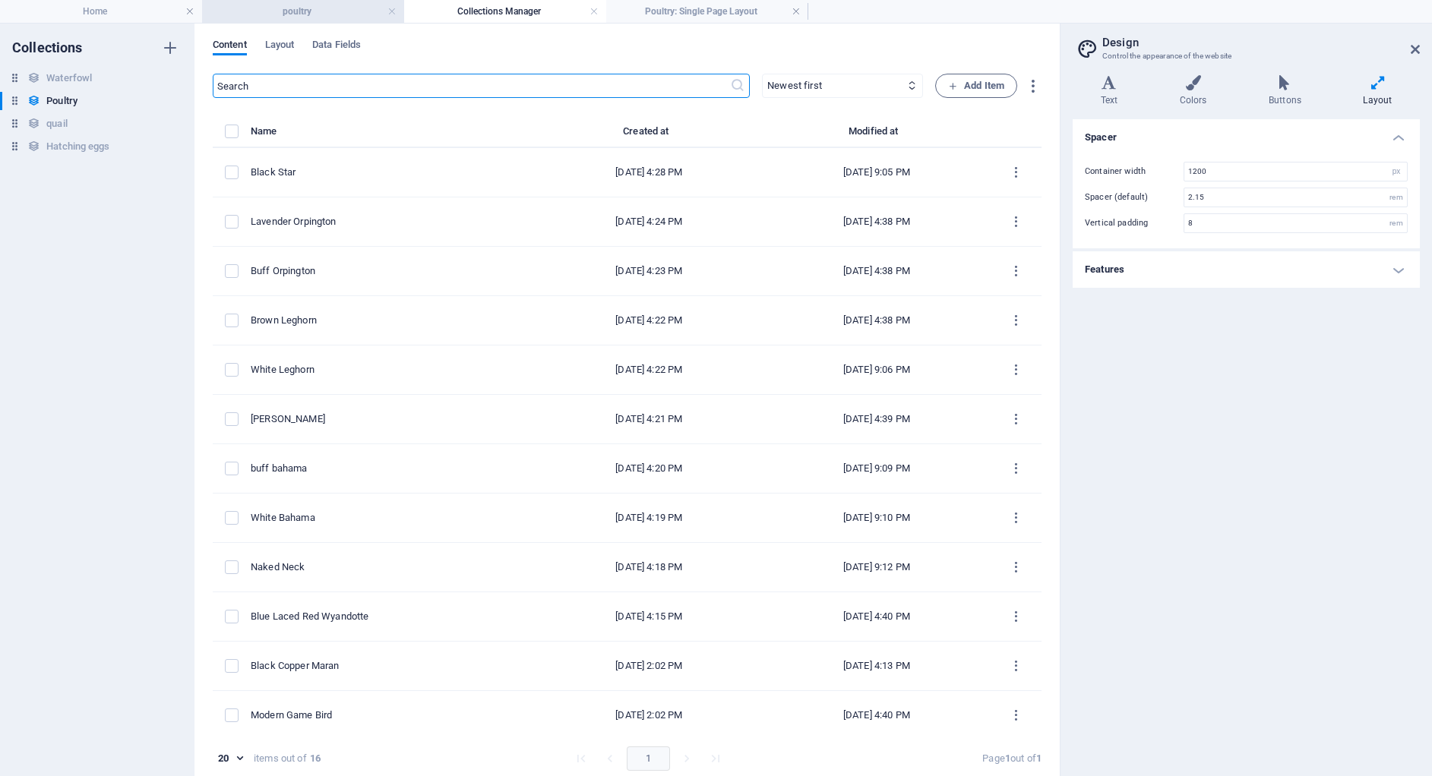
click at [323, 8] on h4 "poultry" at bounding box center [303, 11] width 202 height 17
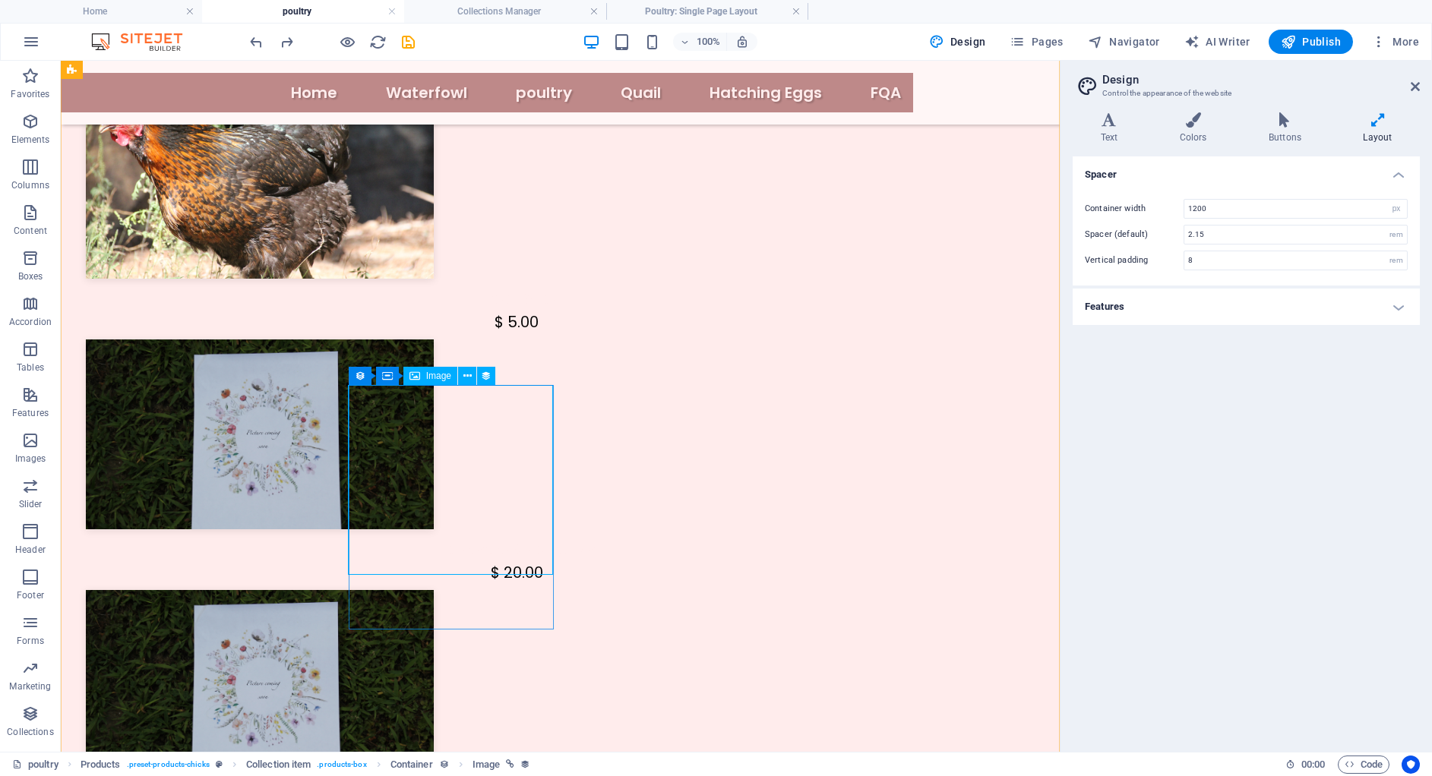
scroll to position [1240, 0]
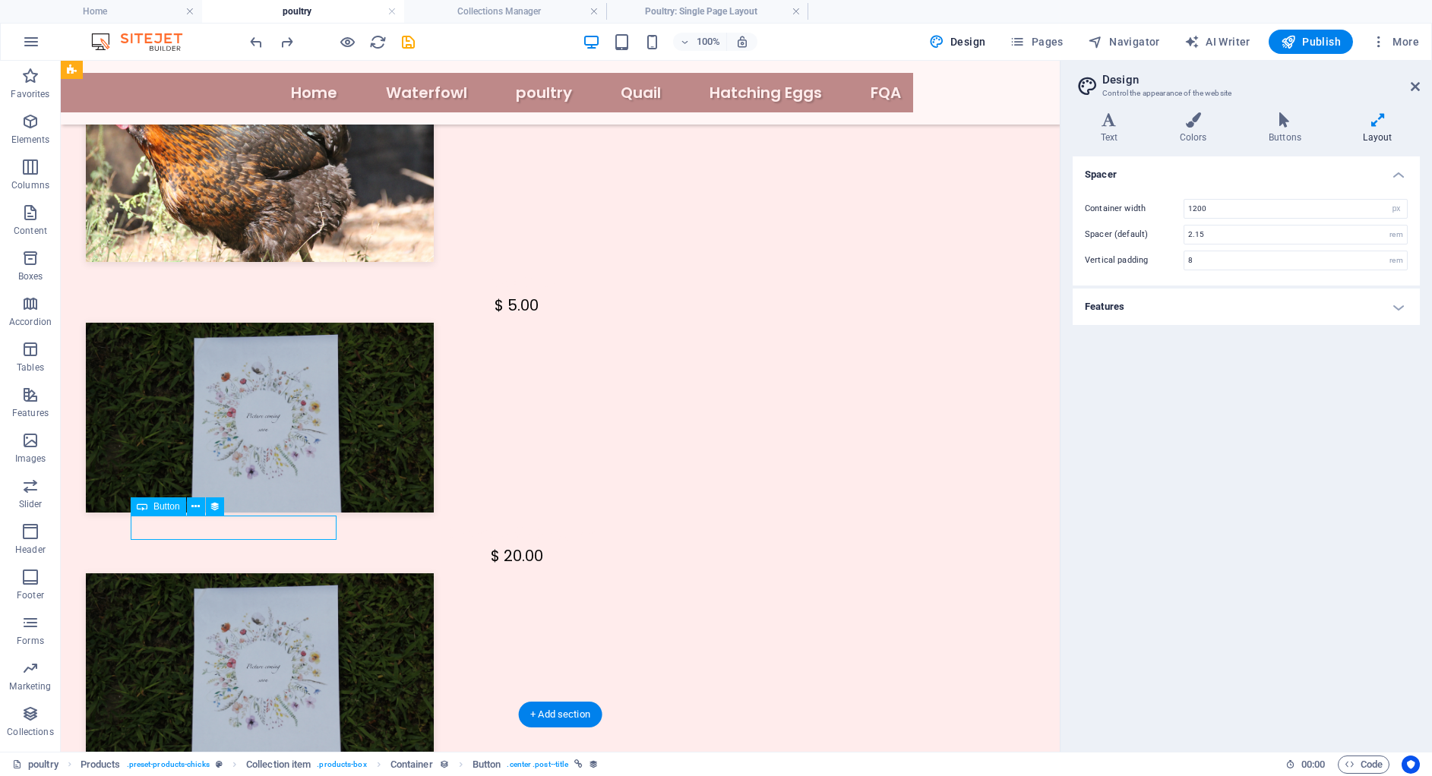
select select "name"
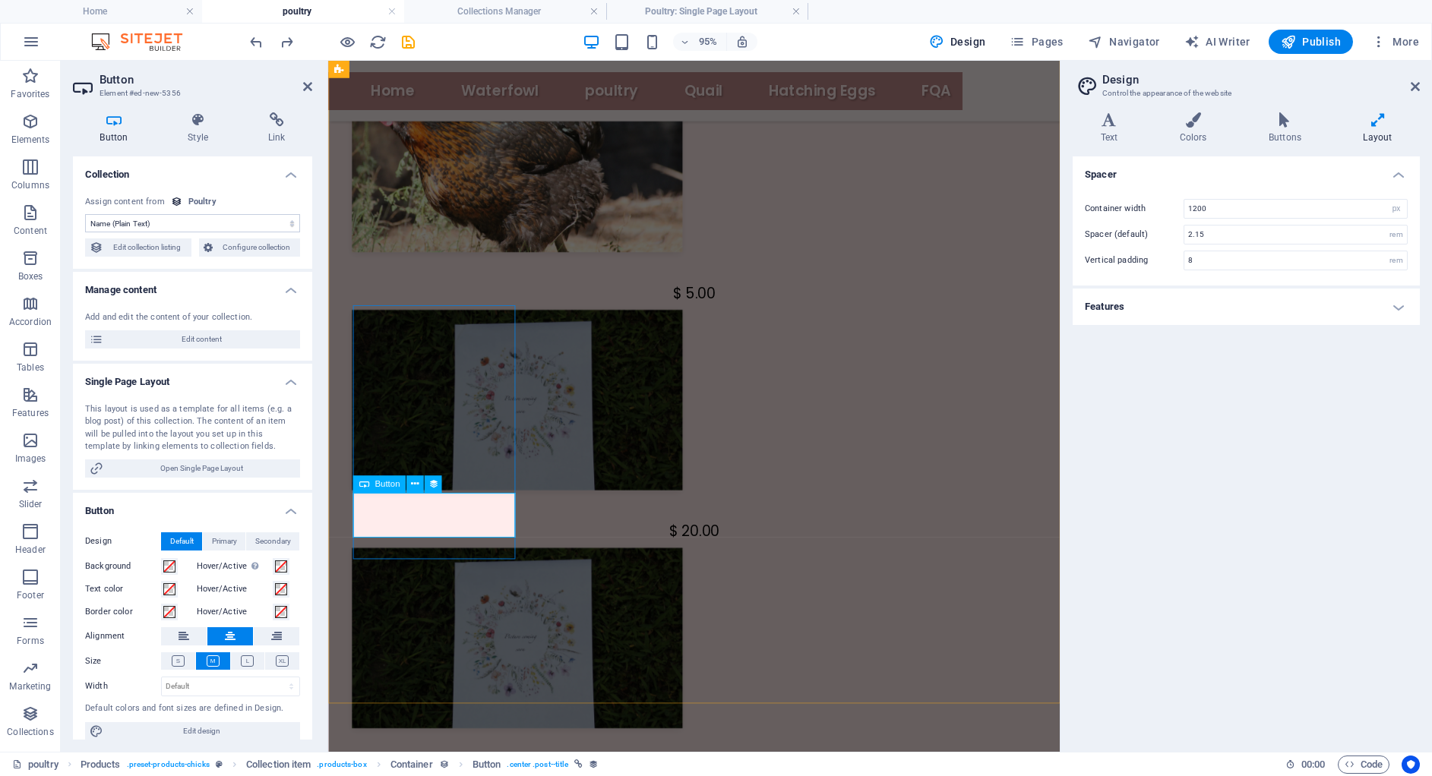
drag, startPoint x: 455, startPoint y: 531, endPoint x: 490, endPoint y: 546, distance: 38.1
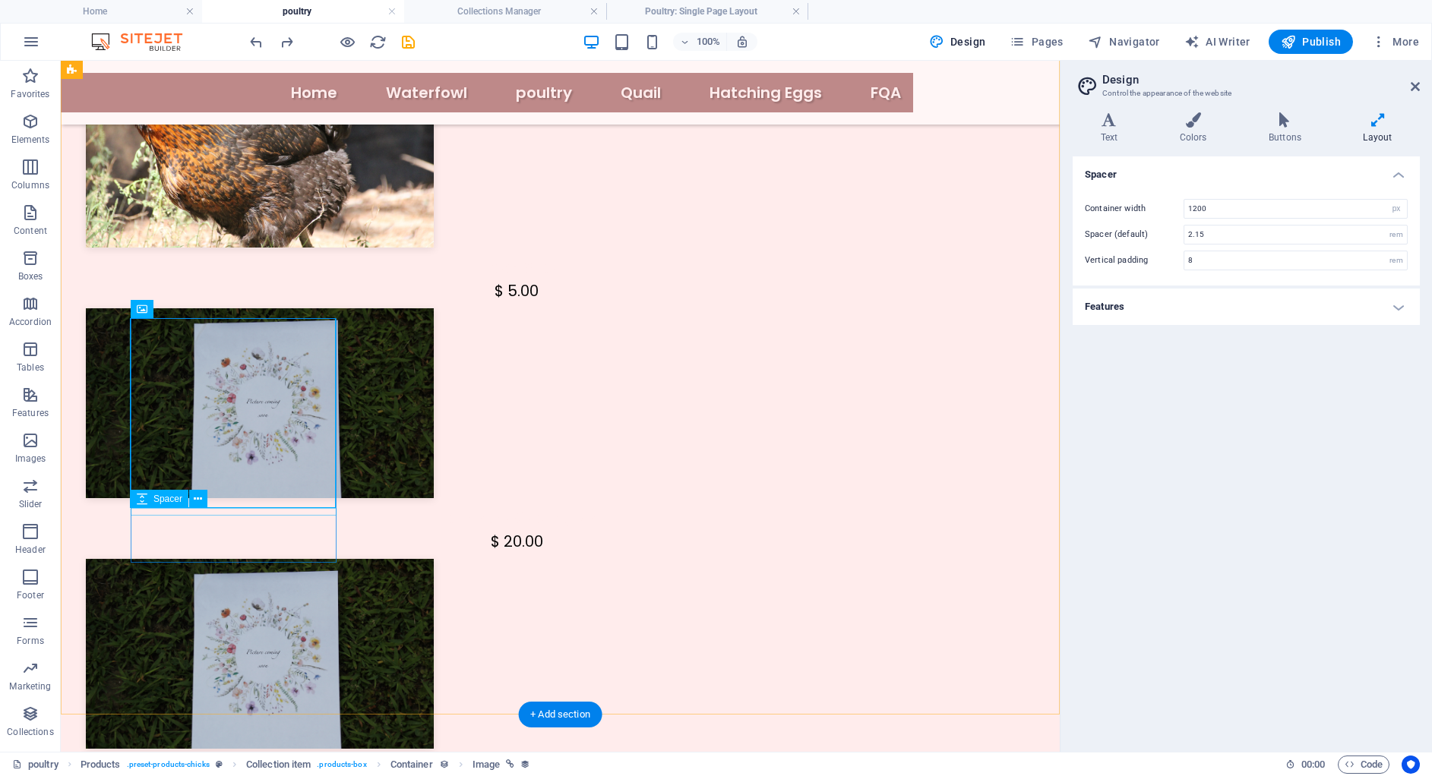
select select "name"
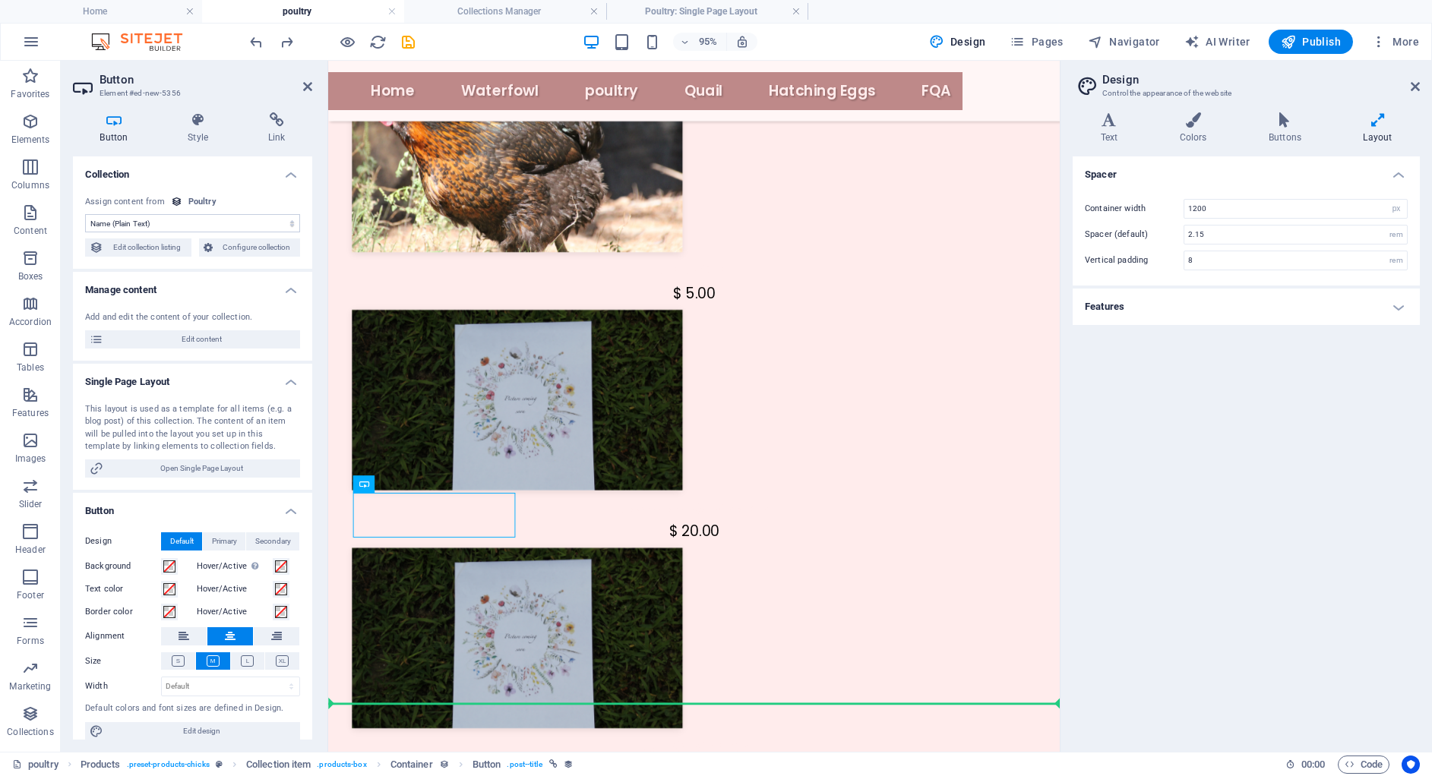
drag, startPoint x: 497, startPoint y: 544, endPoint x: 320, endPoint y: 532, distance: 177.3
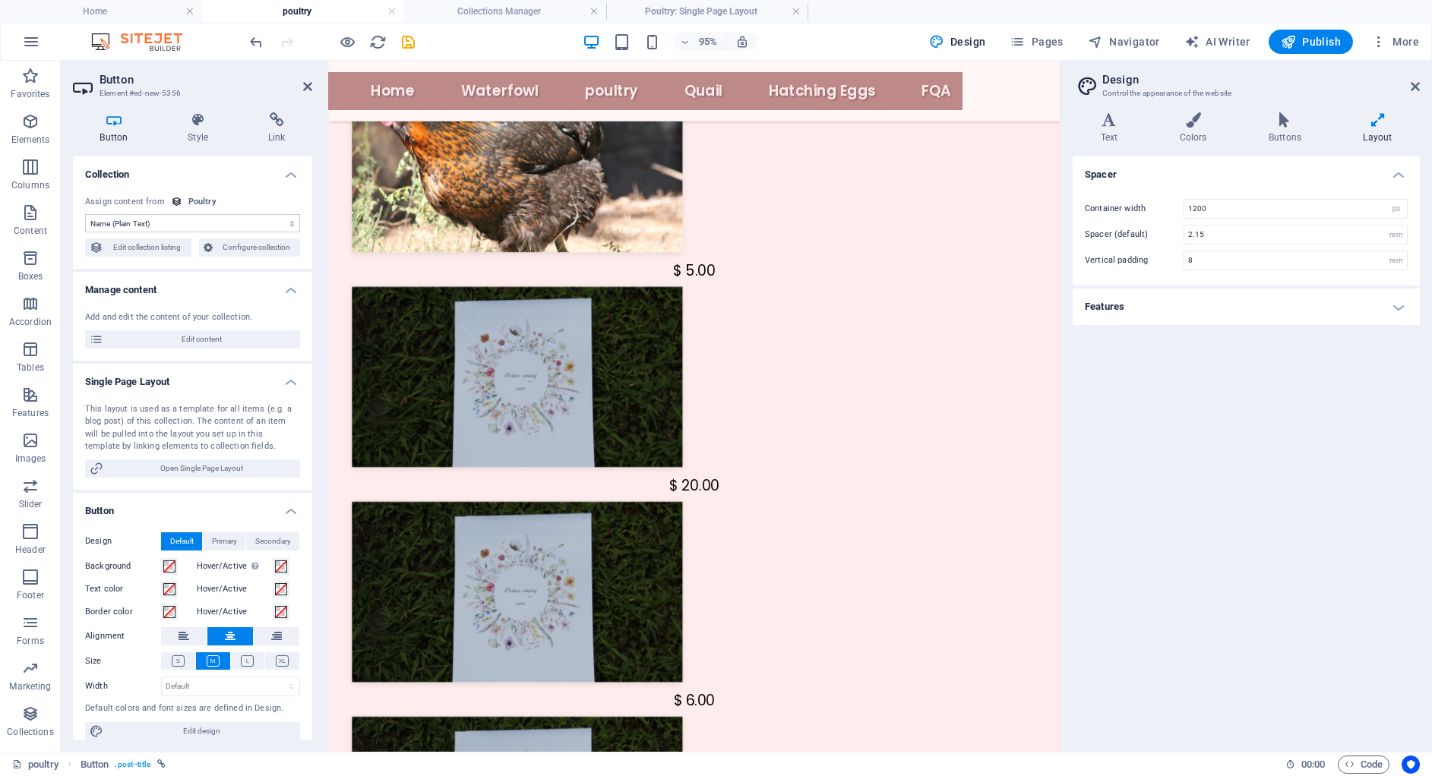
scroll to position [1145, 0]
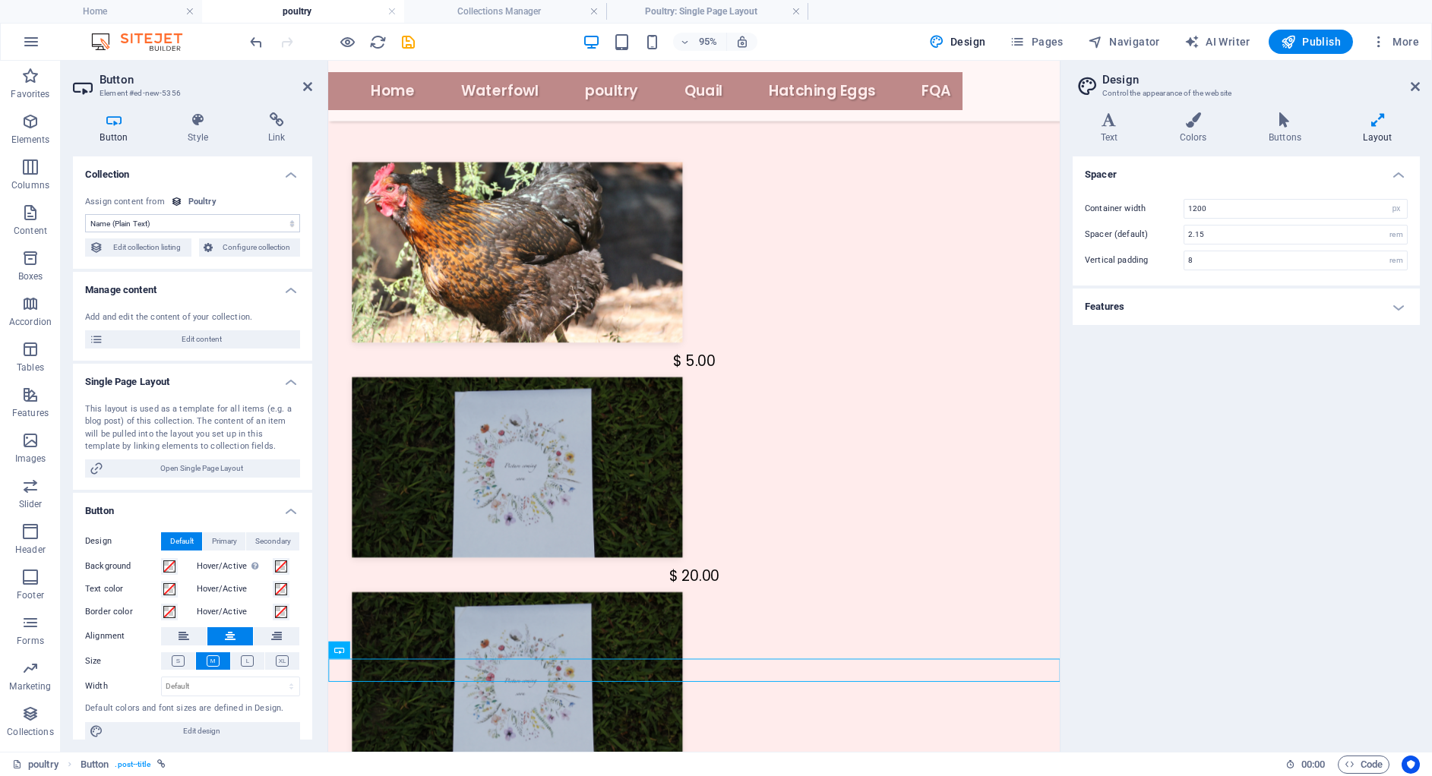
click at [313, 90] on aside "Button Element #ed-new-5356 Button Style Link Collection No assignment, content…" at bounding box center [194, 406] width 267 height 691
click at [309, 84] on icon at bounding box center [307, 87] width 9 height 12
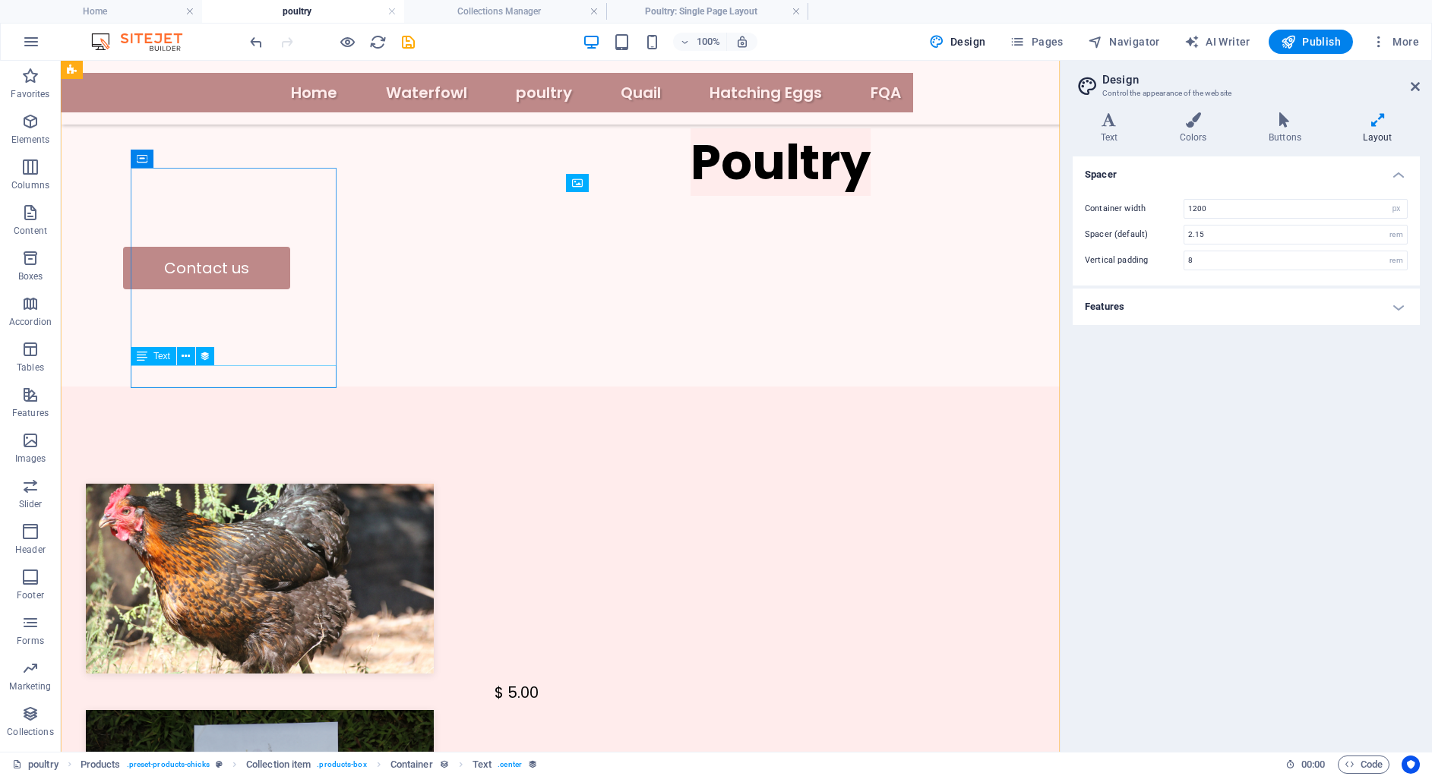
scroll to position [788, 0]
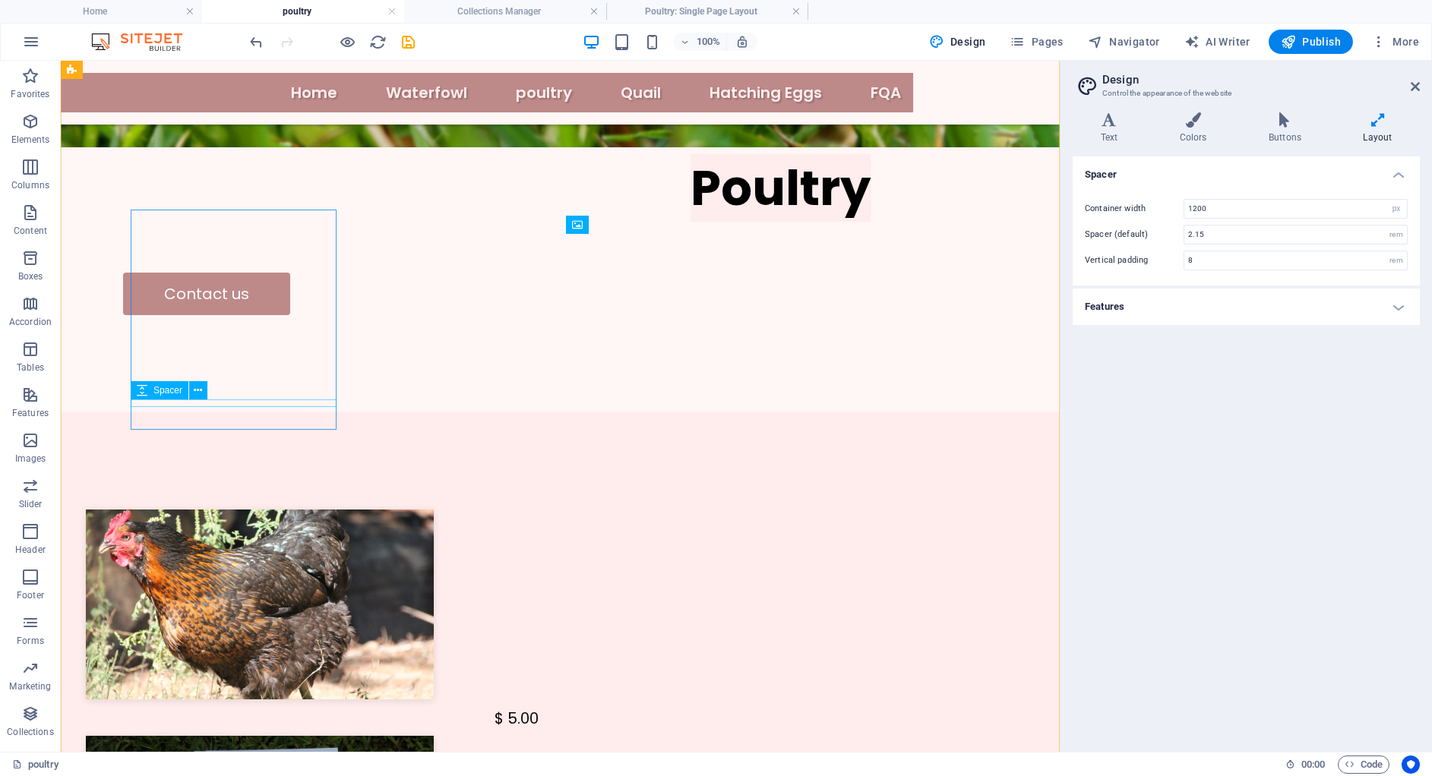
select select "px"
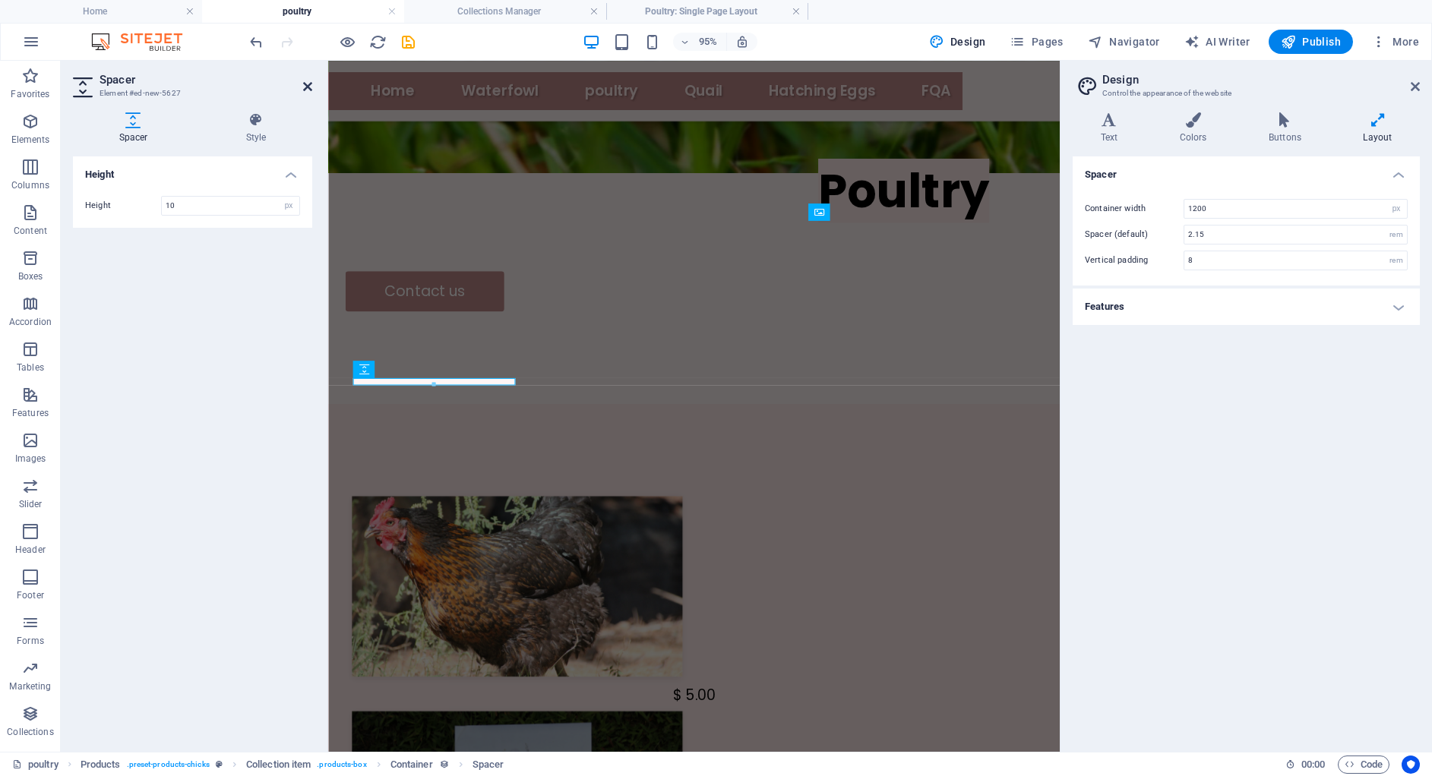
scroll to position [789, 0]
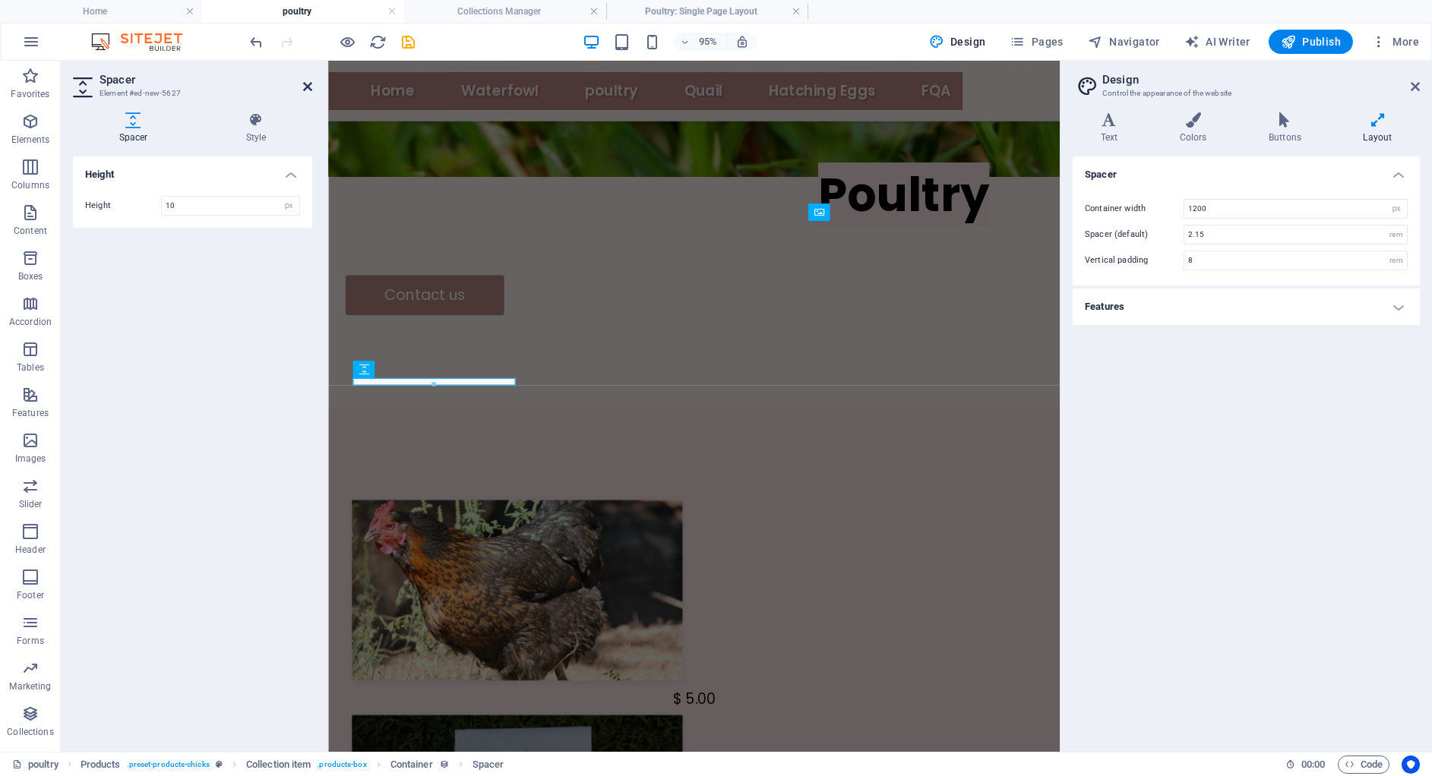
drag, startPoint x: 305, startPoint y: 80, endPoint x: 244, endPoint y: 19, distance: 85.9
click at [305, 81] on icon at bounding box center [307, 87] width 9 height 12
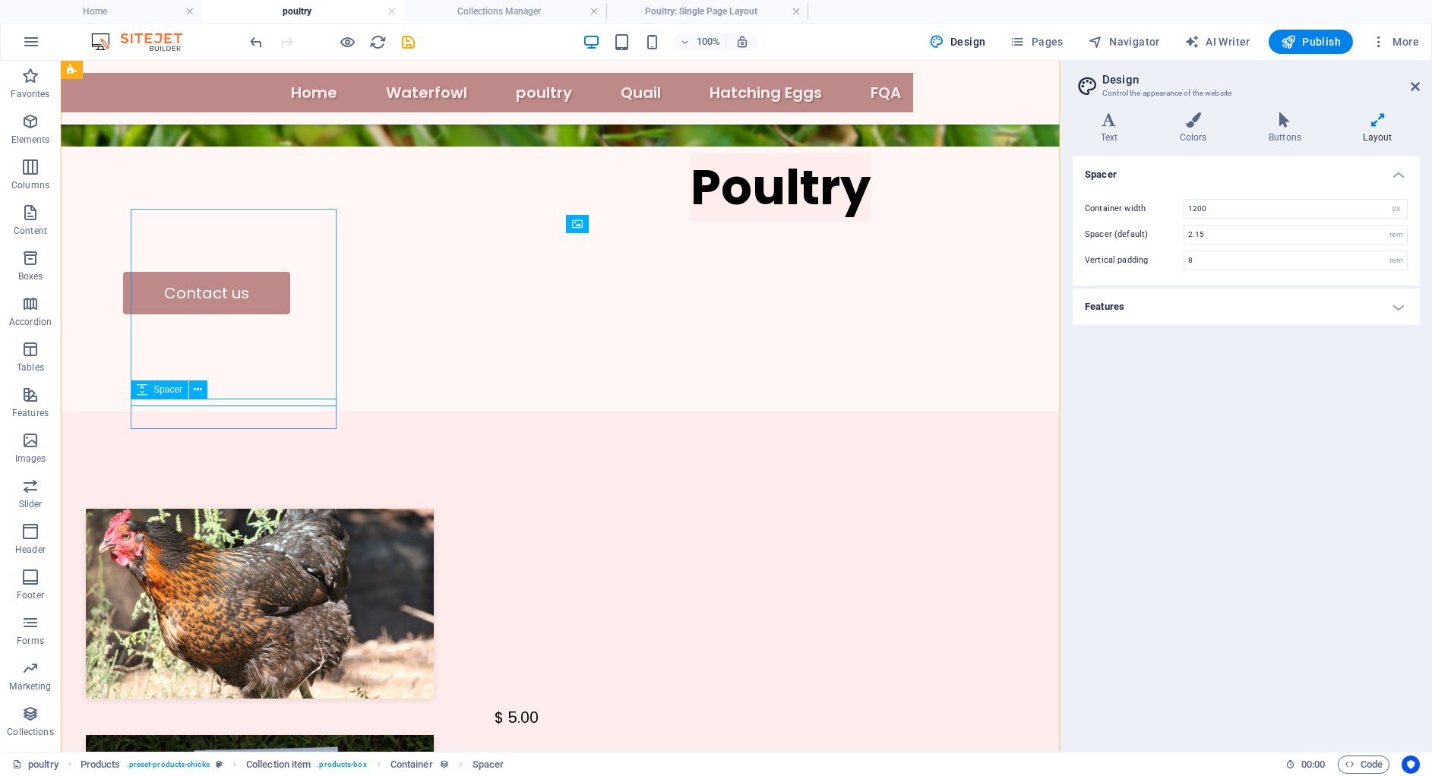
click at [264, 38] on icon "undo" at bounding box center [256, 41] width 17 height 17
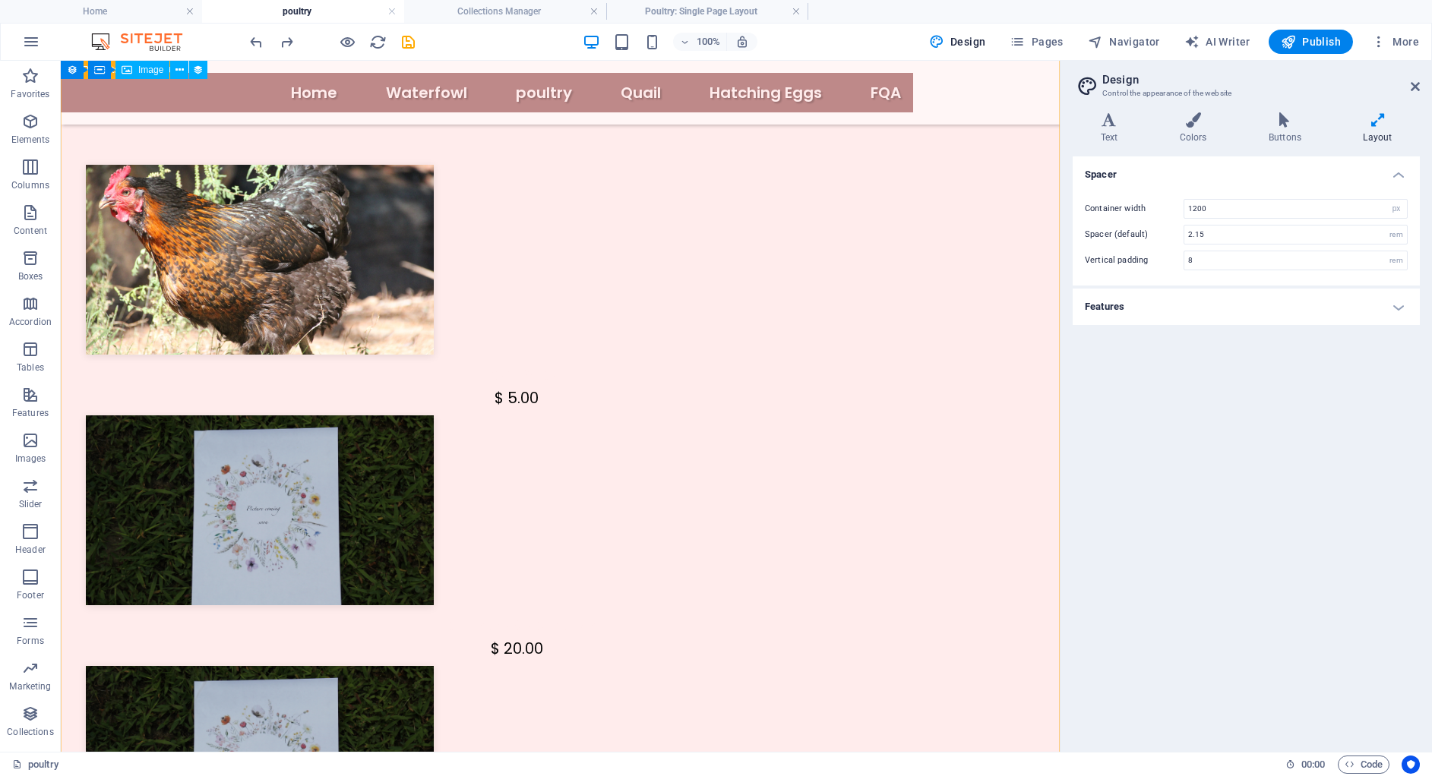
scroll to position [1129, 0]
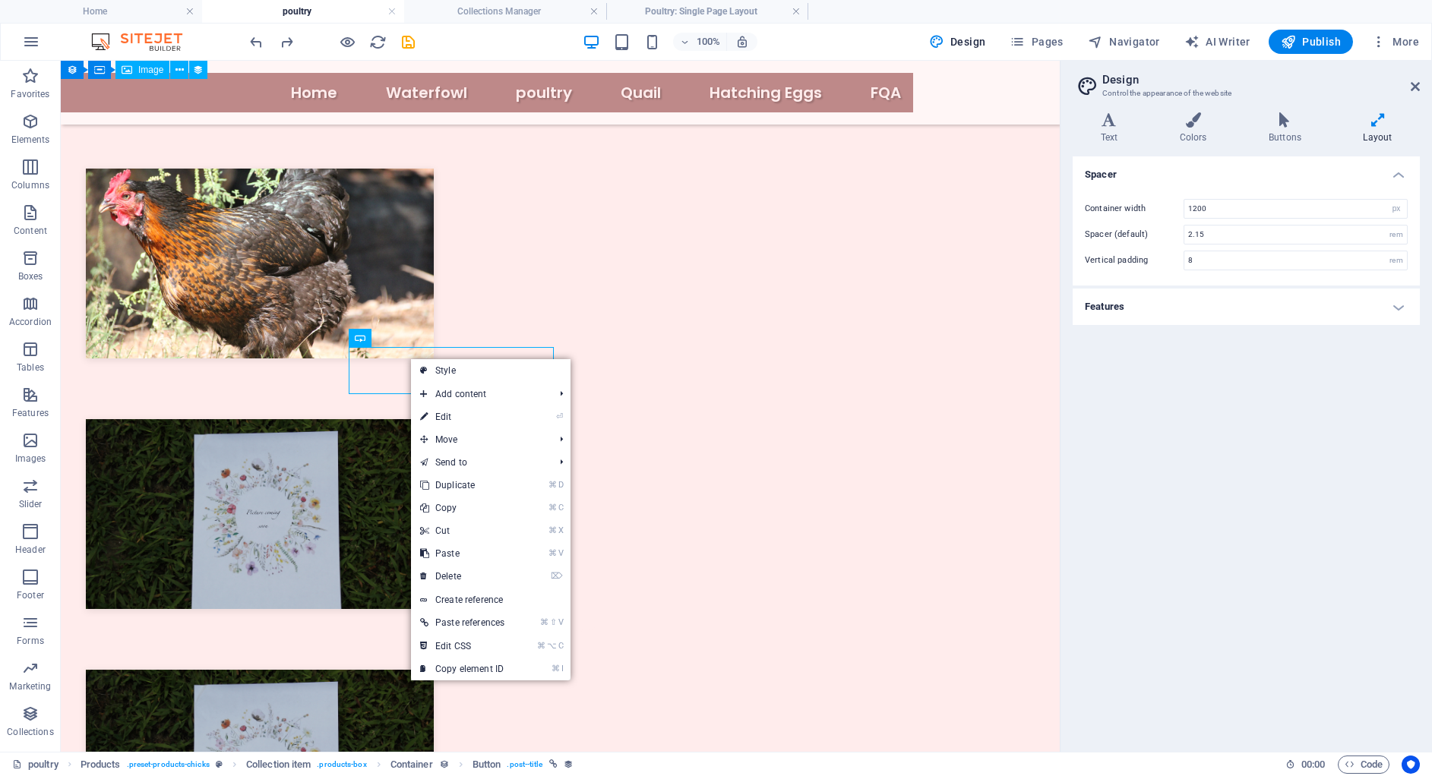
drag, startPoint x: 502, startPoint y: 482, endPoint x: 382, endPoint y: 371, distance: 163.4
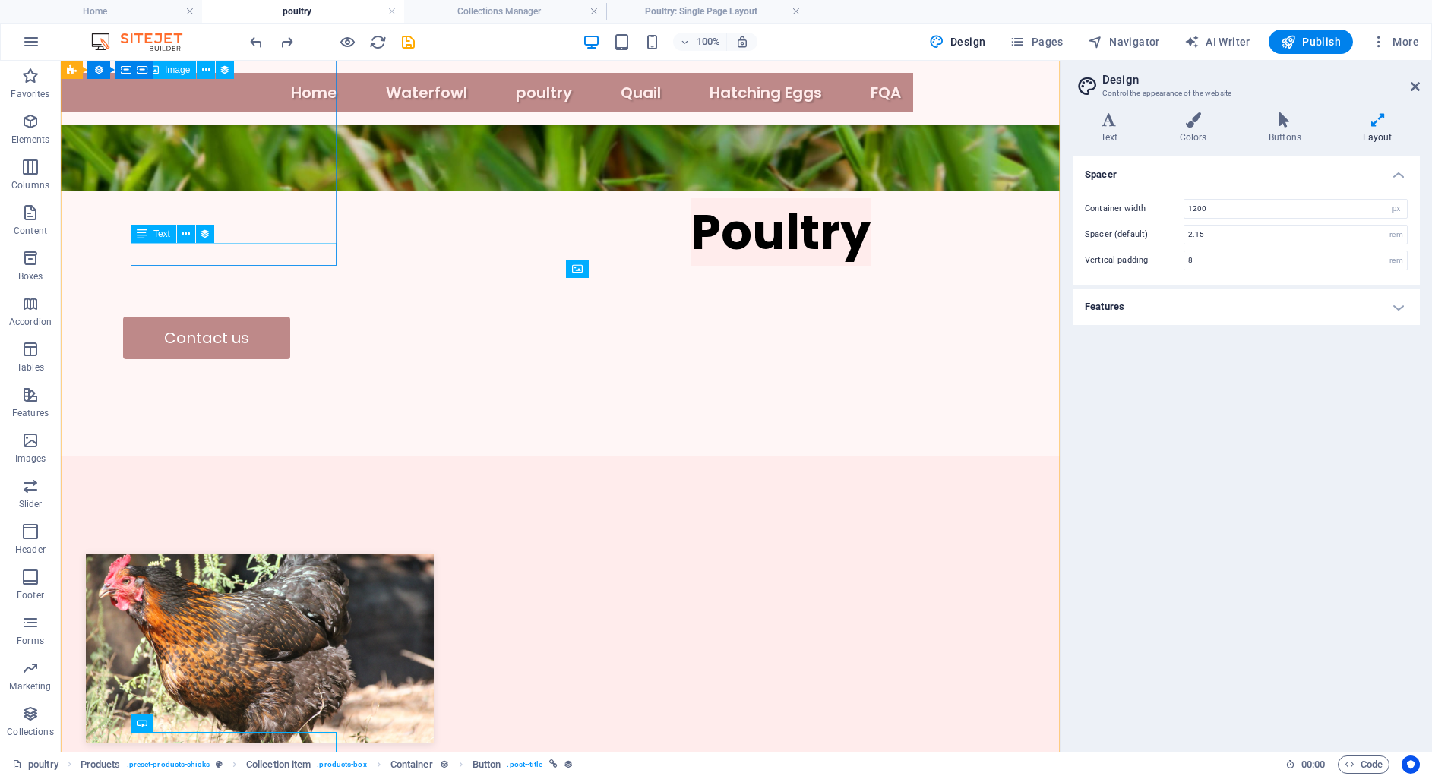
scroll to position [742, 0]
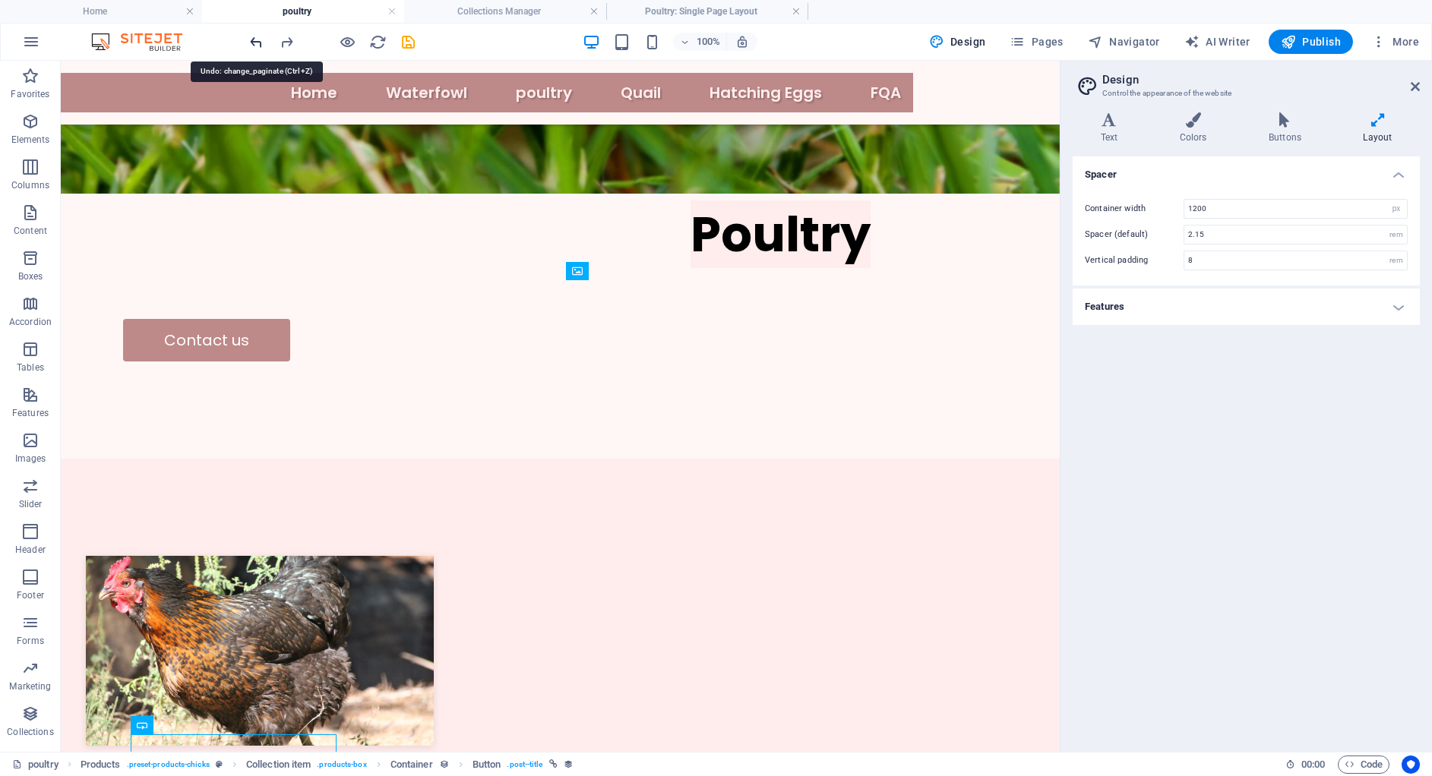
click at [251, 39] on icon "undo" at bounding box center [256, 41] width 17 height 17
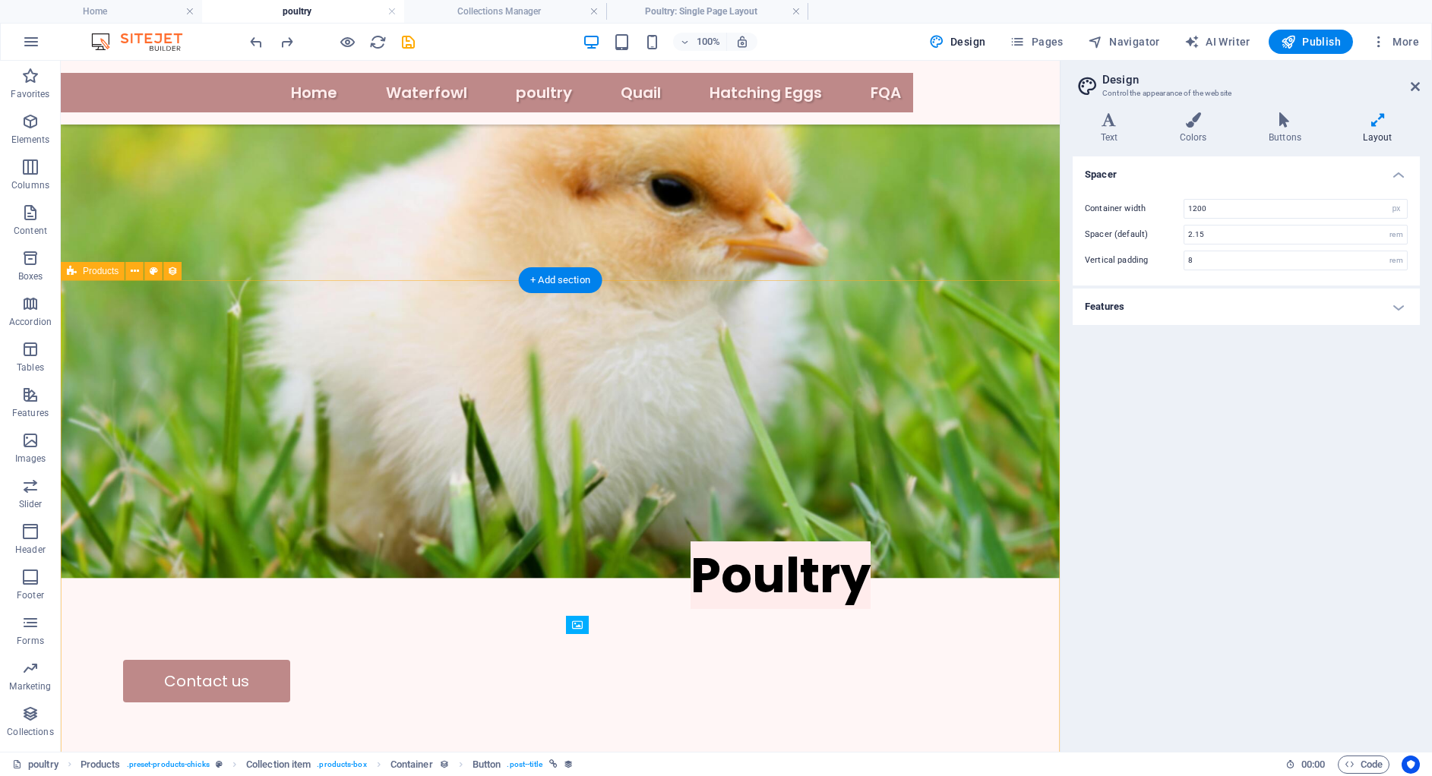
scroll to position [388, 0]
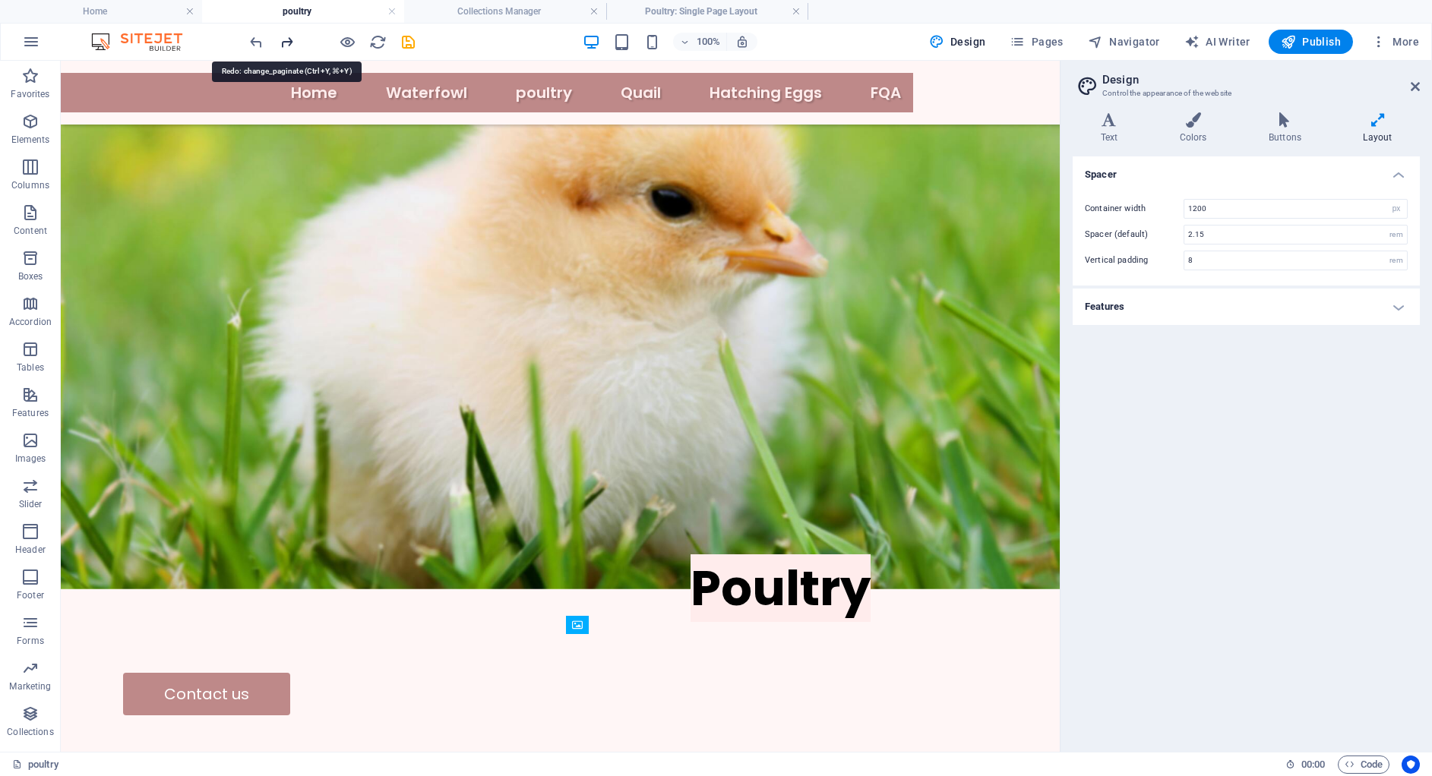
click at [291, 47] on icon "redo" at bounding box center [286, 41] width 17 height 17
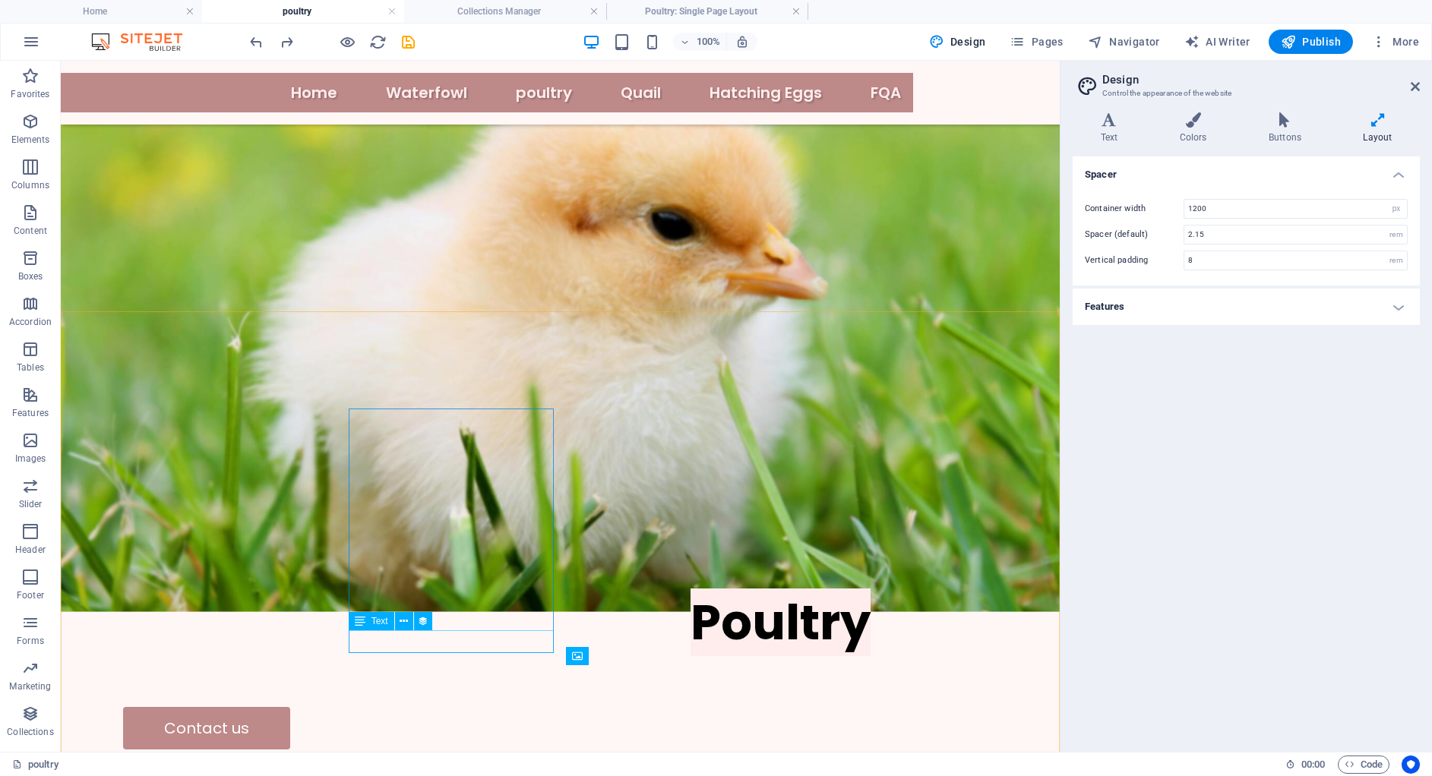
scroll to position [353, 0]
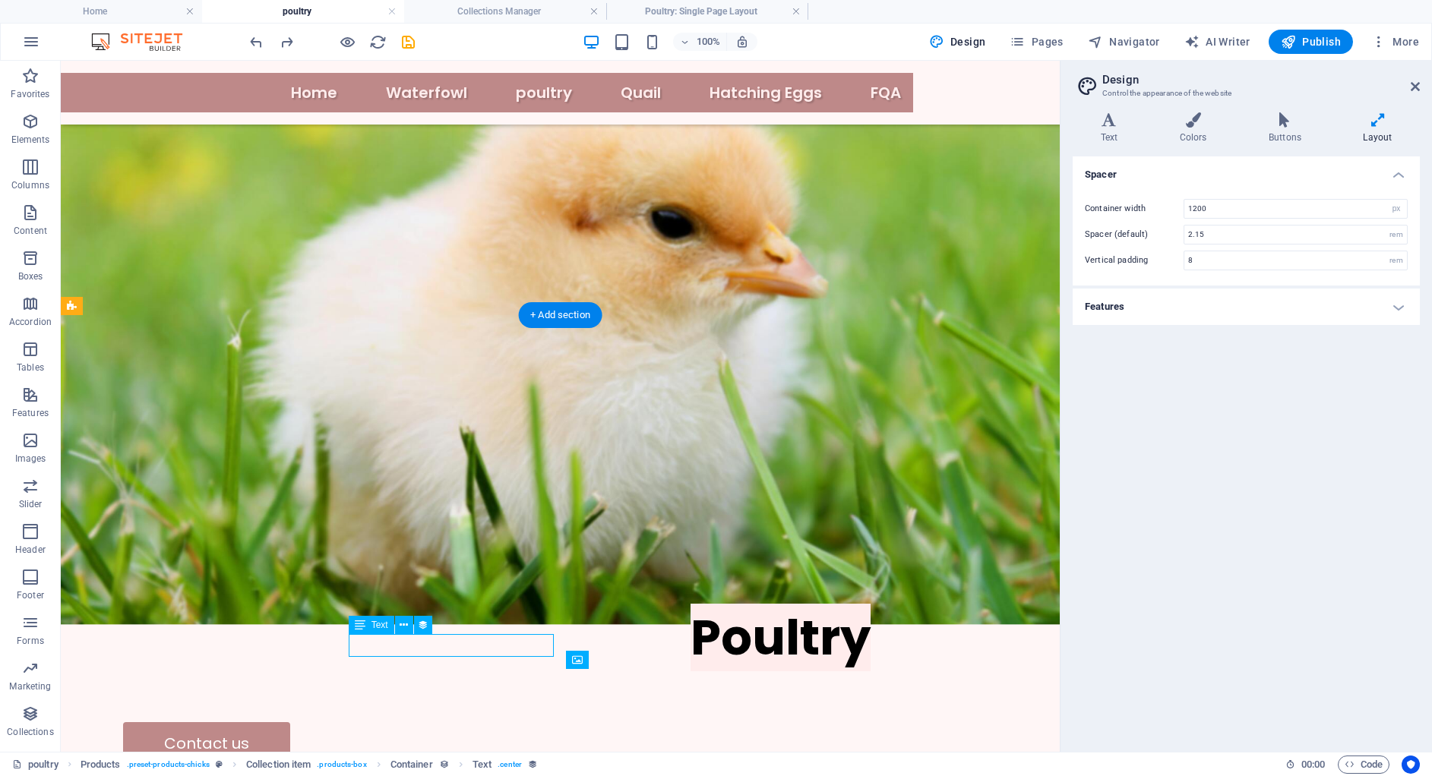
select select "price"
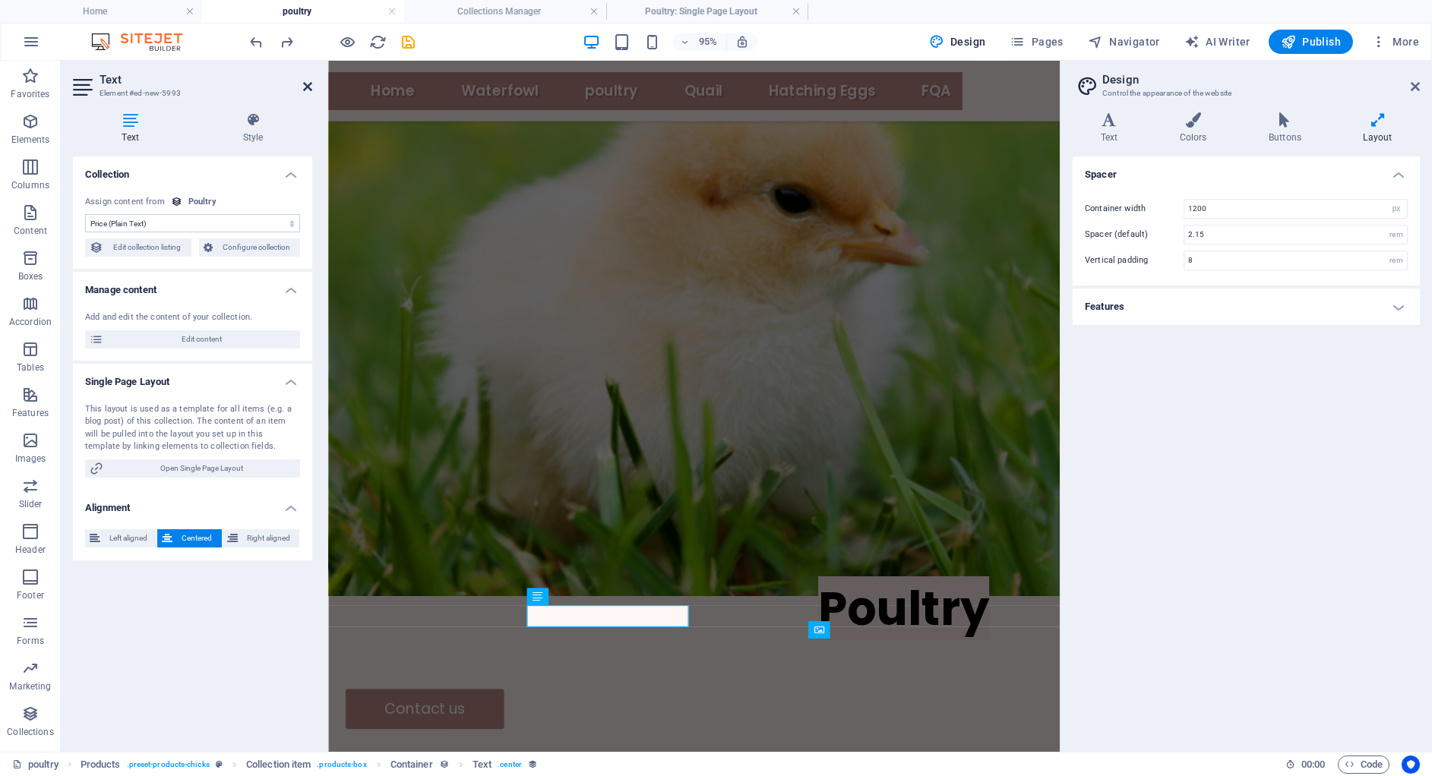
click at [308, 87] on icon at bounding box center [307, 87] width 9 height 12
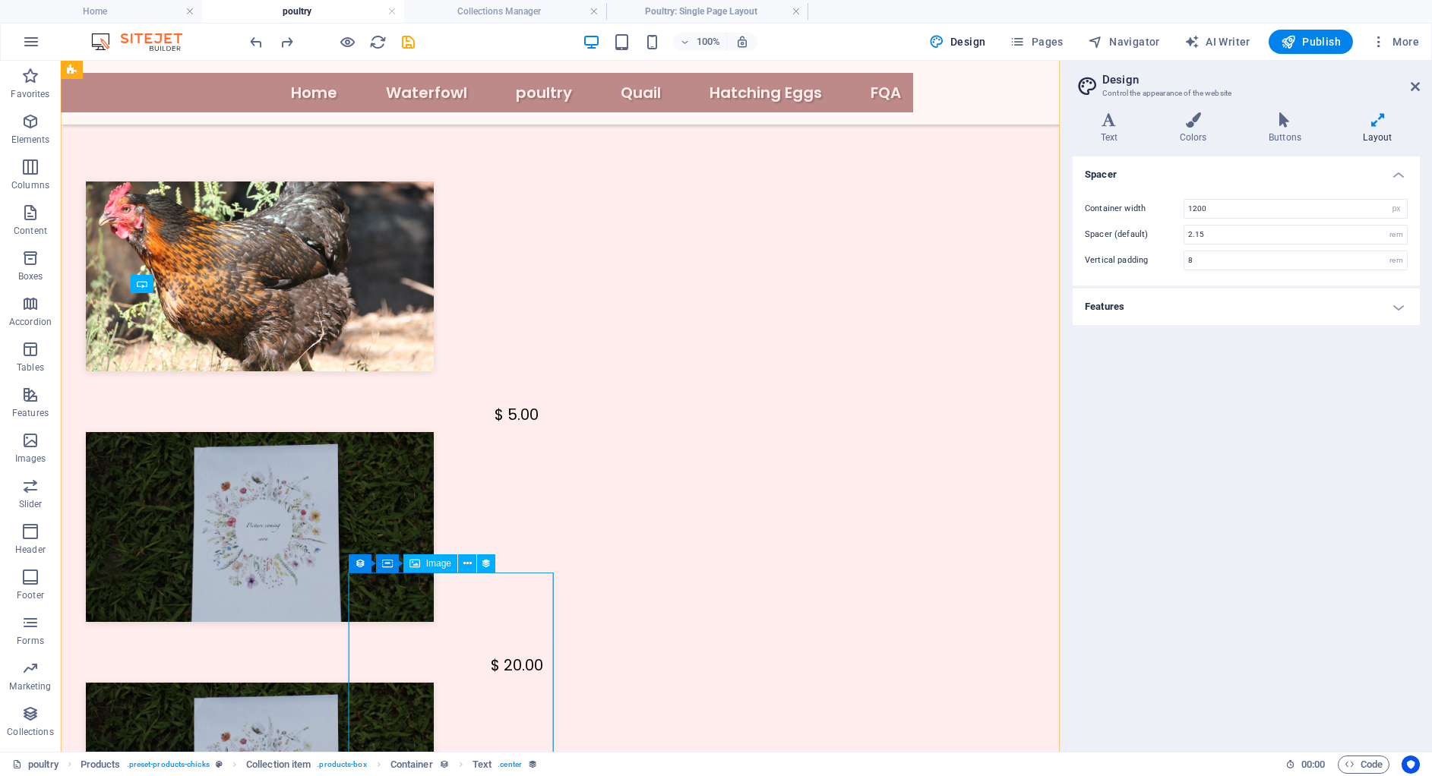
scroll to position [1120, 0]
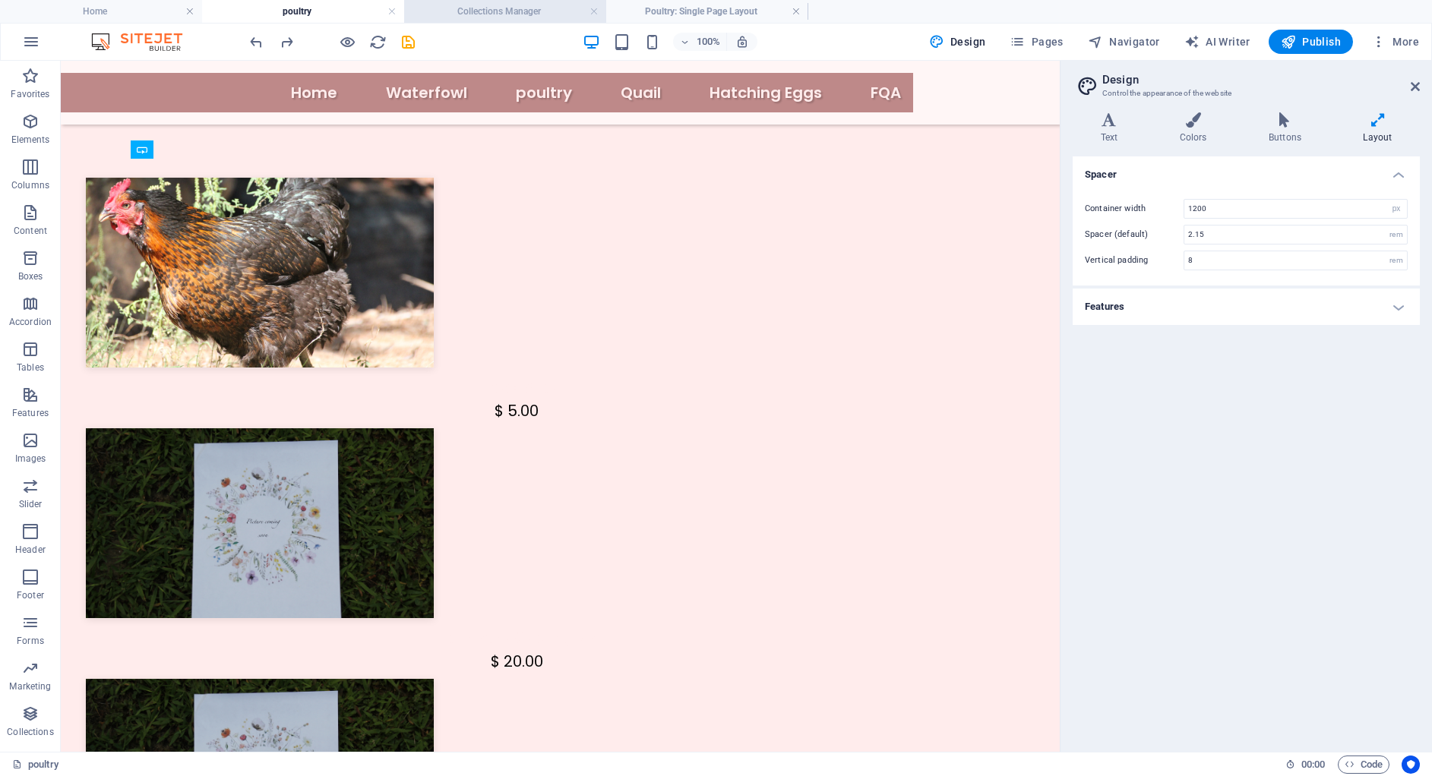
click at [490, 11] on h4 "Collections Manager" at bounding box center [505, 11] width 202 height 17
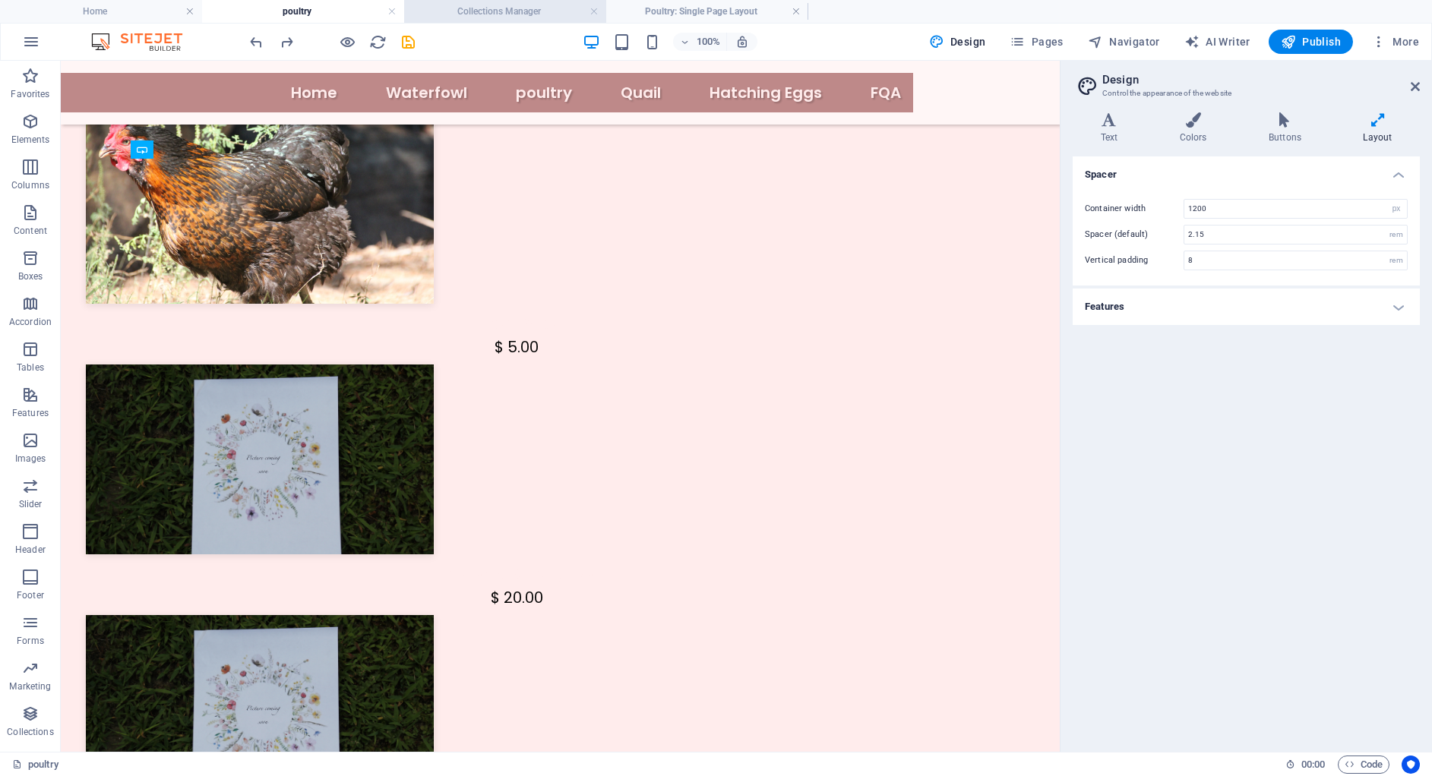
scroll to position [0, 0]
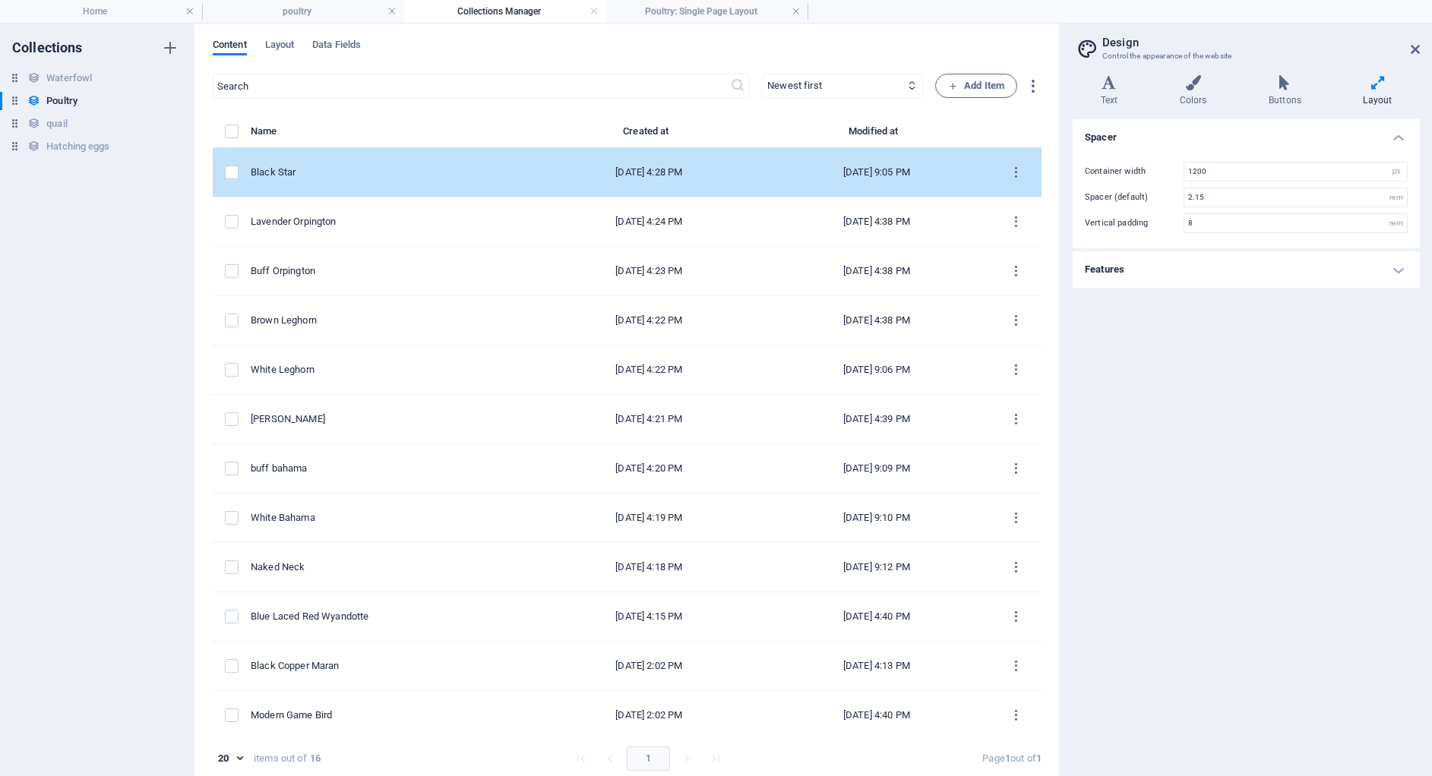
click at [328, 166] on div "Black Star" at bounding box center [387, 173] width 273 height 14
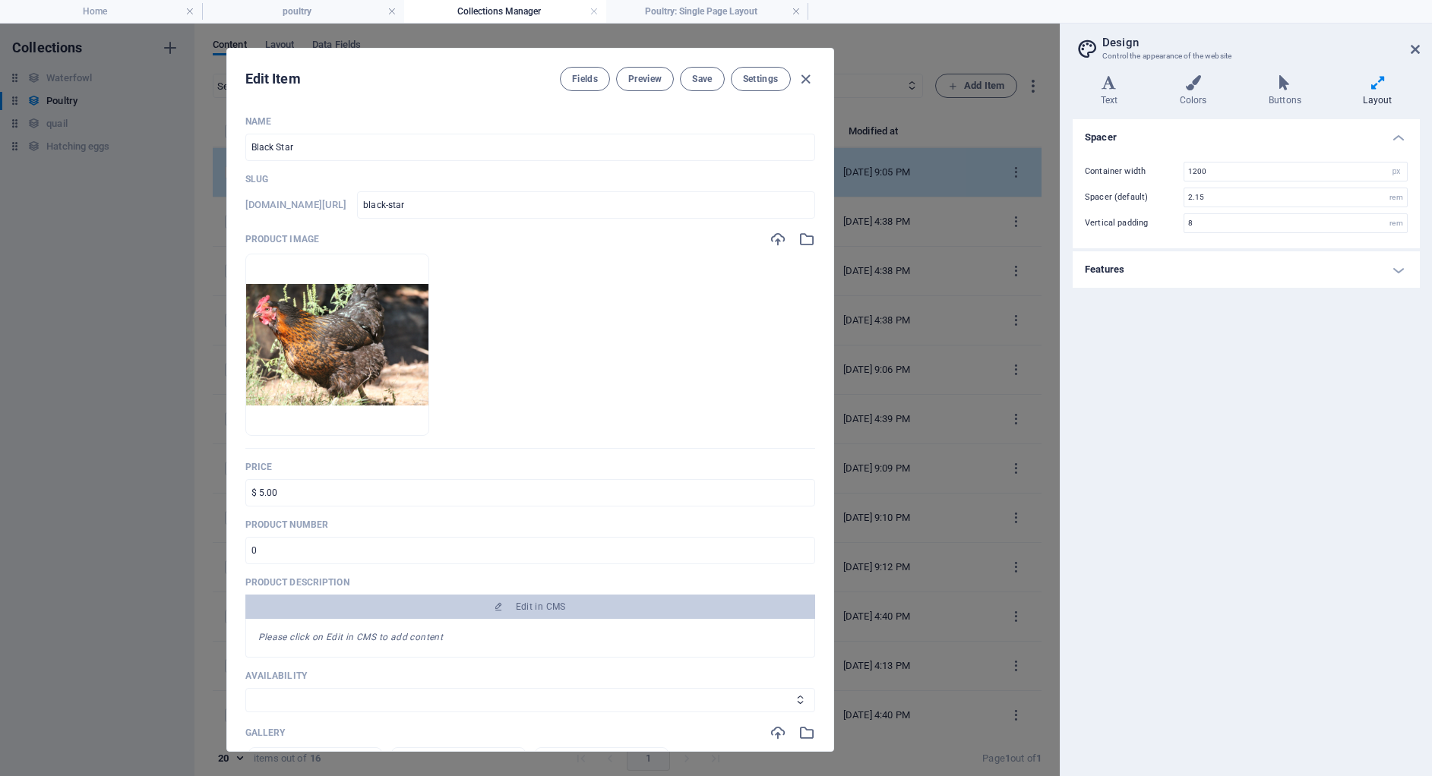
click at [328, 166] on div "Name Black Star ​ Slug www.example.com/poultry-single-page-layout/ black-star ​…" at bounding box center [530, 542] width 570 height 854
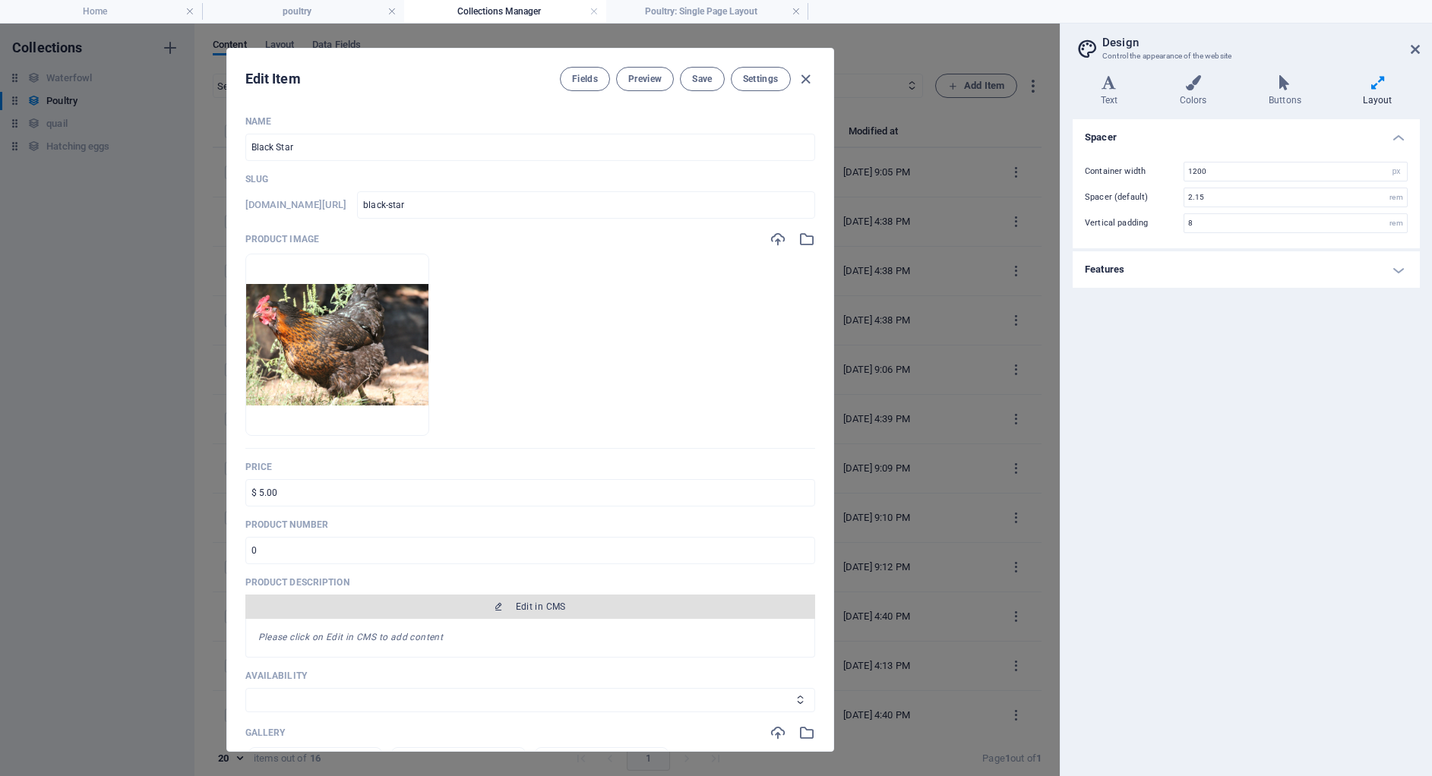
click at [494, 610] on icon "button" at bounding box center [498, 606] width 9 height 9
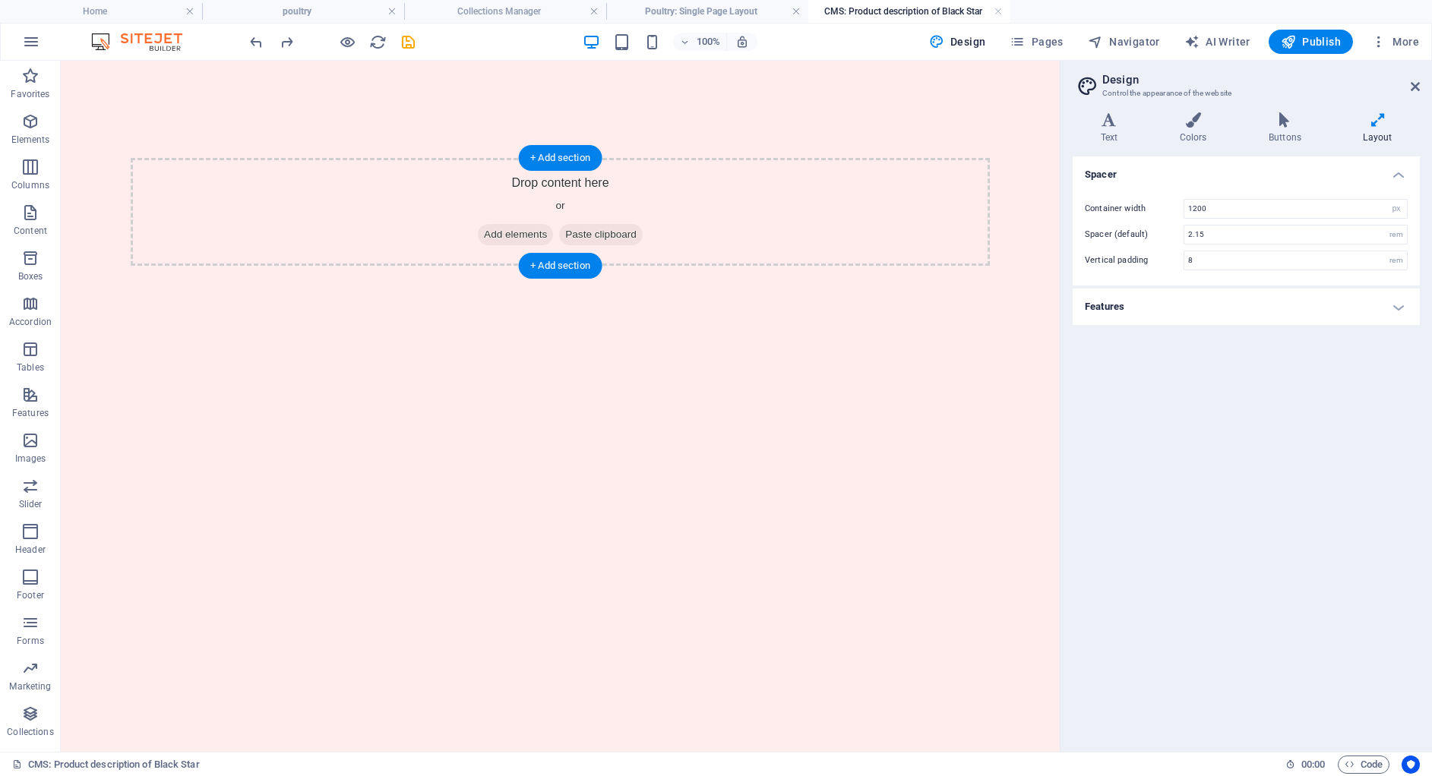
click at [349, 210] on div "Drop content here or Add elements Paste clipboard" at bounding box center [560, 212] width 859 height 108
click at [311, 162] on div "Drop content here or Add elements Paste clipboard" at bounding box center [560, 212] width 859 height 108
click at [1000, 8] on link at bounding box center [997, 12] width 9 height 14
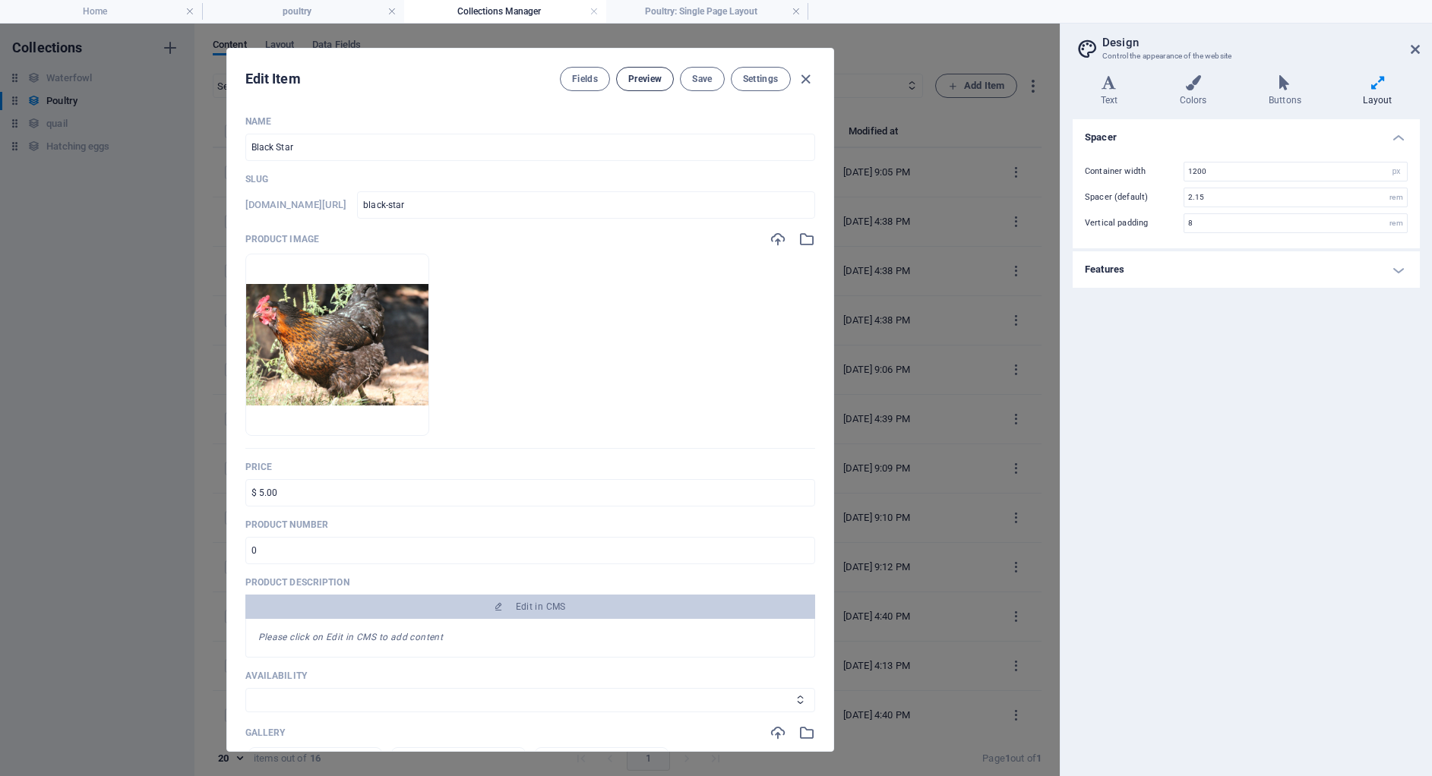
click at [636, 70] on button "Preview" at bounding box center [645, 79] width 58 height 24
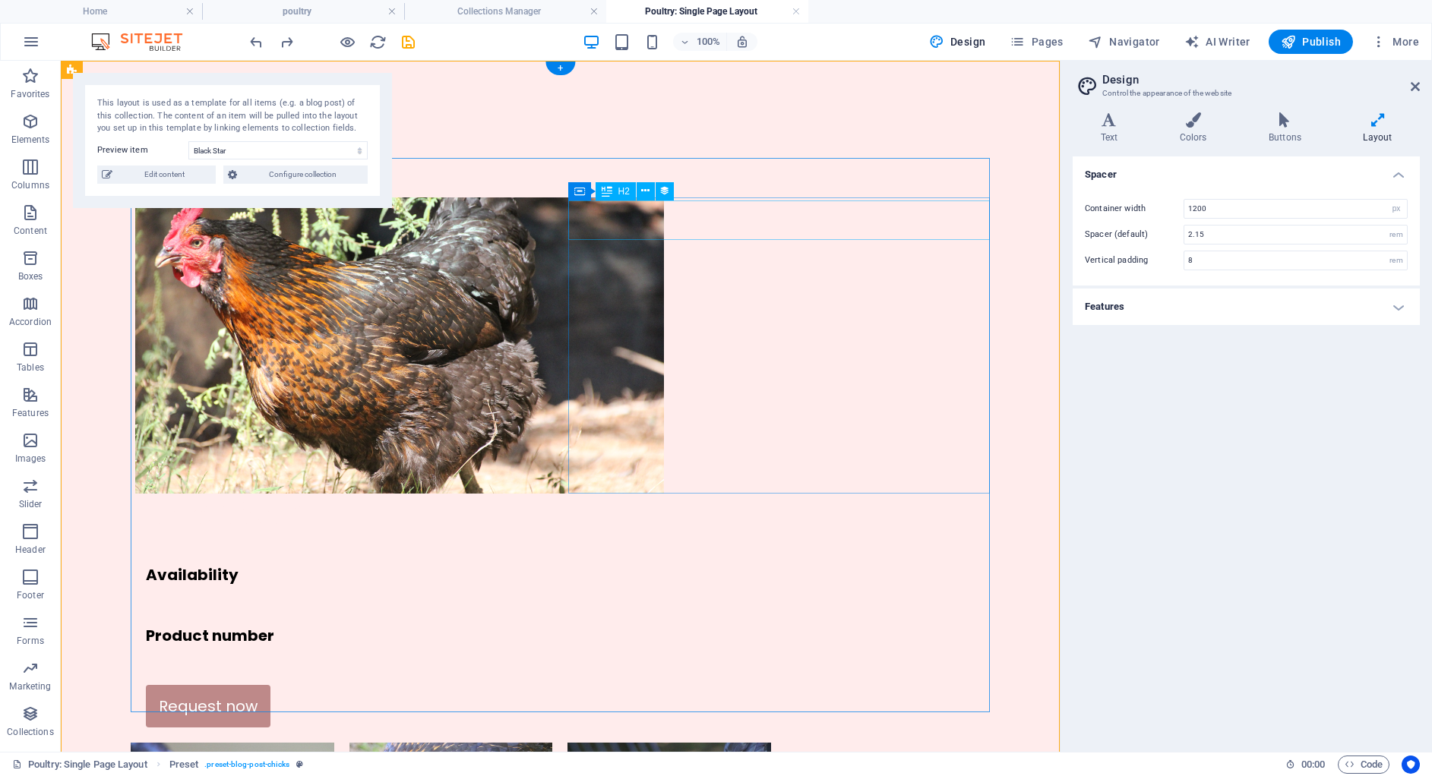
click at [640, 494] on div "Black Star" at bounding box center [568, 513] width 844 height 39
select select "name"
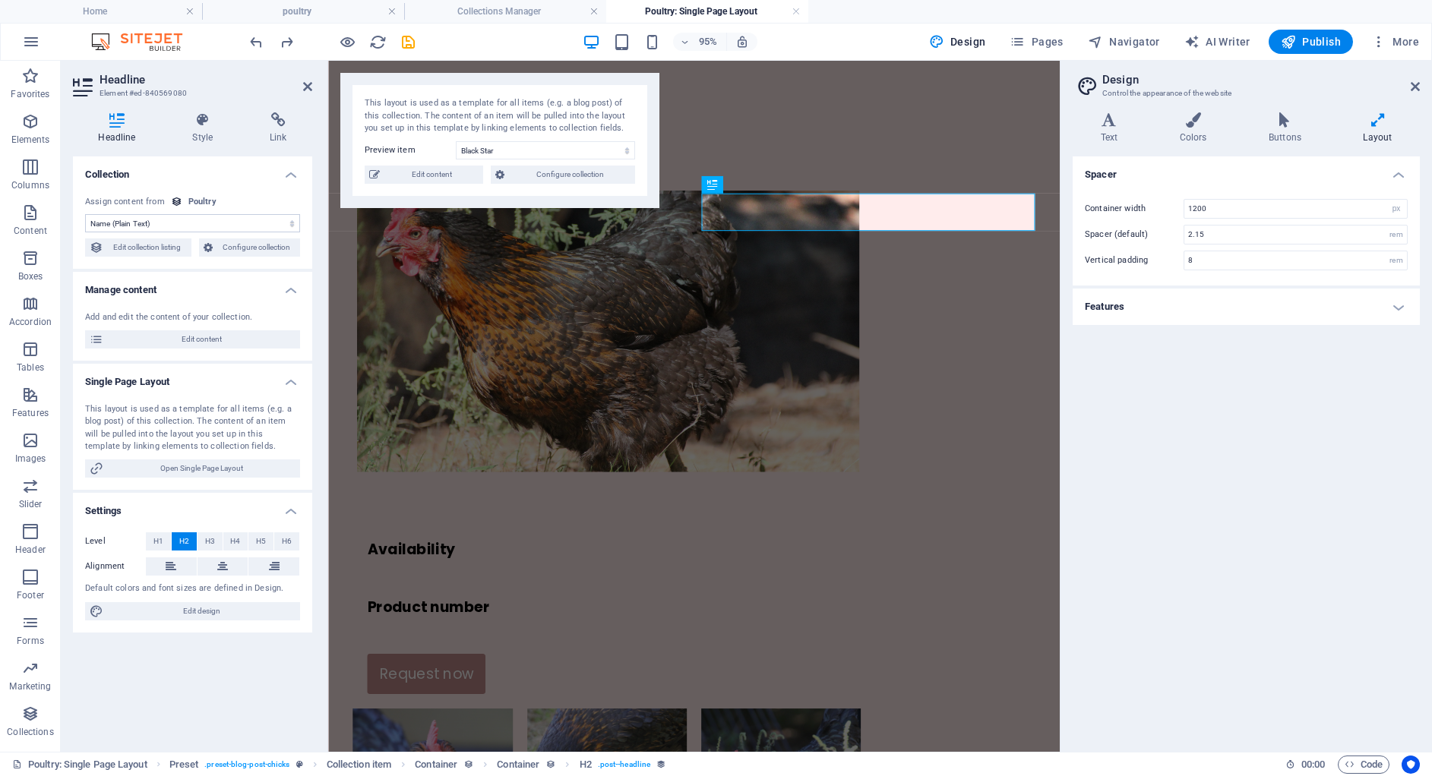
click at [195, 224] on select "No assignment, content remains static Created at (Date) Updated at (Date) Name …" at bounding box center [192, 223] width 215 height 18
click at [738, 494] on div "Black Star" at bounding box center [720, 513] width 703 height 39
click at [757, 494] on div "Black Star" at bounding box center [720, 513] width 703 height 39
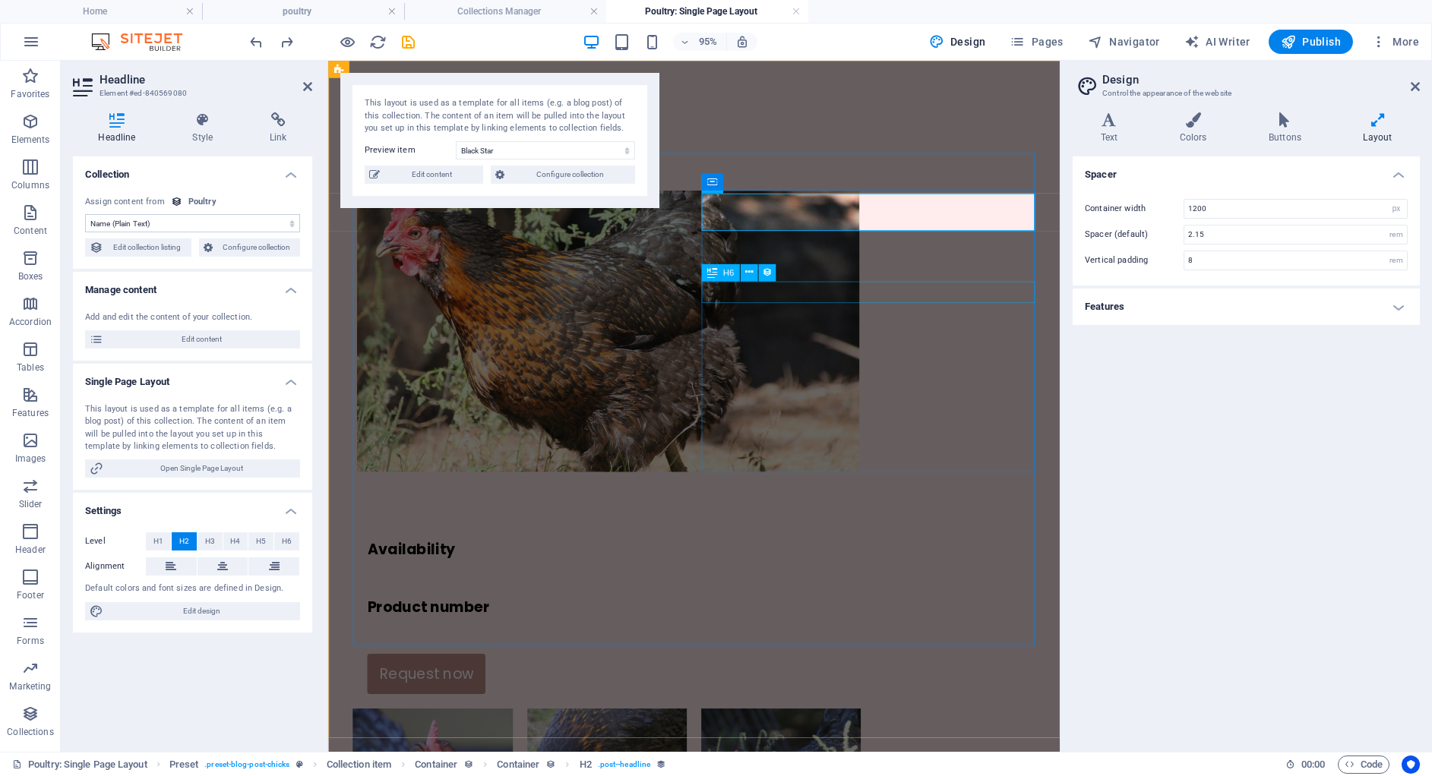
click at [867, 564] on div "Availability" at bounding box center [720, 575] width 703 height 23
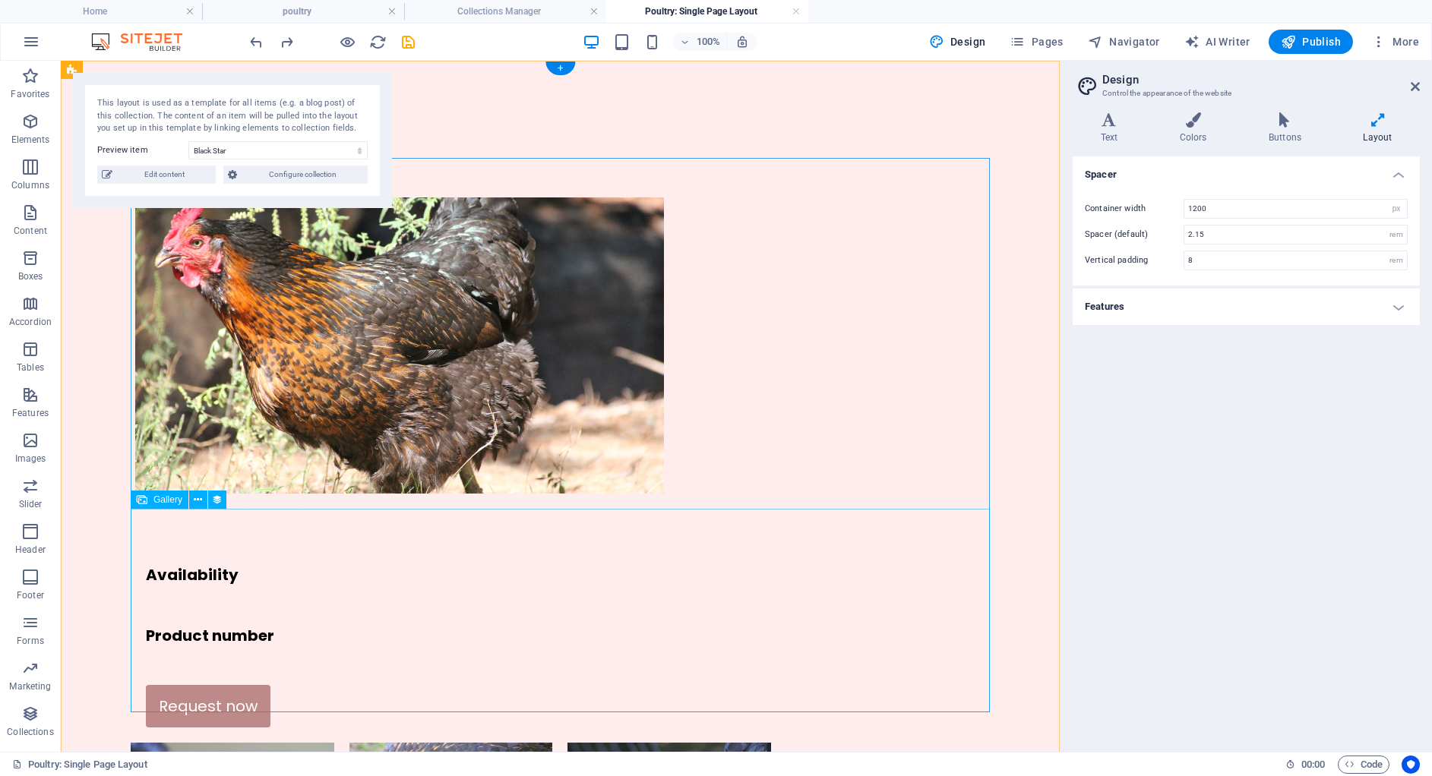
scroll to position [49, 0]
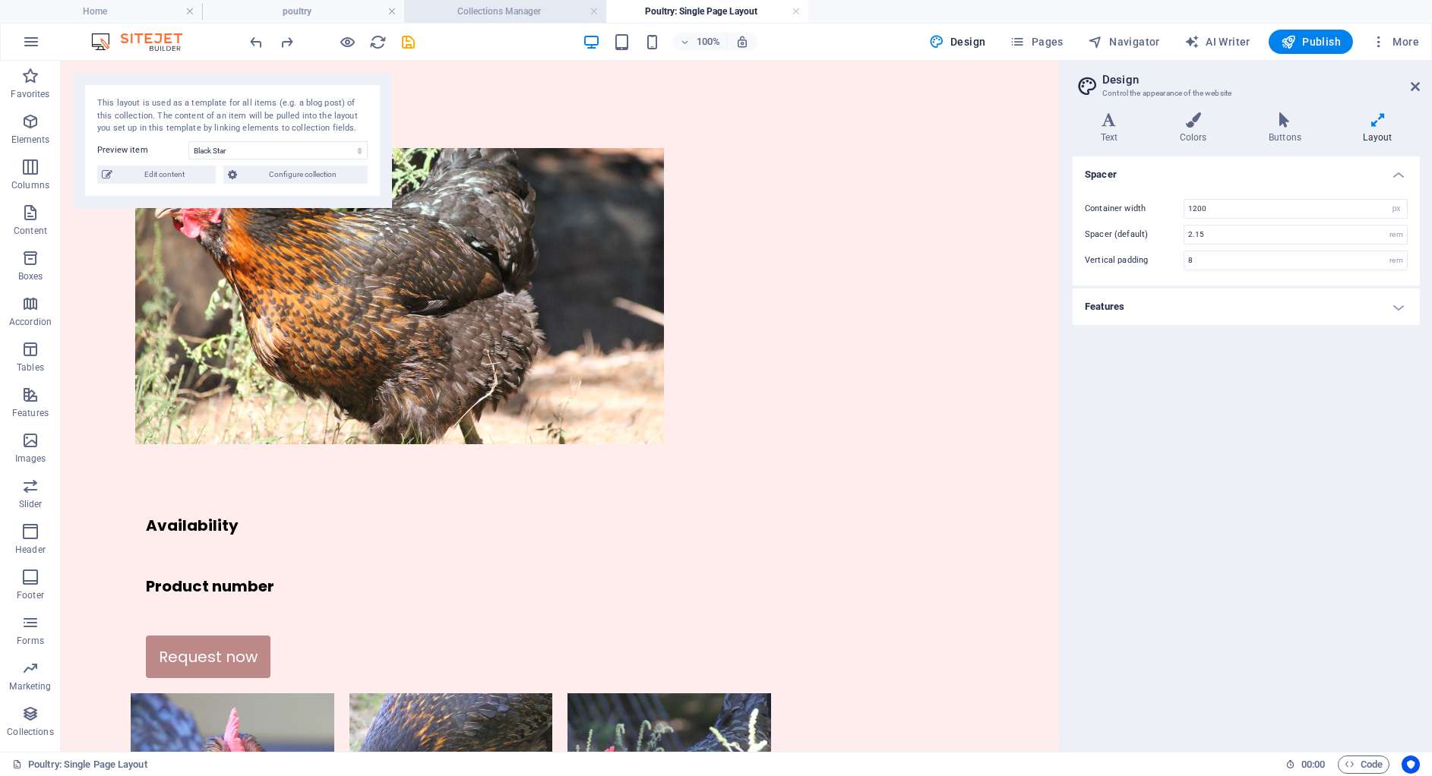
click at [528, 5] on h4 "Collections Manager" at bounding box center [505, 11] width 202 height 17
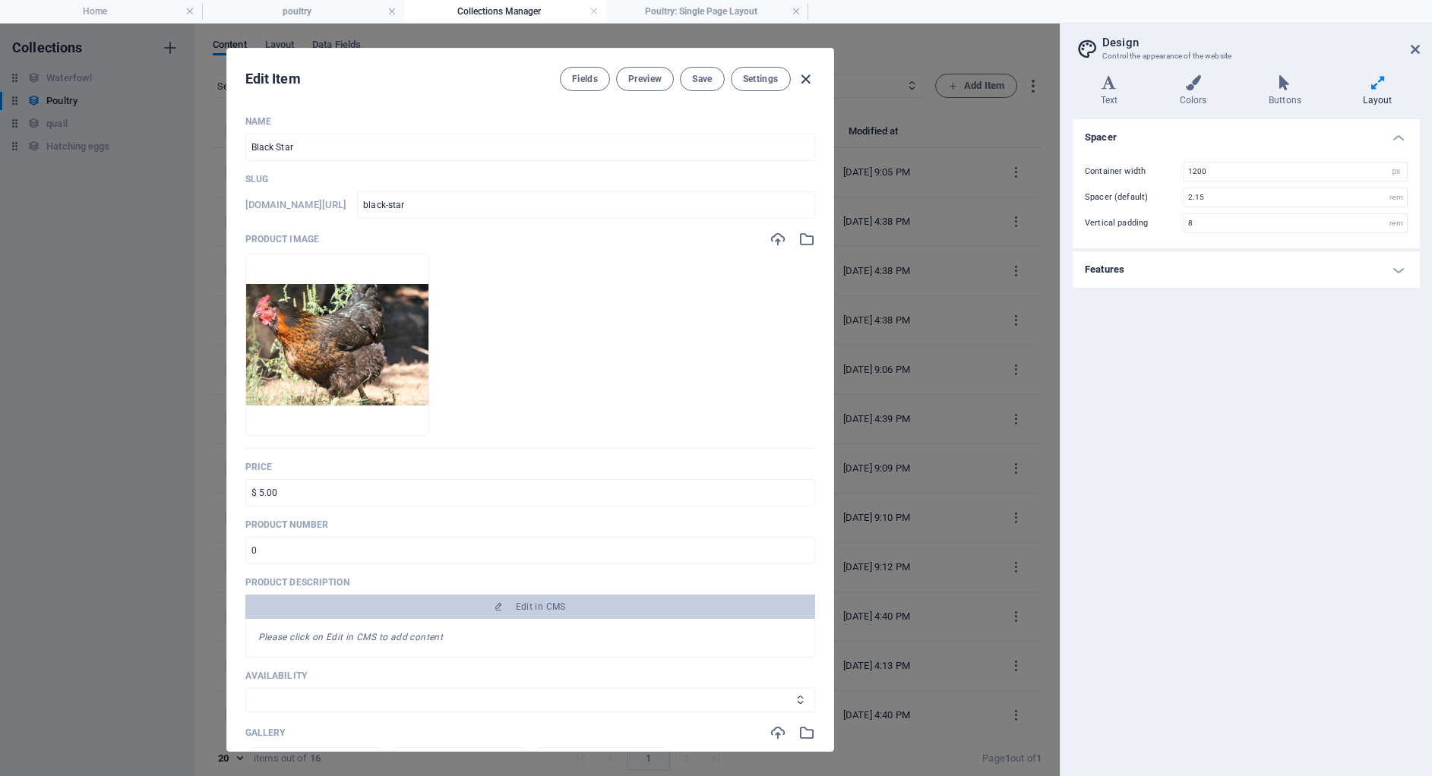
click at [798, 73] on icon "button" at bounding box center [805, 79] width 17 height 17
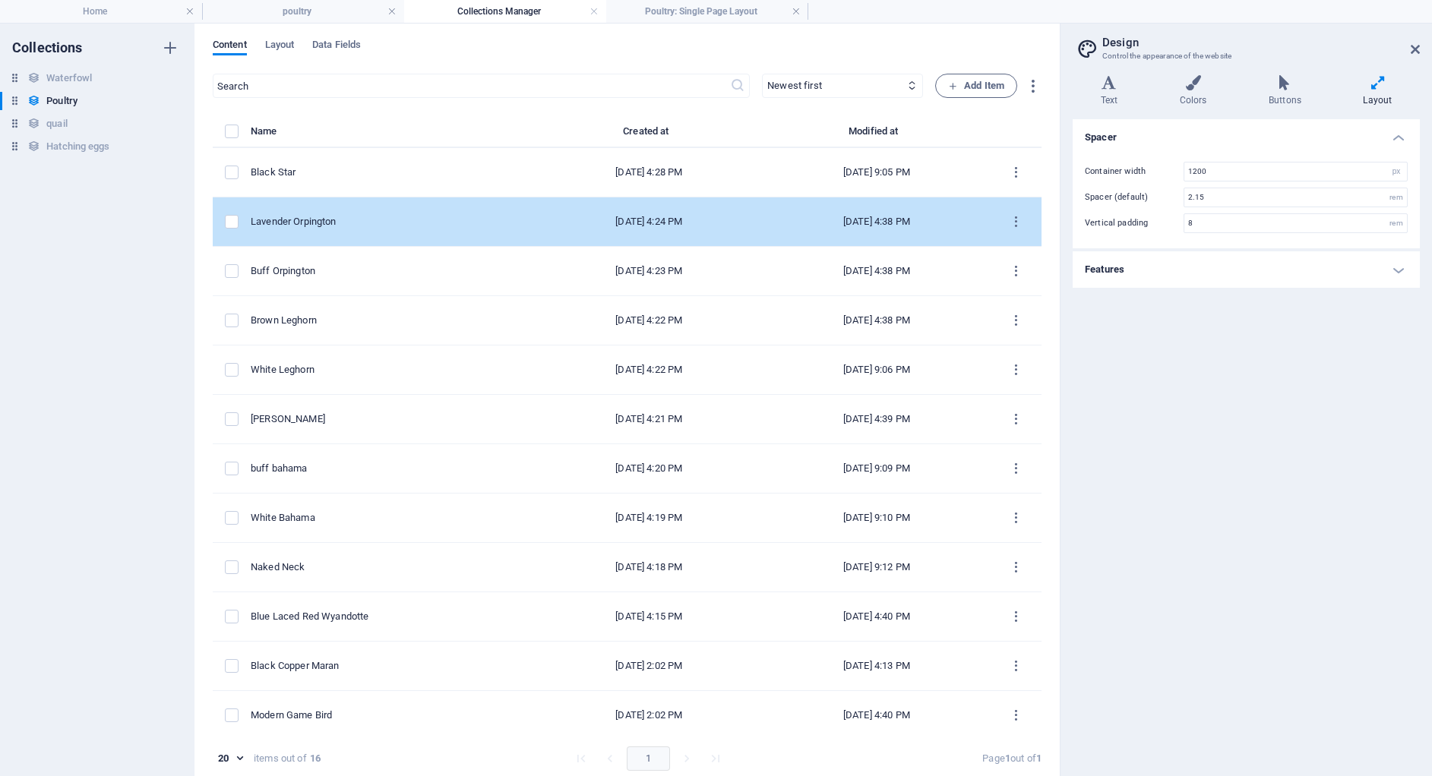
click at [405, 231] on td "Lavender Orpington" at bounding box center [393, 221] width 285 height 49
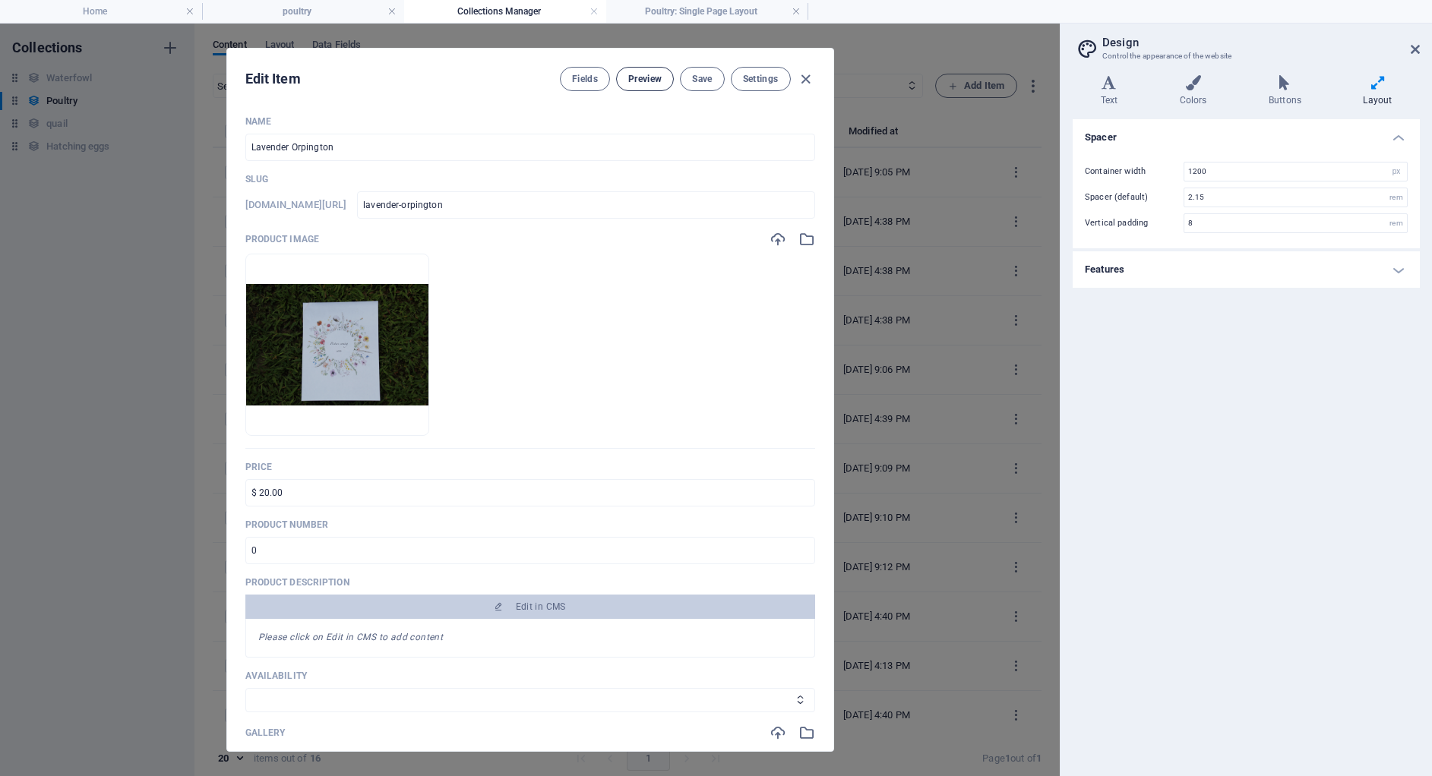
click at [640, 84] on span "Preview" at bounding box center [644, 79] width 33 height 12
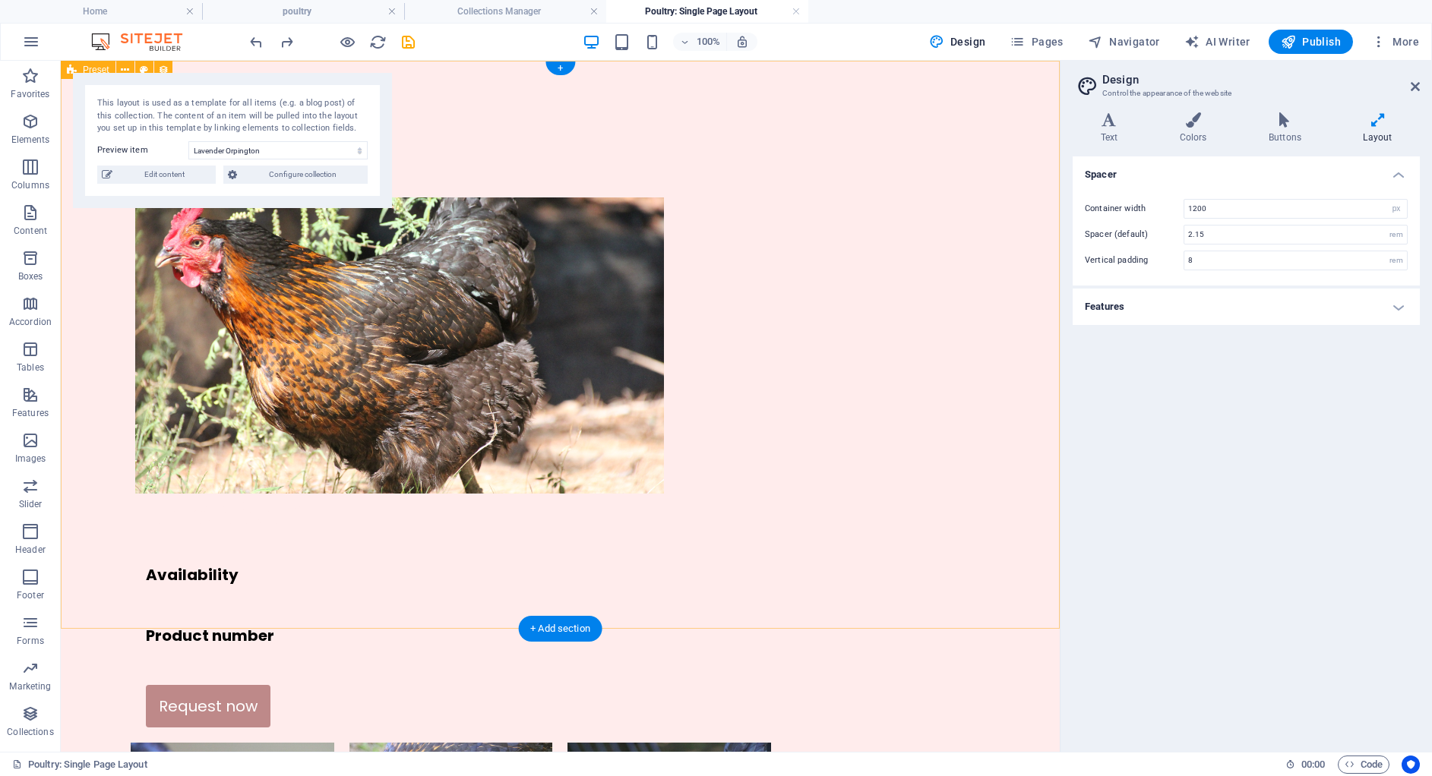
scroll to position [49, 0]
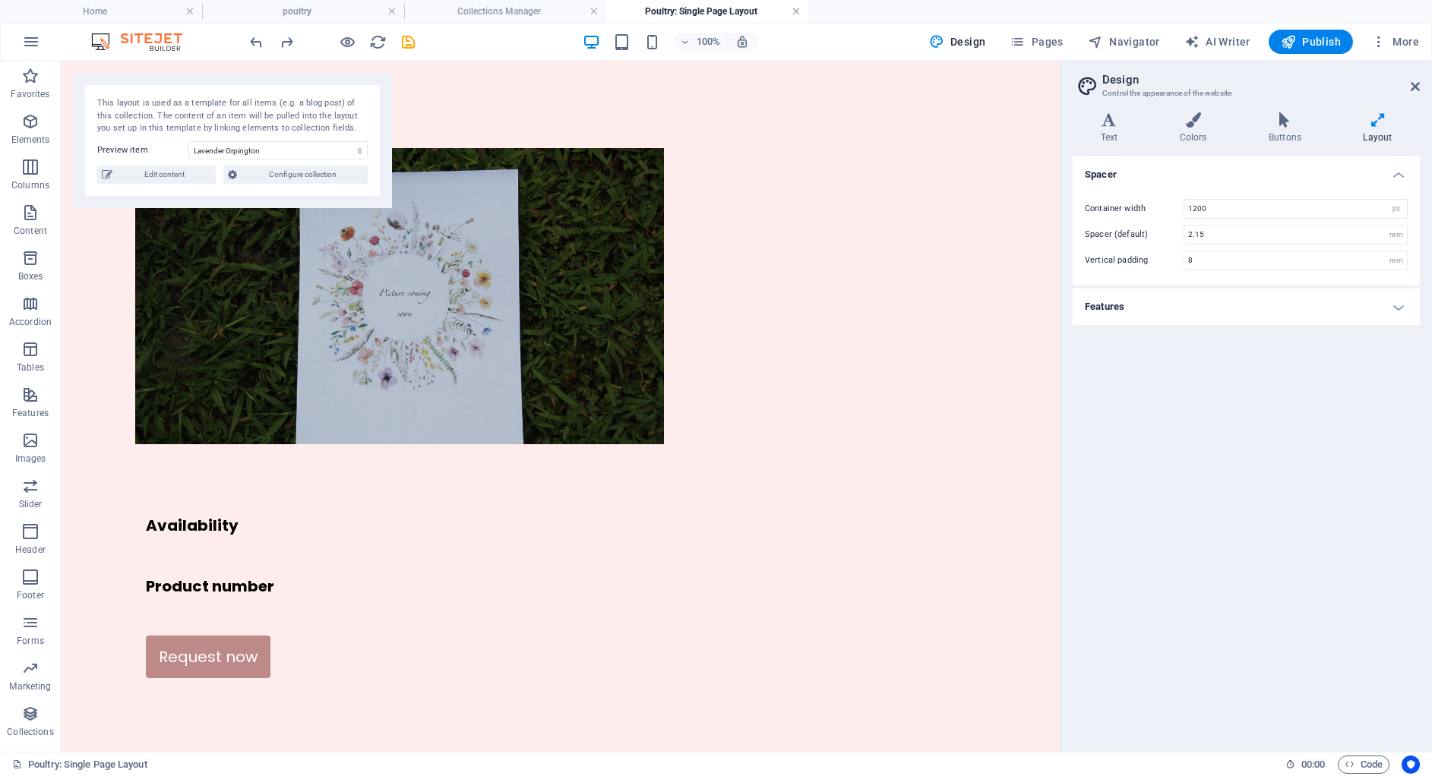
click at [796, 11] on link at bounding box center [795, 12] width 9 height 14
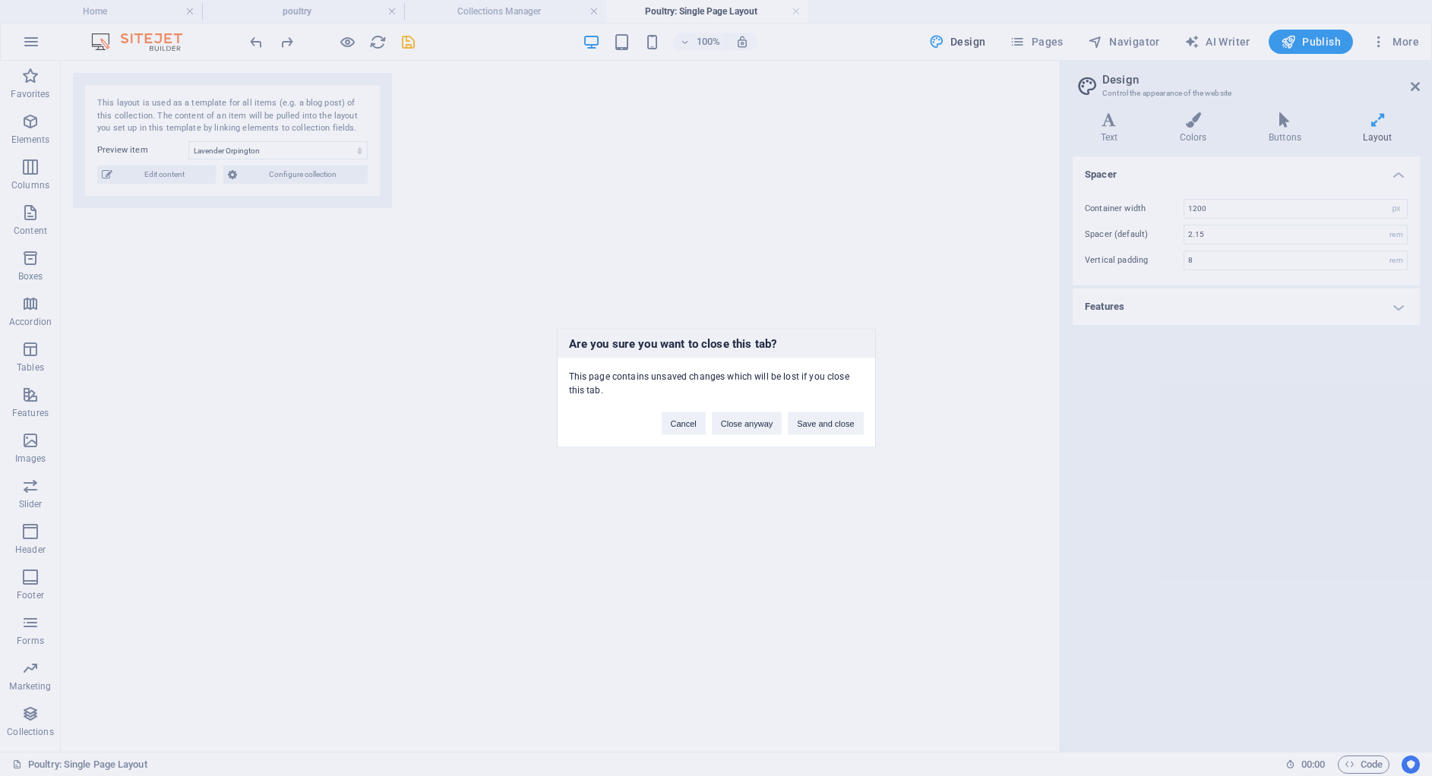
select select "68a78082c17d9be976002dde"
select select "px"
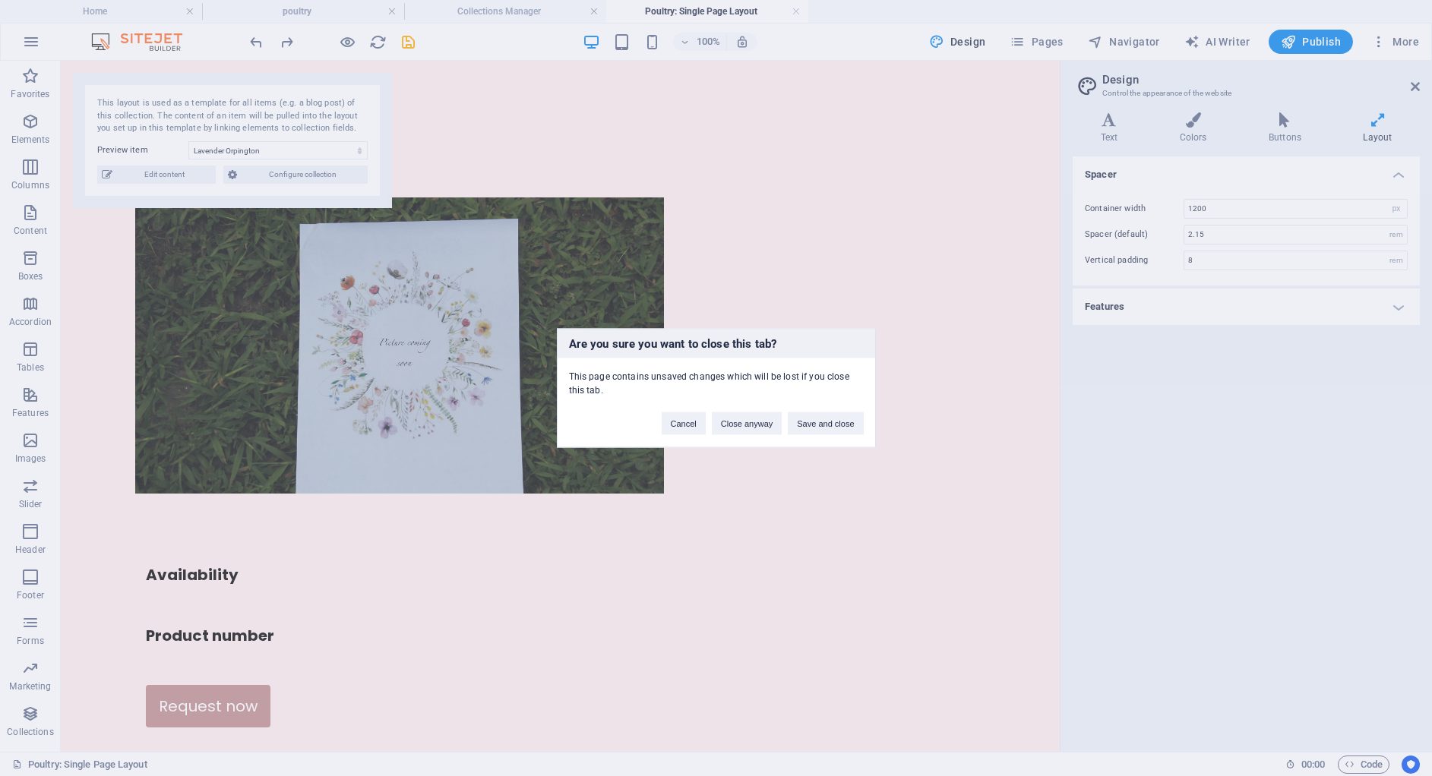
scroll to position [49, 0]
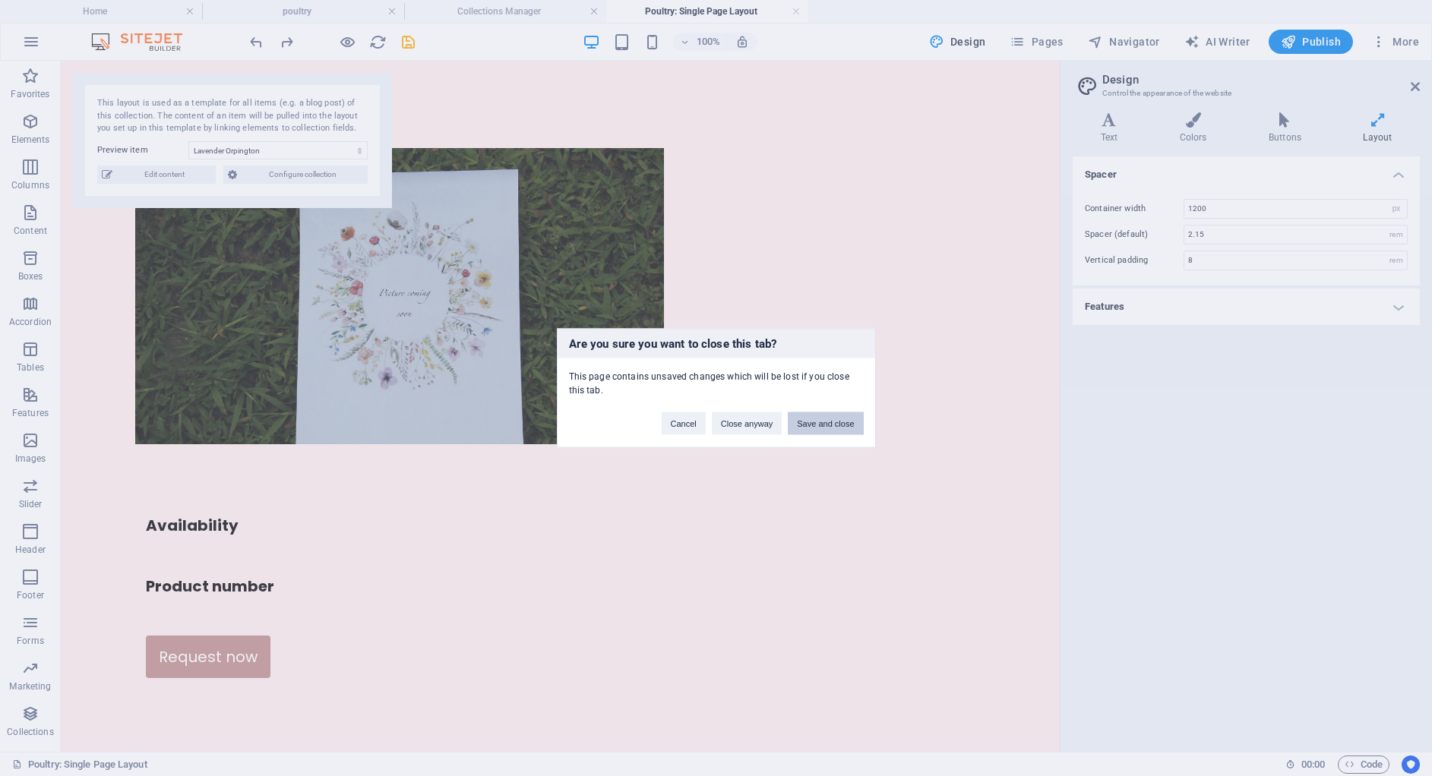
click at [814, 434] on button "Save and close" at bounding box center [825, 423] width 75 height 23
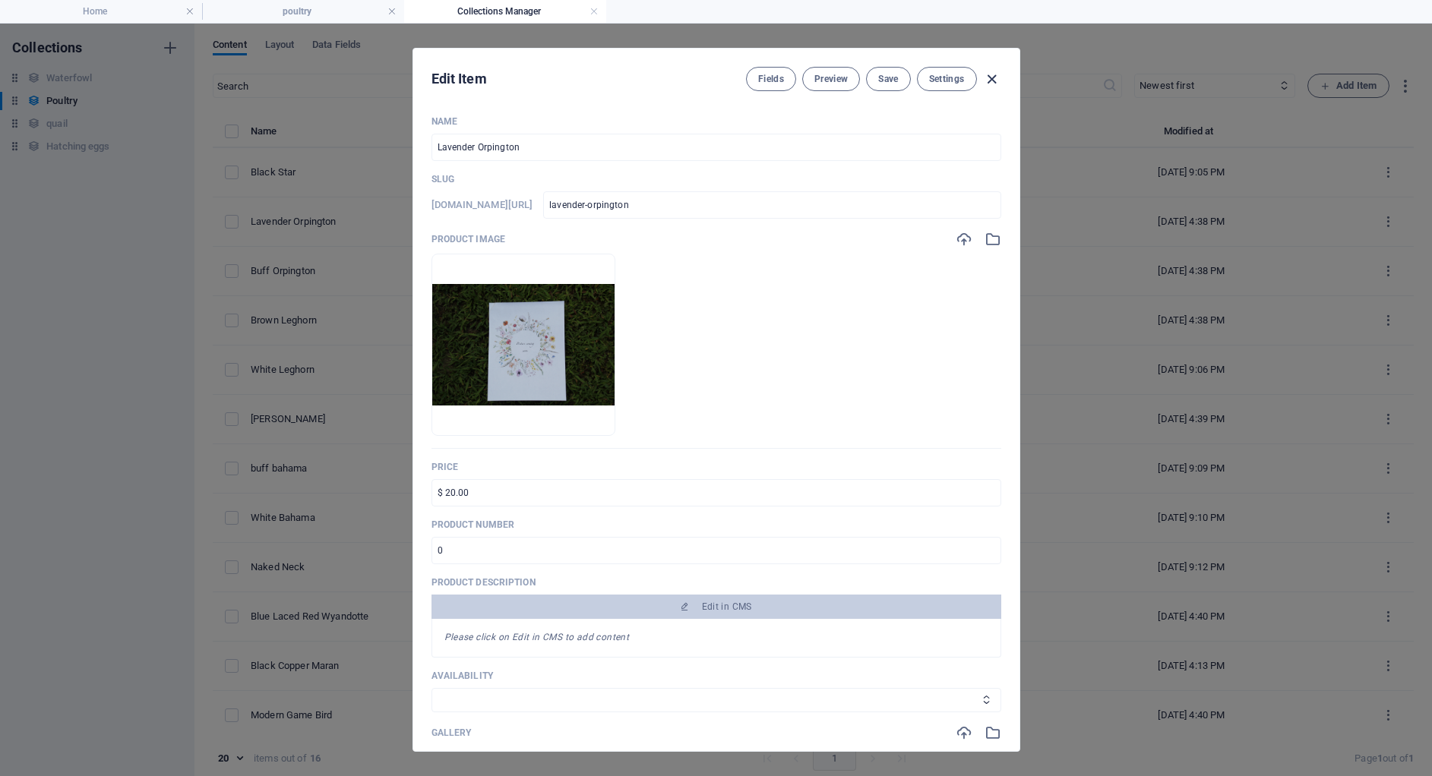
click at [990, 78] on icon "button" at bounding box center [991, 79] width 17 height 17
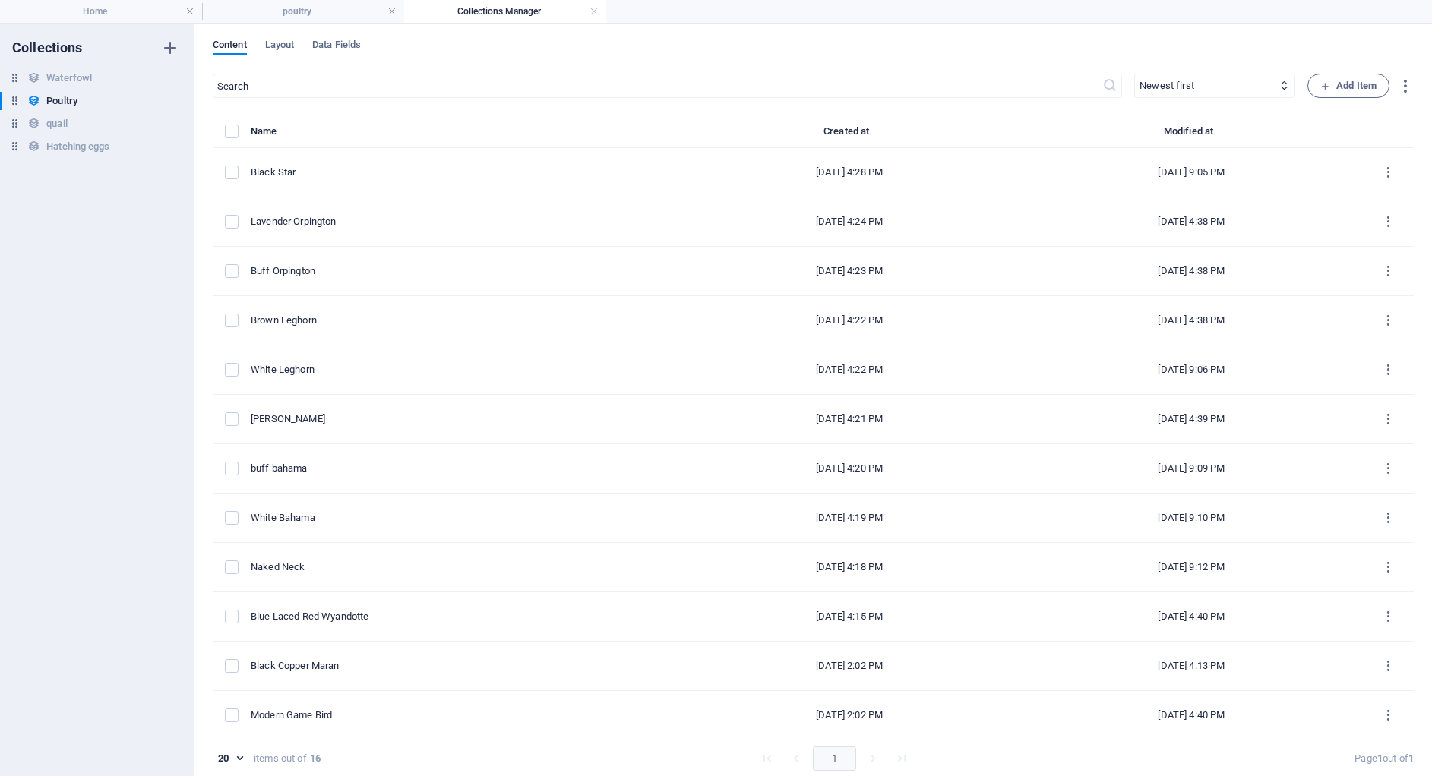
type input "lavender-orpington"
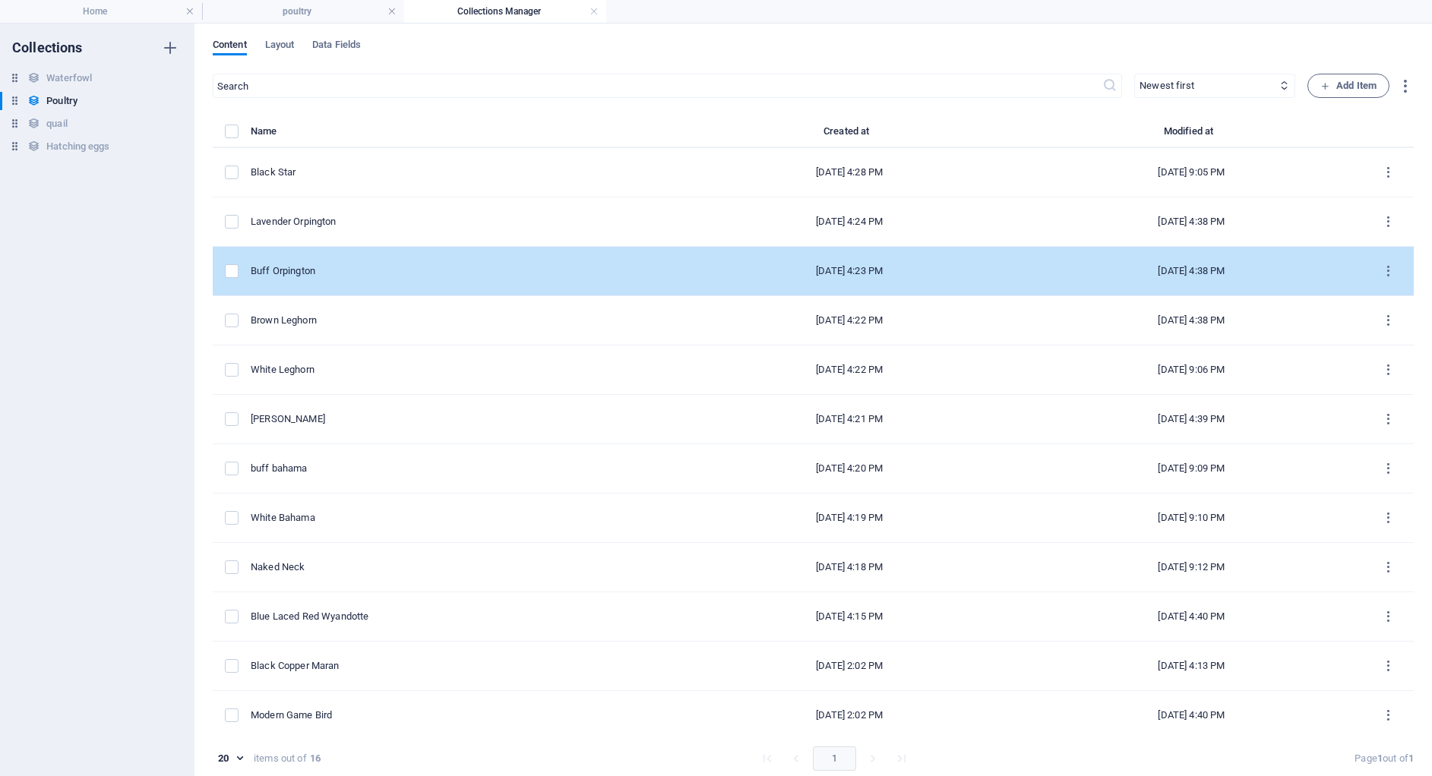
click at [421, 271] on div "Buff Orpington" at bounding box center [458, 271] width 415 height 14
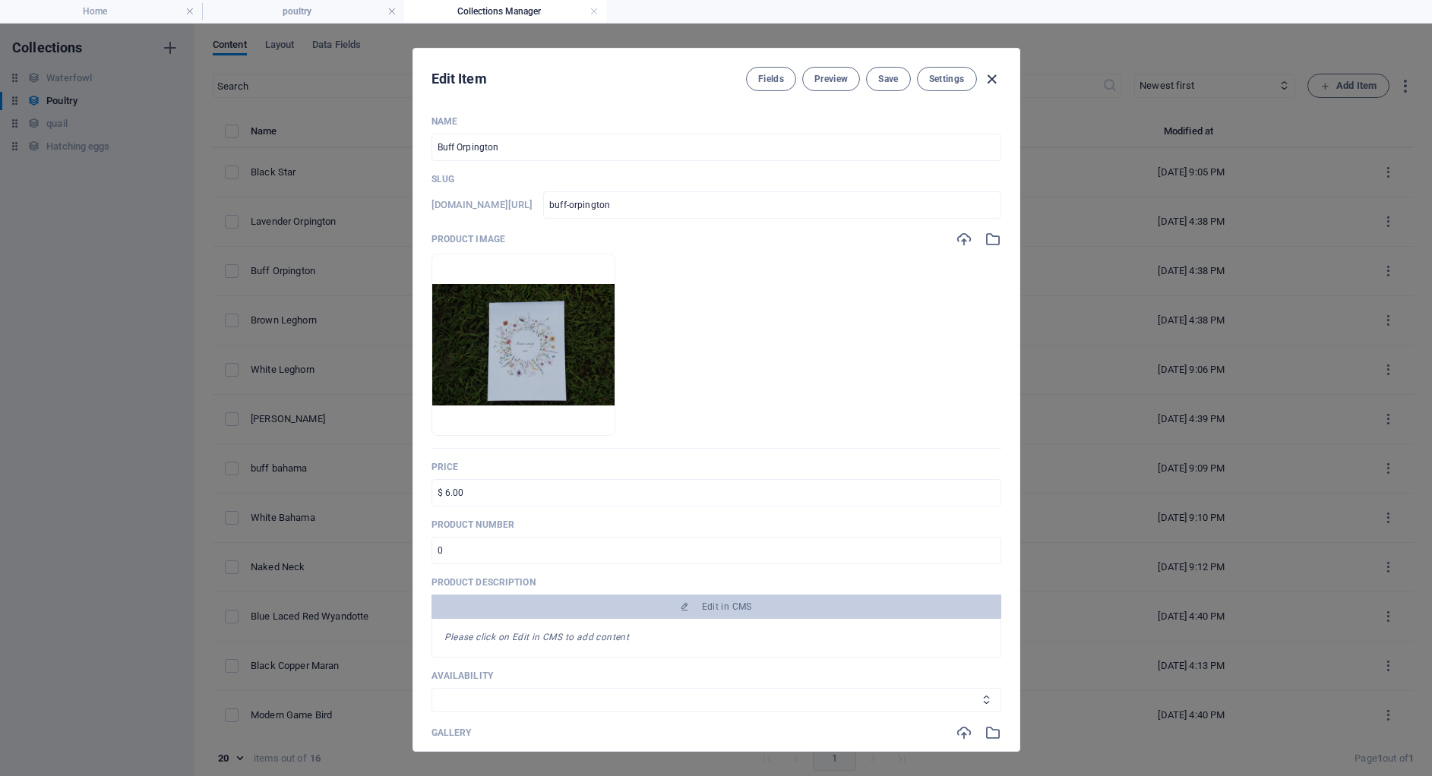
click at [989, 72] on icon "button" at bounding box center [991, 79] width 17 height 17
type input "buff-orpington"
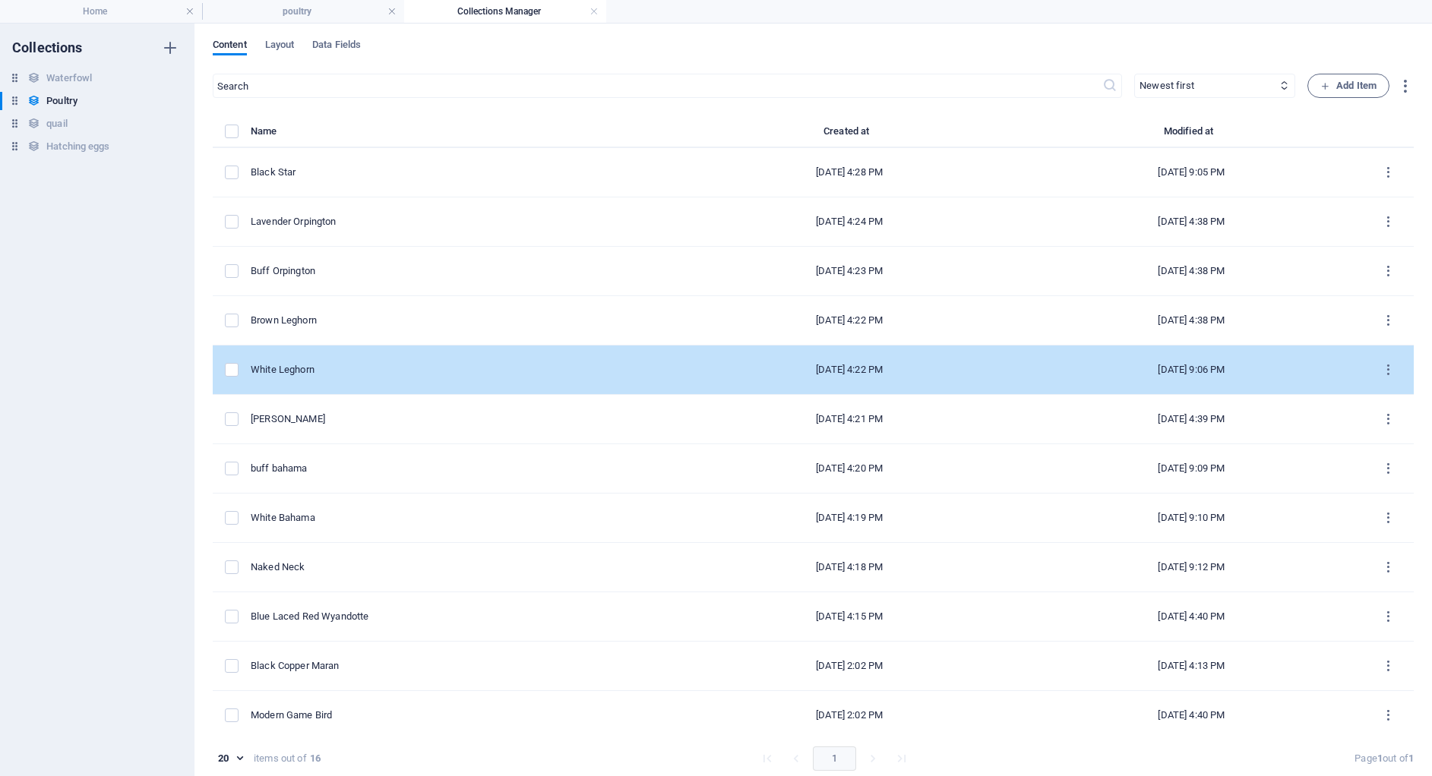
click at [472, 379] on td "White Leghorn" at bounding box center [465, 370] width 428 height 49
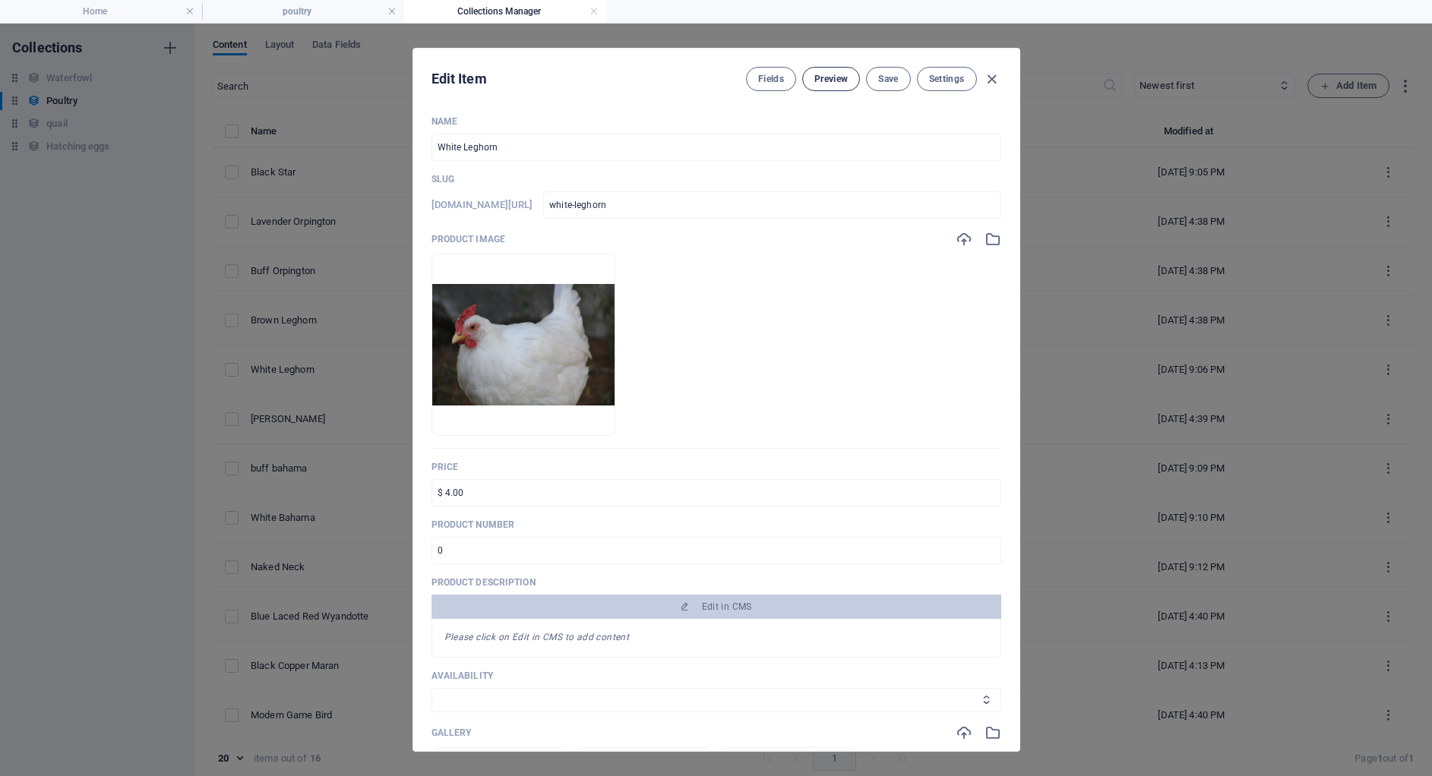
click at [832, 75] on span "Preview" at bounding box center [830, 79] width 33 height 12
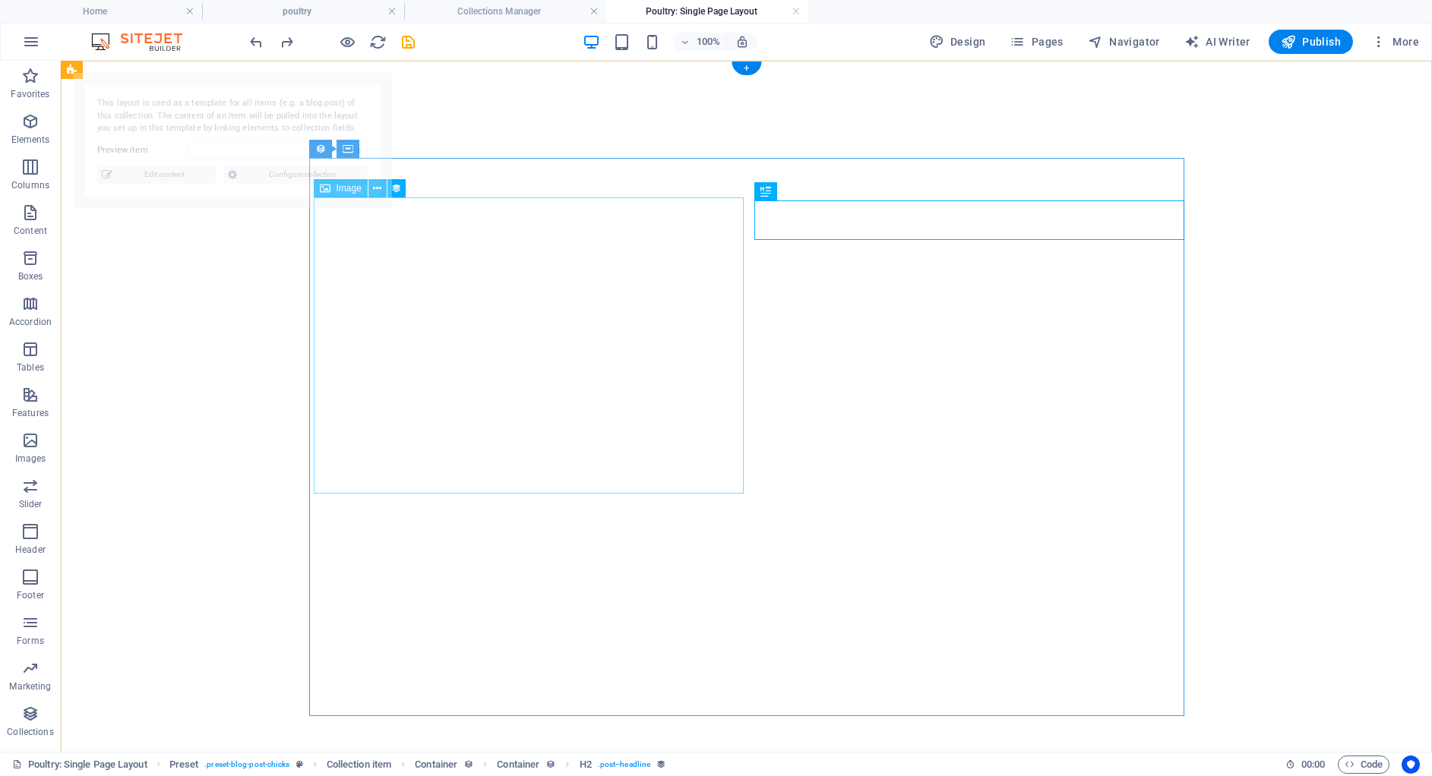
select select "68a77ffe7ca309e44b0d0be5"
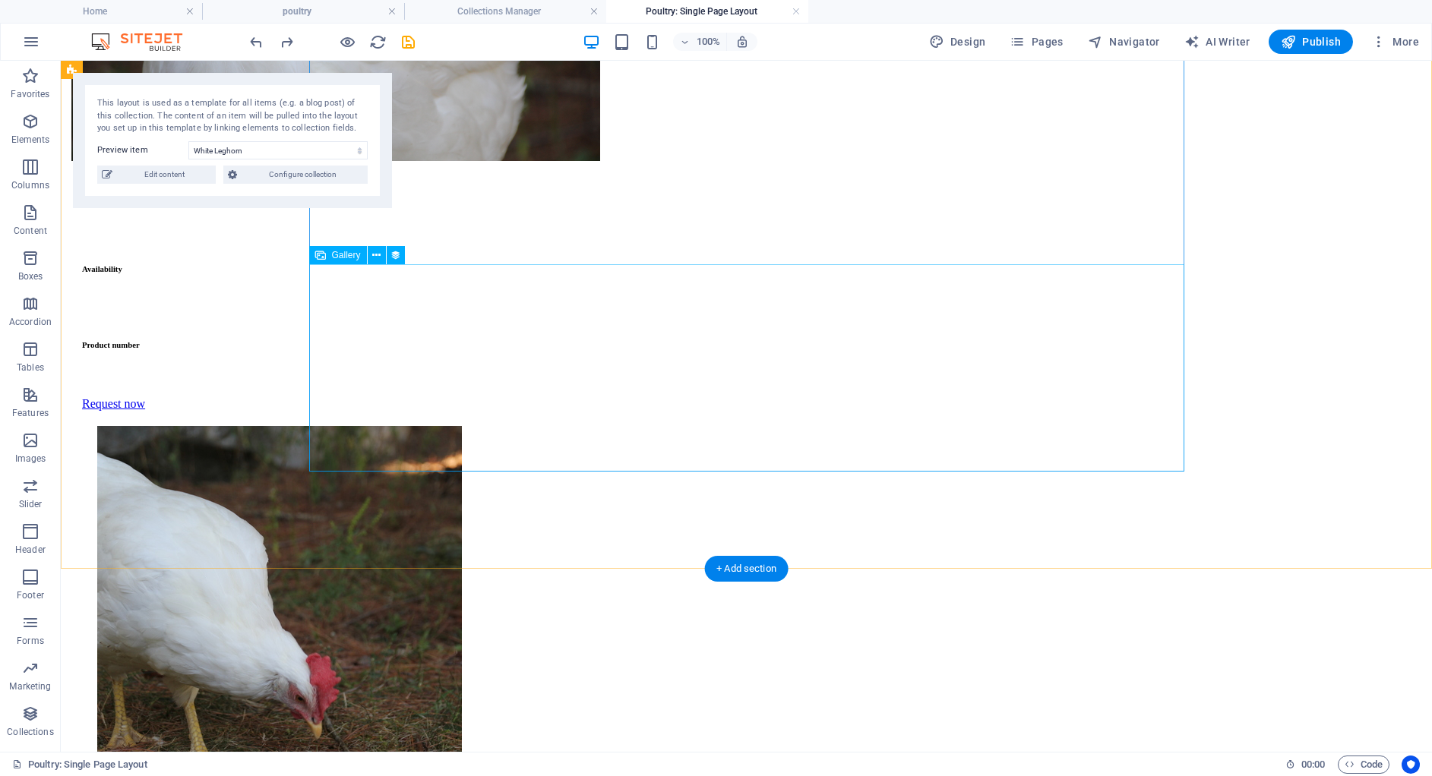
scroll to position [0, 0]
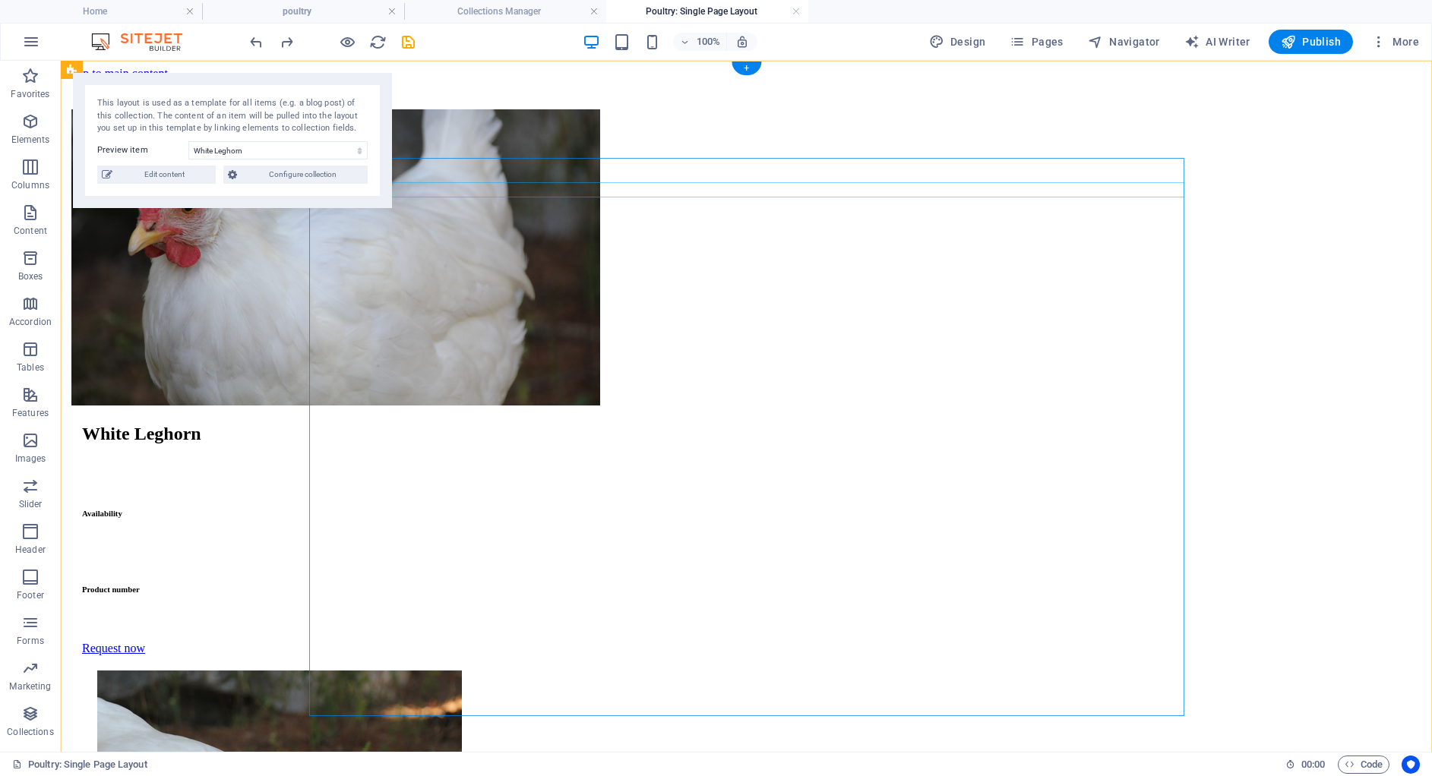
click at [896, 109] on div at bounding box center [746, 101] width 1359 height 15
select select "px"
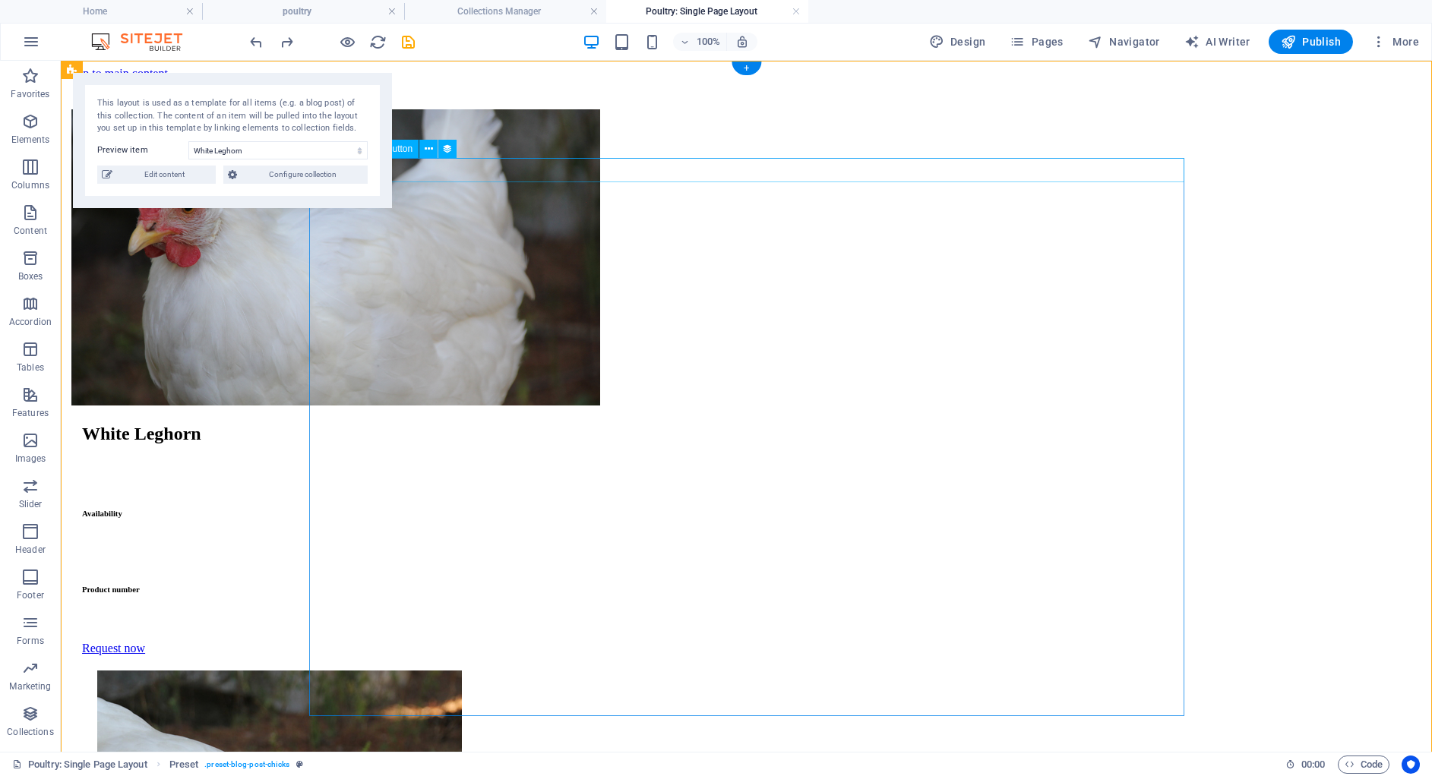
click at [425, 94] on div "All products" at bounding box center [746, 88] width 1359 height 14
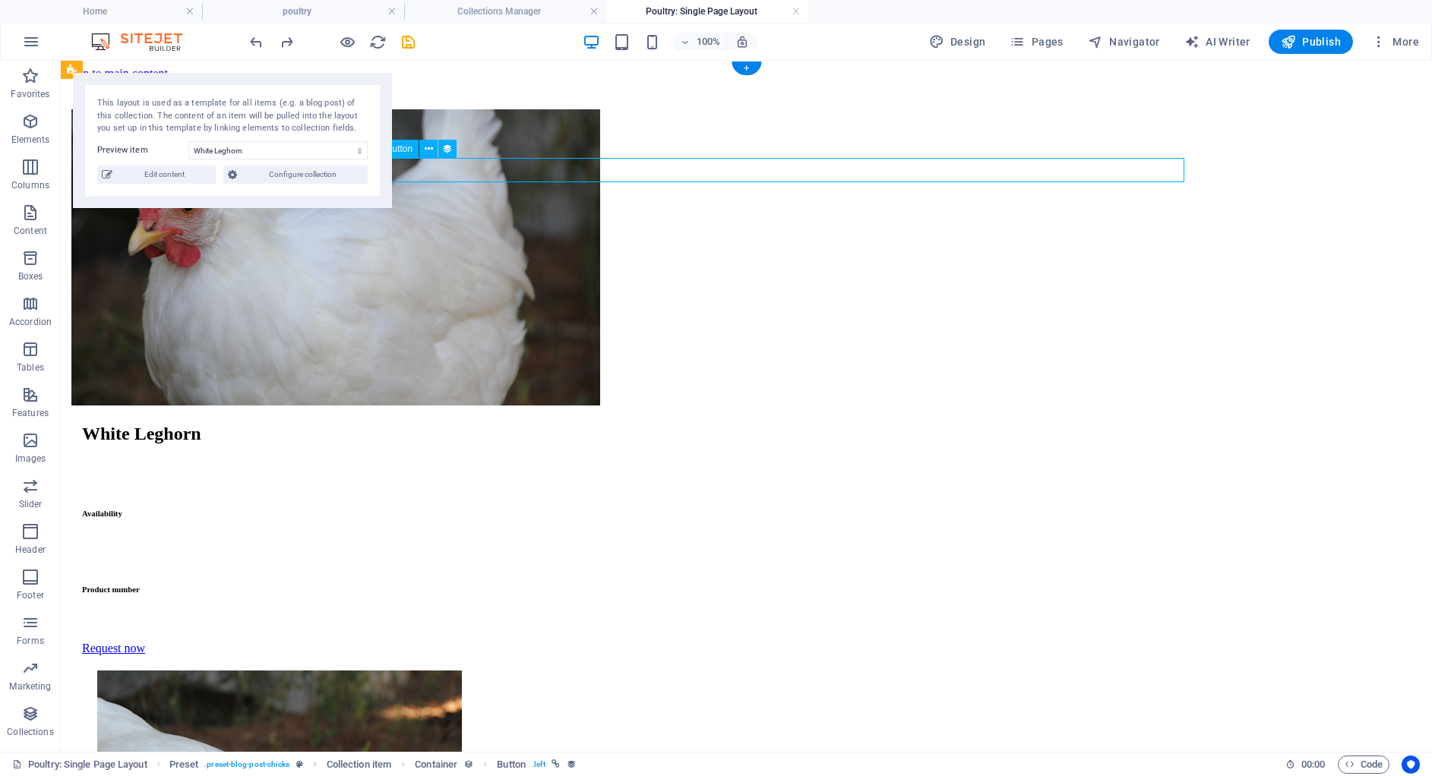
click at [425, 94] on div "All products" at bounding box center [746, 88] width 1359 height 14
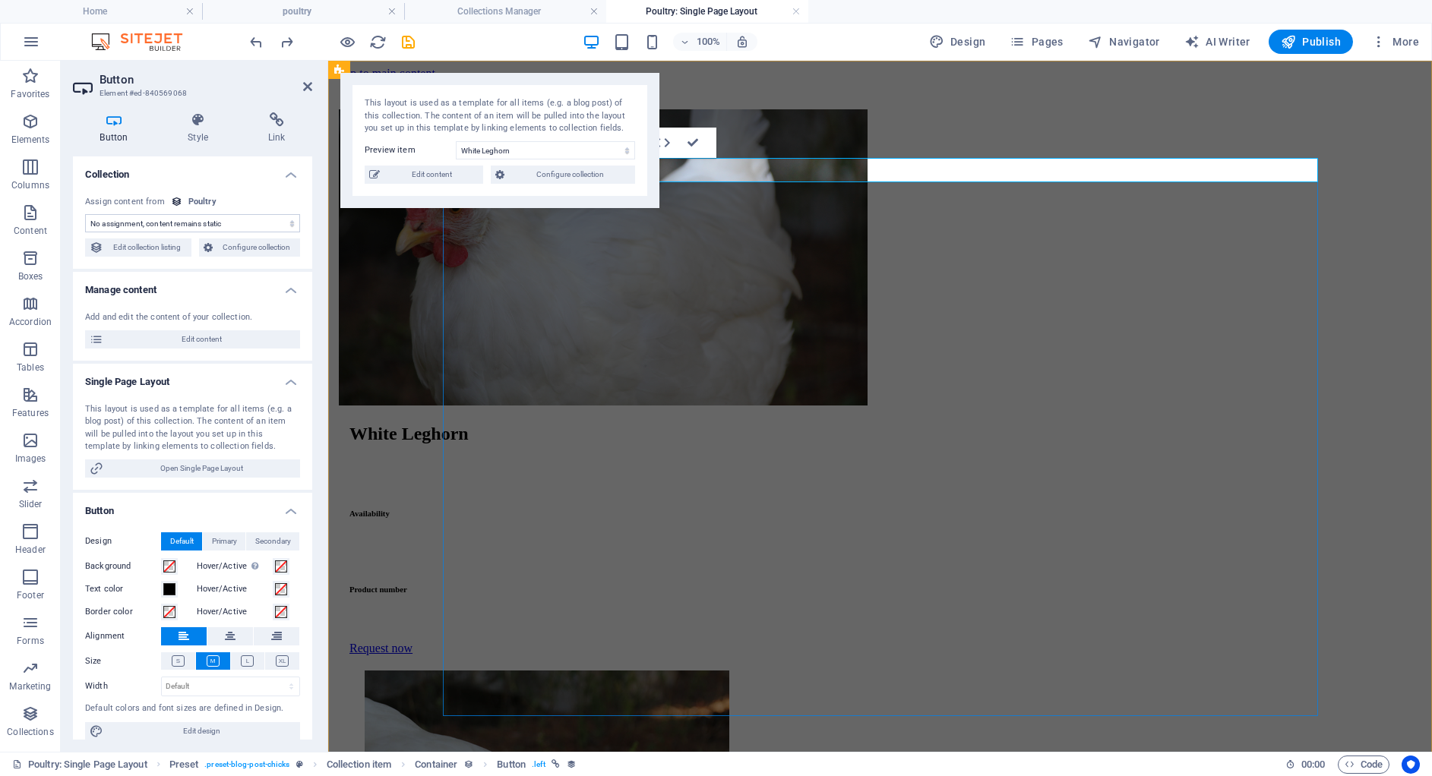
click at [673, 94] on div "All products" at bounding box center [879, 88] width 1091 height 14
click at [311, 81] on icon at bounding box center [307, 87] width 9 height 12
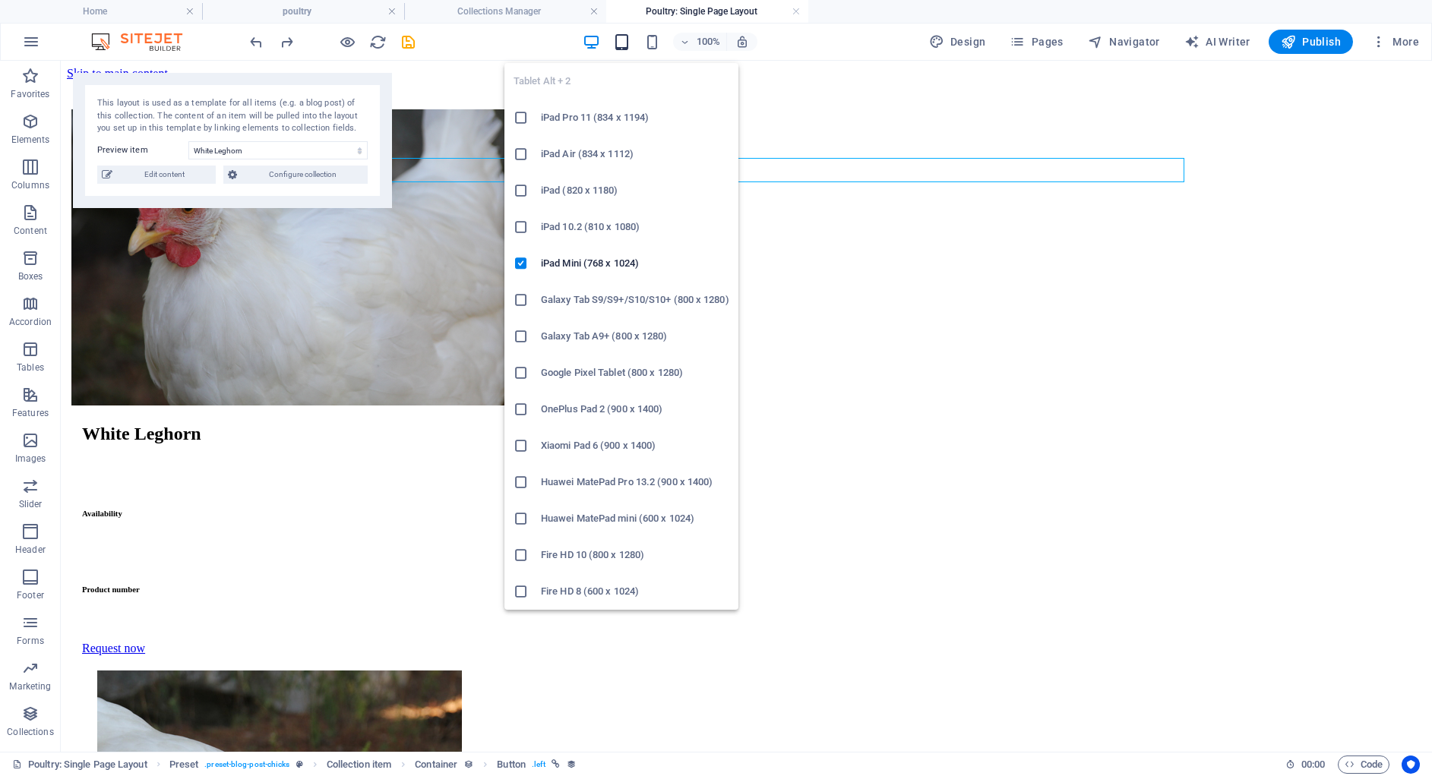
click at [618, 40] on icon "button" at bounding box center [621, 41] width 17 height 17
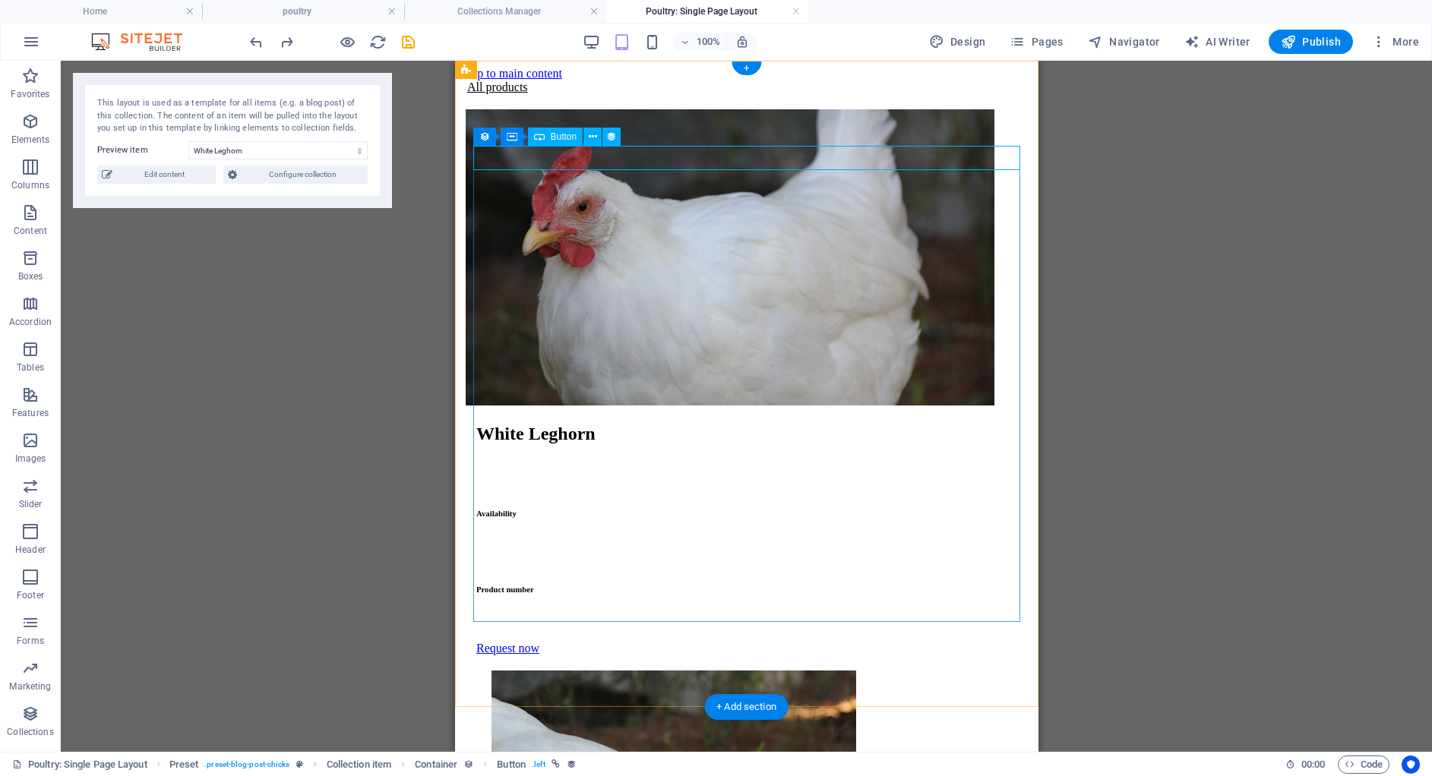
click at [581, 94] on div "All products" at bounding box center [745, 88] width 571 height 14
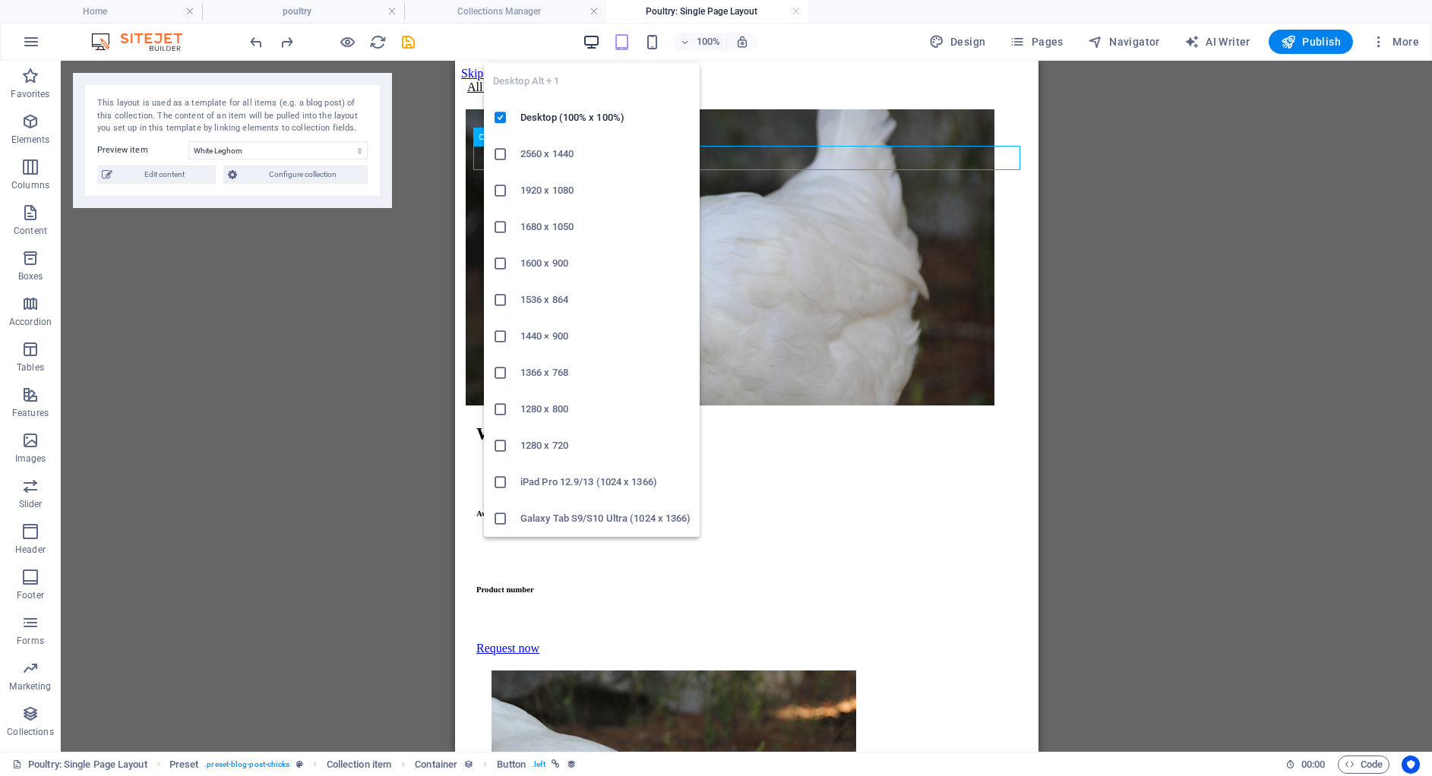
click at [590, 39] on icon "button" at bounding box center [591, 41] width 17 height 17
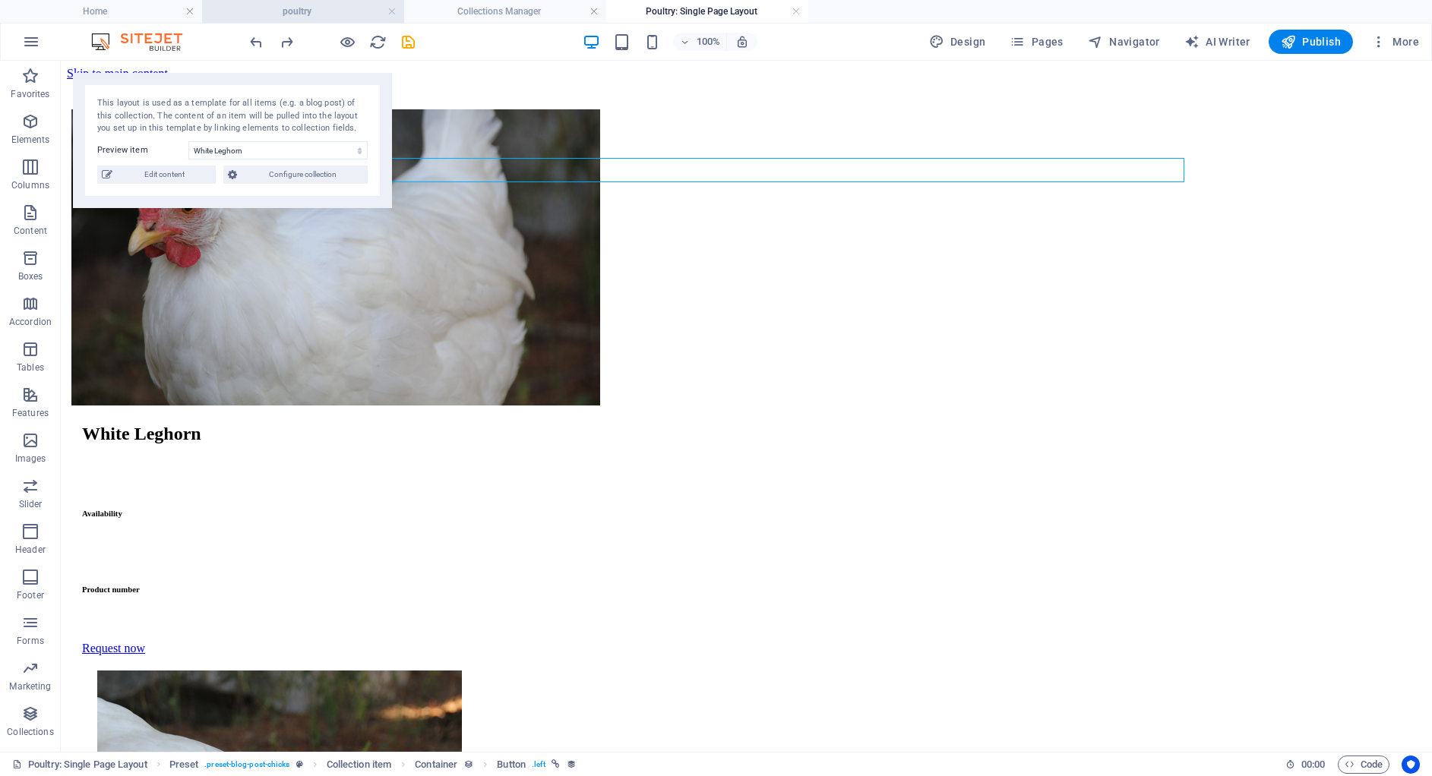
click at [333, 9] on h4 "poultry" at bounding box center [303, 11] width 202 height 17
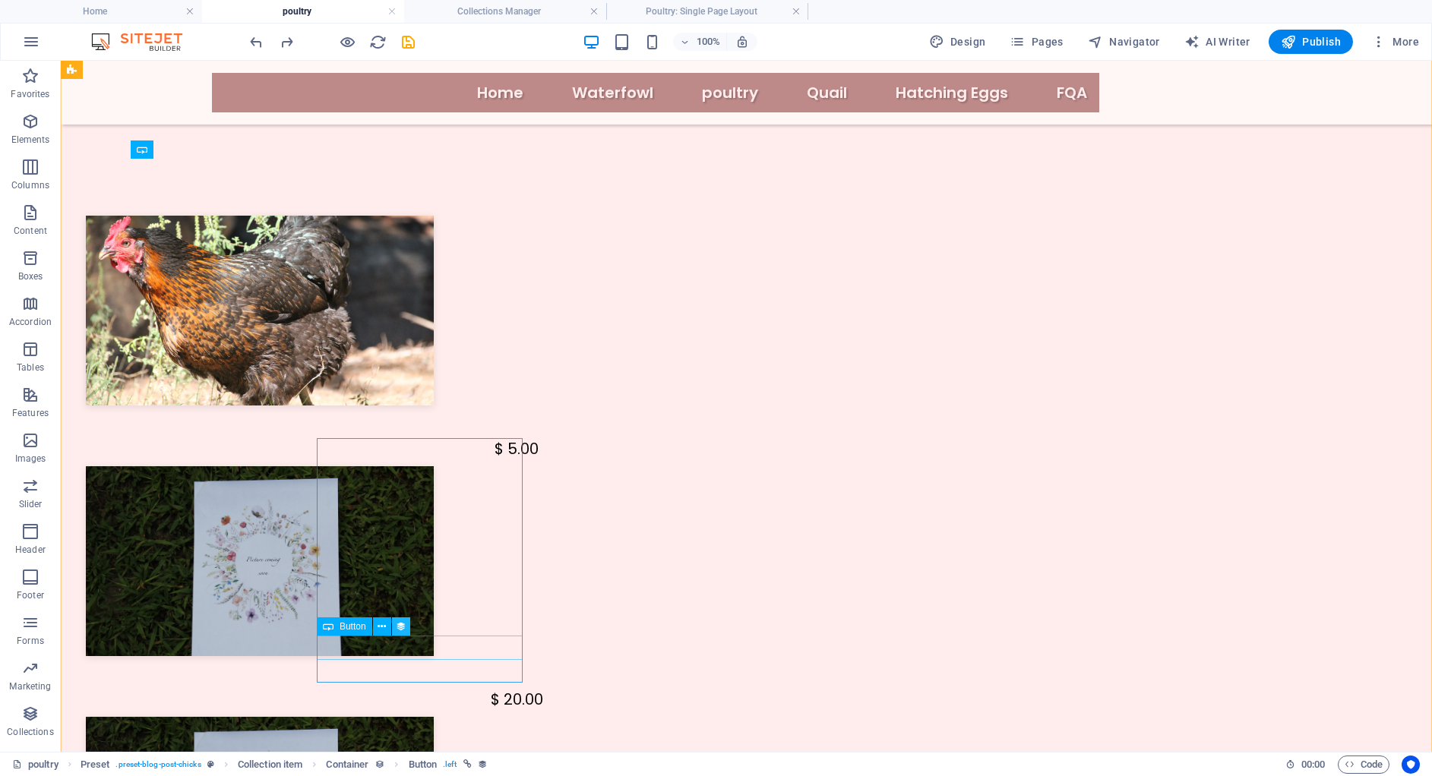
click at [392, 635] on button at bounding box center [401, 626] width 18 height 18
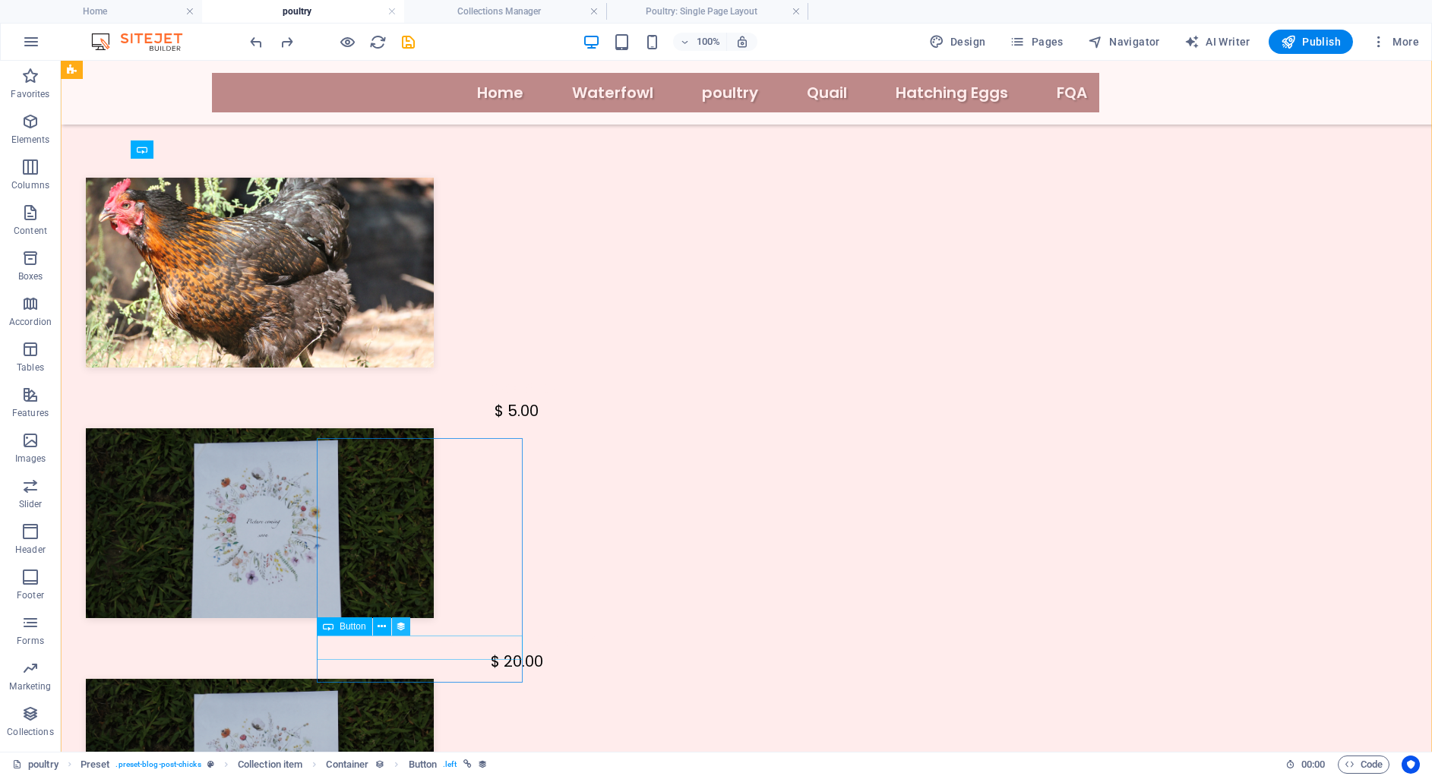
select select "689b81bf73183788c0095192"
select select "createdAt_DESC"
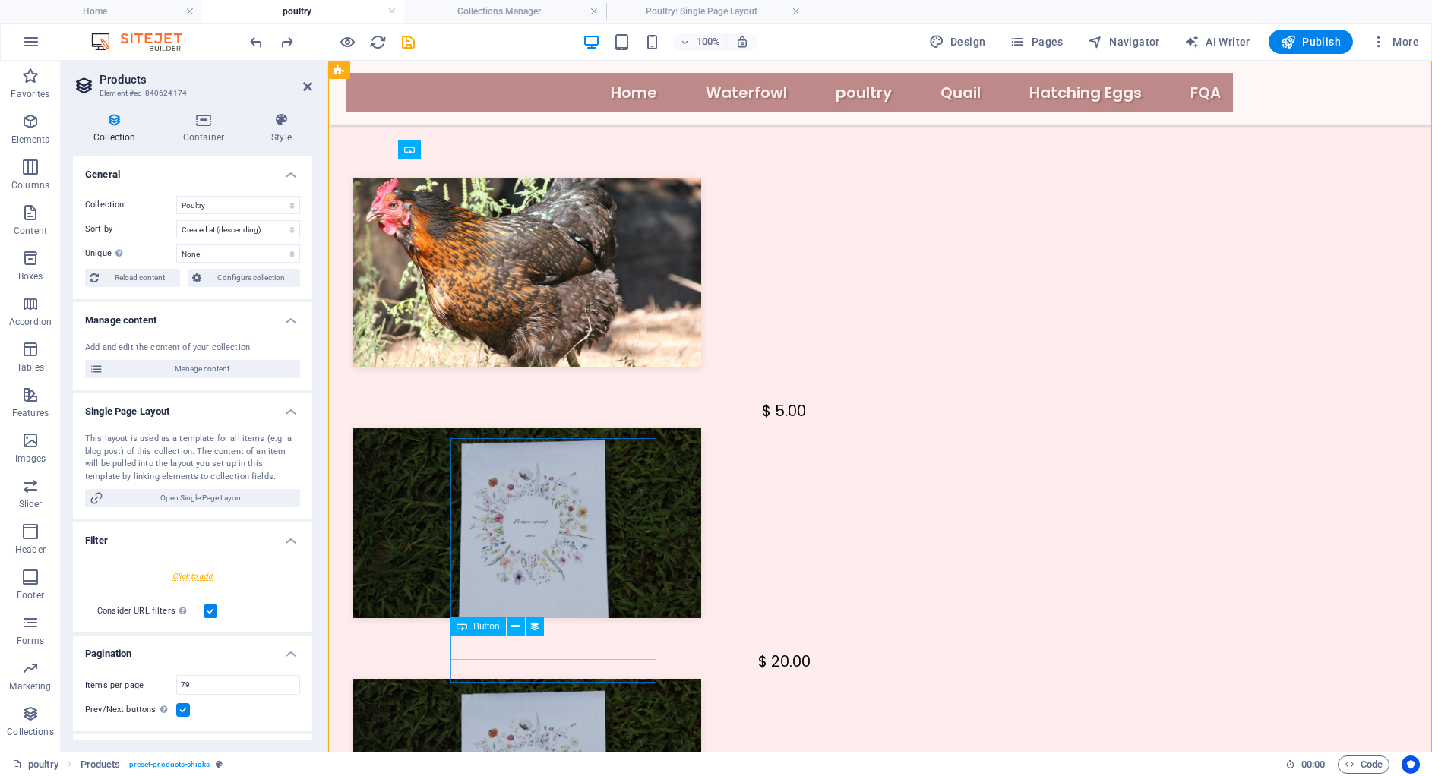
select select "name"
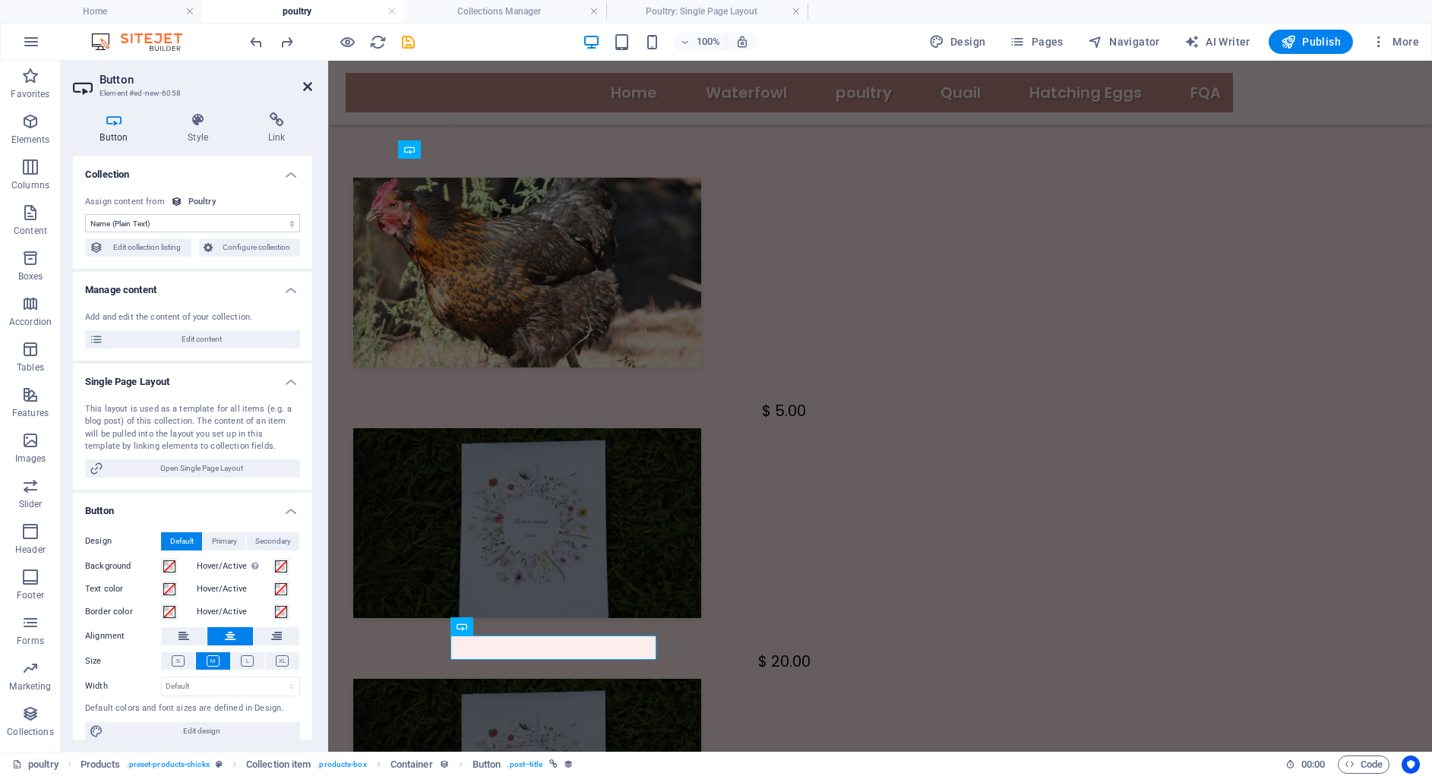
click at [304, 85] on icon at bounding box center [307, 87] width 9 height 12
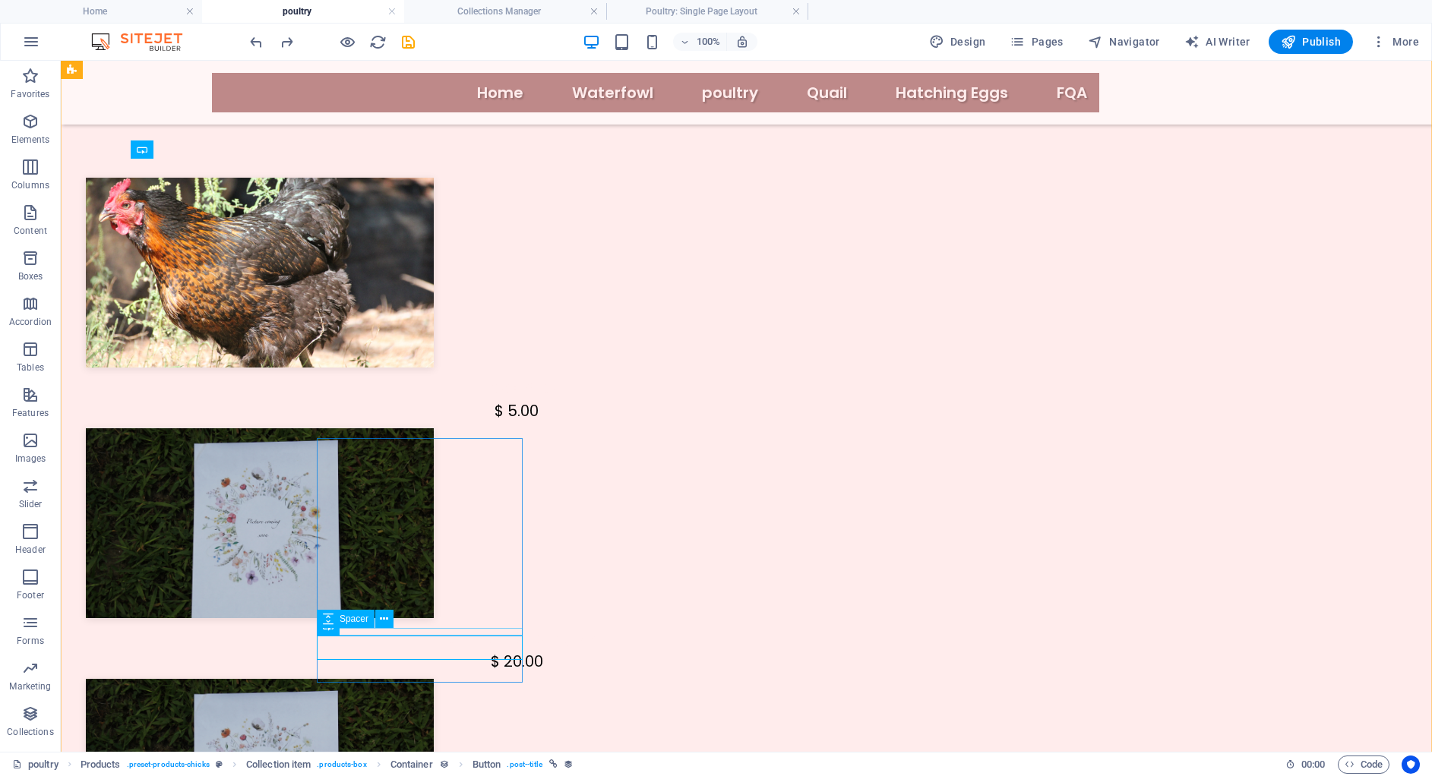
select select "px"
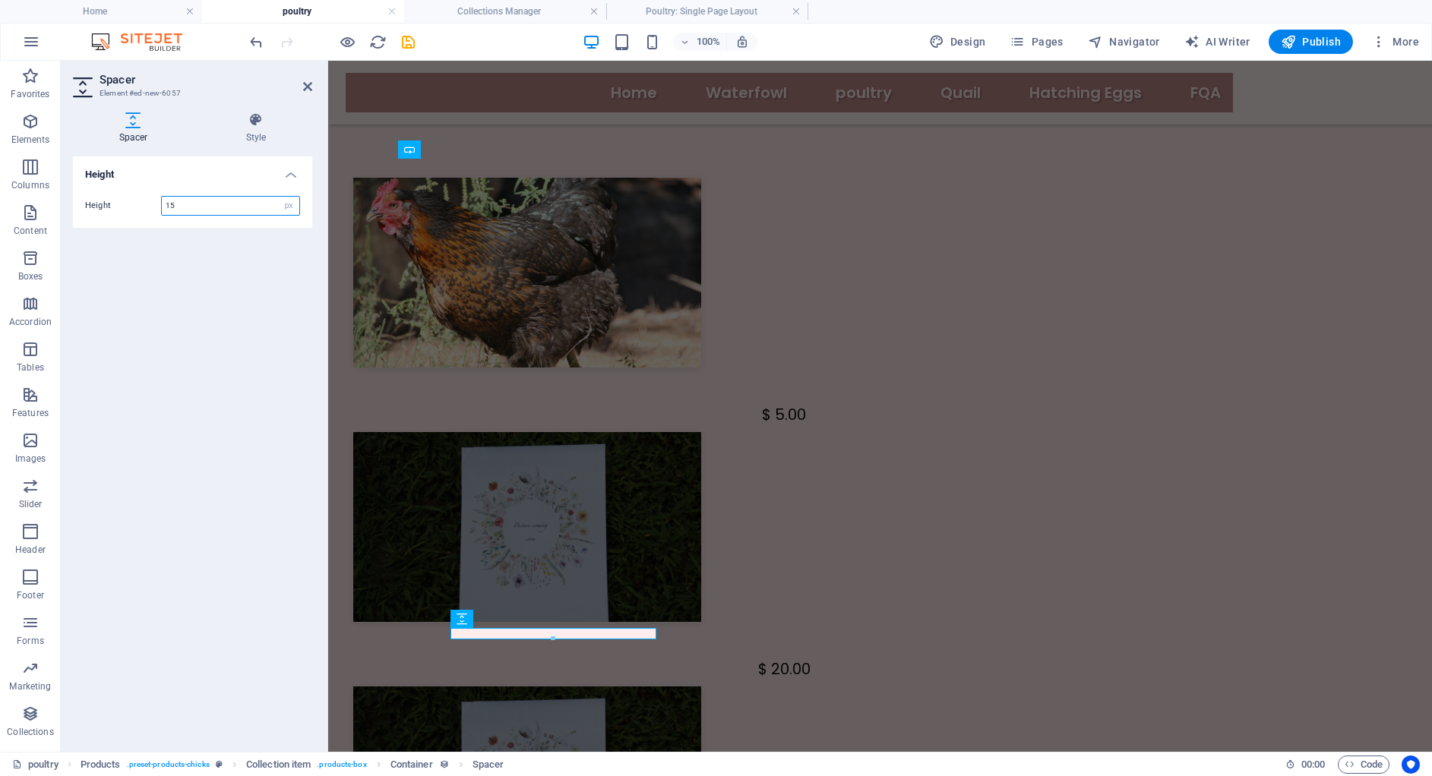
scroll to position [1132, 0]
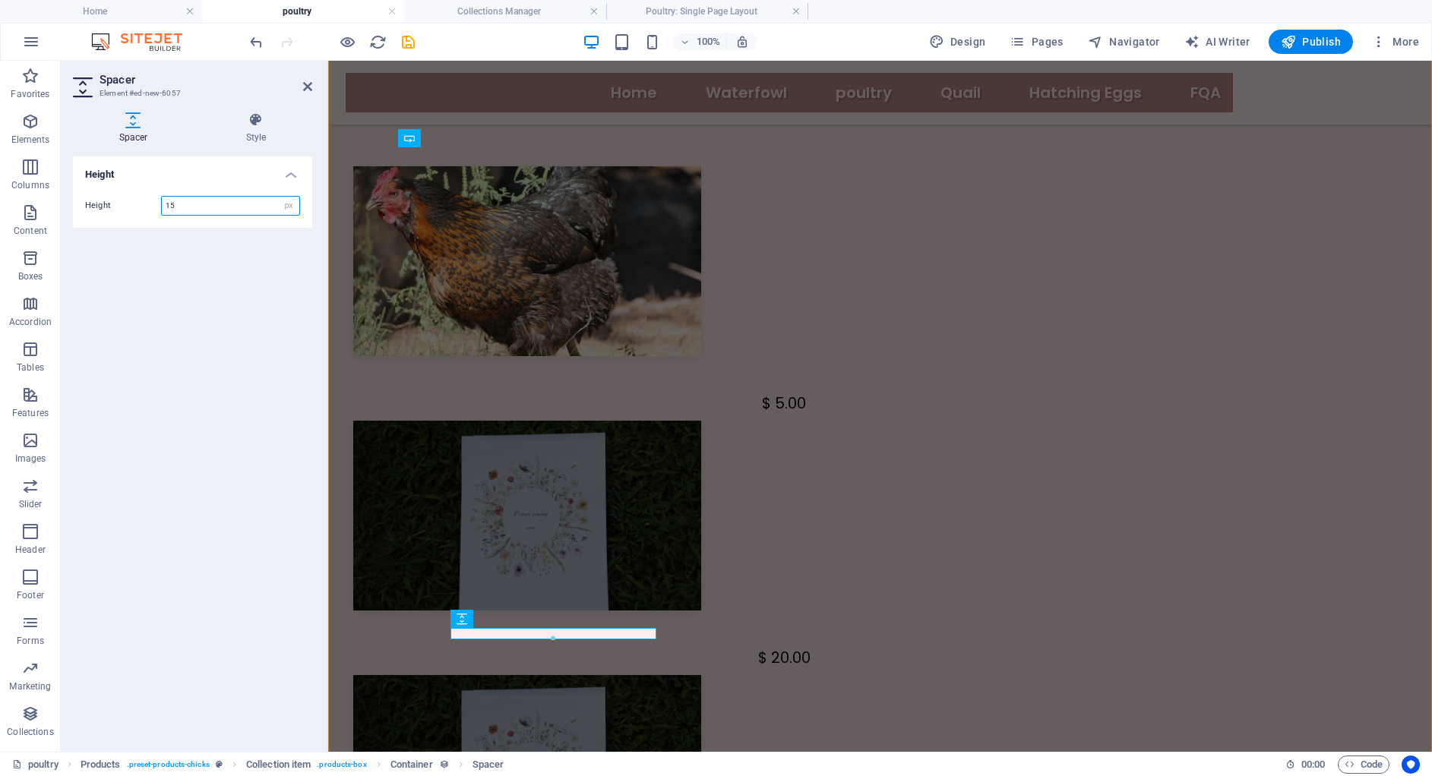
type input "15"
click at [311, 74] on h2 "Spacer" at bounding box center [205, 80] width 213 height 14
click at [310, 86] on icon at bounding box center [307, 87] width 9 height 12
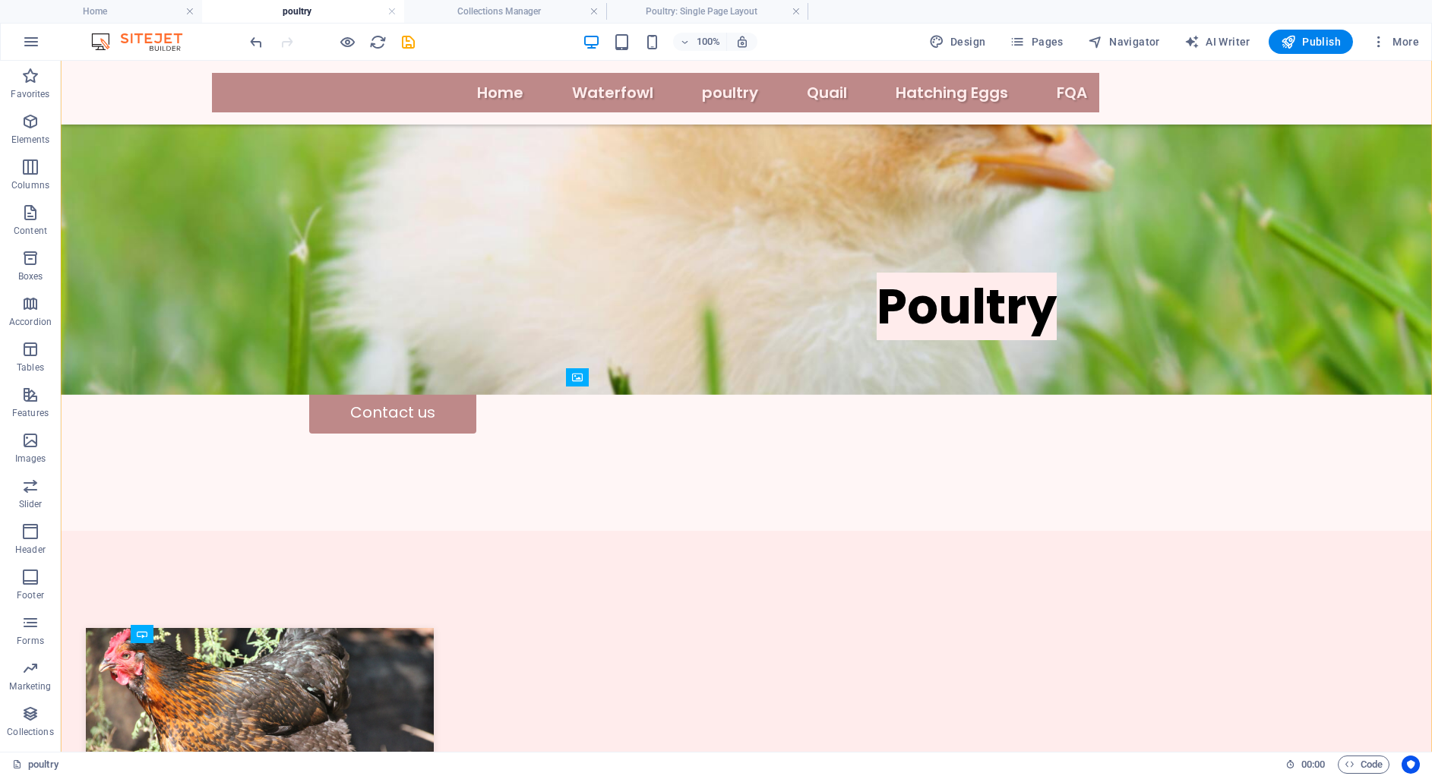
scroll to position [684, 0]
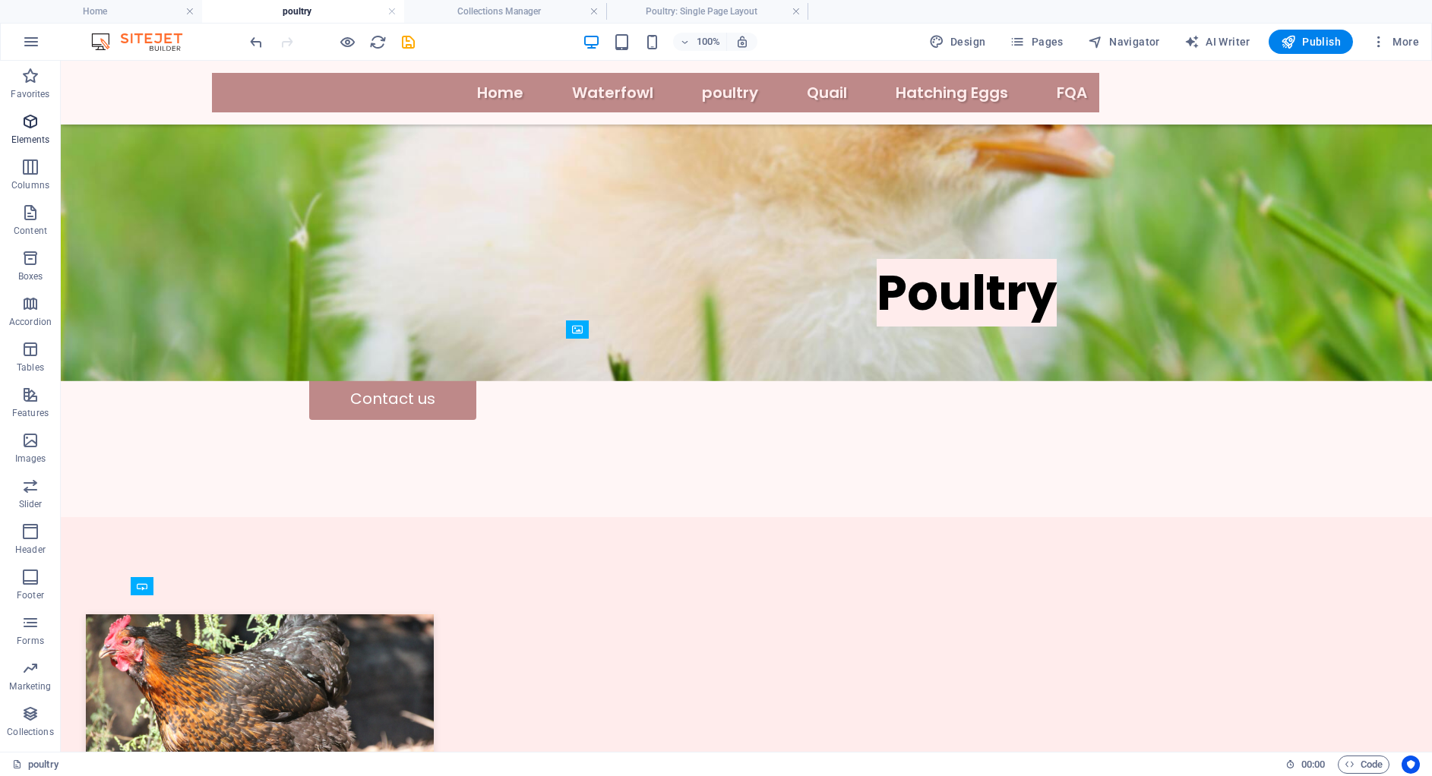
click at [19, 134] on p "Elements" at bounding box center [30, 140] width 39 height 12
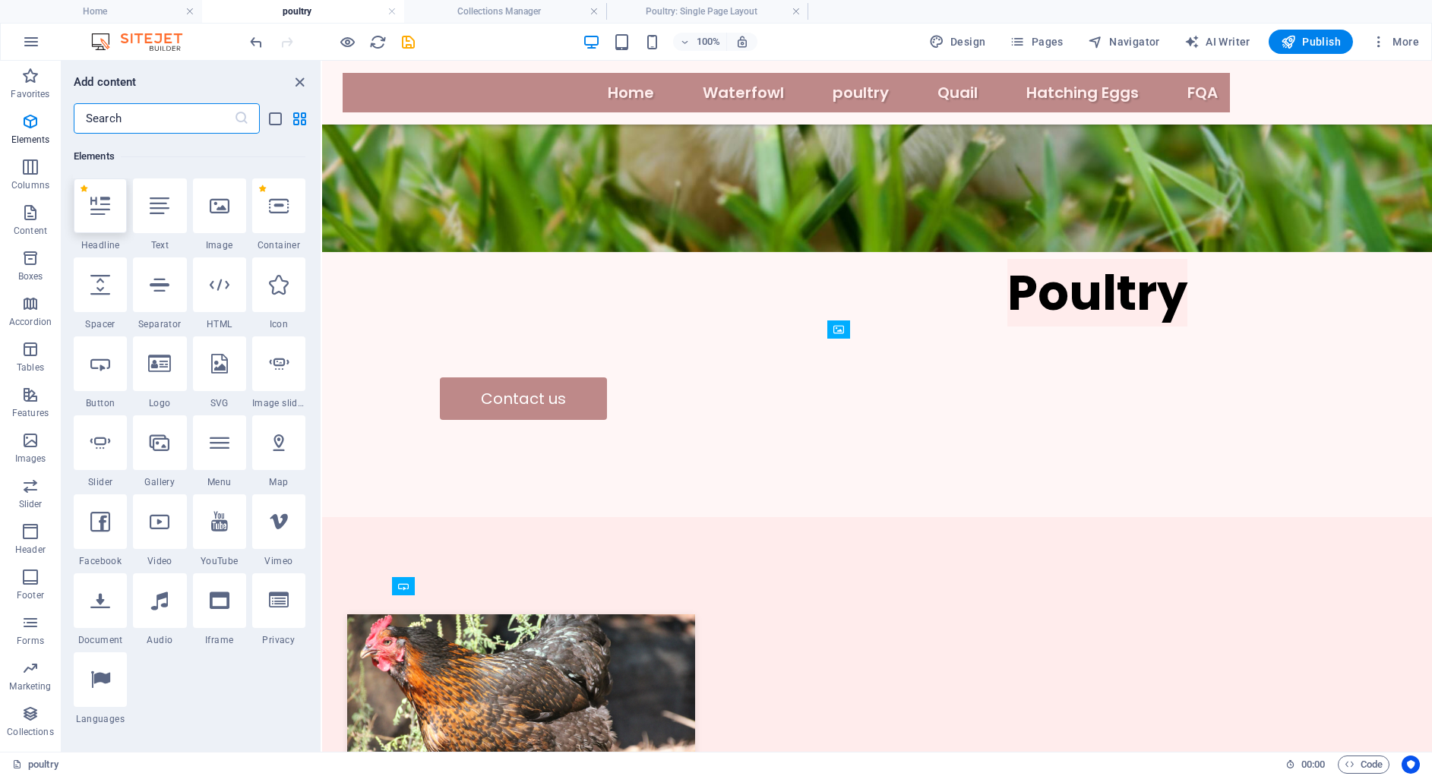
scroll to position [286, 0]
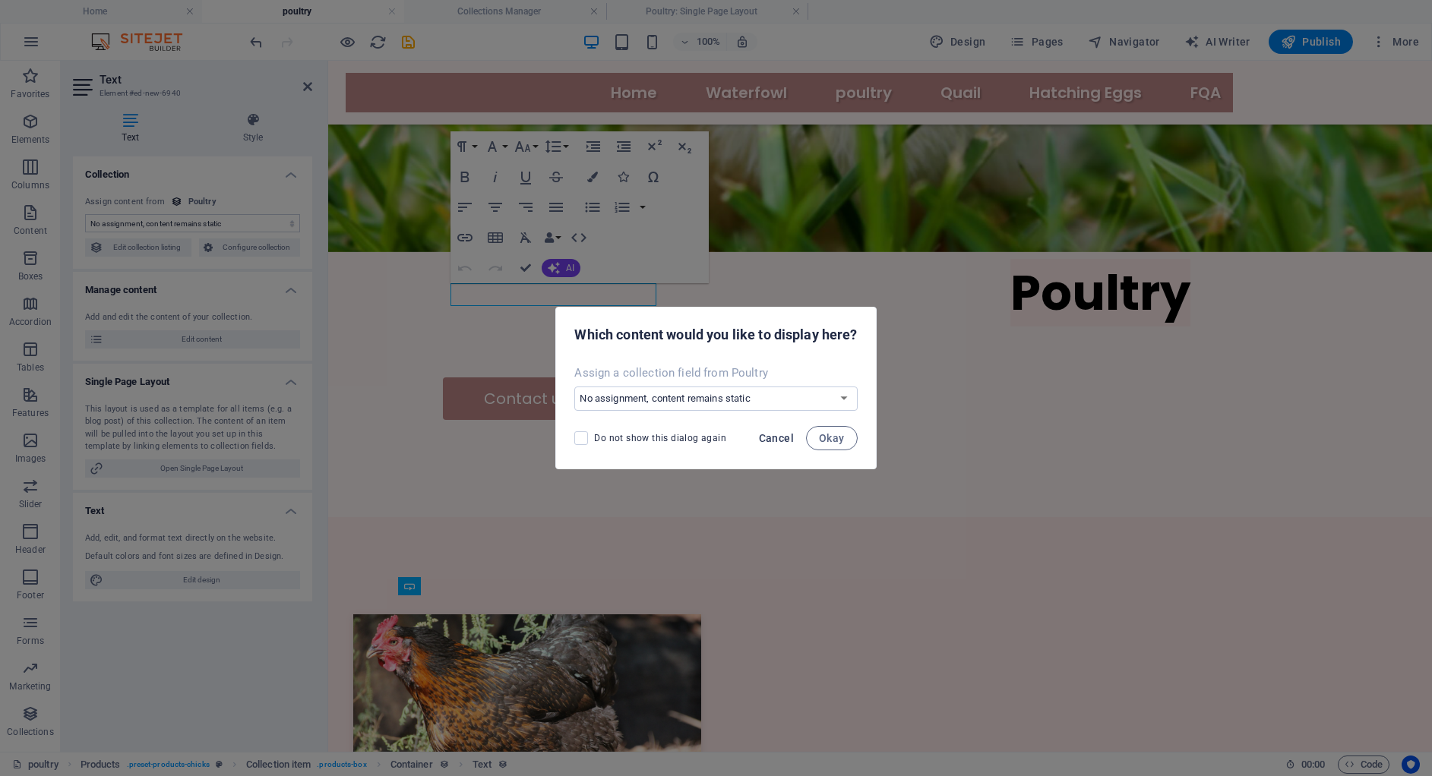
click at [774, 442] on span "Cancel" at bounding box center [776, 438] width 35 height 12
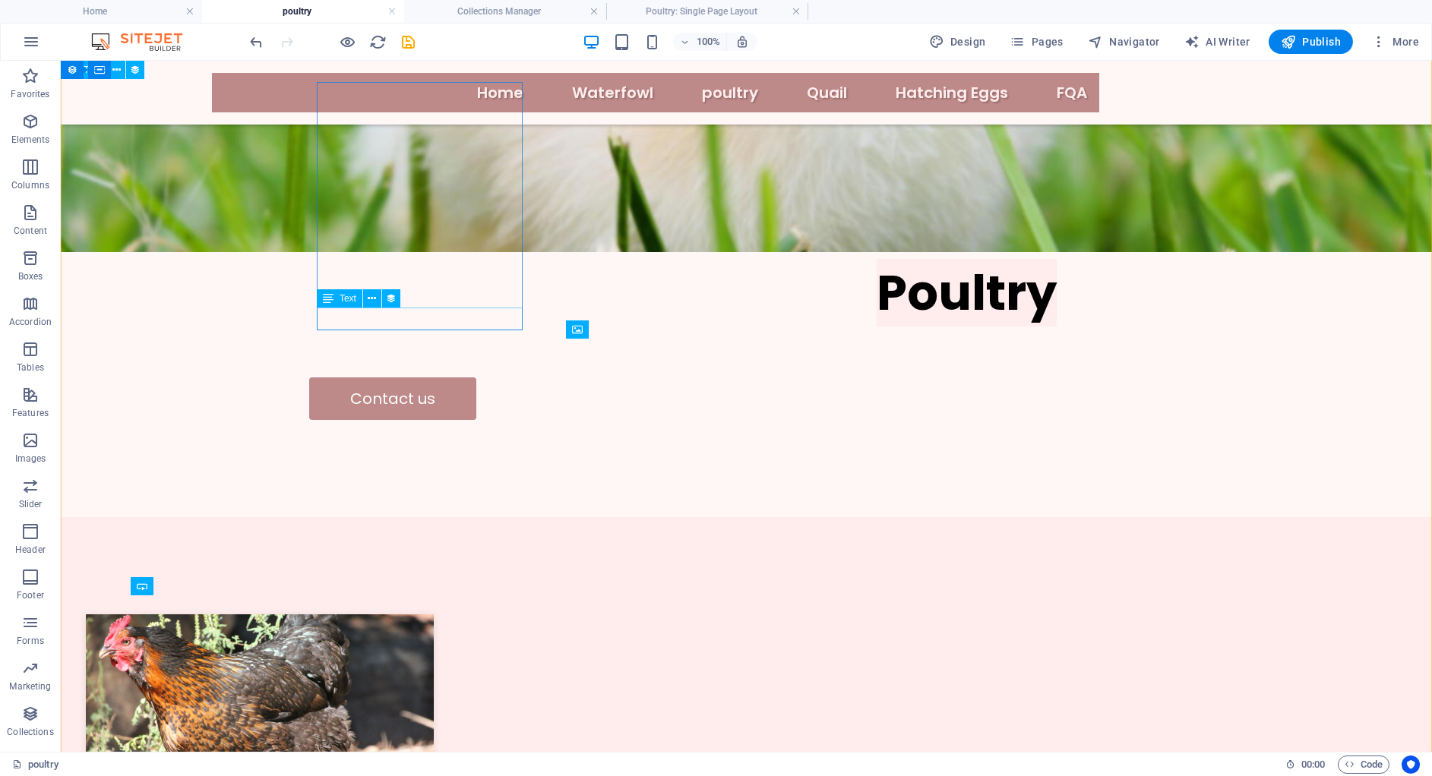
select select "price"
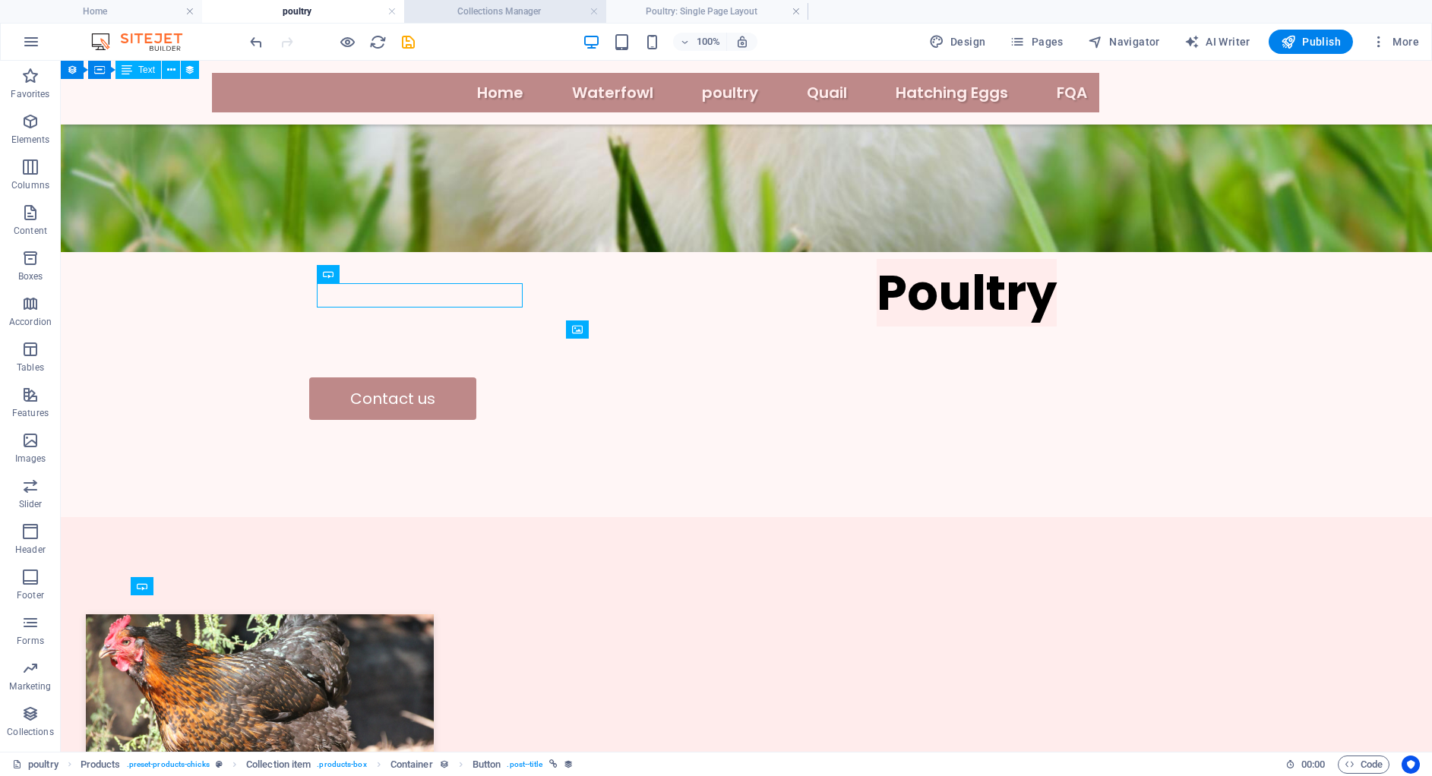
click at [558, 8] on h4 "Collections Manager" at bounding box center [505, 11] width 202 height 17
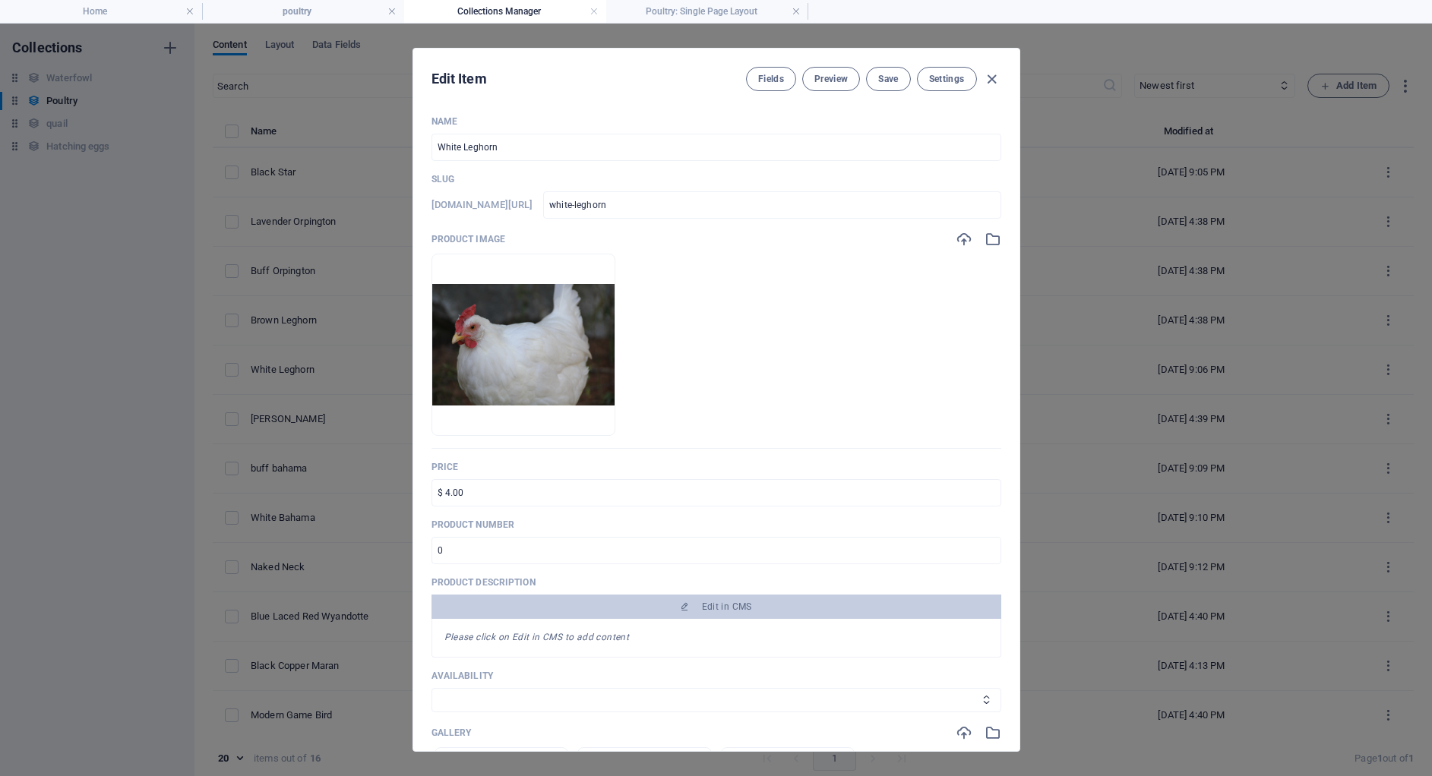
scroll to position [0, 0]
click at [527, 150] on input "White Leghorn" at bounding box center [716, 147] width 570 height 27
click at [886, 84] on span "Save" at bounding box center [888, 79] width 20 height 12
click at [298, 9] on h4 "poultry" at bounding box center [303, 11] width 202 height 17
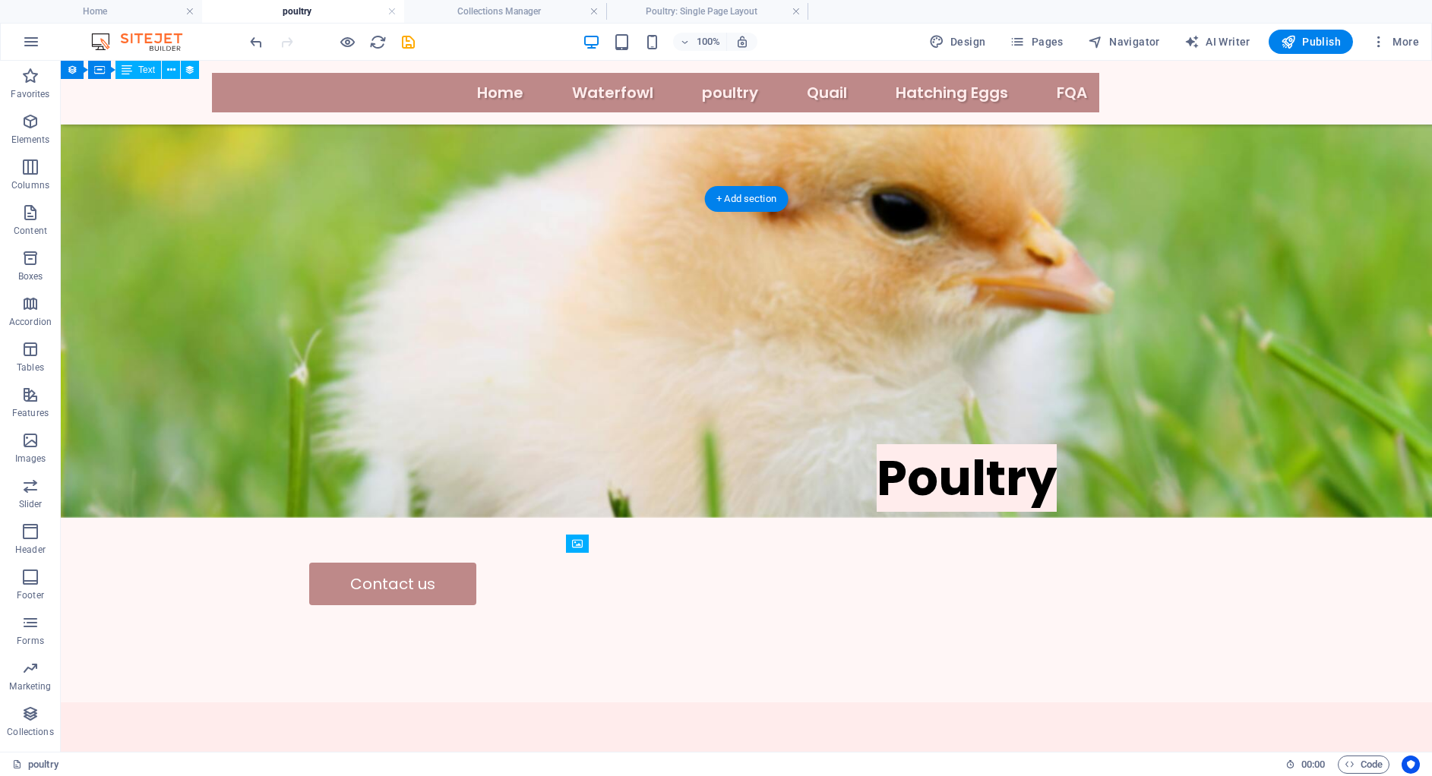
scroll to position [453, 0]
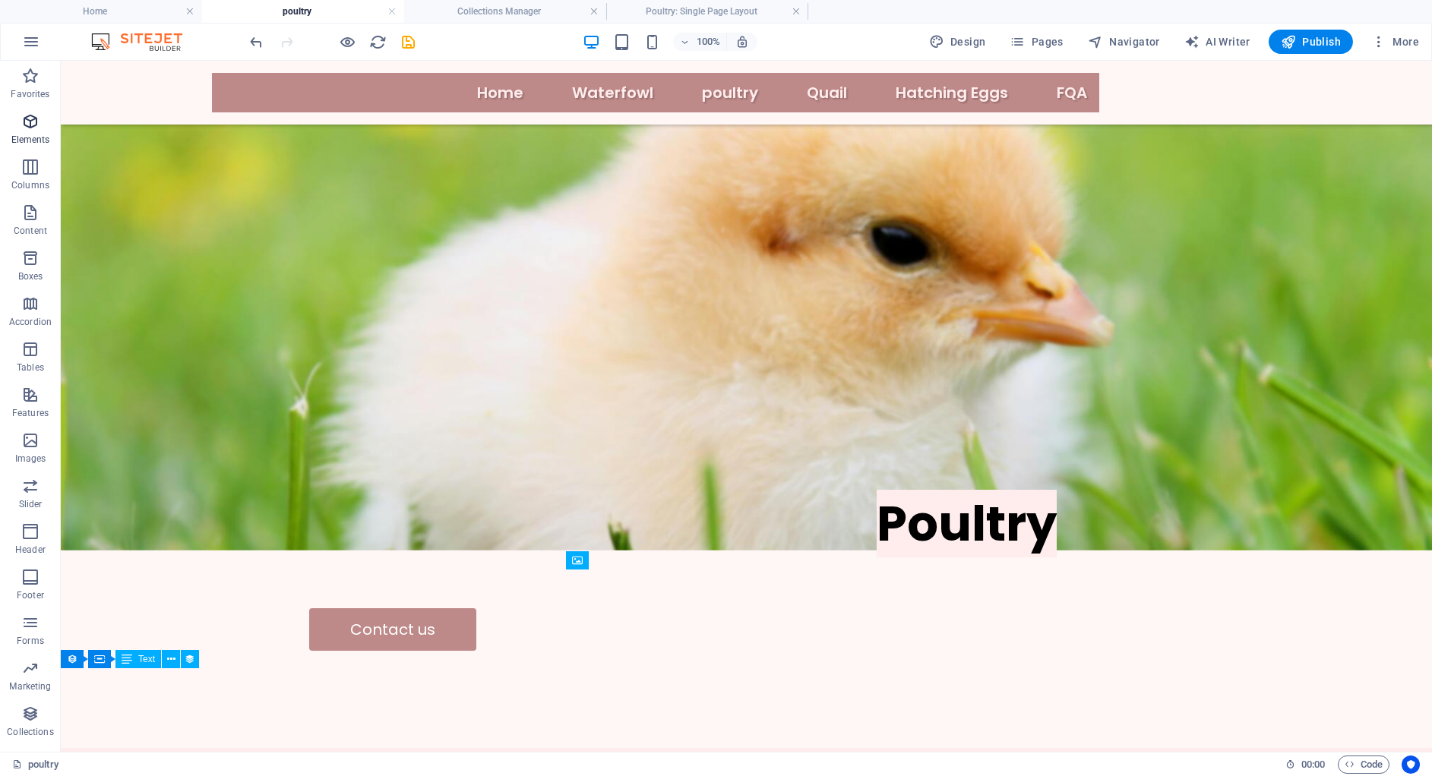
click at [42, 118] on span "Elements" at bounding box center [30, 130] width 61 height 36
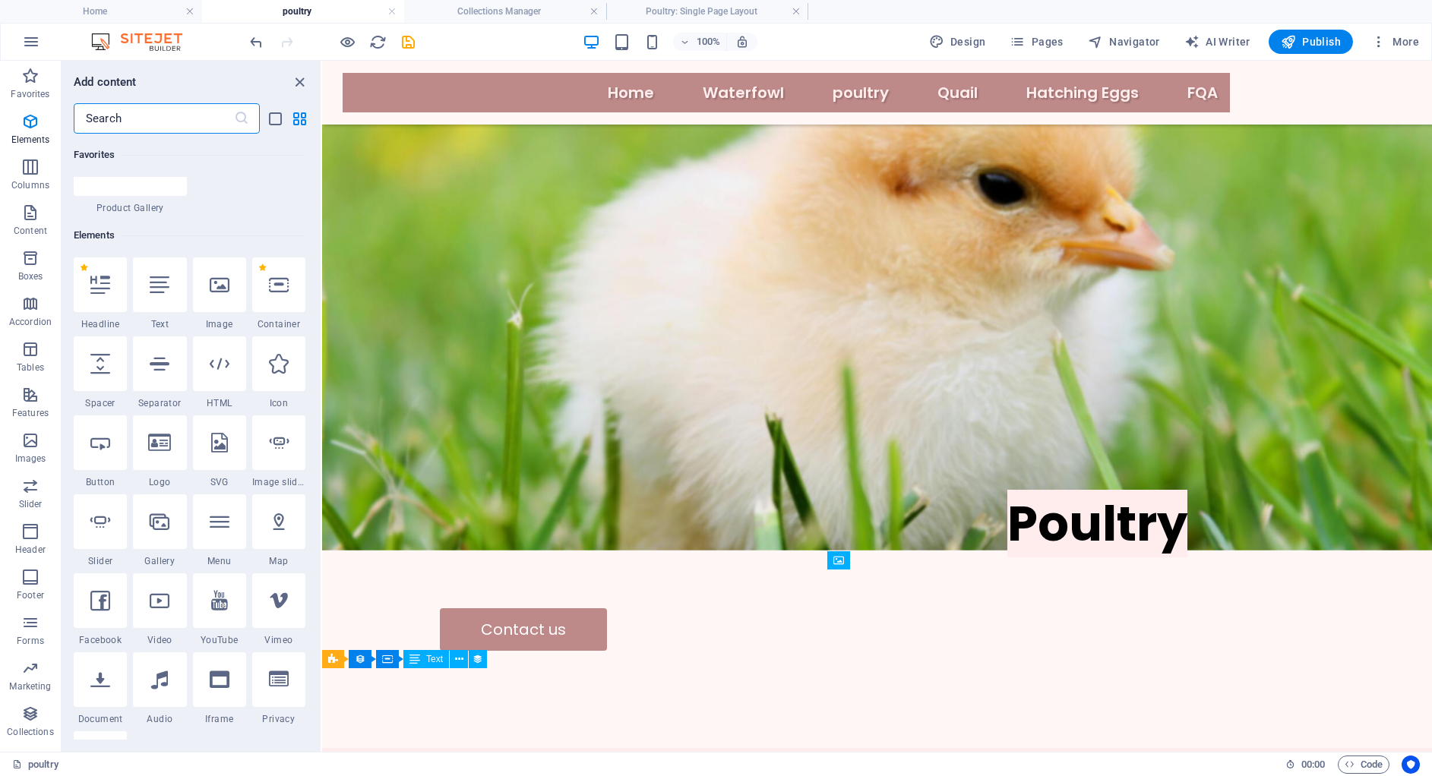
scroll to position [286, 0]
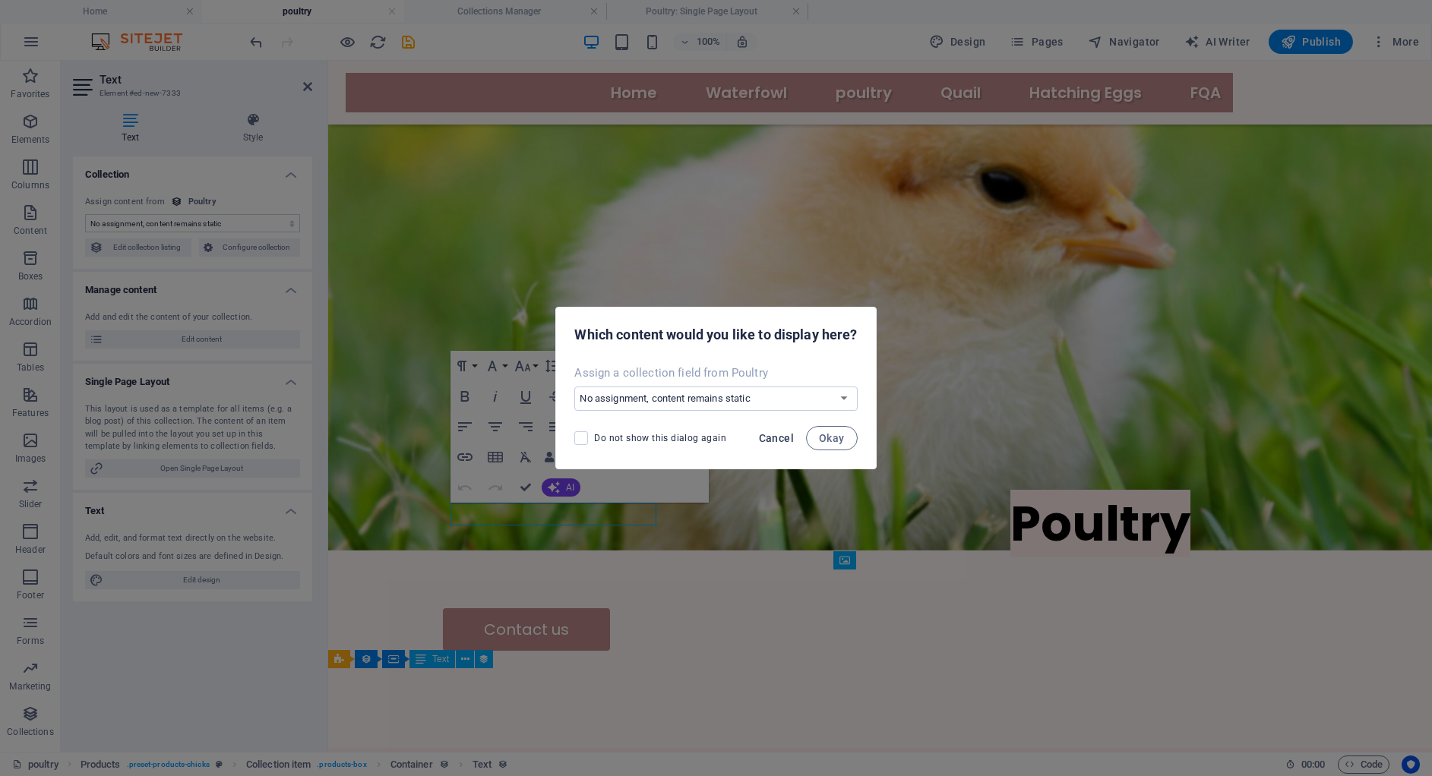
click at [781, 441] on span "Cancel" at bounding box center [776, 438] width 35 height 12
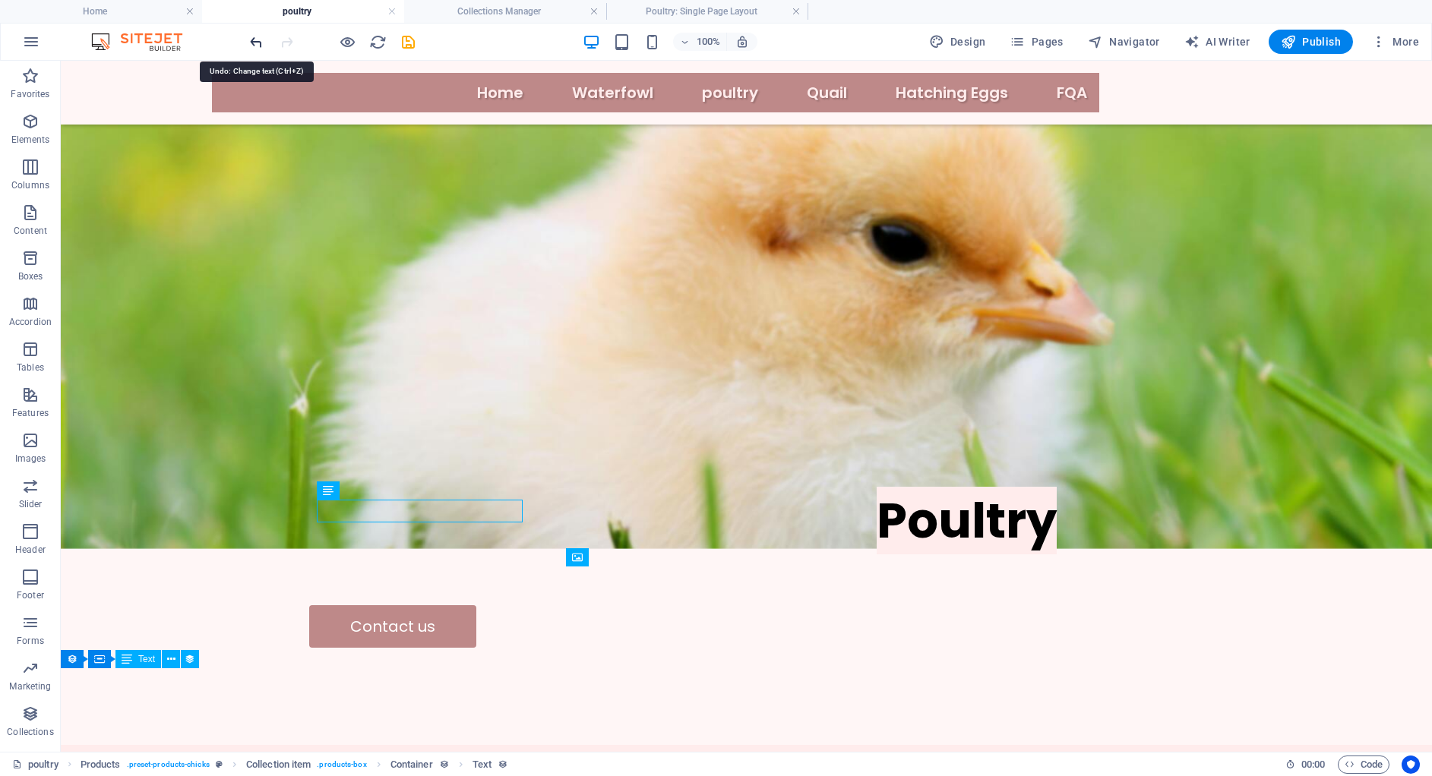
click at [250, 38] on icon "undo" at bounding box center [256, 41] width 17 height 17
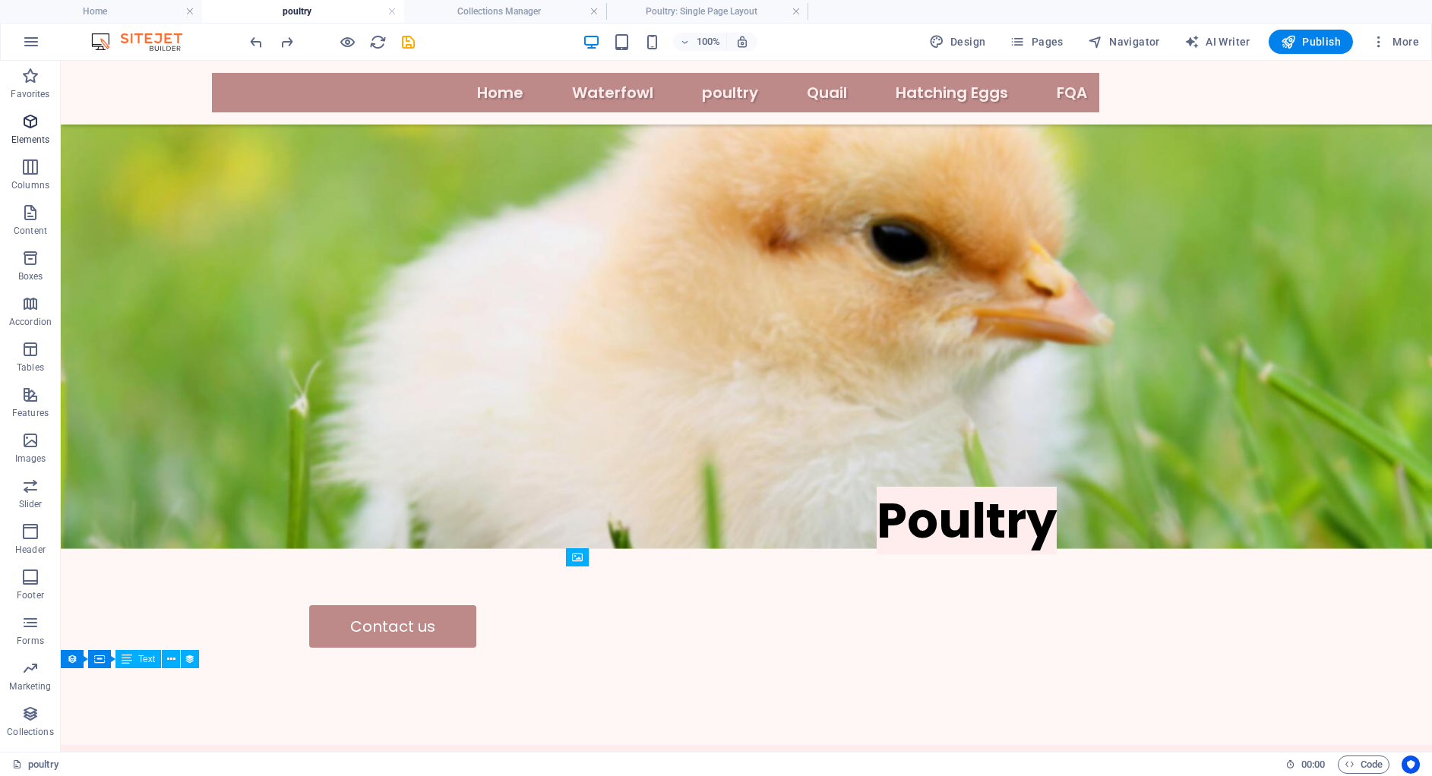
click at [39, 141] on p "Elements" at bounding box center [30, 140] width 39 height 12
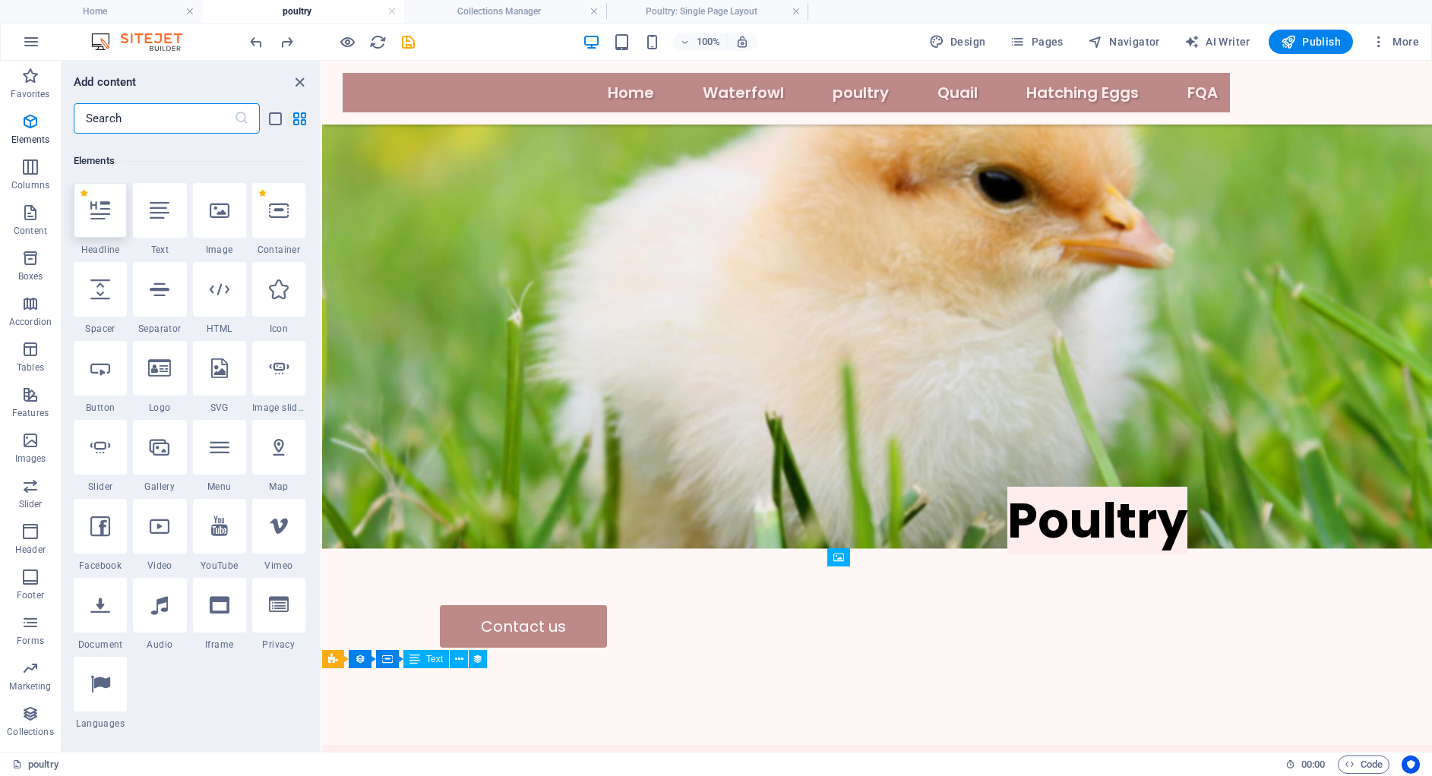
scroll to position [286, 0]
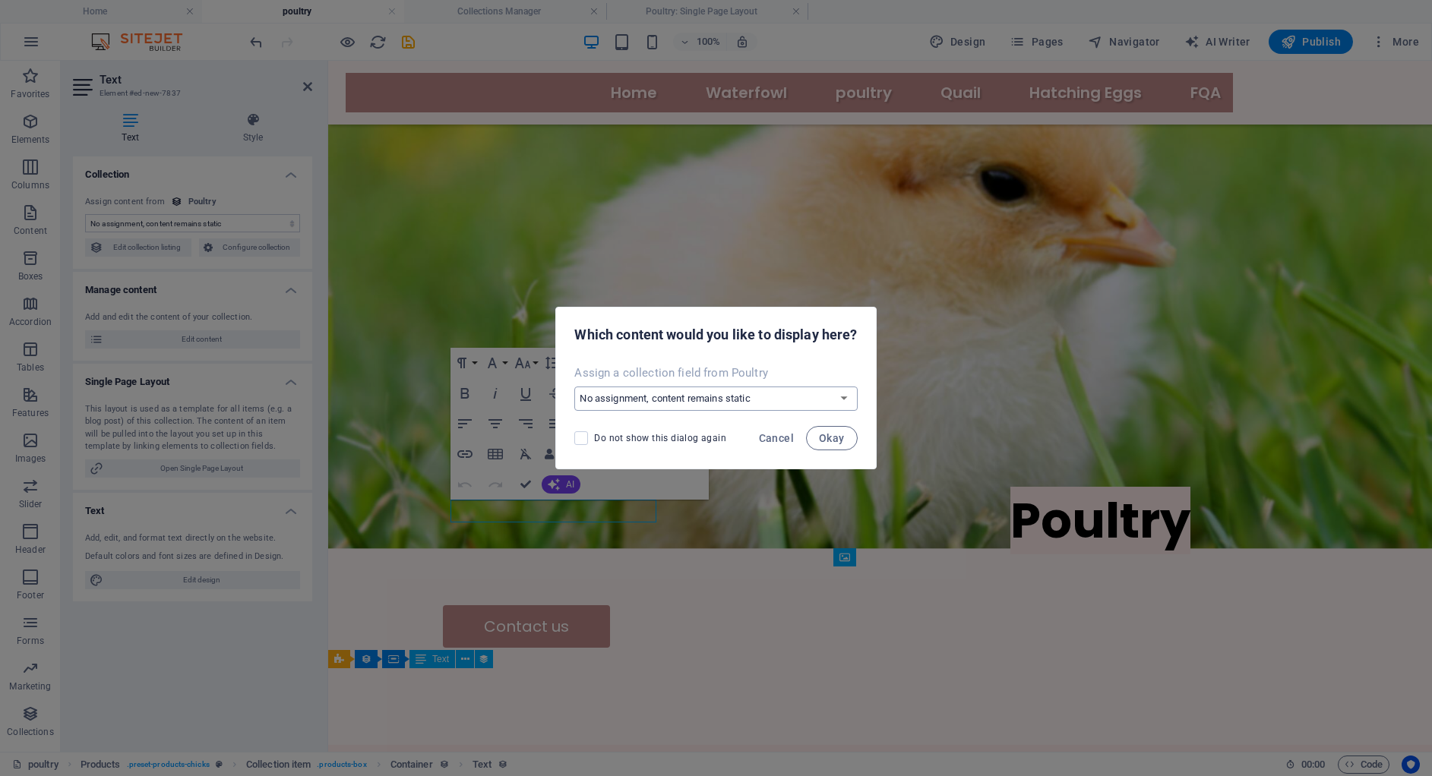
click at [819, 391] on select "No assignment, content remains static Create a new field Created at (Date) Upda…" at bounding box center [715, 399] width 283 height 24
click at [779, 447] on button "Cancel" at bounding box center [776, 438] width 47 height 24
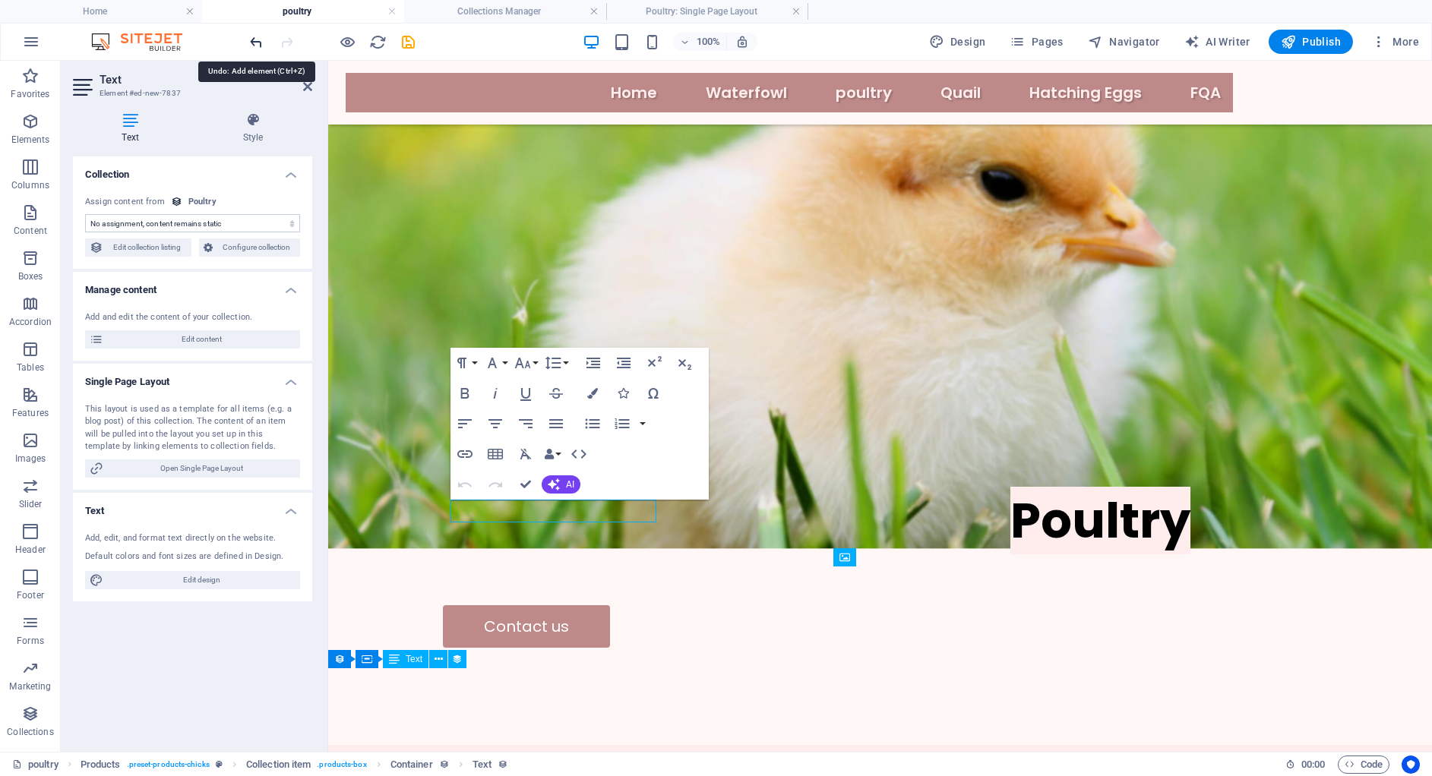
click at [256, 43] on icon "undo" at bounding box center [256, 41] width 17 height 17
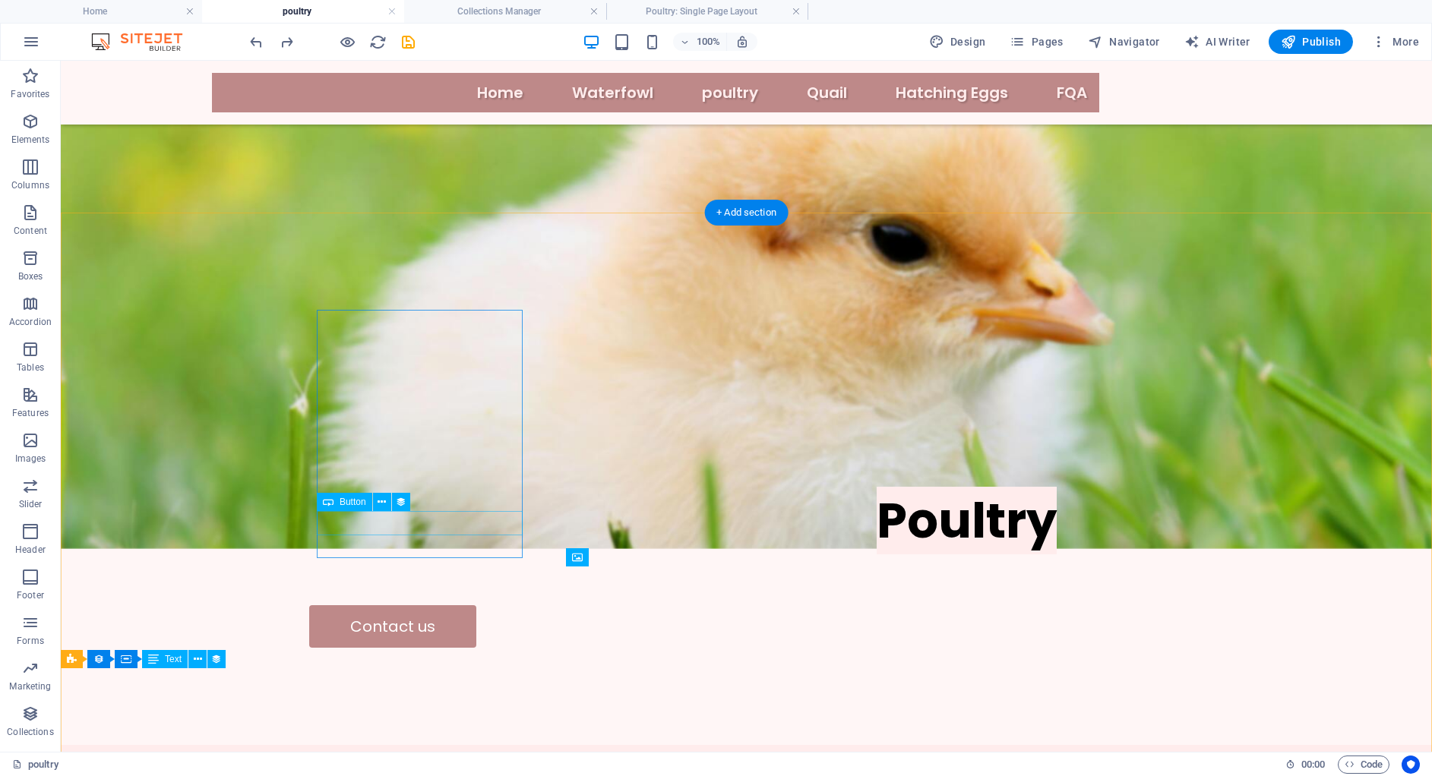
select select "name"
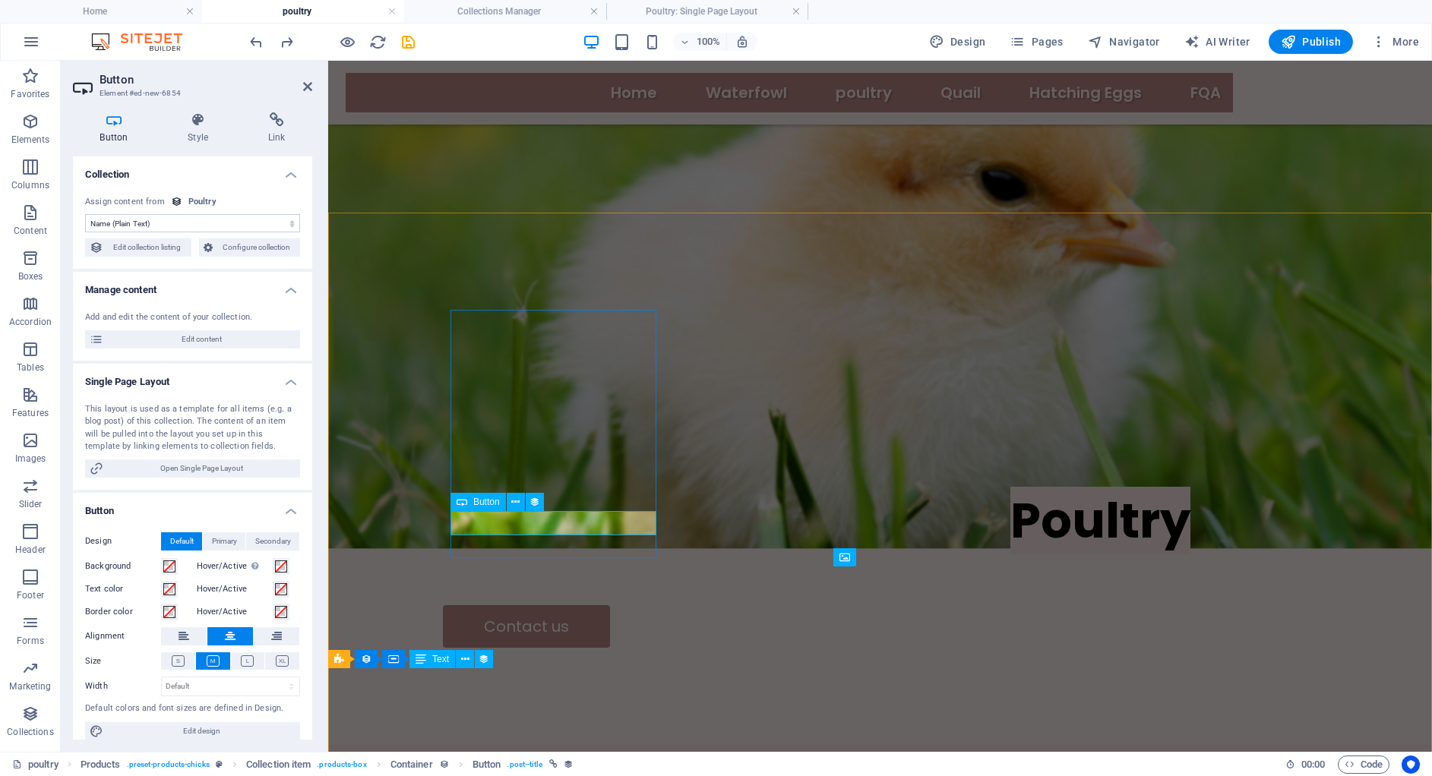
click at [187, 226] on select "No assignment, content remains static Created at (Date) Updated at (Date) Name …" at bounding box center [192, 223] width 215 height 18
click at [240, 248] on span "Configure collection" at bounding box center [256, 247] width 79 height 18
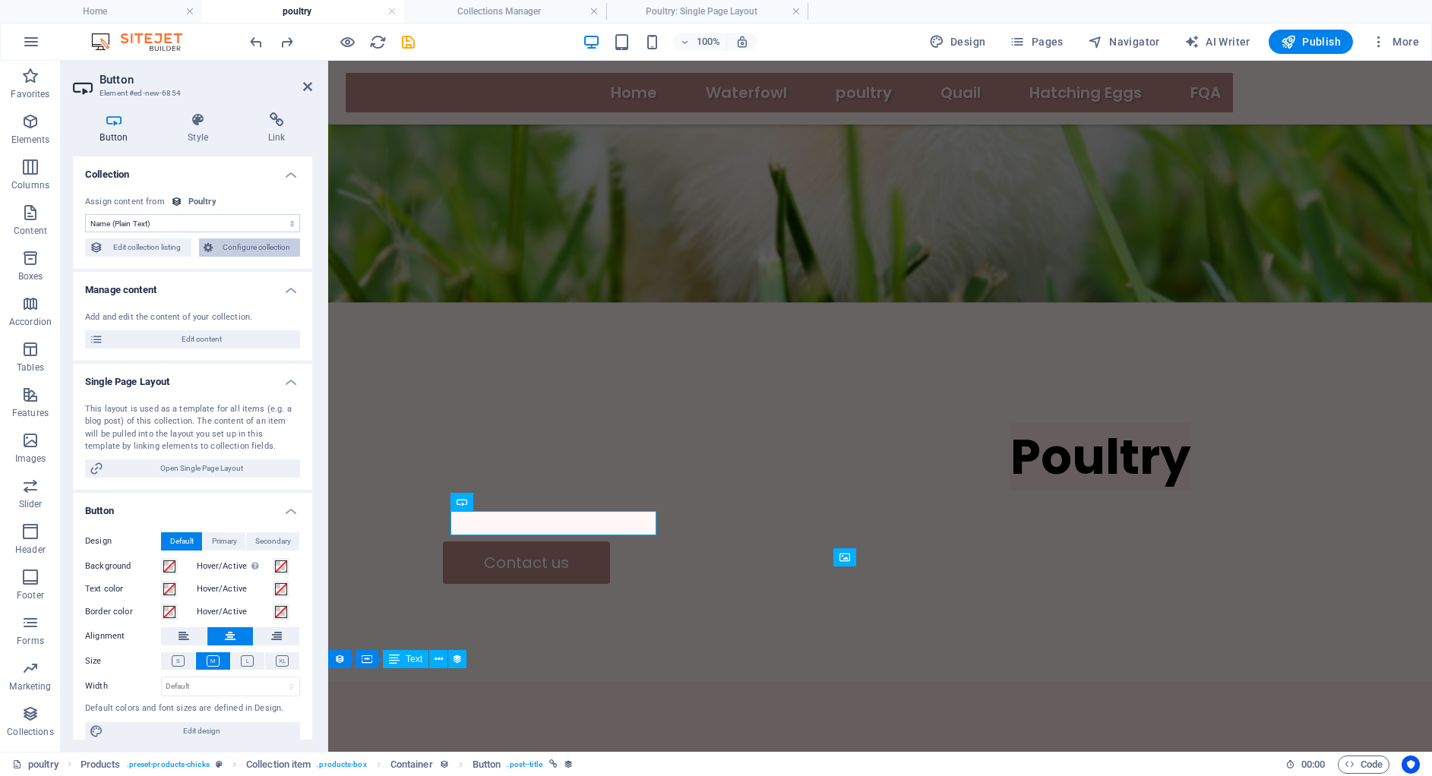
scroll to position [0, 0]
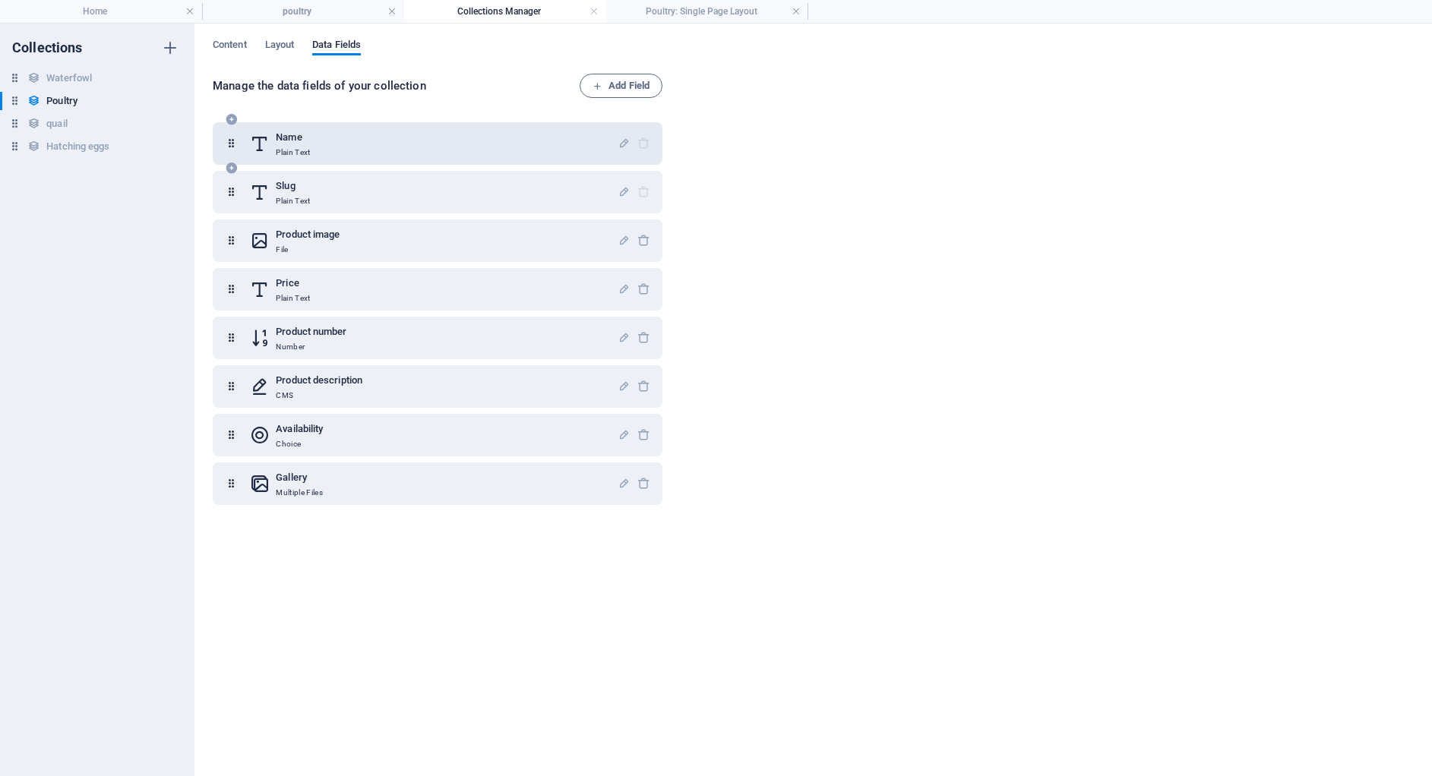
click at [264, 125] on div "Name Plain Text" at bounding box center [438, 143] width 450 height 43
click at [273, 151] on div "Name Plain Text" at bounding box center [434, 143] width 368 height 30
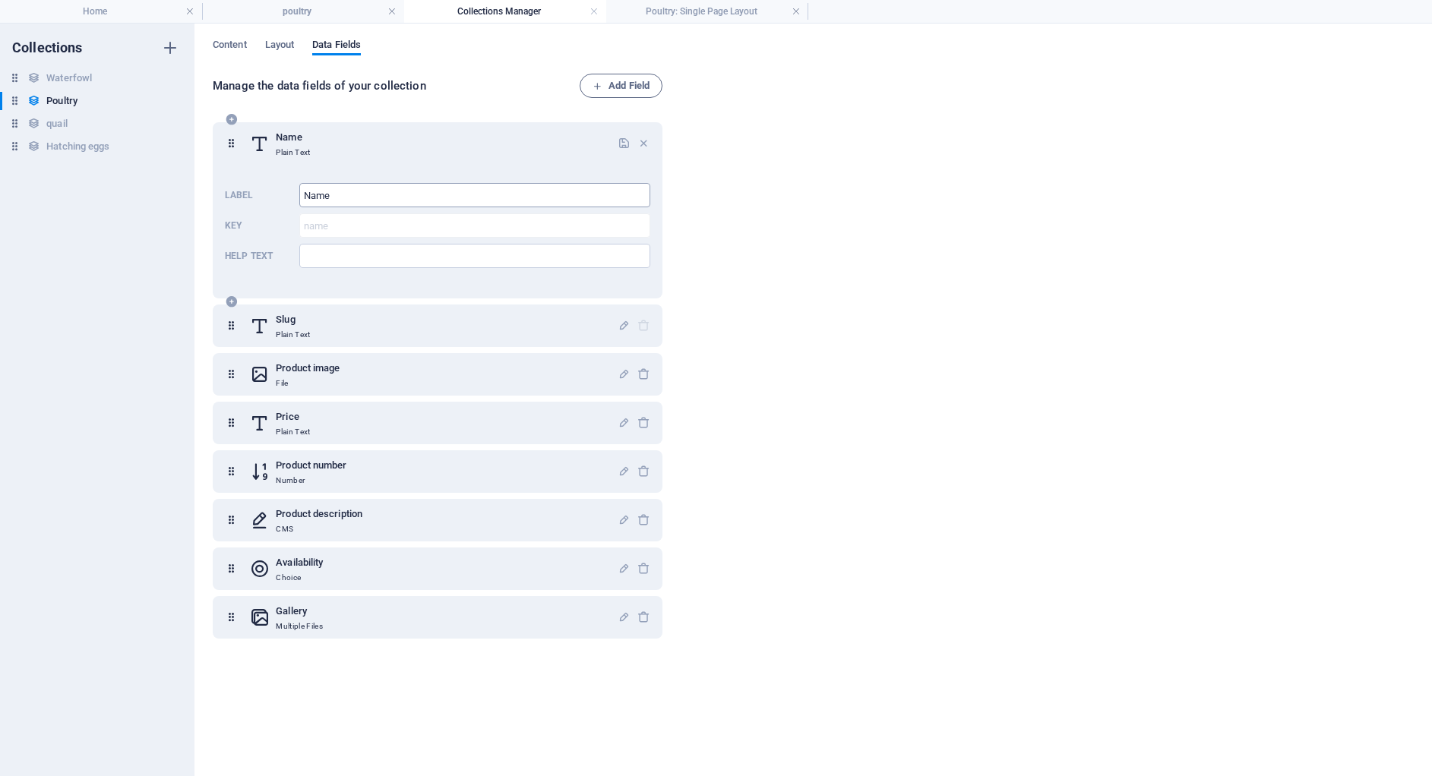
click at [334, 203] on input "Name" at bounding box center [474, 195] width 351 height 24
click at [267, 39] on span "Layout" at bounding box center [280, 46] width 30 height 21
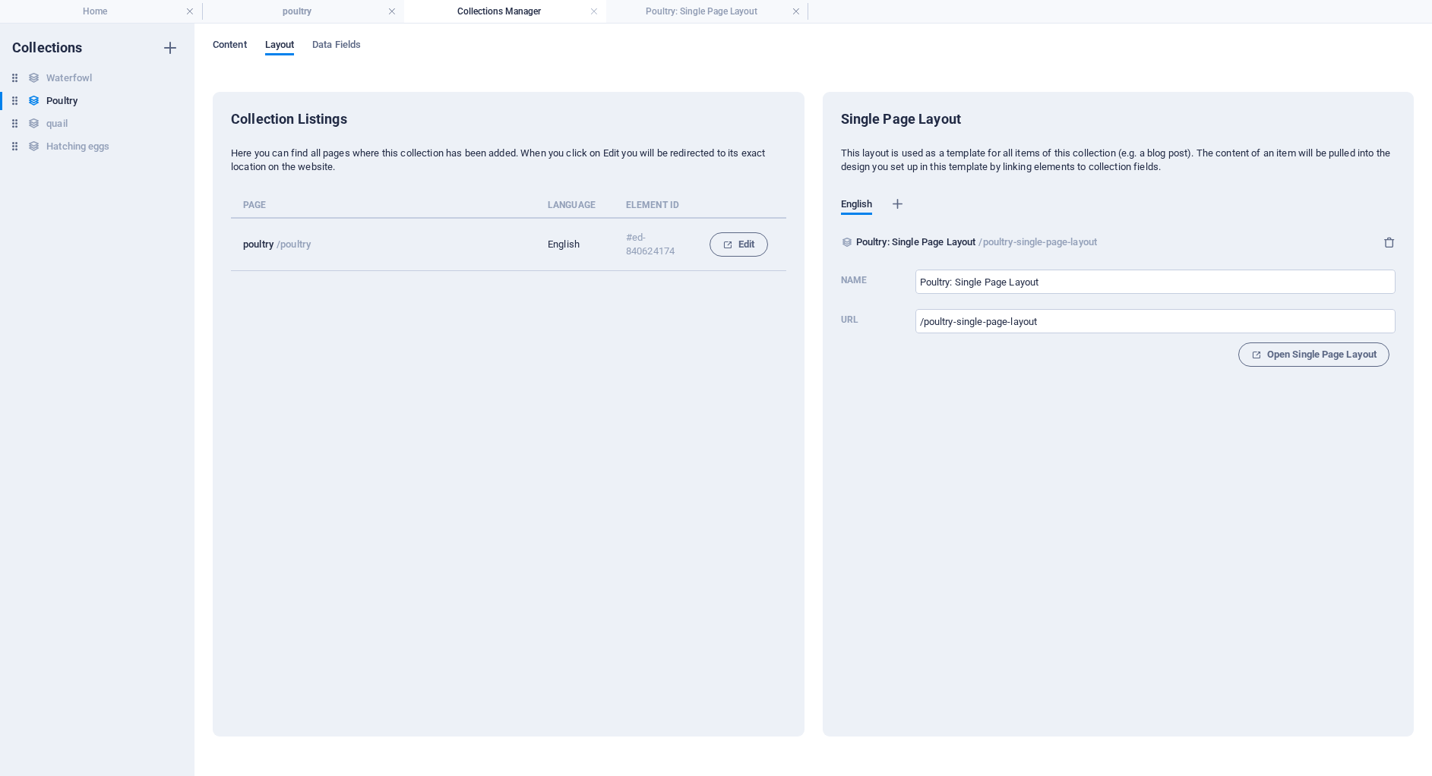
click at [243, 44] on span "Content" at bounding box center [230, 46] width 34 height 21
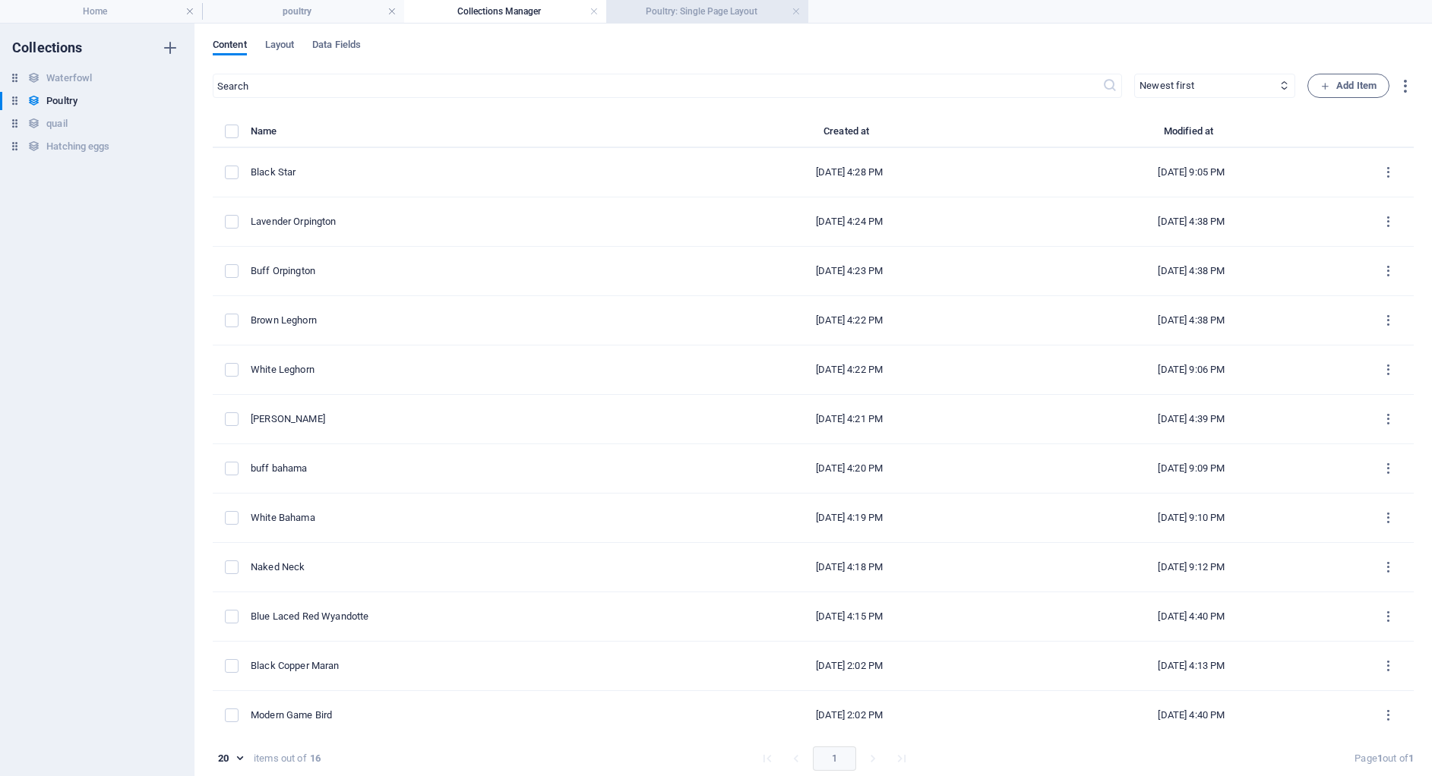
click at [687, 17] on h4 "Poultry: Single Page Layout" at bounding box center [707, 11] width 202 height 17
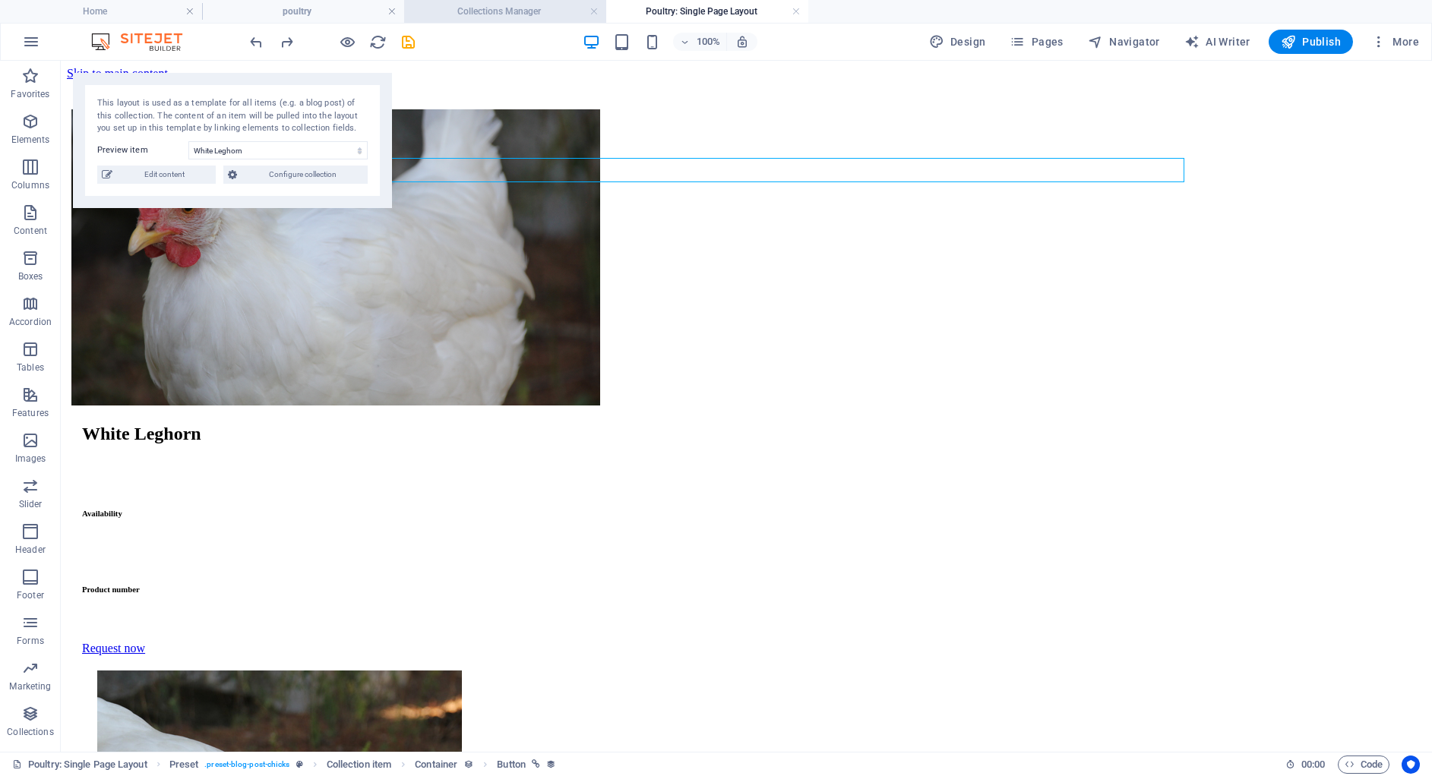
click at [472, 5] on h4 "Collections Manager" at bounding box center [505, 11] width 202 height 17
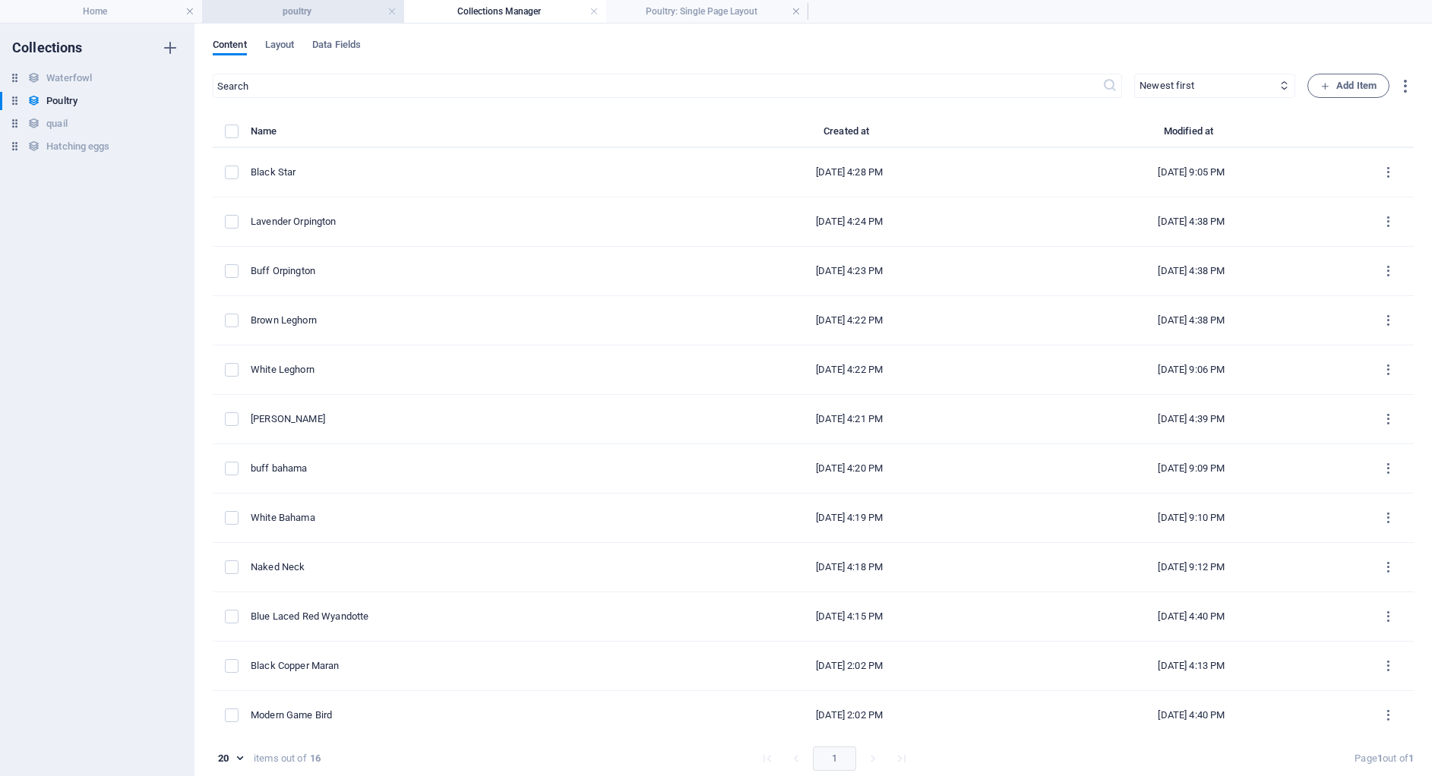
click at [328, 14] on h4 "poultry" at bounding box center [303, 11] width 202 height 17
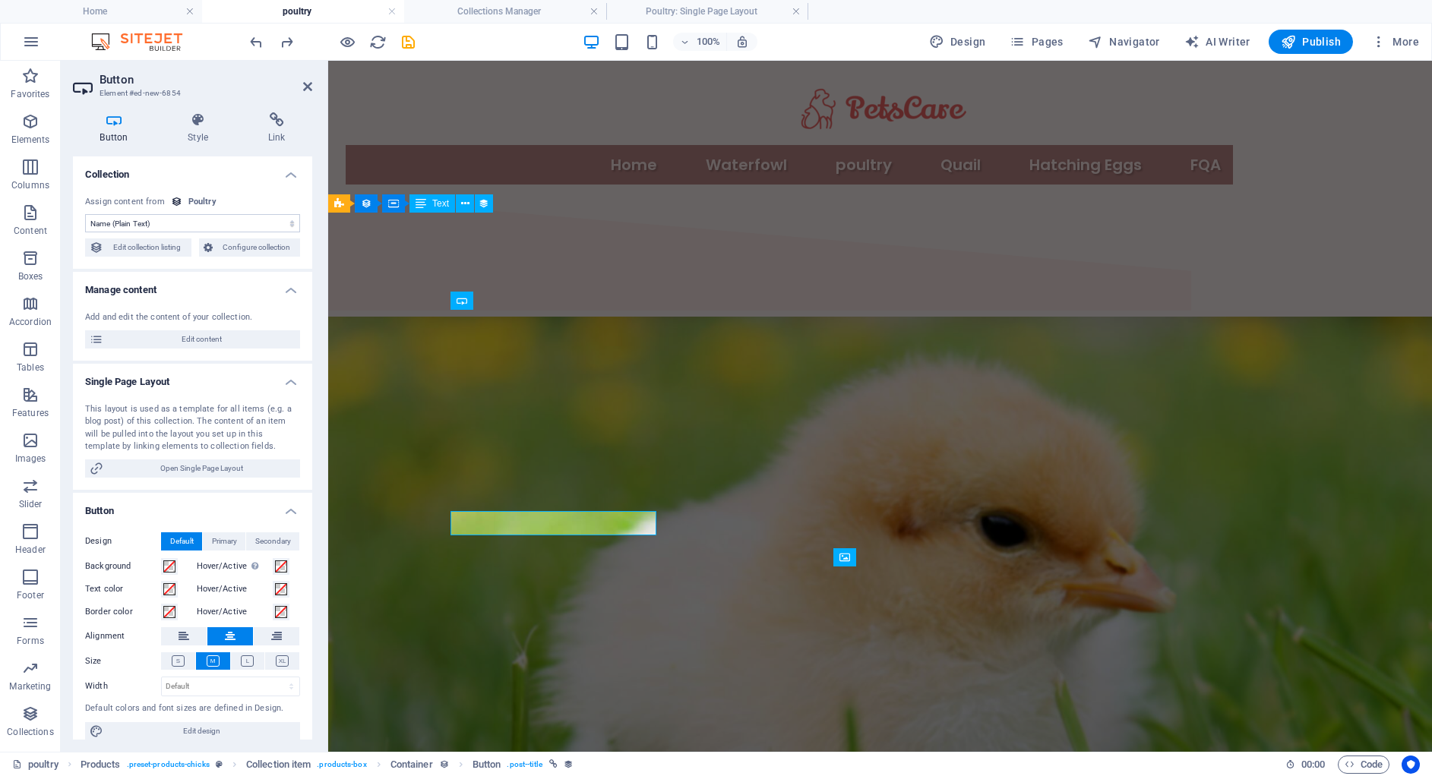
scroll to position [456, 0]
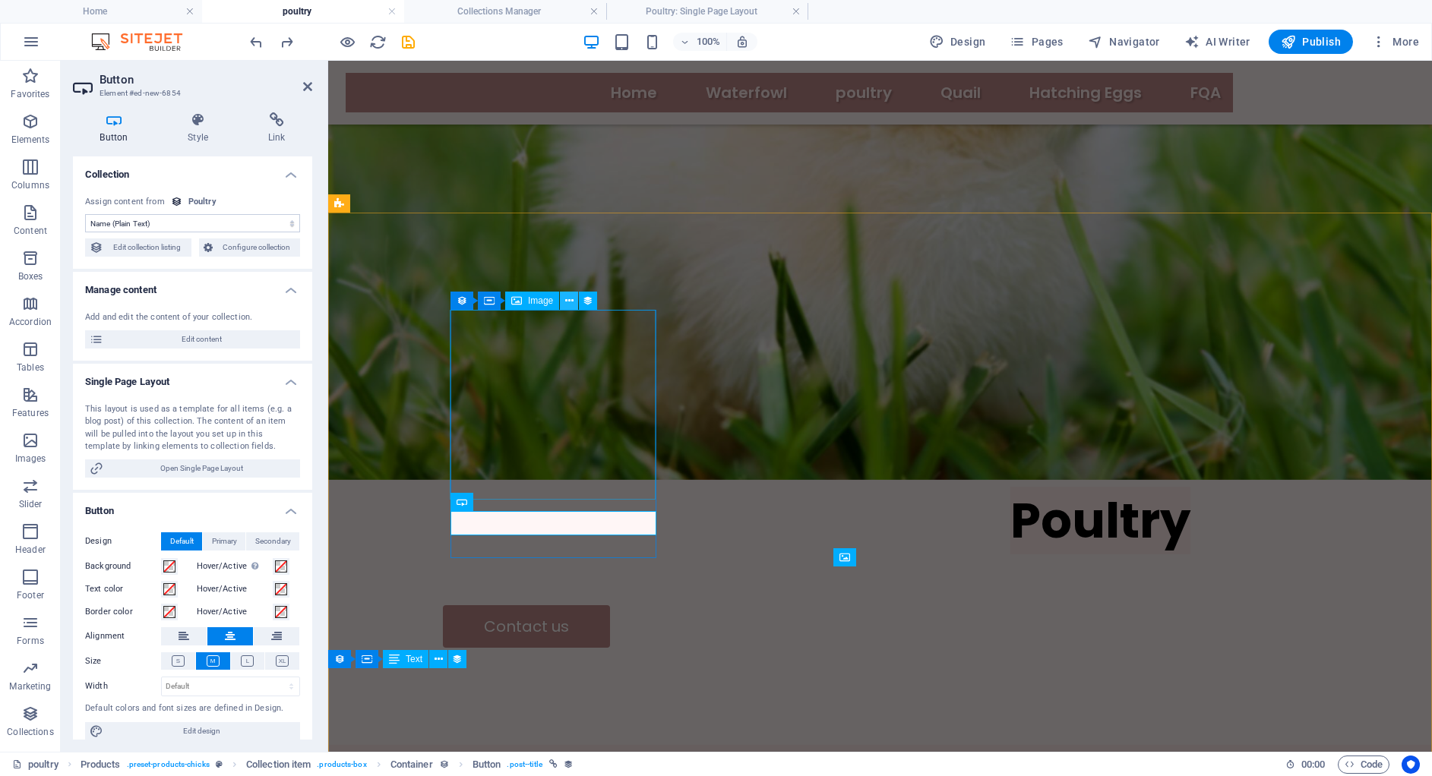
drag, startPoint x: 560, startPoint y: 307, endPoint x: 568, endPoint y: 299, distance: 11.3
click at [568, 299] on button at bounding box center [569, 301] width 18 height 18
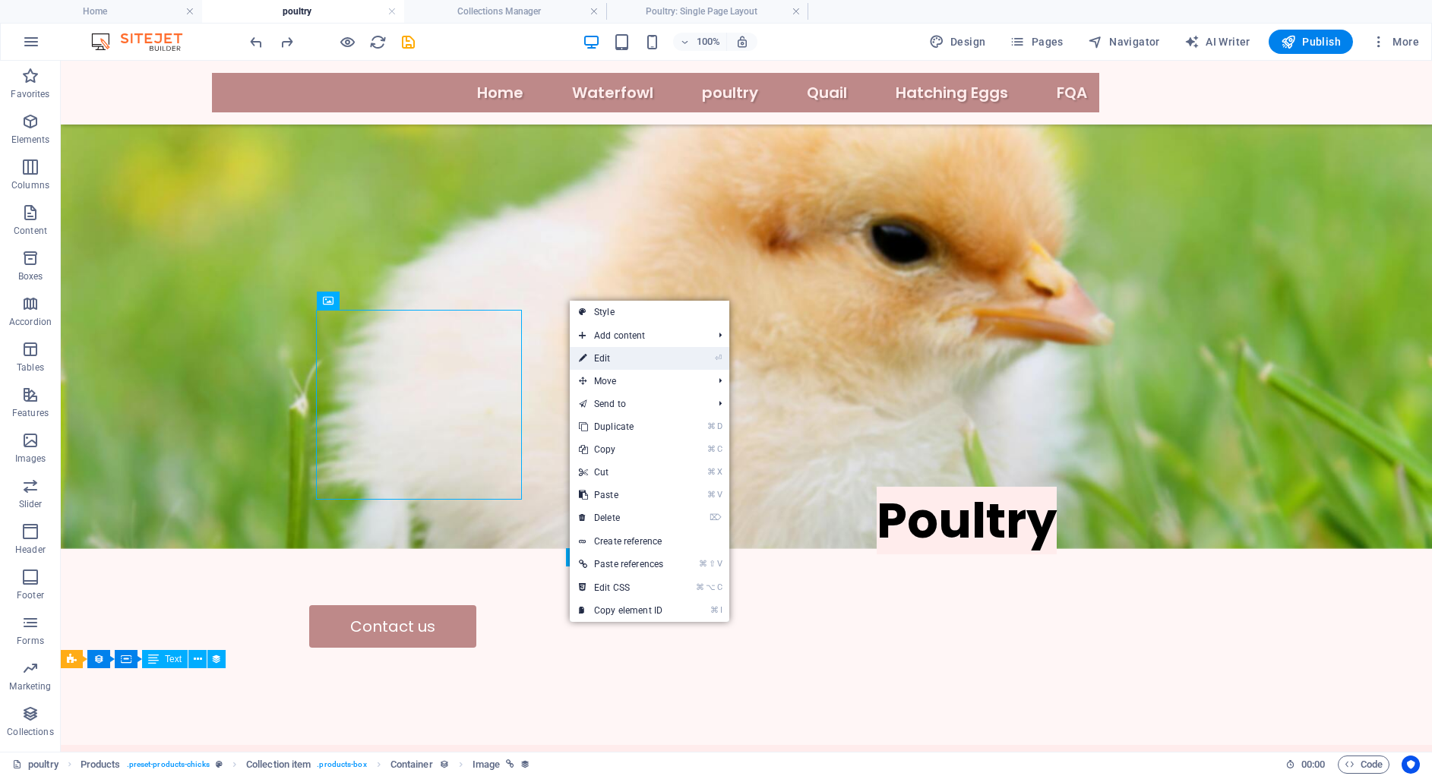
click at [586, 361] on icon at bounding box center [583, 358] width 8 height 23
select select "image"
select select "px"
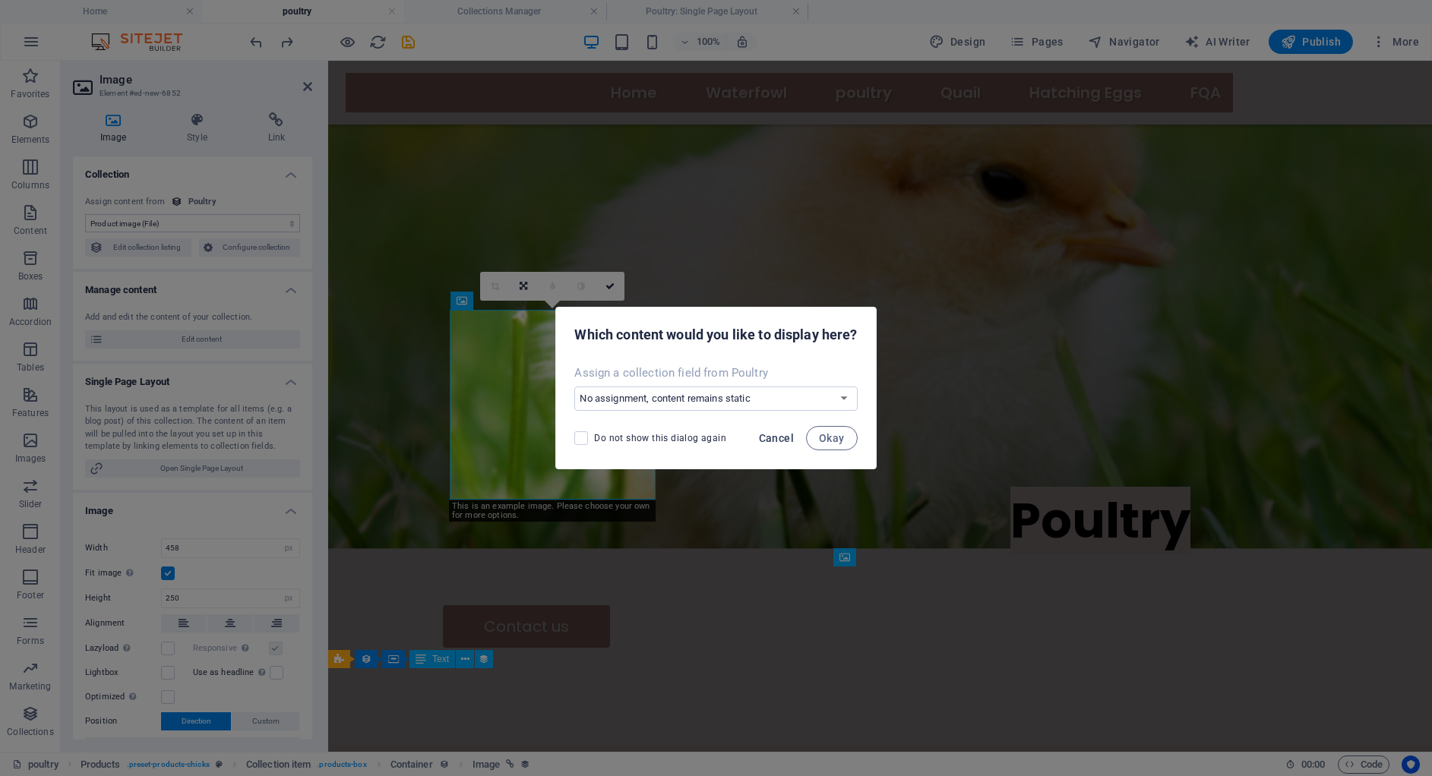
click at [788, 432] on span "Cancel" at bounding box center [776, 438] width 35 height 12
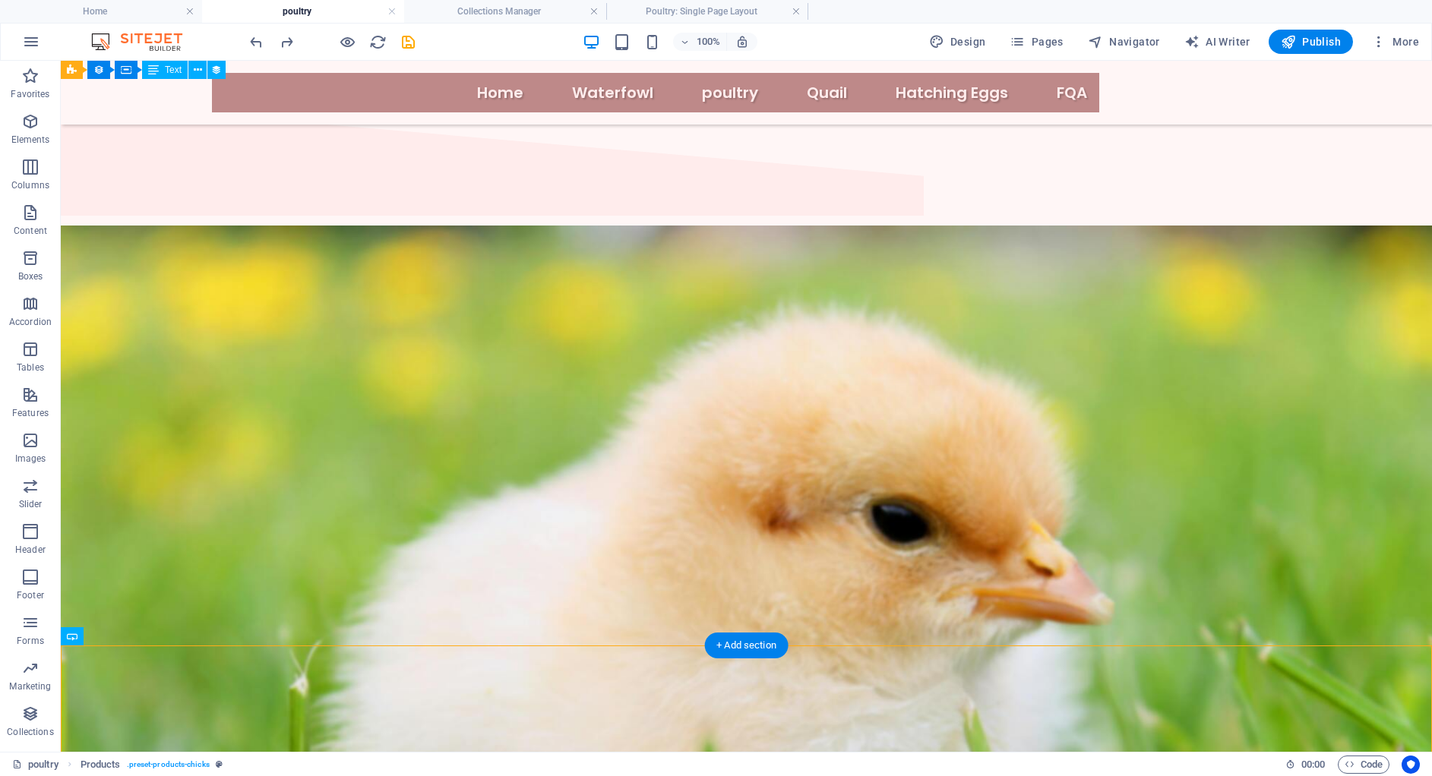
scroll to position [0, 0]
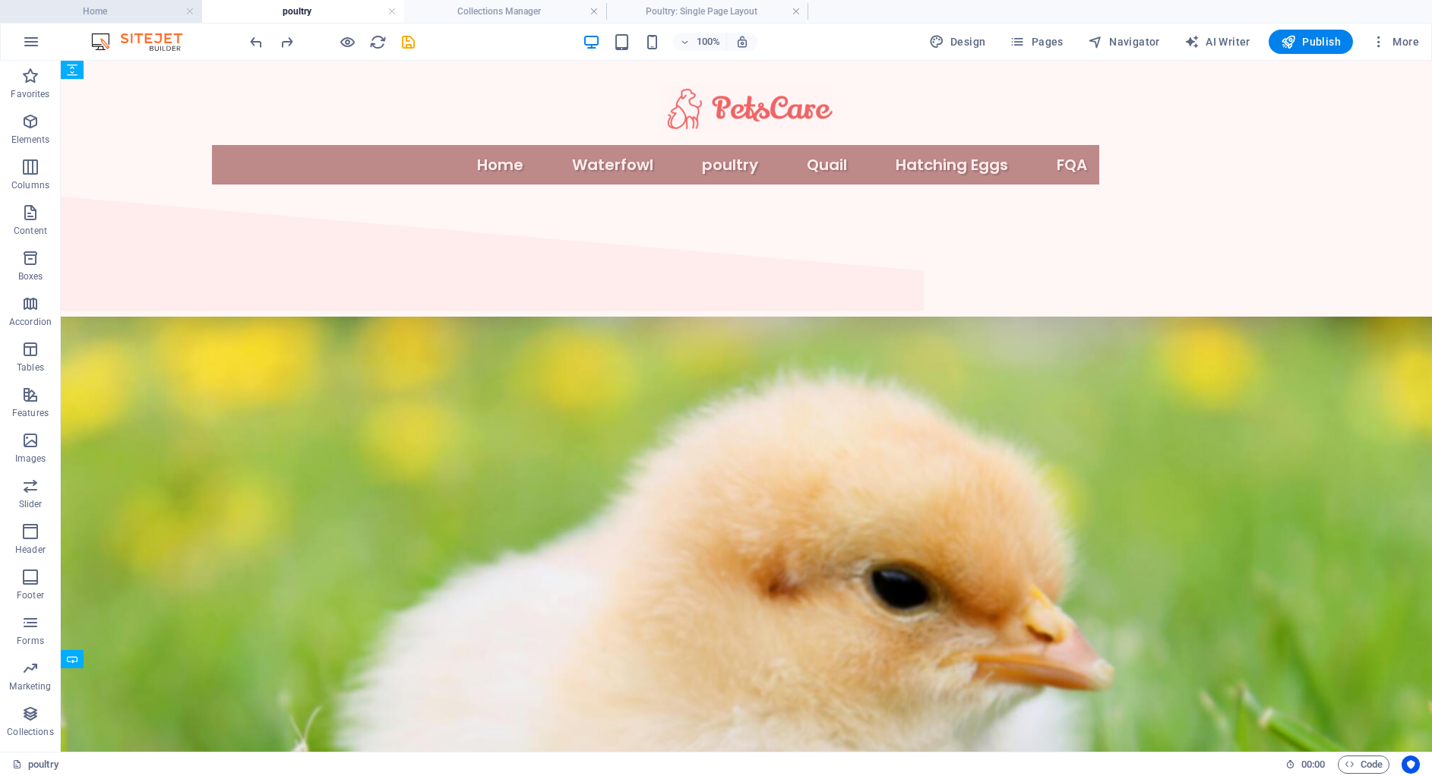
click at [71, 8] on h4 "Home" at bounding box center [101, 11] width 202 height 17
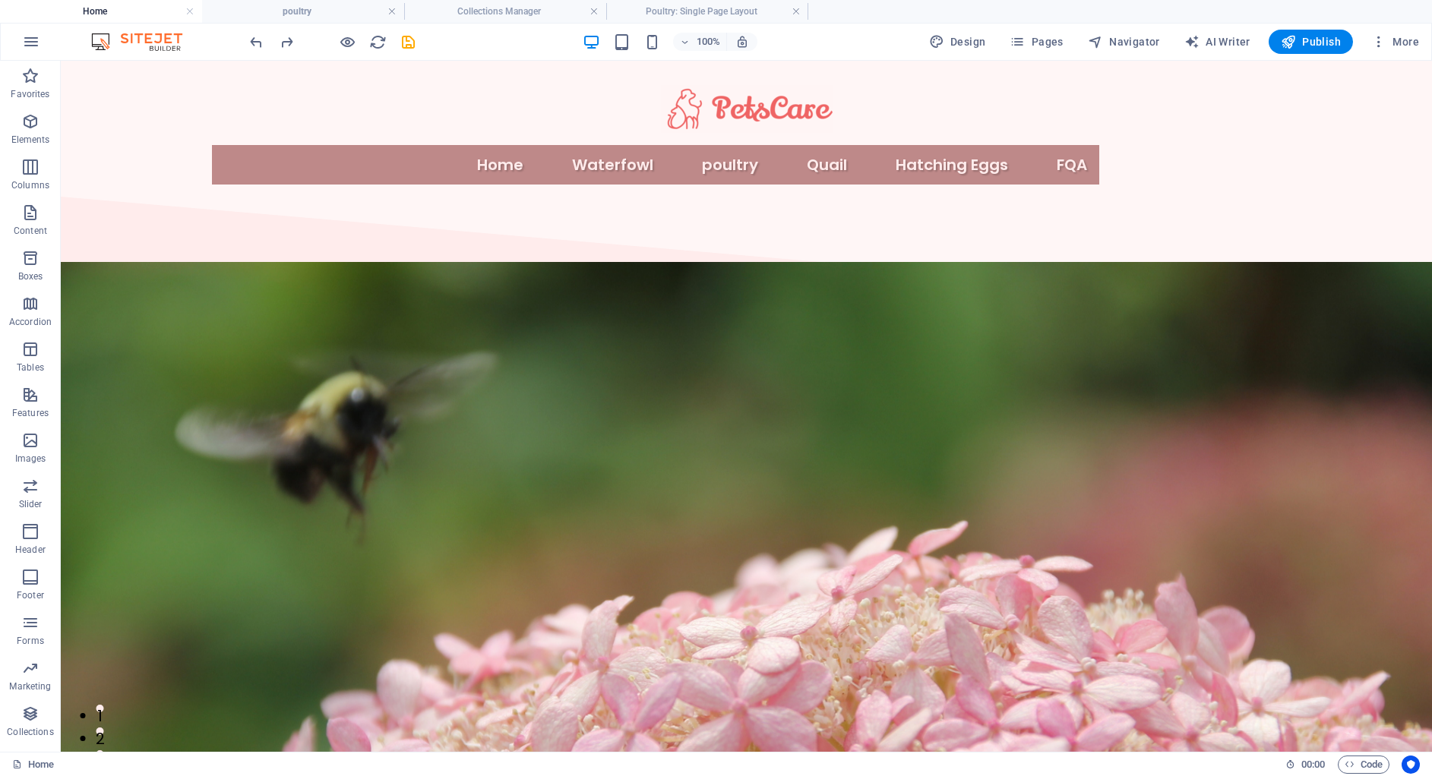
click at [1313, 29] on div "100% Design Pages Navigator AI Writer Publish More" at bounding box center [716, 42] width 1430 height 36
click at [1314, 44] on span "Publish" at bounding box center [1311, 41] width 60 height 15
